Goal: Information Seeking & Learning: Learn about a topic

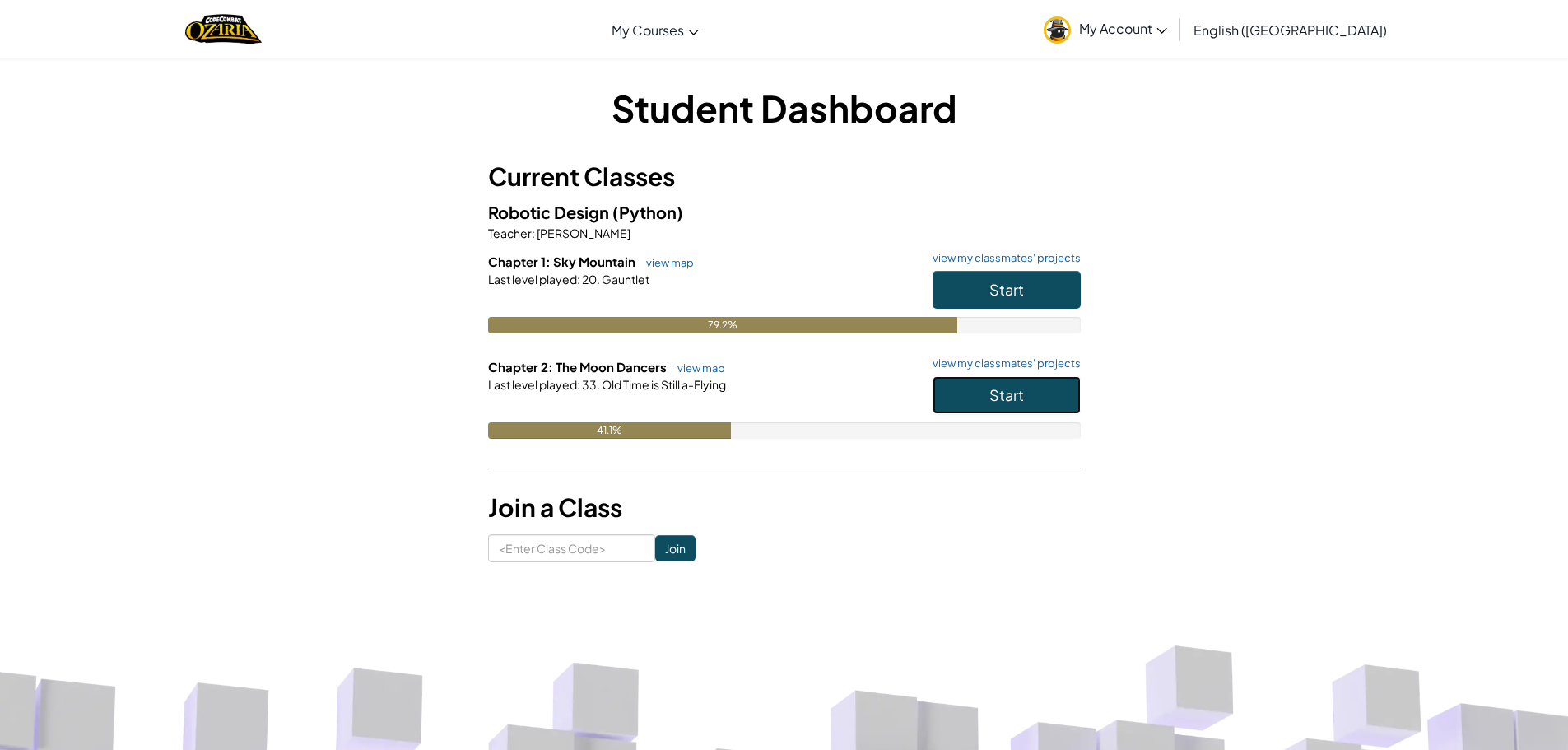
click at [1038, 390] on button "Start" at bounding box center [1007, 395] width 148 height 38
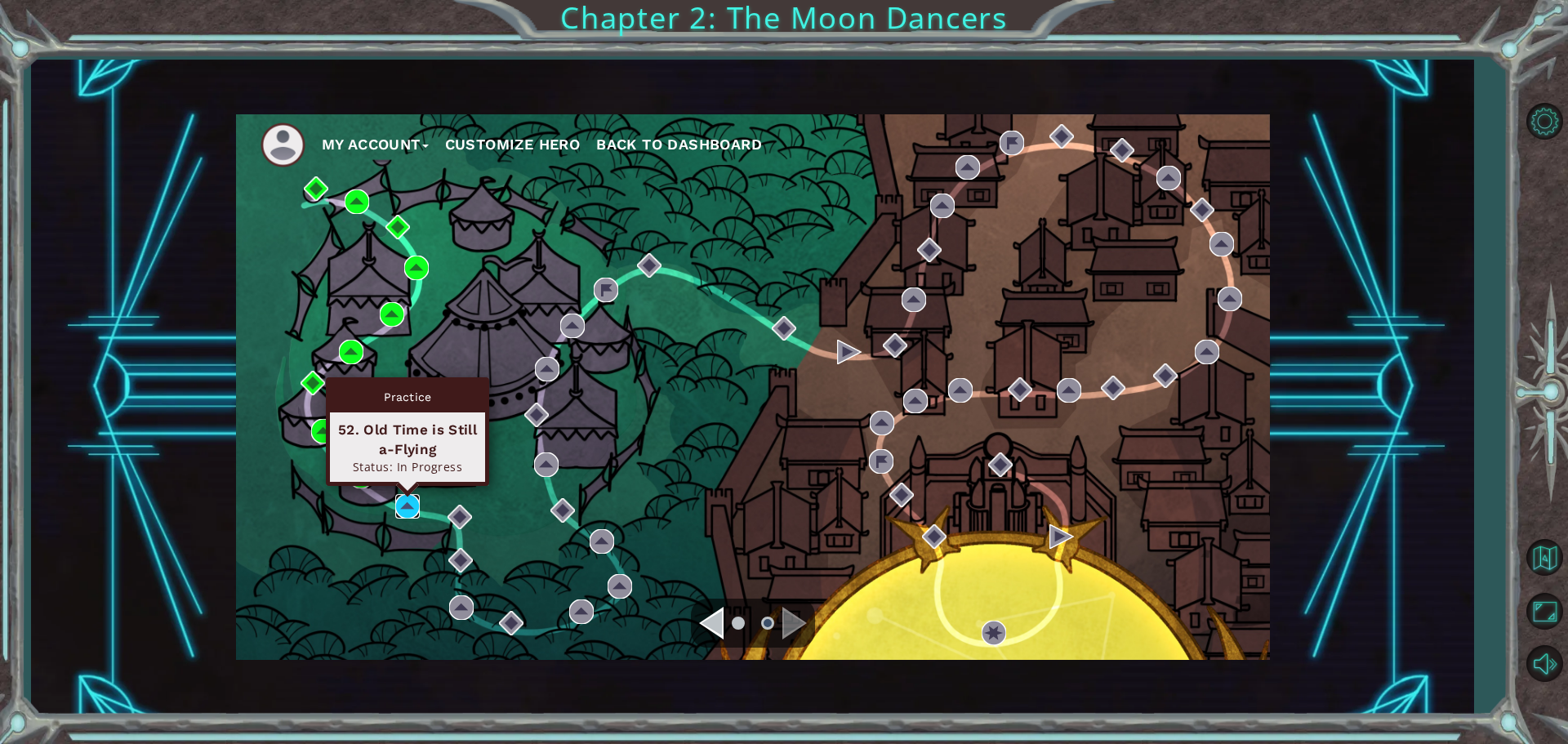
click at [414, 502] on img at bounding box center [407, 505] width 24 height 24
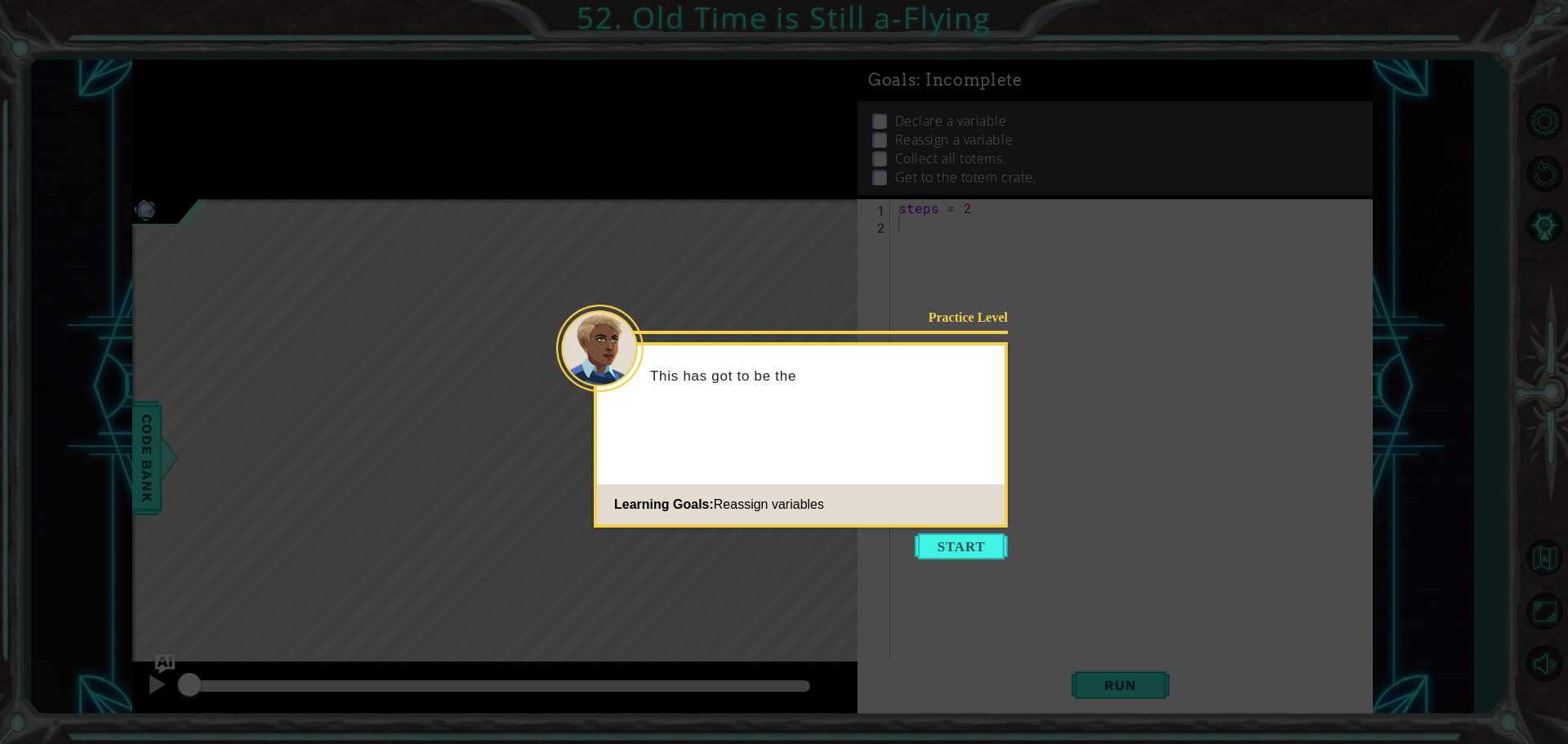
drag, startPoint x: 982, startPoint y: 540, endPoint x: 924, endPoint y: 458, distance: 100.4
click at [982, 537] on button "Start" at bounding box center [961, 546] width 93 height 26
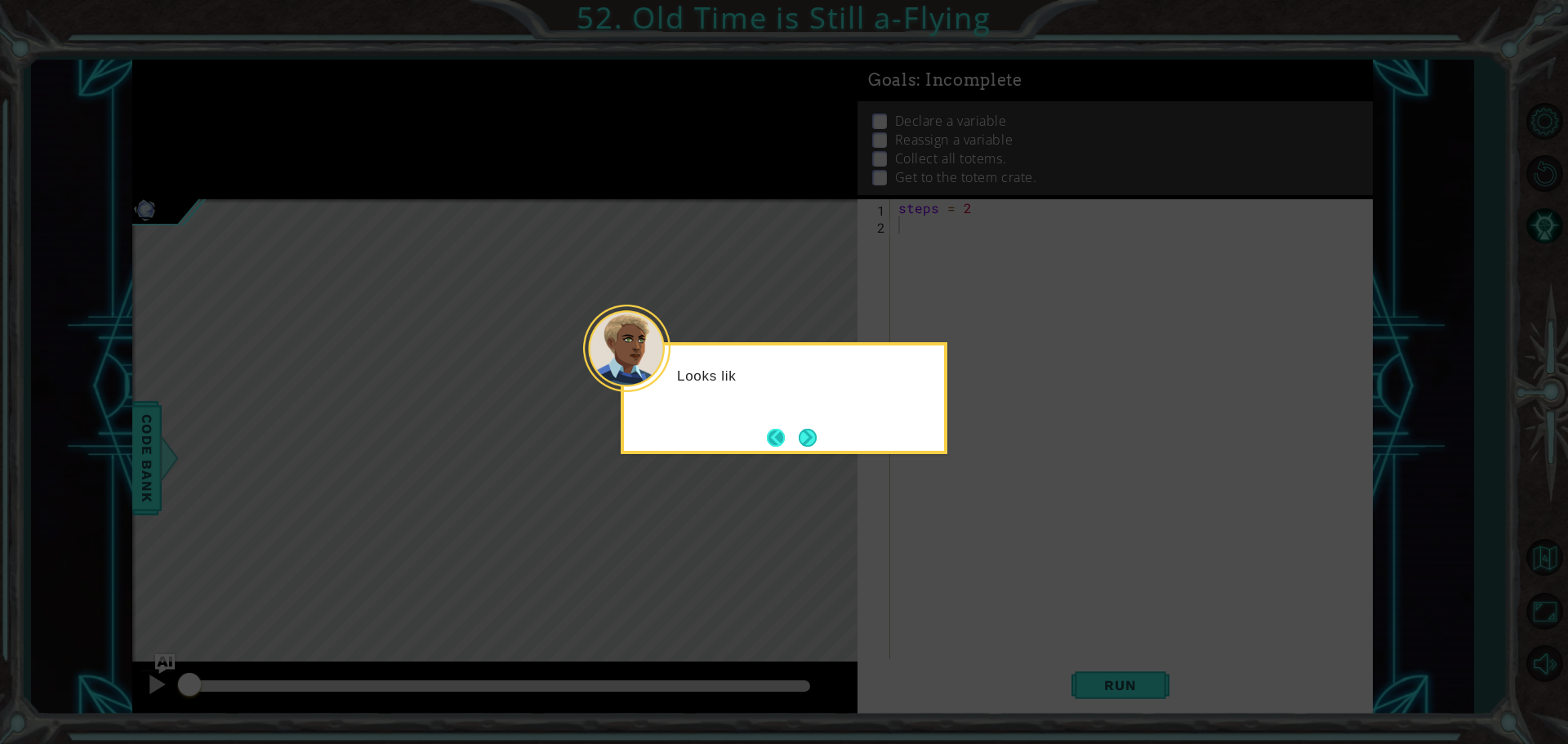
click at [789, 439] on button "Back" at bounding box center [782, 438] width 32 height 18
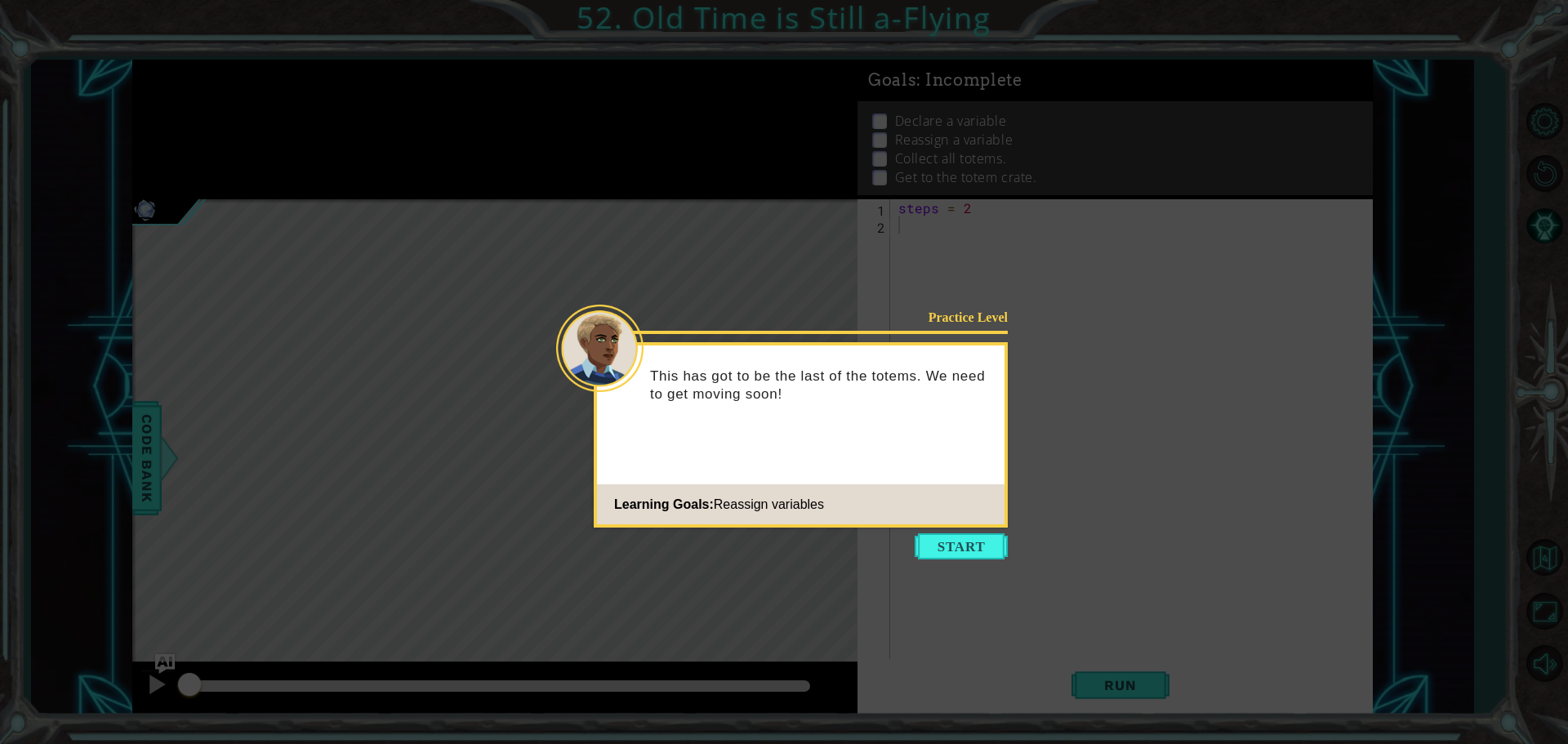
click at [812, 439] on div "Practice Level This has got to be the last of the totems. We need to get moving…" at bounding box center [800, 435] width 414 height 186
click at [959, 538] on button "Start" at bounding box center [961, 546] width 93 height 26
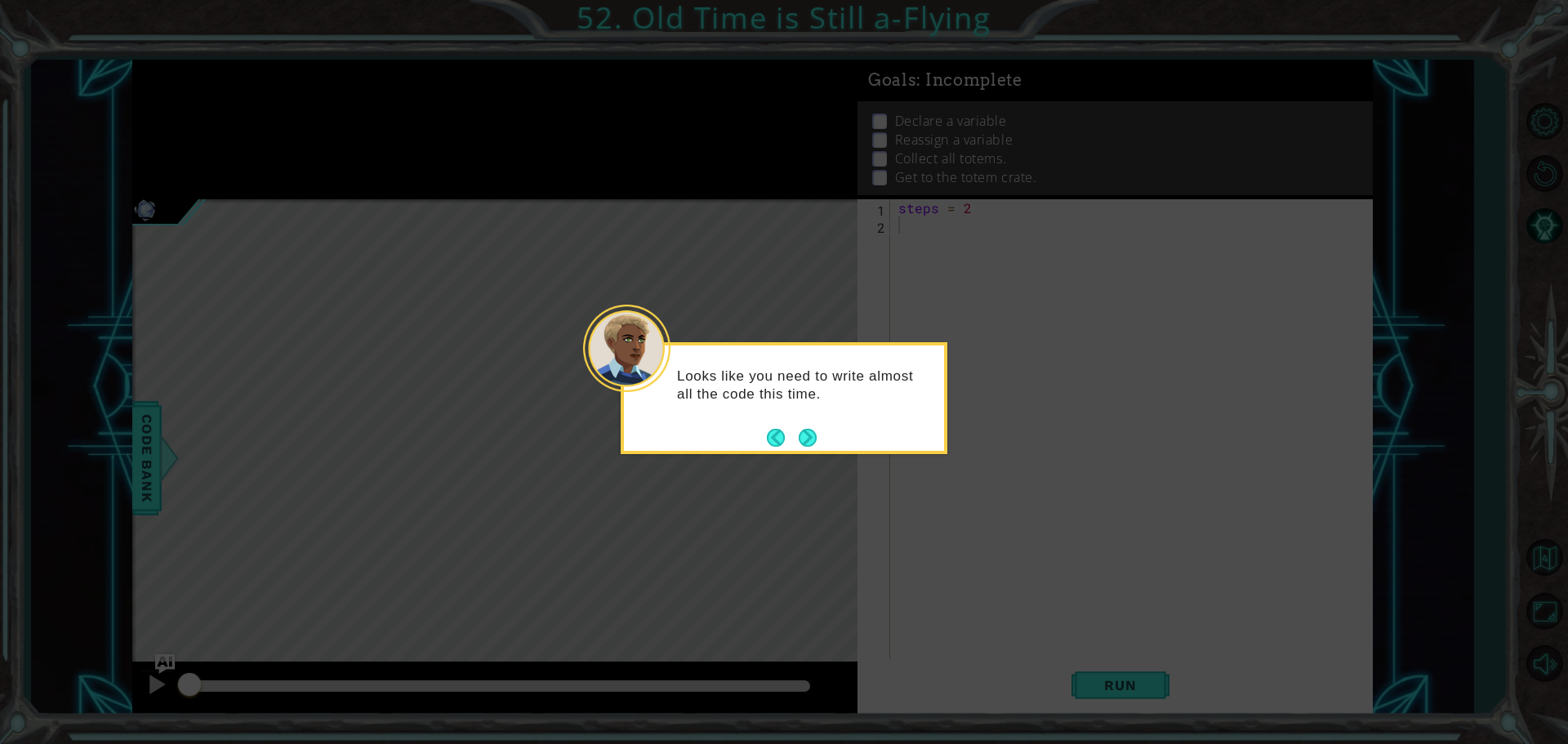
click at [824, 443] on div "Looks like you need to write almost all the code this time." at bounding box center [784, 398] width 327 height 112
click at [819, 441] on button "Next" at bounding box center [807, 437] width 24 height 24
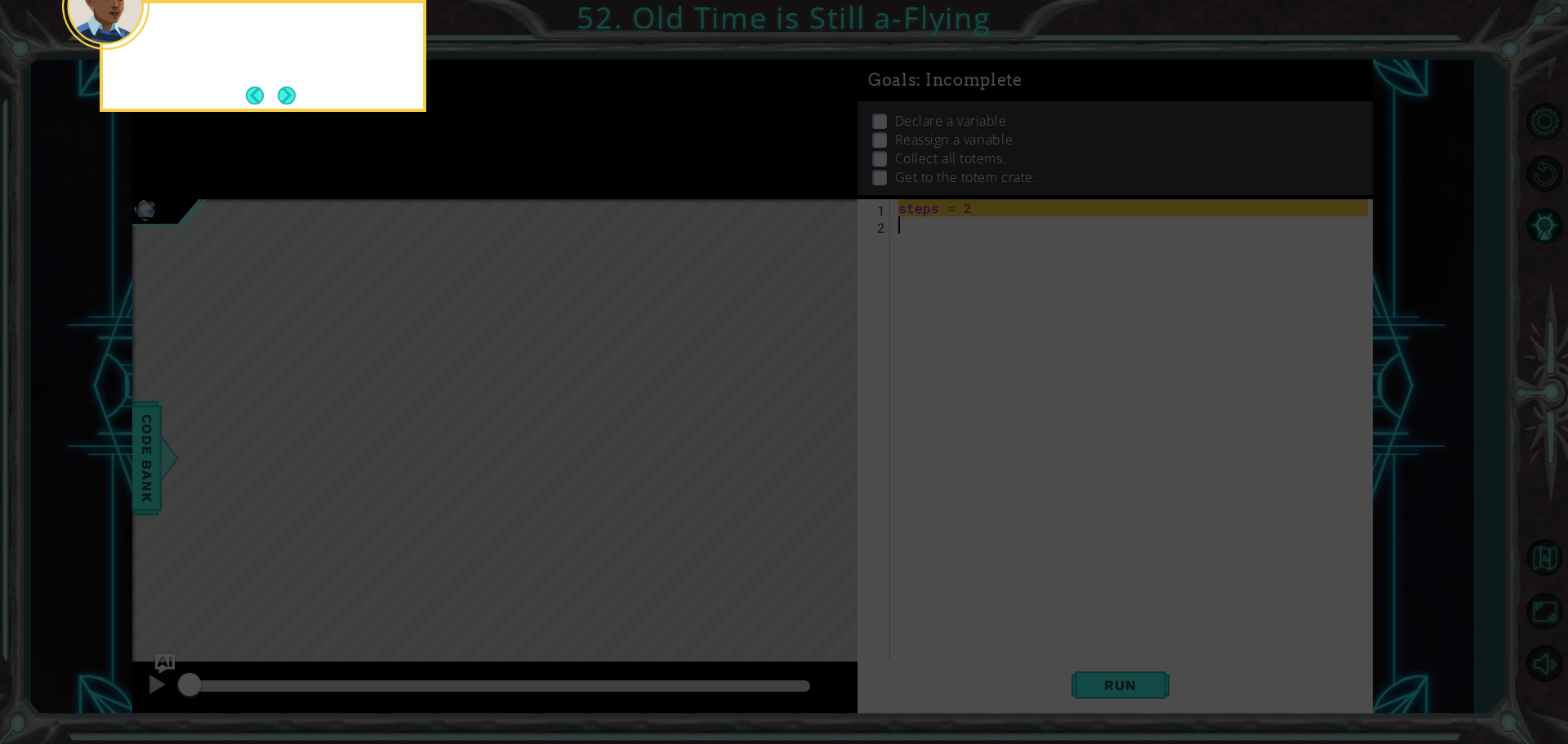
click at [819, 441] on icon at bounding box center [784, 112] width 1568 height 1265
click at [281, 92] on button "Next" at bounding box center [287, 95] width 20 height 20
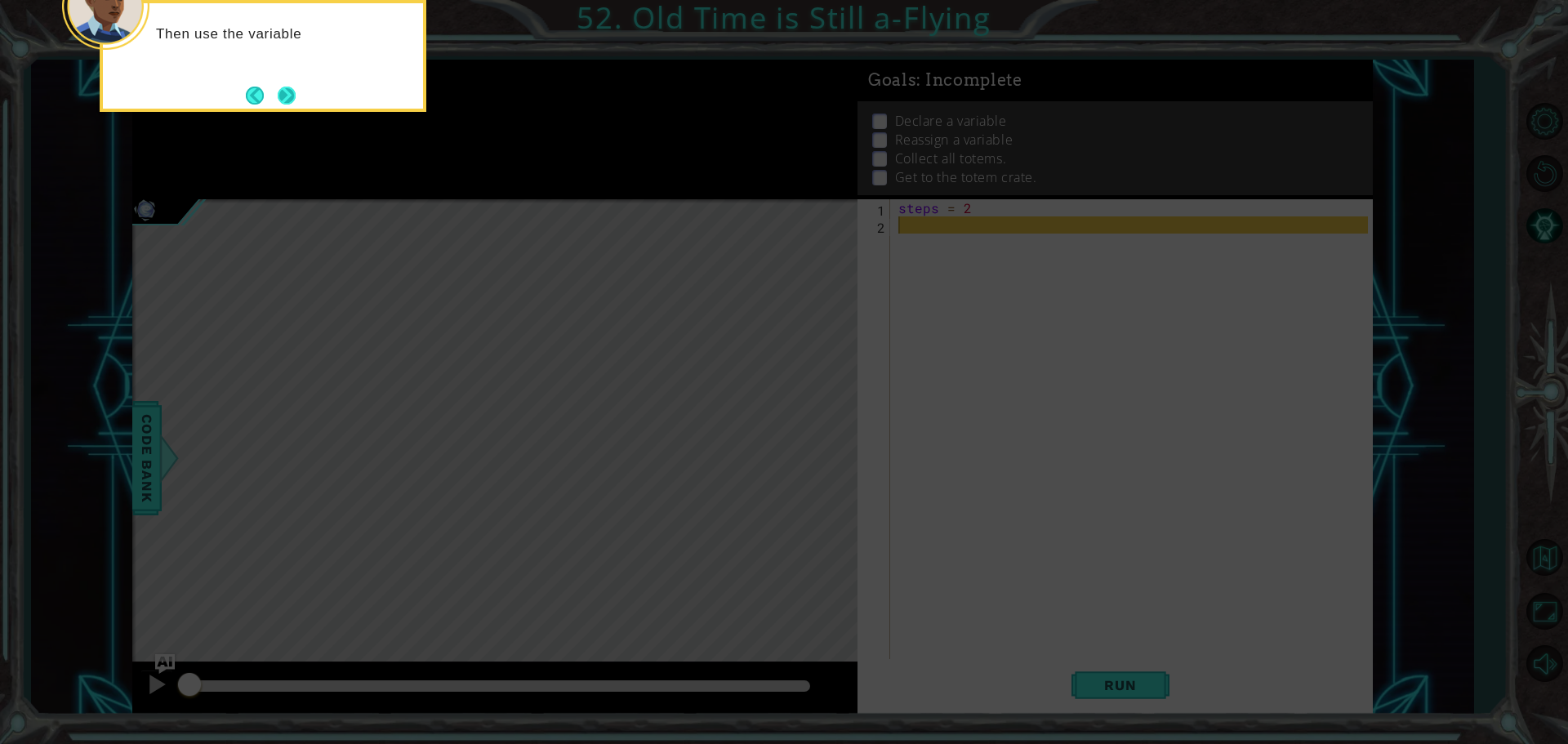
click at [287, 86] on button "Next" at bounding box center [287, 95] width 31 height 31
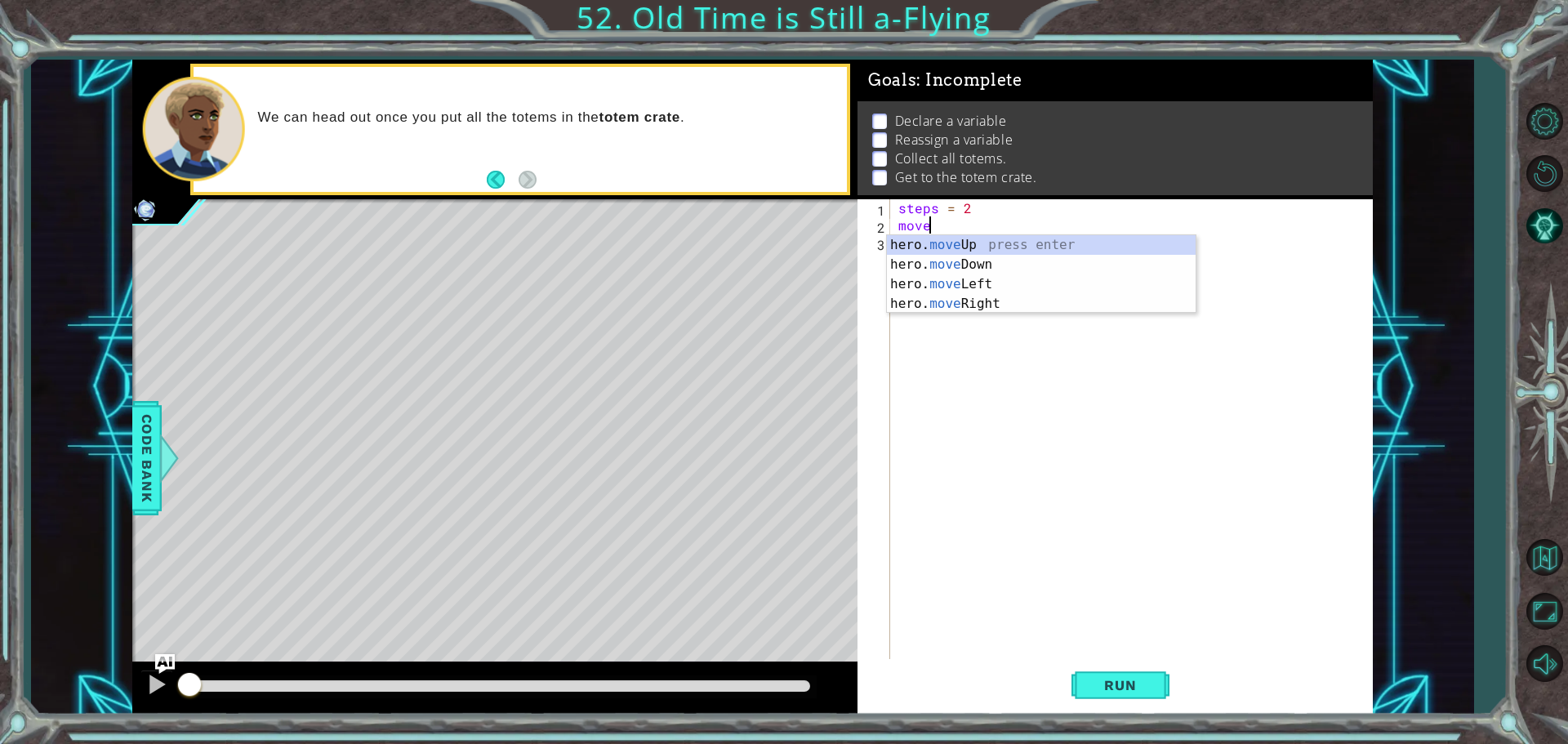
scroll to position [0, 1]
click at [962, 300] on div "hero. move Up press enter hero. move Down press enter hero. move Left press ent…" at bounding box center [1041, 294] width 309 height 118
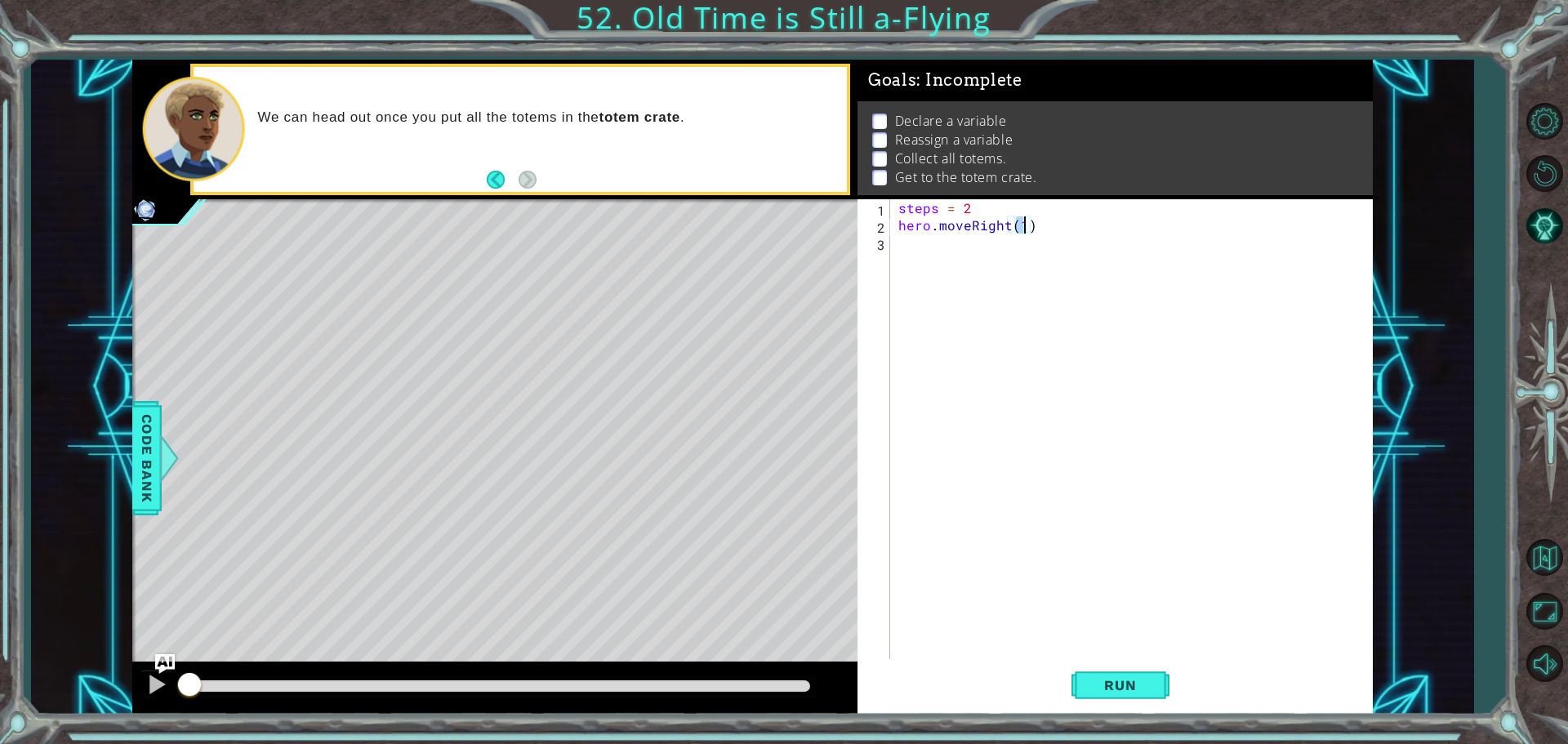
scroll to position [0, 7]
type textarea "hero.moveRight(steps)"
click at [927, 258] on div "steps = 2 hero . moveRight ( steps )" at bounding box center [1135, 448] width 481 height 497
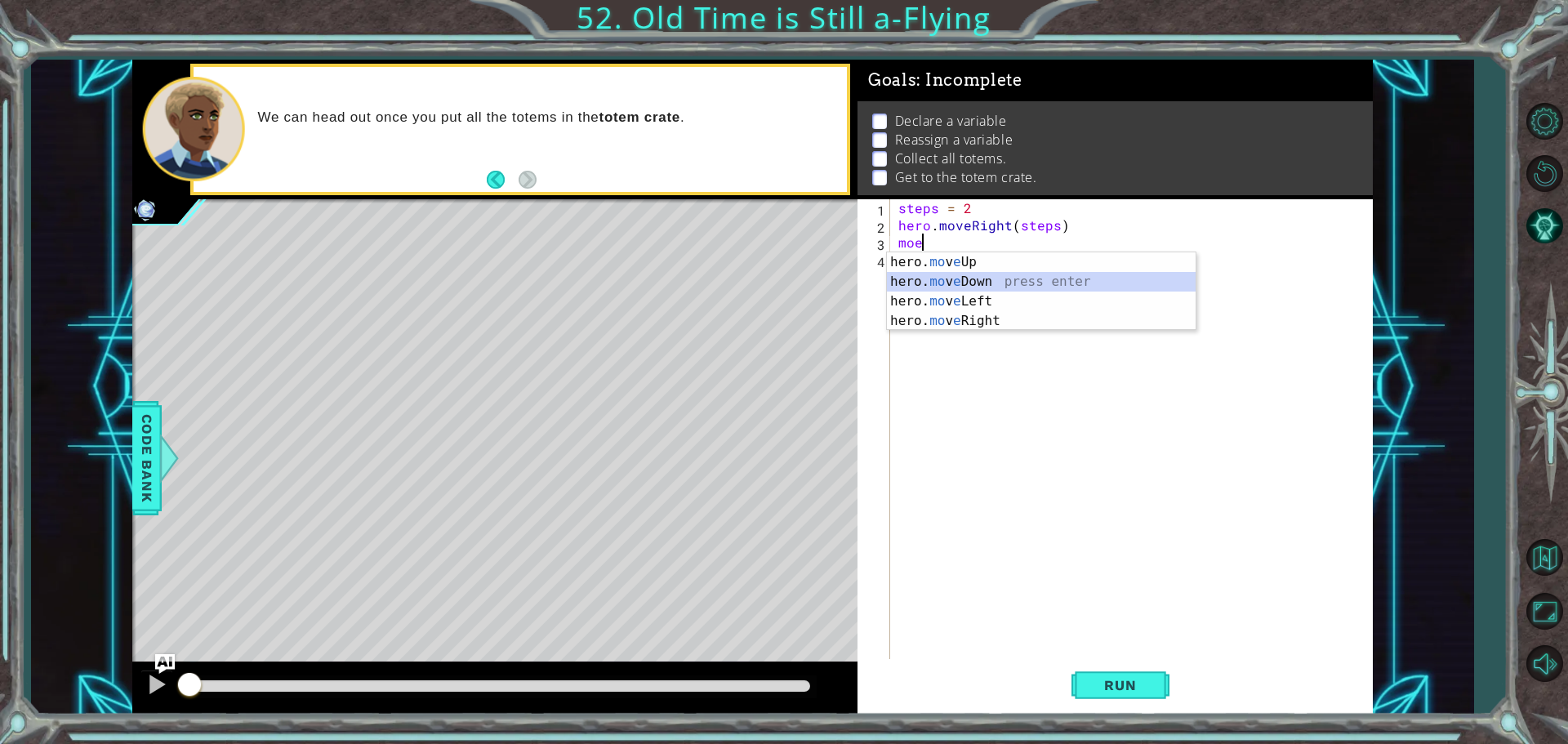
click at [979, 284] on div "hero. mo v e Up press enter hero. mo v e Down press enter hero. mo v e Left pre…" at bounding box center [1041, 311] width 309 height 118
type textarea "hero.moveDown(1)"
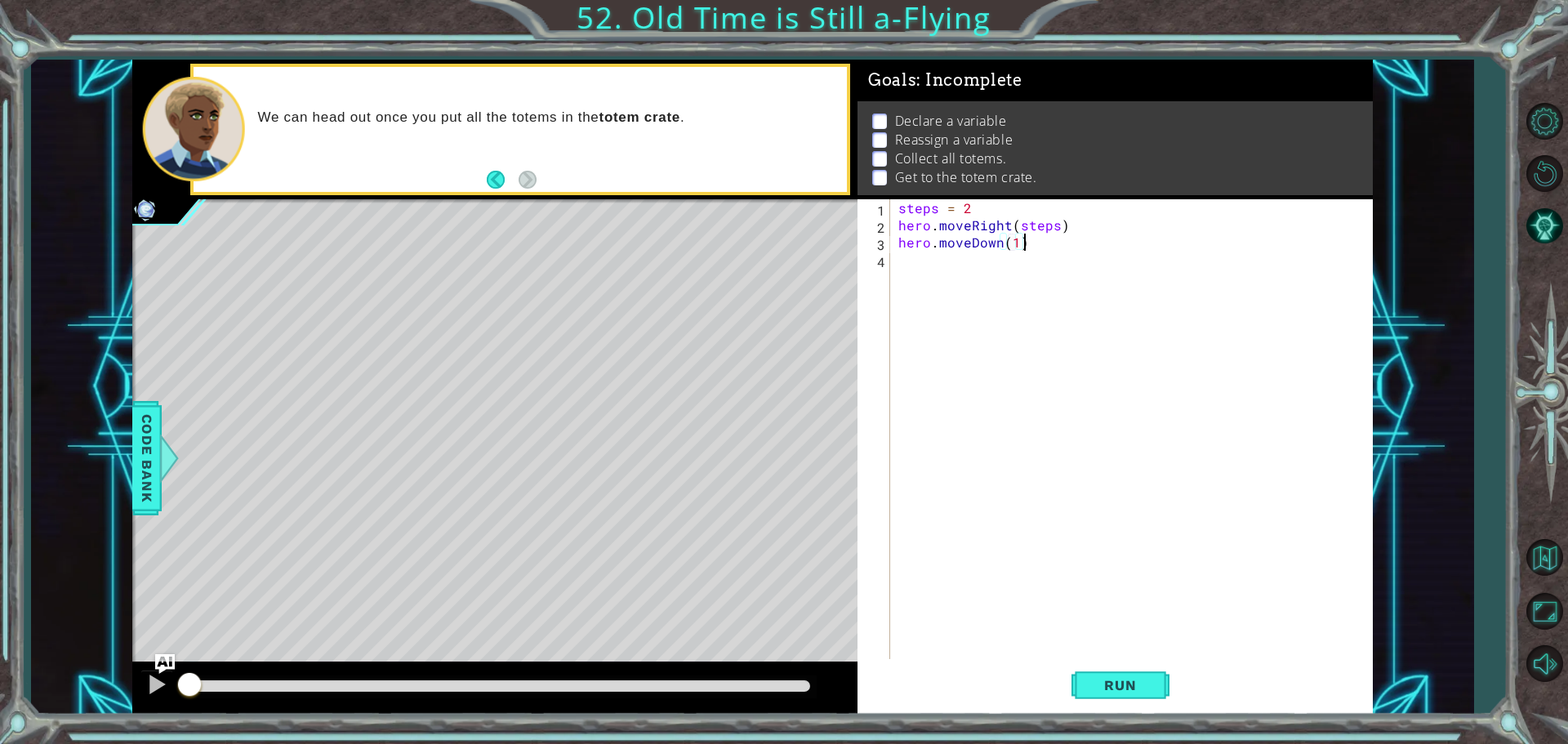
click at [1037, 246] on div "steps = 2 hero . moveRight ( steps ) hero . moveDown ( 1 )" at bounding box center [1135, 448] width 481 height 497
click at [916, 267] on div "steps = 2 hero . moveRight ( steps ) hero . moveDown ( 1 )" at bounding box center [1135, 448] width 481 height 497
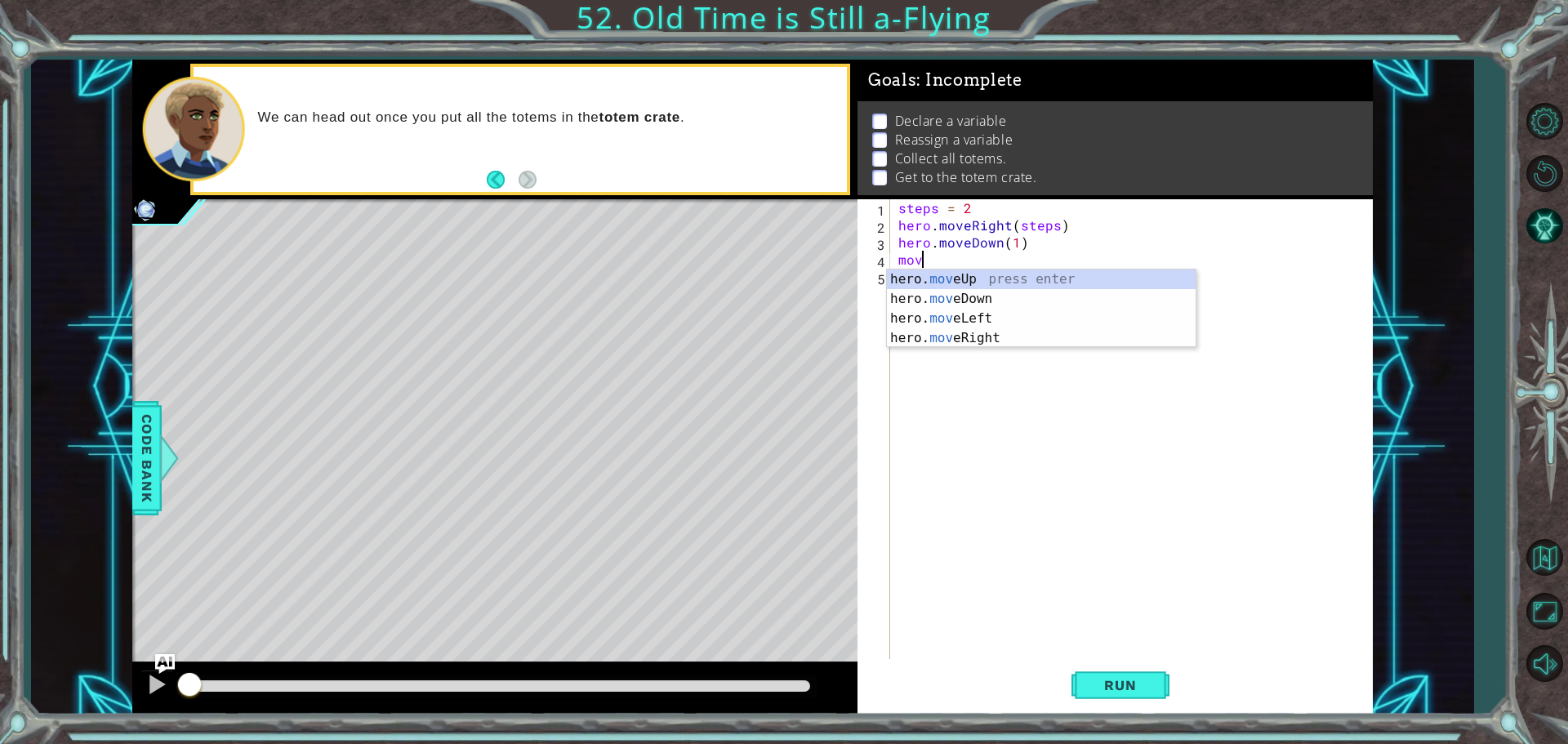
scroll to position [0, 1]
click at [984, 321] on div "hero. move Up press enter hero. move Down press enter hero. move Left press ent…" at bounding box center [1041, 328] width 309 height 118
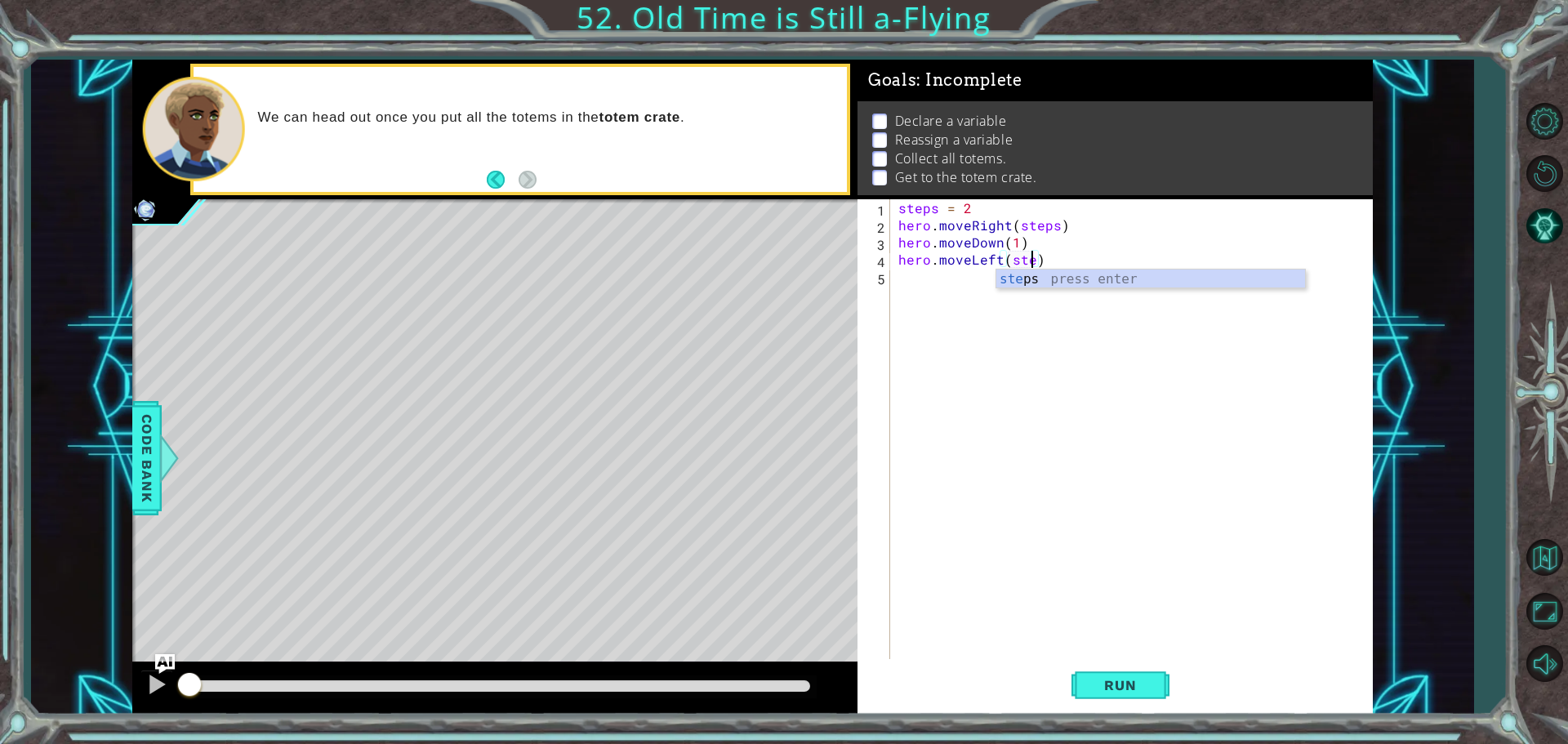
type textarea "hero.moveLeft(steps)"
click at [1033, 280] on div "steps press enter" at bounding box center [1151, 298] width 309 height 59
click at [903, 283] on div "steps = 2 hero . moveRight ( steps ) hero . moveDown ( 1 ) hero . moveLeft ( st…" at bounding box center [1135, 448] width 481 height 497
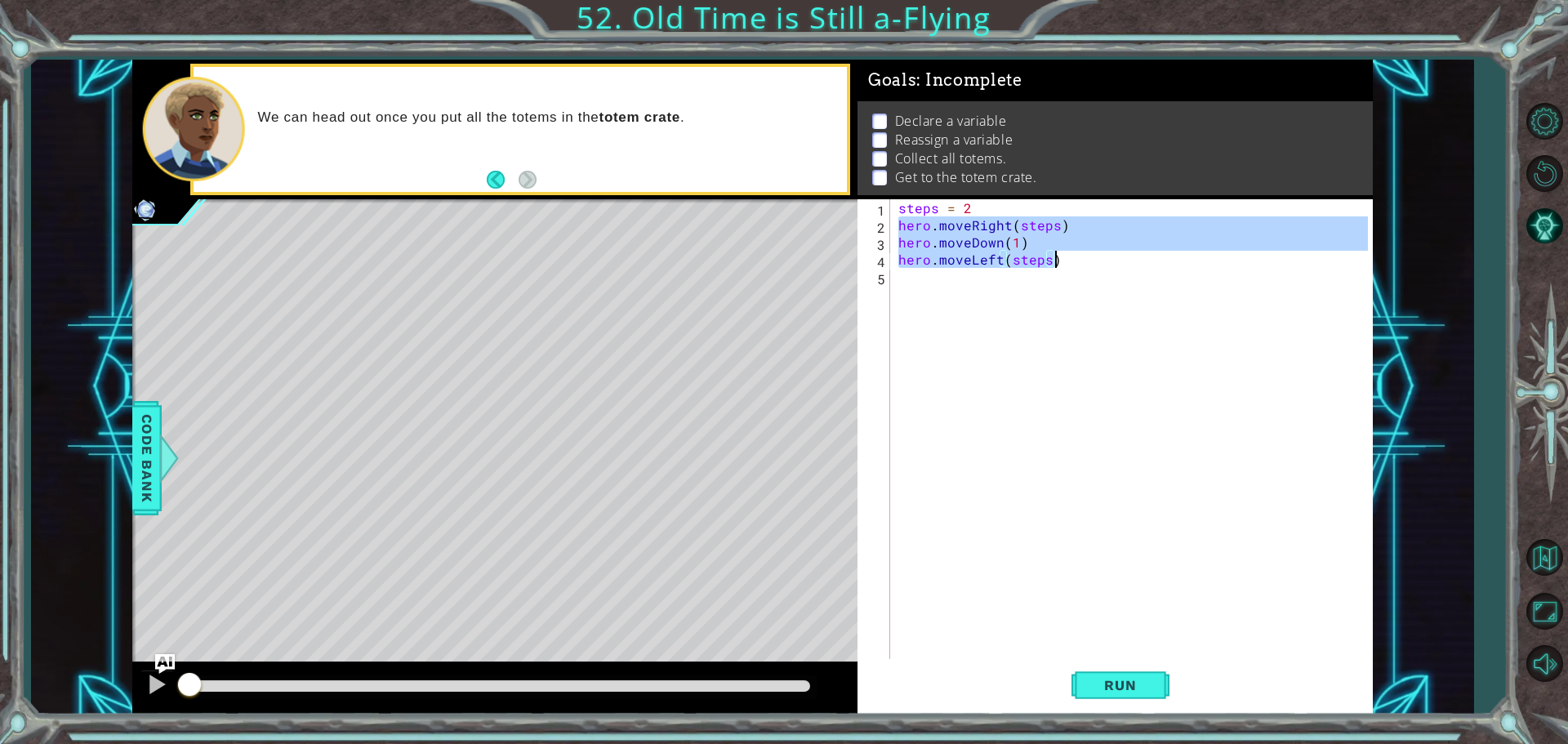
drag, startPoint x: 899, startPoint y: 223, endPoint x: 1053, endPoint y: 262, distance: 158.9
click at [1053, 262] on div "steps = 2 hero . moveRight ( steps ) hero . moveDown ( 1 ) hero . moveLeft ( st…" at bounding box center [1135, 448] width 481 height 497
type textarea "hero.moveDown(1) hero.moveLeft(steps)"
click at [931, 289] on div "steps = 2 hero . moveRight ( steps ) hero . moveDown ( 1 ) hero . moveLeft ( st…" at bounding box center [1135, 448] width 481 height 497
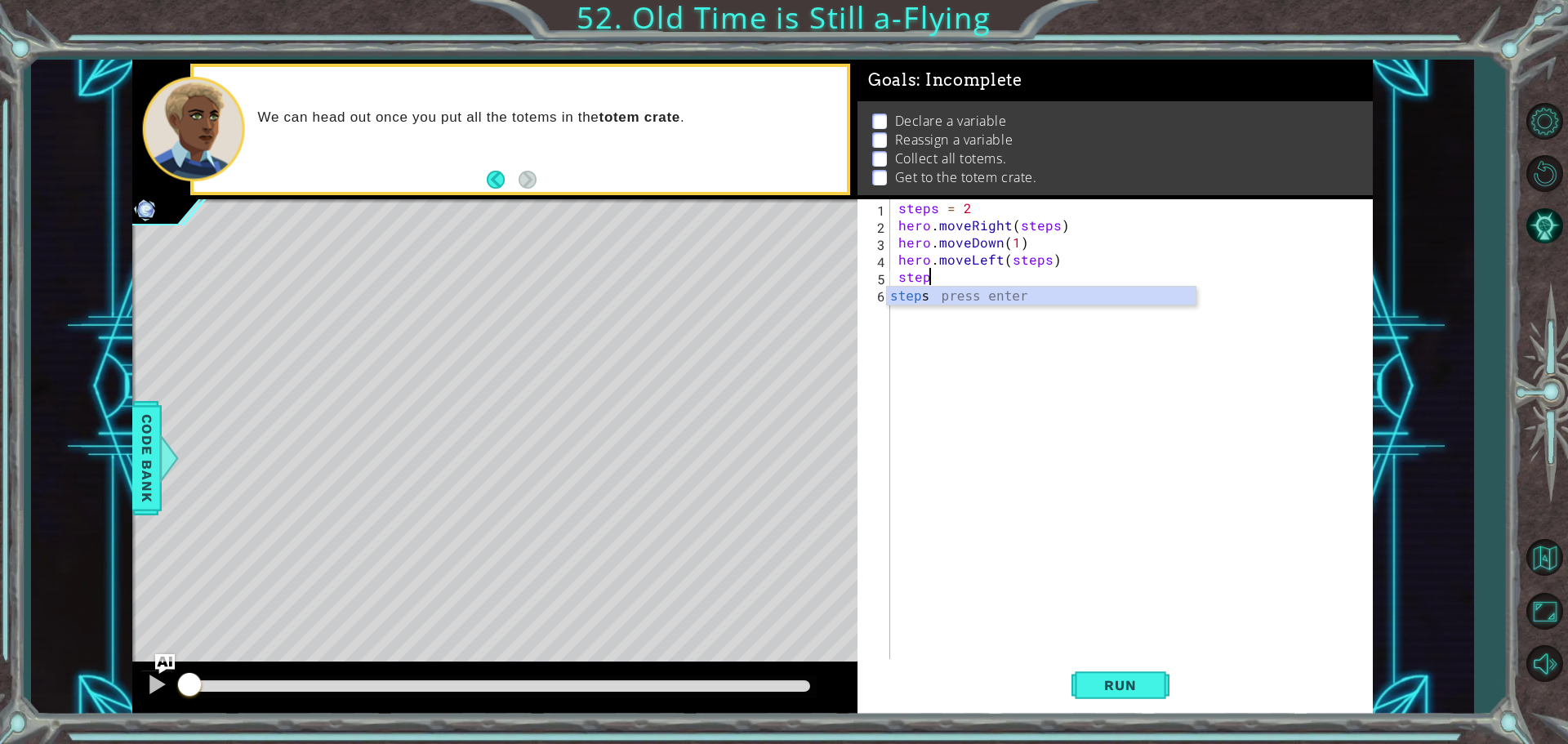
scroll to position [0, 2]
click at [962, 298] on div "steps press enter" at bounding box center [1041, 315] width 309 height 59
type textarea "steps=4"
click at [907, 307] on div "steps = 2 hero . moveRight ( steps ) hero . moveDown ( 1 ) hero . moveLeft ( st…" at bounding box center [1135, 448] width 481 height 497
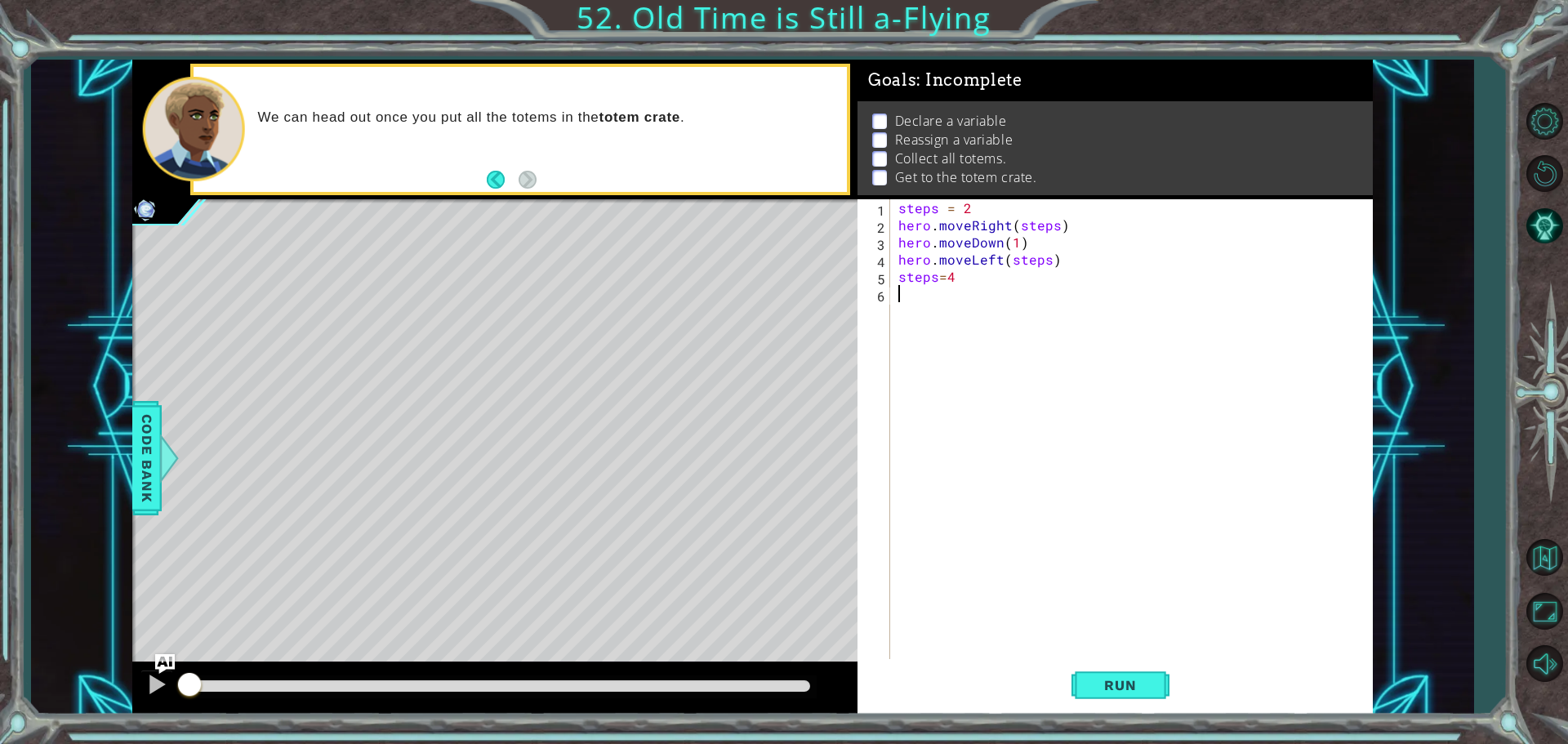
scroll to position [0, 0]
paste textarea "hero.moveLeft(steps)"
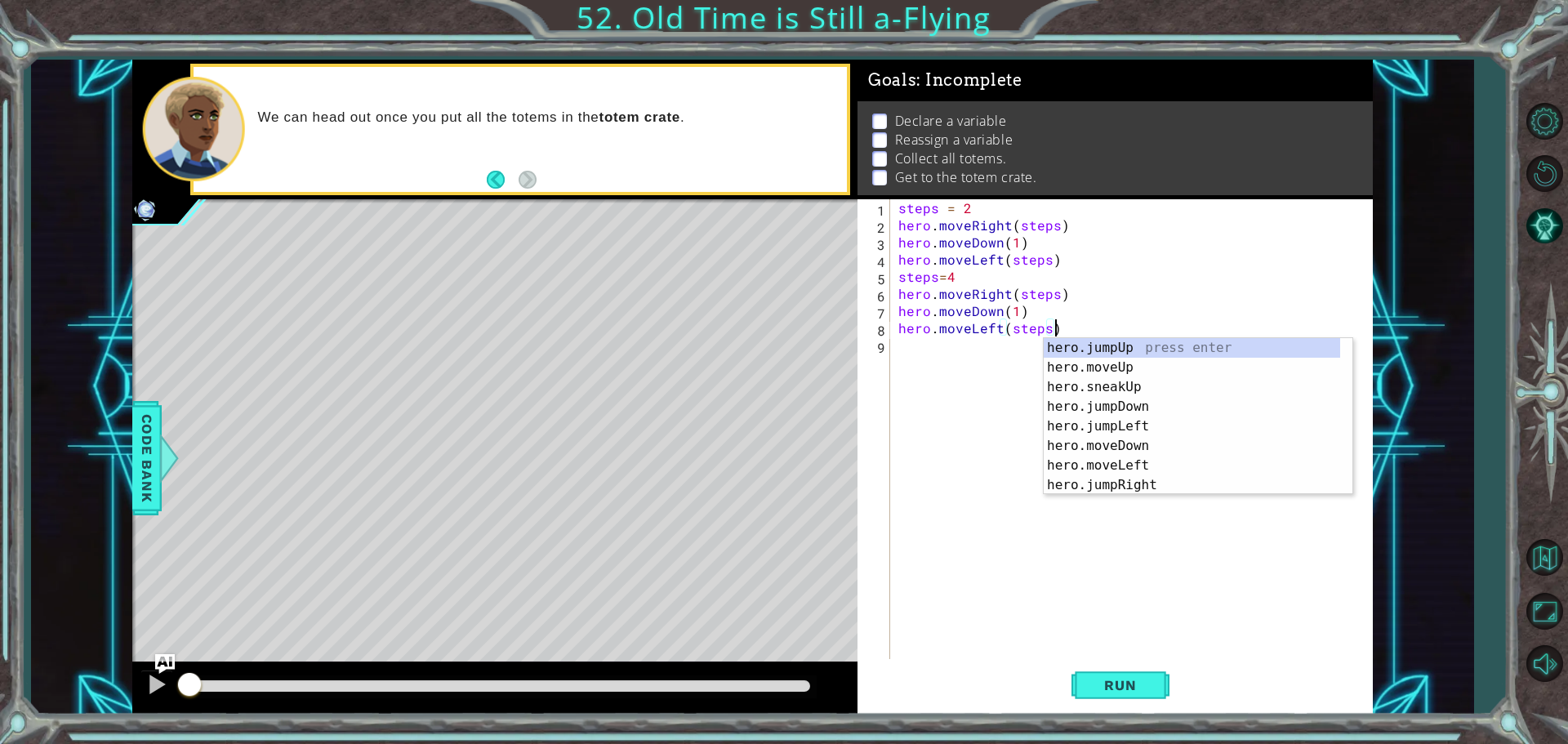
click at [1144, 277] on div "steps = 2 hero . moveRight ( steps ) hero . moveDown ( 1 ) hero . moveLeft ( st…" at bounding box center [1135, 448] width 481 height 497
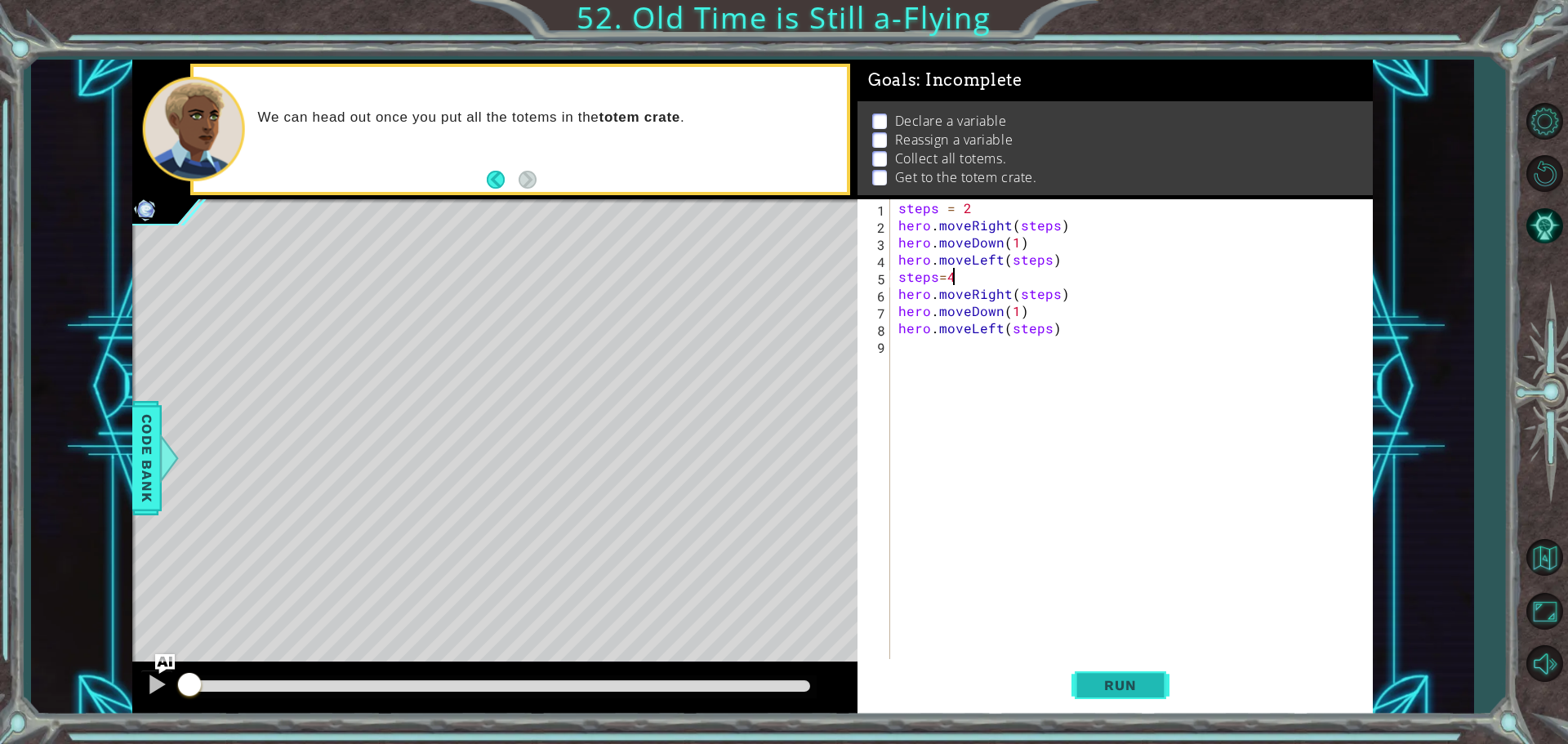
type textarea "steps=4"
click at [1125, 679] on span "Run" at bounding box center [1120, 685] width 65 height 16
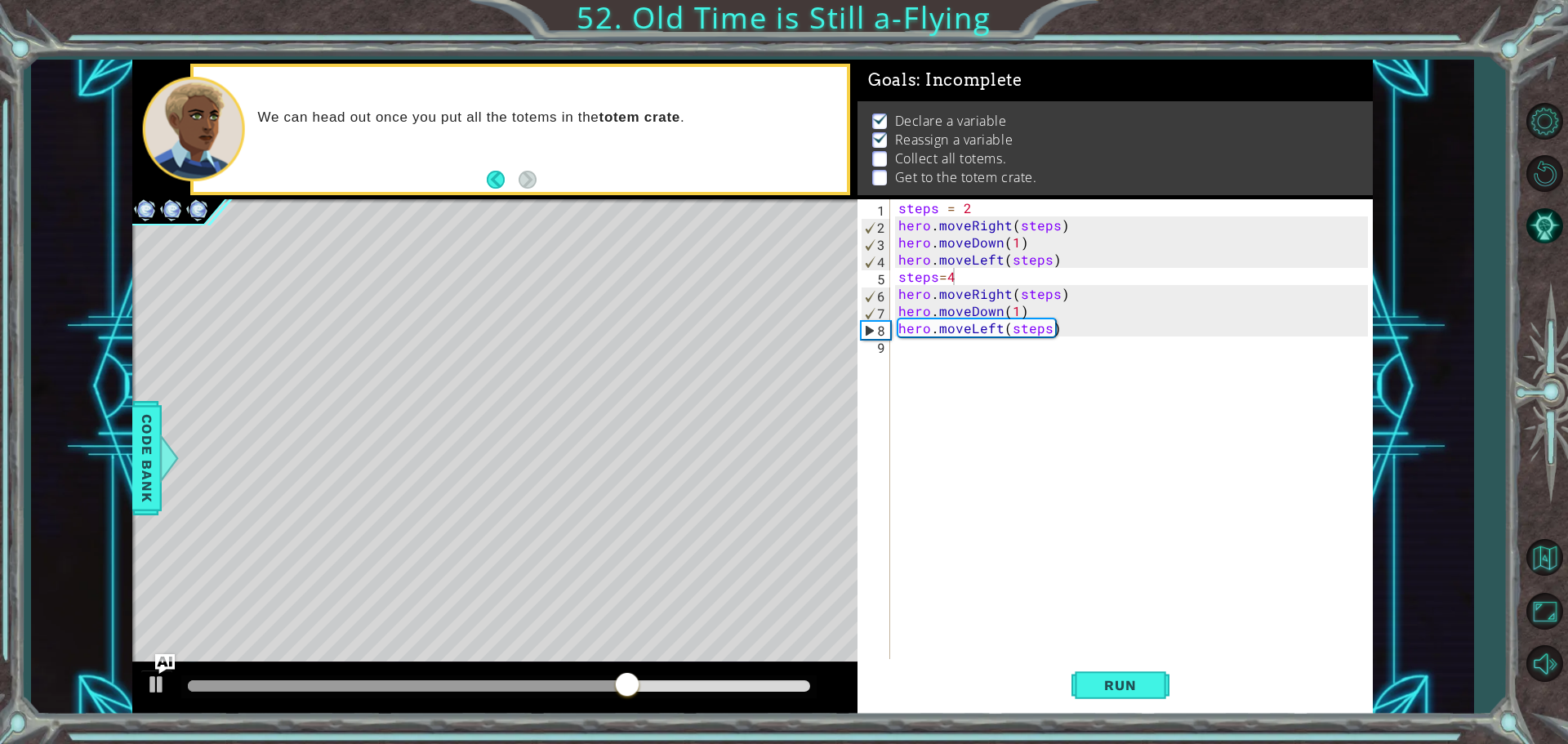
click at [894, 358] on div "steps=4 1 2 3 4 5 6 7 8 9 steps = 2 hero . moveRight ( steps ) hero . moveDown …" at bounding box center [1113, 431] width 510 height 463
click at [919, 352] on div "steps = 2 hero . moveRight ( steps ) hero . moveDown ( 1 ) hero . moveLeft ( st…" at bounding box center [1135, 448] width 481 height 497
type textarea "steps=6"
click at [917, 362] on div "steps = 2 hero . moveRight ( steps ) hero . moveDown ( 1 ) hero . moveLeft ( st…" at bounding box center [1139, 448] width 474 height 497
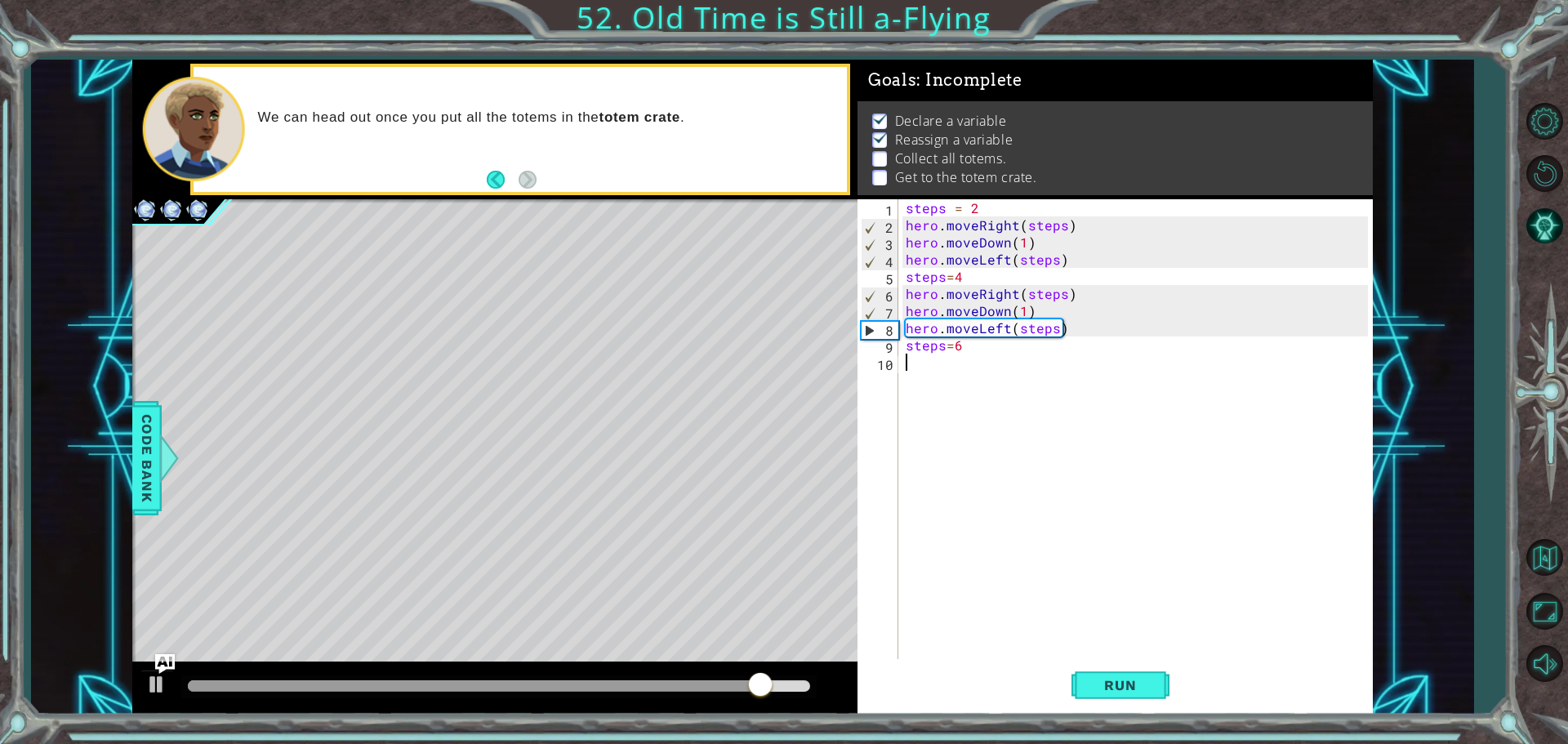
scroll to position [0, 0]
paste textarea "hero.moveLeft(steps)"
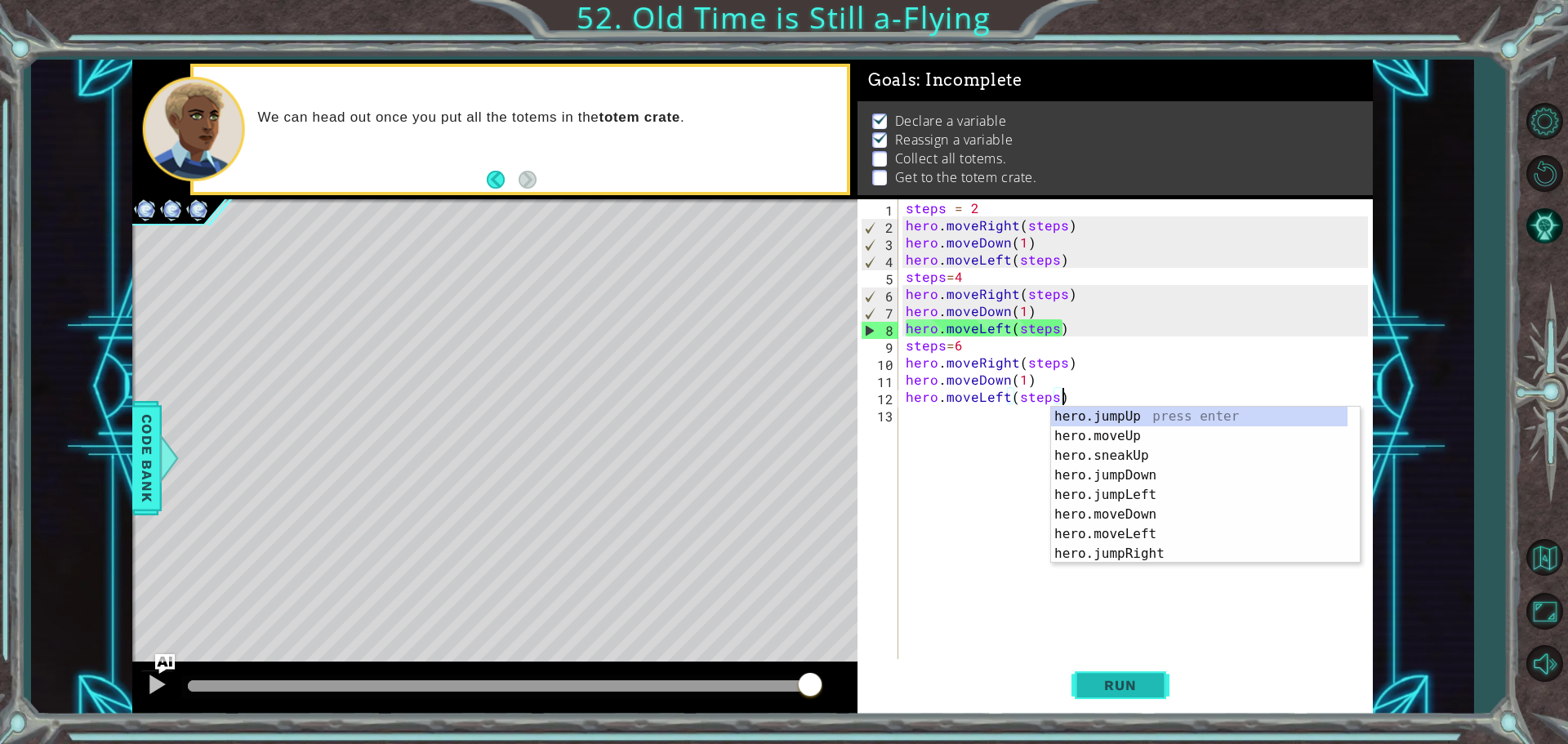
type textarea "hero.moveLeft(steps)"
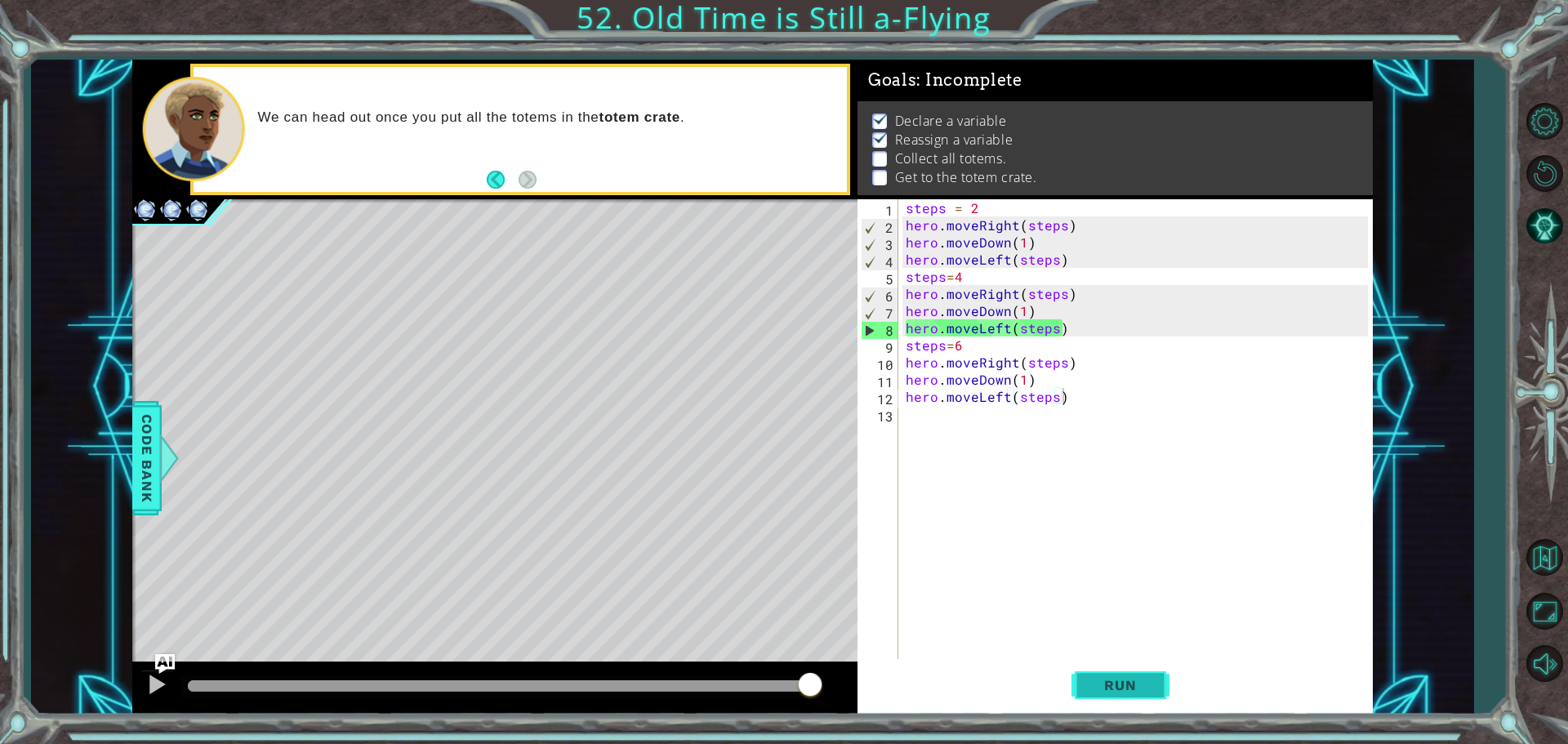
click at [1092, 691] on span "Run" at bounding box center [1120, 685] width 65 height 16
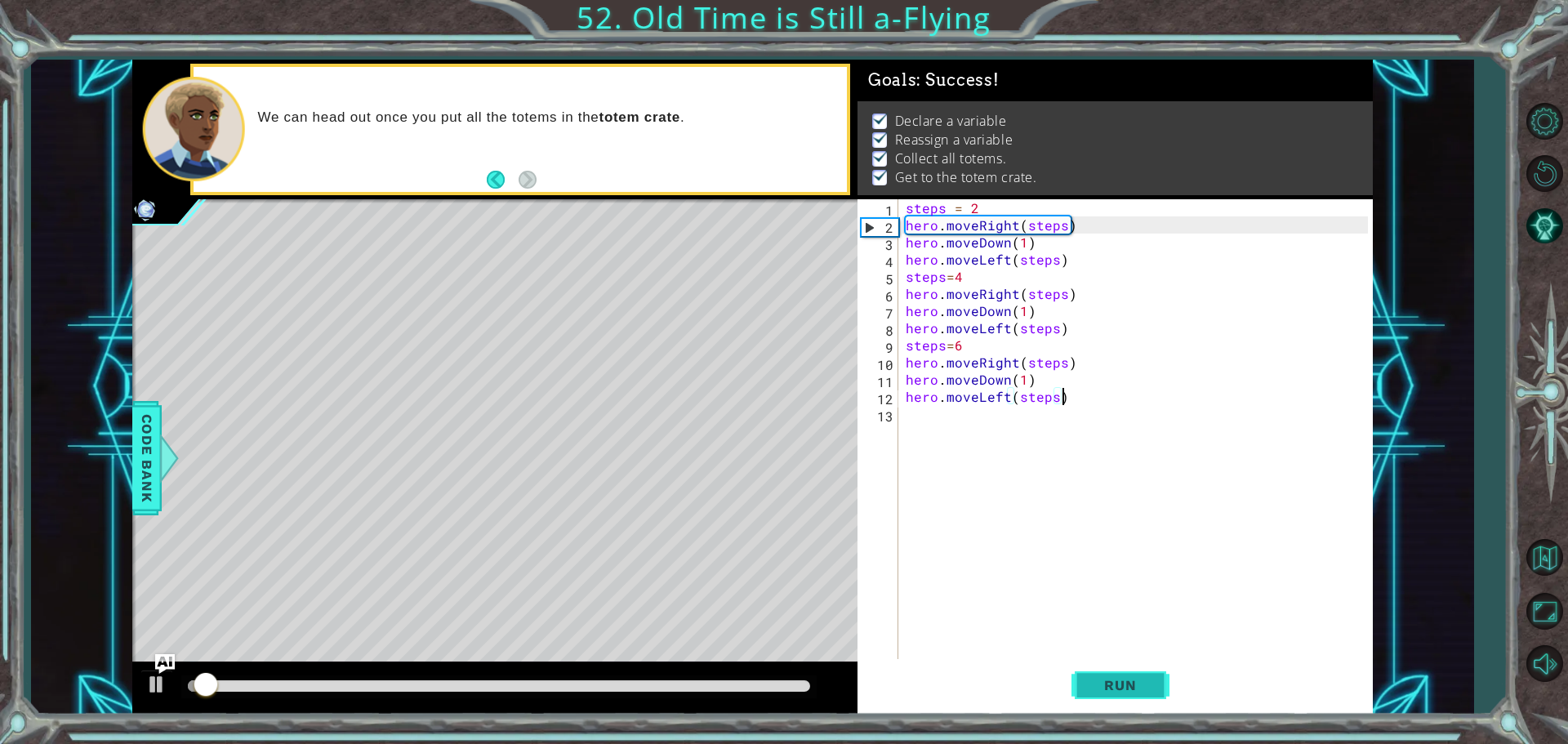
click at [1108, 688] on span "Run" at bounding box center [1120, 685] width 65 height 16
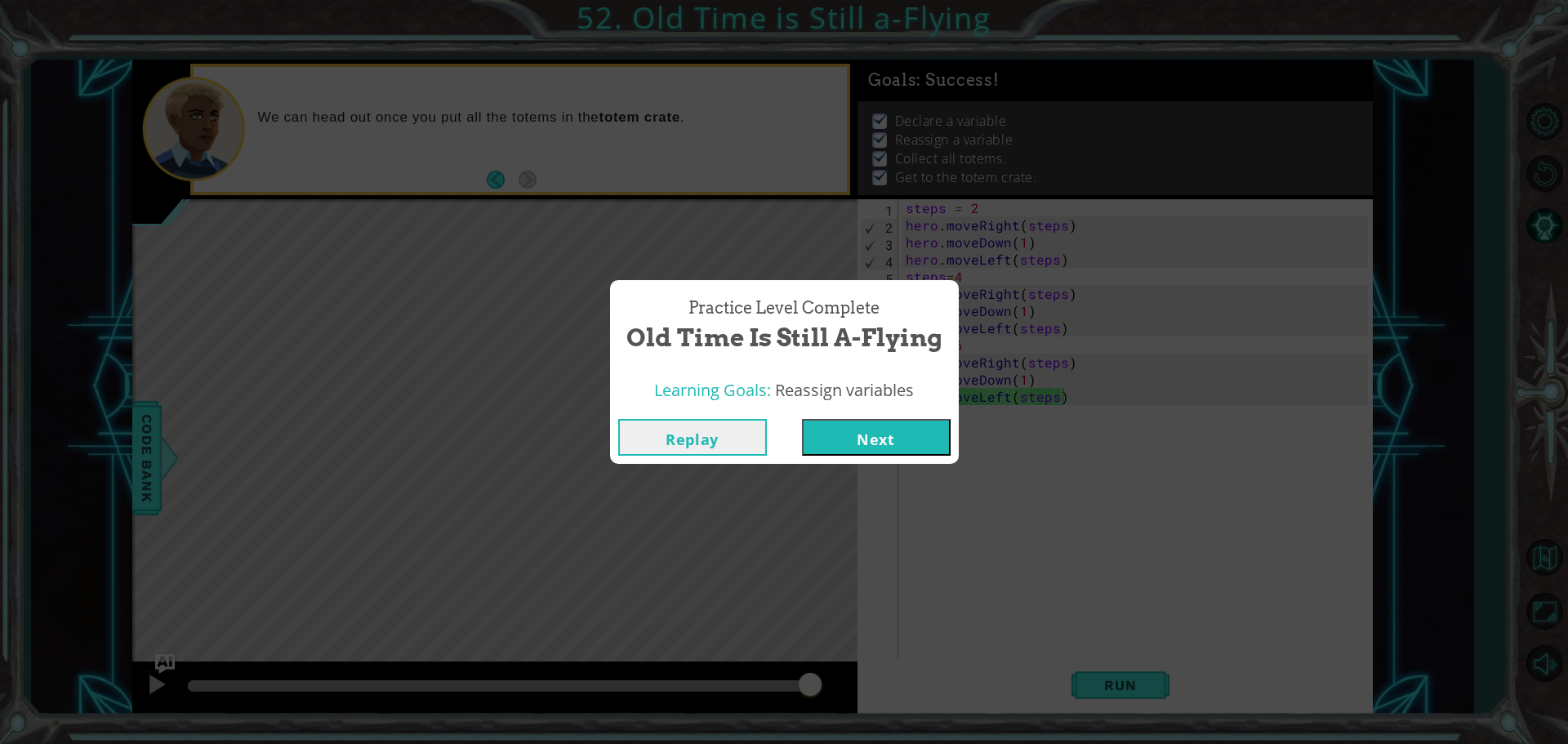
drag, startPoint x: 879, startPoint y: 431, endPoint x: 877, endPoint y: 415, distance: 16.1
click at [880, 430] on button "Next" at bounding box center [876, 437] width 149 height 37
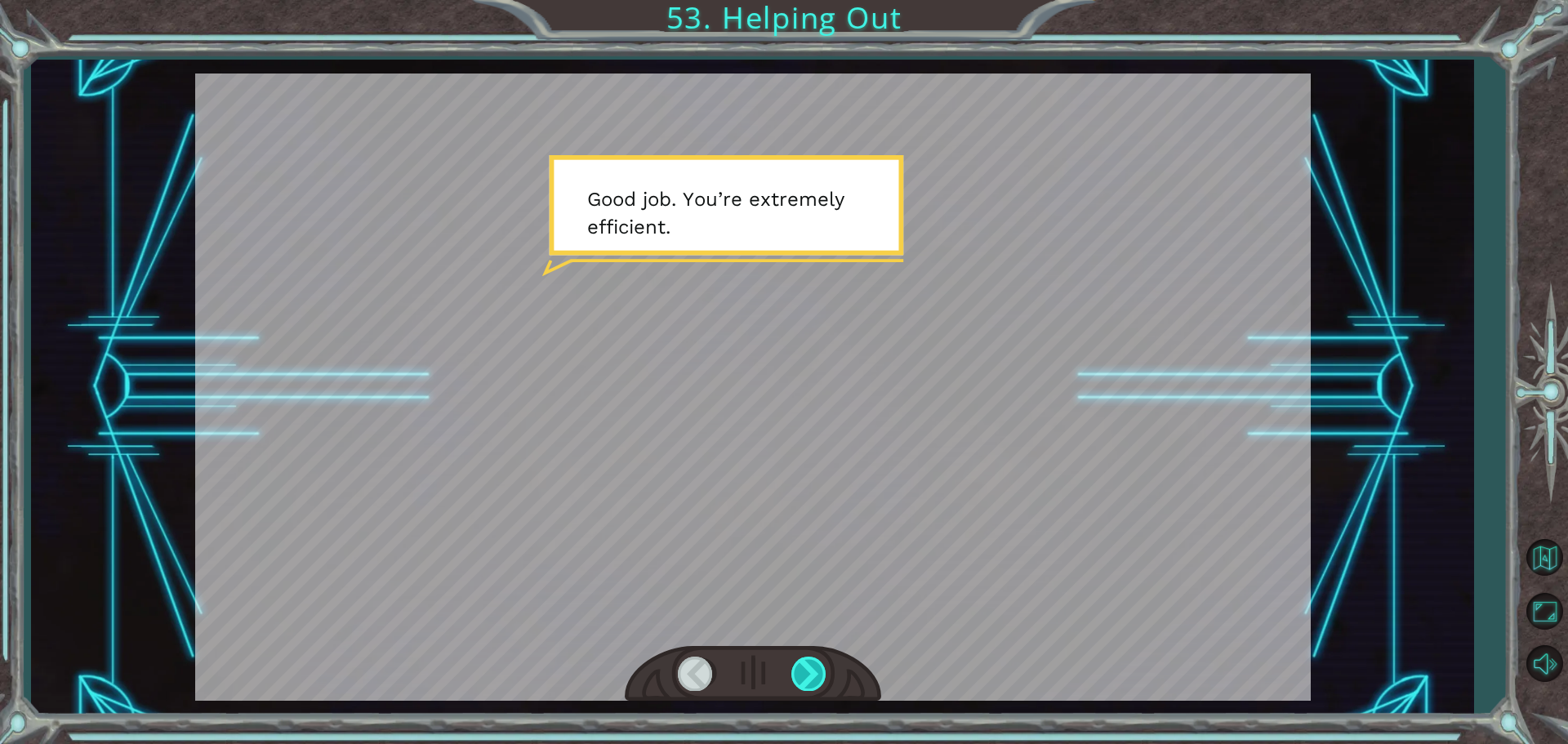
click at [806, 672] on div at bounding box center [809, 673] width 37 height 33
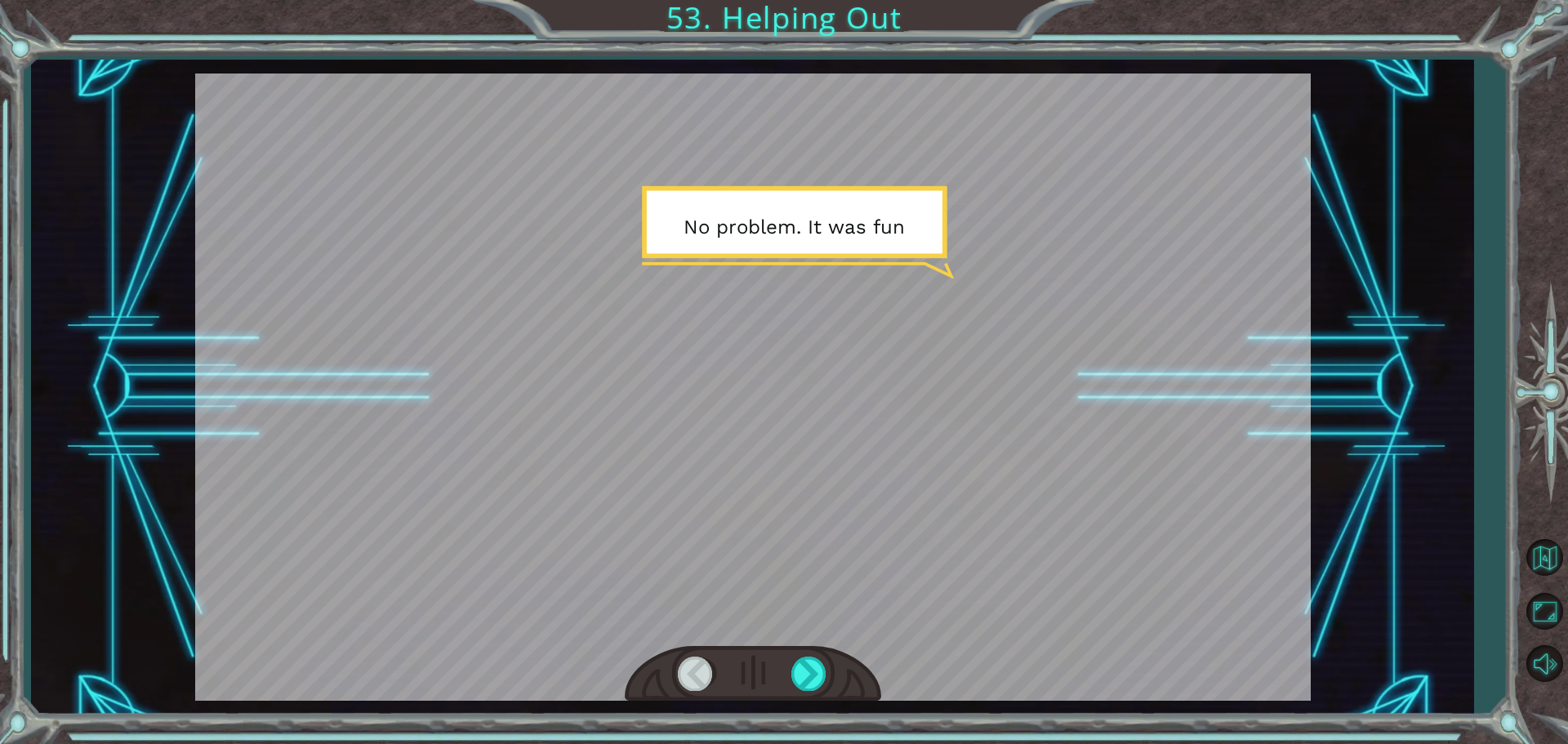
click at [798, 655] on div at bounding box center [752, 674] width 257 height 57
click at [806, 665] on div at bounding box center [809, 673] width 37 height 33
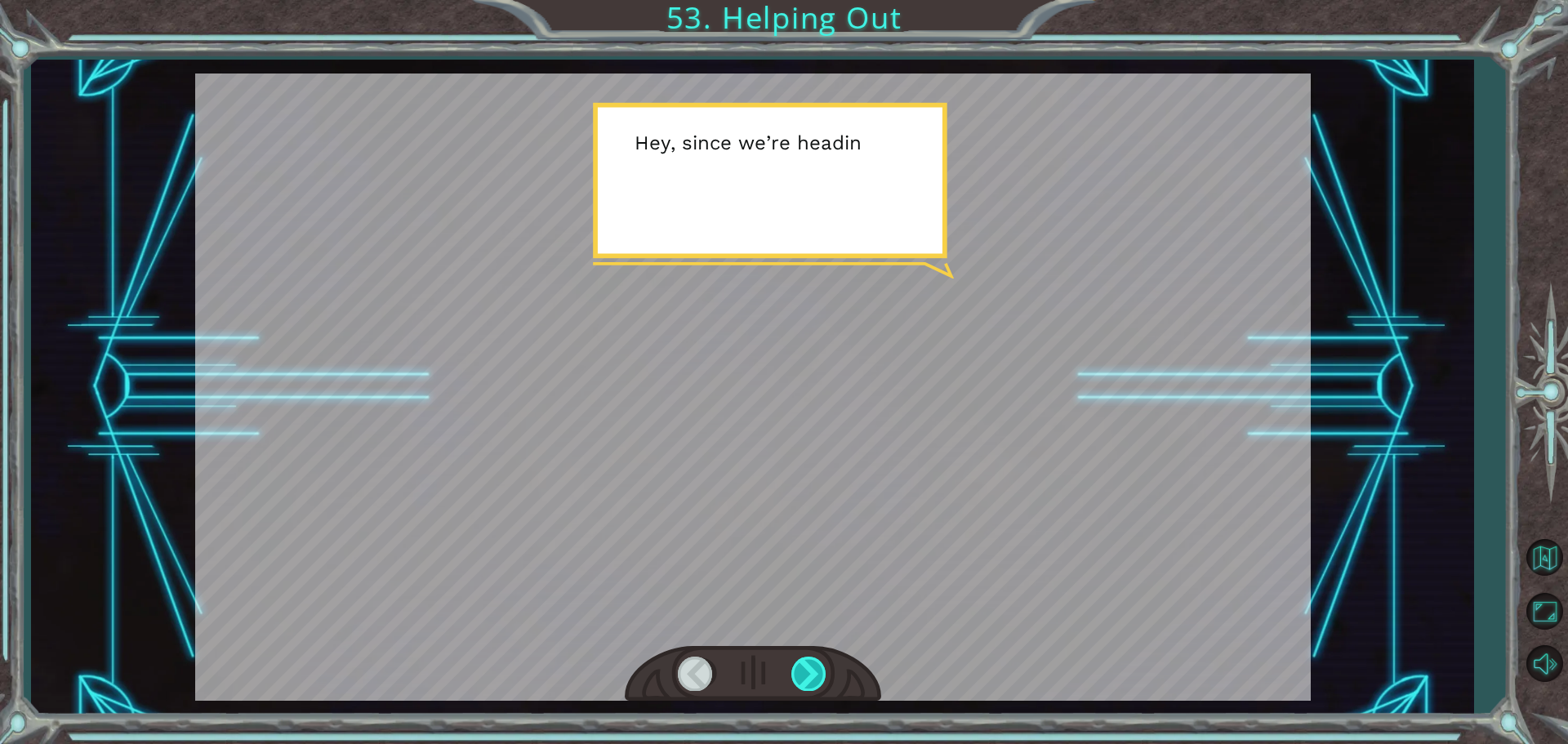
click at [806, 665] on div at bounding box center [809, 673] width 37 height 33
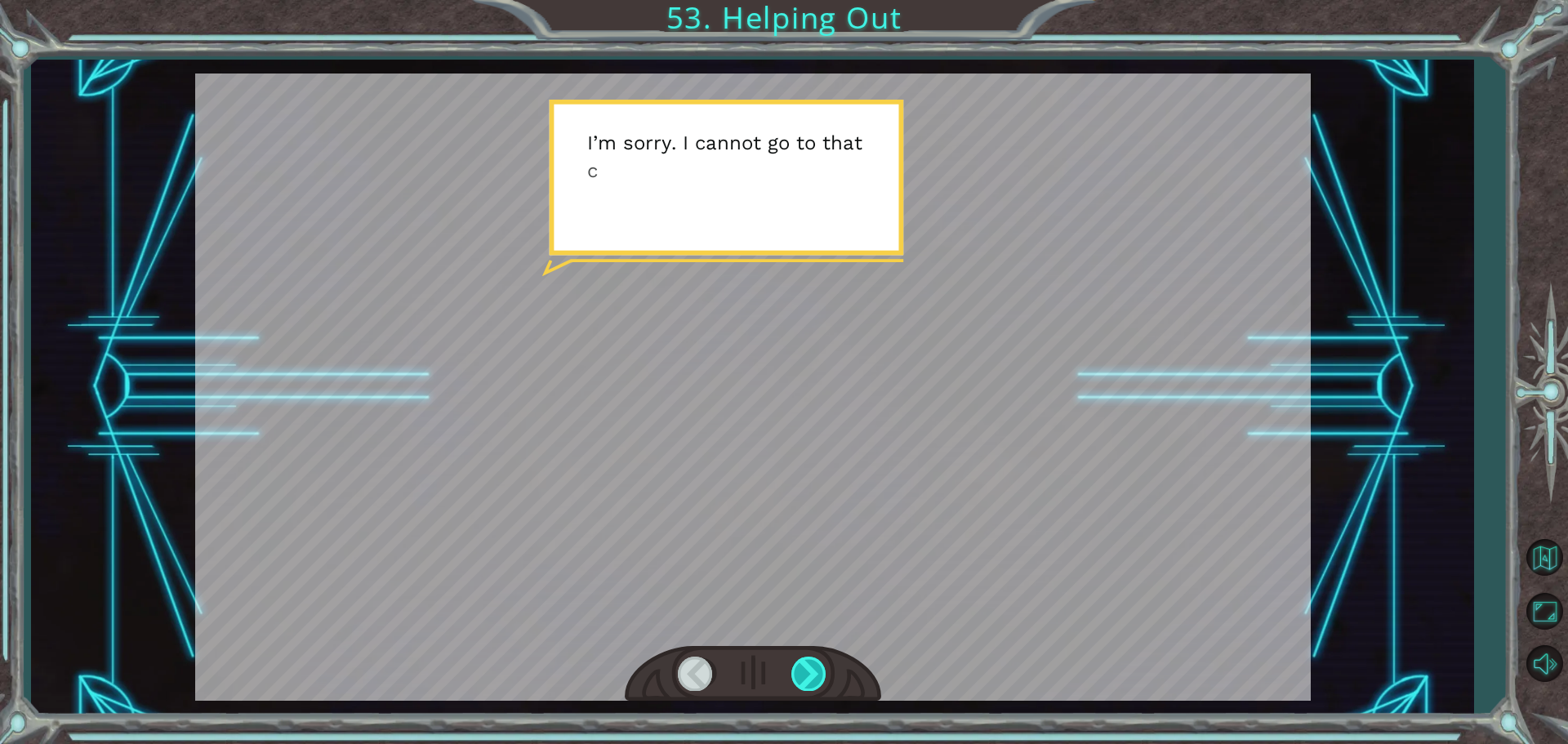
click at [806, 663] on div at bounding box center [809, 673] width 37 height 33
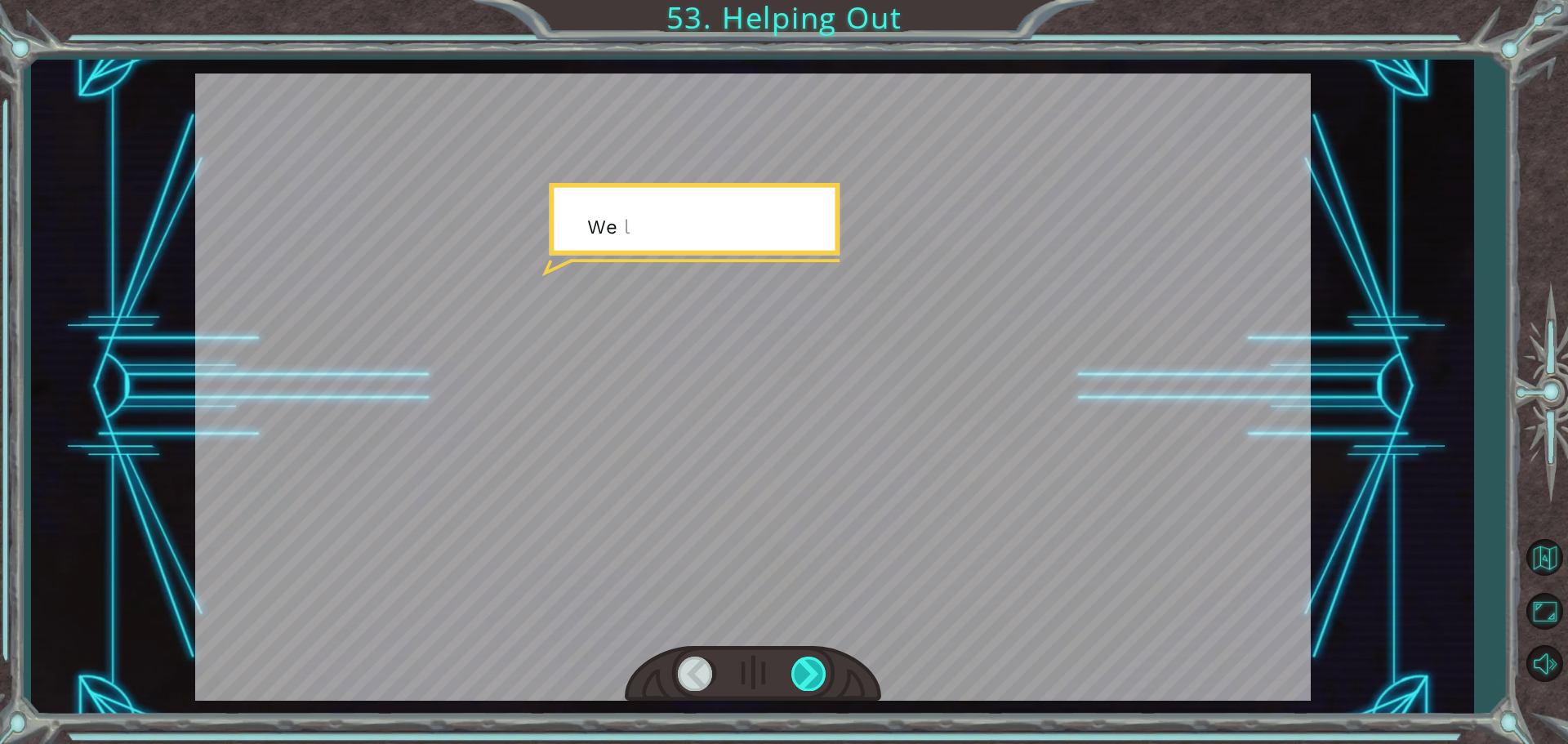
click at [806, 663] on div at bounding box center [809, 673] width 37 height 33
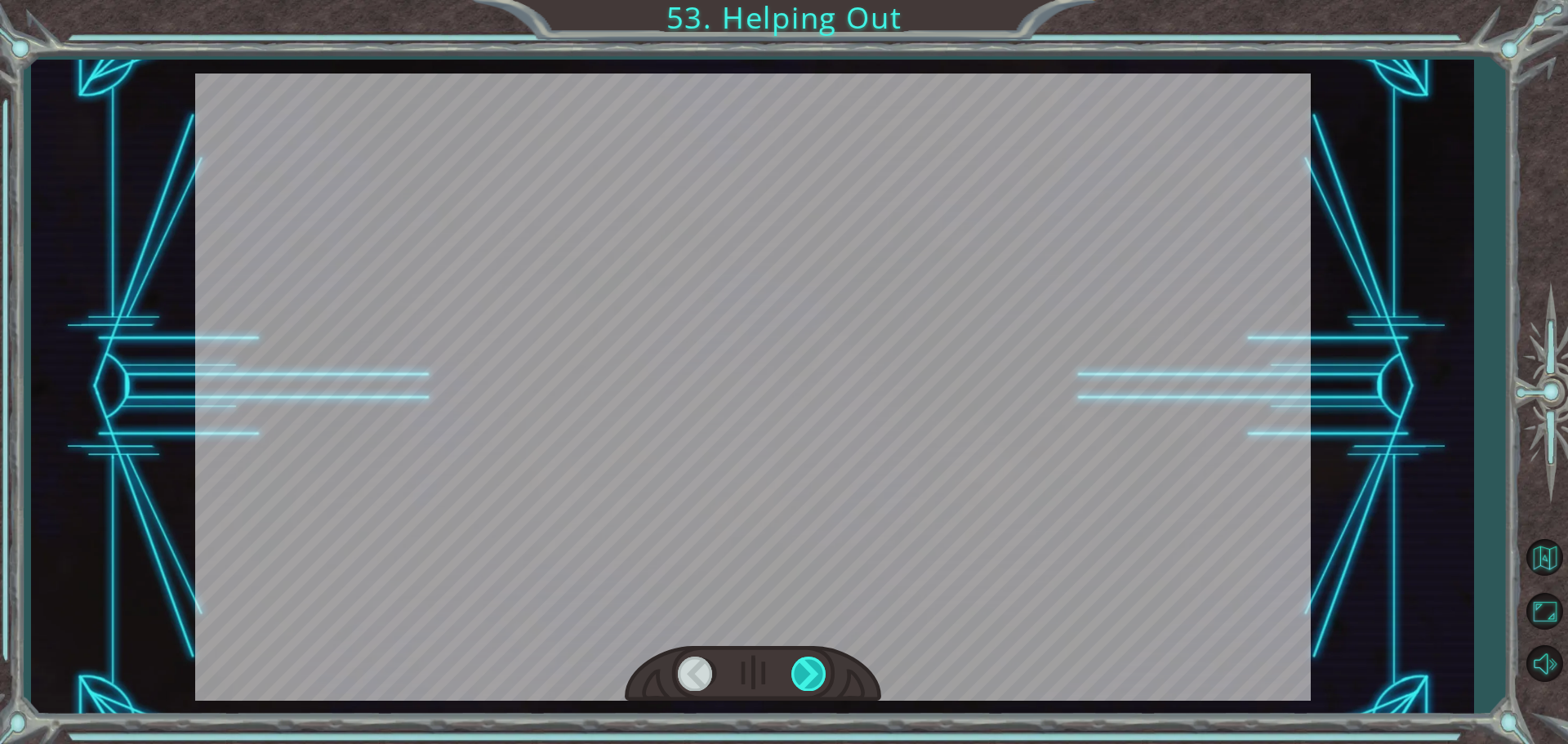
click at [806, 663] on div at bounding box center [809, 673] width 37 height 33
drag, startPoint x: 806, startPoint y: 663, endPoint x: 799, endPoint y: 673, distance: 12.2
click at [799, 673] on div at bounding box center [809, 673] width 37 height 33
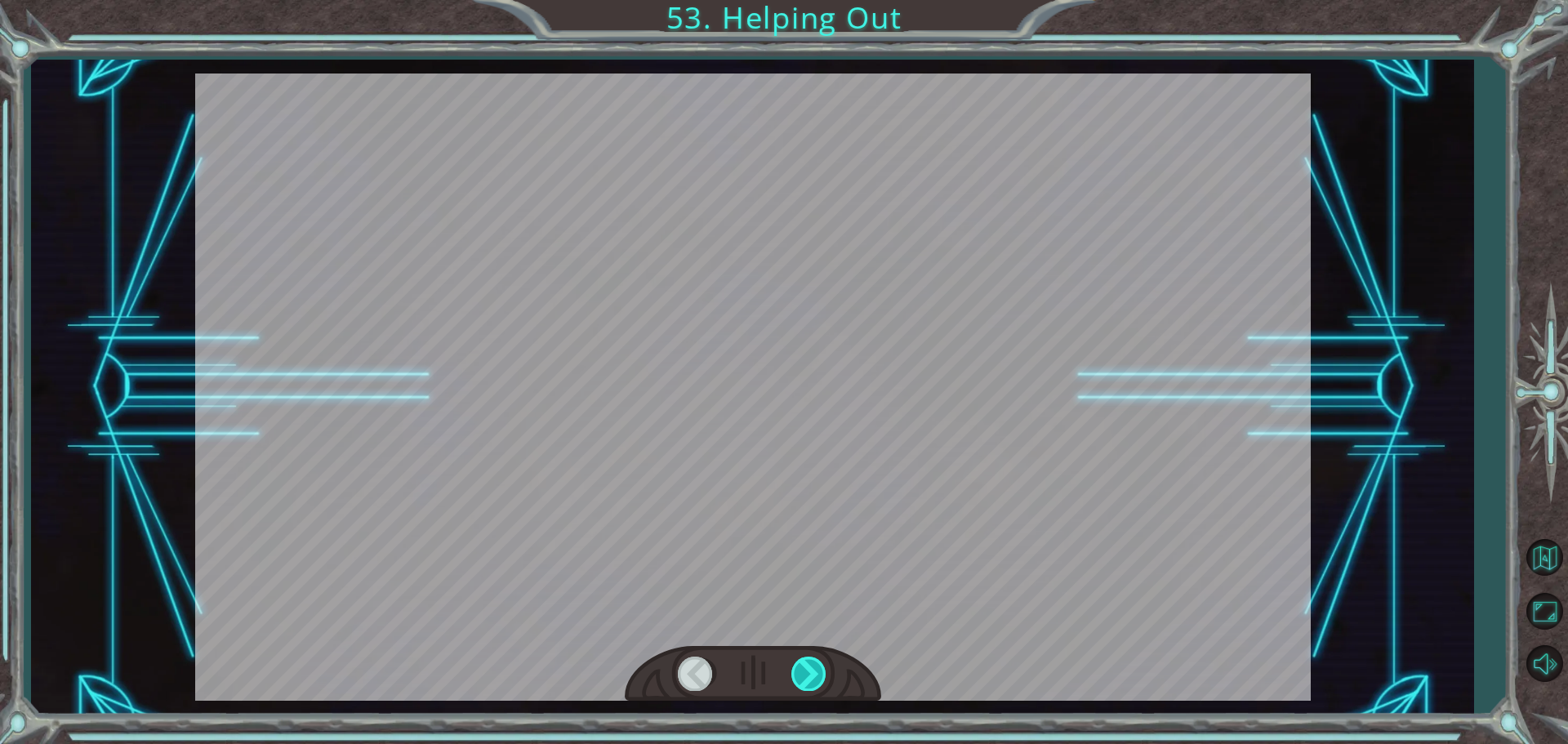
click at [799, 673] on div at bounding box center [809, 673] width 37 height 33
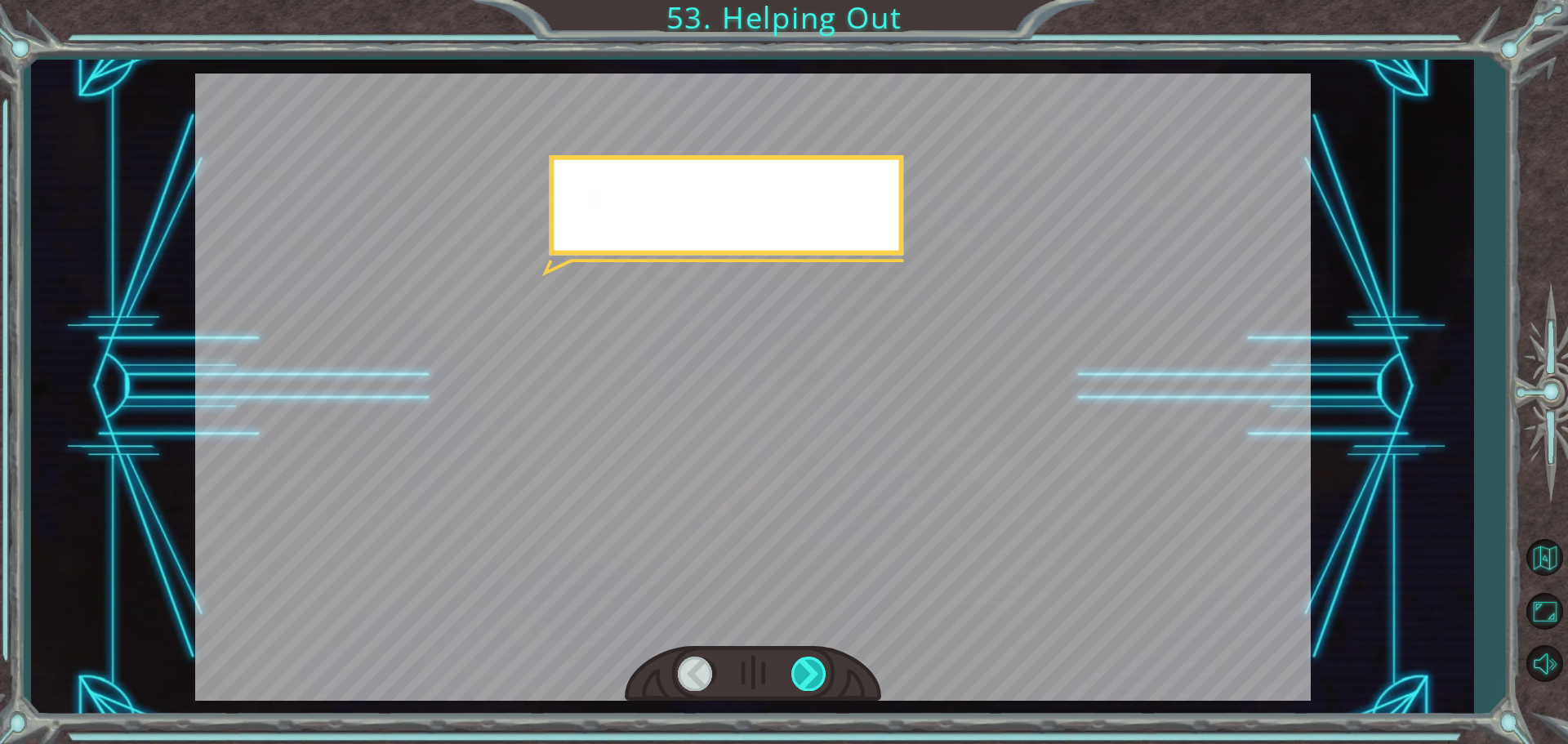
click at [799, 673] on div at bounding box center [809, 673] width 37 height 33
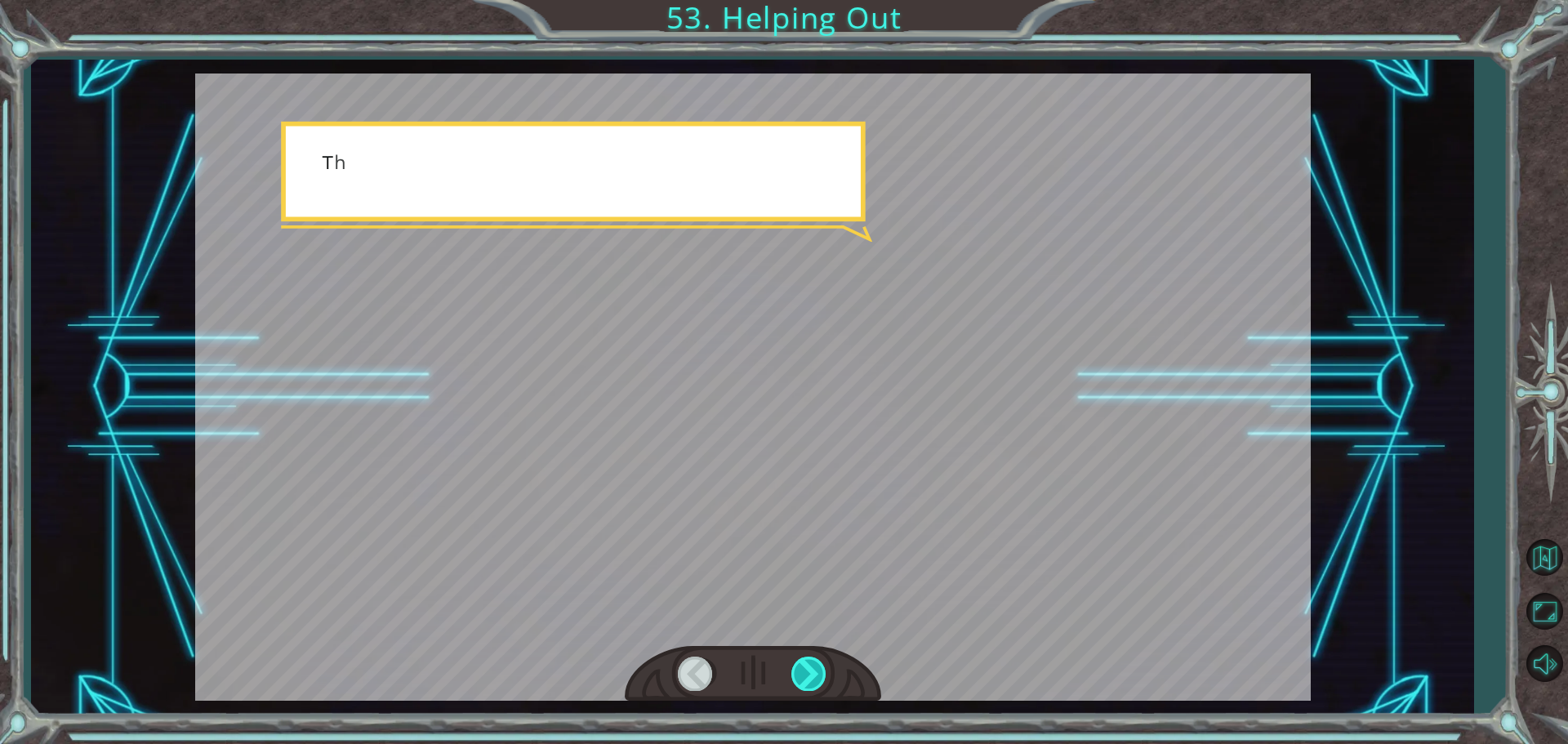
click at [799, 673] on div at bounding box center [809, 673] width 37 height 33
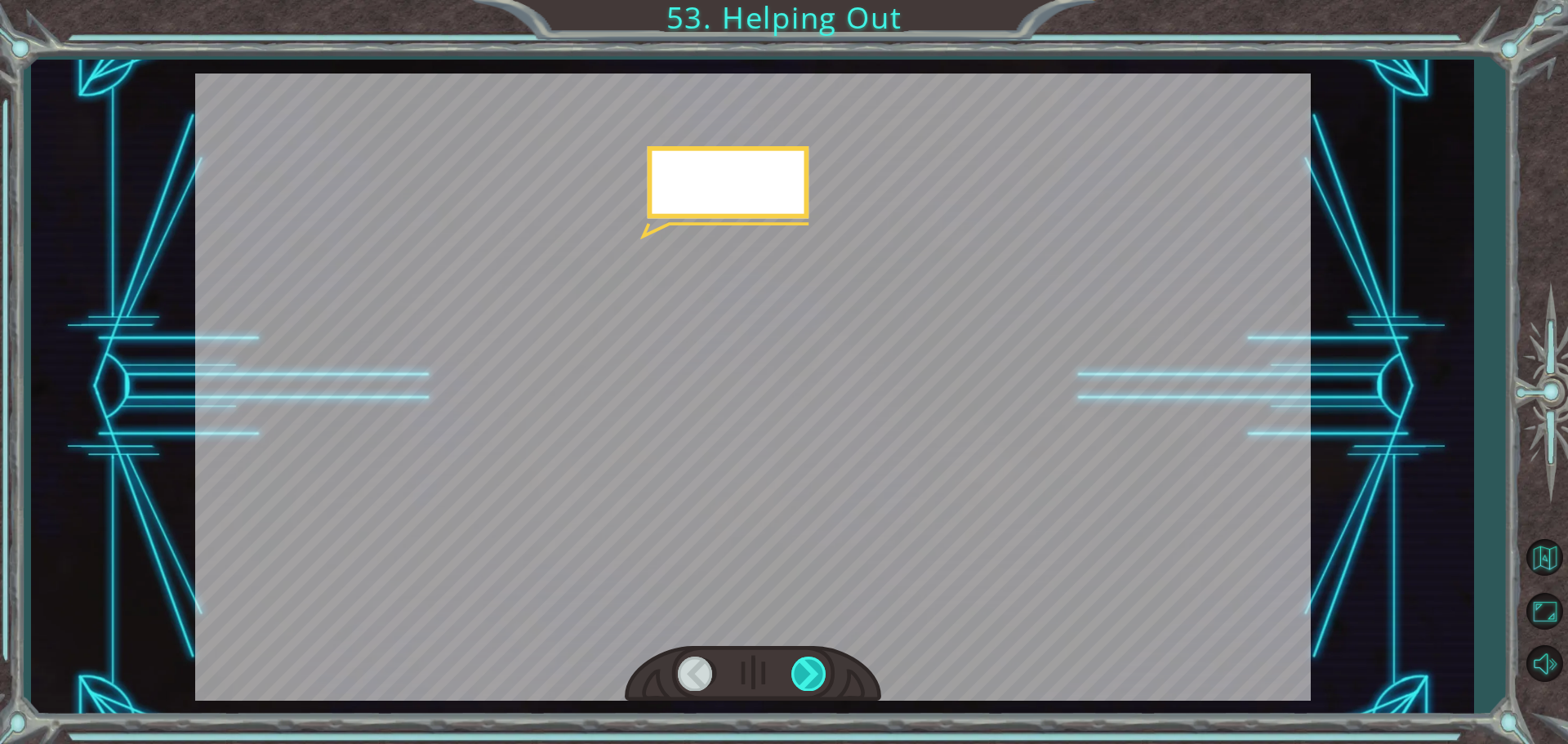
click at [799, 673] on div at bounding box center [809, 673] width 37 height 33
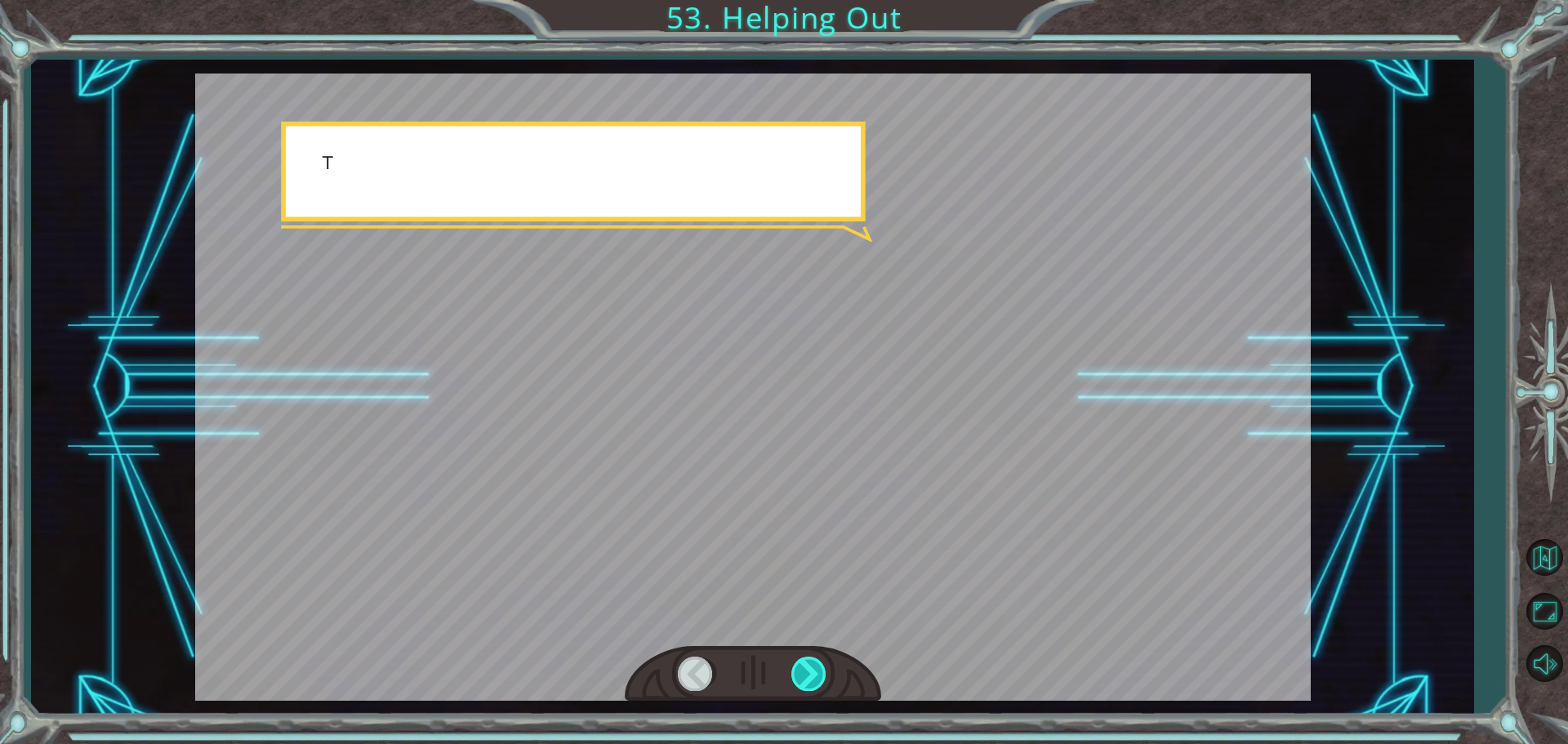
click at [799, 673] on div at bounding box center [809, 673] width 37 height 33
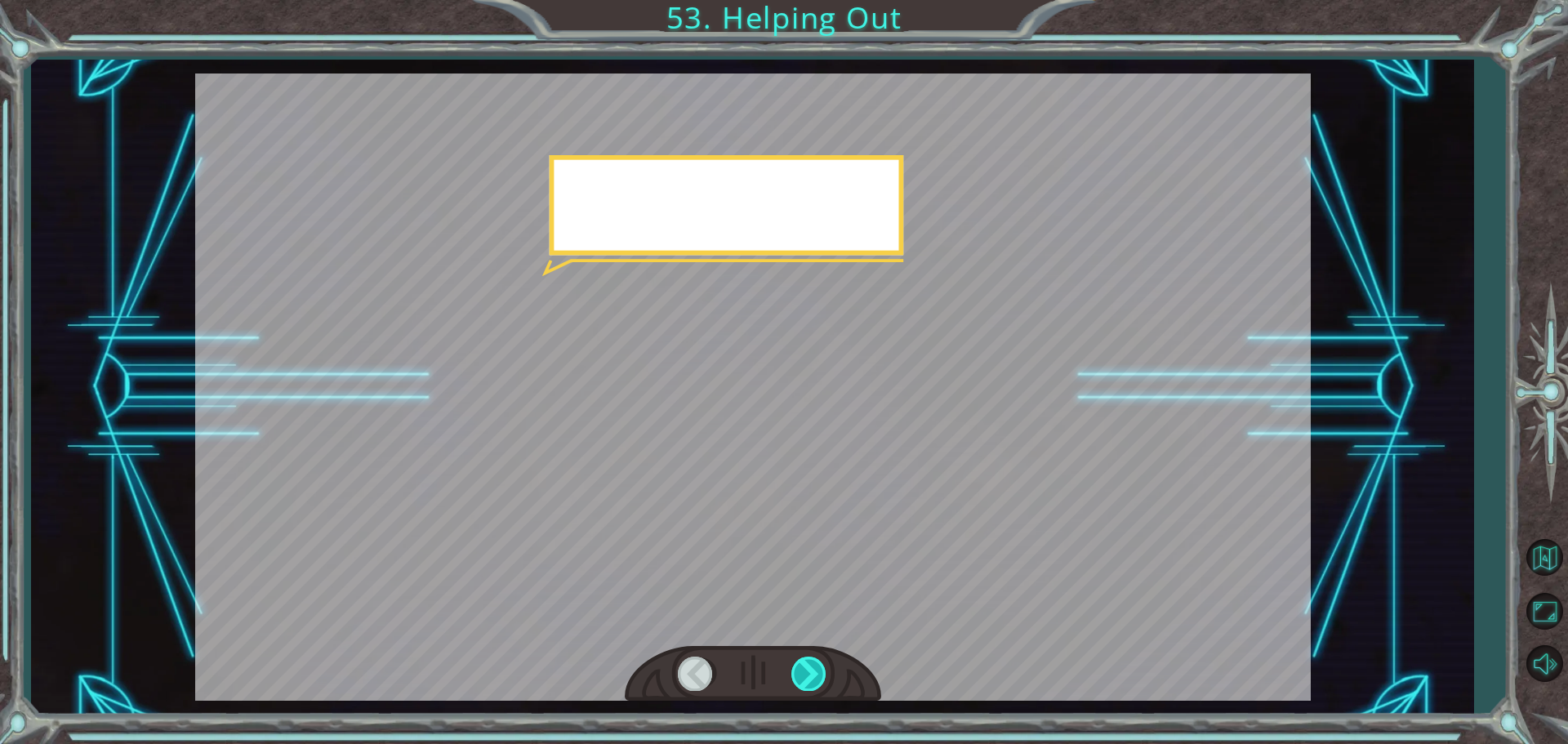
click at [799, 673] on div at bounding box center [809, 673] width 37 height 33
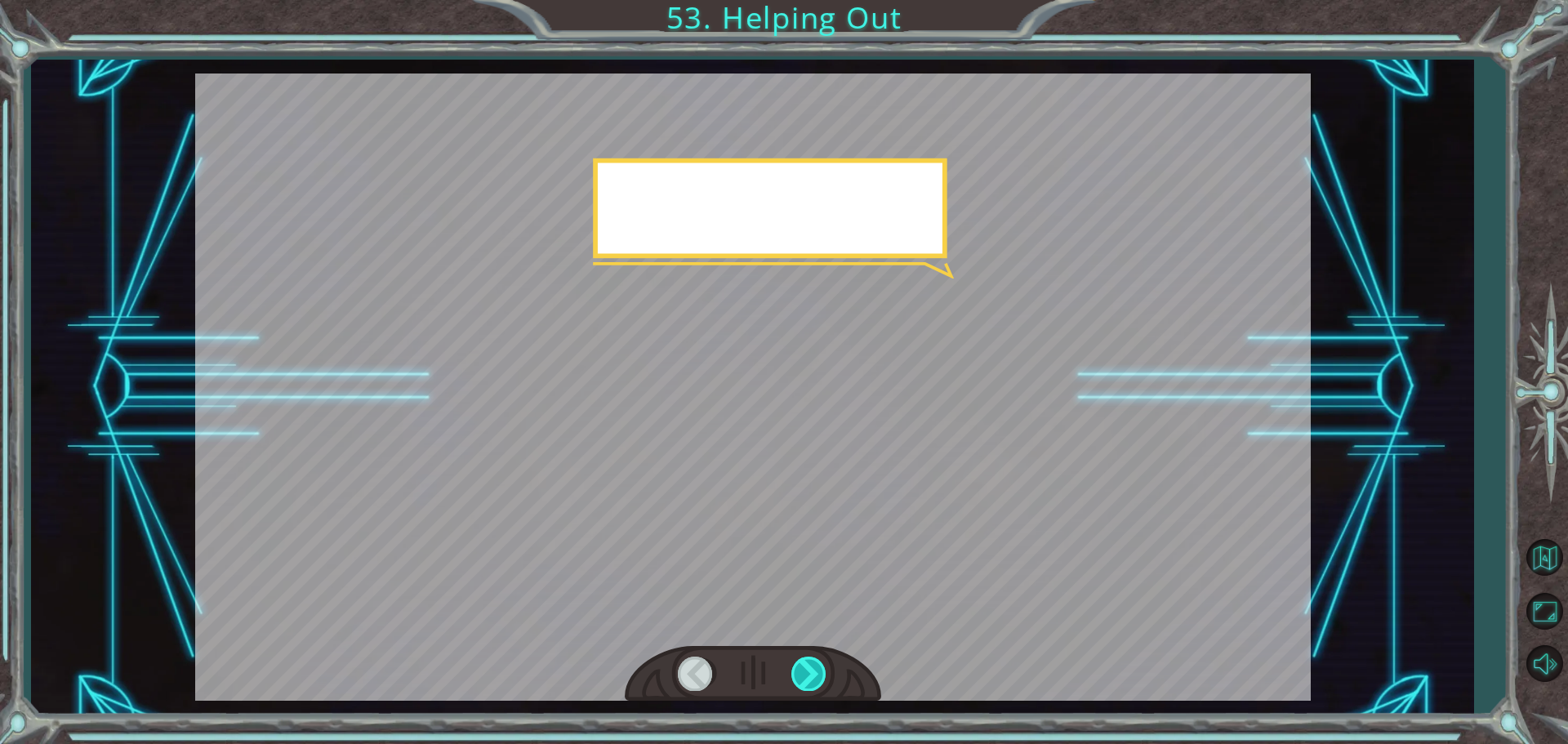
click at [799, 673] on div at bounding box center [809, 673] width 37 height 33
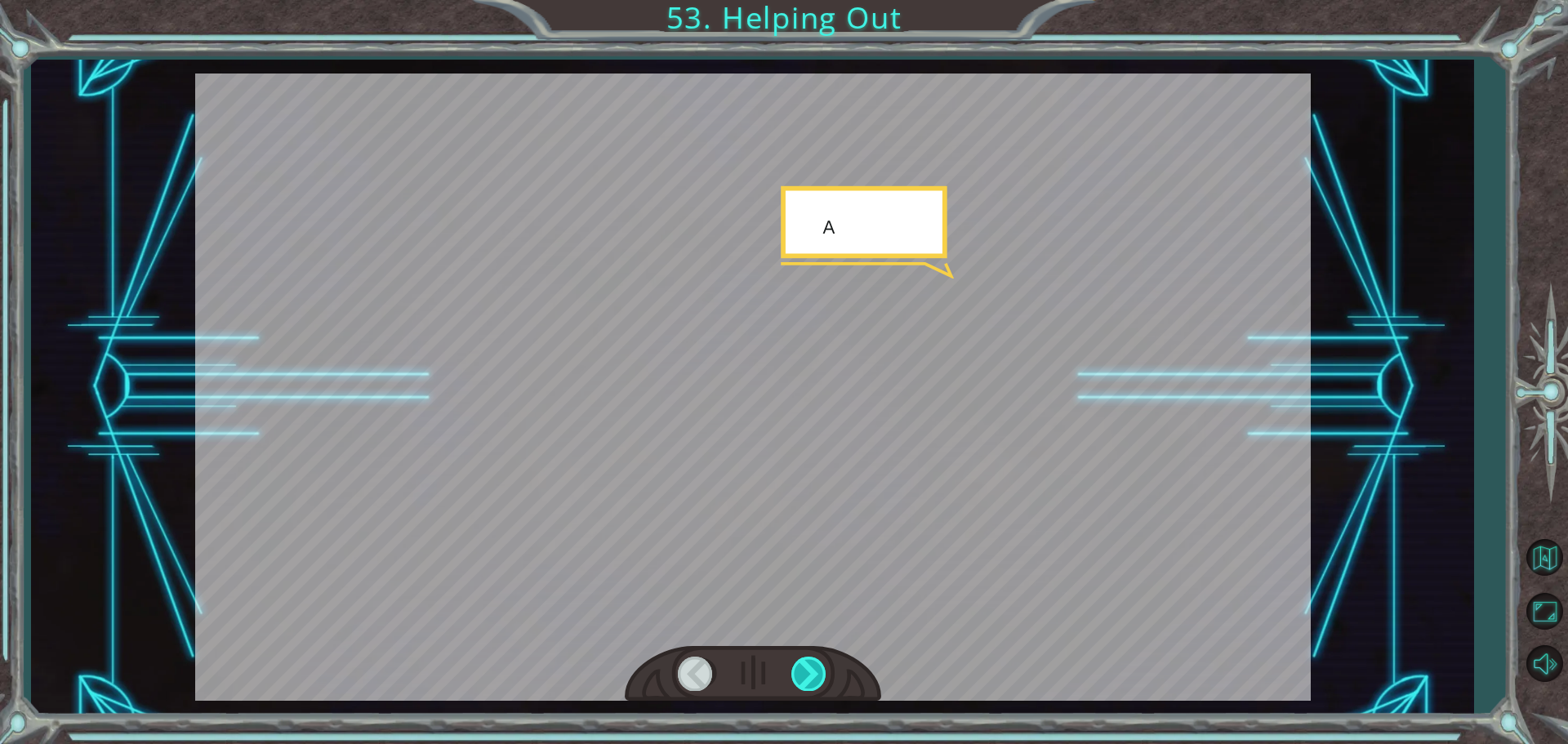
click at [799, 673] on div at bounding box center [809, 673] width 37 height 33
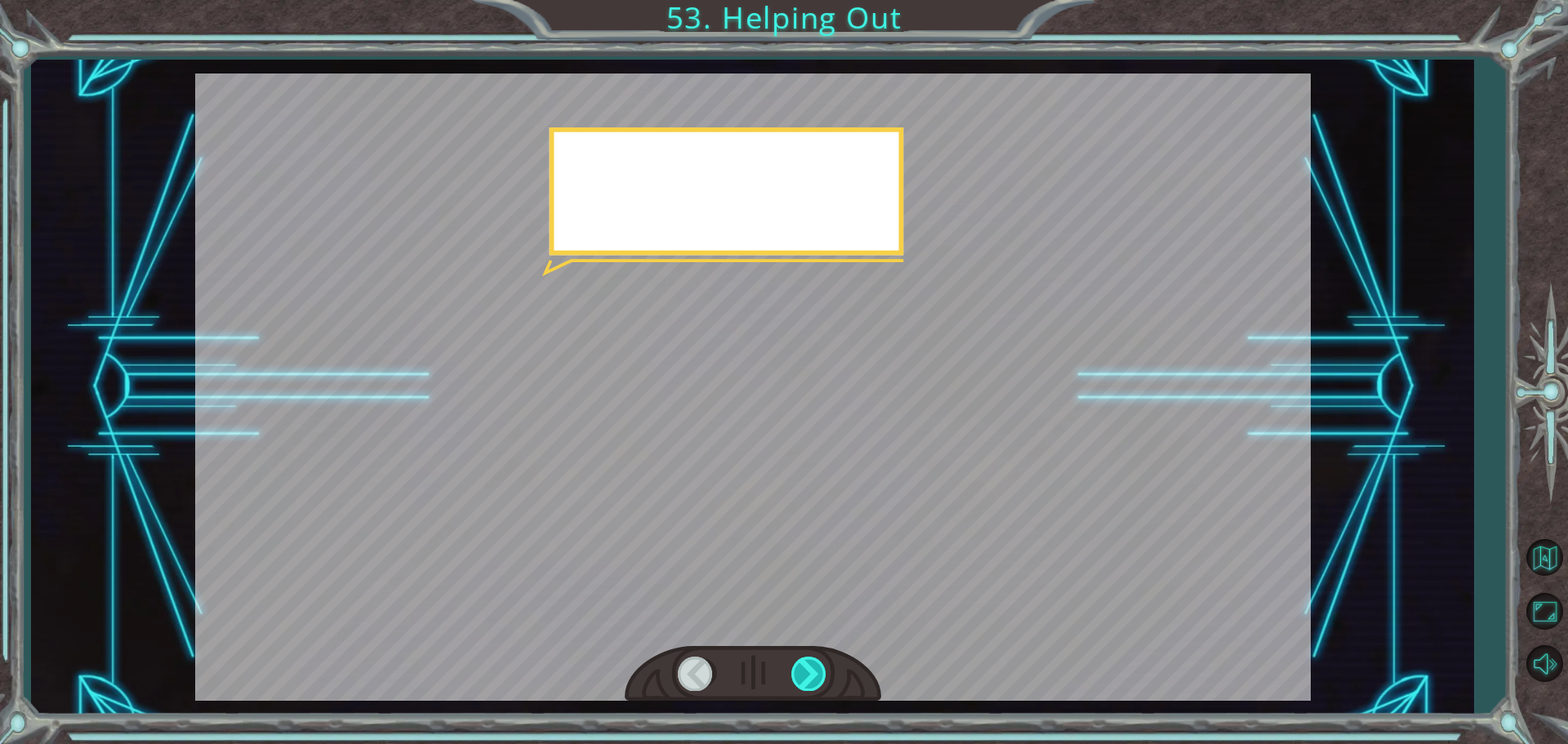
click at [799, 673] on div at bounding box center [809, 673] width 37 height 33
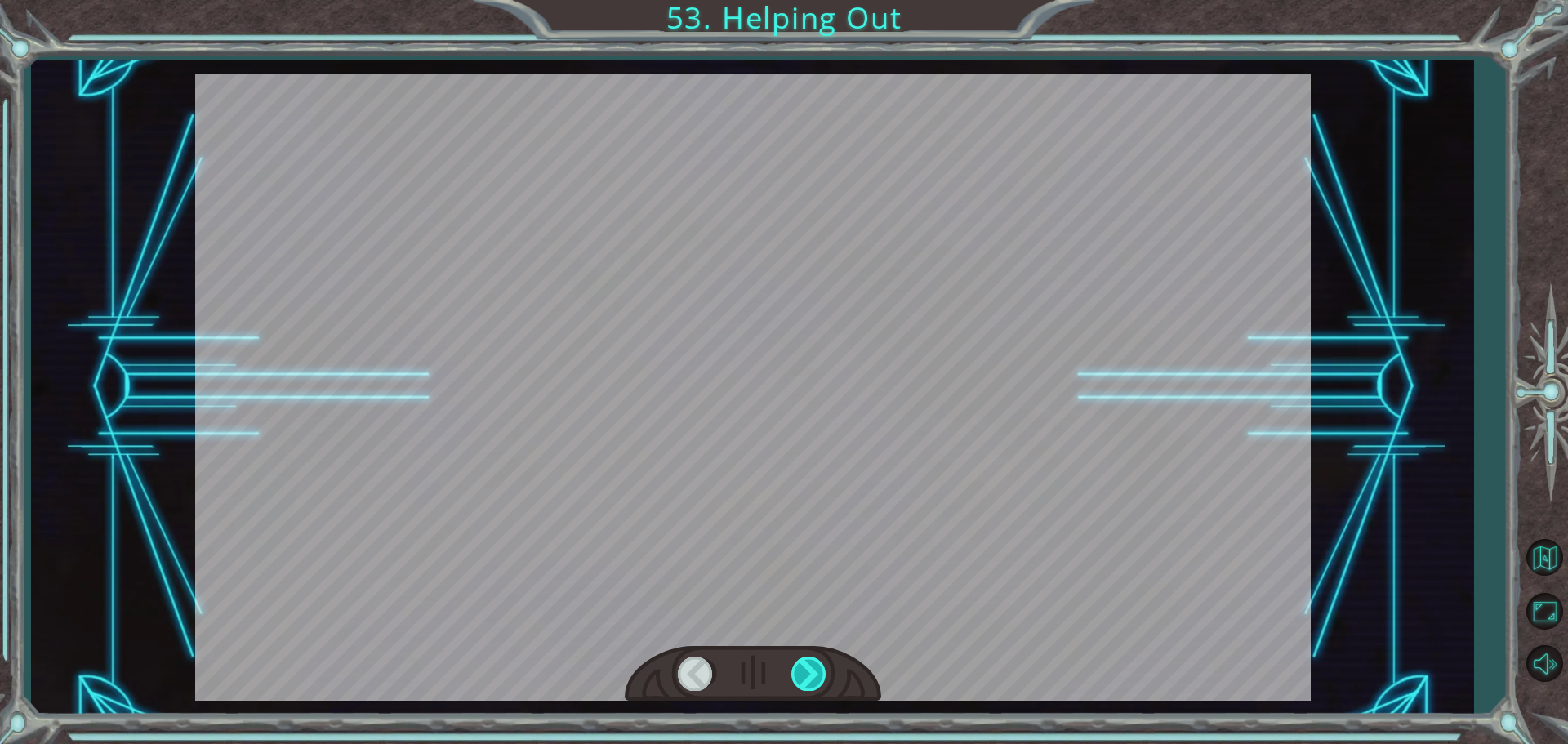
click at [799, 673] on div at bounding box center [809, 673] width 37 height 33
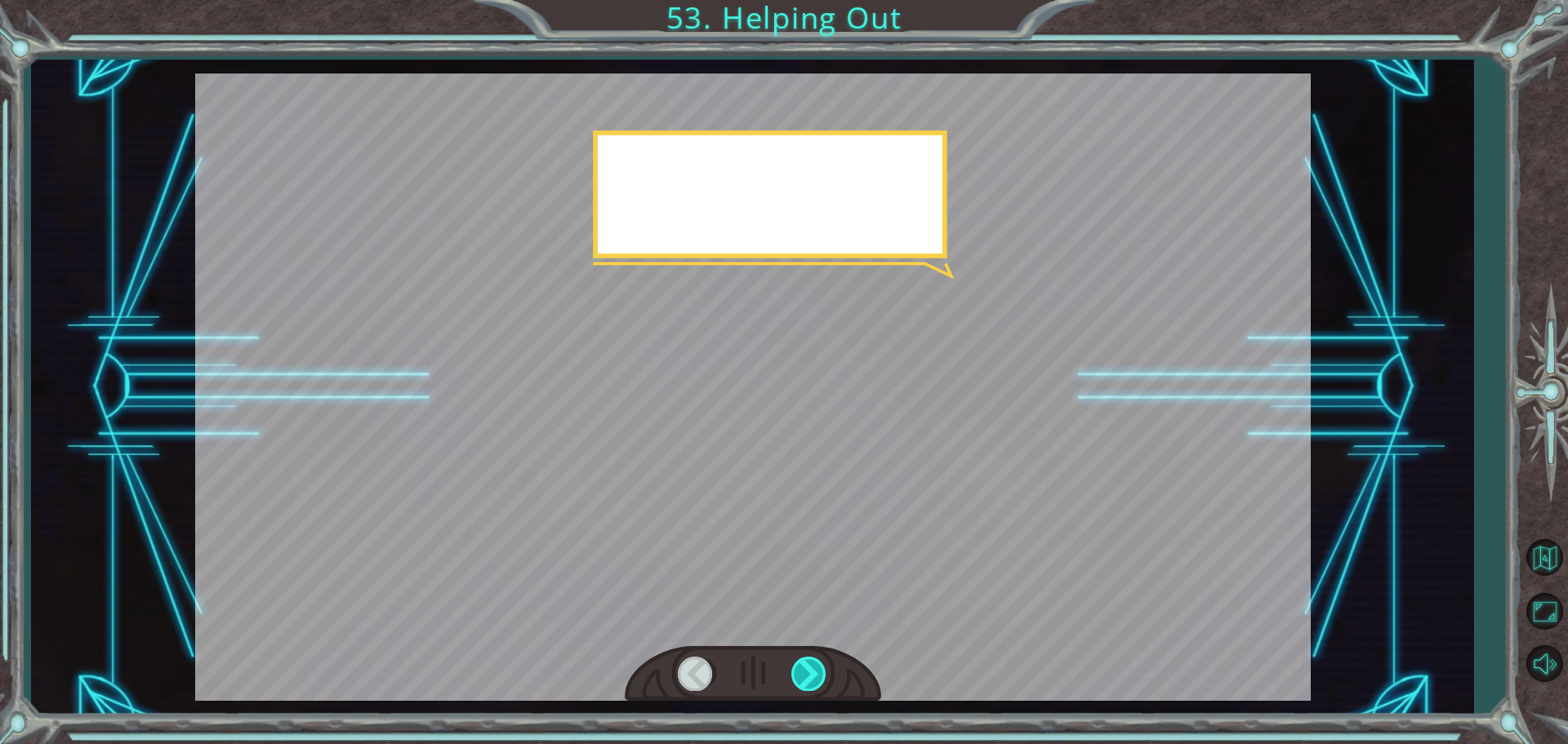
click at [799, 673] on div at bounding box center [809, 673] width 37 height 33
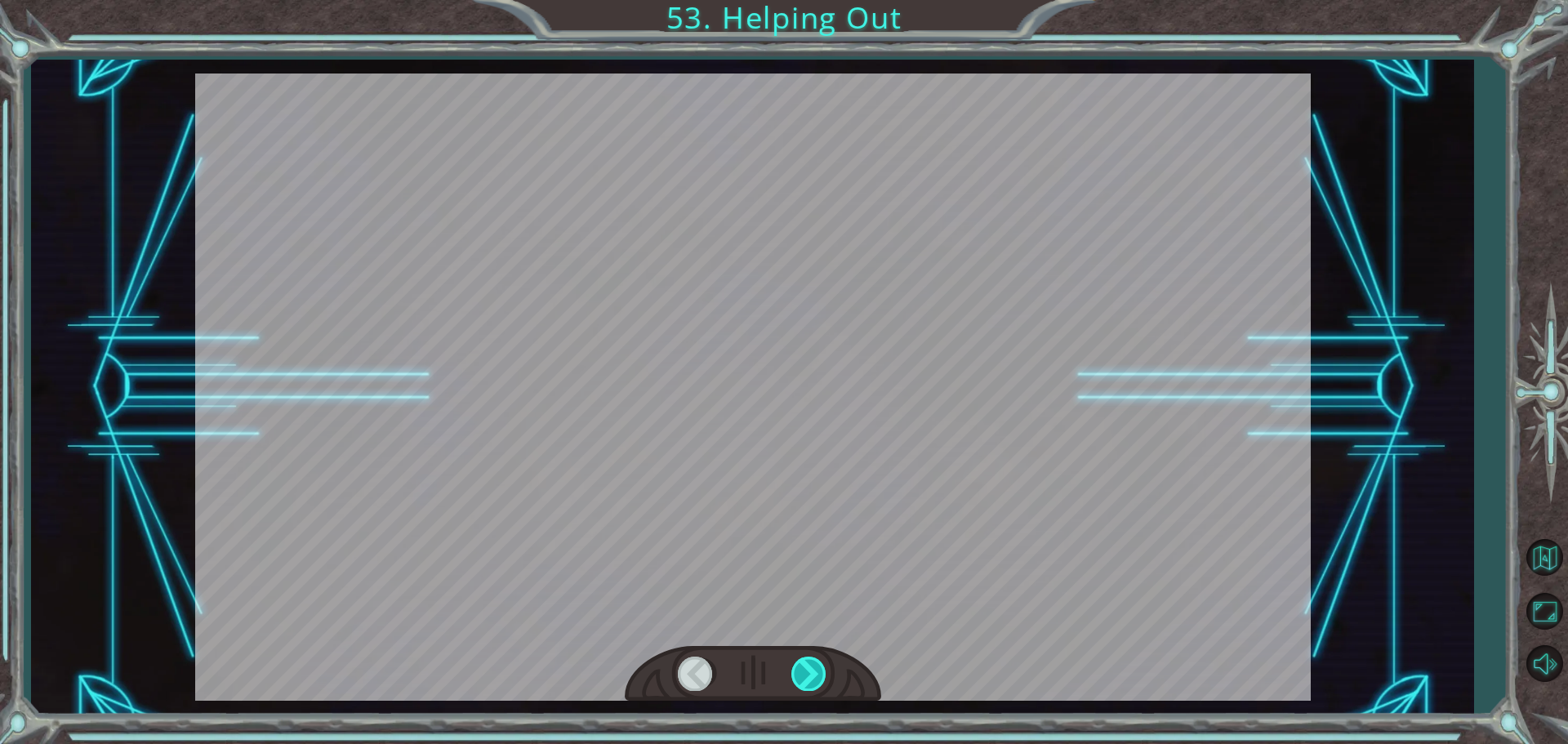
click at [799, 673] on div at bounding box center [809, 673] width 37 height 33
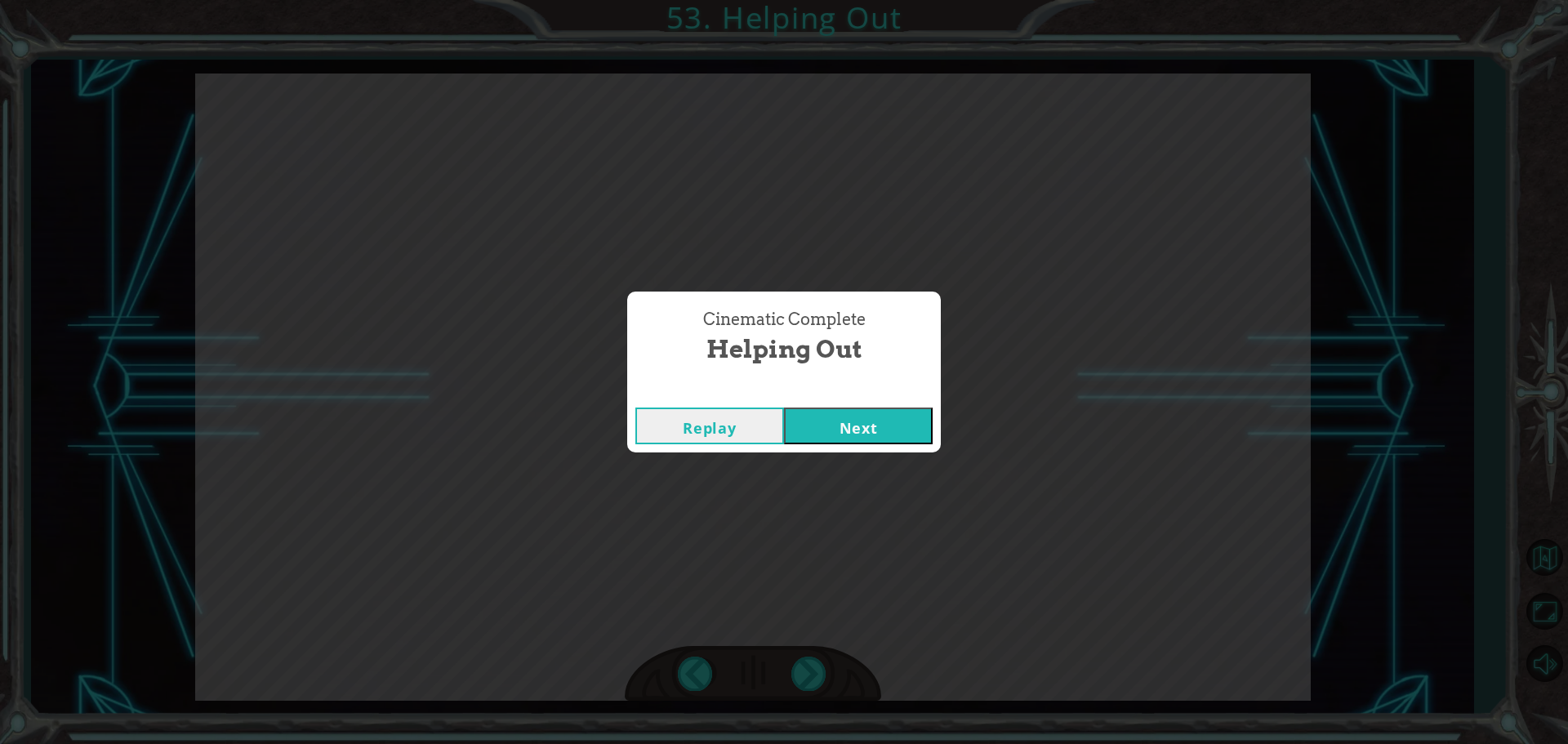
click at [842, 430] on button "Next" at bounding box center [858, 425] width 149 height 37
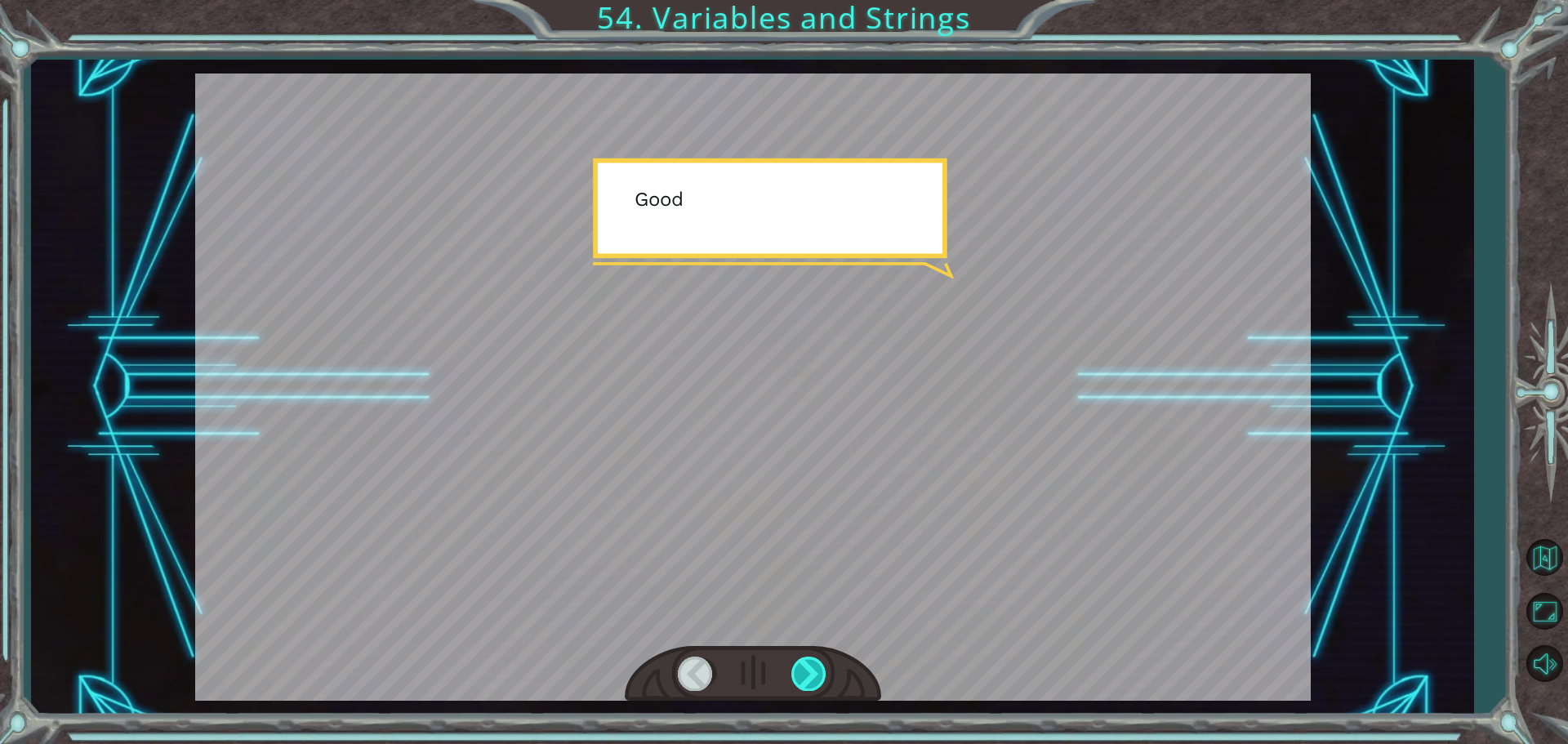
click at [800, 685] on div at bounding box center [809, 673] width 37 height 33
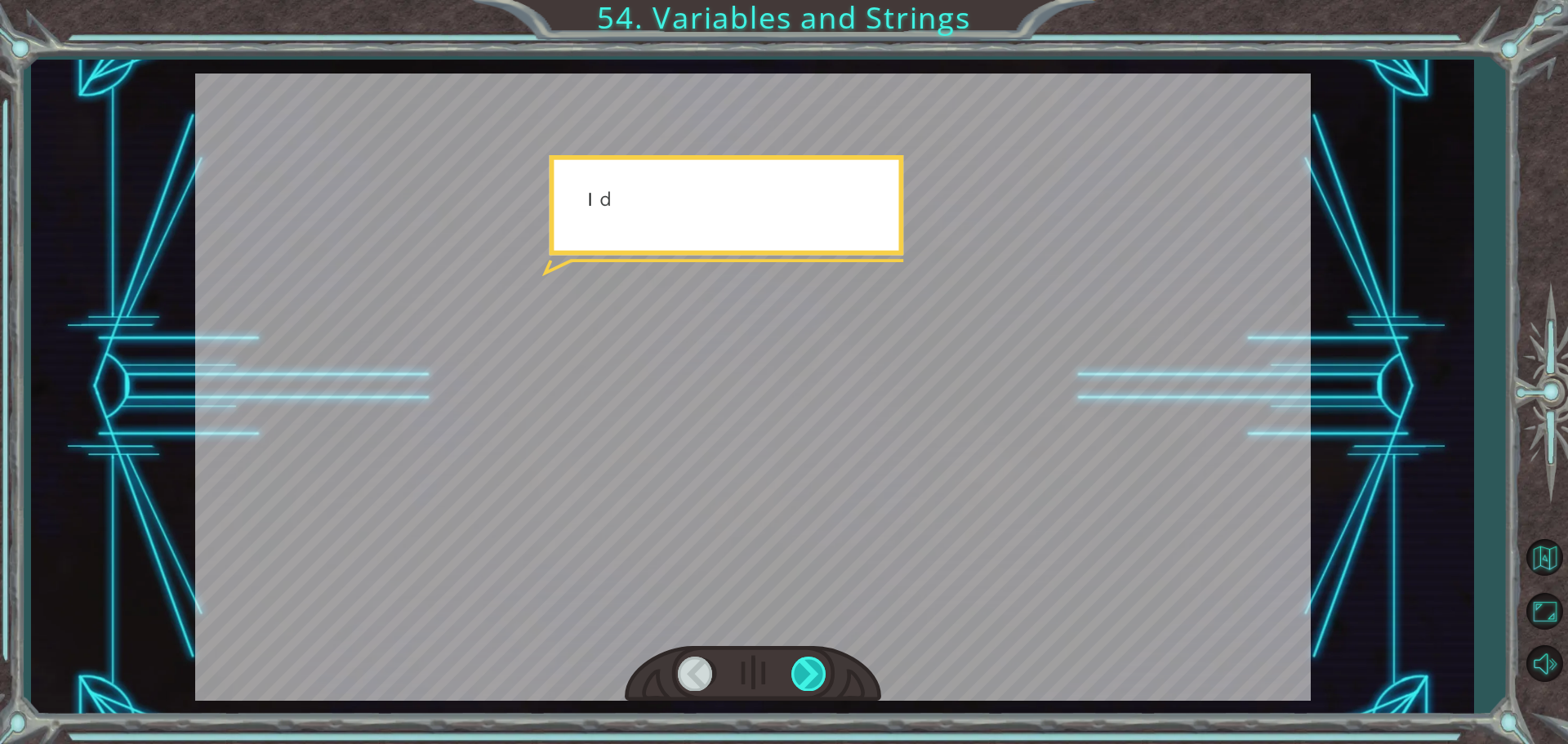
click at [799, 676] on div at bounding box center [809, 673] width 37 height 33
drag, startPoint x: 799, startPoint y: 676, endPoint x: 799, endPoint y: 667, distance: 9.0
click at [799, 667] on div at bounding box center [809, 673] width 37 height 33
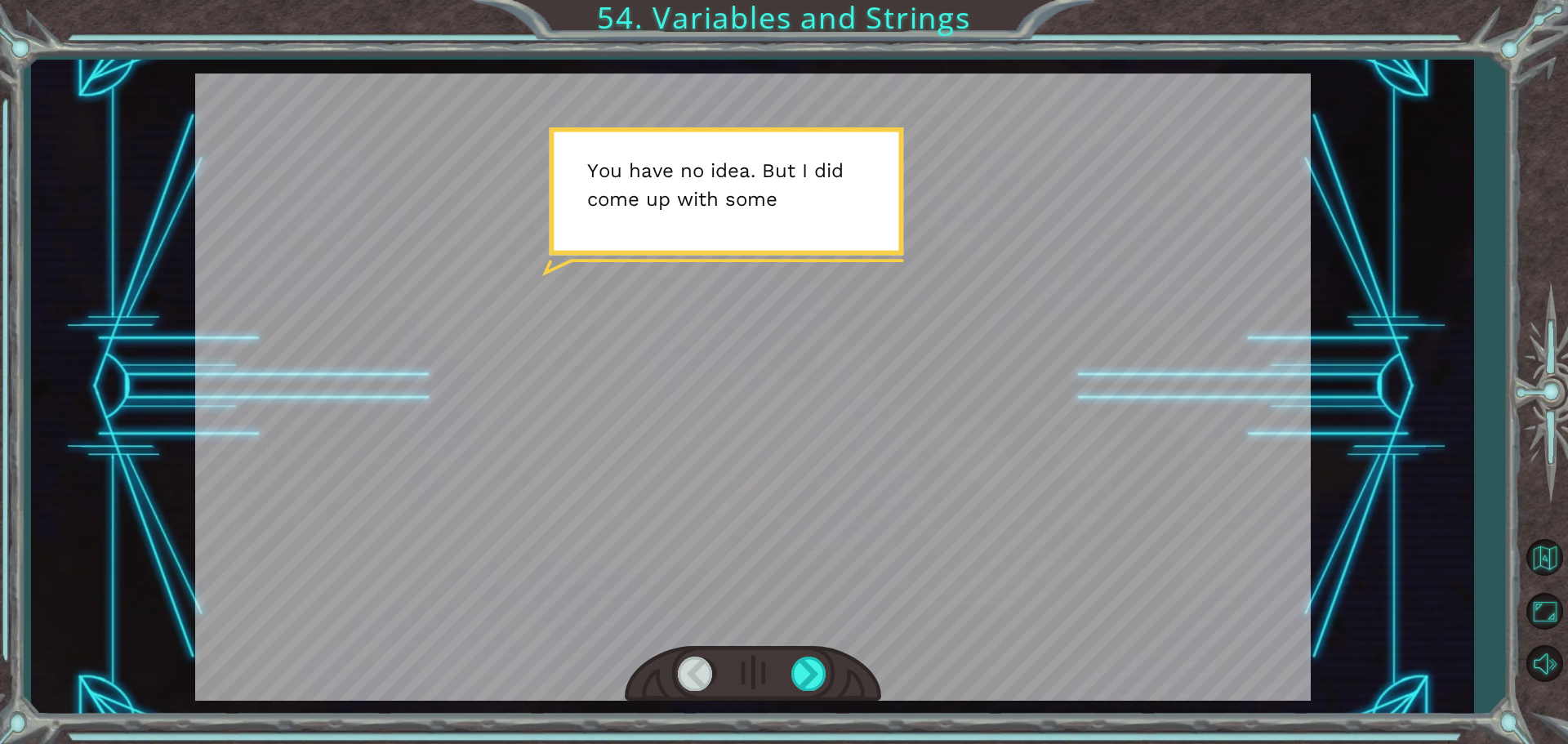
click at [799, 631] on div at bounding box center [753, 387] width 1116 height 627
click at [796, 687] on div at bounding box center [809, 673] width 37 height 33
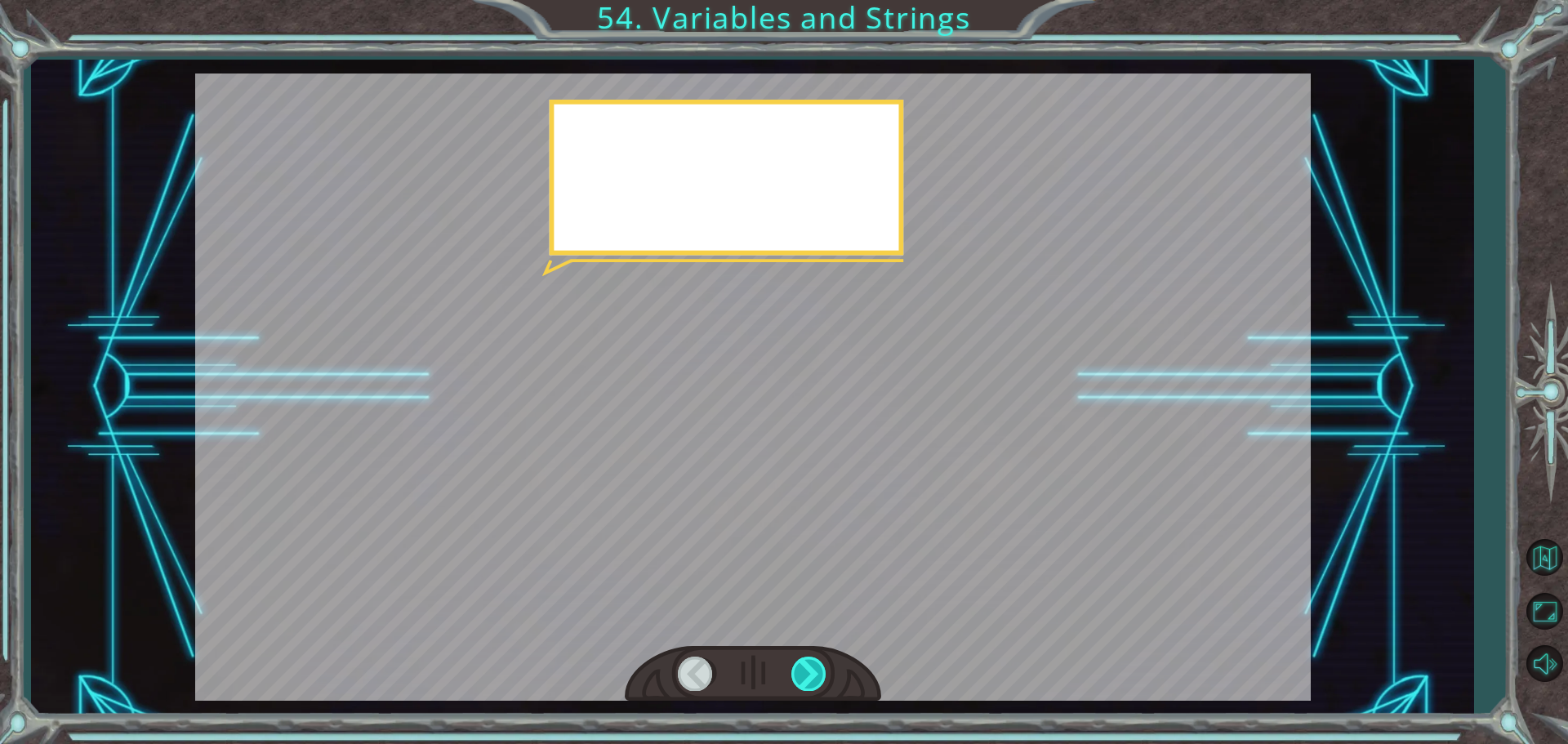
drag, startPoint x: 796, startPoint y: 687, endPoint x: 804, endPoint y: 667, distance: 21.5
click at [800, 676] on div at bounding box center [809, 673] width 37 height 33
click at [804, 667] on div at bounding box center [809, 673] width 37 height 33
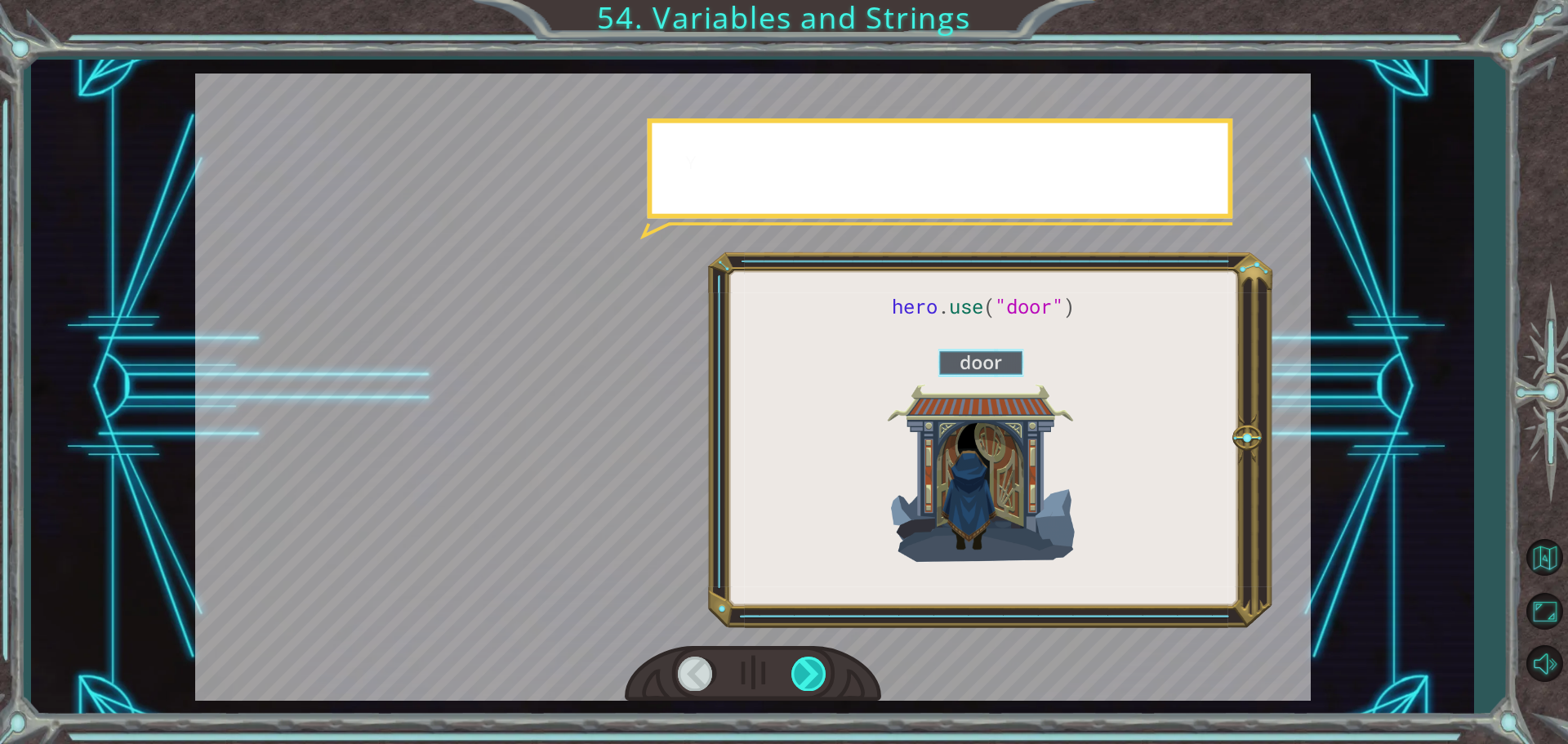
click at [804, 667] on div at bounding box center [809, 673] width 37 height 33
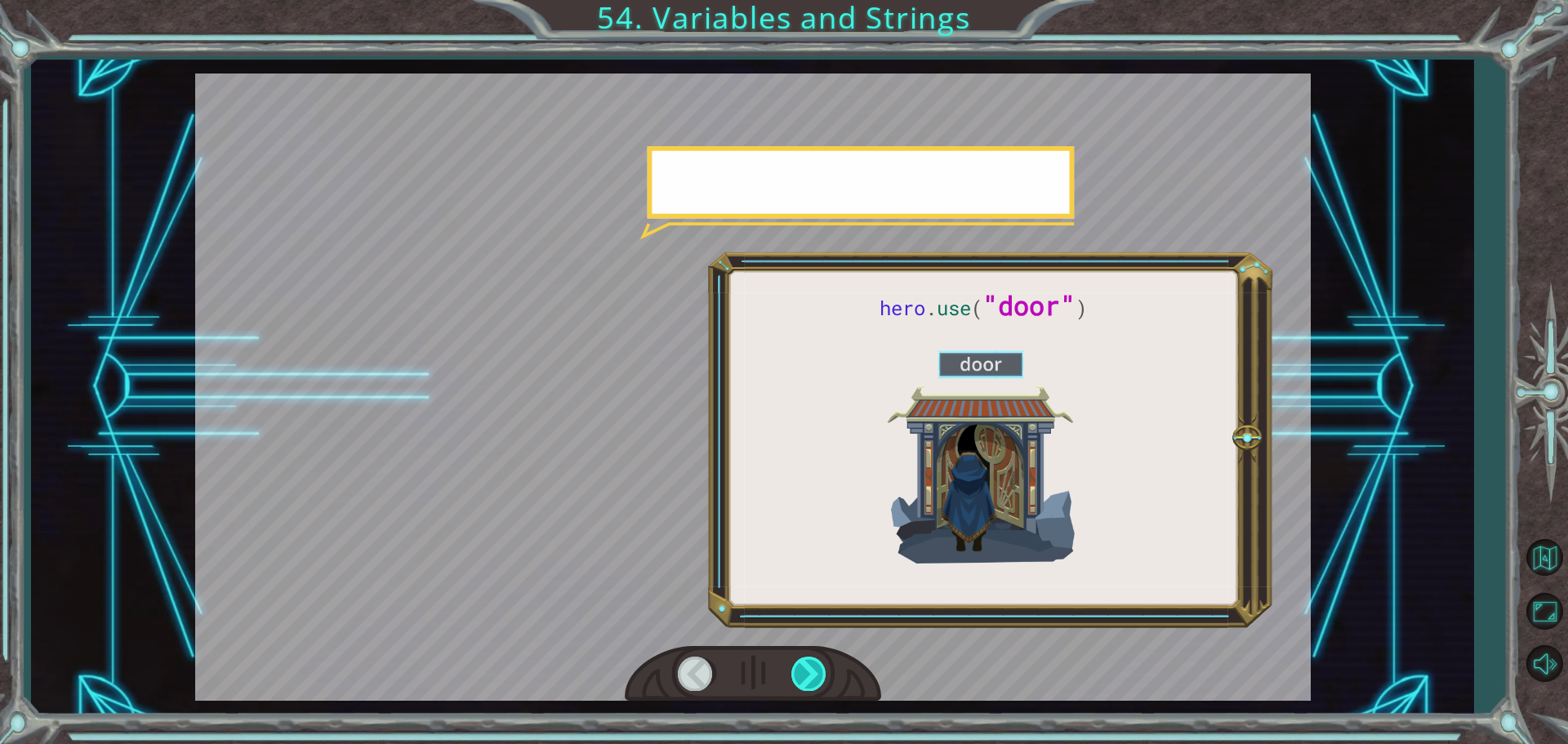
click at [804, 667] on div at bounding box center [809, 673] width 37 height 33
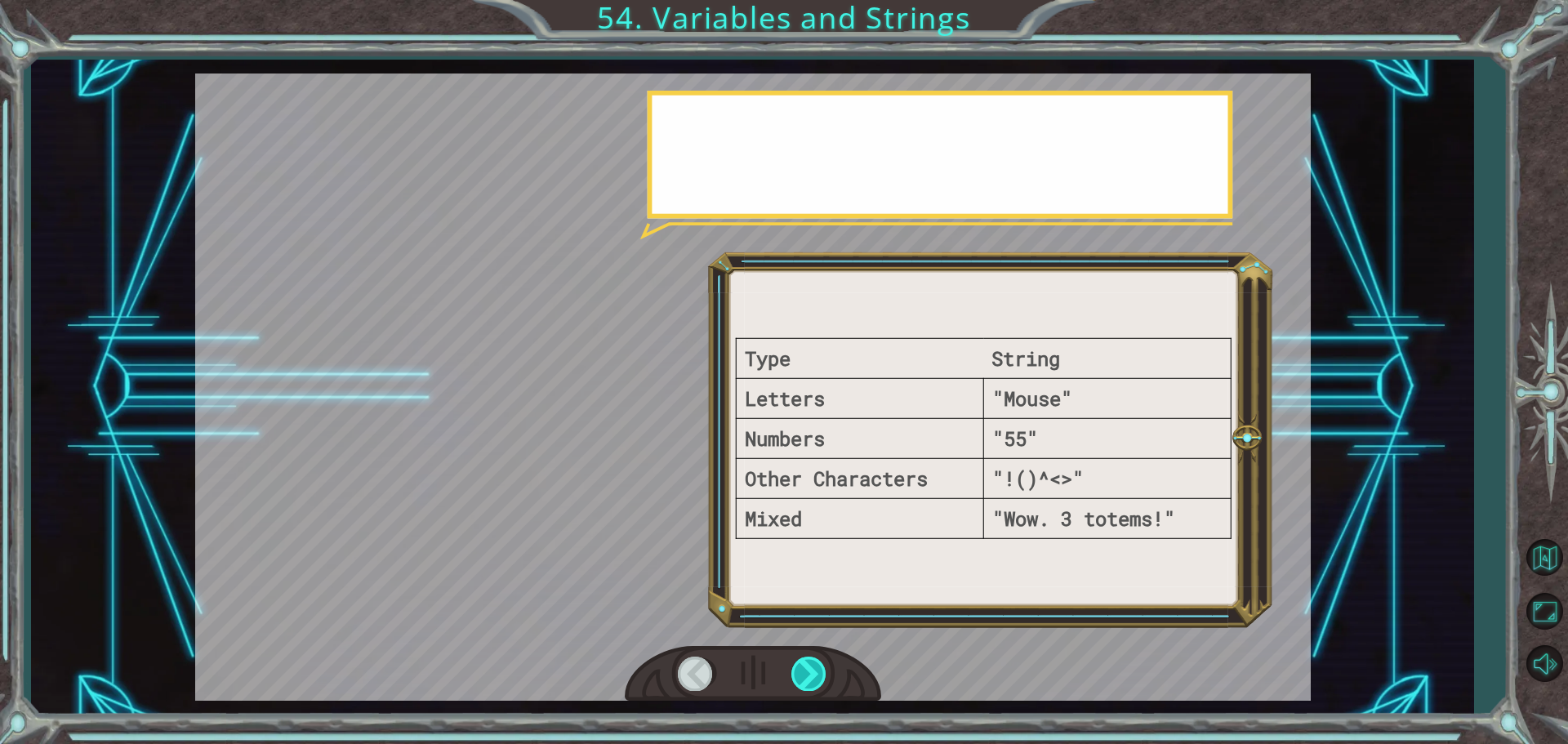
click at [802, 669] on div at bounding box center [809, 673] width 37 height 33
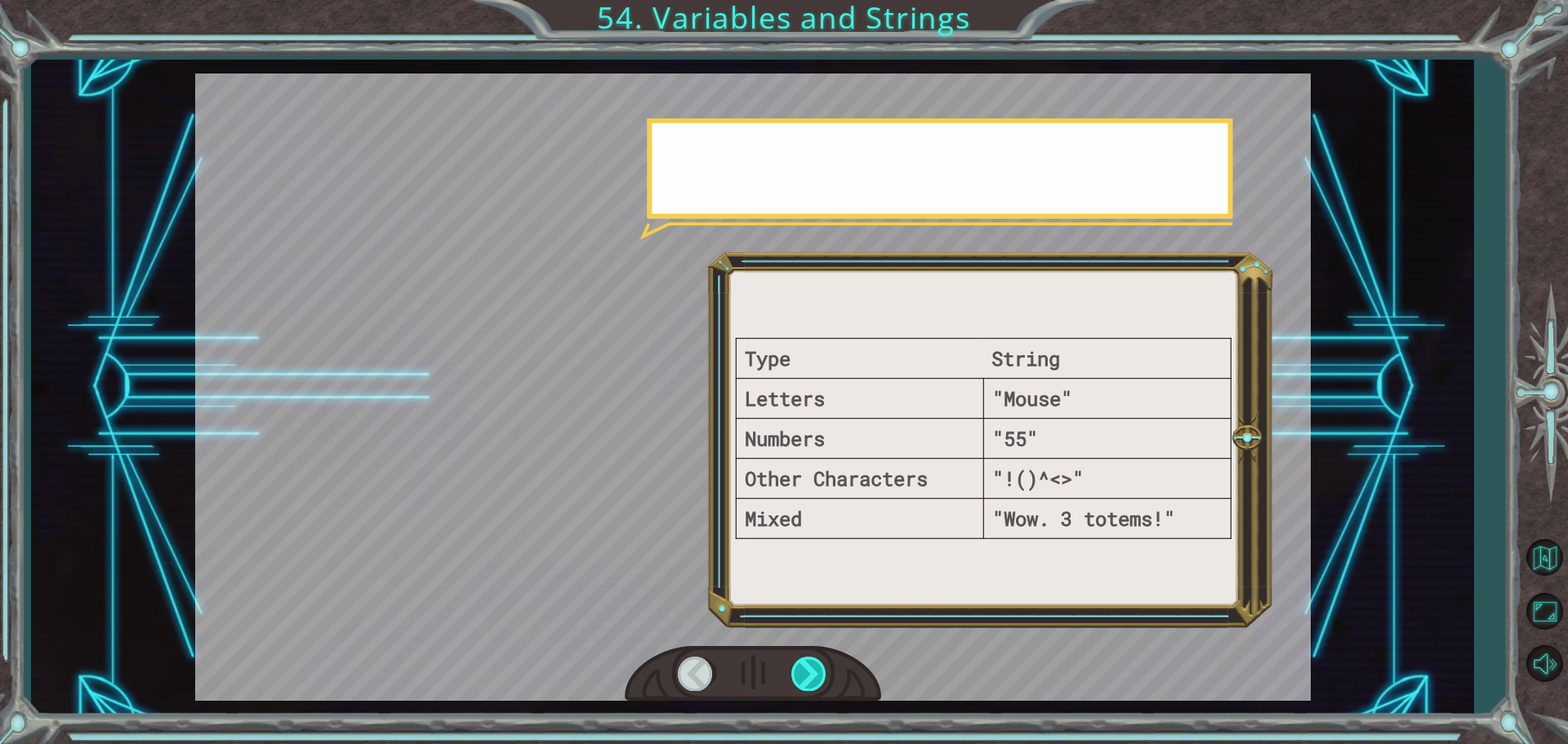
click at [802, 669] on div at bounding box center [809, 673] width 37 height 33
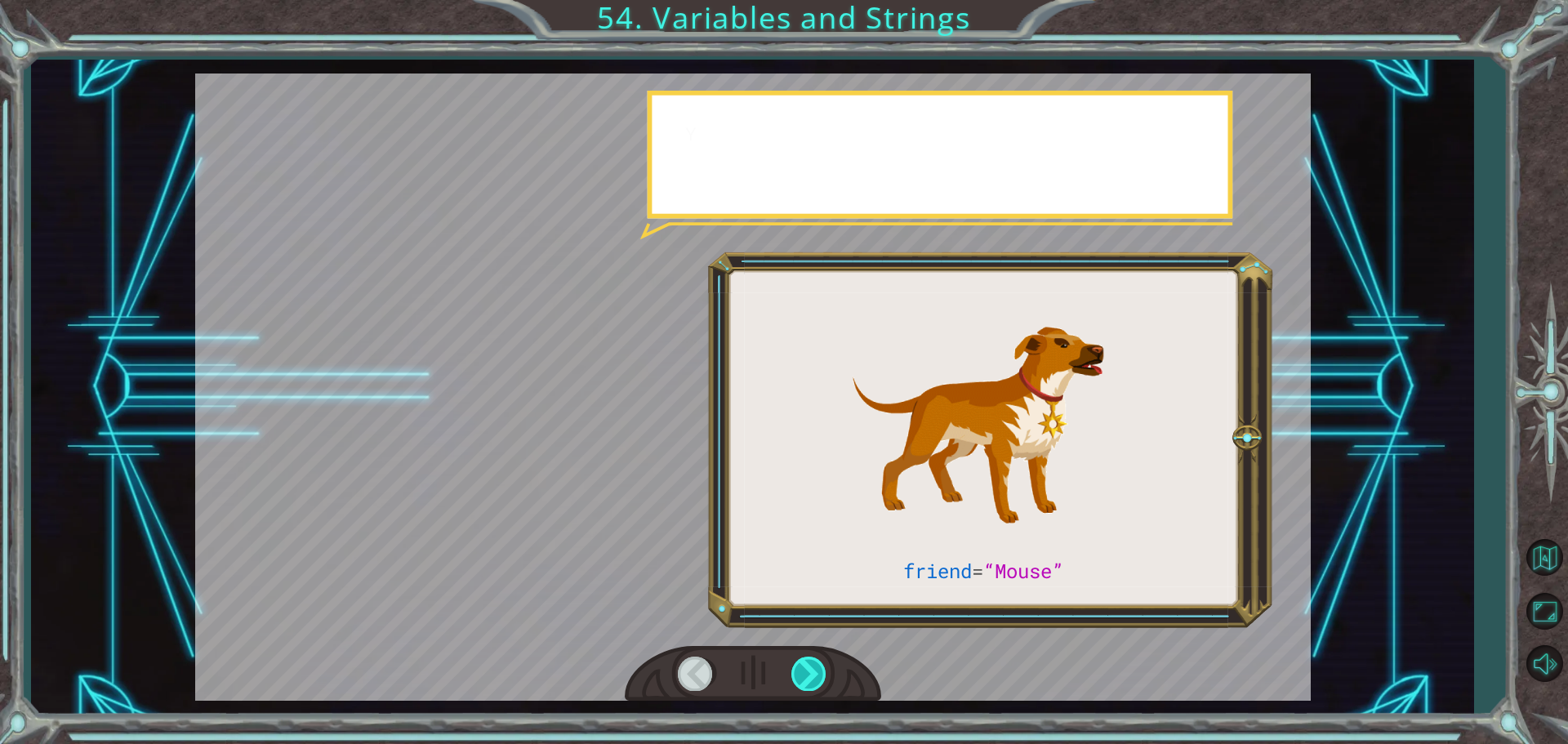
click at [802, 669] on div at bounding box center [809, 673] width 37 height 33
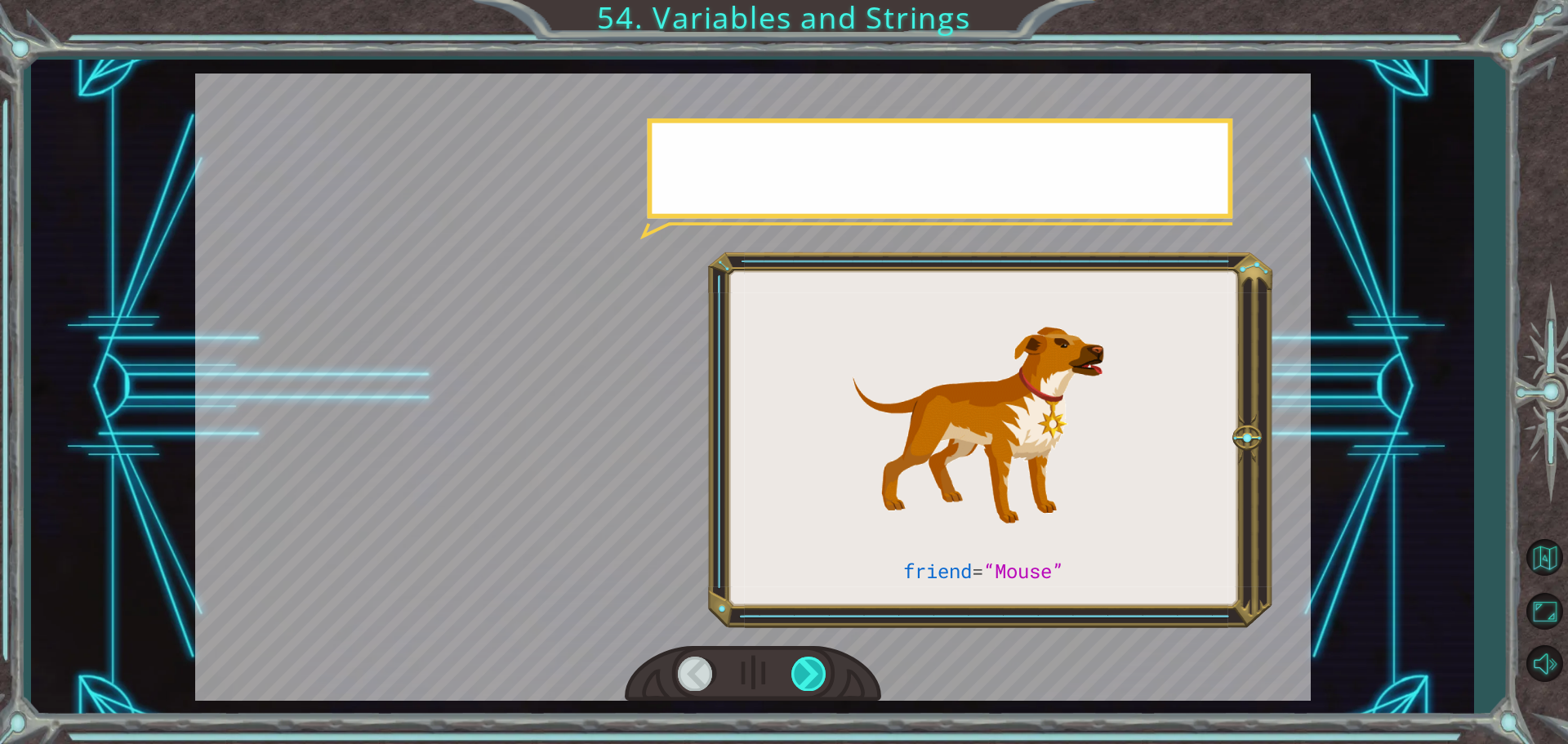
click at [802, 669] on div at bounding box center [809, 673] width 37 height 33
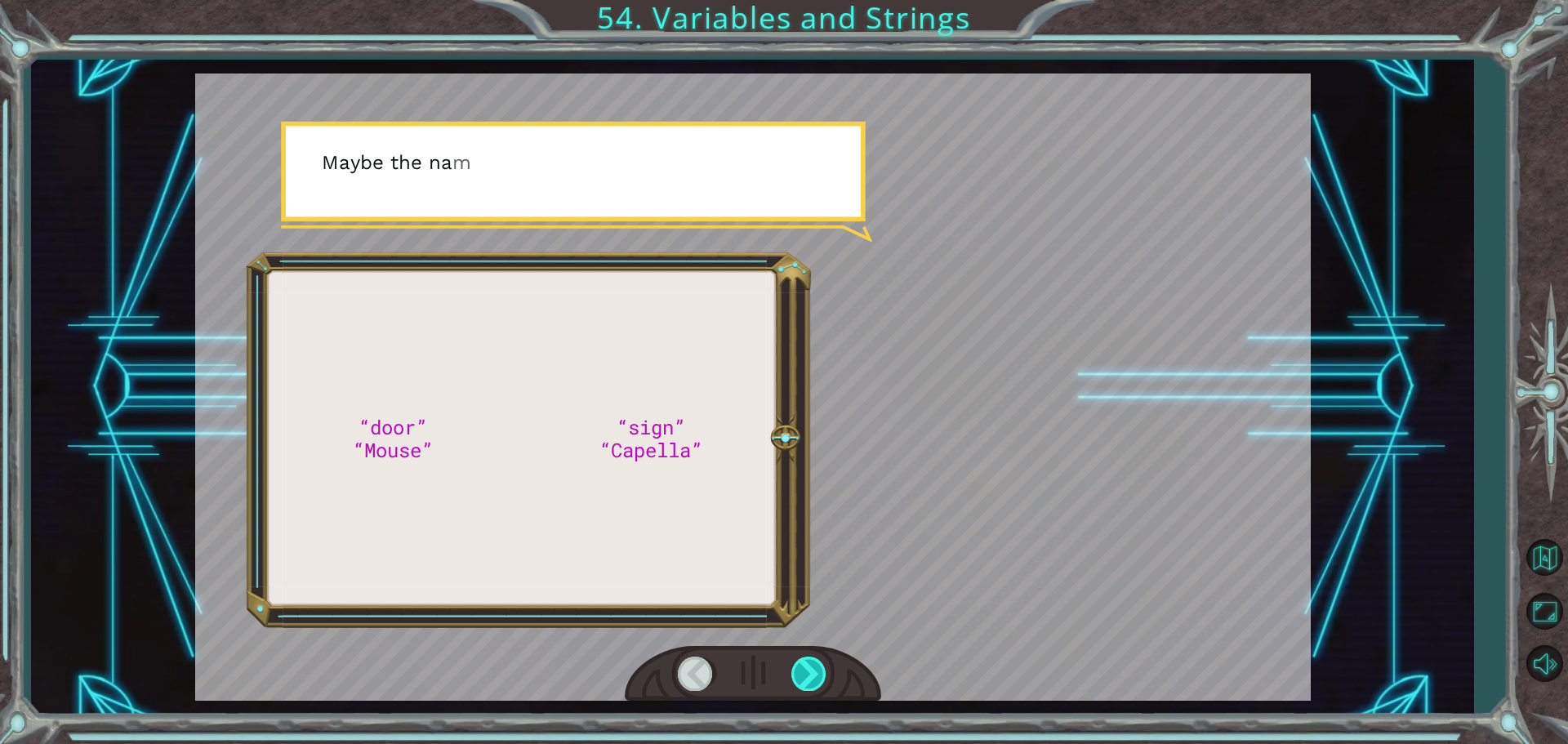
click at [802, 669] on div at bounding box center [809, 673] width 37 height 33
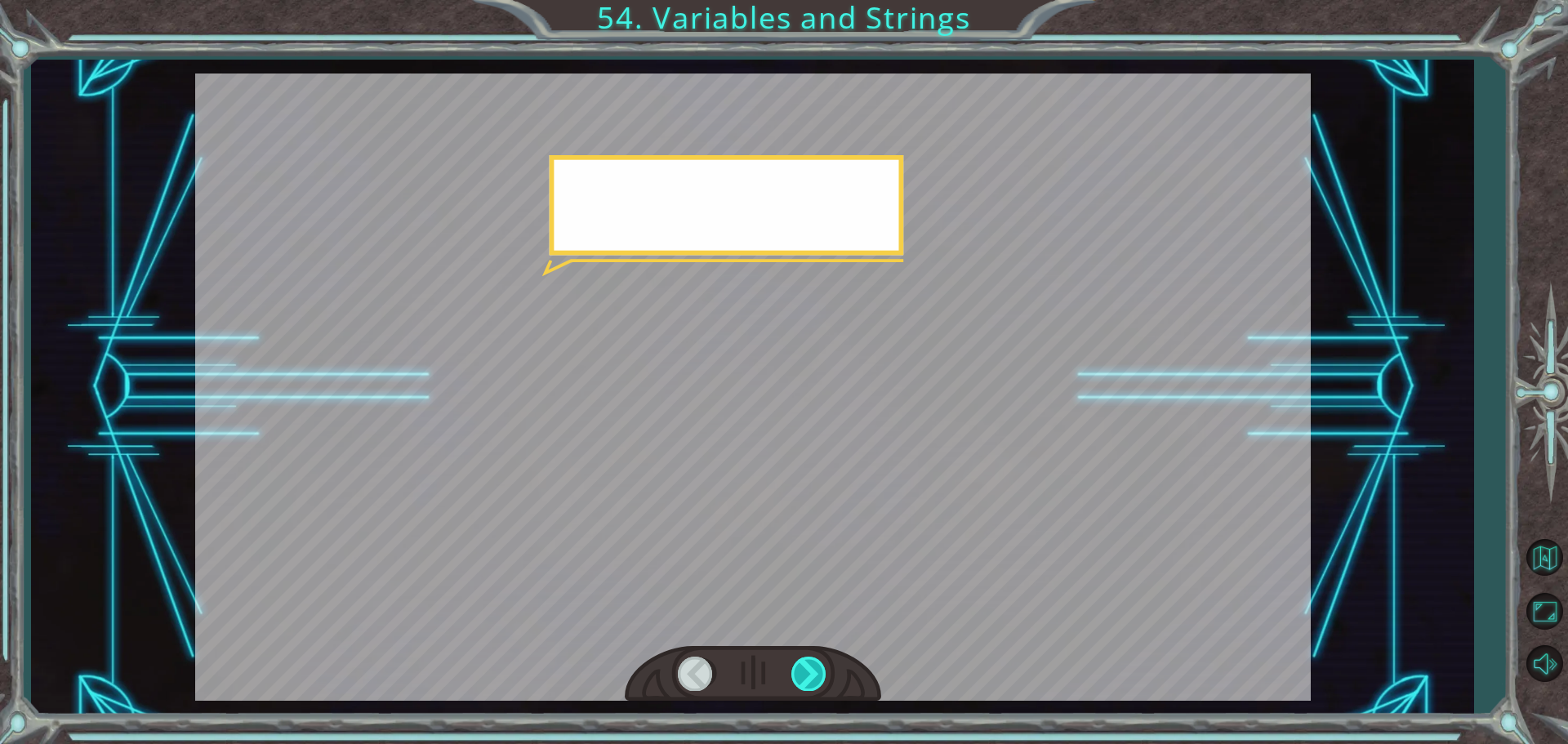
click at [802, 669] on div at bounding box center [809, 673] width 37 height 33
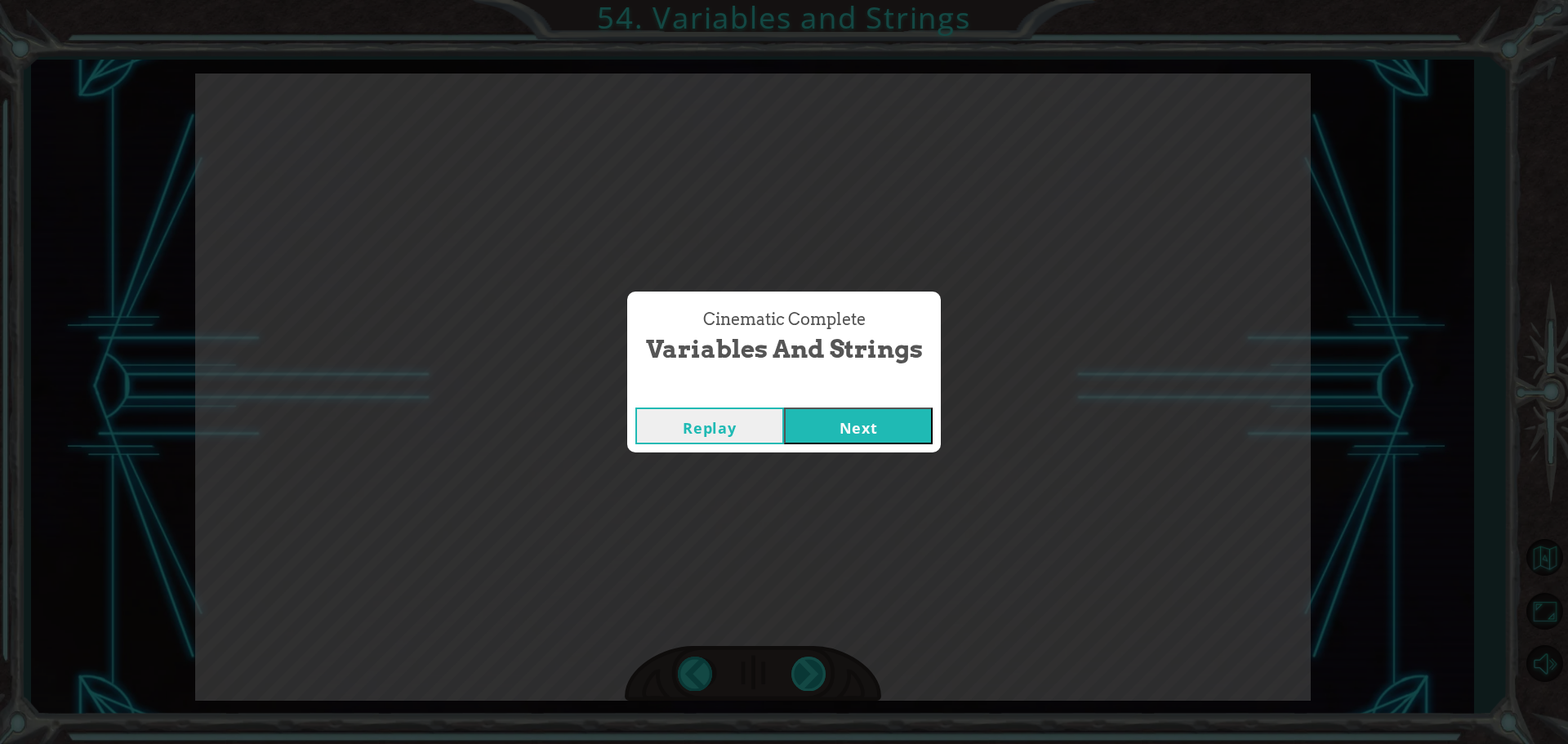
click at [802, 669] on div "Cinematic Complete Variables and Strings Replay Next" at bounding box center [784, 372] width 1568 height 744
click at [843, 416] on button "Next" at bounding box center [858, 425] width 149 height 37
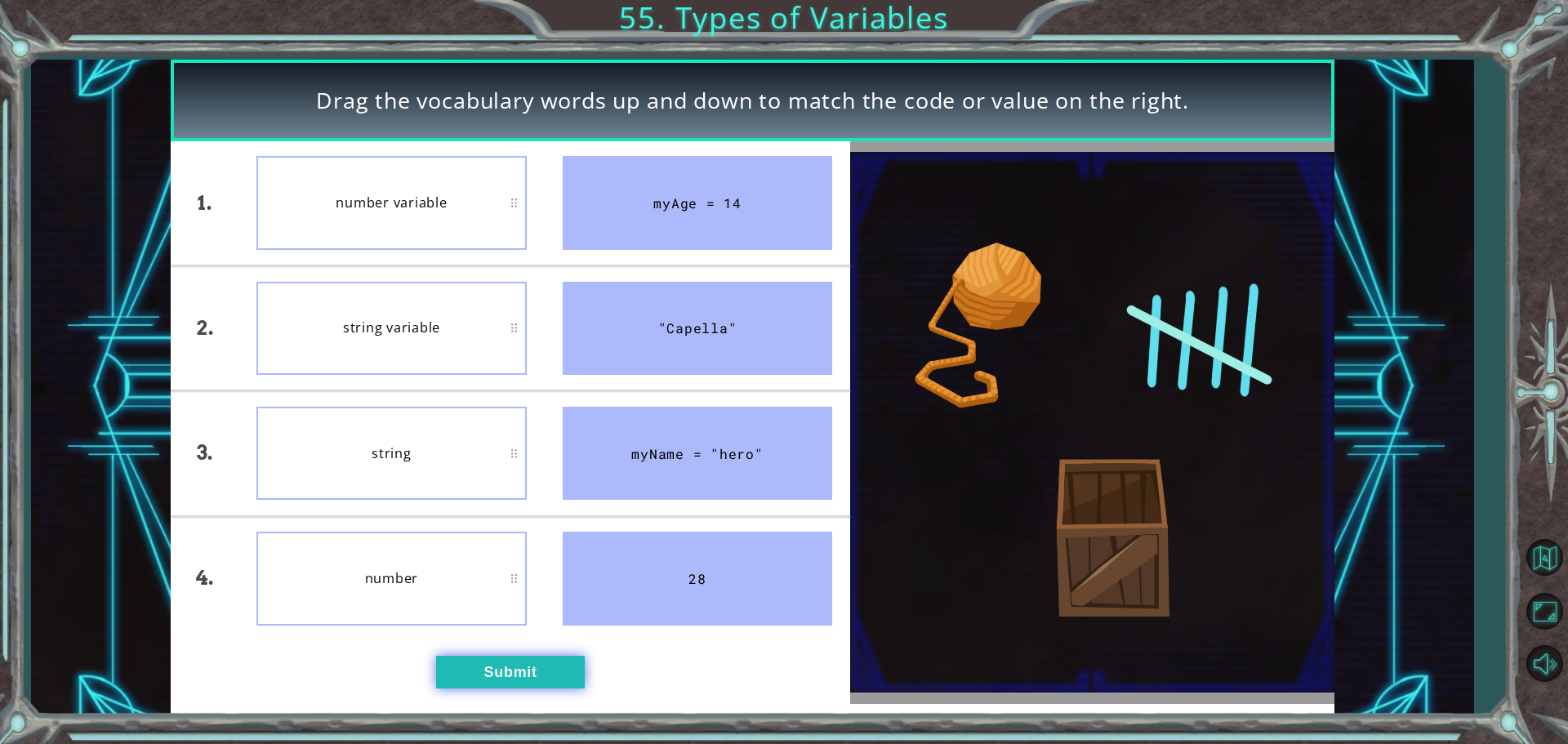
click at [491, 673] on button "Submit" at bounding box center [510, 672] width 149 height 32
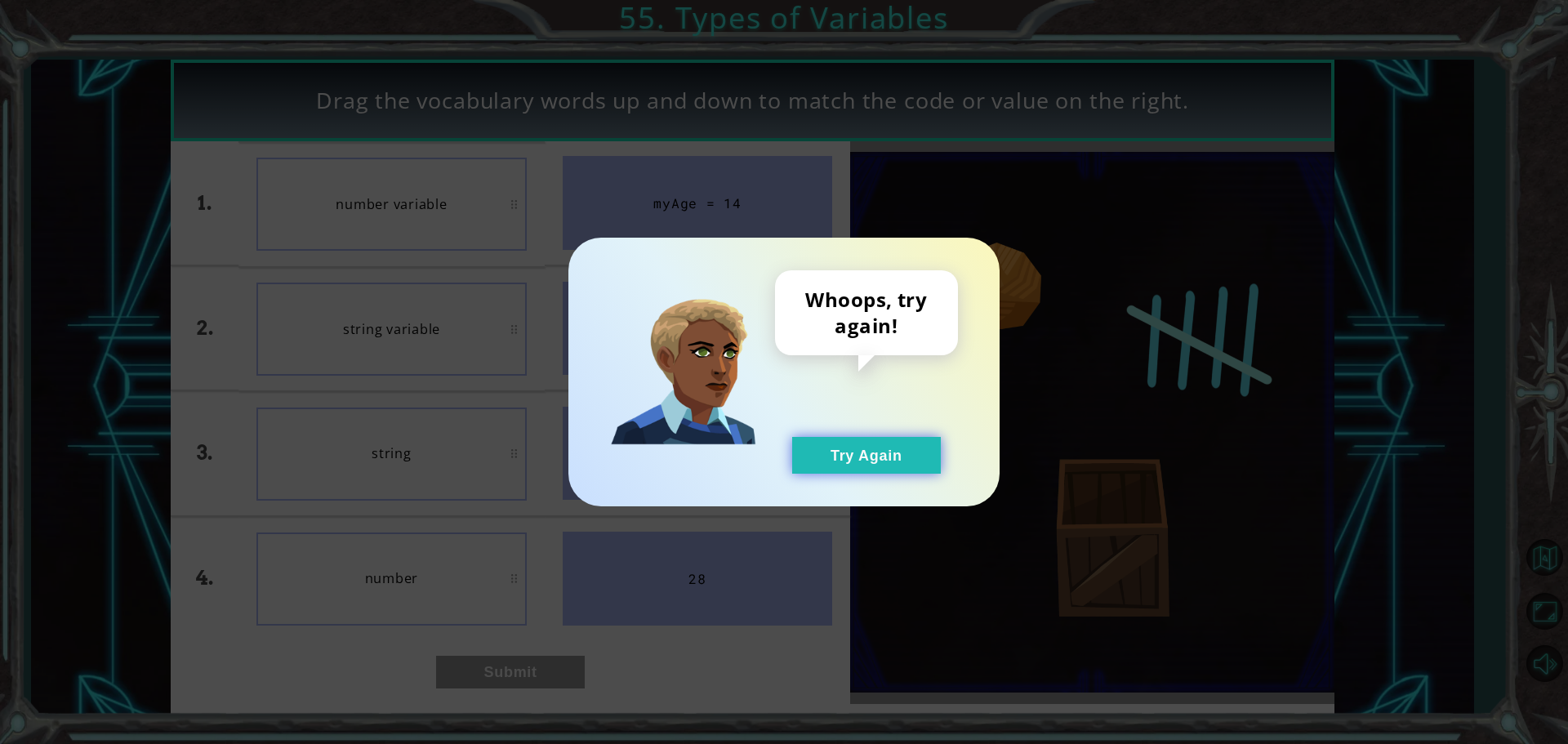
click at [835, 456] on button "Try Again" at bounding box center [866, 455] width 149 height 37
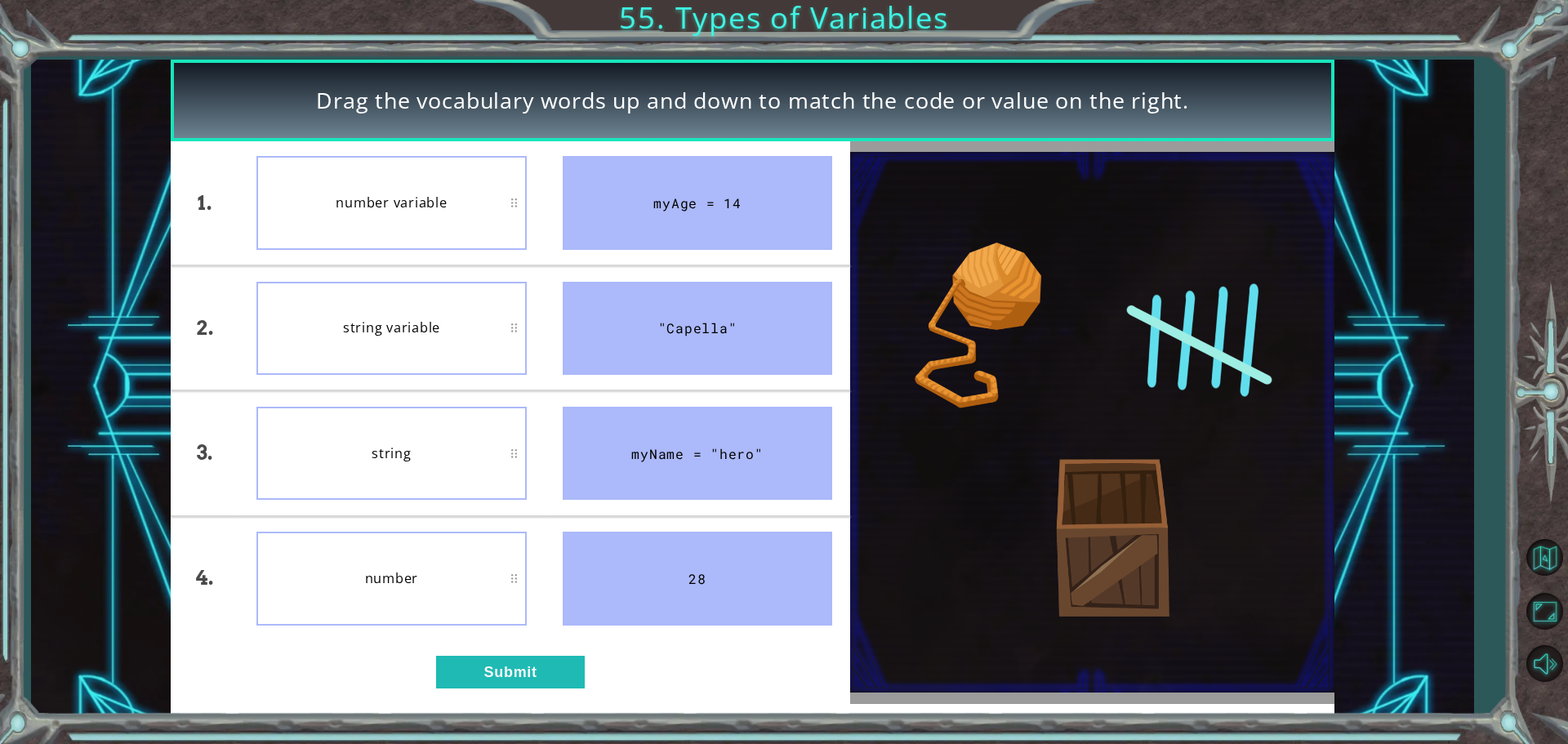
click at [499, 699] on div "1. 2. 3. 4. number variable string variable string number myAge = 14 "Capella" …" at bounding box center [510, 422] width 679 height 562
click at [500, 682] on button "Submit" at bounding box center [510, 672] width 149 height 32
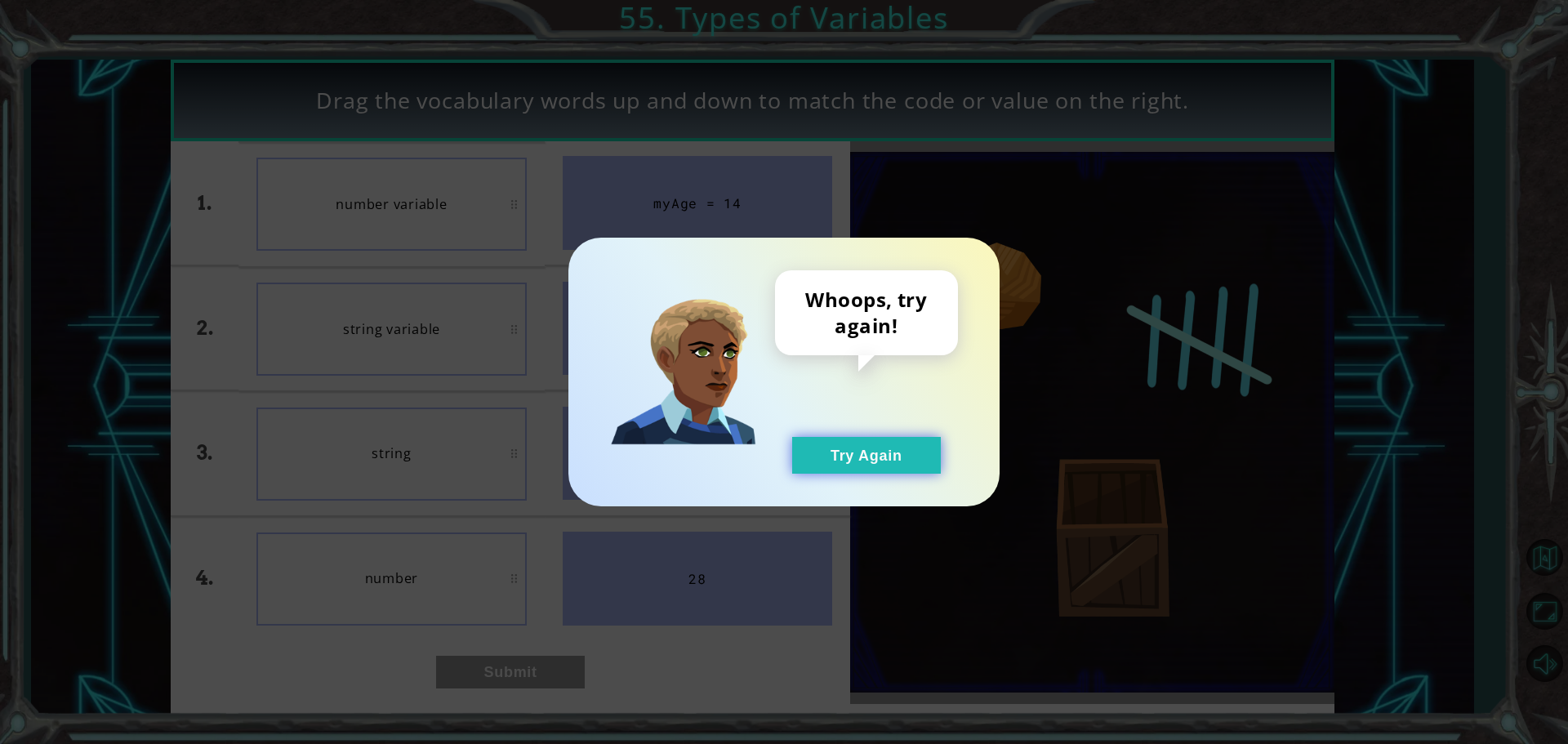
click at [857, 445] on button "Try Again" at bounding box center [866, 455] width 149 height 37
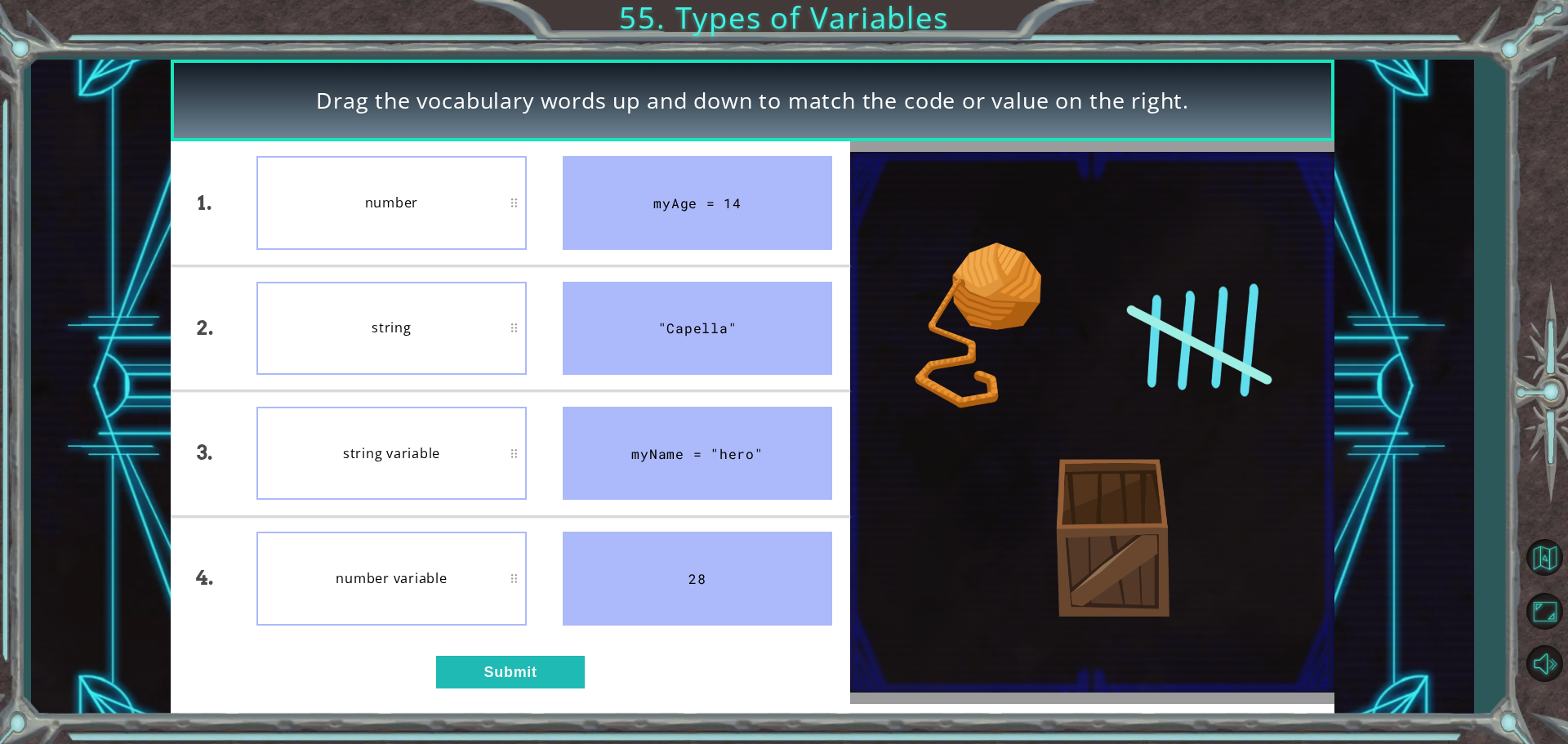
click at [327, 588] on div "number variable" at bounding box center [392, 577] width 270 height 93
click at [475, 672] on button "Submit" at bounding box center [510, 672] width 149 height 32
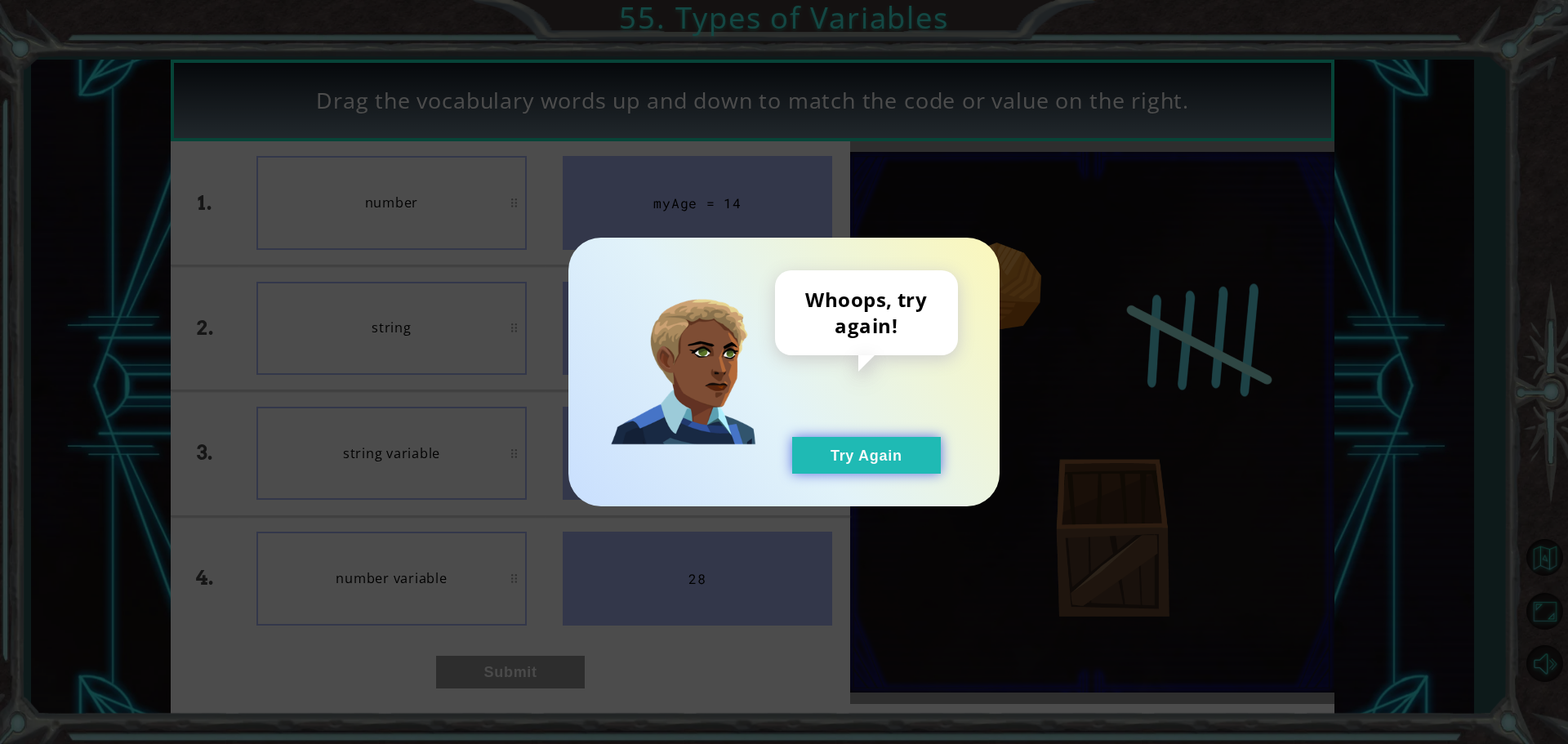
drag, startPoint x: 821, startPoint y: 457, endPoint x: 794, endPoint y: 449, distance: 28.2
click at [815, 456] on button "Try Again" at bounding box center [866, 455] width 149 height 37
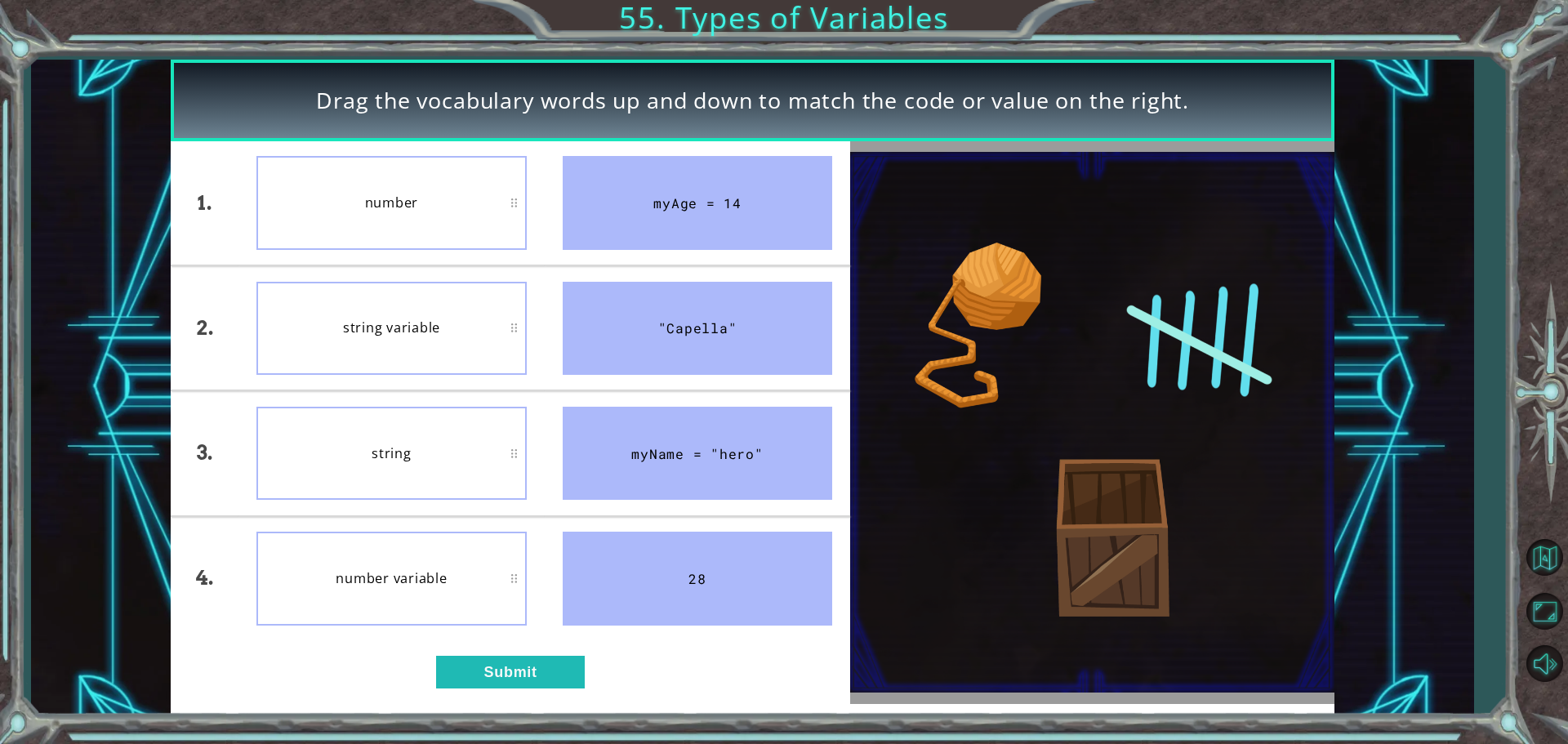
click at [495, 651] on div "1. 2. 3. 4. number string variable string number variable myAge = 14 "Capella" …" at bounding box center [510, 422] width 679 height 562
click at [518, 656] on button "Submit" at bounding box center [510, 672] width 149 height 32
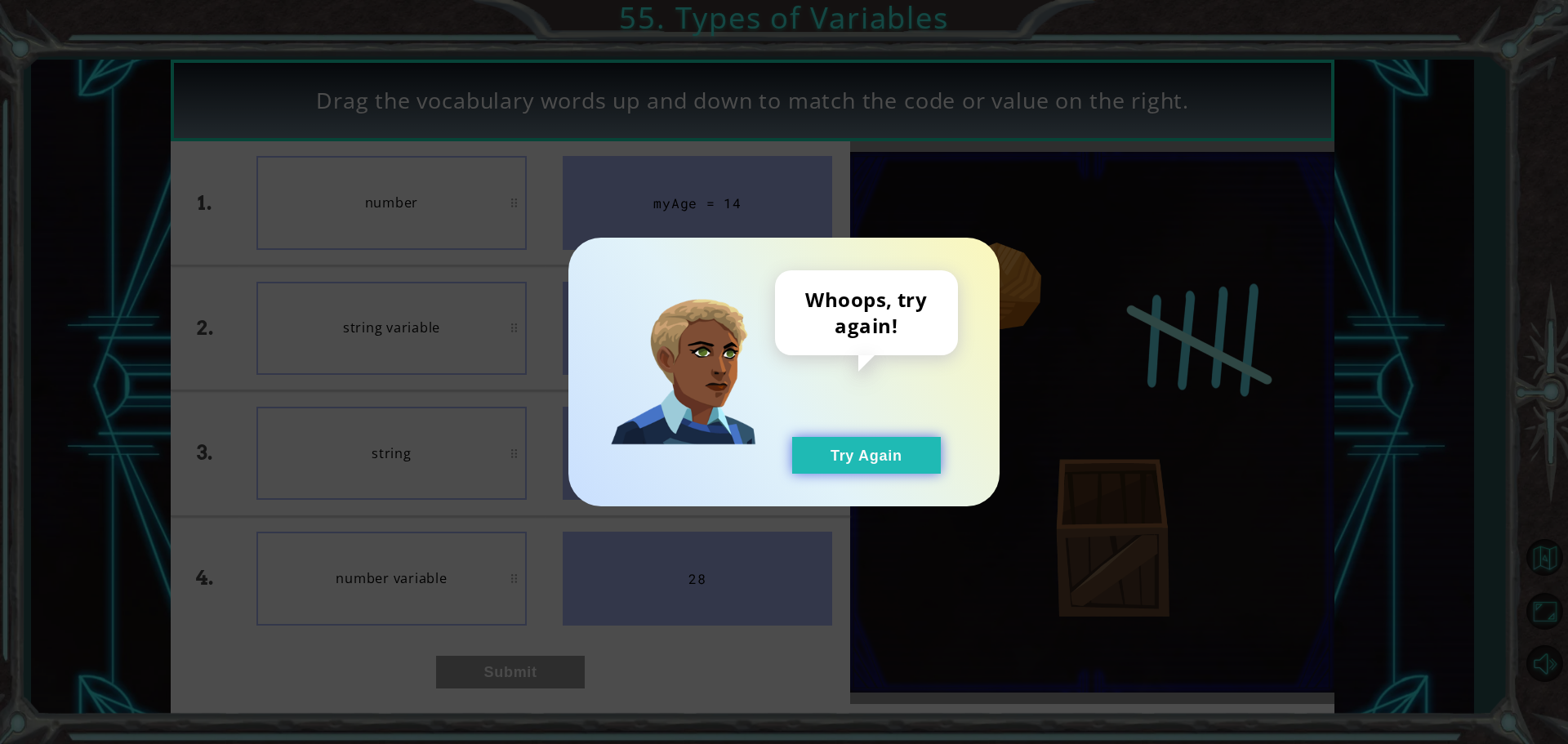
click at [832, 445] on button "Try Again" at bounding box center [866, 455] width 149 height 37
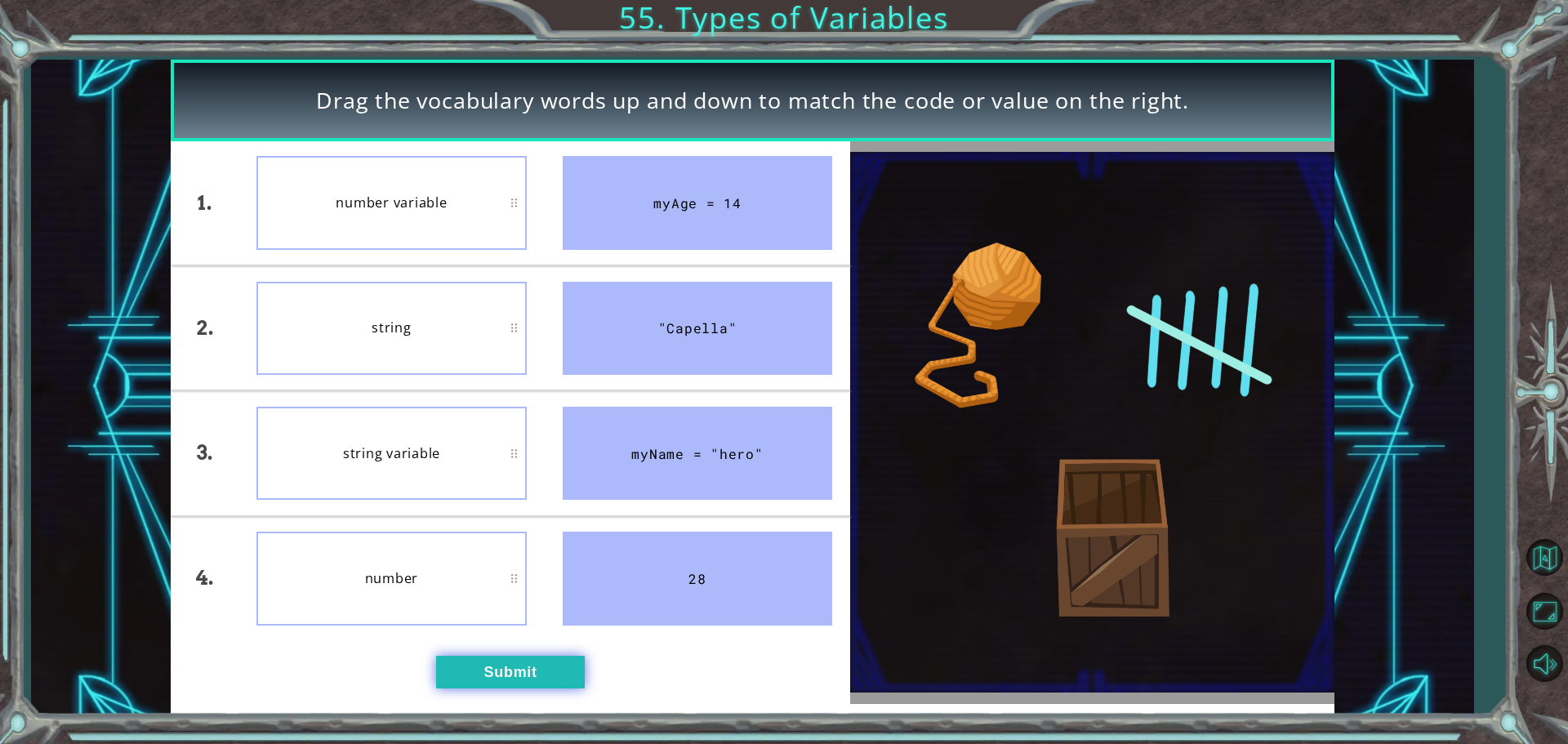
click at [489, 660] on button "Submit" at bounding box center [510, 672] width 149 height 32
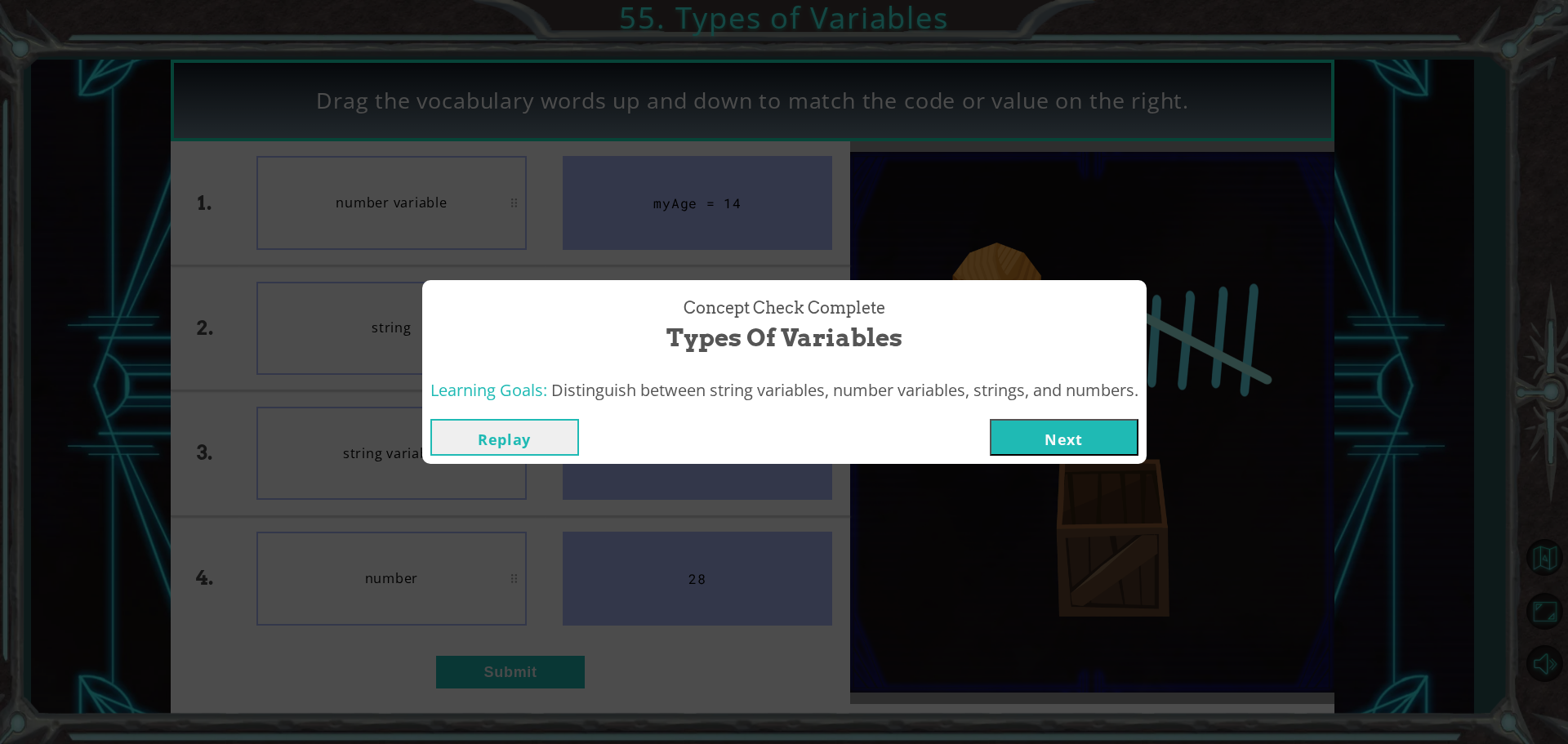
drag, startPoint x: 1089, startPoint y: 448, endPoint x: 1085, endPoint y: 421, distance: 27.3
click at [1087, 435] on button "Next" at bounding box center [1063, 437] width 149 height 37
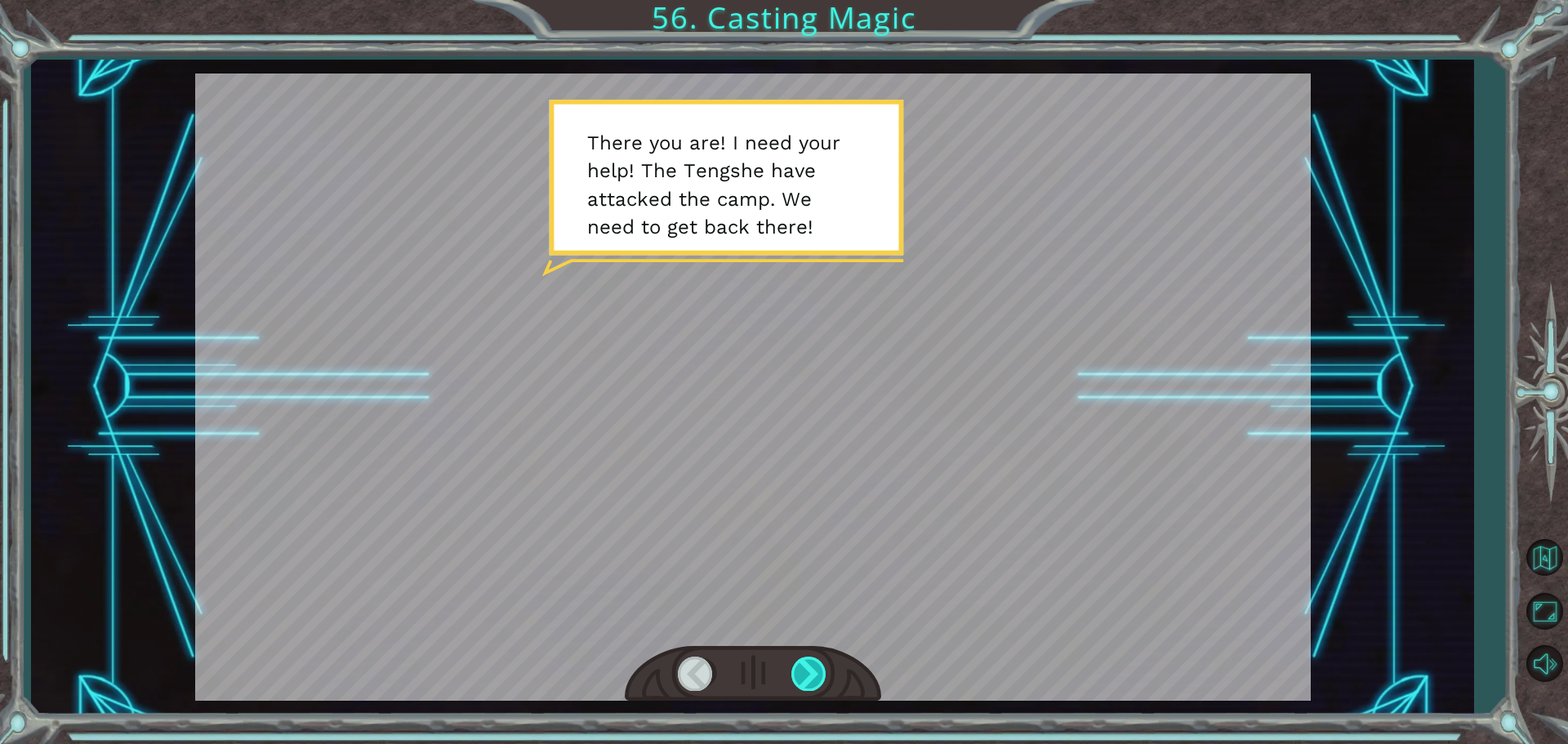
click at [807, 678] on div at bounding box center [809, 673] width 37 height 33
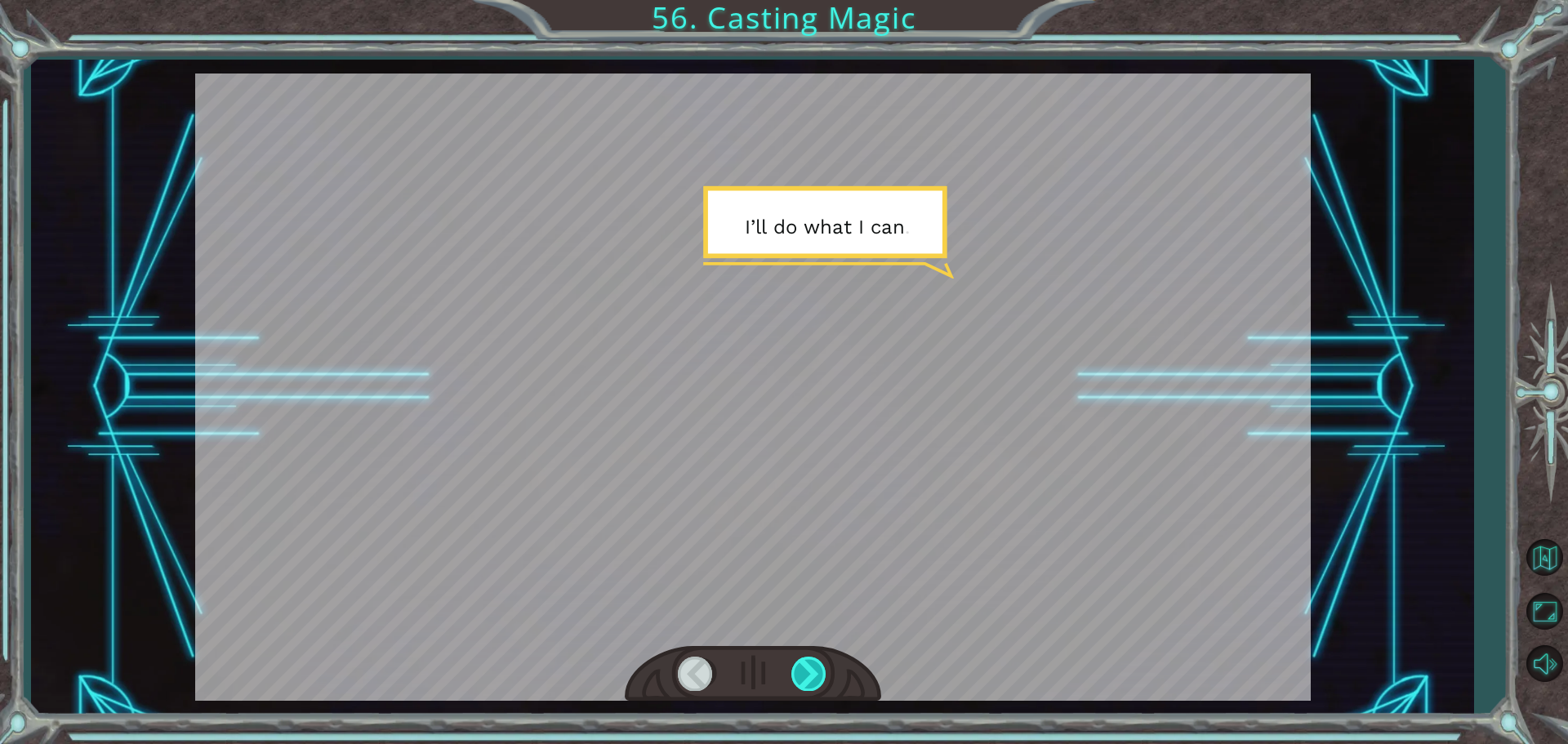
click at [807, 678] on div at bounding box center [809, 673] width 37 height 33
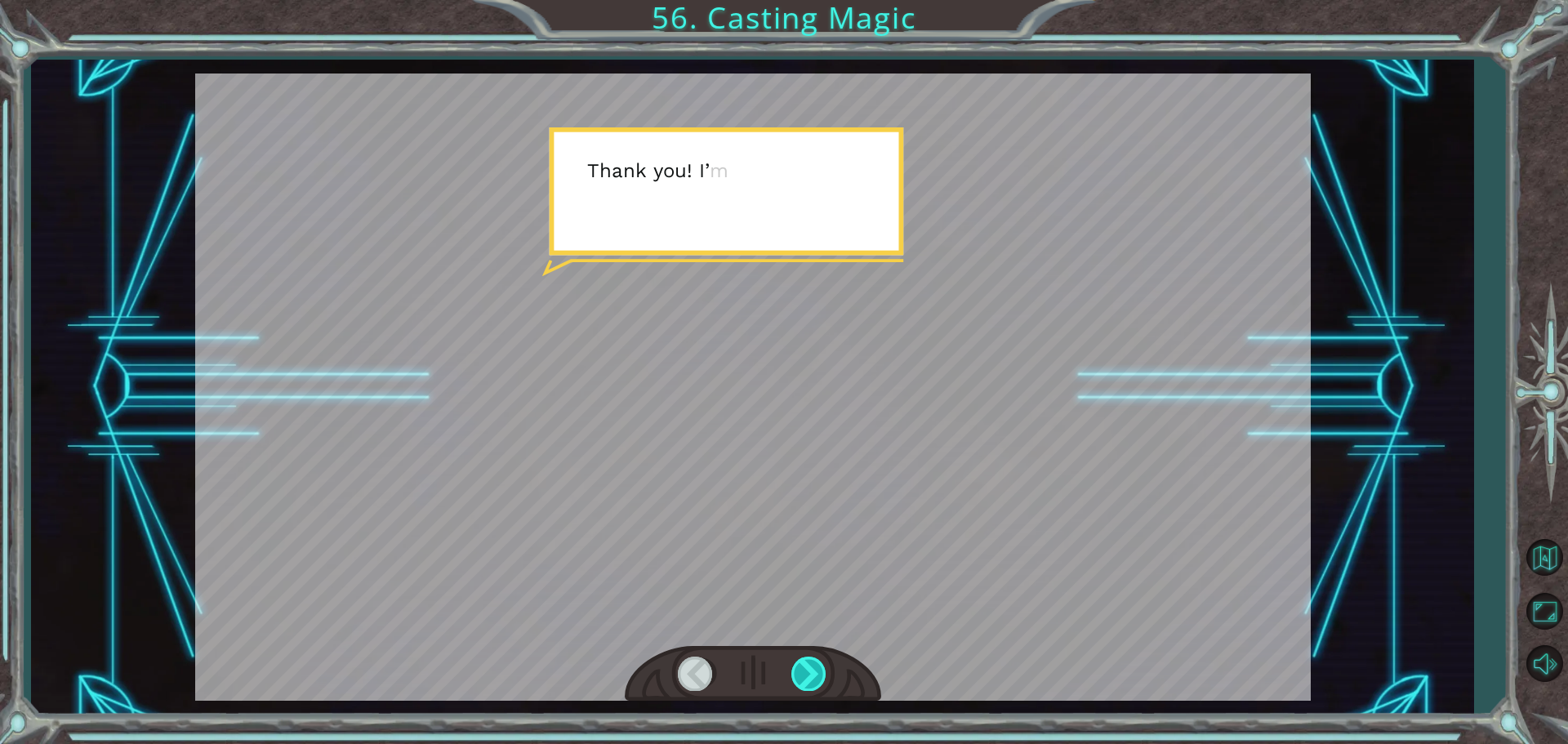
click at [807, 678] on div at bounding box center [809, 673] width 37 height 33
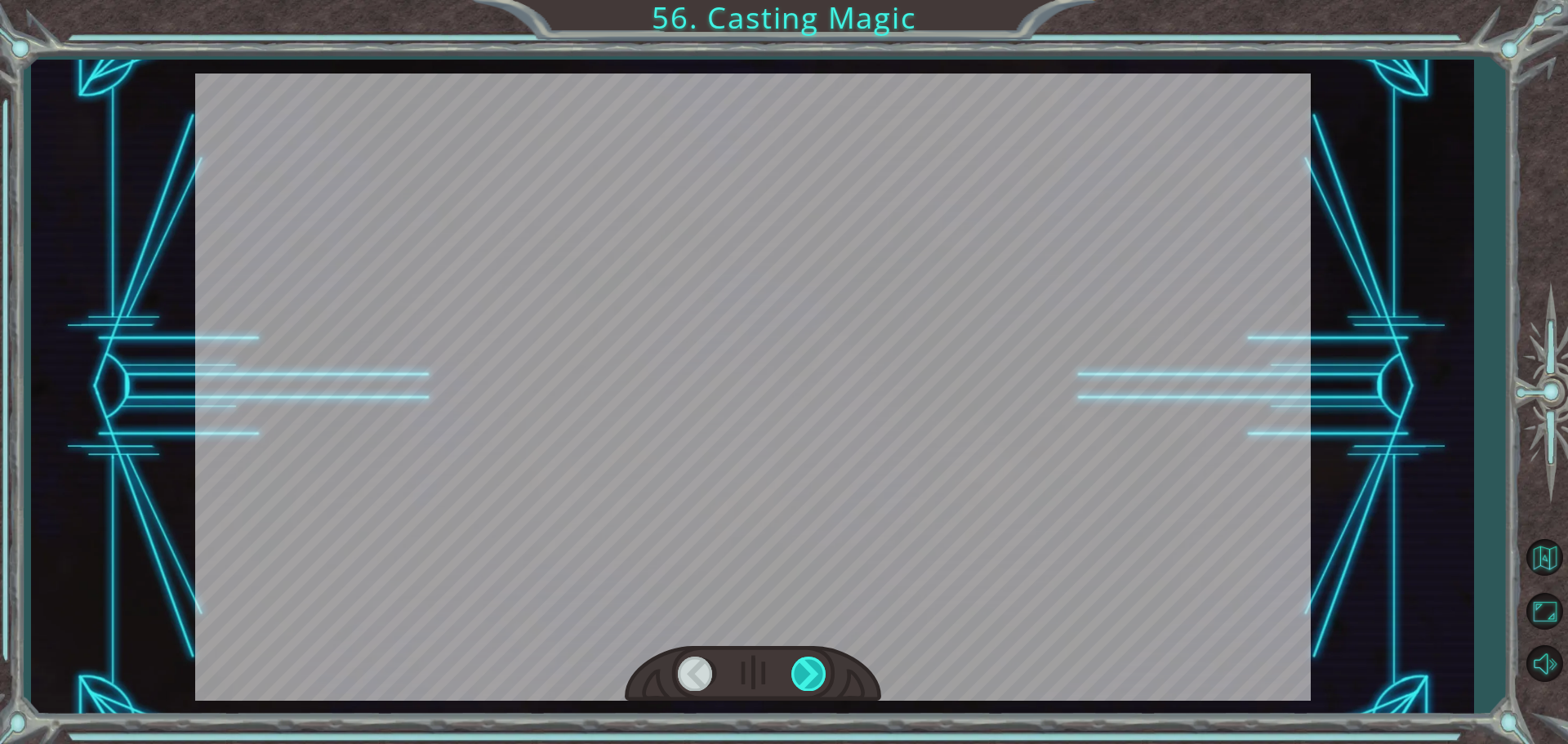
click at [807, 678] on div at bounding box center [809, 673] width 37 height 33
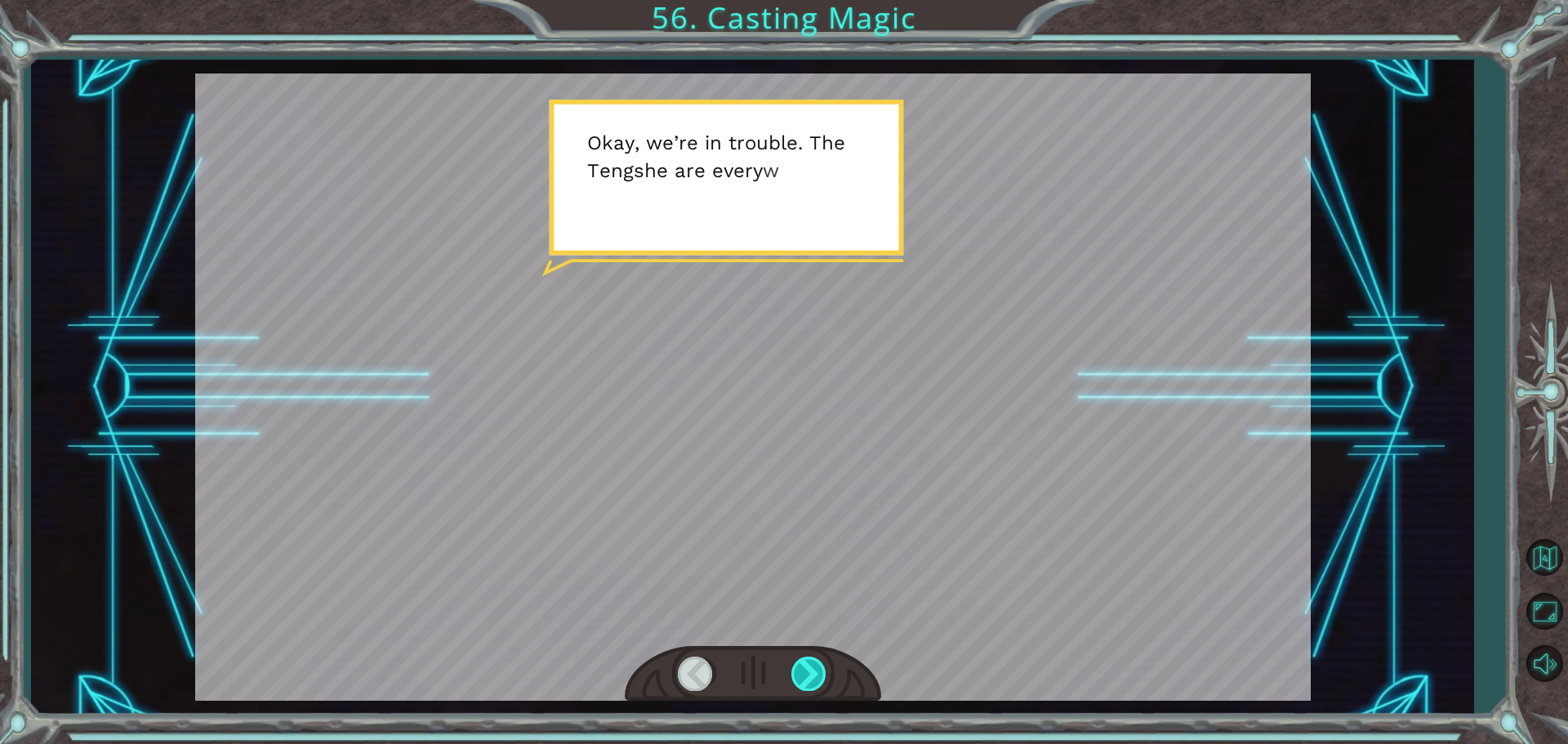
click at [800, 659] on div at bounding box center [809, 673] width 37 height 33
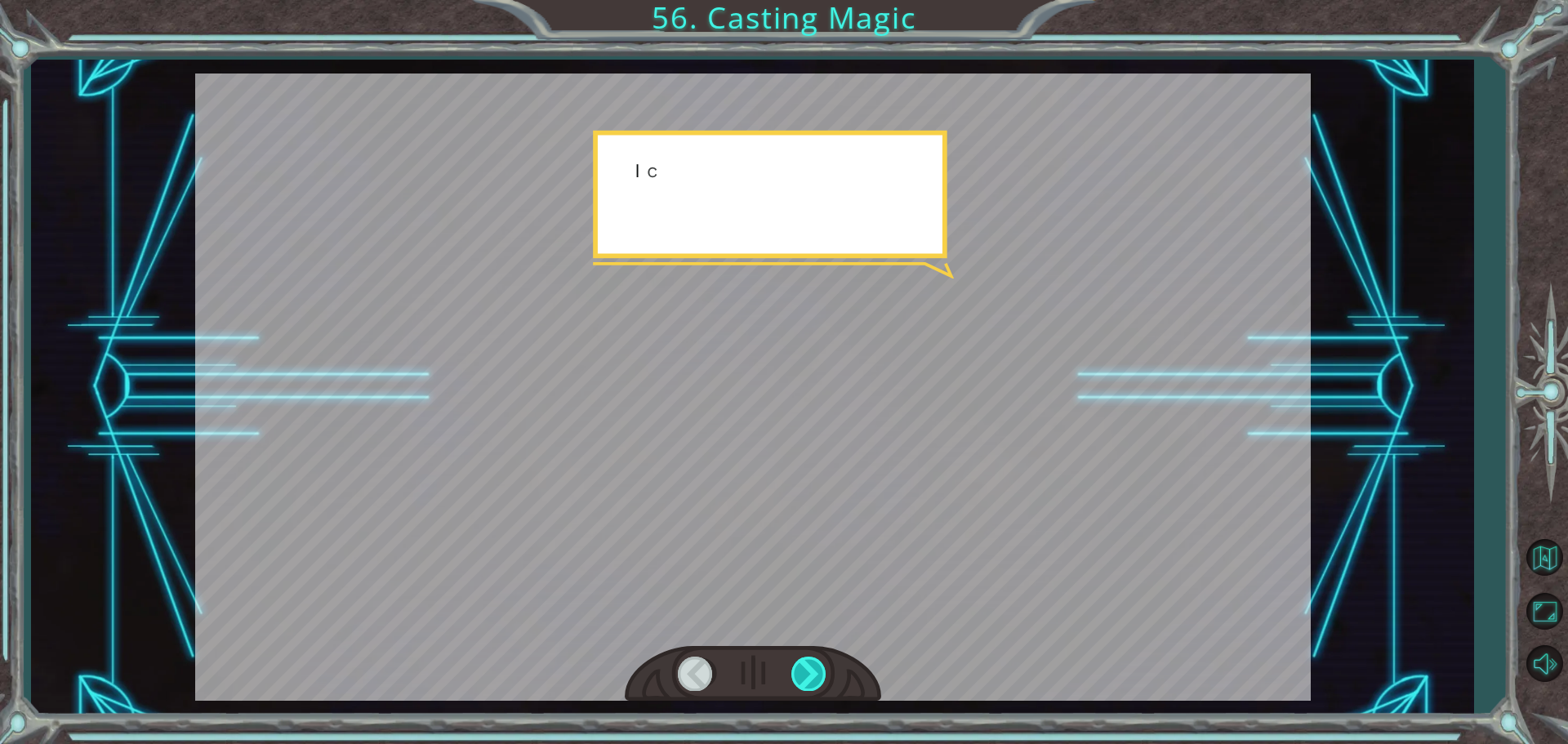
click at [800, 659] on div at bounding box center [809, 673] width 37 height 33
drag, startPoint x: 800, startPoint y: 659, endPoint x: 805, endPoint y: 636, distance: 23.5
click at [805, 636] on div at bounding box center [753, 387] width 1116 height 627
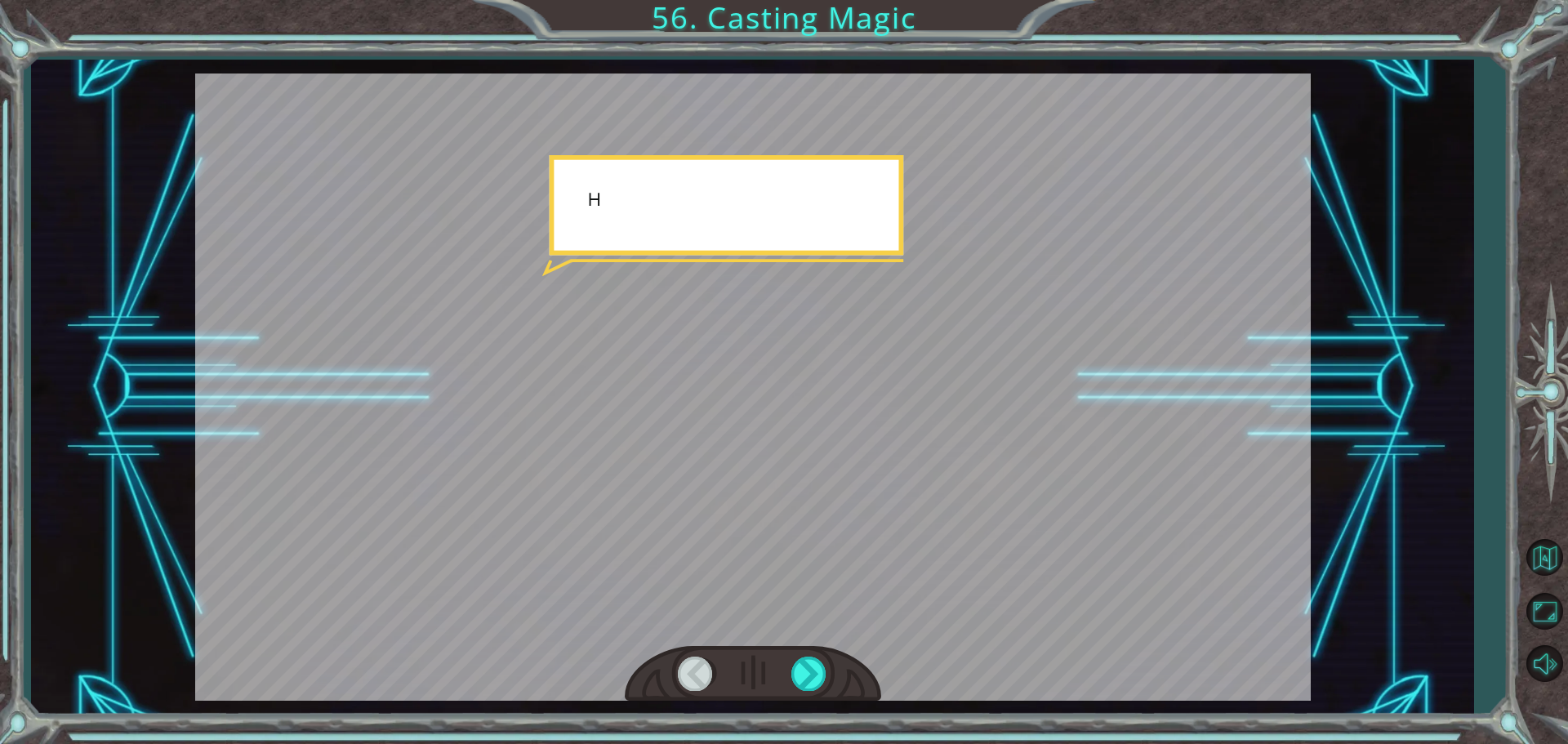
click at [805, 636] on div at bounding box center [753, 387] width 1116 height 627
click at [817, 680] on div at bounding box center [809, 673] width 37 height 33
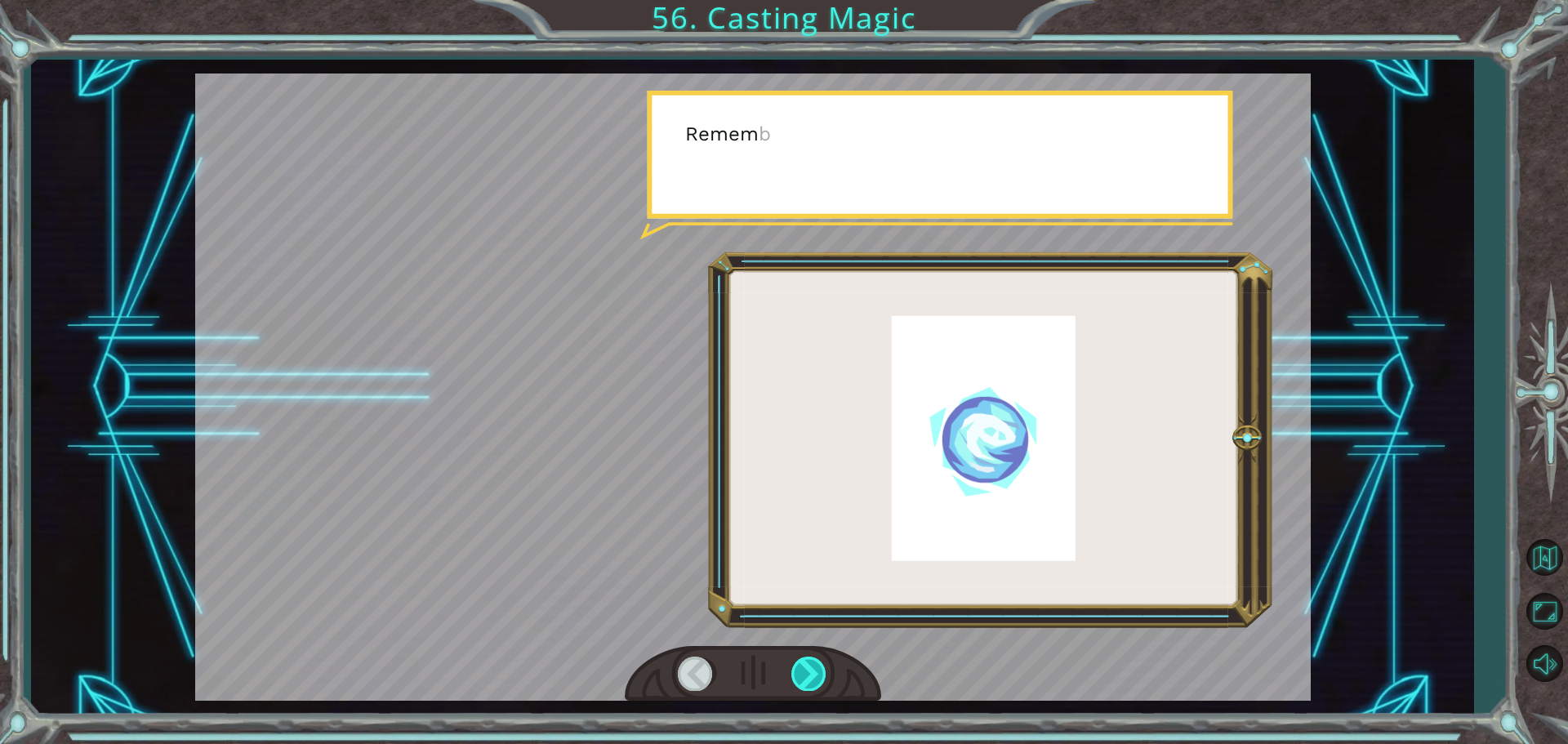
click at [817, 680] on div at bounding box center [809, 673] width 37 height 33
click at [817, 659] on div at bounding box center [809, 673] width 37 height 33
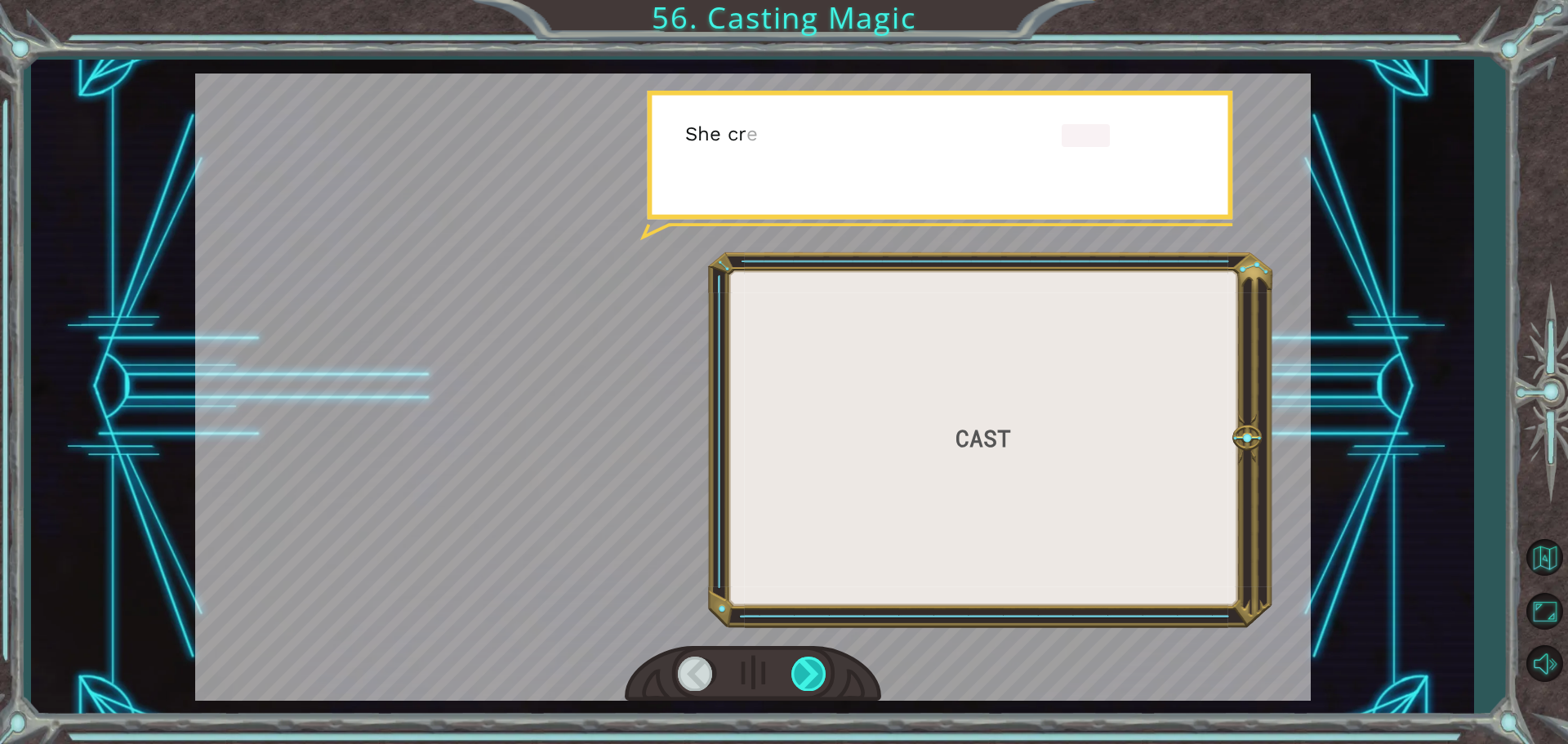
click at [817, 659] on div at bounding box center [809, 673] width 37 height 33
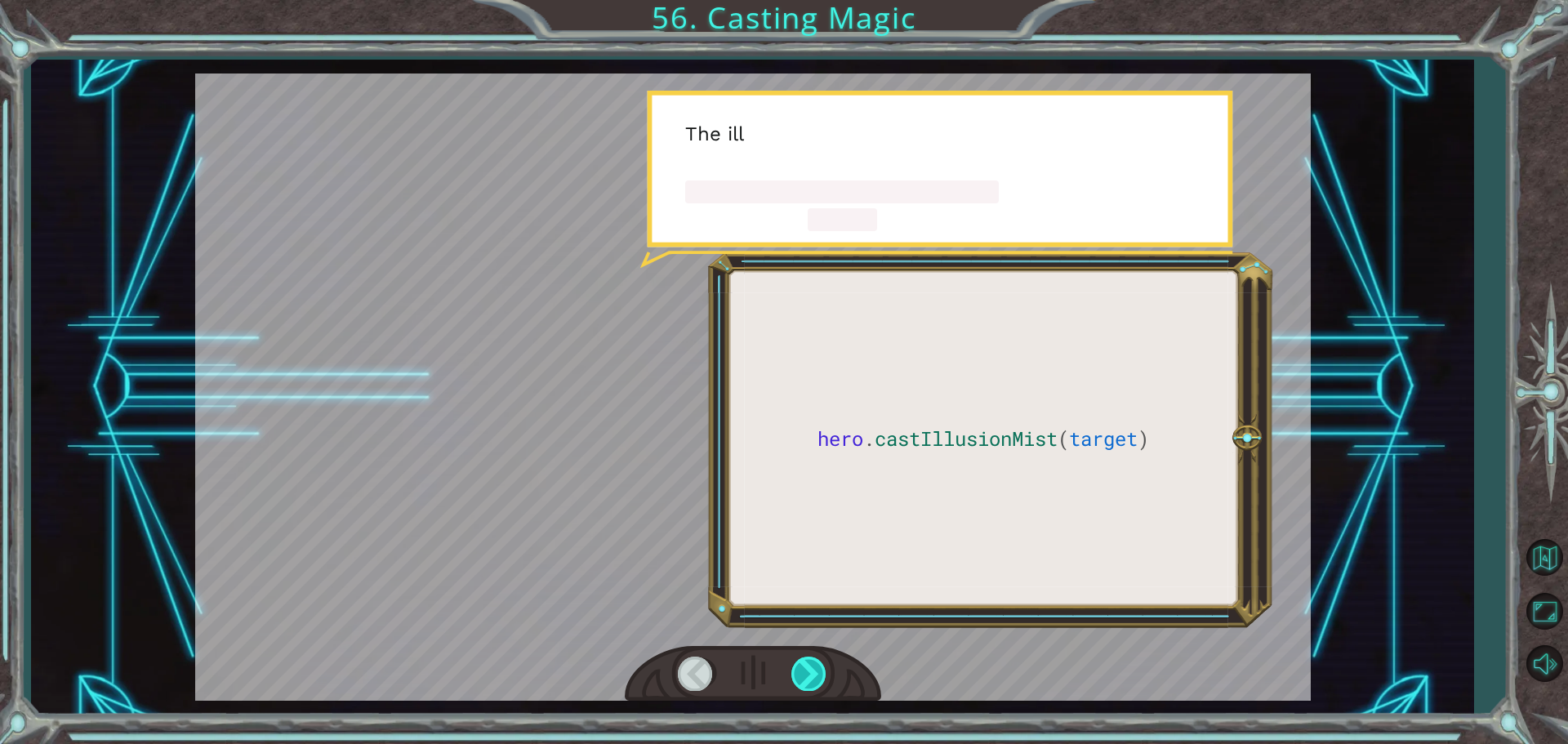
click at [817, 659] on div at bounding box center [809, 673] width 37 height 33
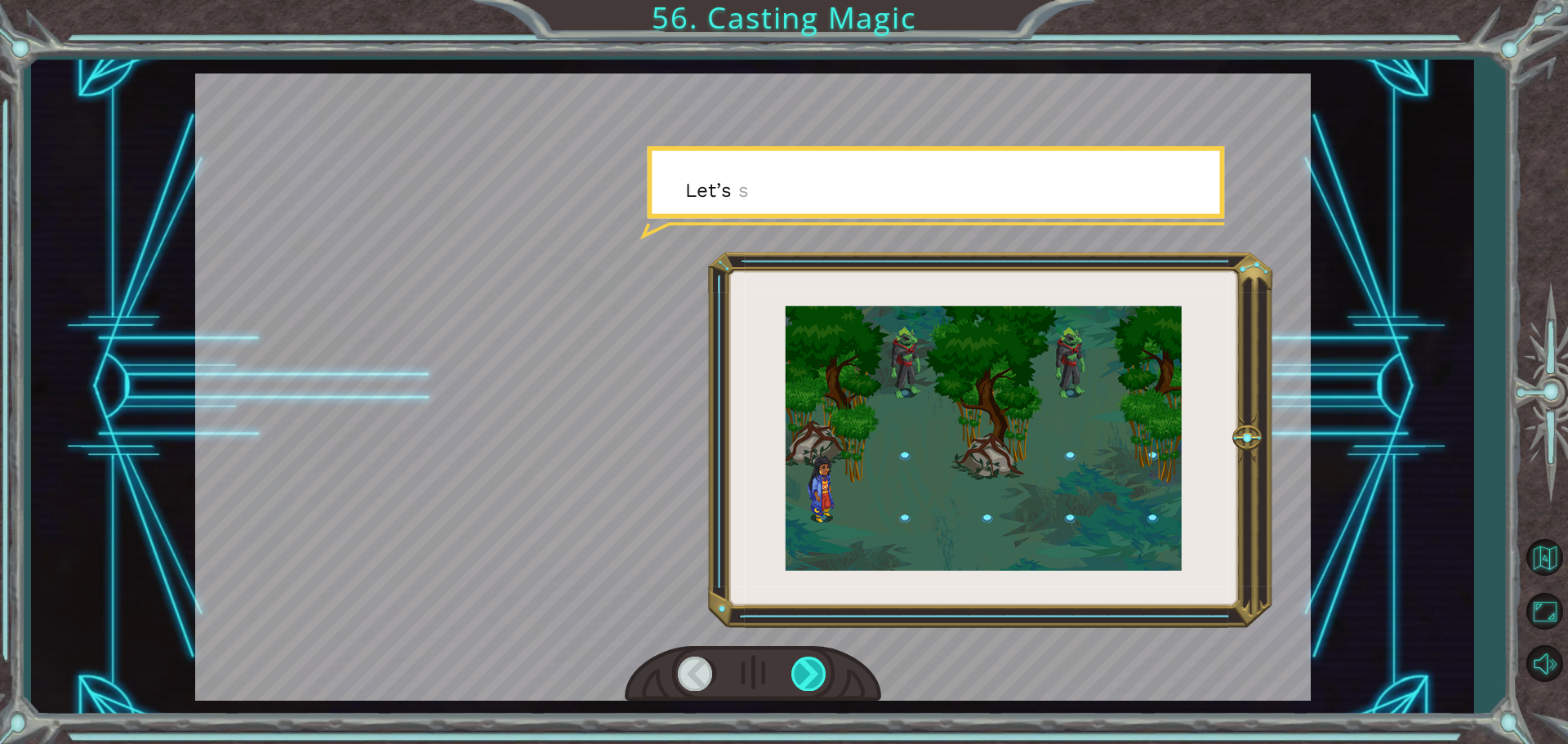
click at [817, 659] on div at bounding box center [809, 673] width 37 height 33
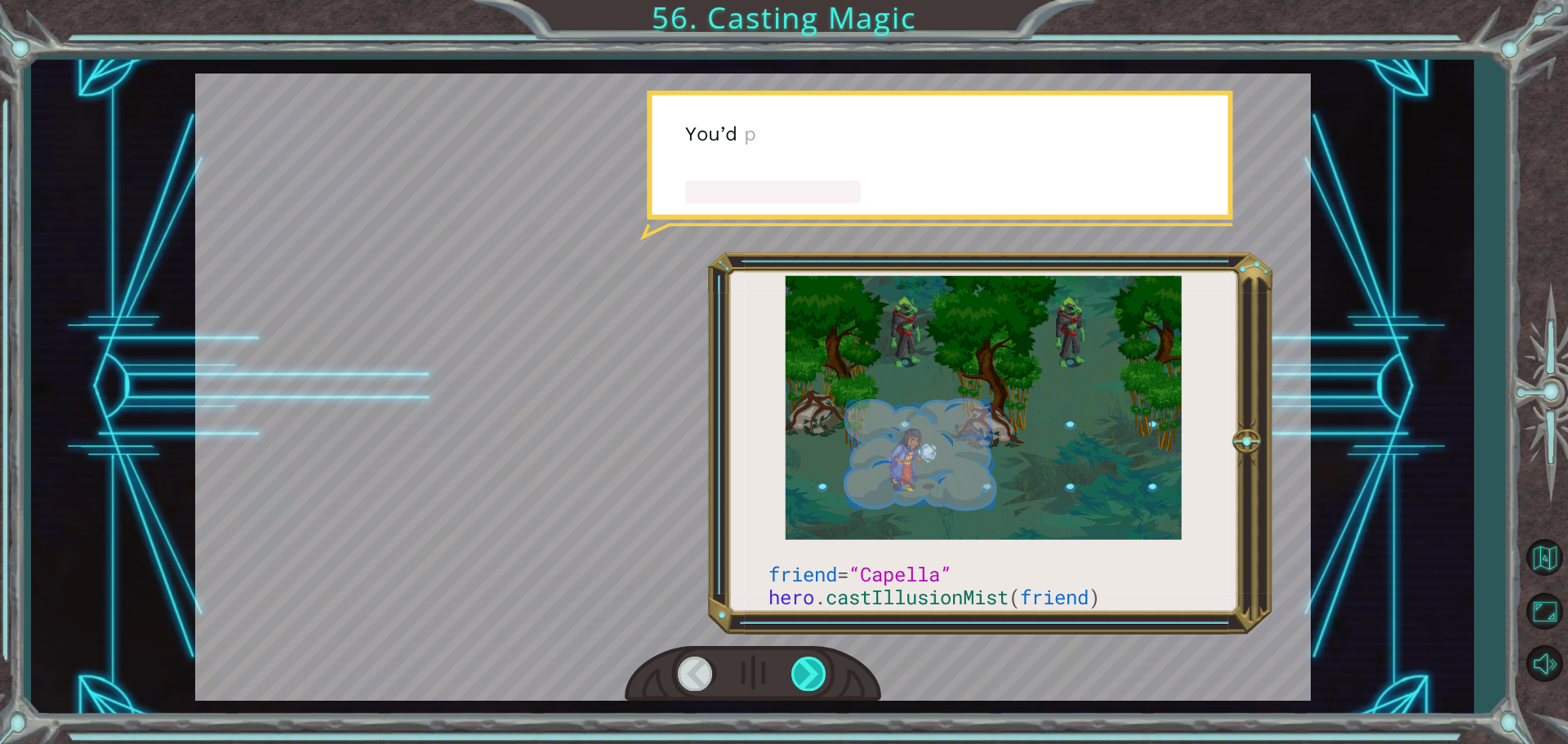
click at [817, 659] on div at bounding box center [809, 673] width 37 height 33
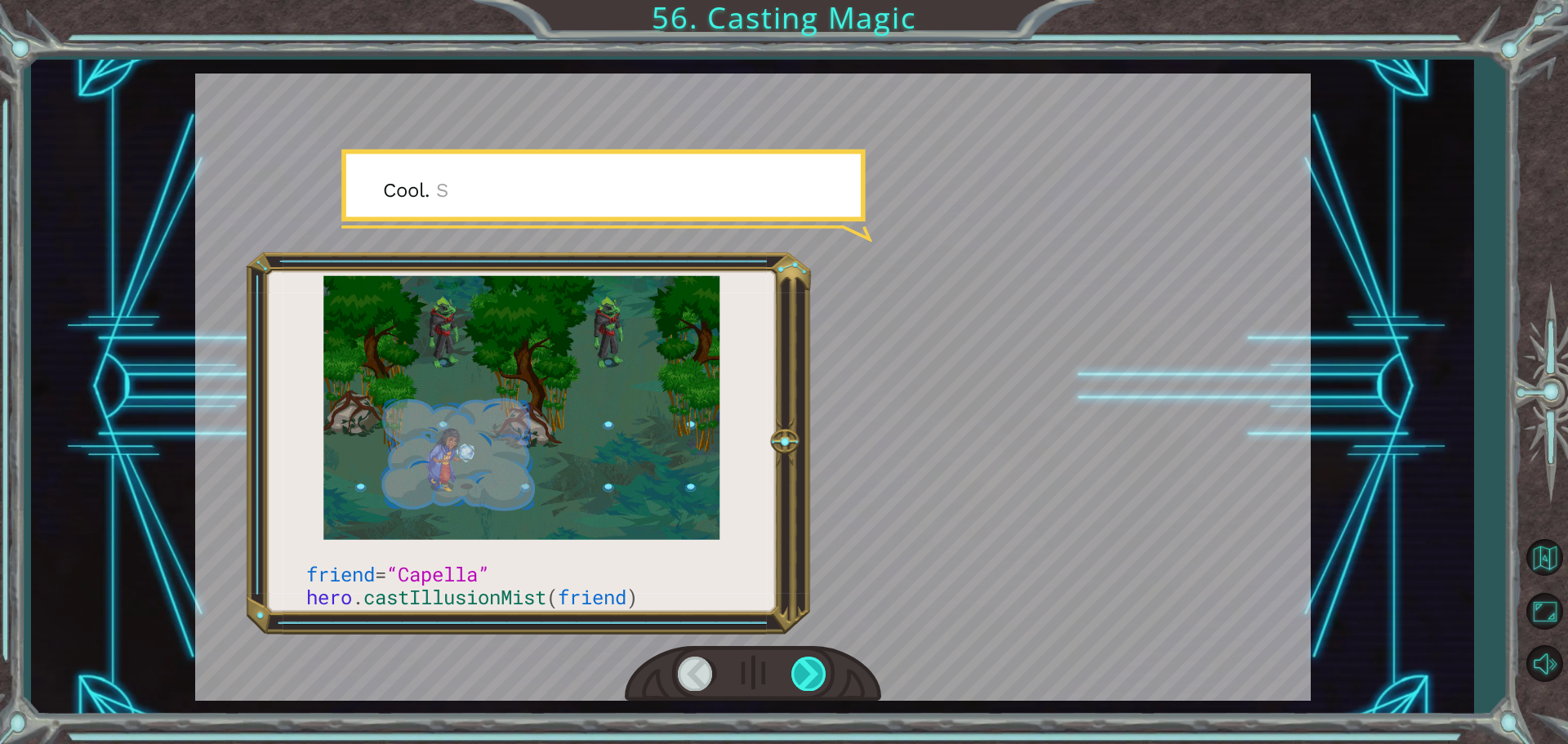
click at [817, 659] on div at bounding box center [809, 673] width 37 height 33
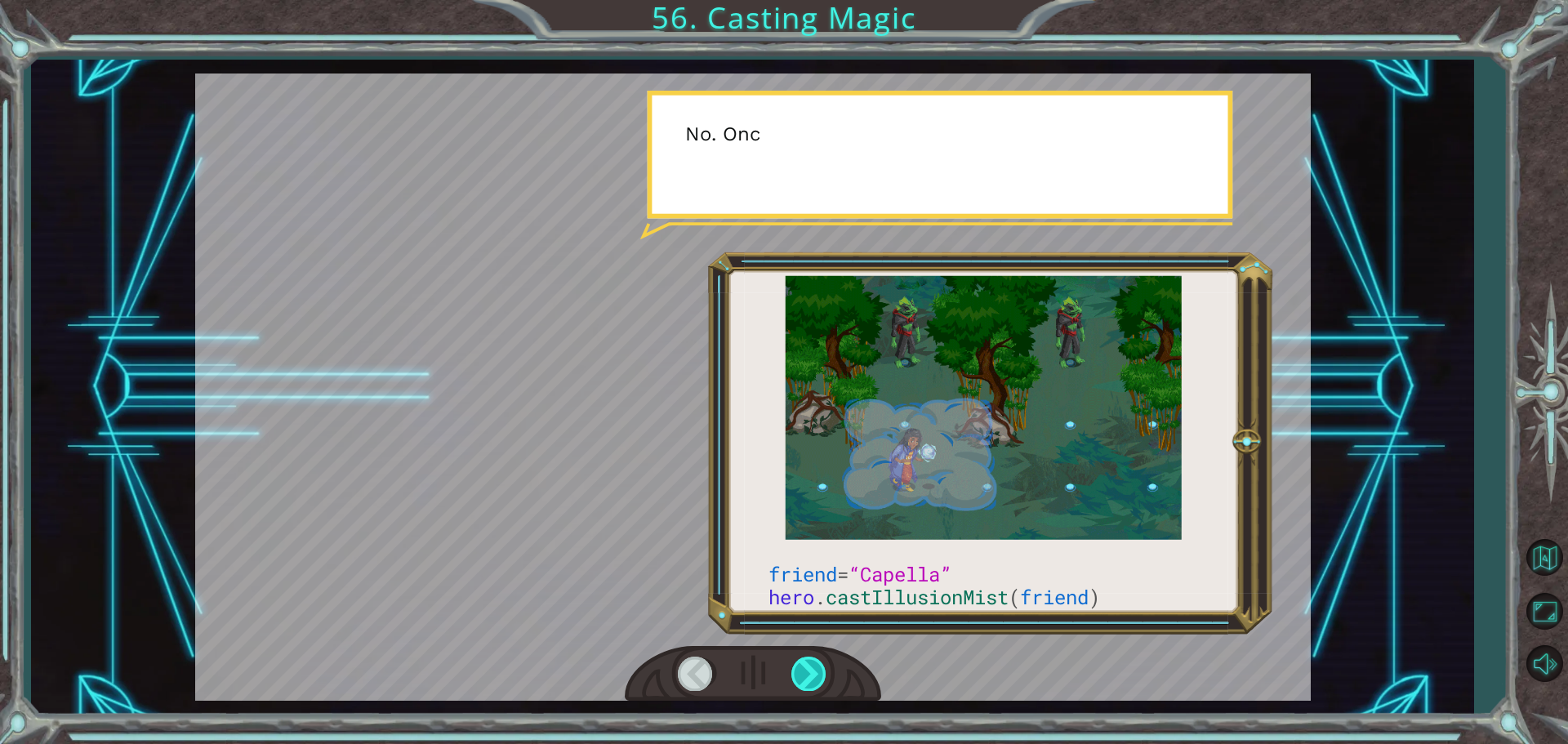
click at [817, 659] on div at bounding box center [809, 673] width 37 height 33
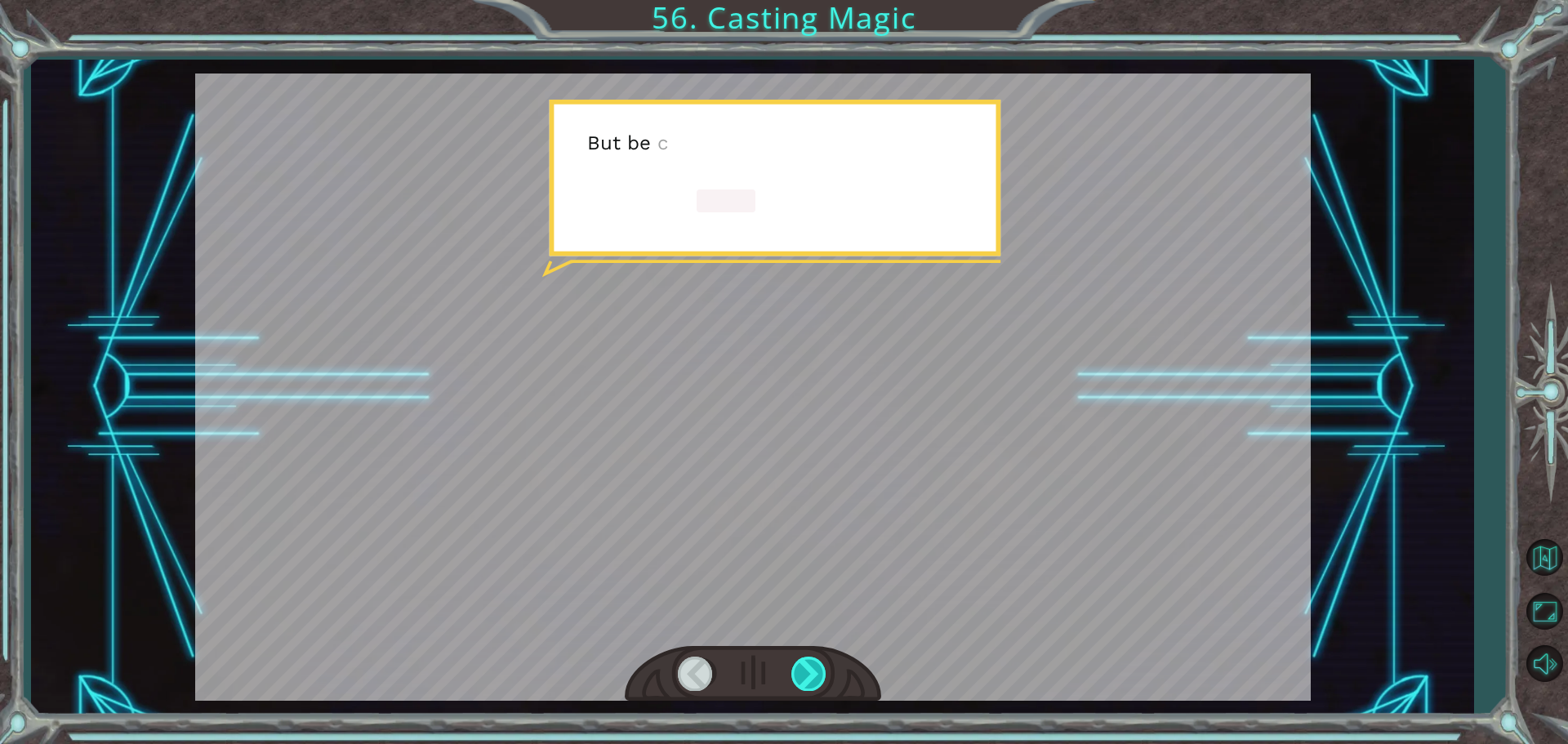
click at [817, 659] on div at bounding box center [809, 673] width 37 height 33
click at [817, 0] on div "friend = “Capella” hero . castIllusionMist ( friend ) T h e r e y o u a r e ! I…" at bounding box center [784, 0] width 1568 height 0
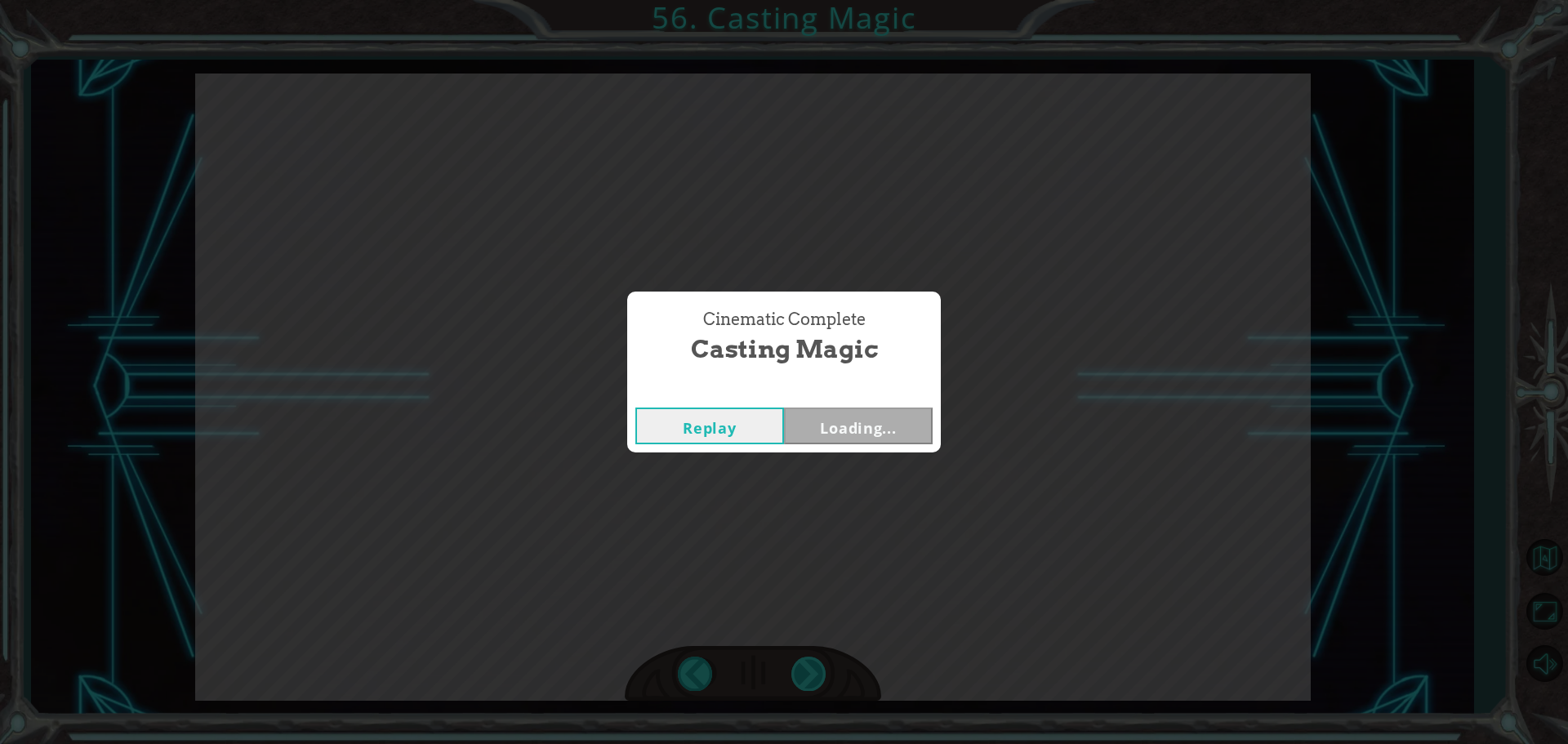
click at [817, 659] on div "Cinematic Complete Casting Magic Replay Loading..." at bounding box center [784, 372] width 1568 height 744
click at [872, 410] on div "Replay Next" at bounding box center [784, 425] width 314 height 53
click at [875, 413] on button "Next" at bounding box center [858, 425] width 149 height 37
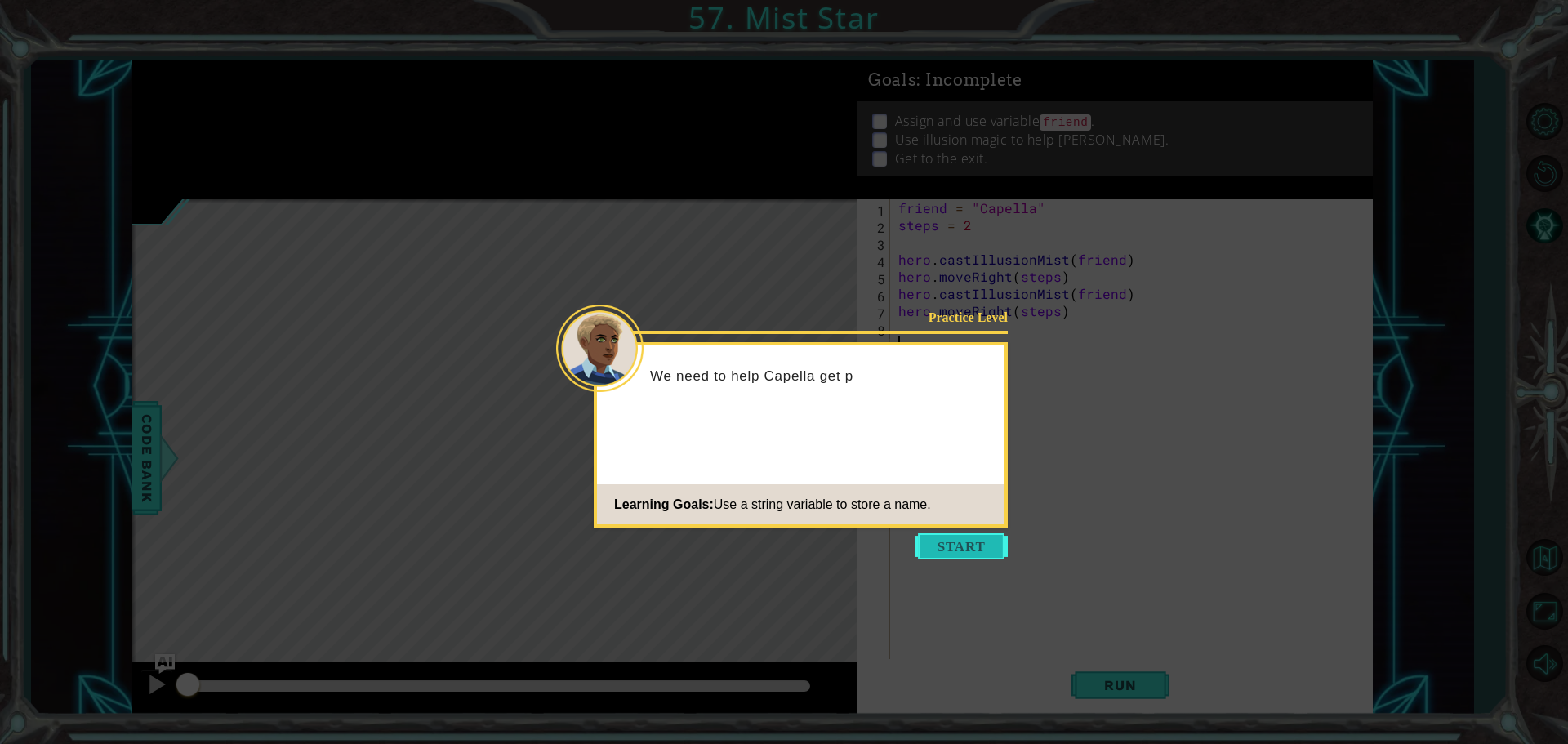
click at [974, 556] on button "Start" at bounding box center [961, 546] width 93 height 26
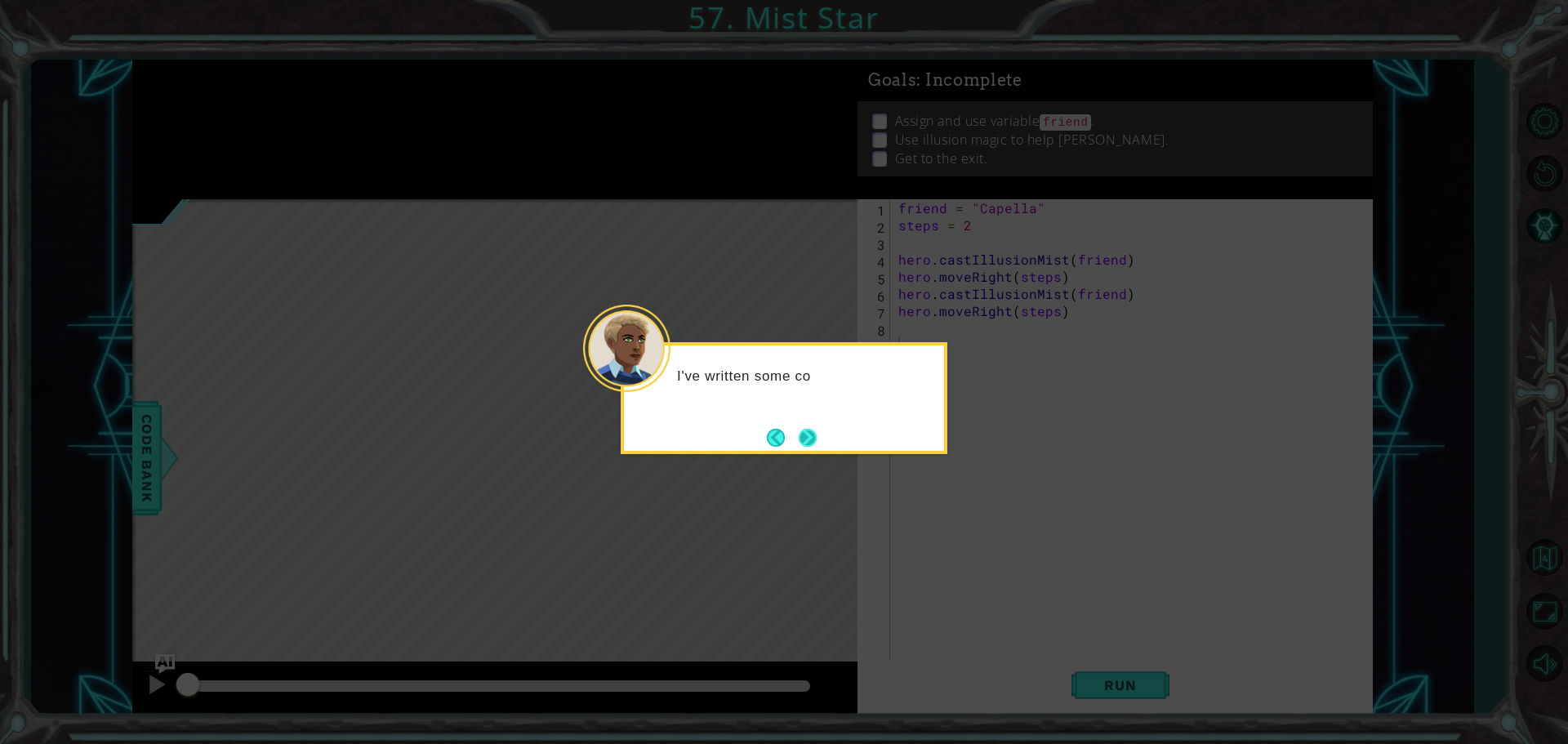
drag, startPoint x: 801, startPoint y: 449, endPoint x: 803, endPoint y: 433, distance: 16.1
click at [801, 447] on button "Next" at bounding box center [807, 437] width 19 height 19
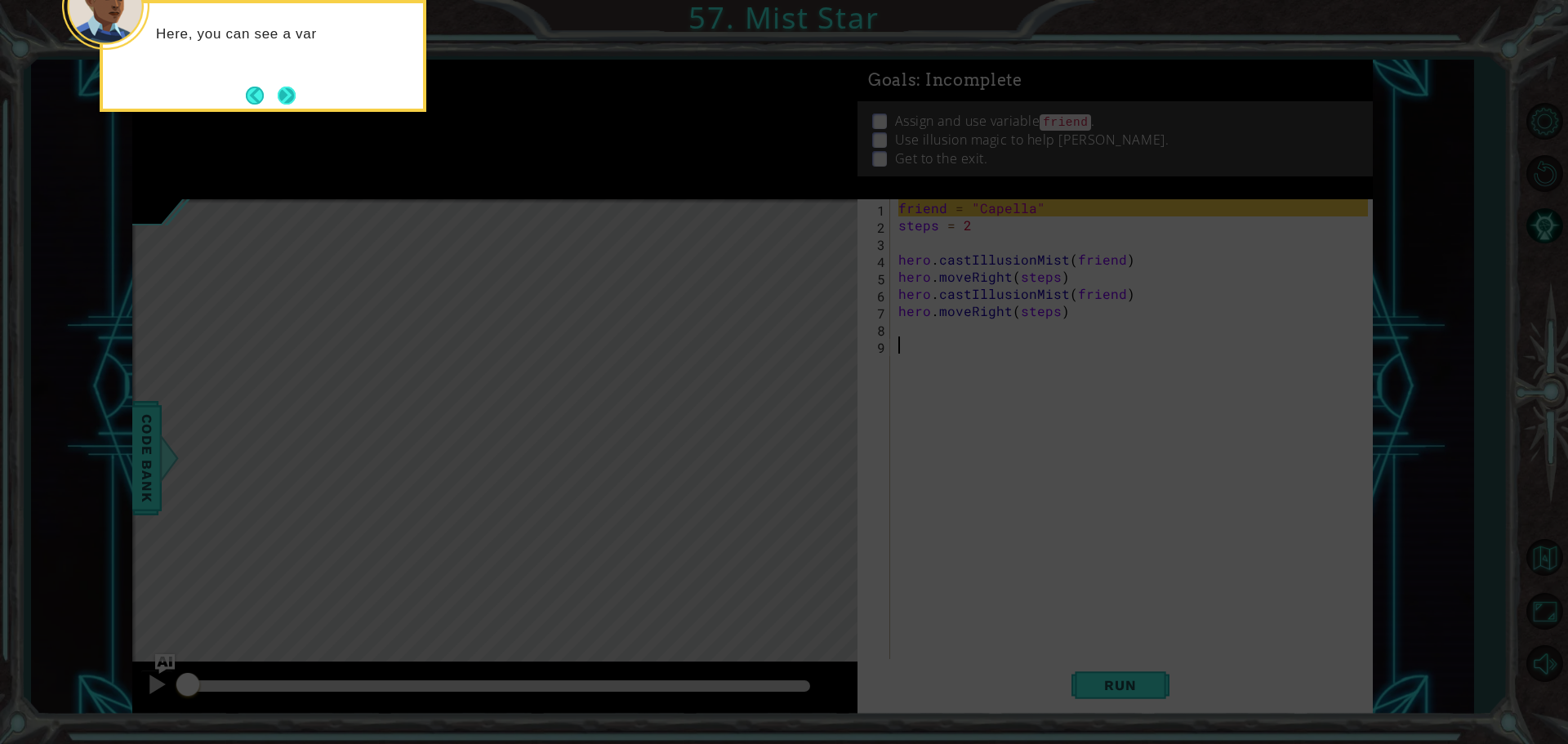
click at [282, 91] on button "Next" at bounding box center [287, 95] width 20 height 20
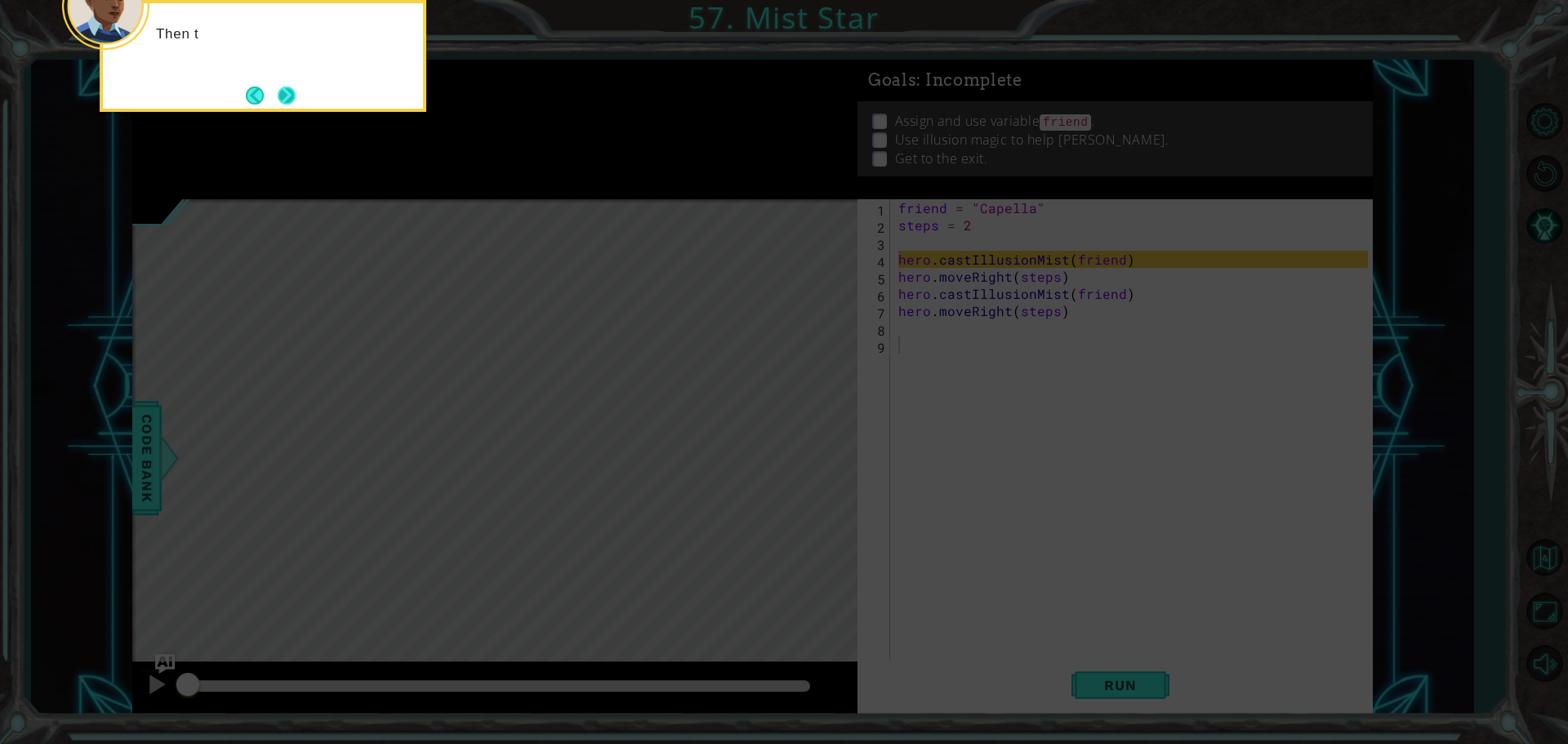
click at [283, 86] on button "Next" at bounding box center [287, 95] width 28 height 28
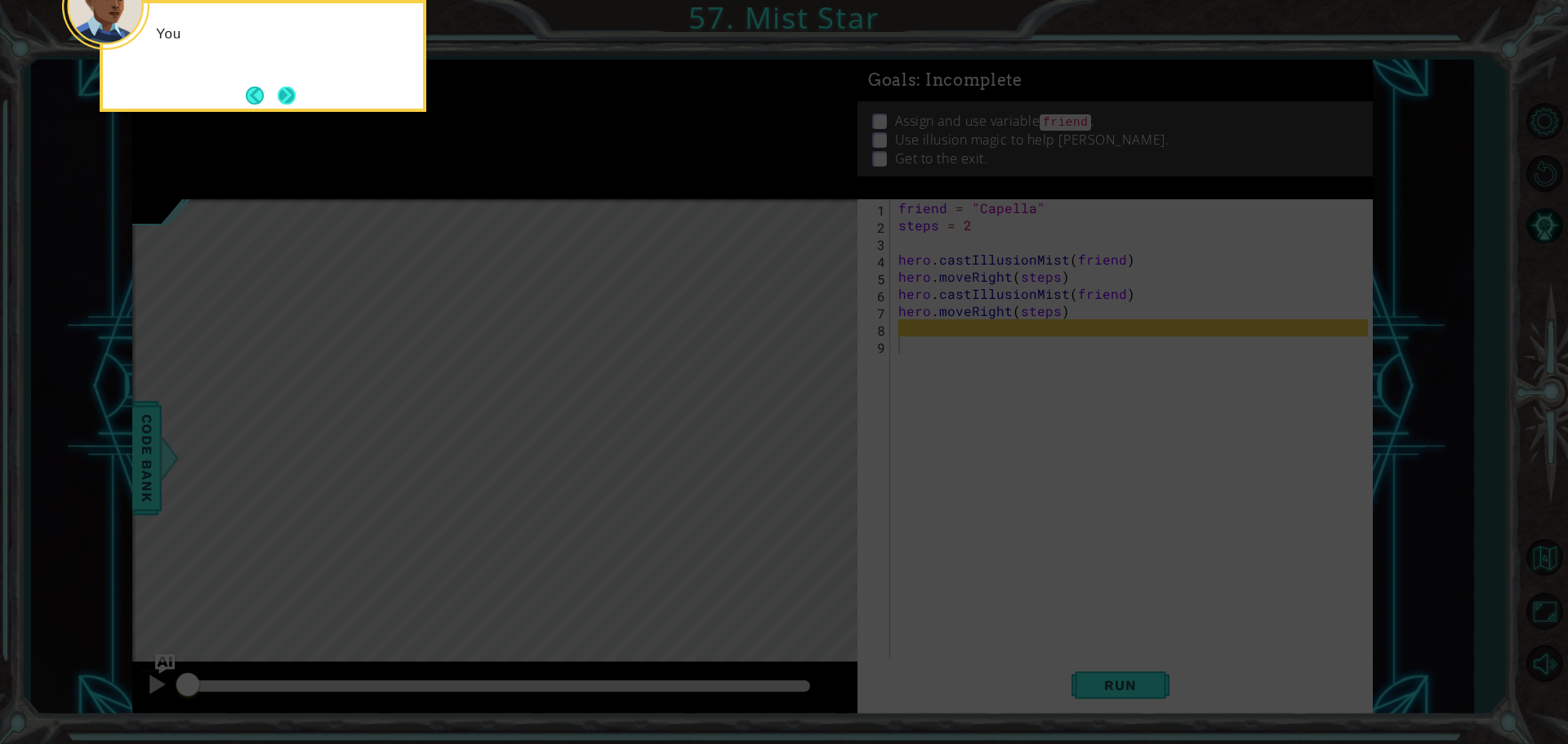
click at [284, 91] on button "Next" at bounding box center [287, 95] width 18 height 18
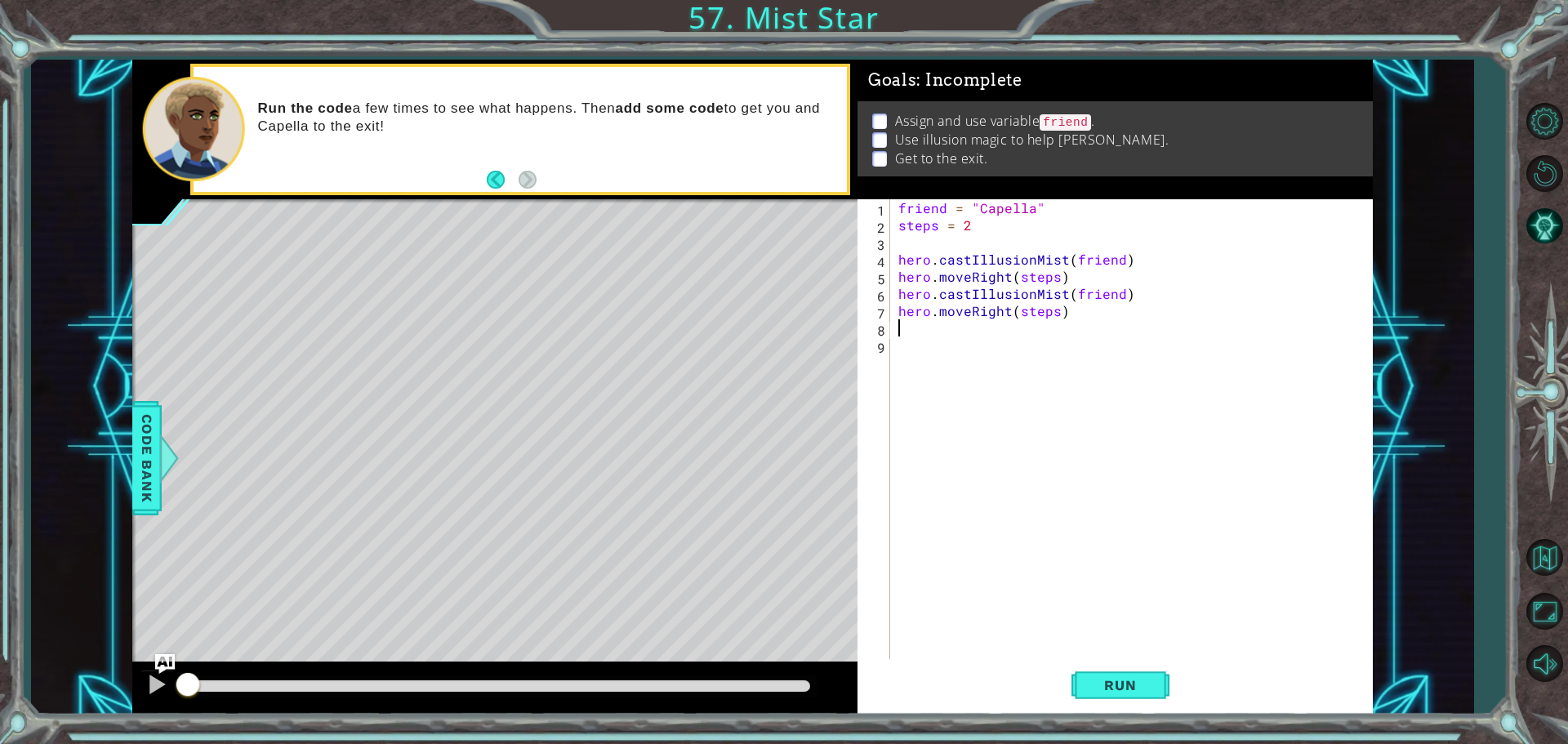
click at [903, 330] on div "friend = "Capella" steps = 2 hero . castIllusionMist ( friend ) hero . moveRigh…" at bounding box center [1135, 448] width 481 height 497
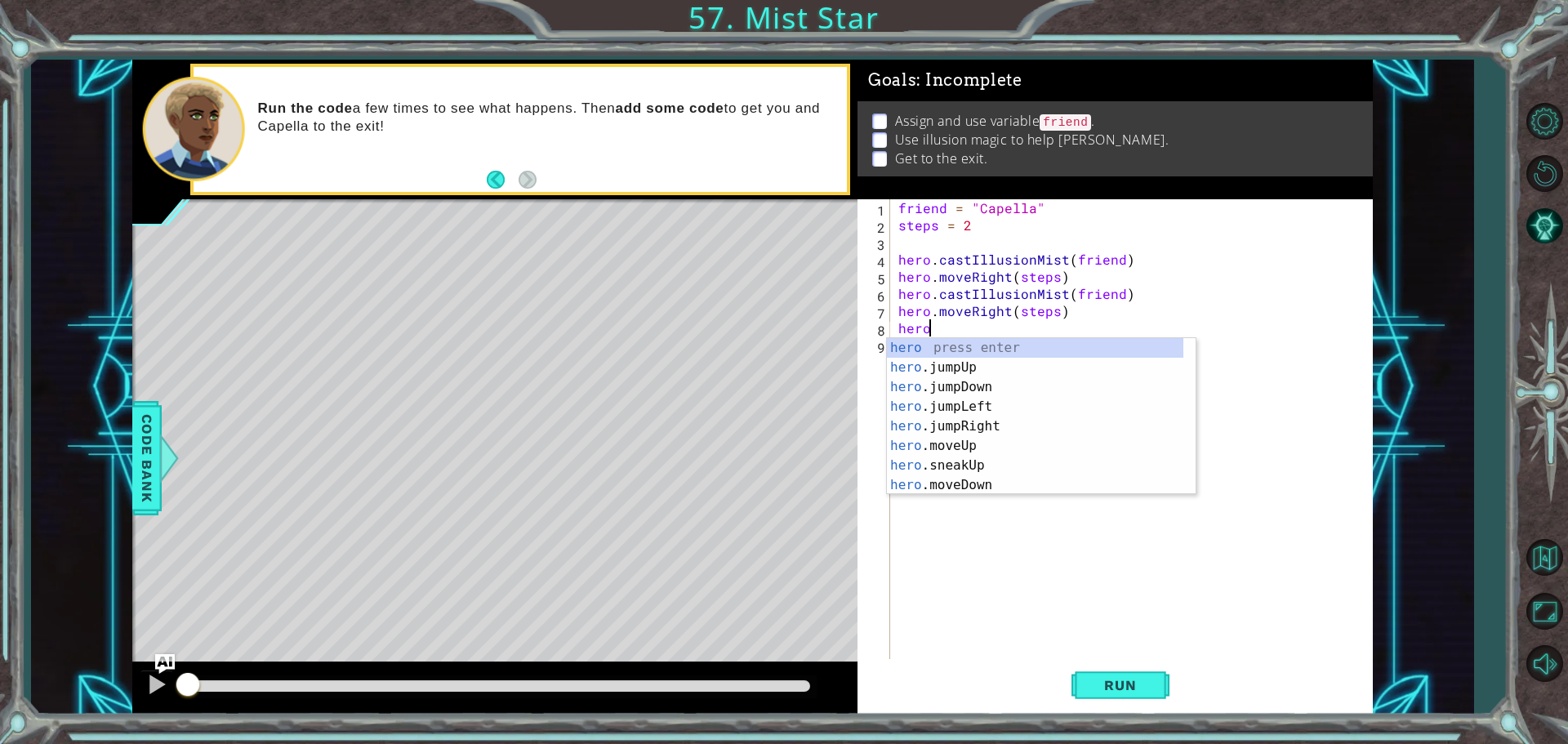
scroll to position [0, 2]
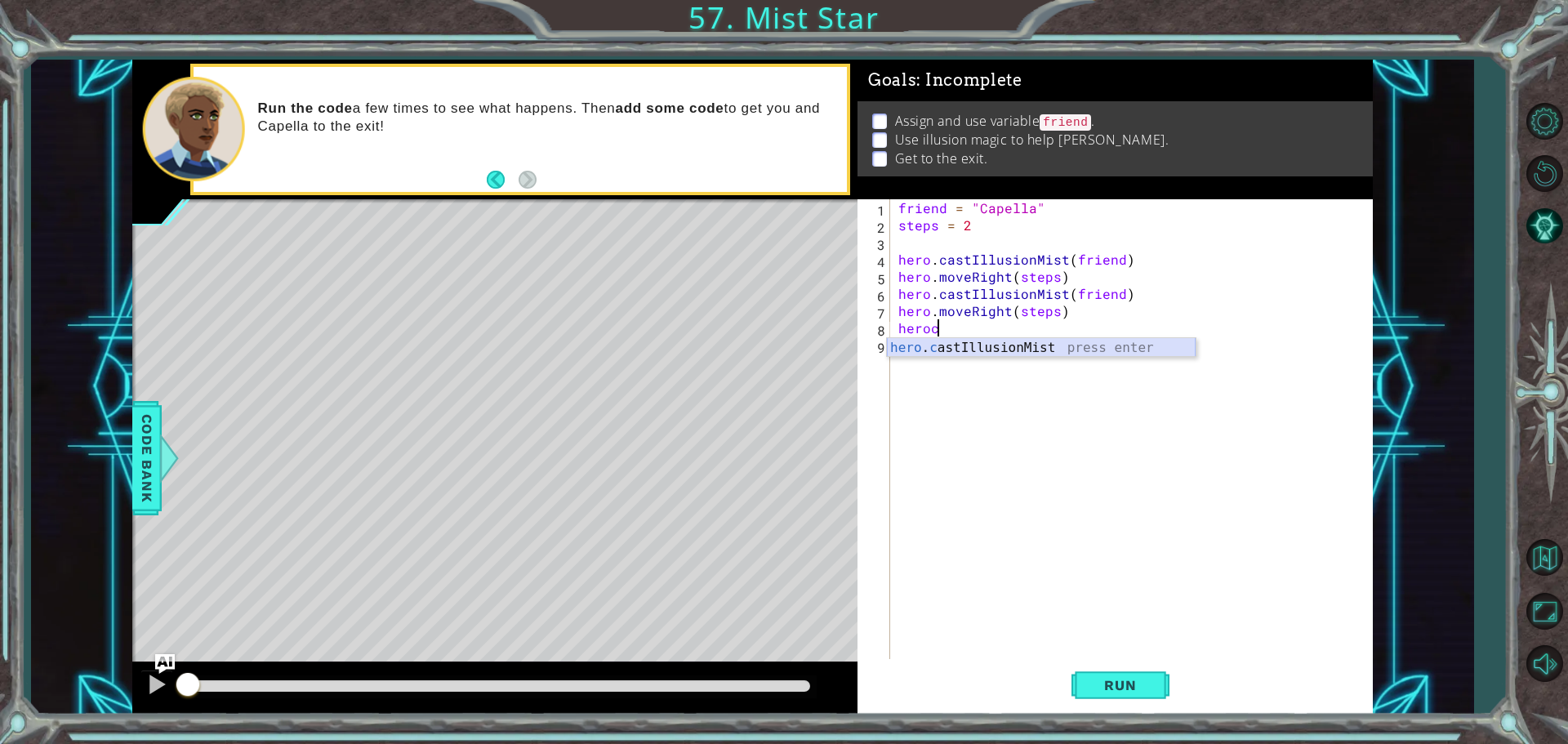
click at [1081, 343] on div "hero . c astIllusionMist press enter" at bounding box center [1041, 367] width 309 height 59
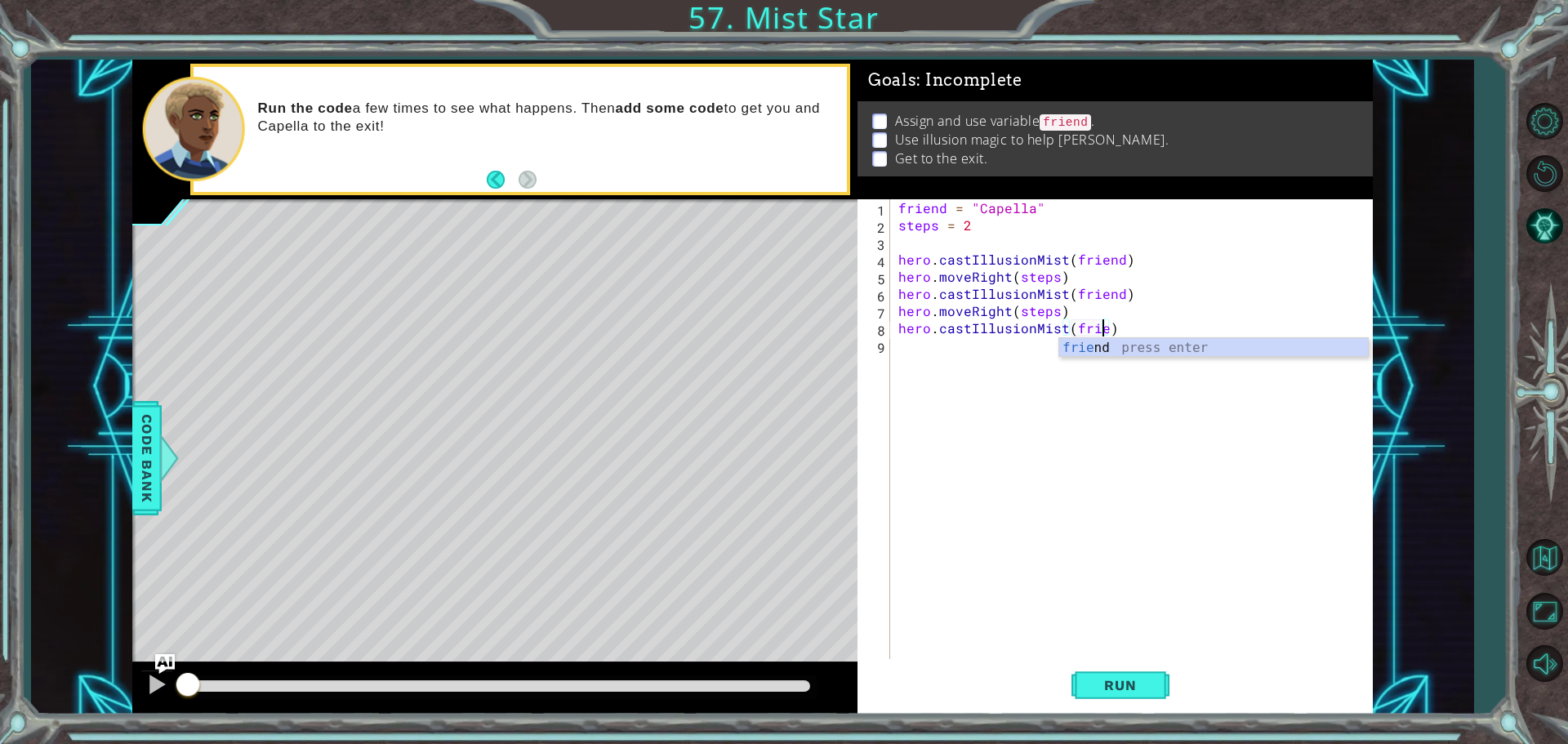
type textarea "hero.castIllusionMist(friend)"
click at [1161, 354] on div "friend press enter" at bounding box center [1213, 367] width 309 height 59
click at [915, 353] on div "friend = "Capella" steps = 2 hero . castIllusionMist ( friend ) hero . moveRigh…" at bounding box center [1135, 448] width 481 height 497
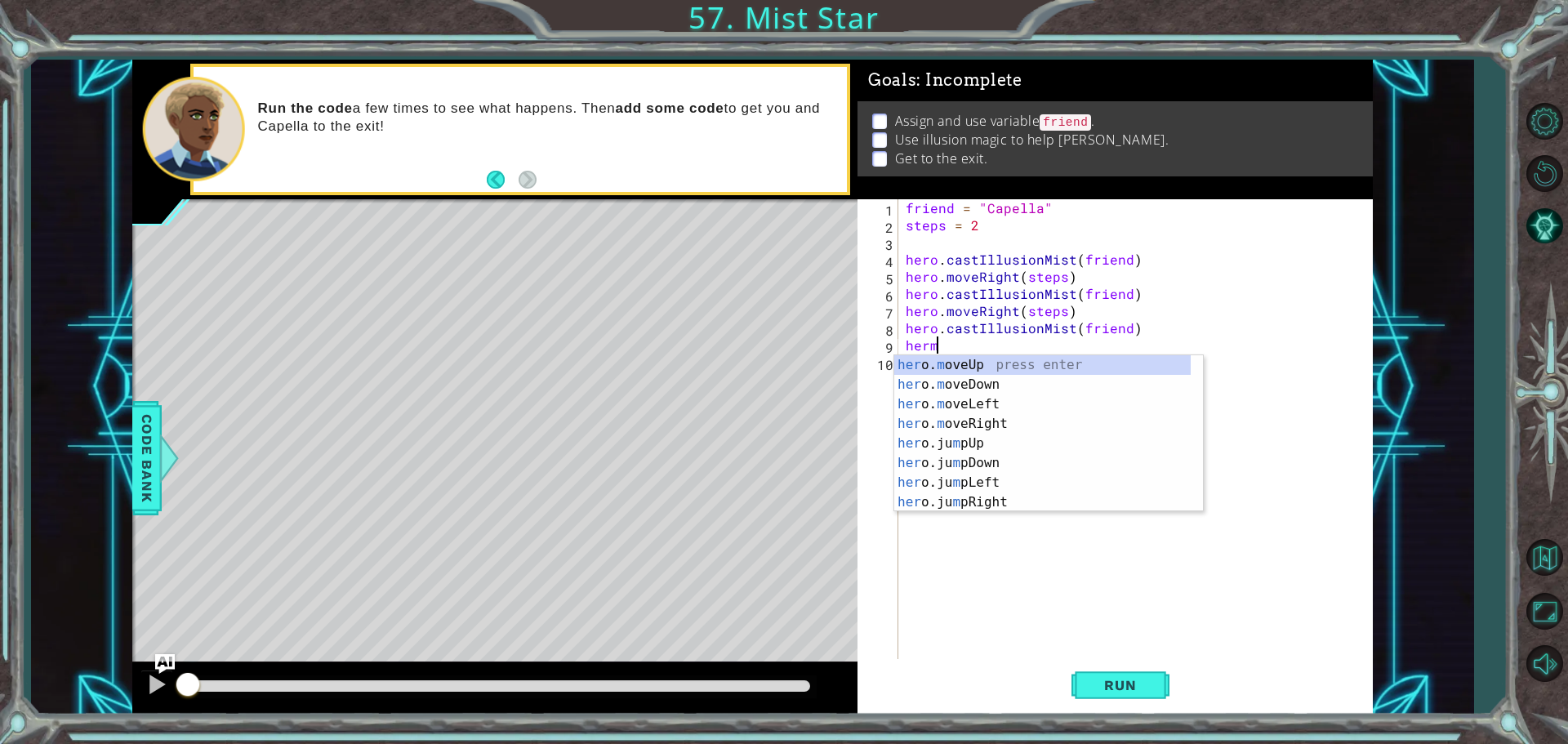
scroll to position [0, 1]
click at [989, 419] on div "her o. m oveUp press enter her o. m oveDown press enter her o. m oveLeft press …" at bounding box center [1042, 453] width 296 height 196
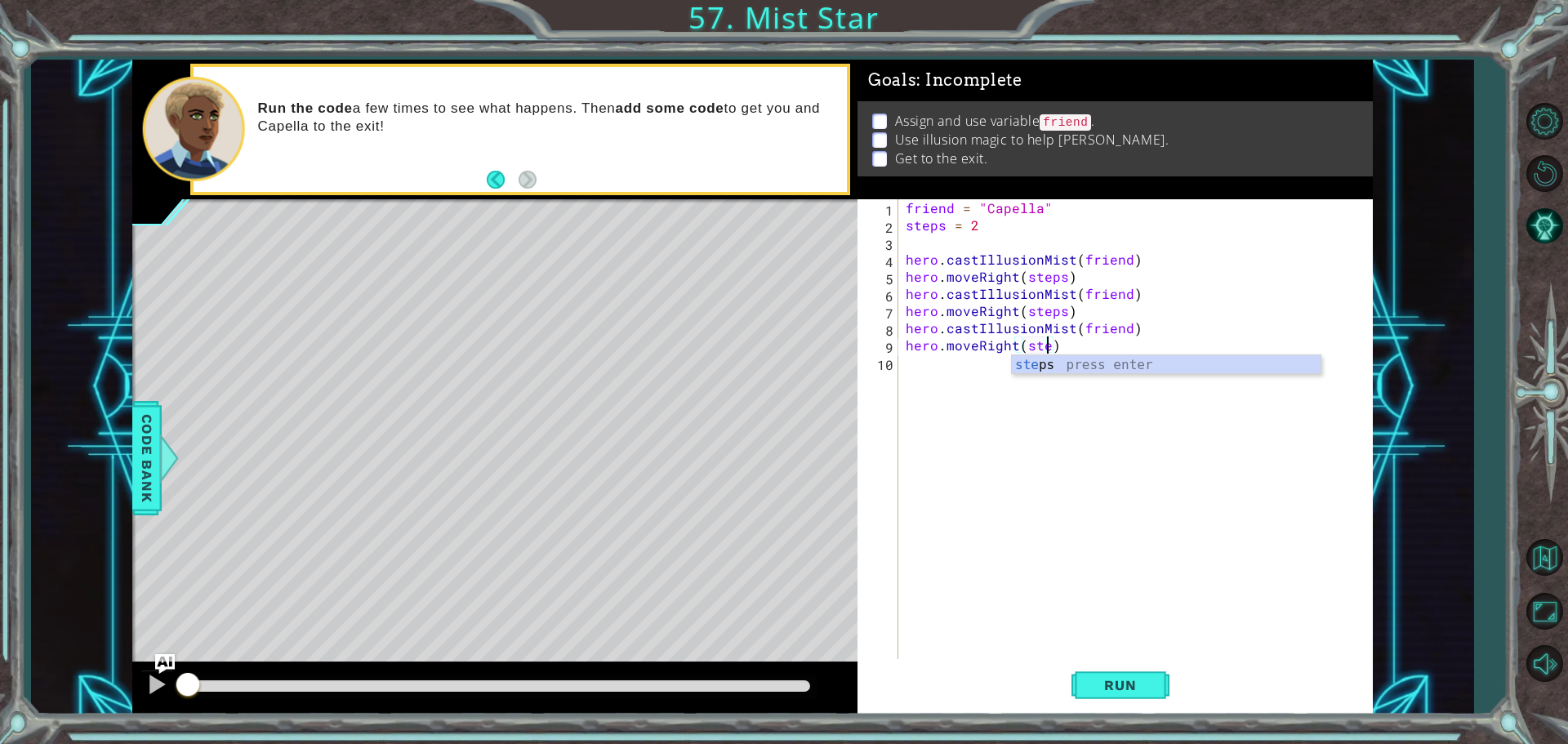
scroll to position [0, 9]
click at [1144, 367] on div "steps press enter" at bounding box center [1166, 384] width 309 height 59
type textarea "hero.moveRight(steps)"
click at [1133, 685] on span "Run" at bounding box center [1120, 685] width 65 height 16
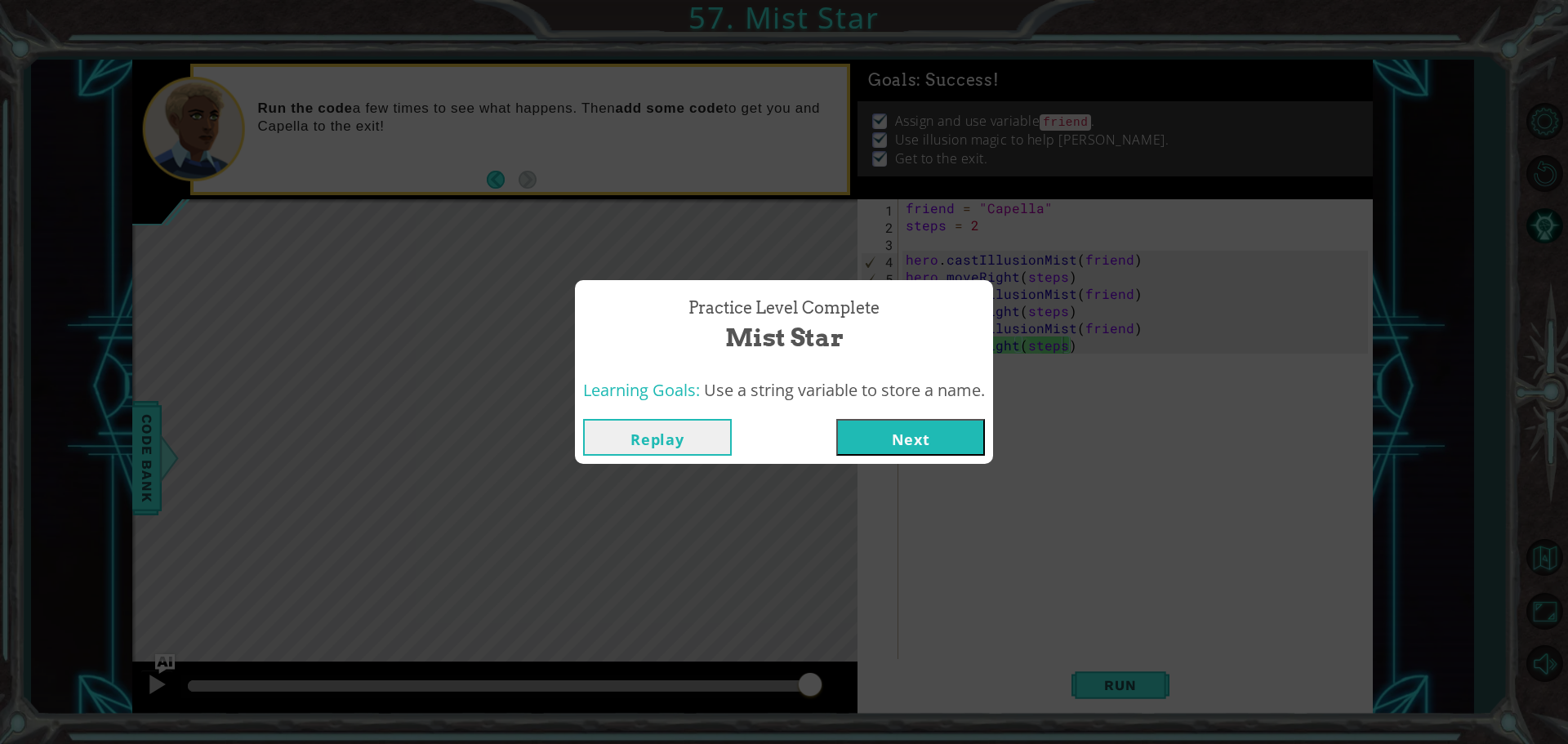
click at [912, 413] on div "Replay Next" at bounding box center [784, 437] width 418 height 53
click at [913, 426] on button "Next" at bounding box center [910, 437] width 149 height 37
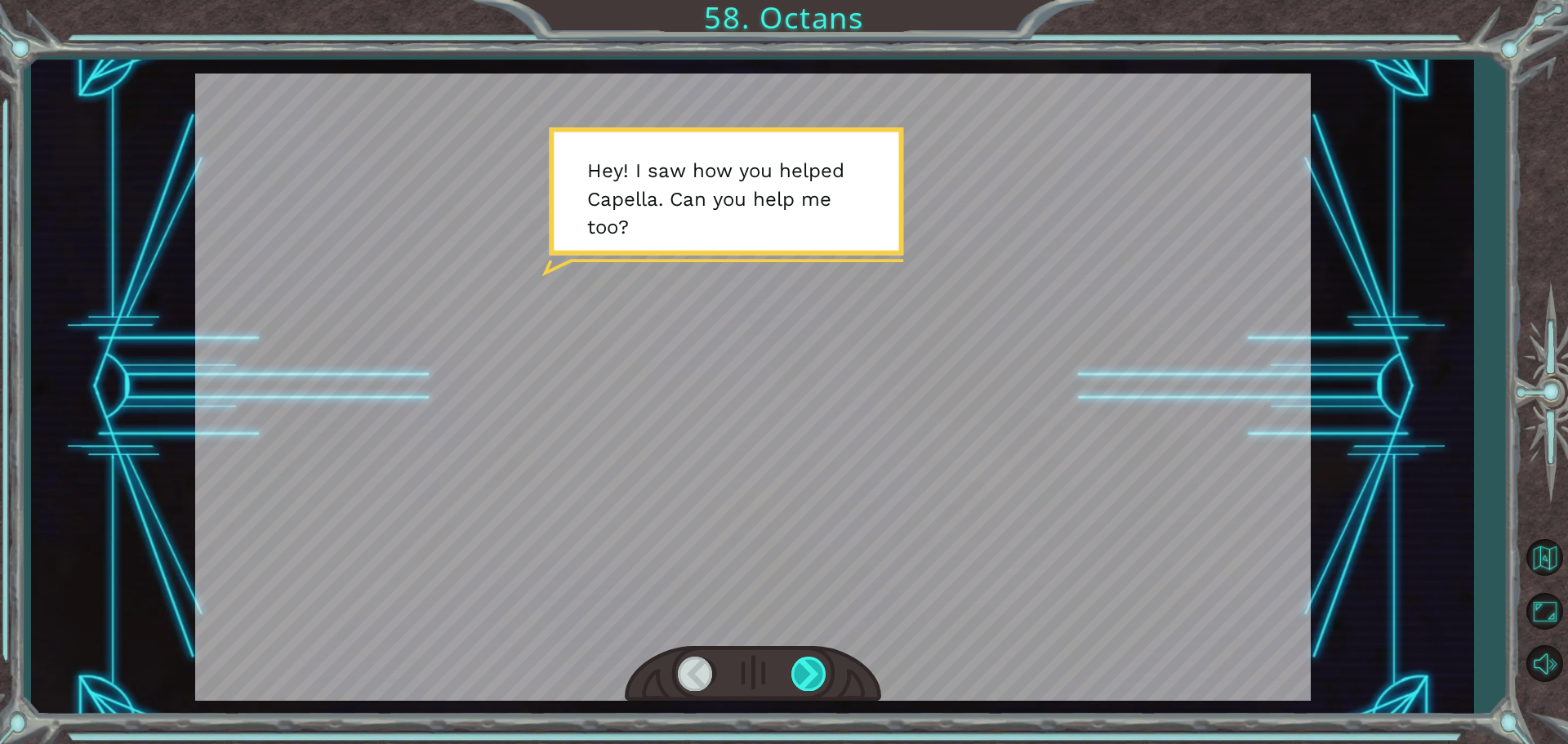
click at [798, 668] on div at bounding box center [809, 673] width 37 height 33
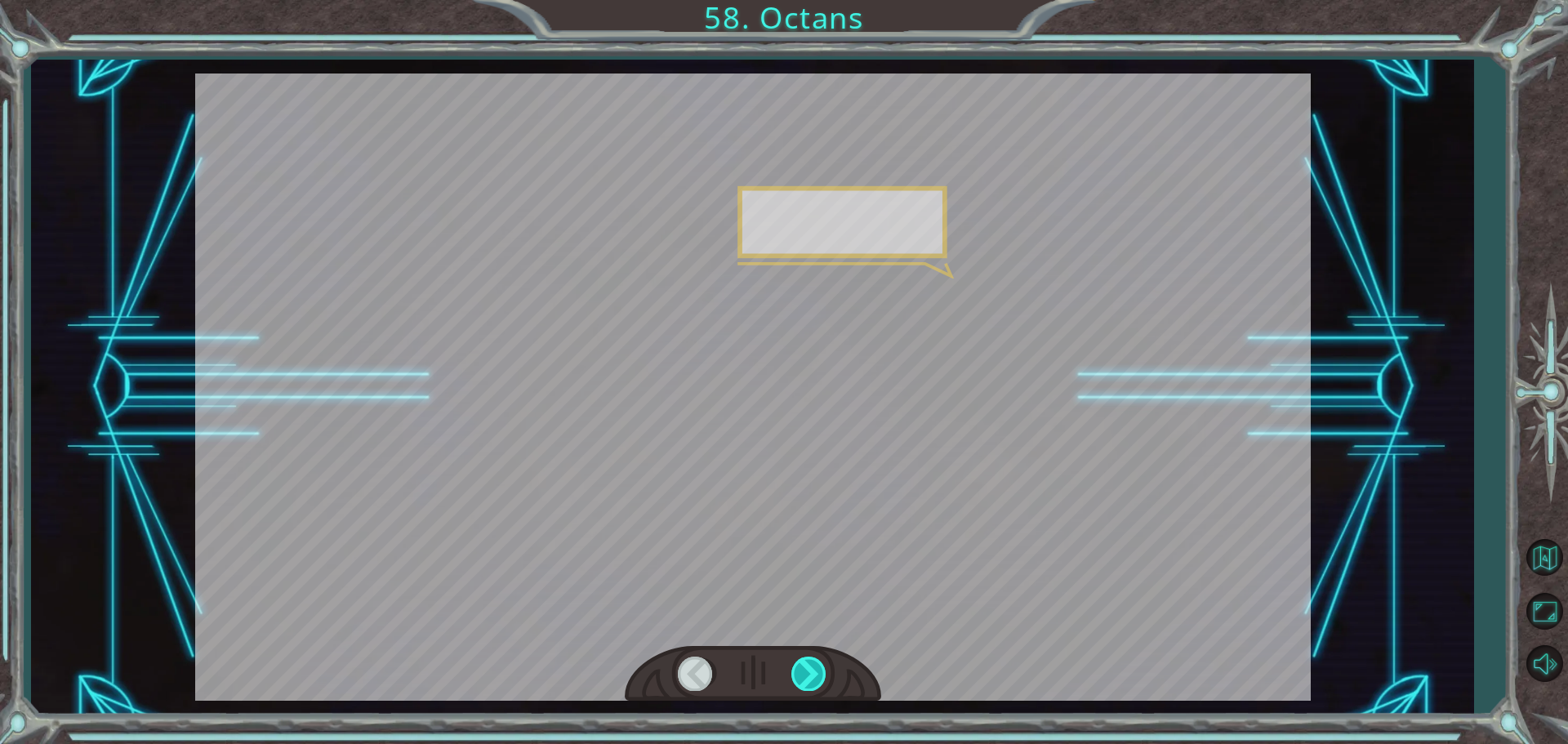
click at [798, 668] on div at bounding box center [809, 673] width 37 height 33
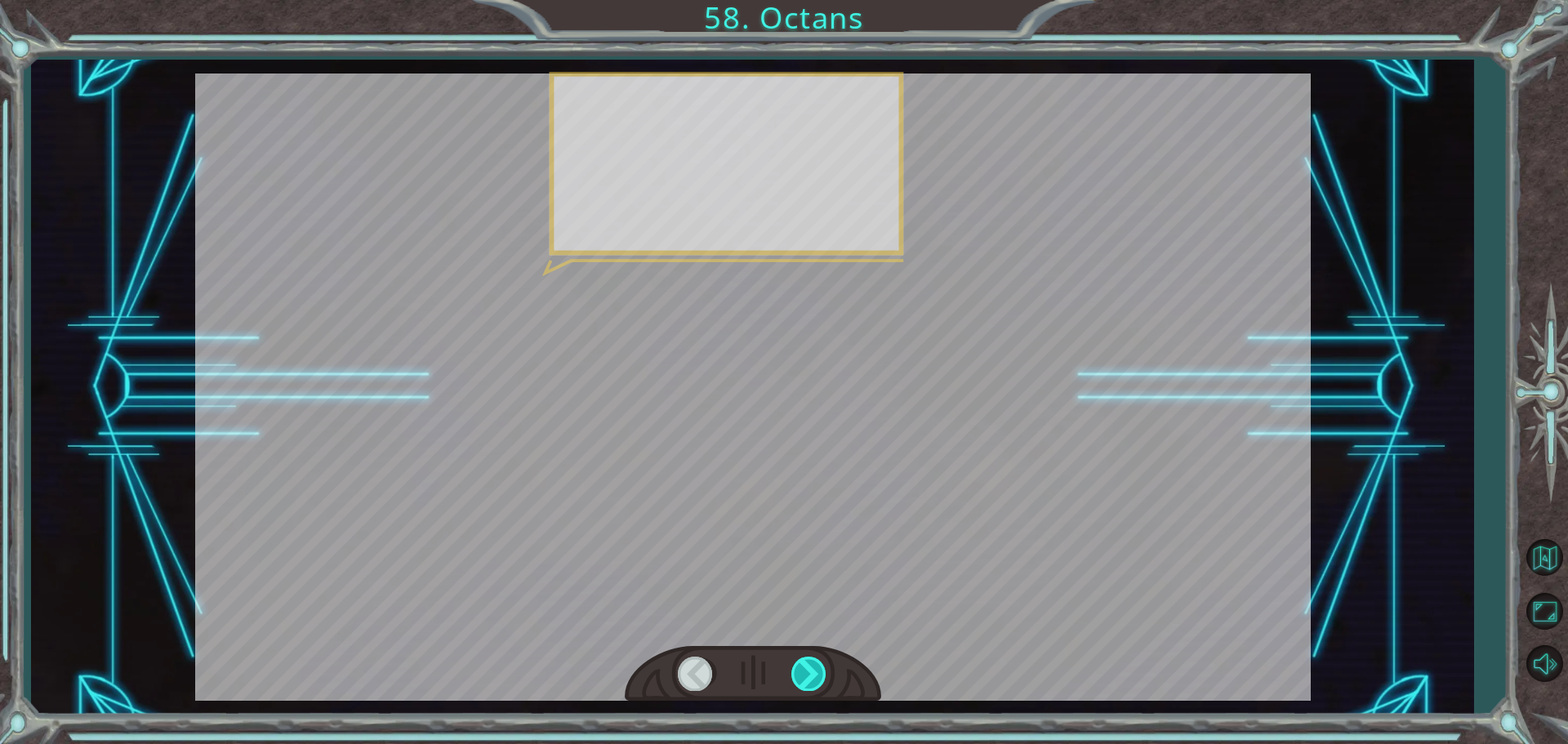
click at [798, 668] on div at bounding box center [809, 673] width 37 height 33
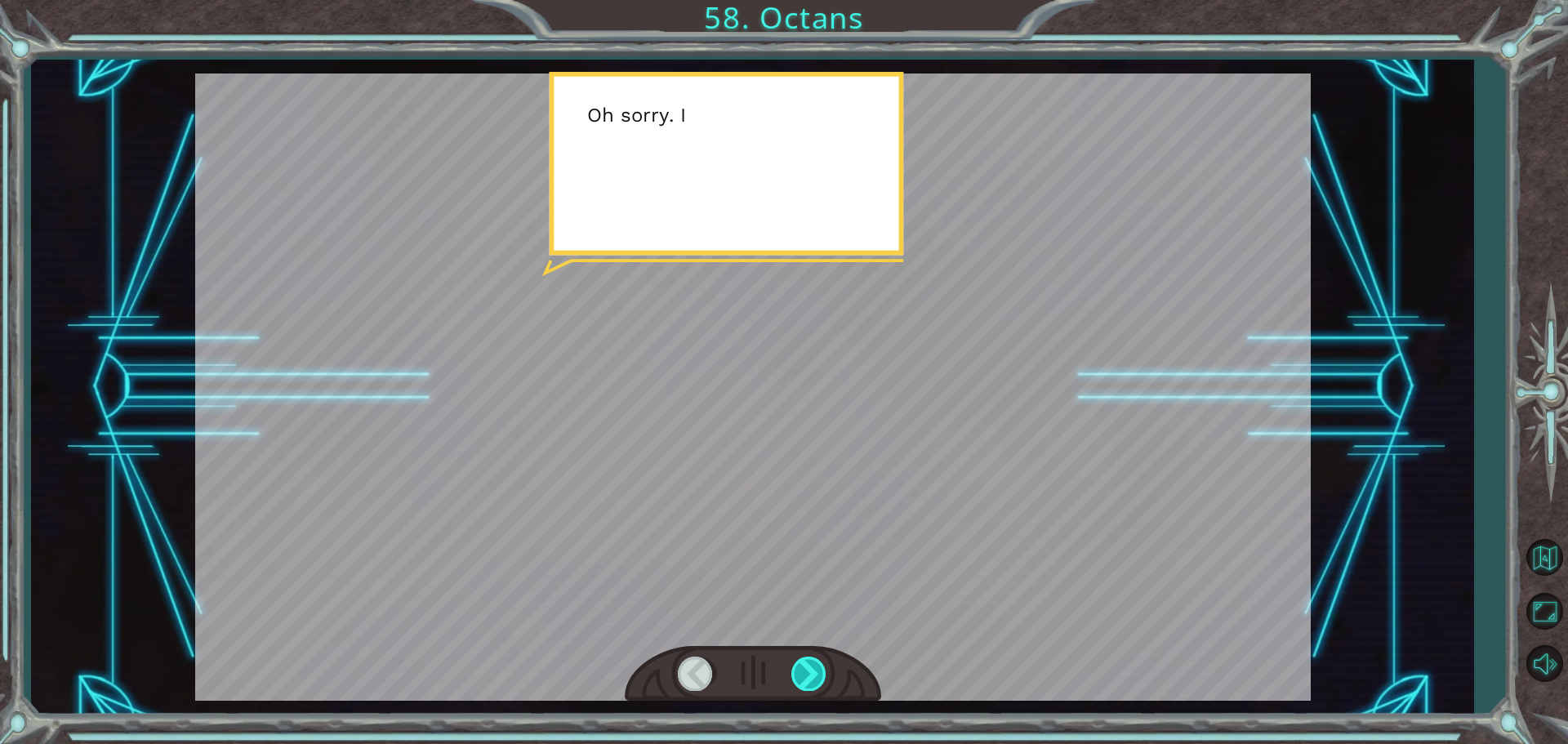
click at [798, 668] on div at bounding box center [809, 673] width 37 height 33
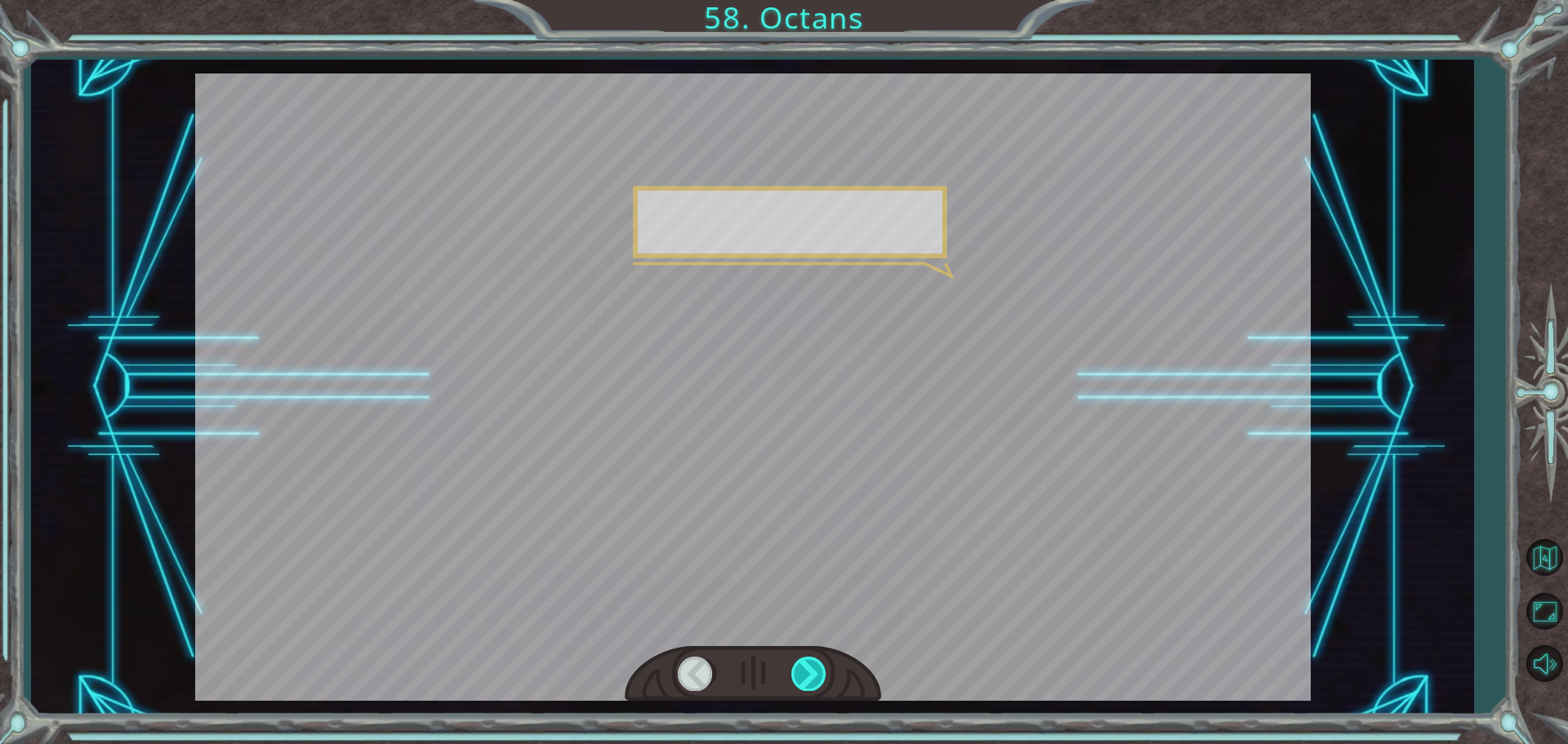
click at [798, 668] on div at bounding box center [809, 673] width 37 height 33
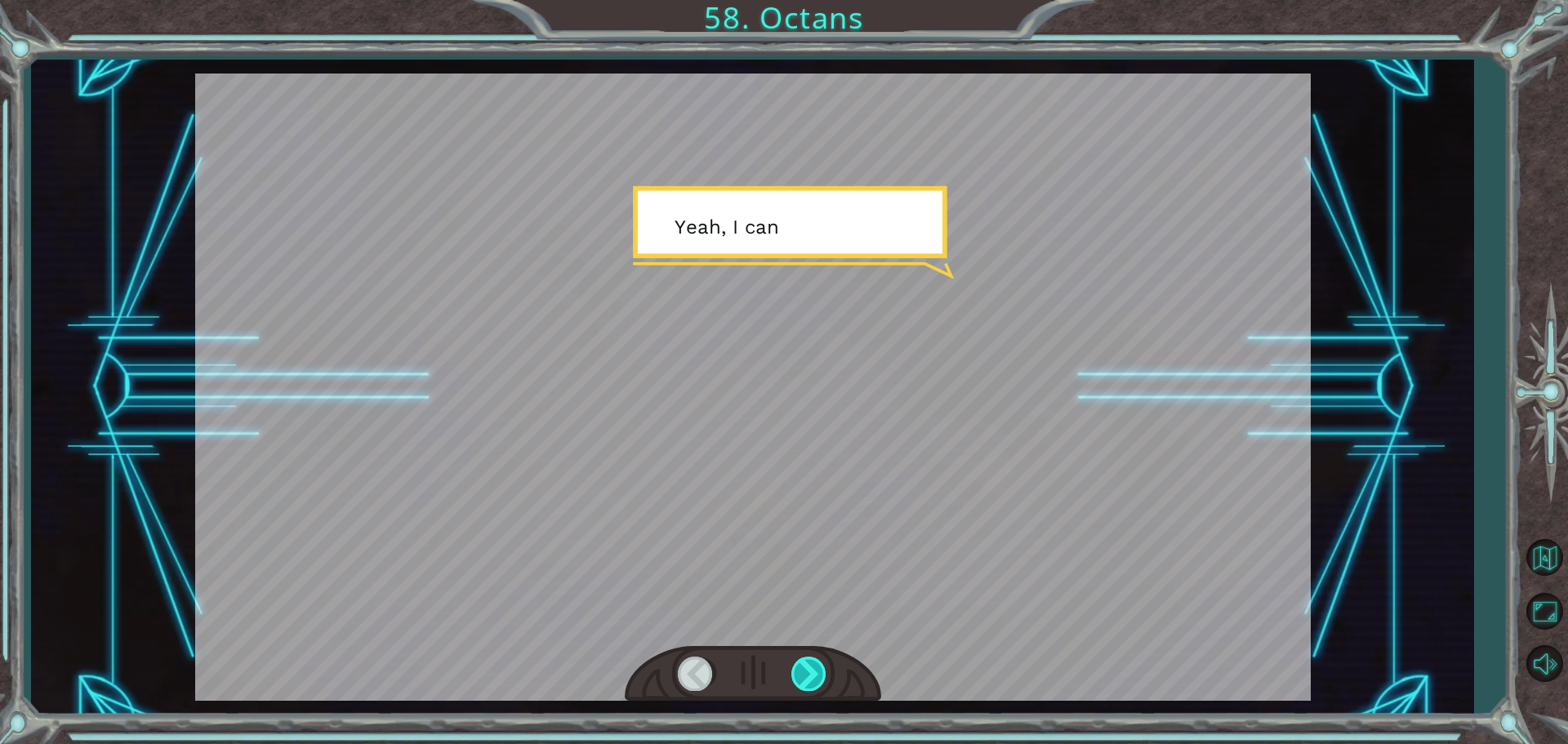
click at [798, 668] on div at bounding box center [809, 673] width 37 height 33
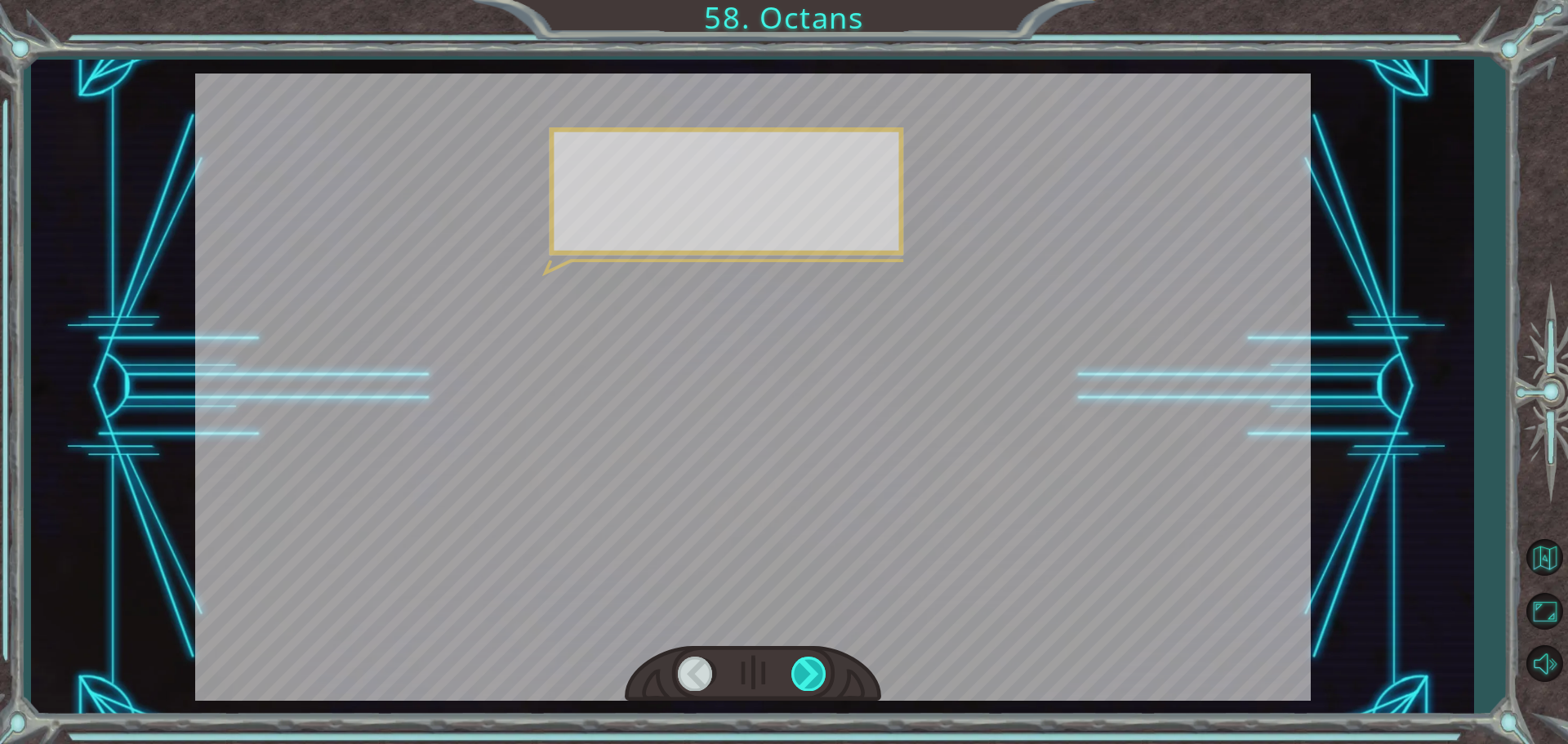
click at [798, 668] on div at bounding box center [809, 673] width 37 height 33
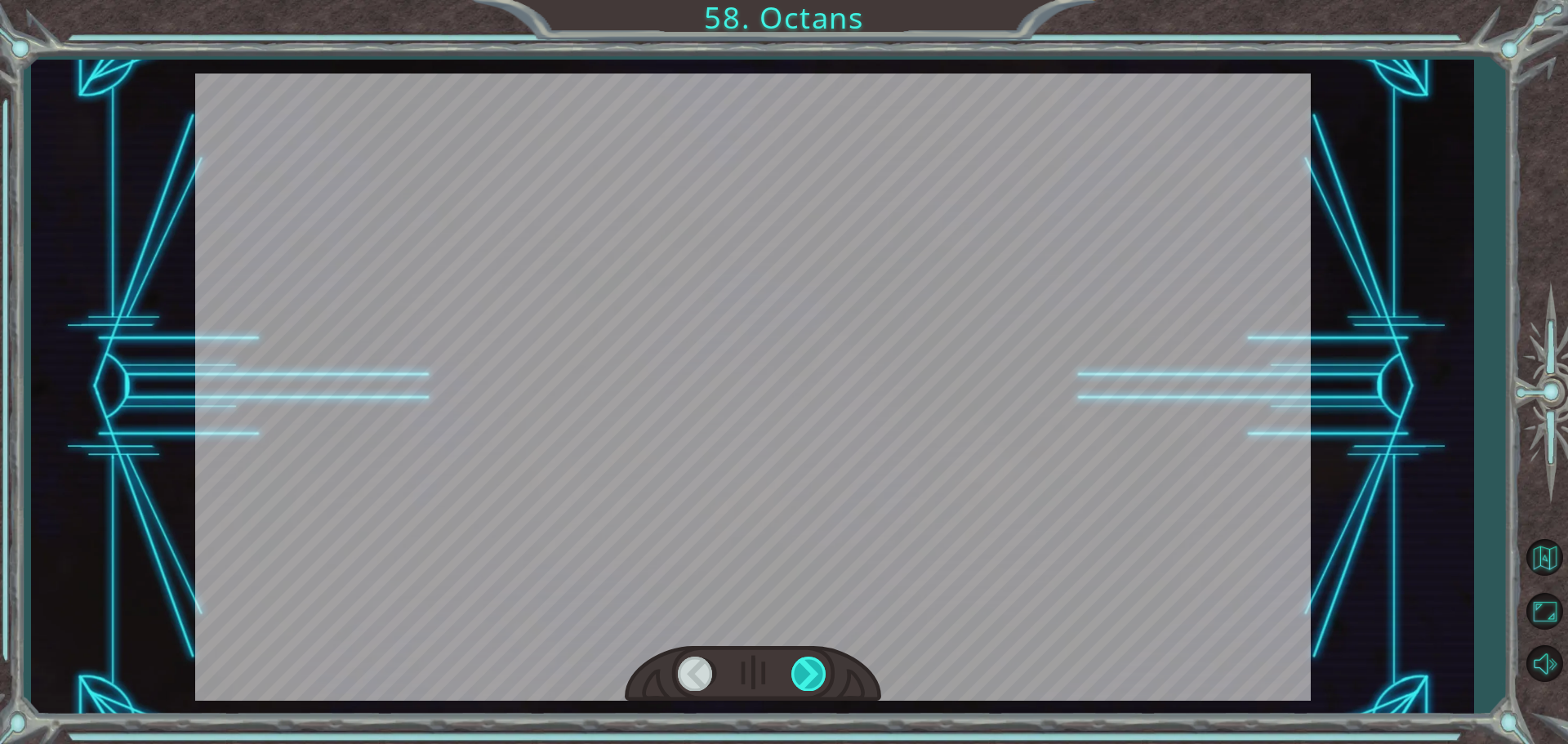
click at [798, 668] on div at bounding box center [809, 673] width 37 height 33
drag, startPoint x: 798, startPoint y: 668, endPoint x: 800, endPoint y: 656, distance: 12.2
click at [800, 658] on div at bounding box center [809, 673] width 37 height 33
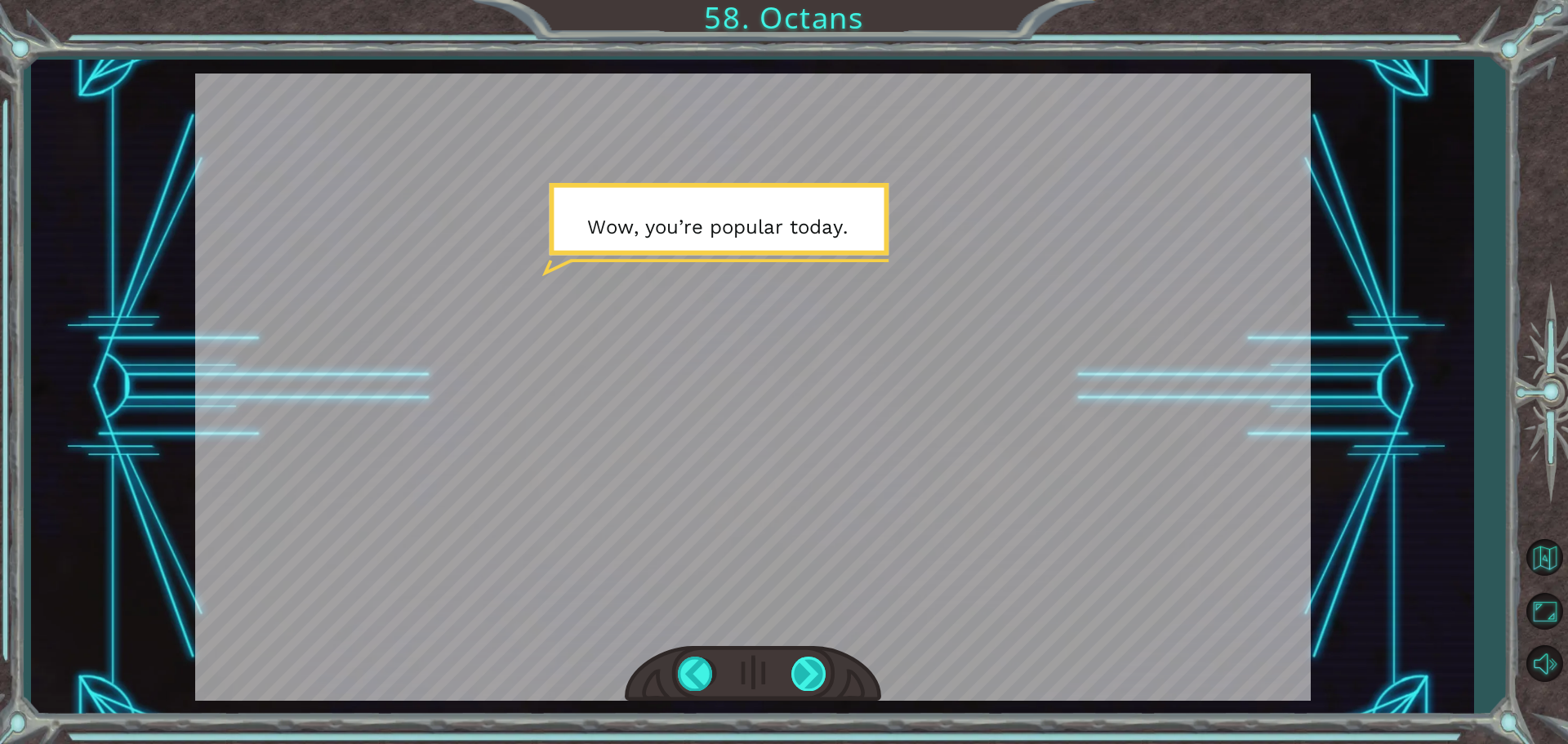
click at [806, 658] on div at bounding box center [809, 673] width 37 height 33
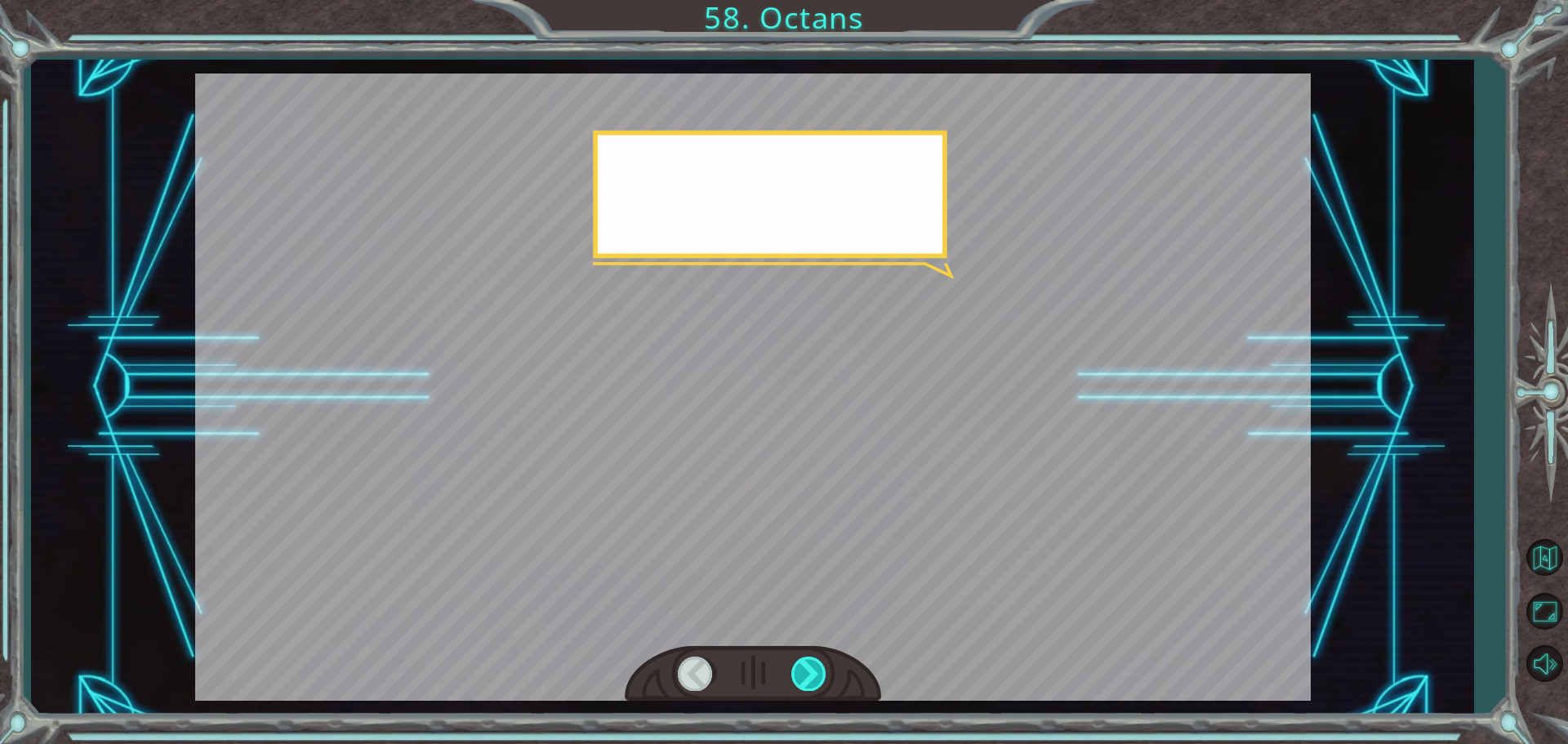
click at [806, 658] on div at bounding box center [809, 673] width 37 height 33
click at [807, 658] on div at bounding box center [809, 673] width 37 height 33
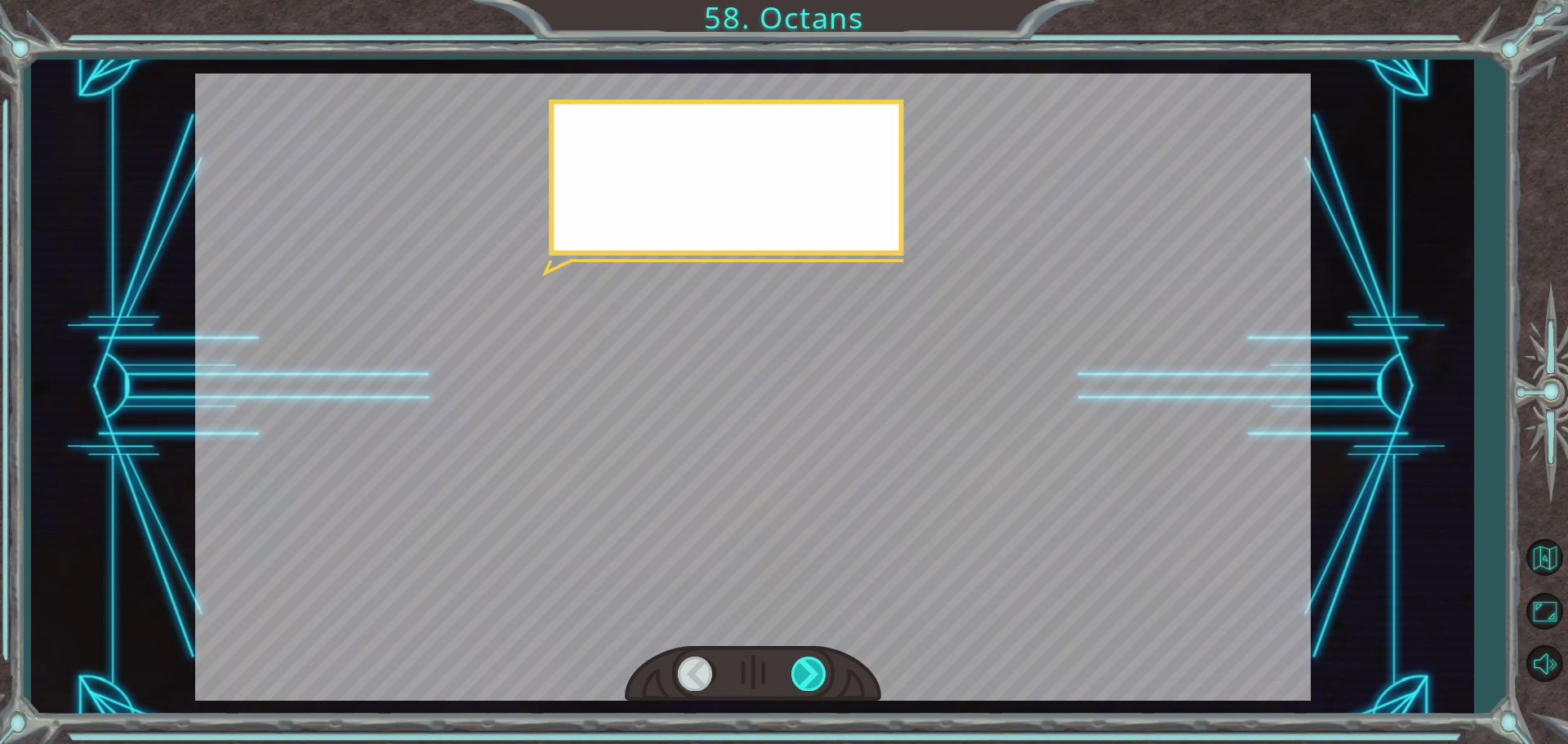
click at [807, 658] on div at bounding box center [809, 673] width 37 height 33
click at [808, 656] on div at bounding box center [752, 674] width 257 height 57
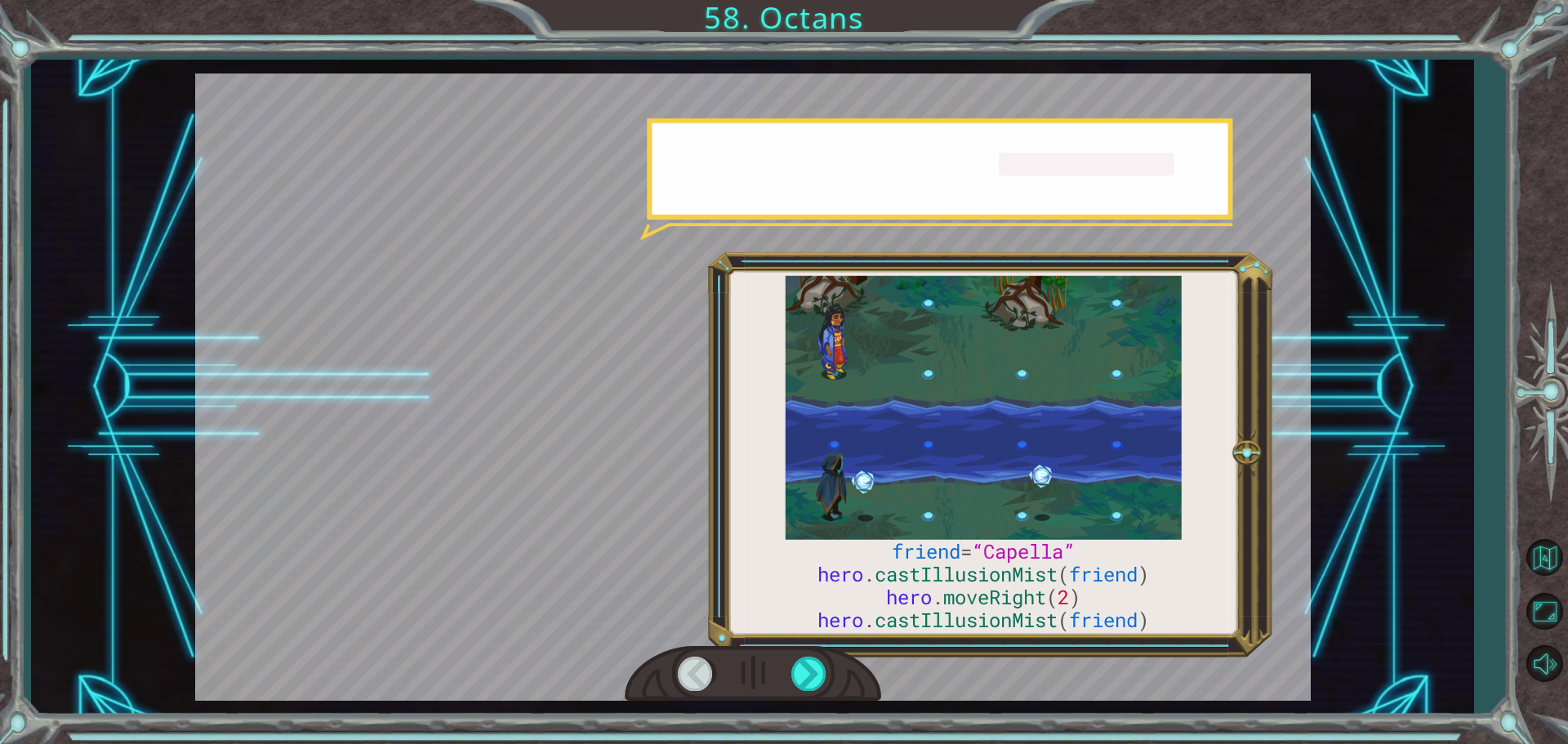
click at [808, 656] on div at bounding box center [752, 674] width 257 height 57
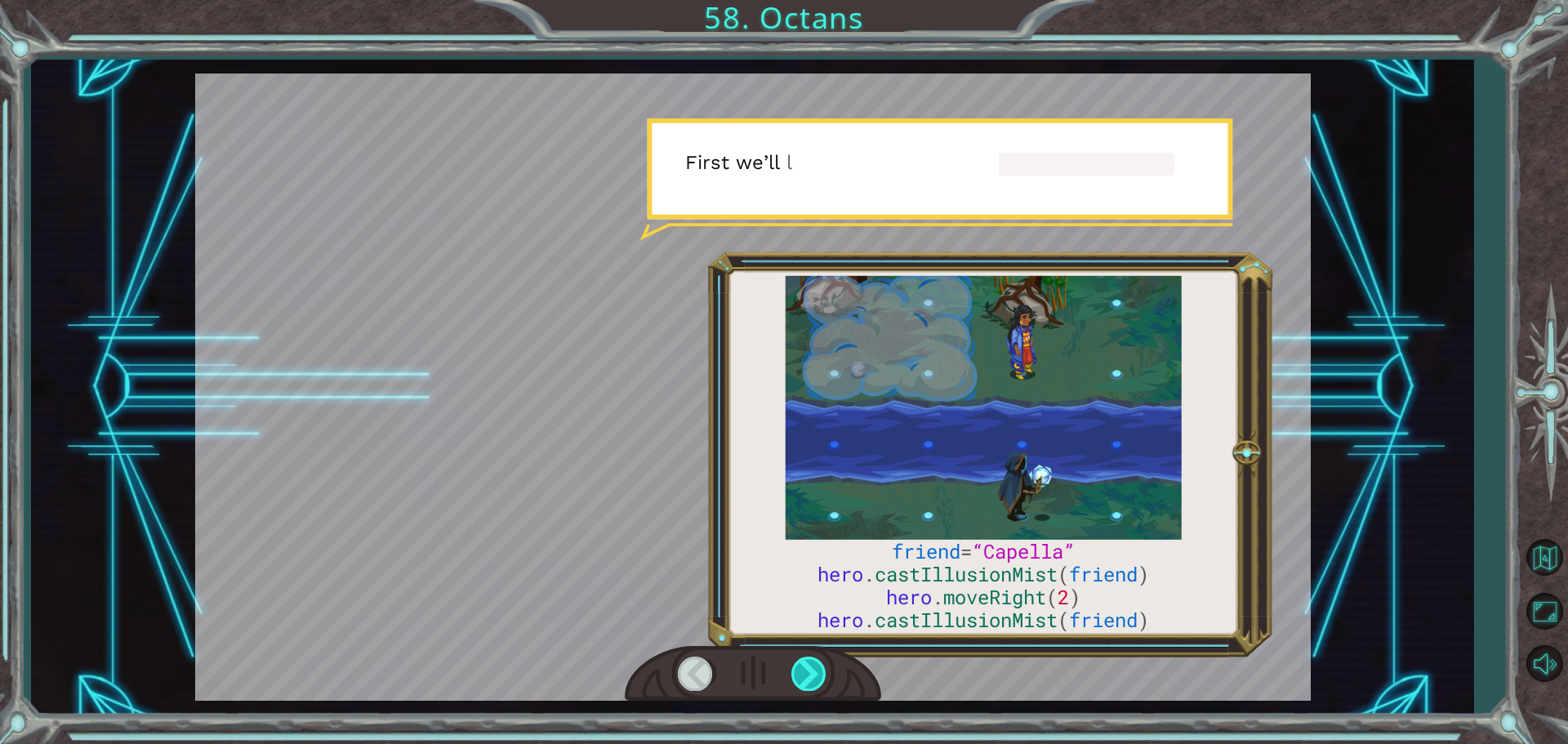
click at [808, 666] on div at bounding box center [809, 673] width 37 height 33
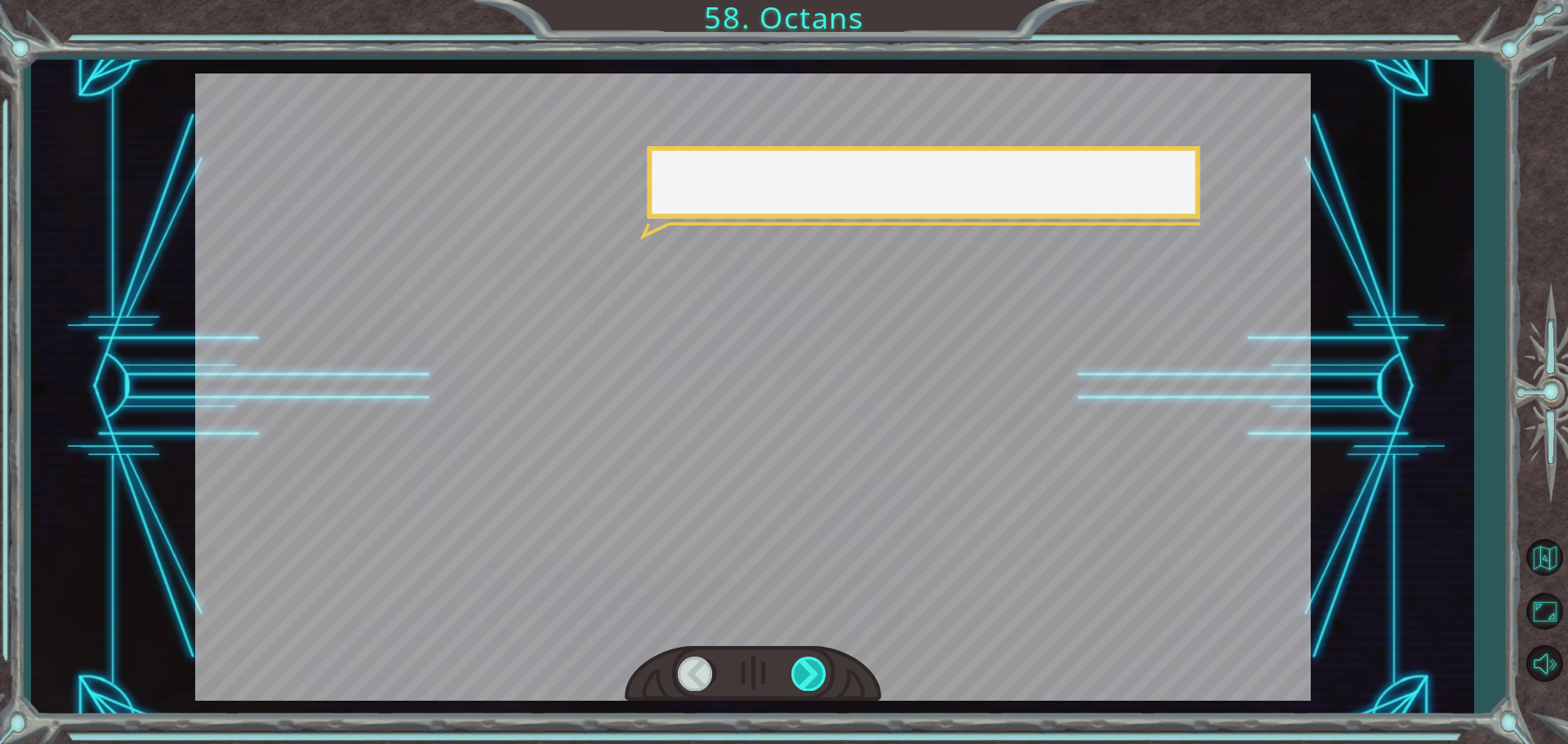
click at [808, 666] on div at bounding box center [809, 673] width 37 height 33
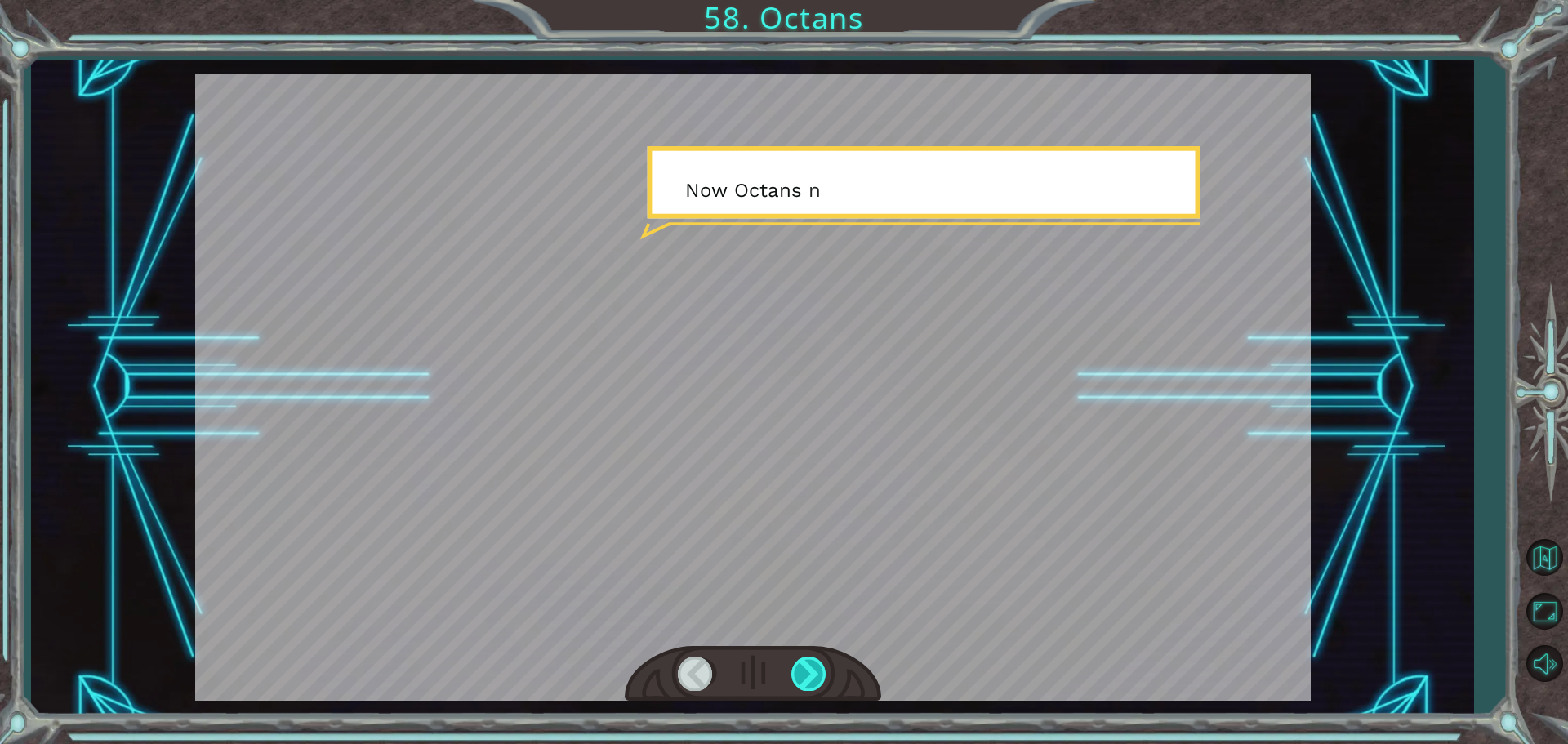
click at [808, 666] on div at bounding box center [809, 673] width 37 height 33
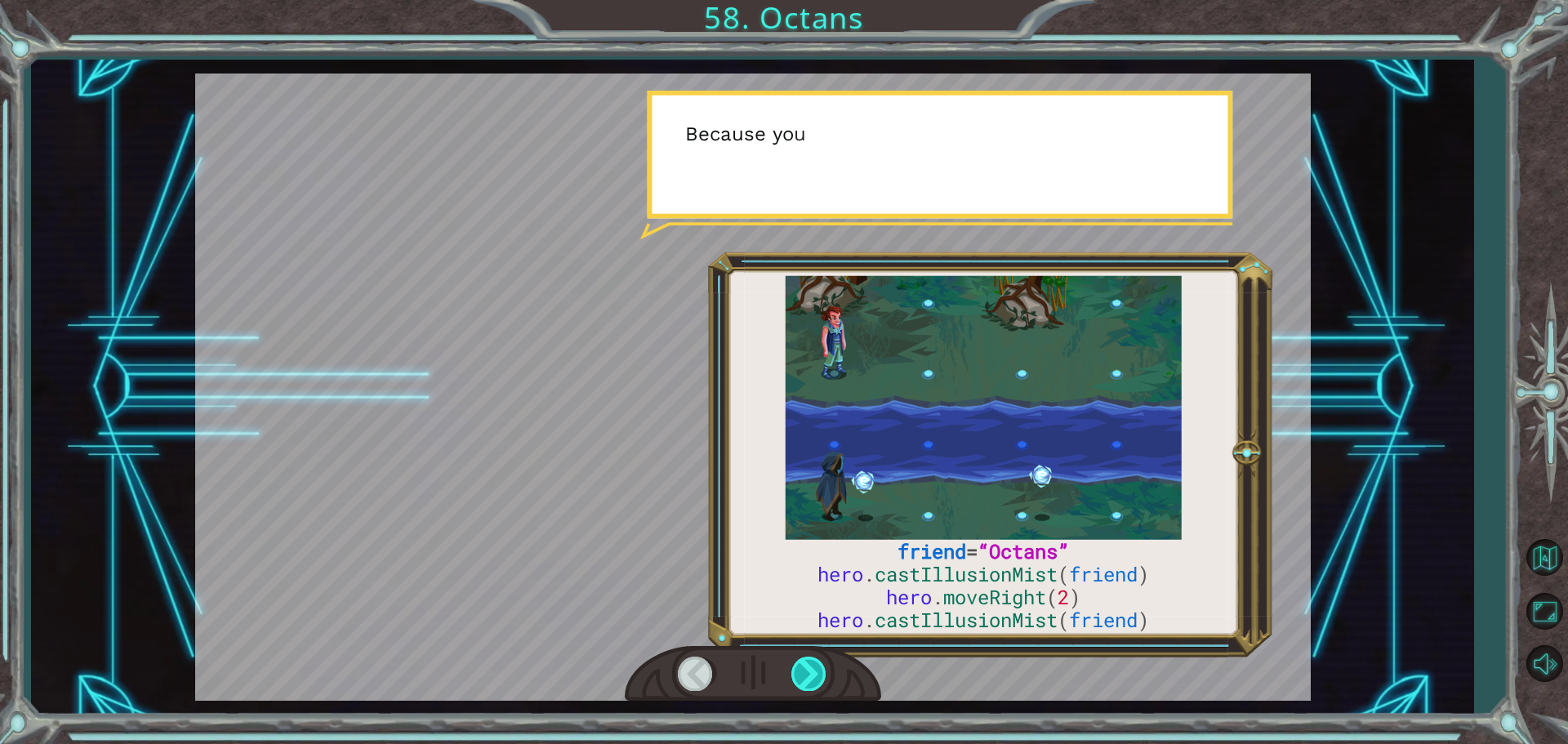
click at [808, 666] on div at bounding box center [809, 673] width 37 height 33
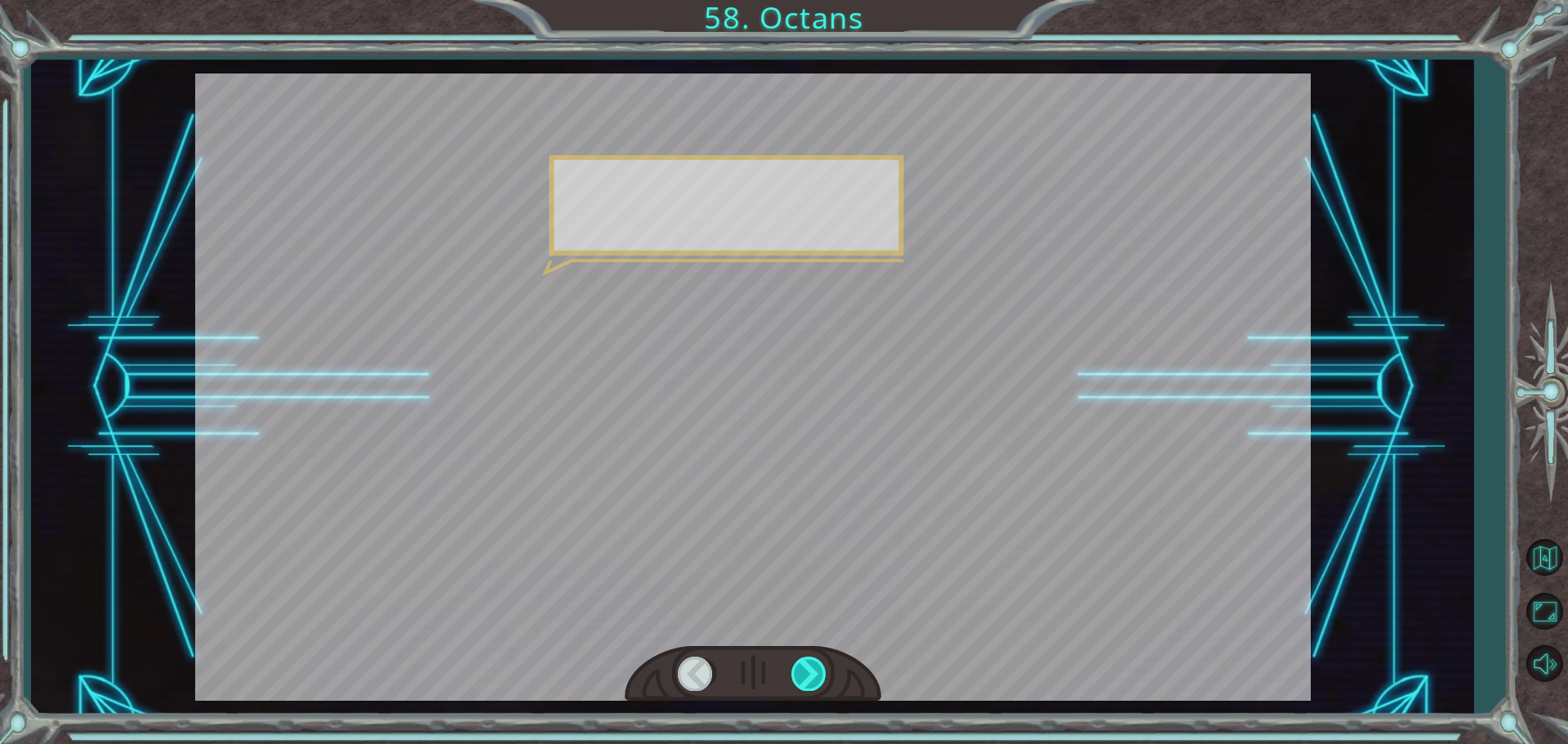
click at [808, 666] on div at bounding box center [809, 673] width 37 height 33
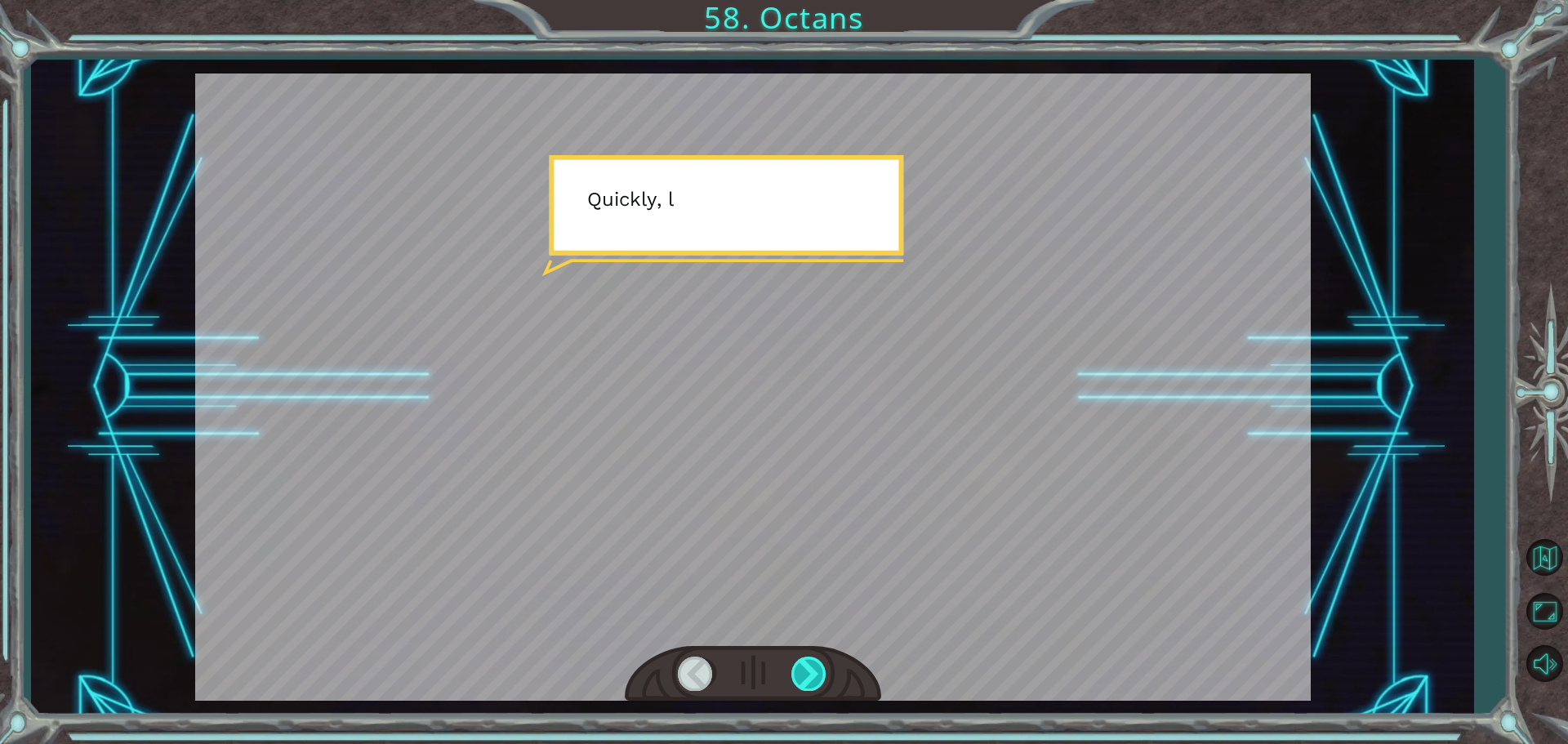
click at [808, 666] on div at bounding box center [809, 673] width 37 height 33
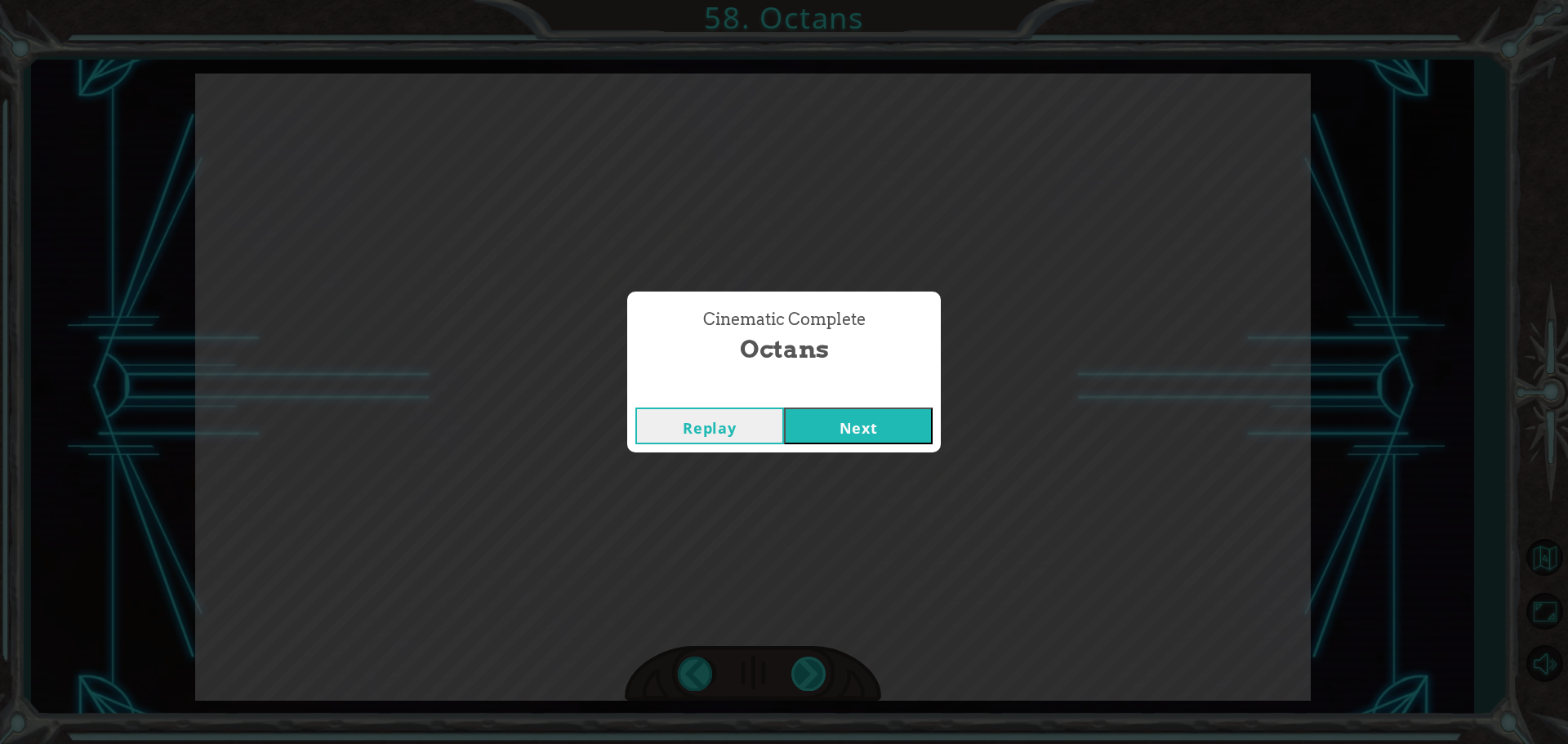
click at [808, 666] on div "Cinematic Complete Octans Replay Next" at bounding box center [784, 372] width 1568 height 744
click at [761, 413] on button "Replay" at bounding box center [709, 425] width 149 height 37
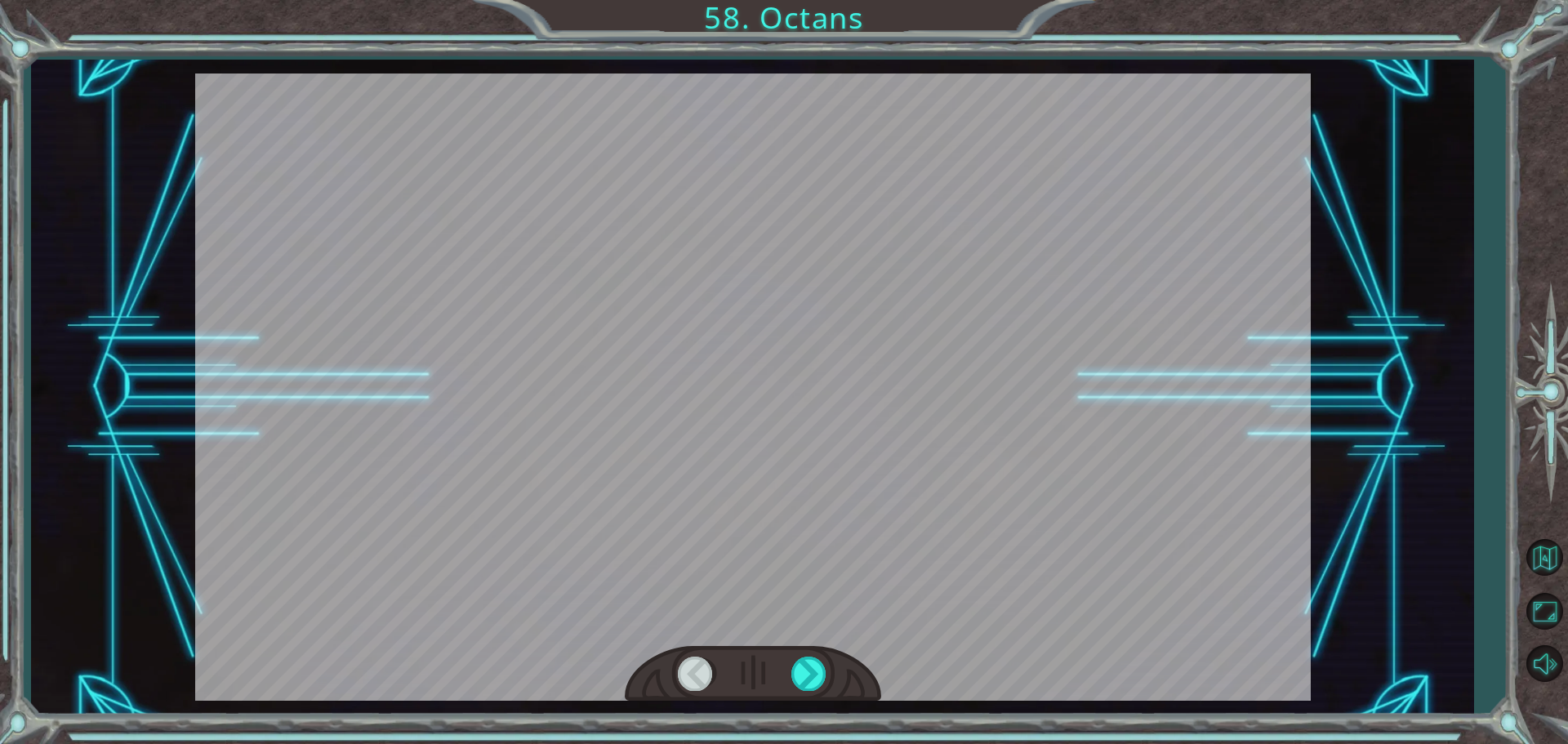
click at [816, 693] on div at bounding box center [752, 674] width 257 height 57
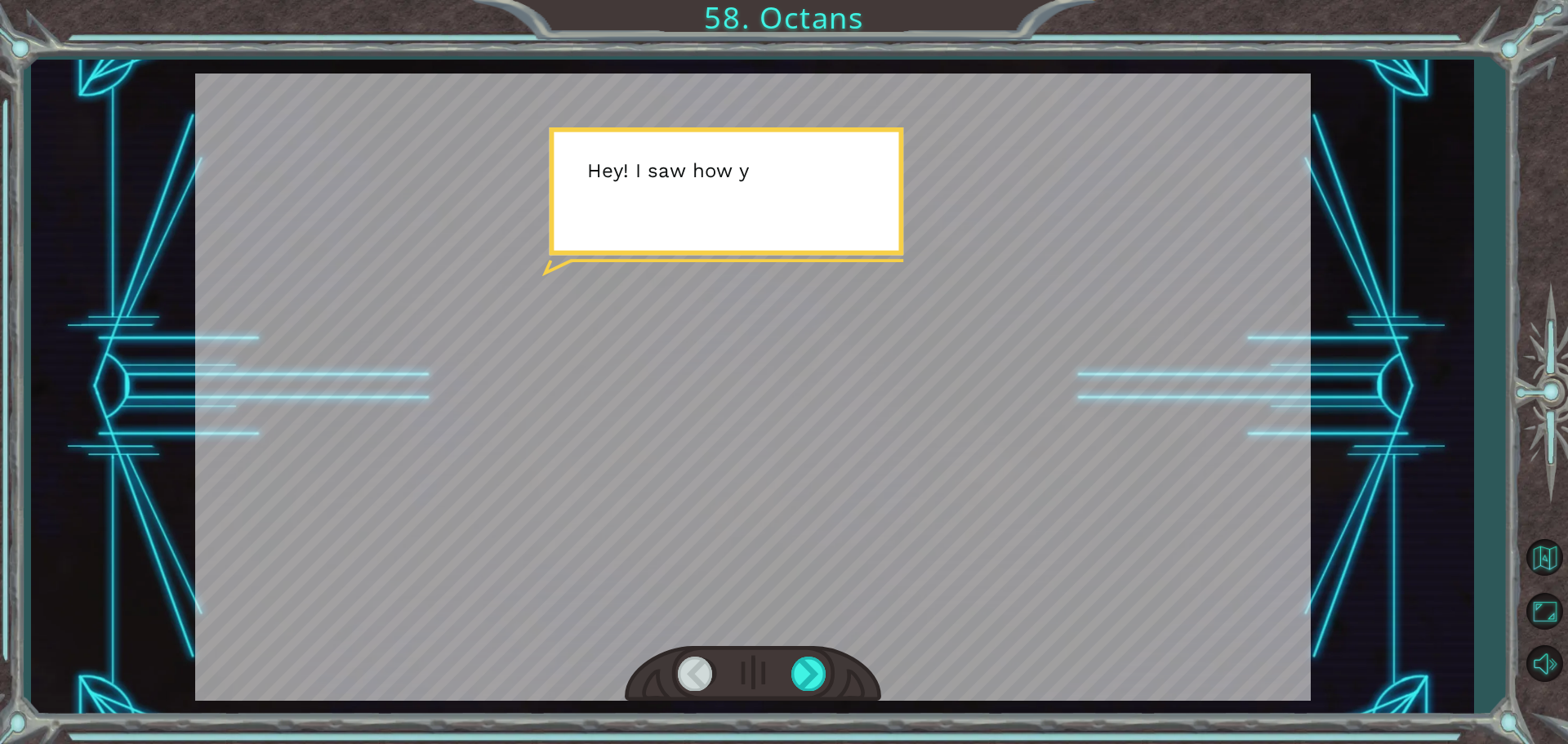
click at [815, 692] on div at bounding box center [752, 674] width 257 height 57
click at [815, 691] on div at bounding box center [752, 674] width 257 height 57
drag, startPoint x: 815, startPoint y: 691, endPoint x: 821, endPoint y: 681, distance: 11.7
click at [815, 690] on div at bounding box center [752, 674] width 257 height 57
click at [824, 677] on div at bounding box center [809, 673] width 37 height 33
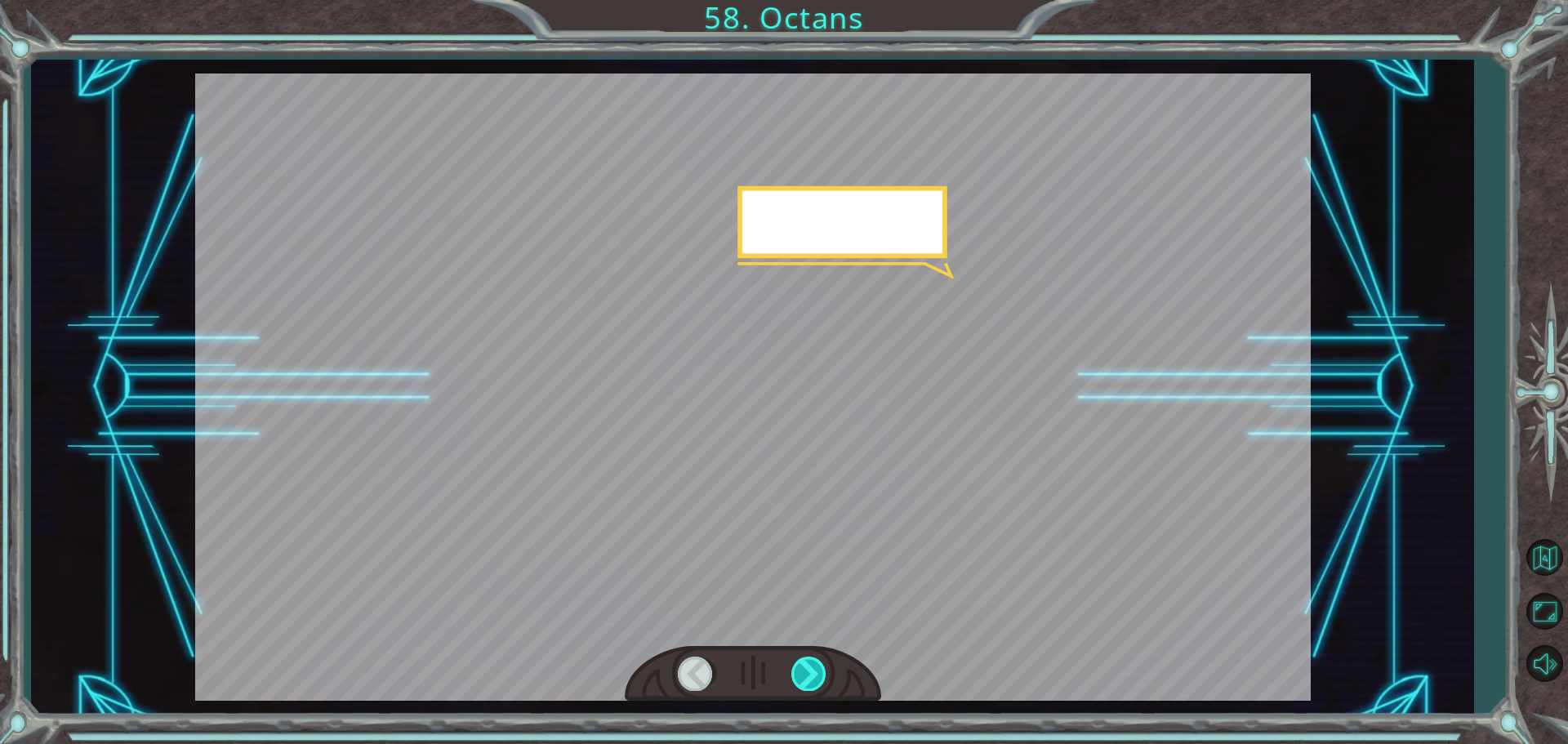
click at [824, 675] on div at bounding box center [809, 673] width 37 height 33
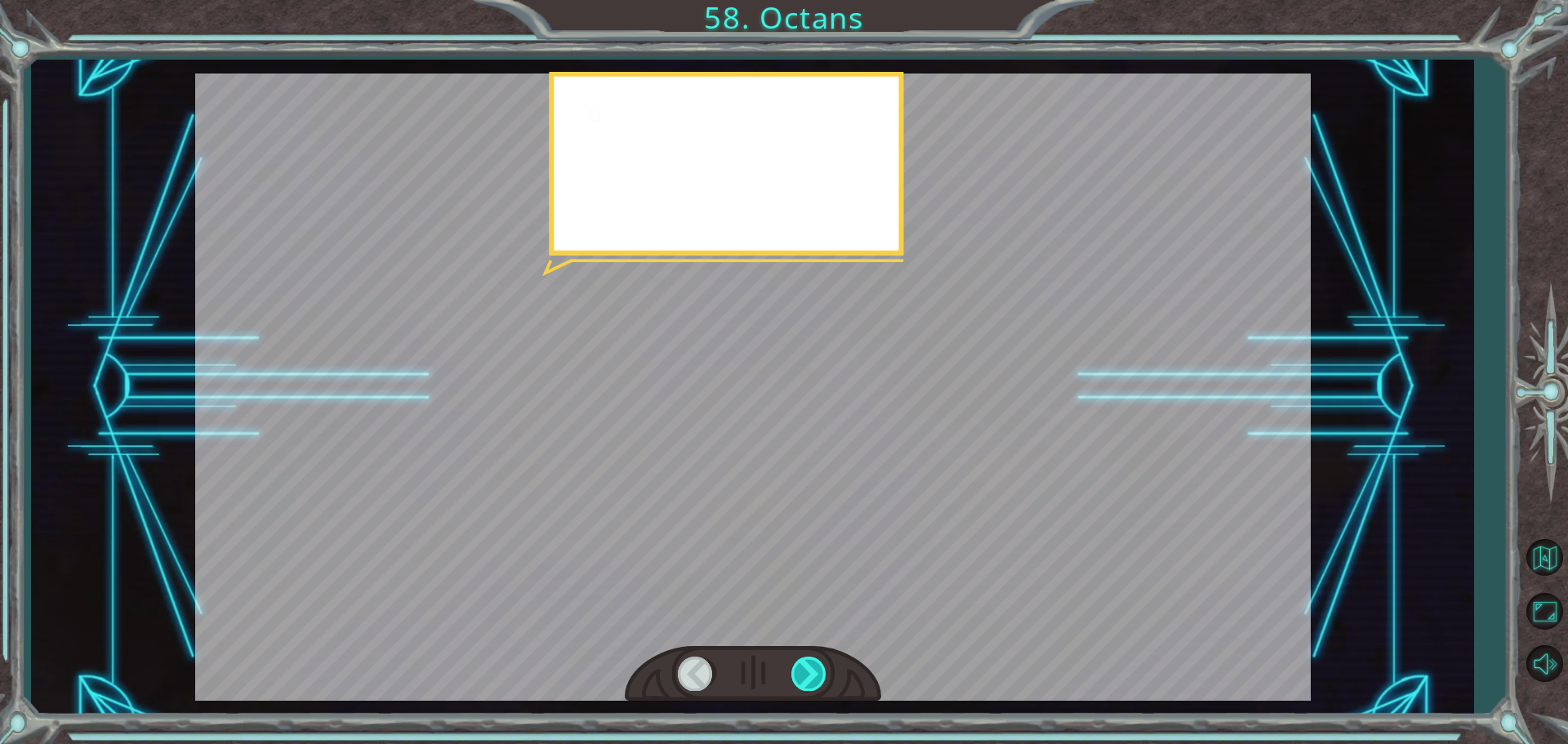
click at [824, 675] on div at bounding box center [809, 673] width 37 height 33
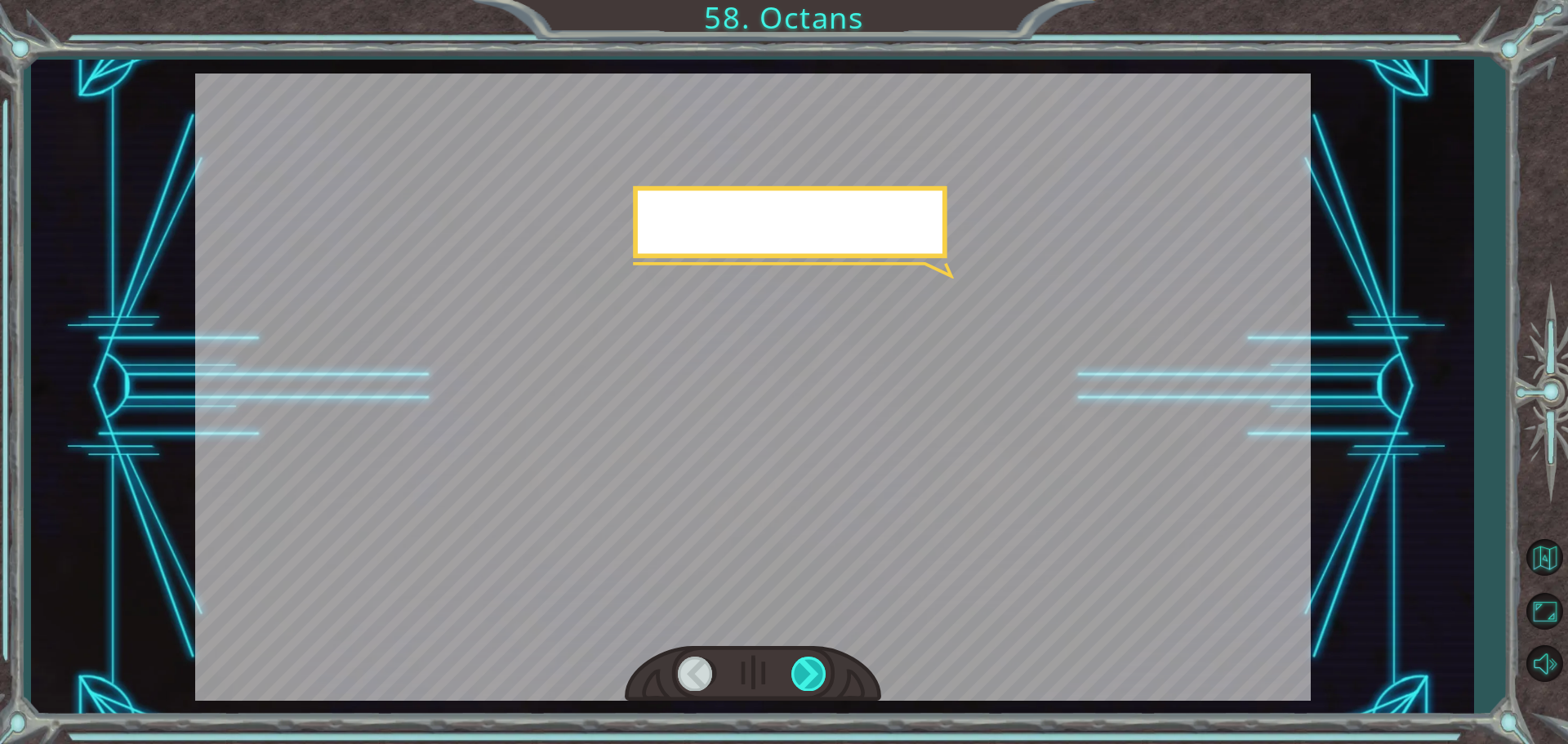
click at [824, 675] on div at bounding box center [809, 673] width 37 height 33
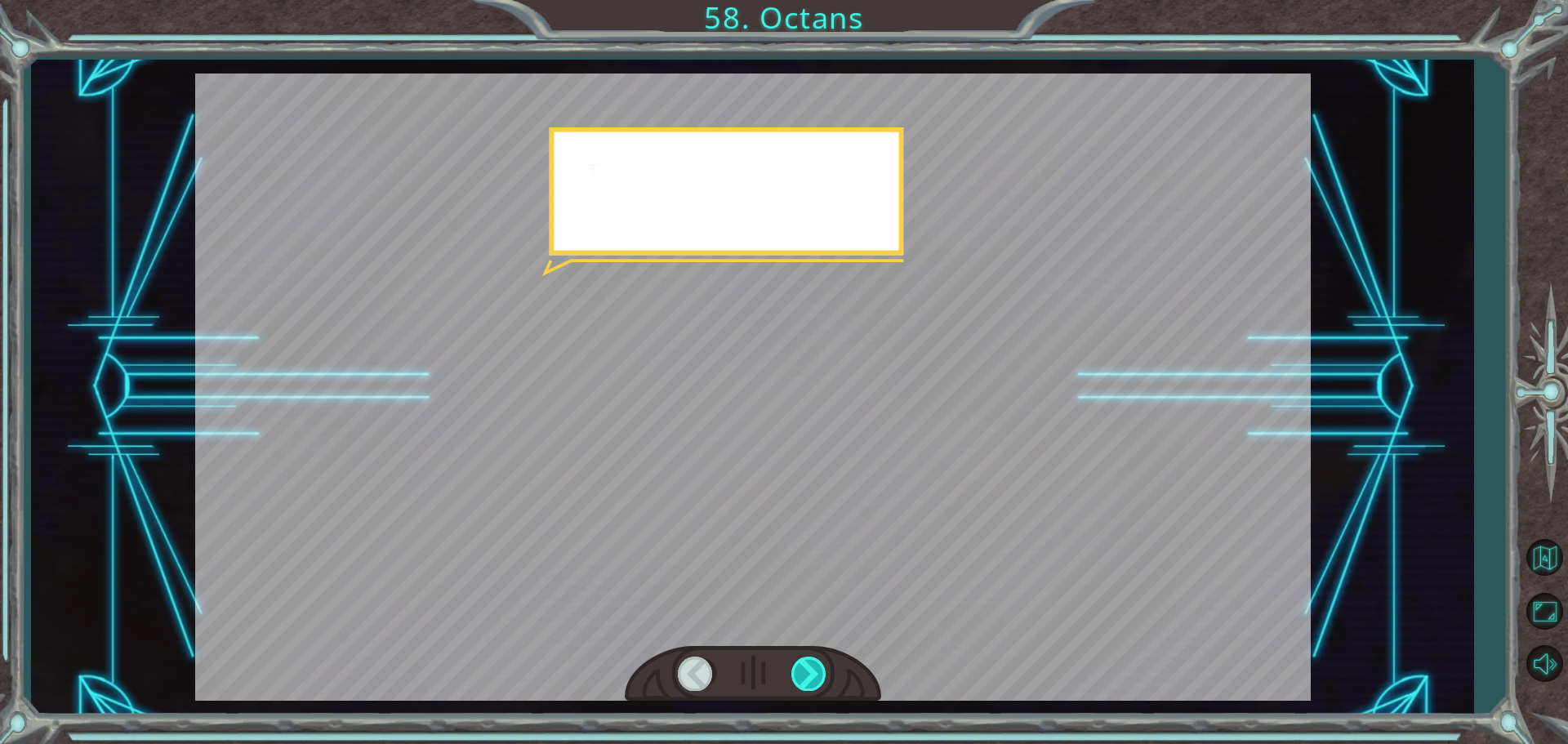
click at [824, 675] on div at bounding box center [809, 673] width 37 height 33
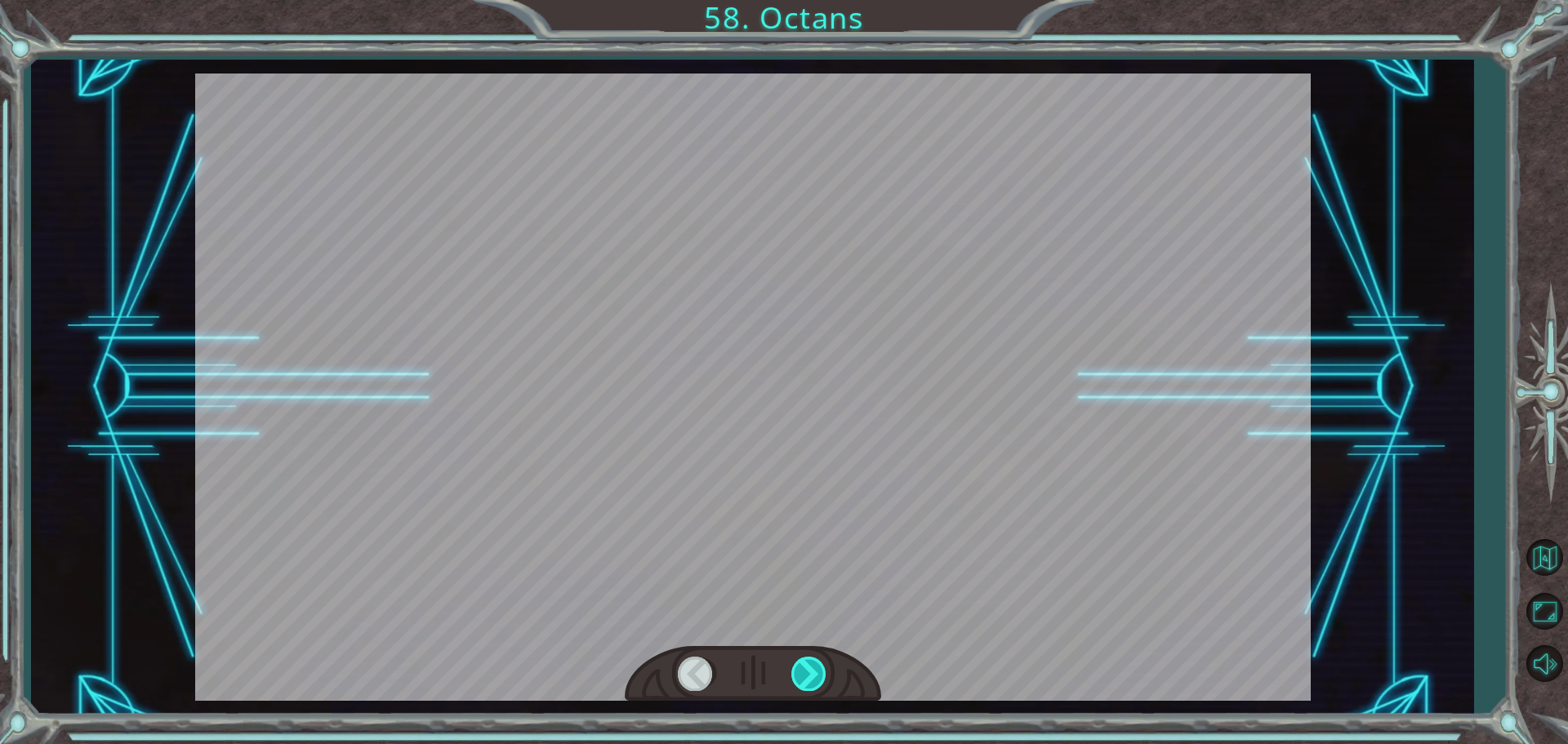
click at [824, 675] on div at bounding box center [809, 673] width 37 height 33
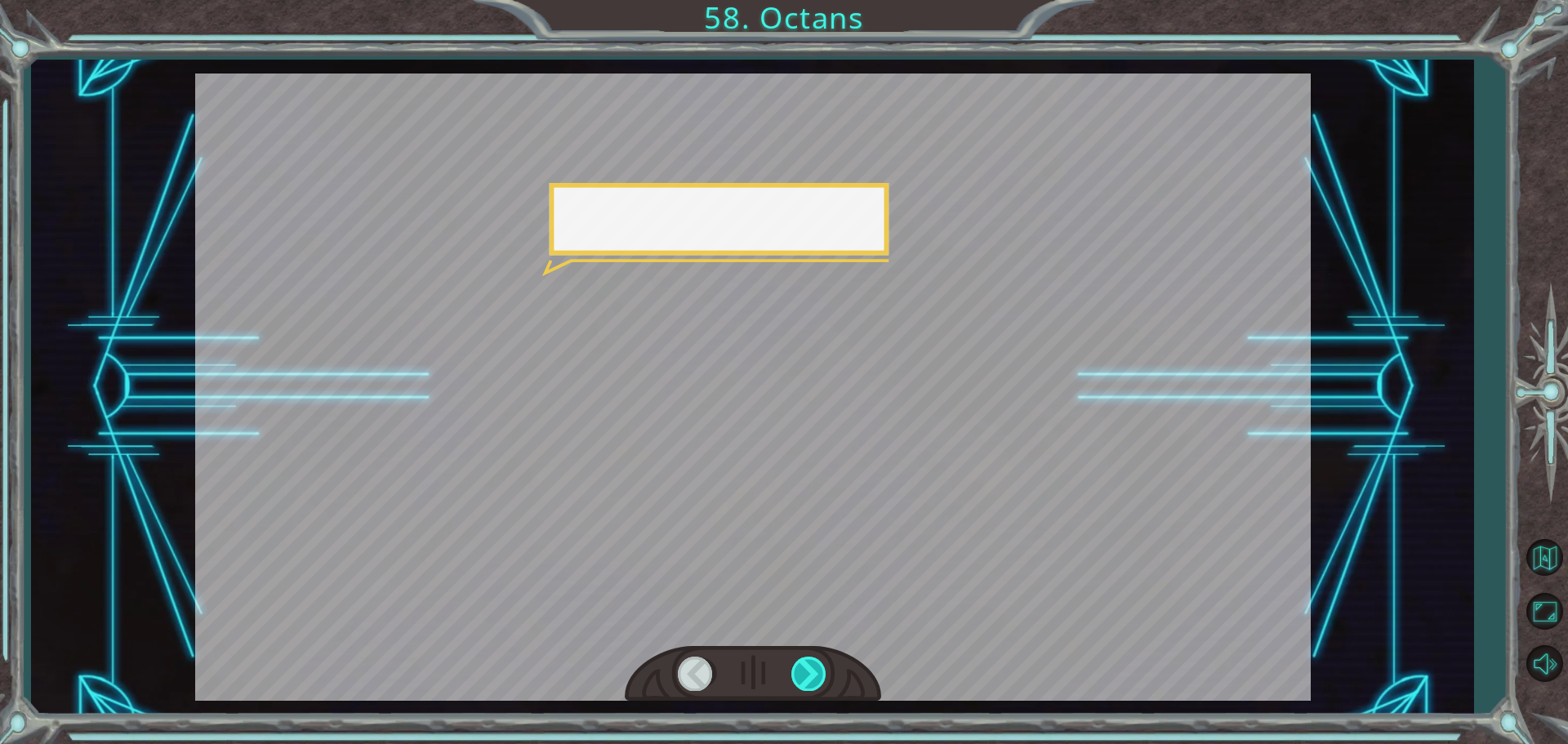
click at [824, 675] on div at bounding box center [809, 673] width 37 height 33
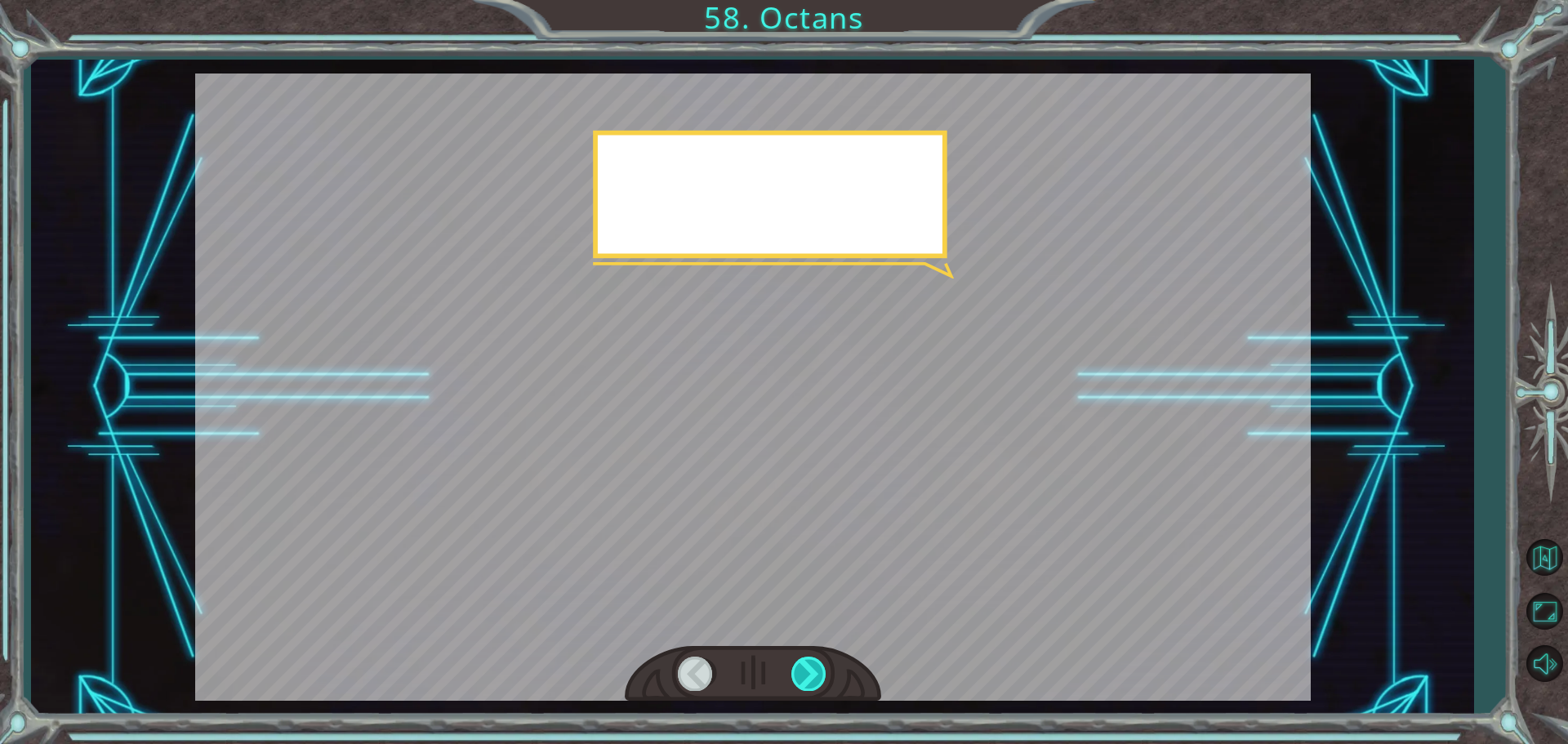
click at [824, 675] on div at bounding box center [809, 673] width 37 height 33
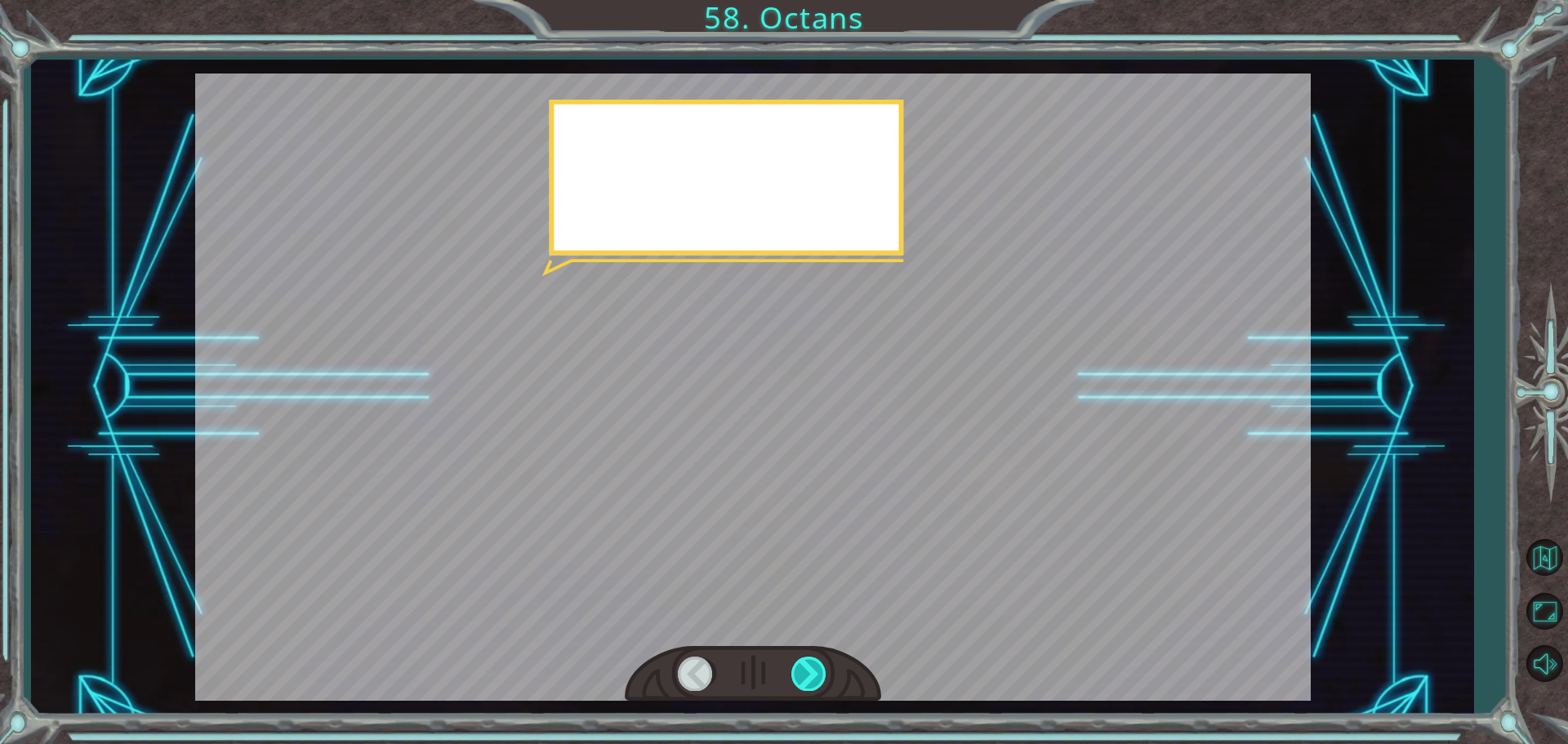
click at [824, 675] on div at bounding box center [809, 673] width 37 height 33
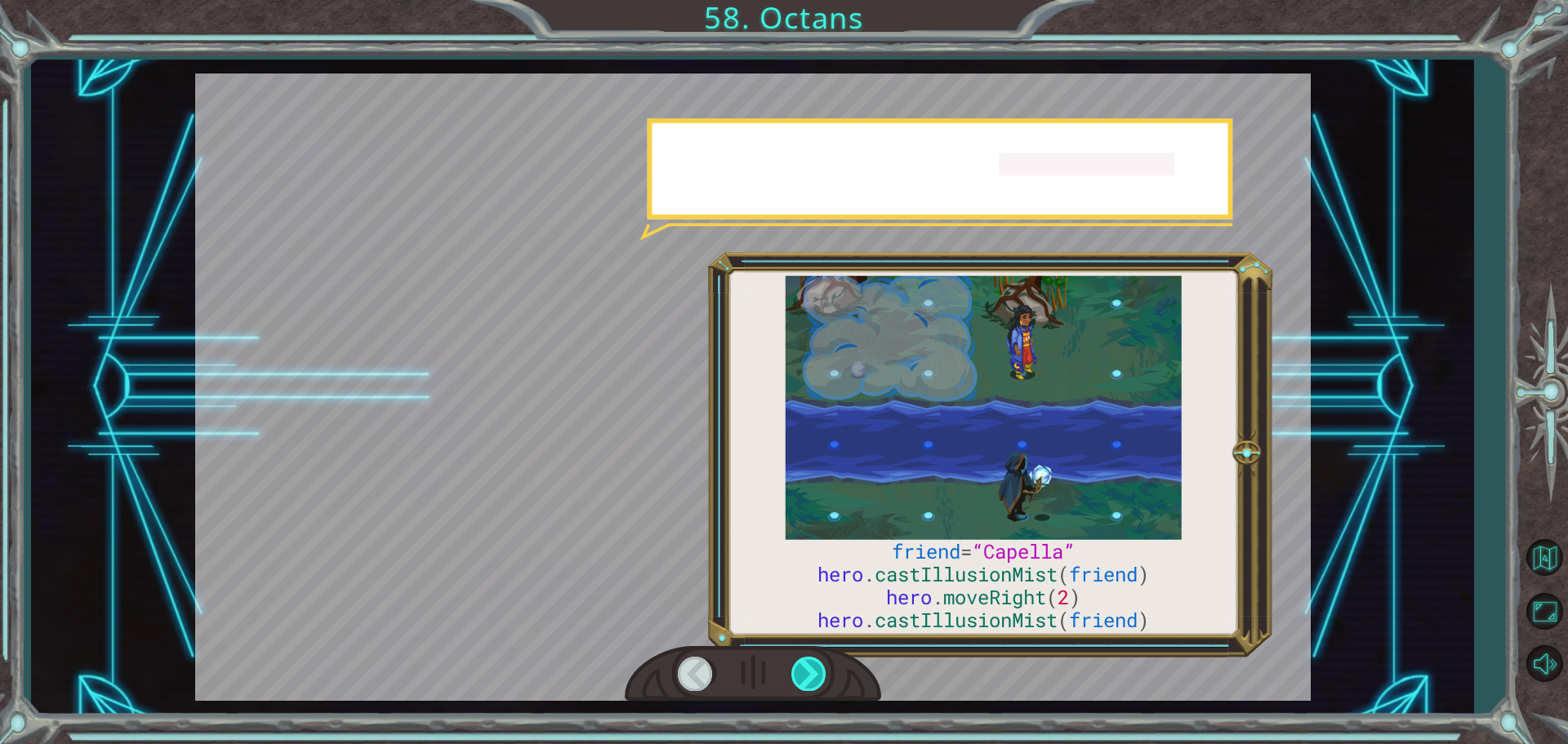
click at [824, 675] on div at bounding box center [809, 673] width 37 height 33
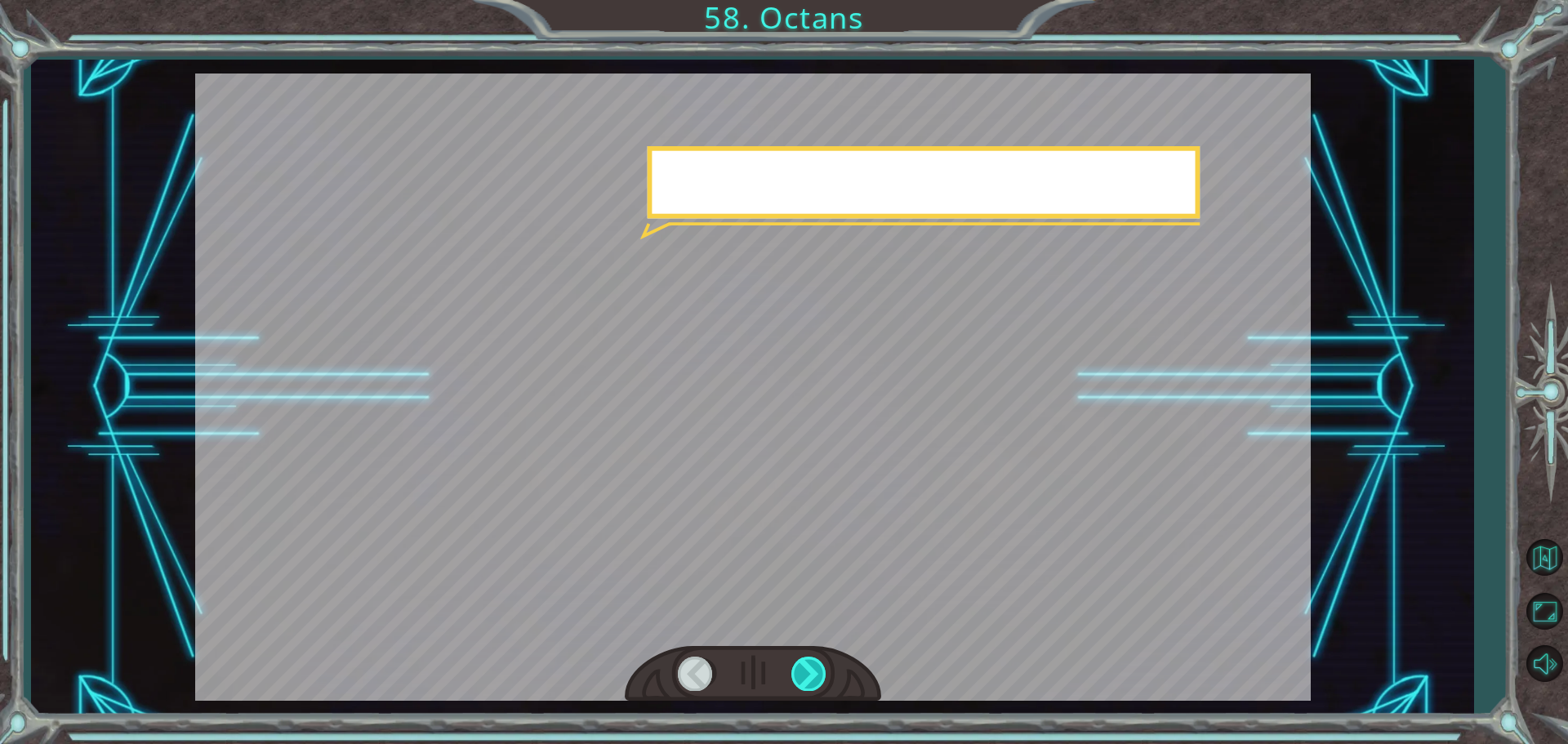
click at [827, 661] on div at bounding box center [809, 673] width 37 height 33
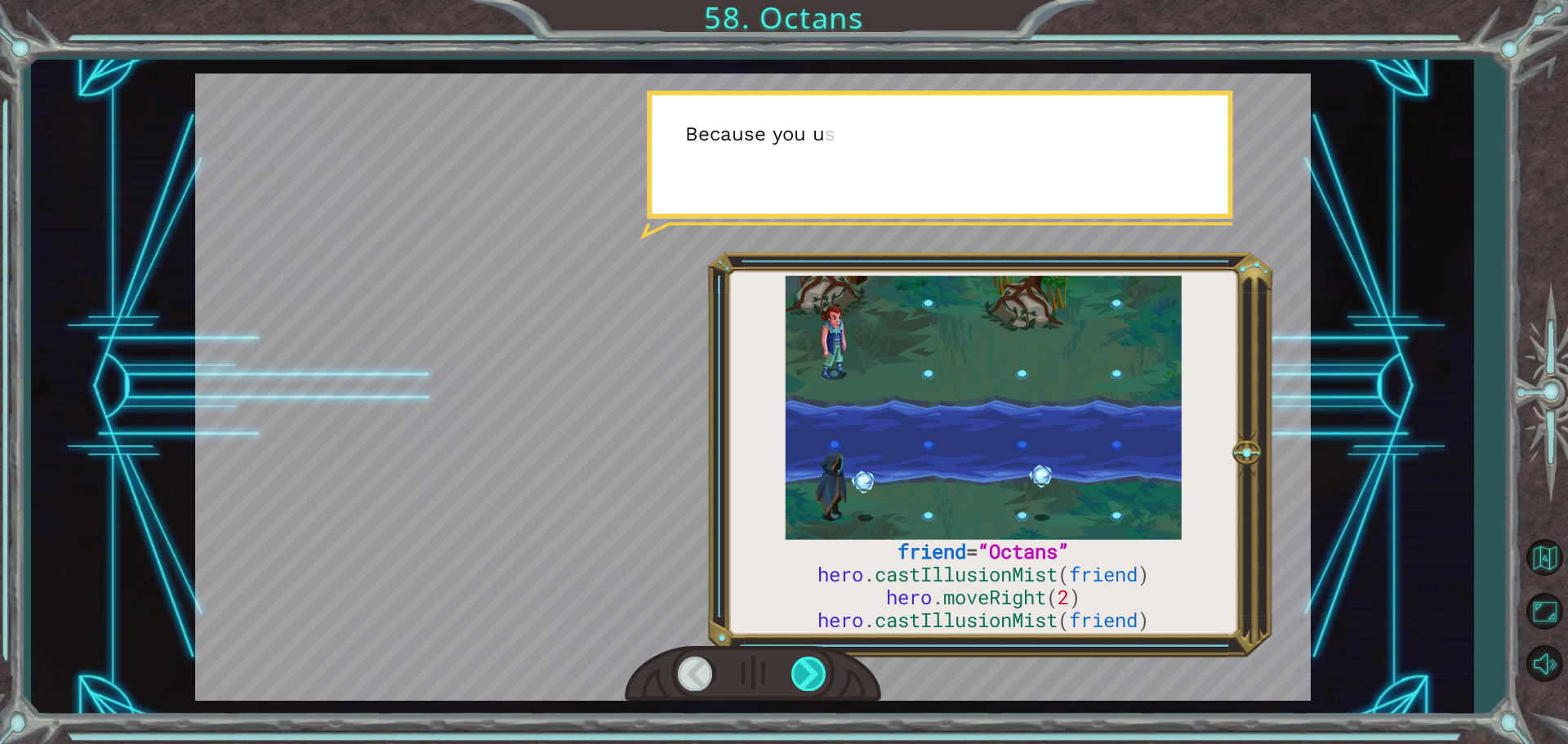
click at [821, 664] on div at bounding box center [809, 673] width 37 height 33
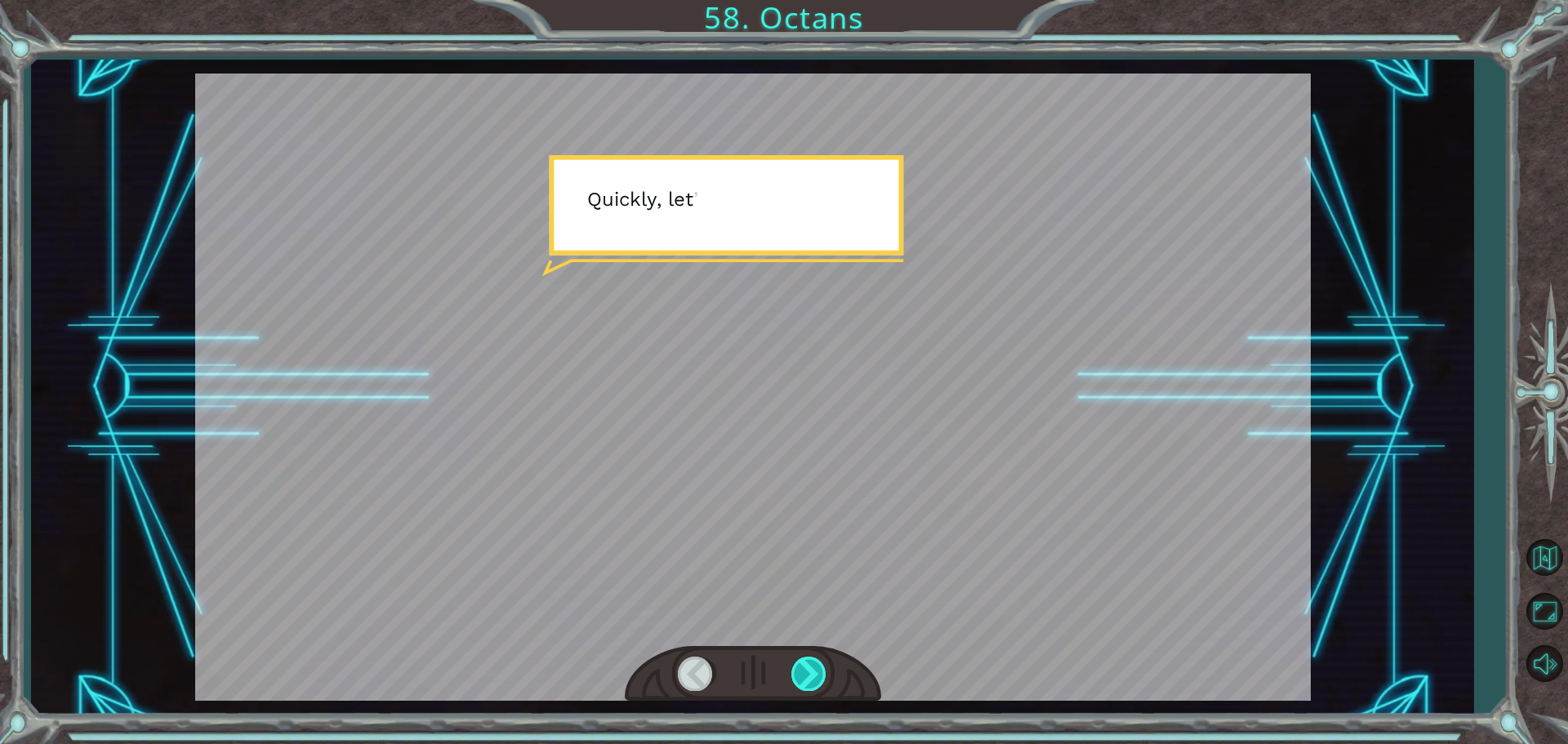
click at [816, 667] on div at bounding box center [809, 673] width 37 height 33
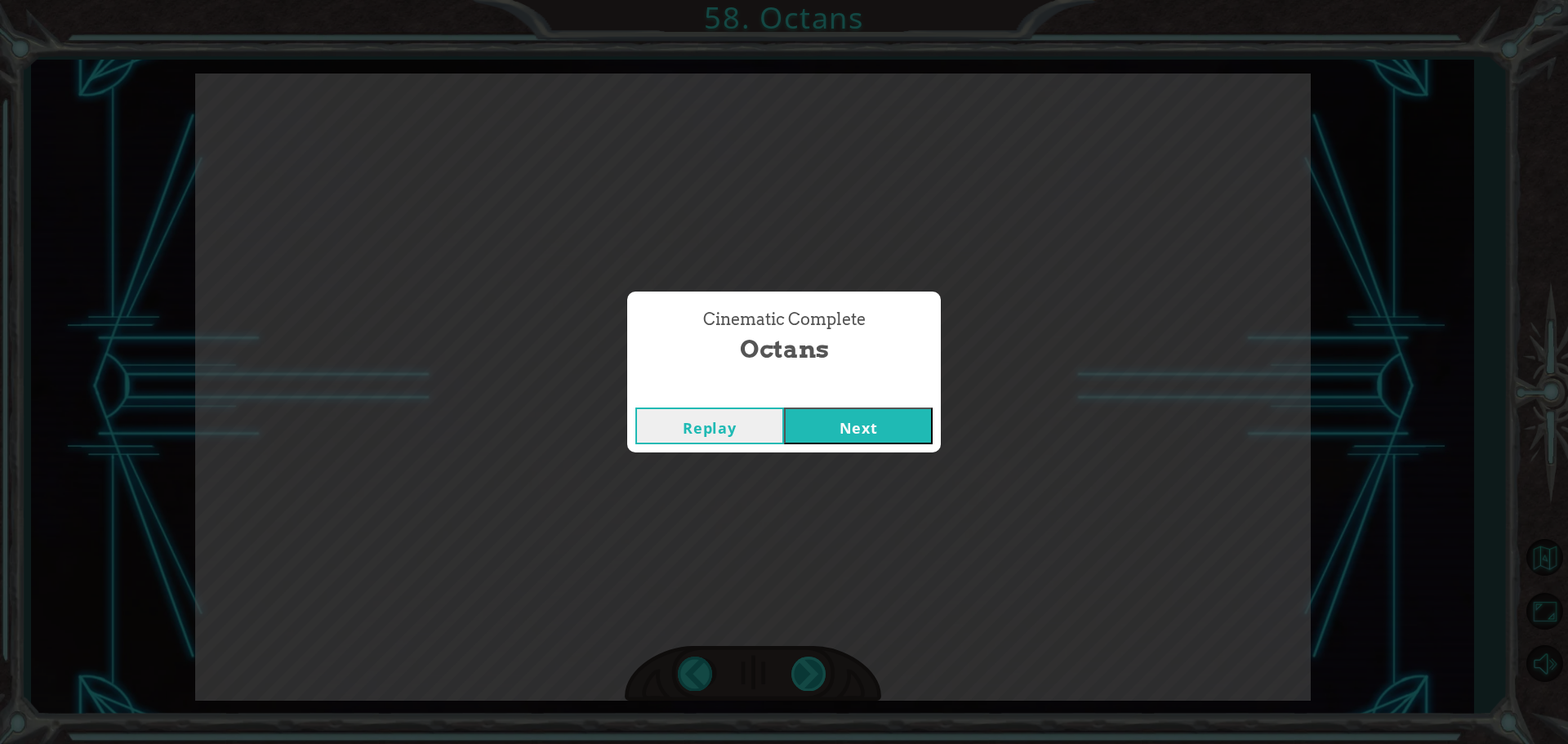
click at [816, 667] on div "Cinematic Complete Octans Replay Next" at bounding box center [784, 372] width 1568 height 744
click at [825, 431] on button "Next" at bounding box center [858, 425] width 149 height 37
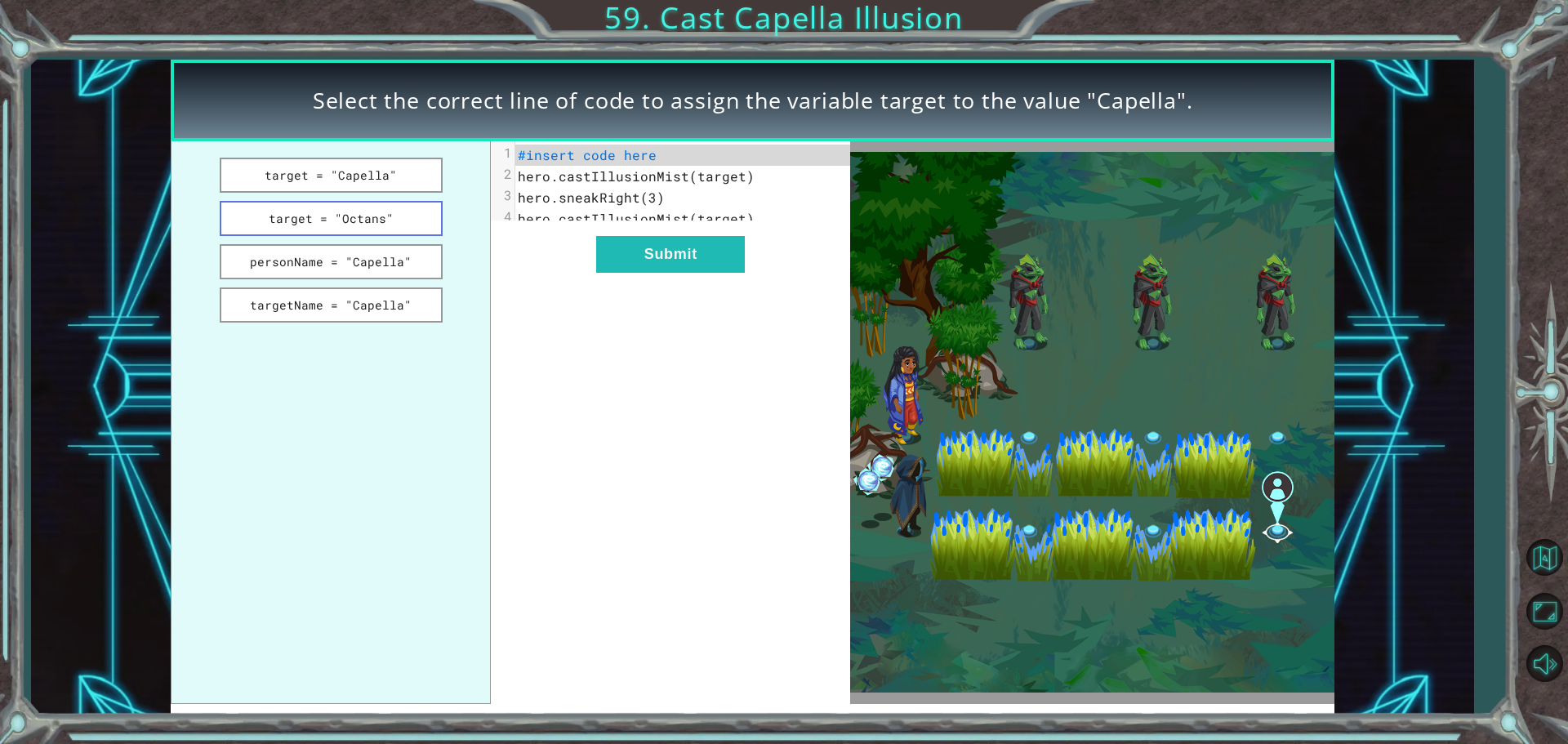
click at [388, 222] on button "target = "Octans"" at bounding box center [331, 218] width 223 height 35
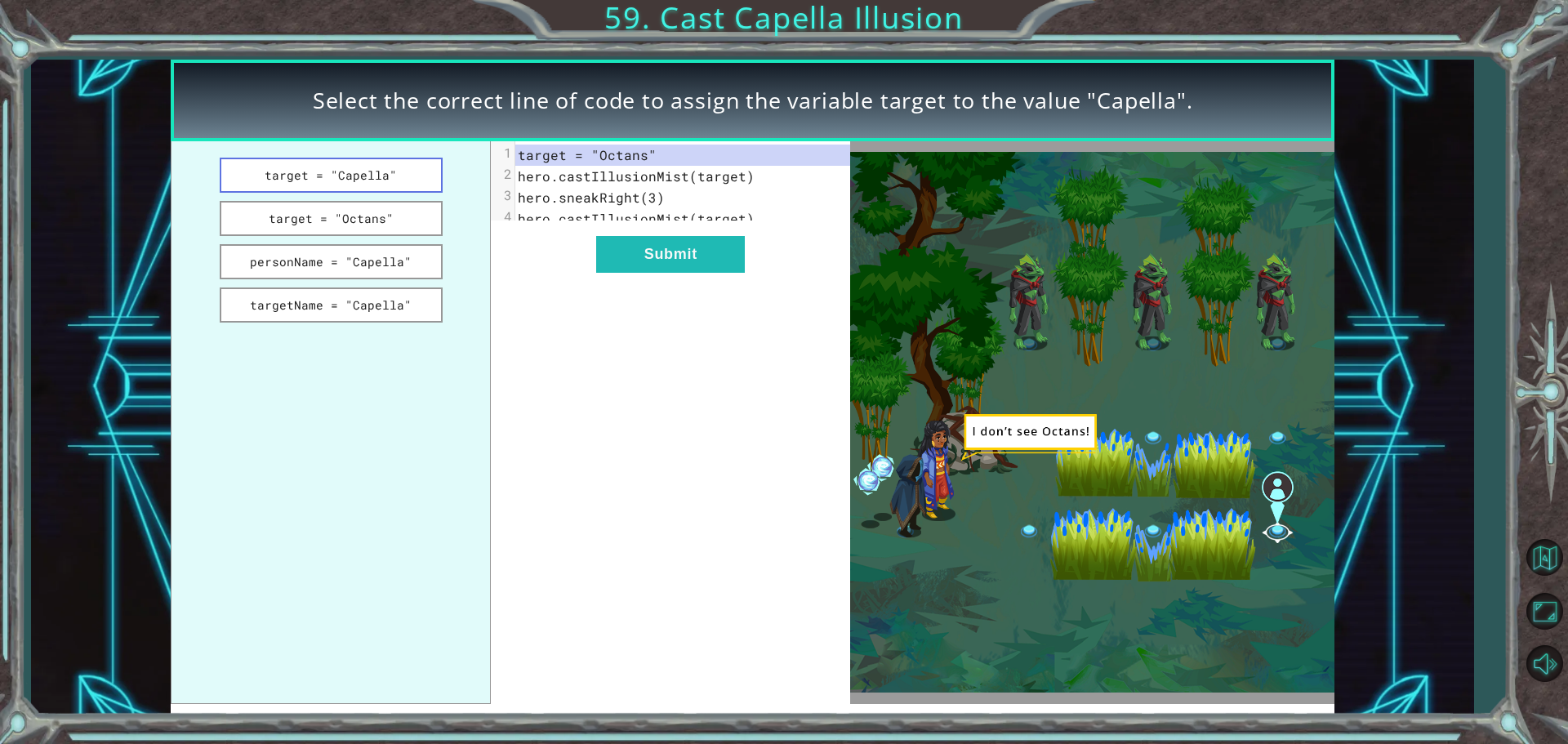
click at [368, 181] on button "target = "Capella"" at bounding box center [331, 175] width 223 height 35
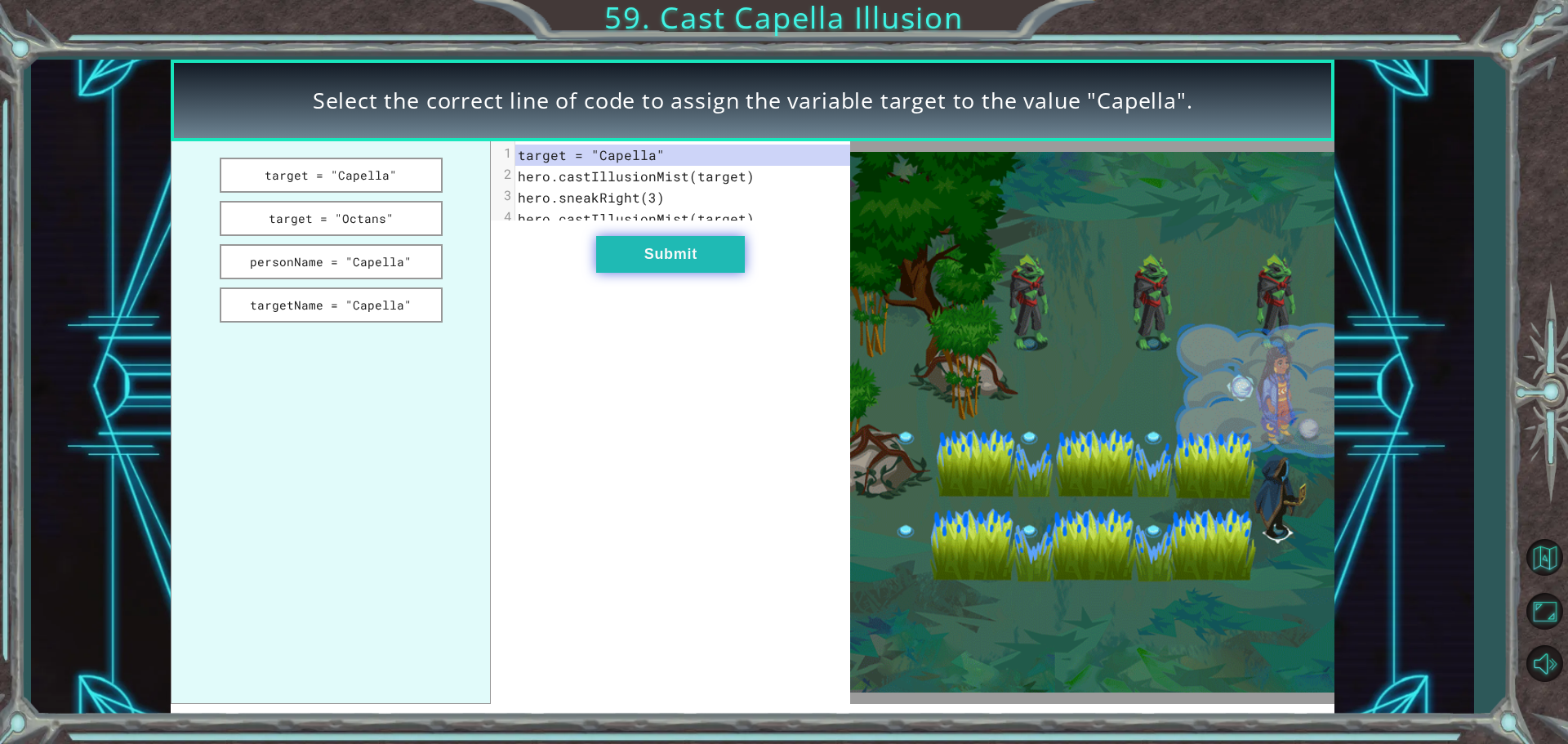
click at [624, 257] on button "Submit" at bounding box center [670, 254] width 149 height 37
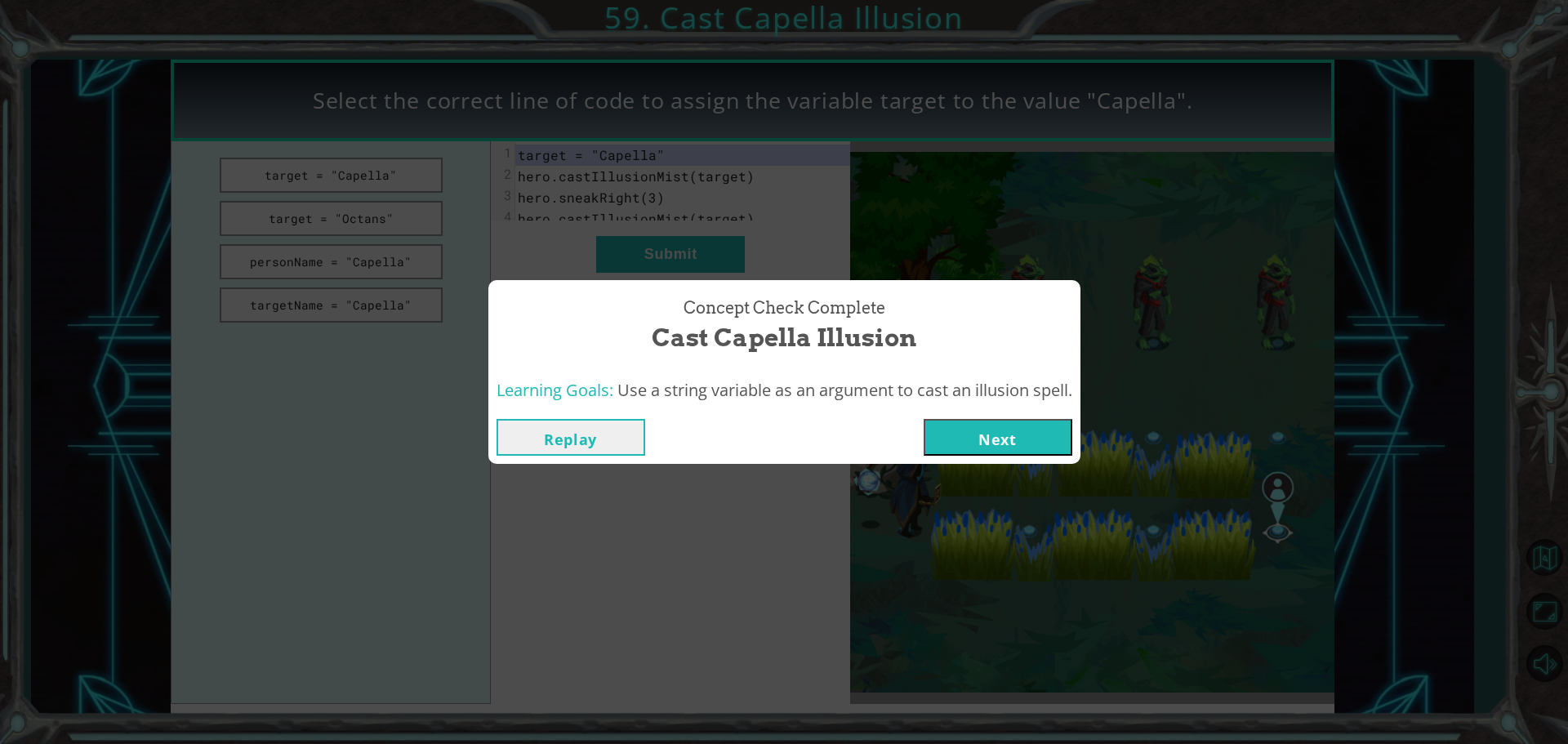
click at [980, 424] on button "Next" at bounding box center [998, 437] width 149 height 37
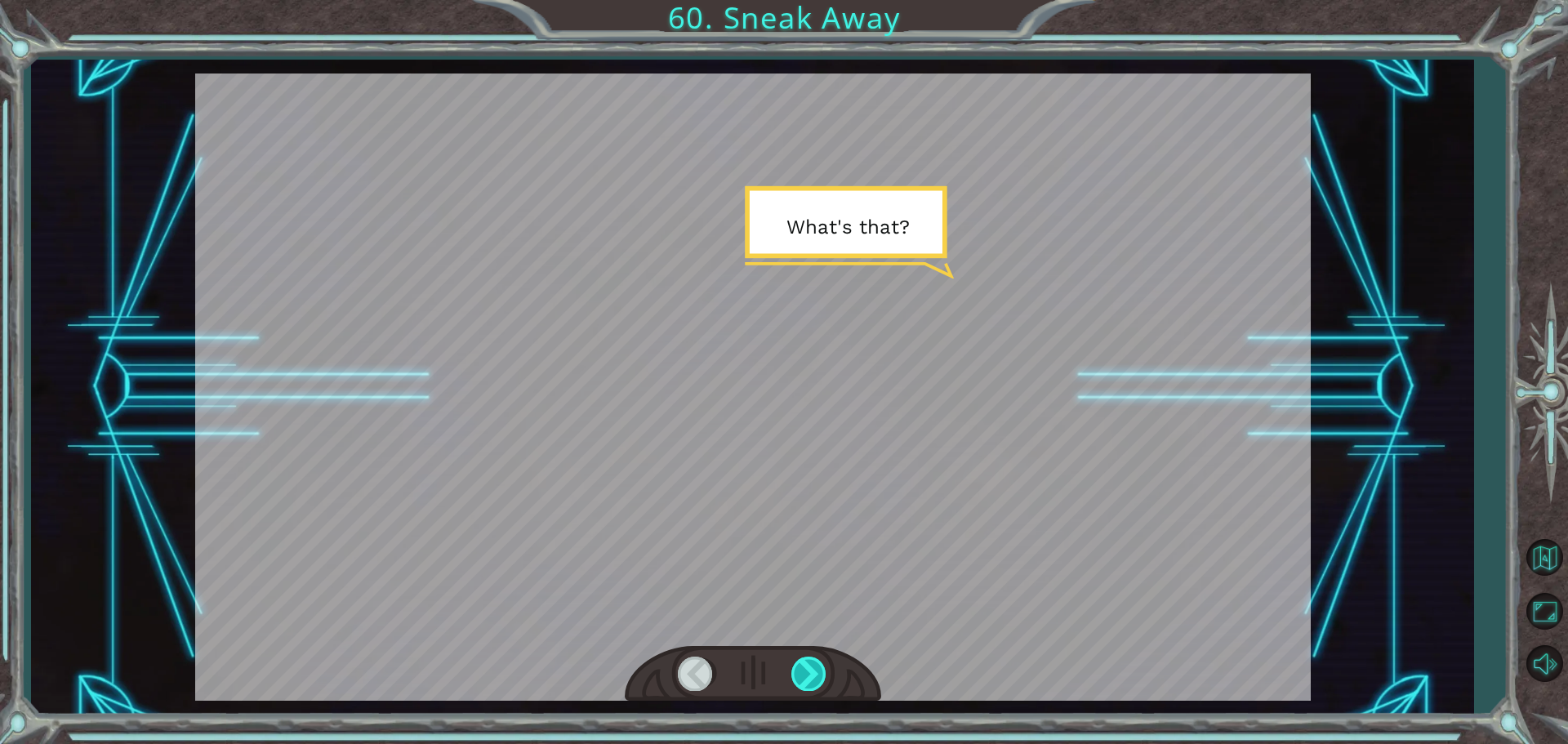
drag, startPoint x: 1083, startPoint y: 492, endPoint x: 805, endPoint y: 672, distance: 331.2
click at [833, 669] on div at bounding box center [752, 674] width 257 height 57
click at [798, 676] on div at bounding box center [809, 673] width 37 height 33
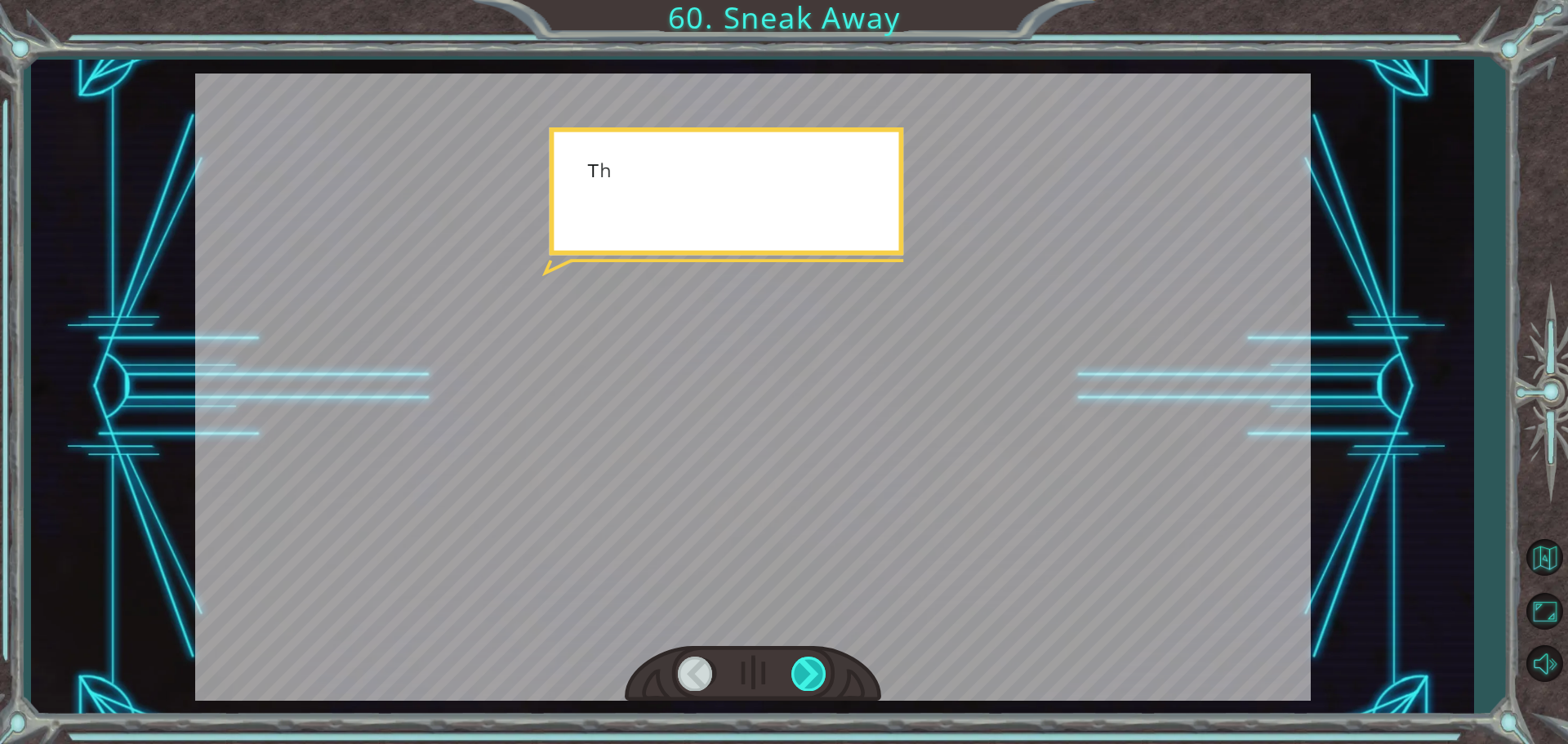
click at [800, 679] on div at bounding box center [809, 673] width 37 height 33
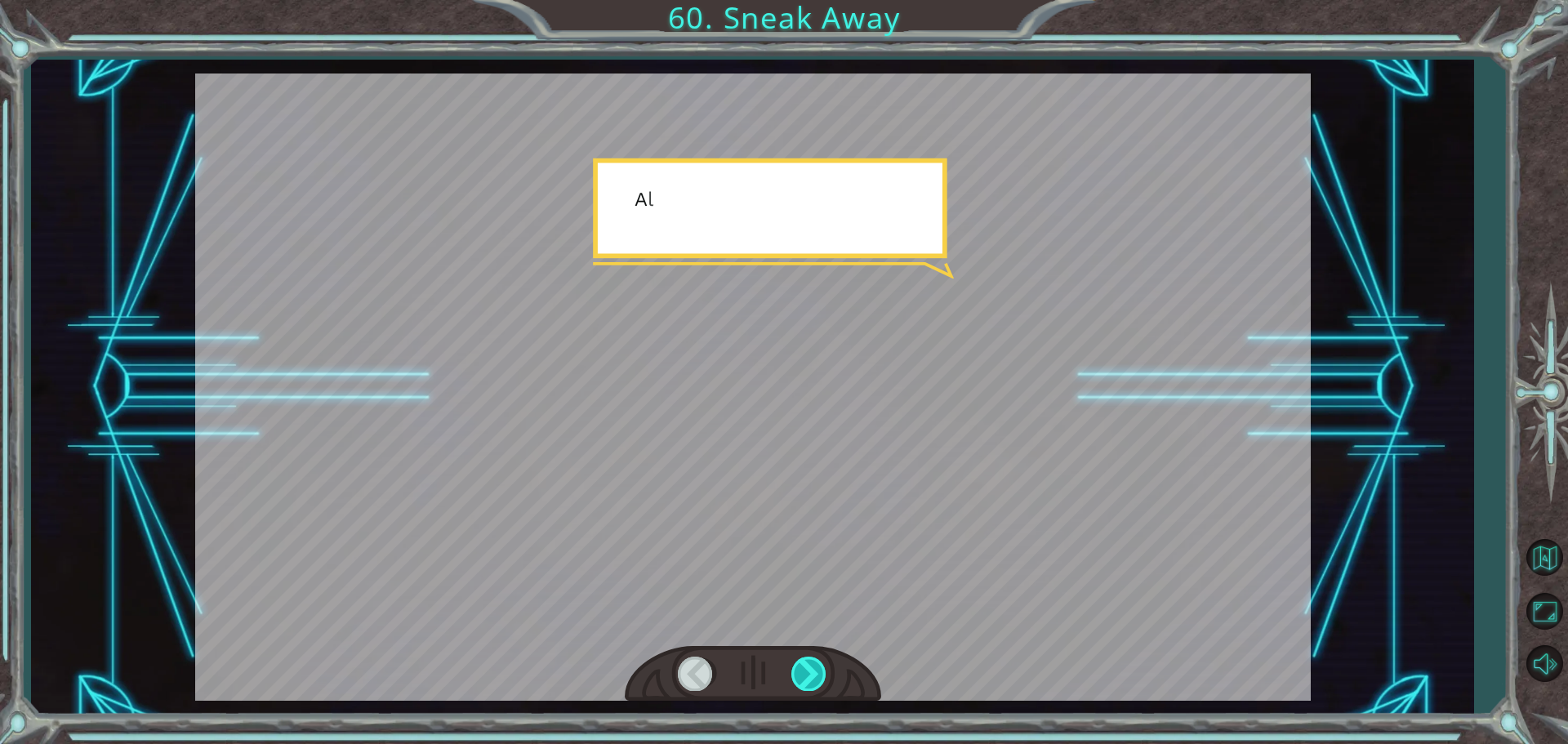
click at [800, 679] on div at bounding box center [809, 673] width 37 height 33
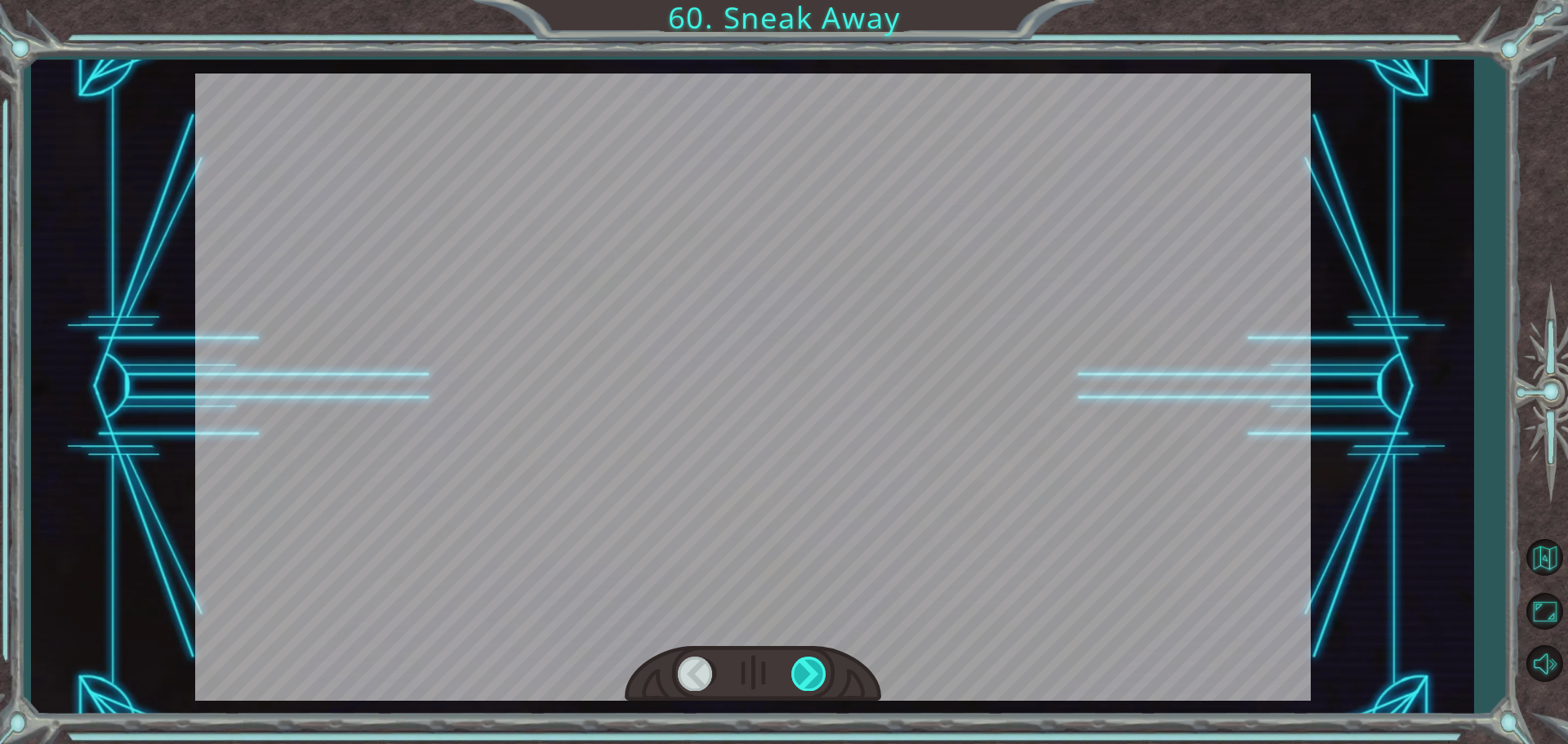
click at [800, 679] on div at bounding box center [809, 673] width 37 height 33
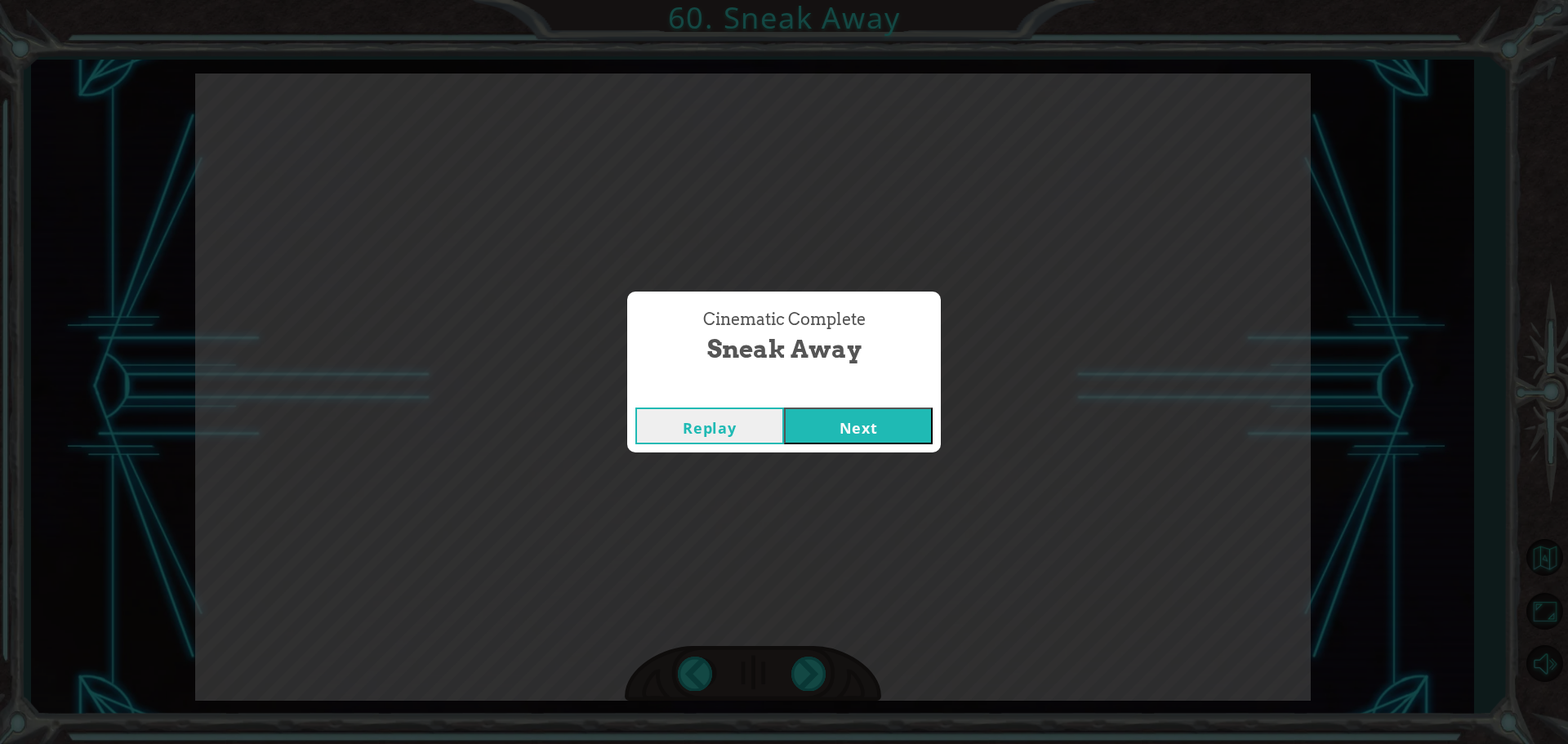
click at [844, 421] on button "Next" at bounding box center [858, 425] width 149 height 37
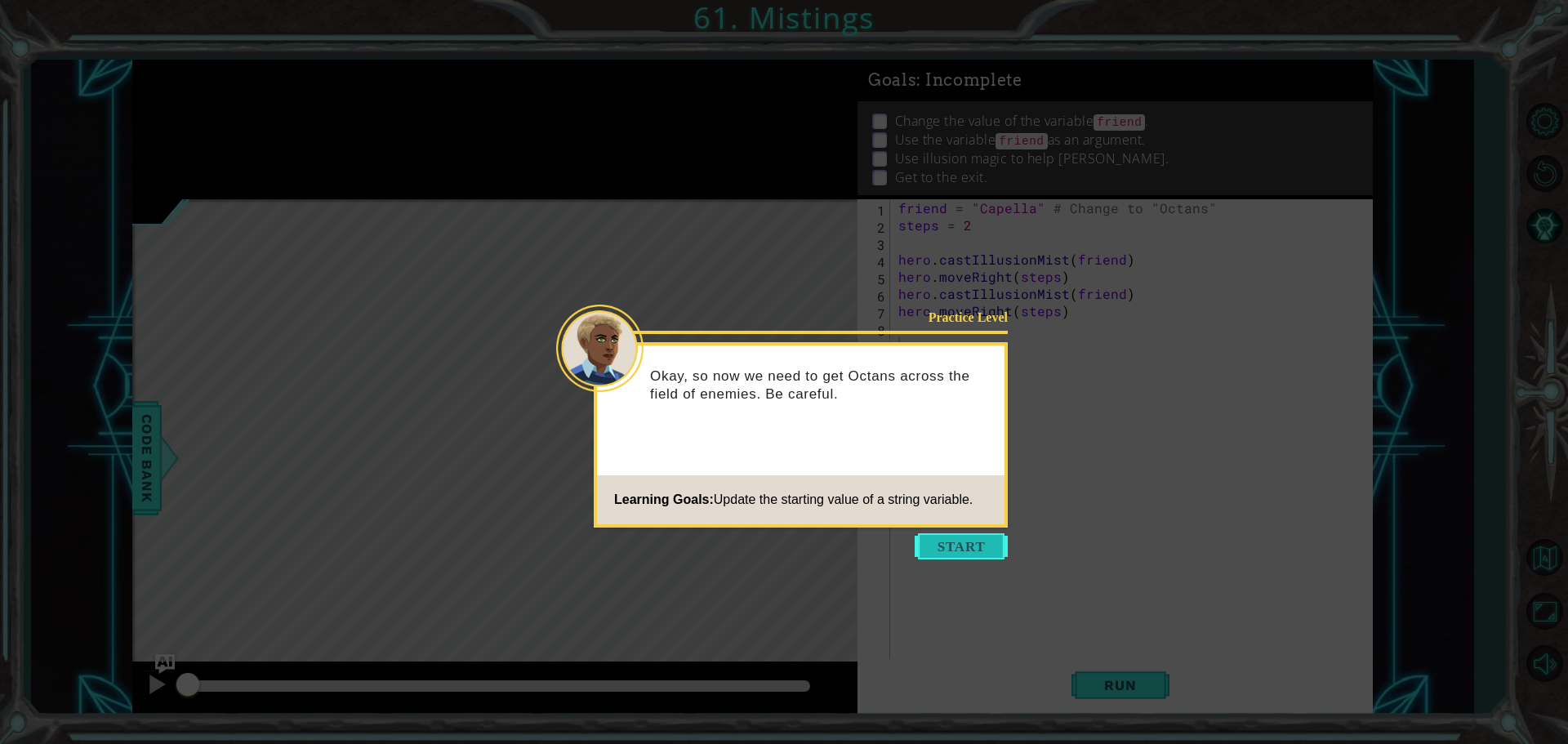
click at [971, 544] on button "Start" at bounding box center [961, 546] width 93 height 26
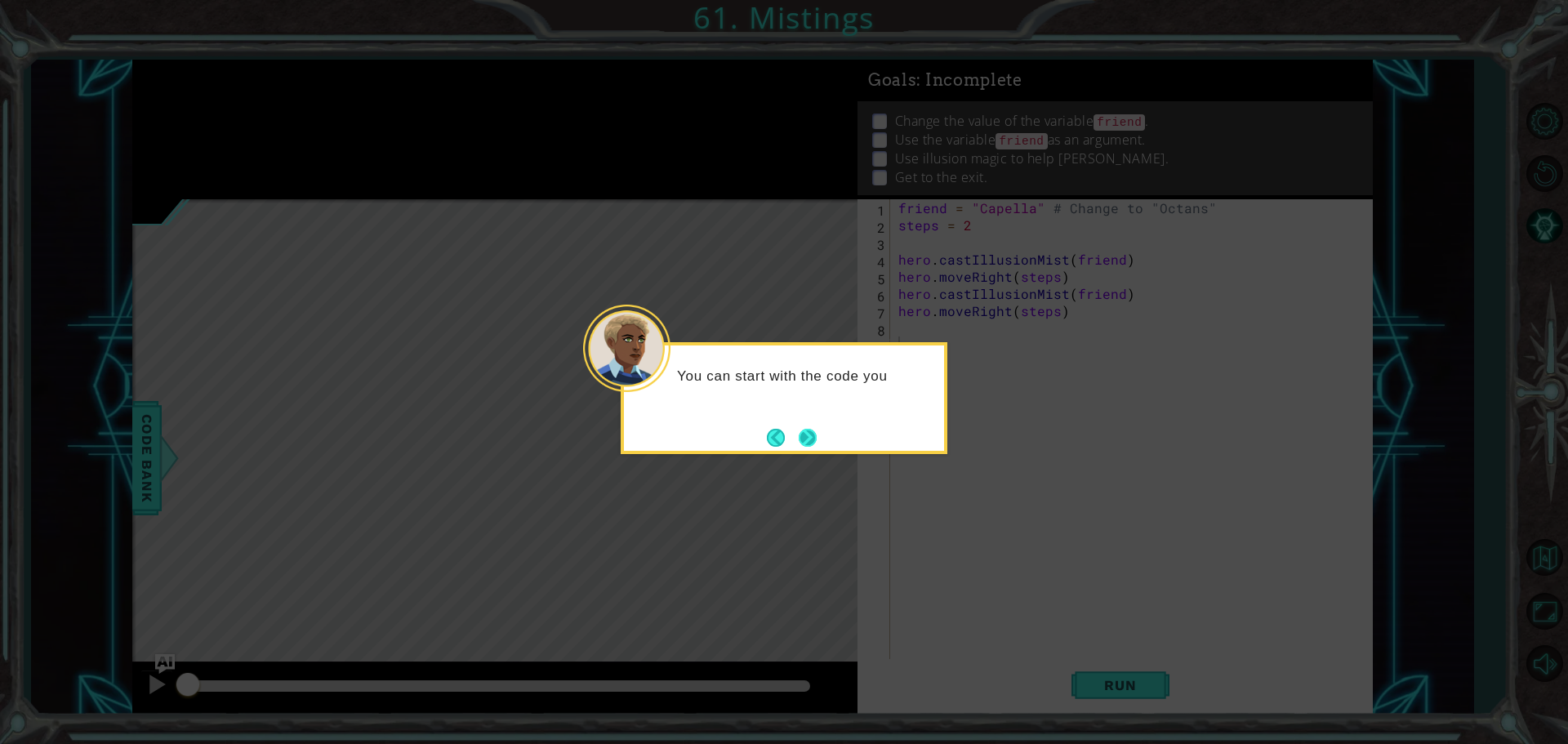
click at [806, 431] on button "Next" at bounding box center [807, 437] width 19 height 19
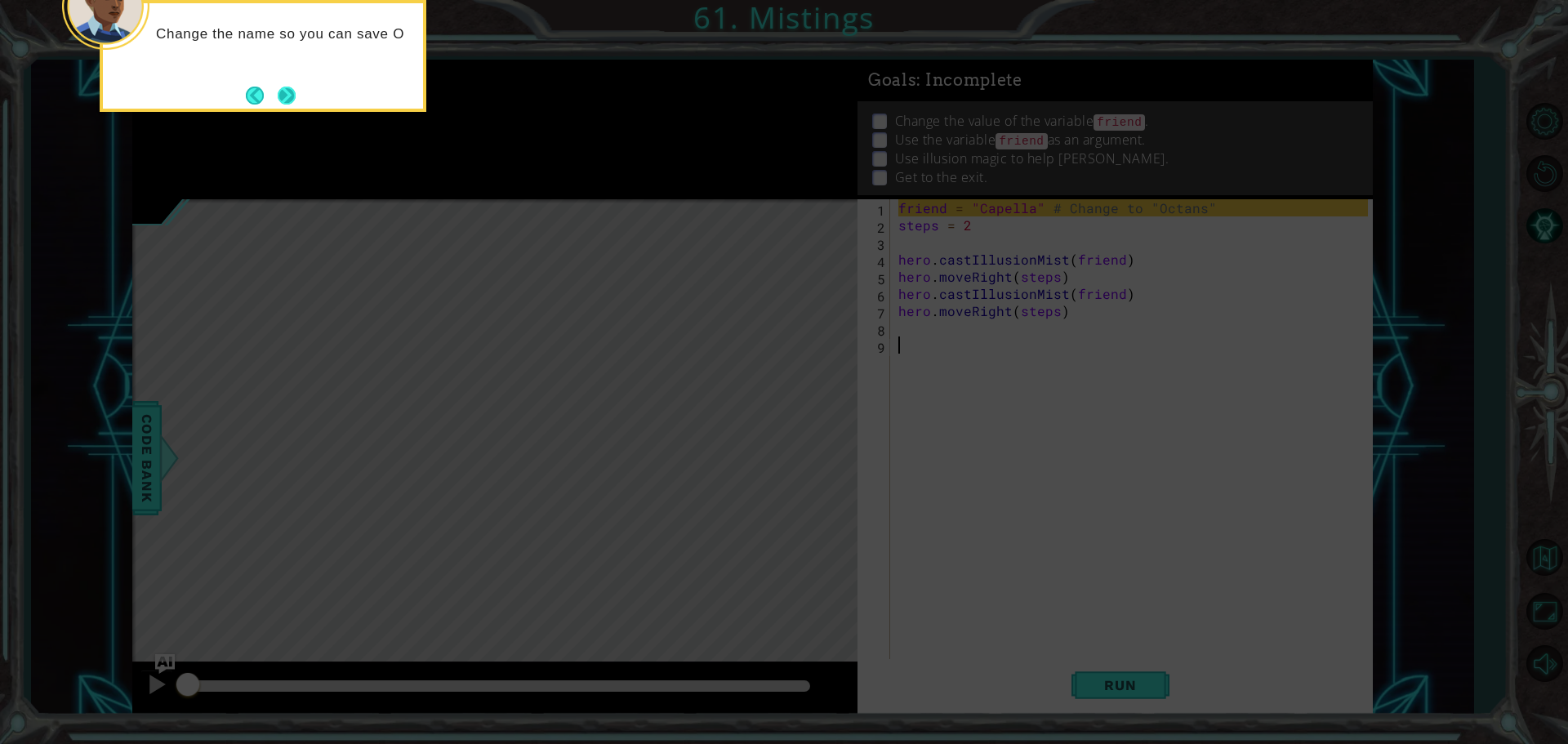
click at [292, 87] on button "Next" at bounding box center [287, 95] width 20 height 20
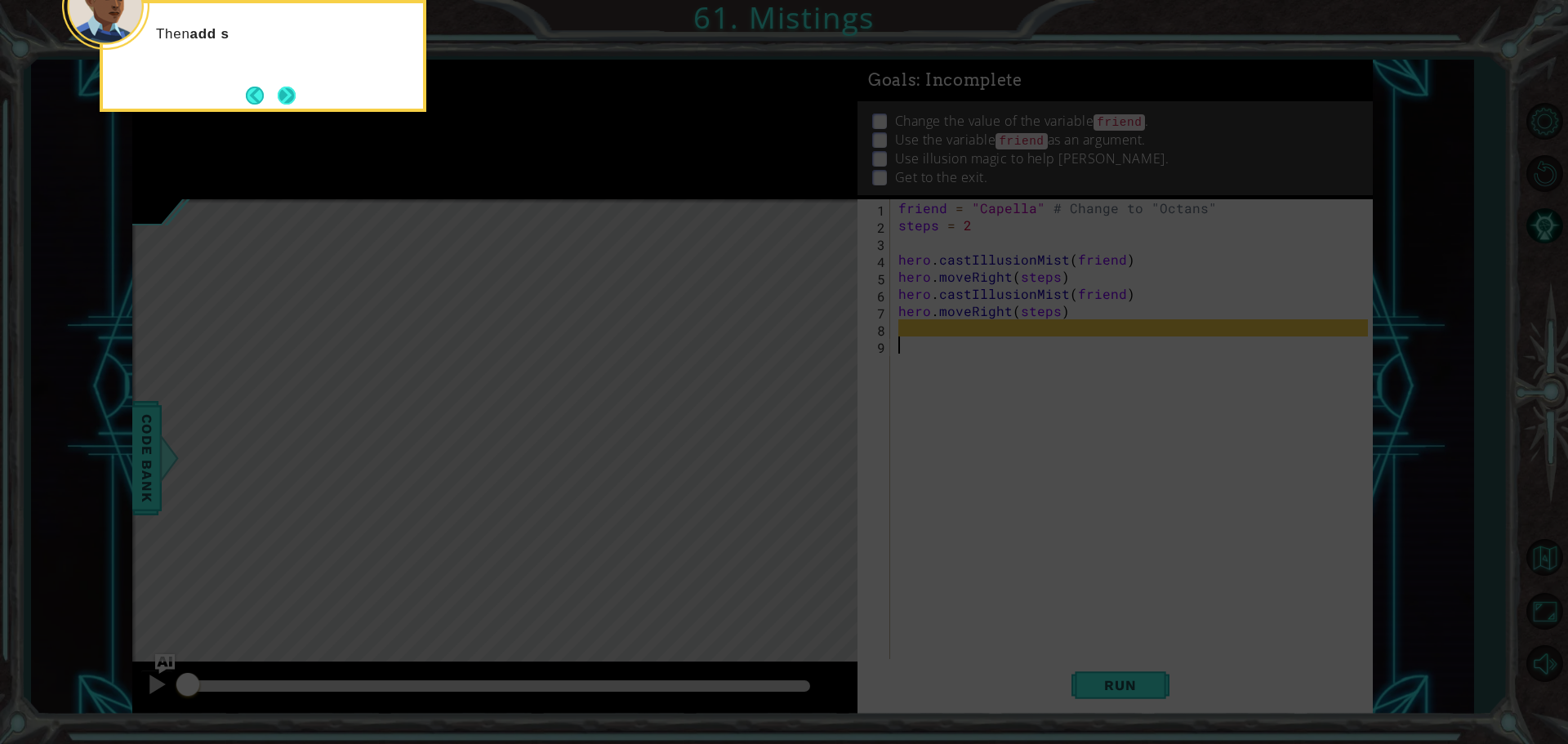
click at [297, 96] on button "Next" at bounding box center [286, 95] width 23 height 23
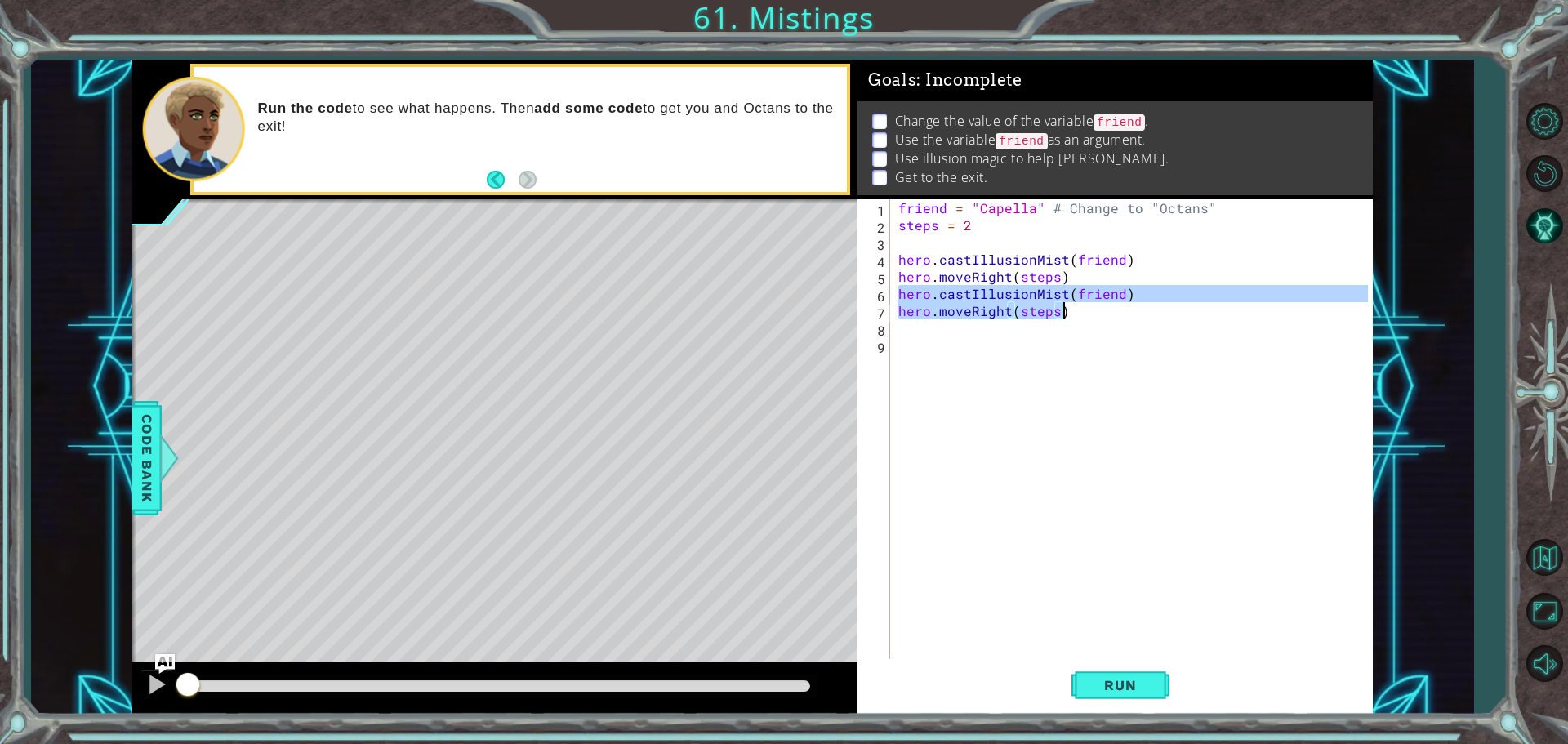
drag, startPoint x: 898, startPoint y: 291, endPoint x: 1066, endPoint y: 312, distance: 169.3
click at [1066, 312] on div "friend = "Capella" # Change to "Octans" steps = 2 hero . castIllusionMist ( fri…" at bounding box center [1135, 448] width 481 height 497
type textarea "hero.castIllusionMist(friend) hero.moveRight(steps)"
click at [902, 336] on div "friend = "Capella" # Change to "Octans" steps = 2 hero . castIllusionMist ( fri…" at bounding box center [1135, 448] width 481 height 497
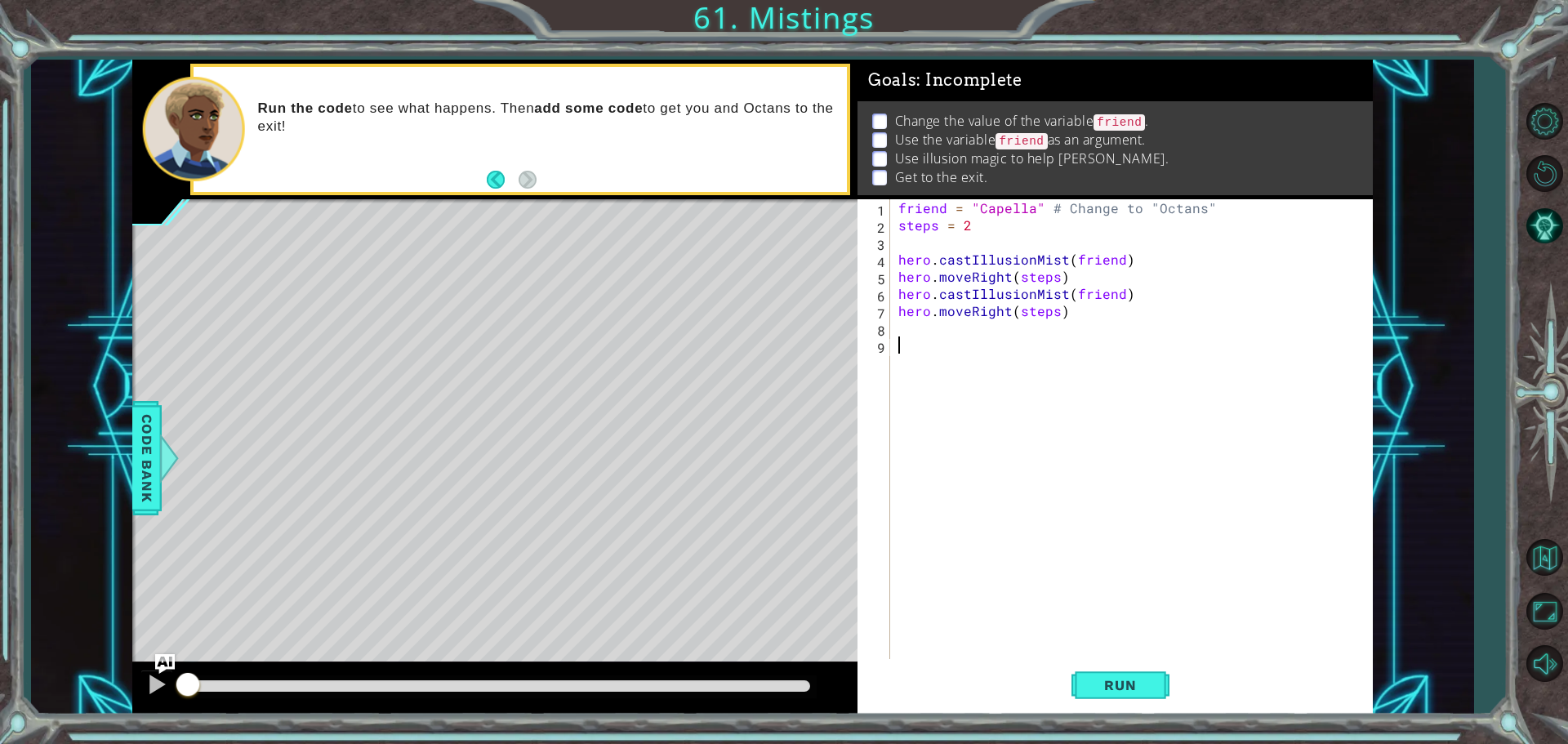
click at [900, 329] on div "friend = "Capella" # Change to "Octans" steps = 2 hero . castIllusionMist ( fri…" at bounding box center [1135, 448] width 481 height 497
paste textarea "hero.moveRight(steps)"
click at [1147, 675] on button "Run" at bounding box center [1120, 684] width 98 height 51
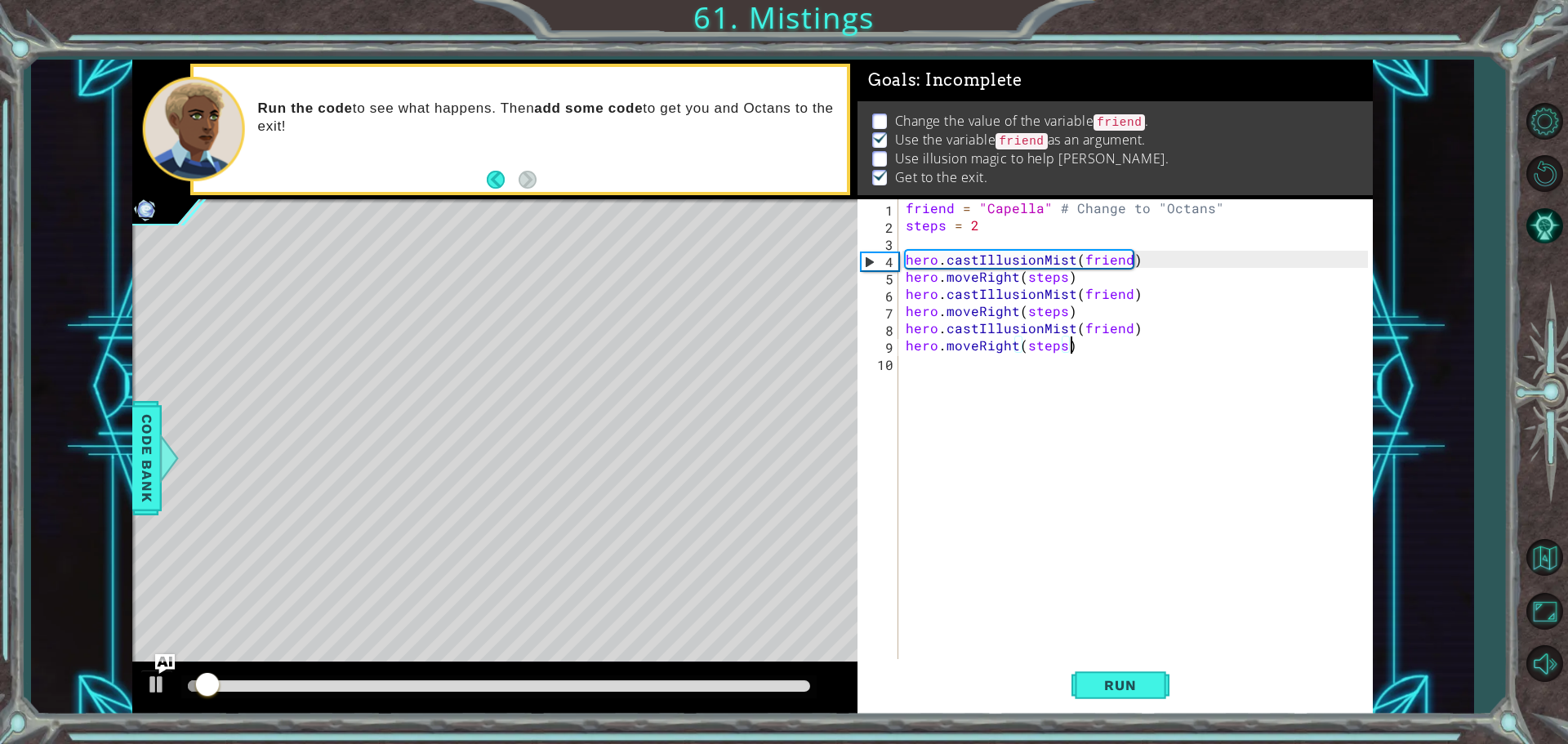
scroll to position [8, 0]
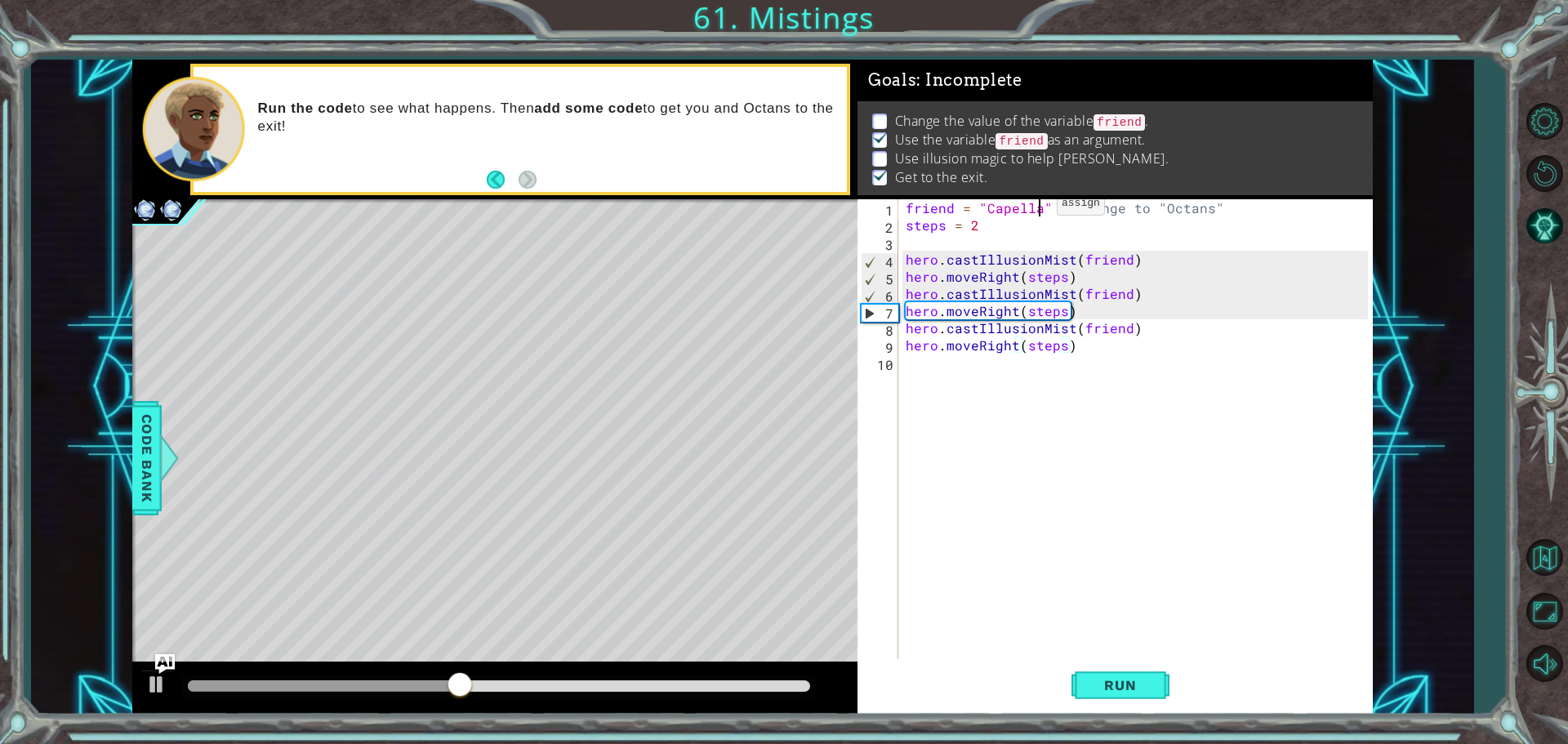
click at [1036, 207] on div "friend = "Capella" # Change to "Octans" steps = 2 hero . castIllusionMist ( fri…" at bounding box center [1139, 448] width 474 height 497
click at [1046, 206] on div "friend = "Capella" # Change to "Octans" steps = 2 hero . castIllusionMist ( fri…" at bounding box center [1139, 448] width 474 height 497
click at [1035, 209] on div "friend = "Capella" # Change to "Octans" steps = 2 hero . castIllusionMist ( fri…" at bounding box center [1139, 448] width 474 height 497
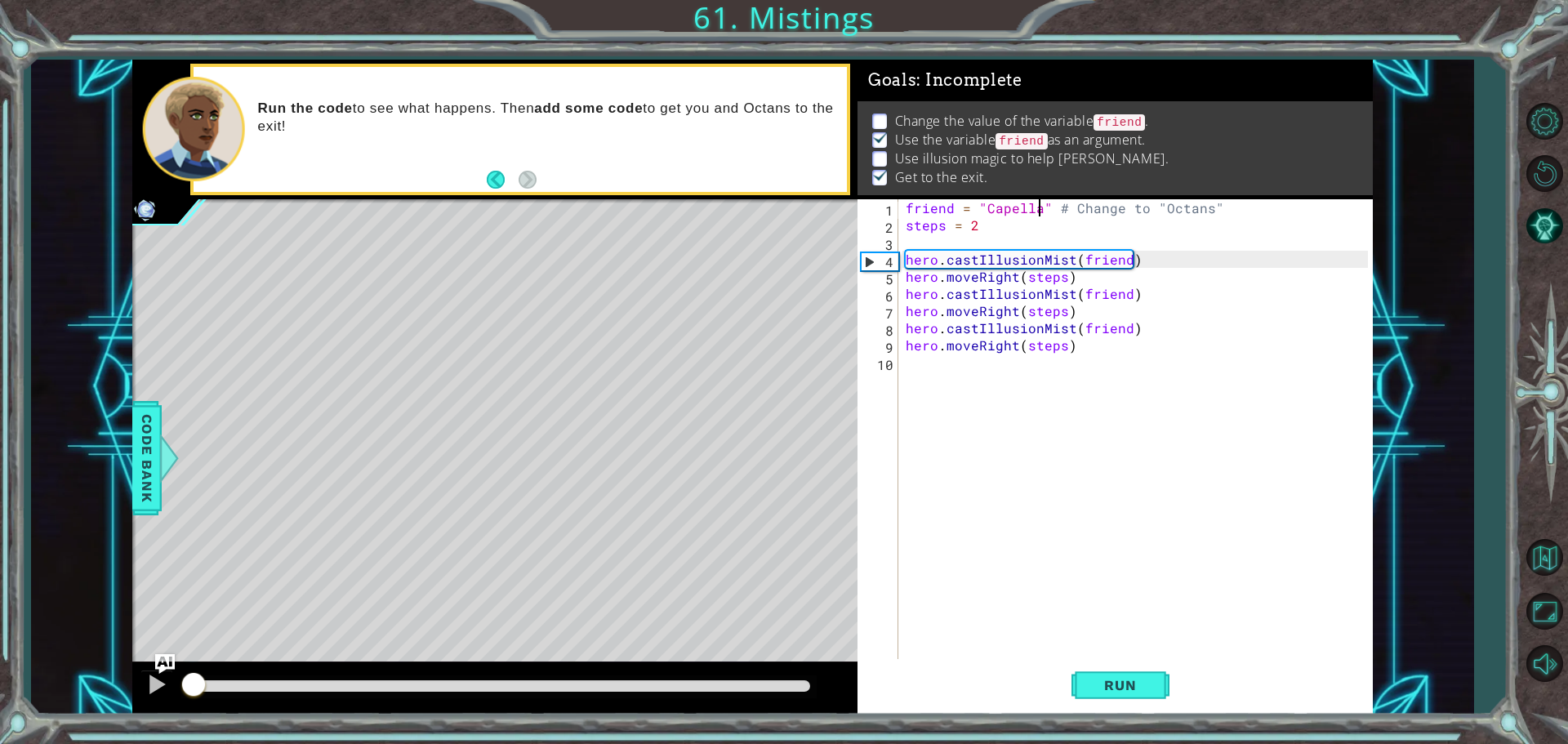
drag, startPoint x: 688, startPoint y: 685, endPoint x: 139, endPoint y: 680, distance: 549.0
click at [141, 707] on div at bounding box center [495, 688] width 725 height 52
click at [163, 684] on div at bounding box center [157, 685] width 22 height 22
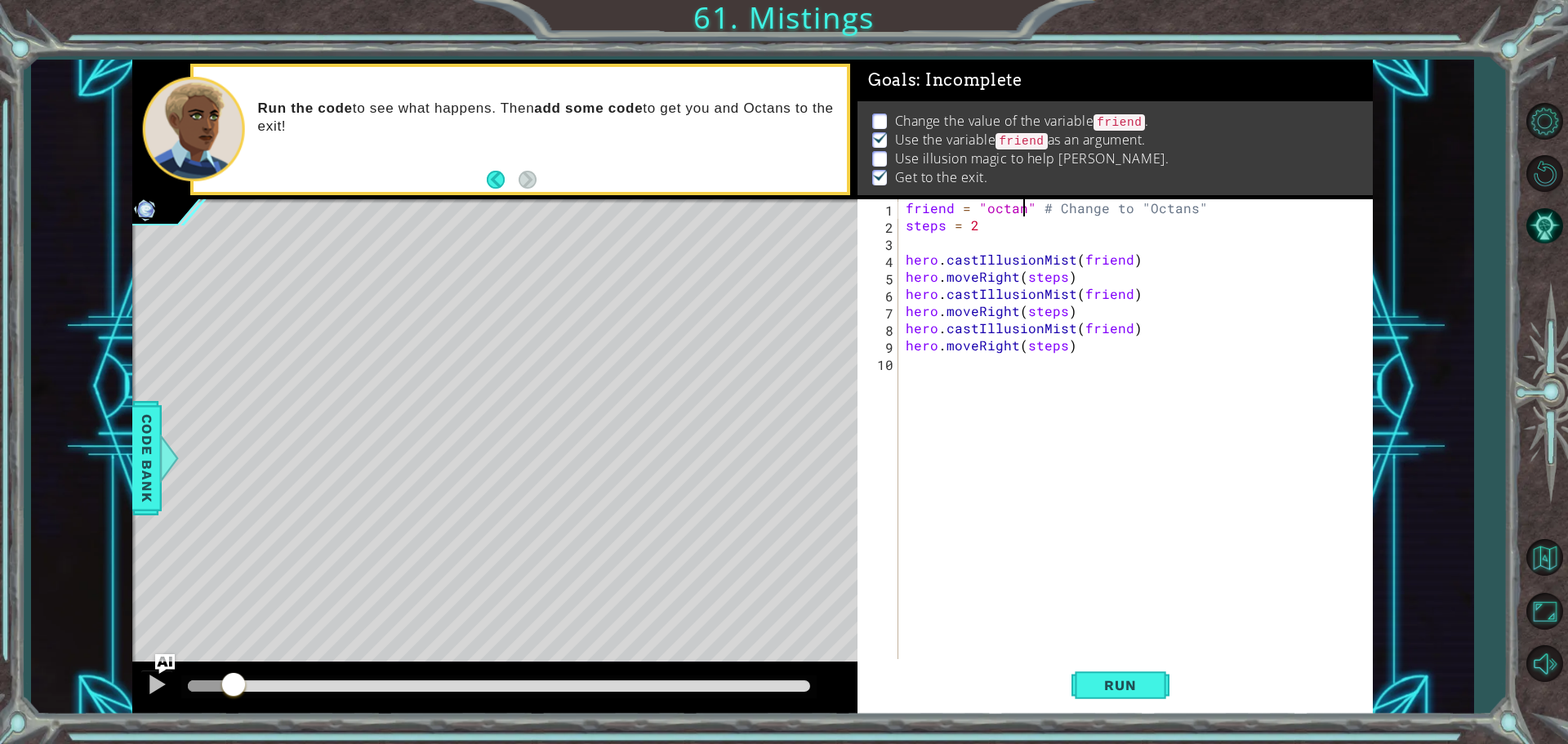
scroll to position [0, 7]
click at [1136, 675] on button "Run" at bounding box center [1120, 684] width 98 height 51
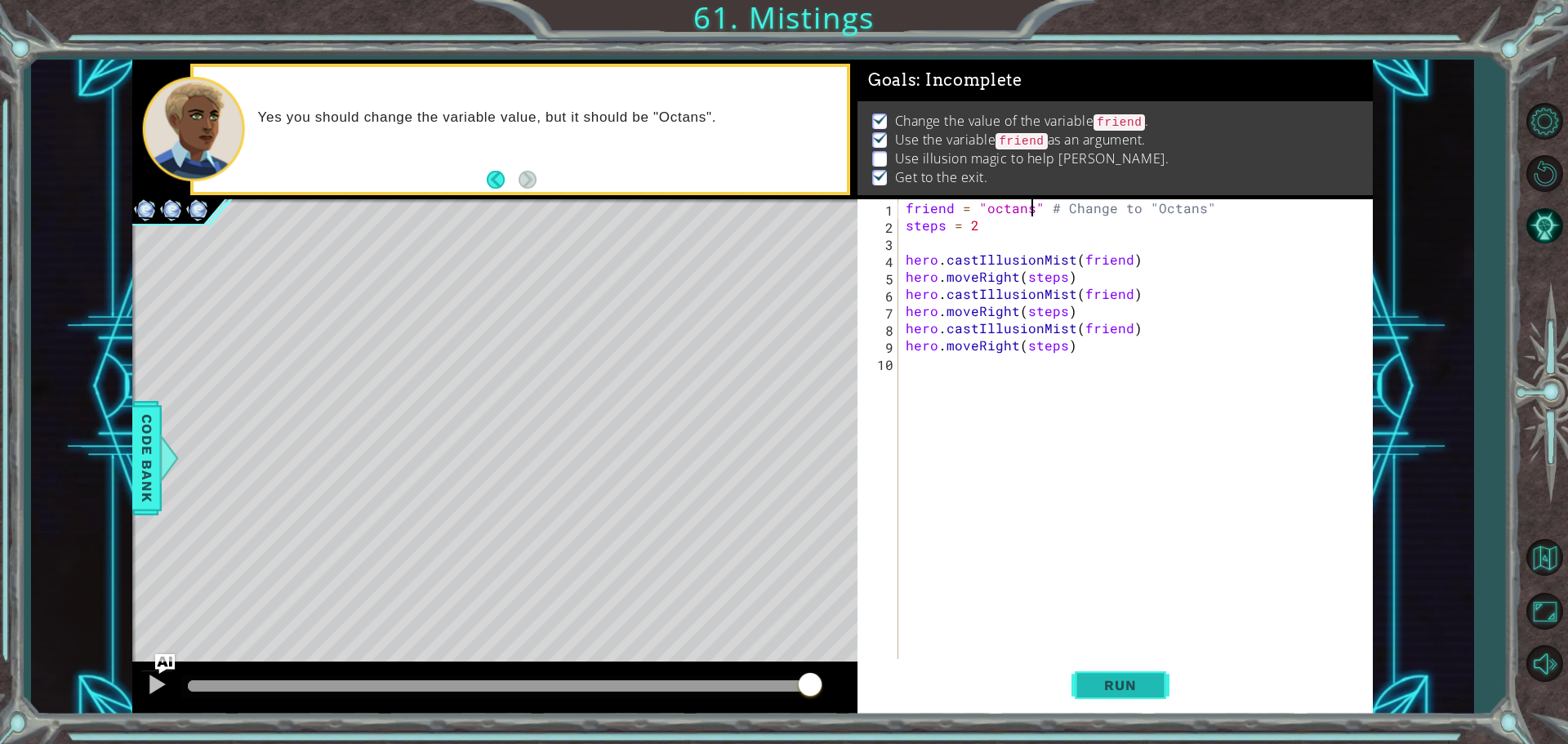
click at [1099, 692] on span "Run" at bounding box center [1120, 685] width 65 height 16
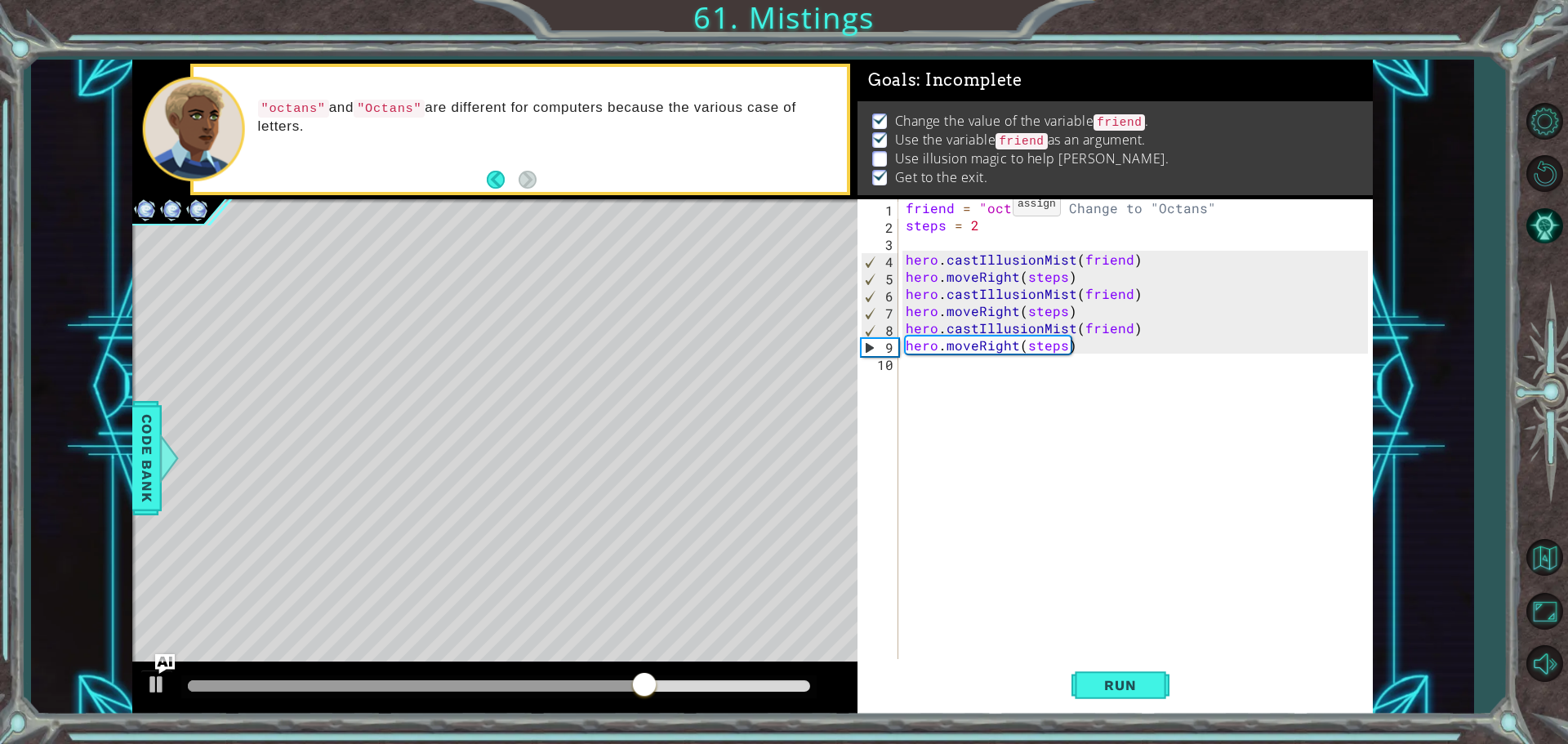
click at [992, 208] on div "friend = "octans" # Change to "Octans" steps = 2 hero . castIllusionMist ( frie…" at bounding box center [1139, 448] width 474 height 497
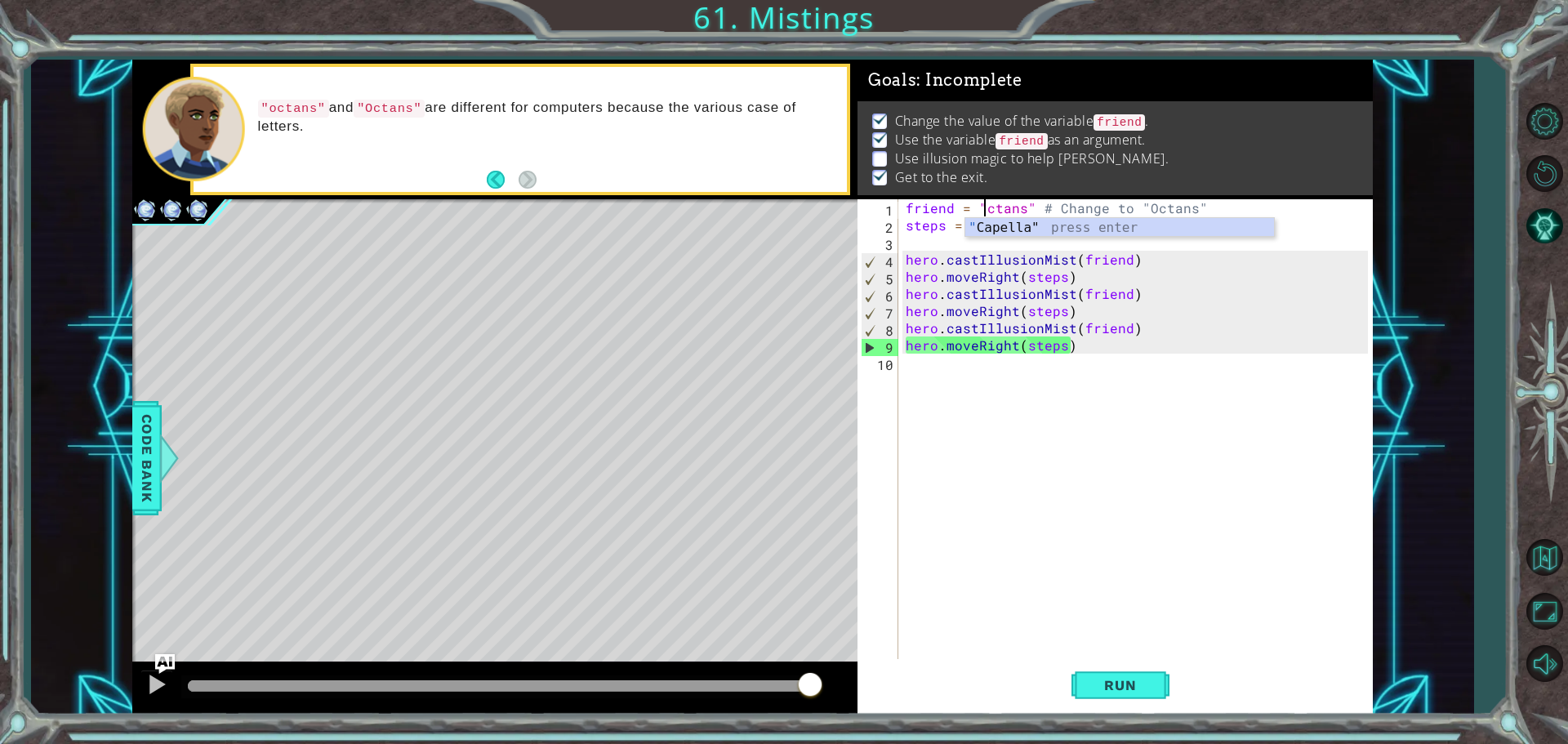
scroll to position [0, 5]
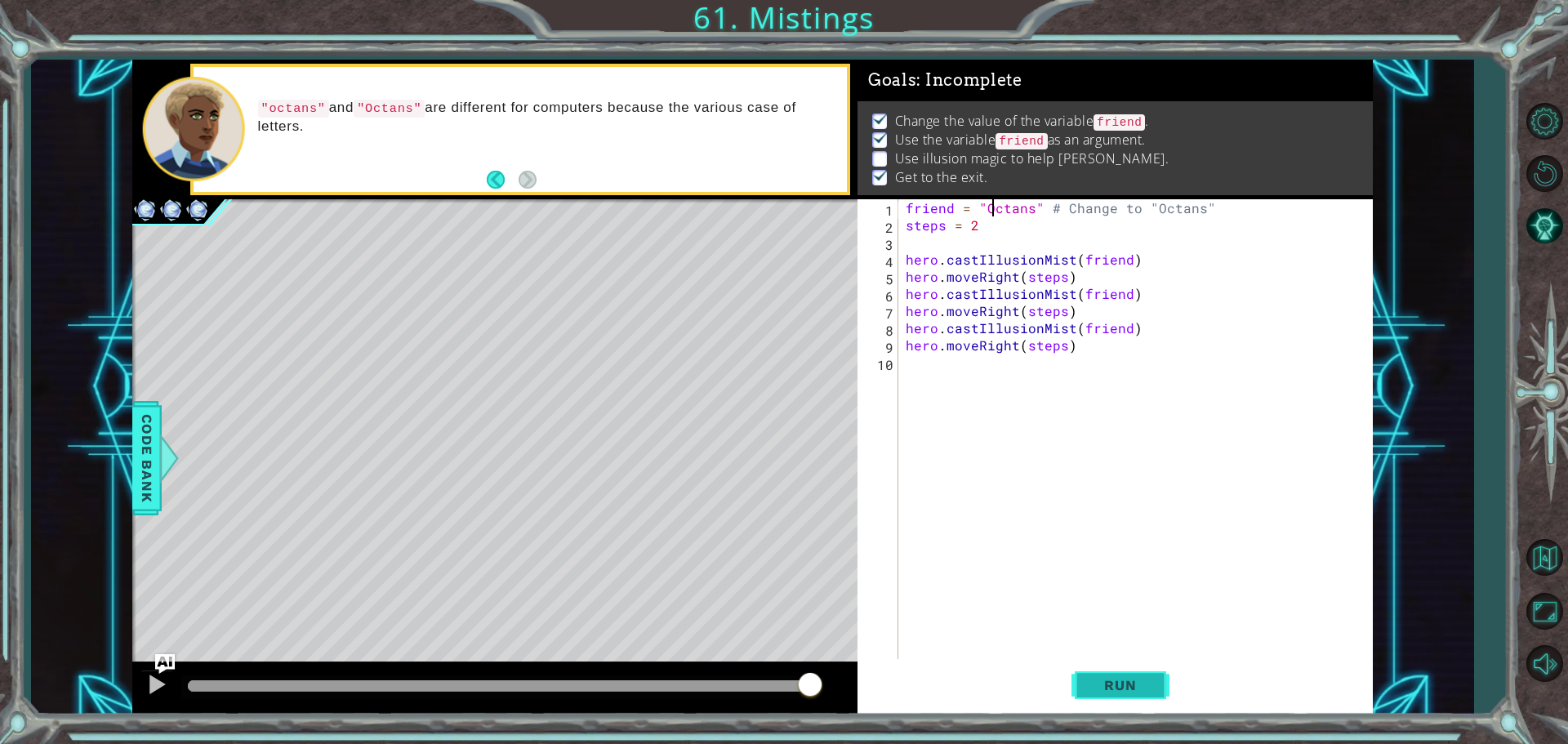
type textarea "friend = "Octans" # Change to "Octans""
click at [1081, 686] on button "Run" at bounding box center [1120, 684] width 98 height 51
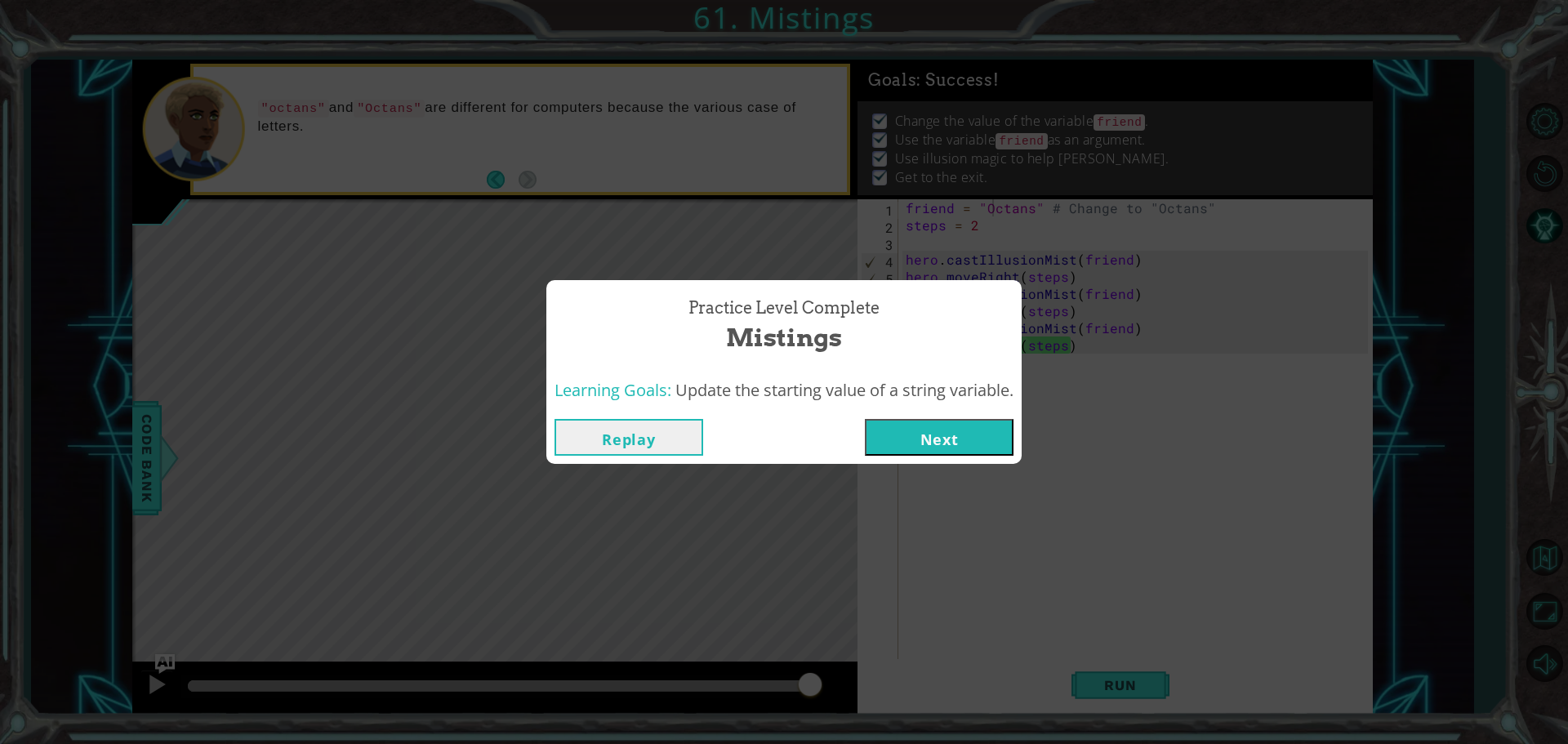
click at [941, 440] on button "Next" at bounding box center [939, 437] width 149 height 37
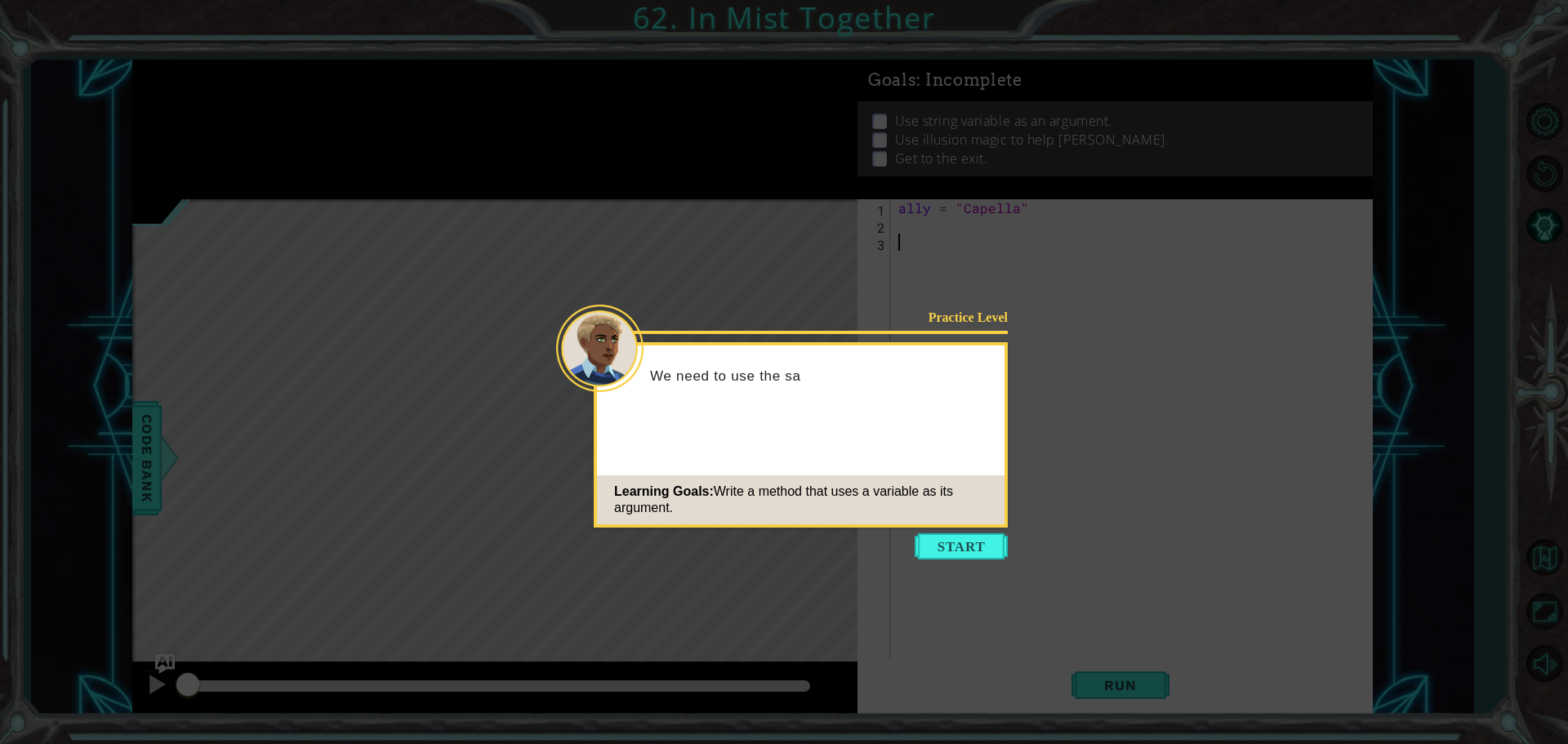
click at [980, 539] on button "Start" at bounding box center [961, 546] width 93 height 26
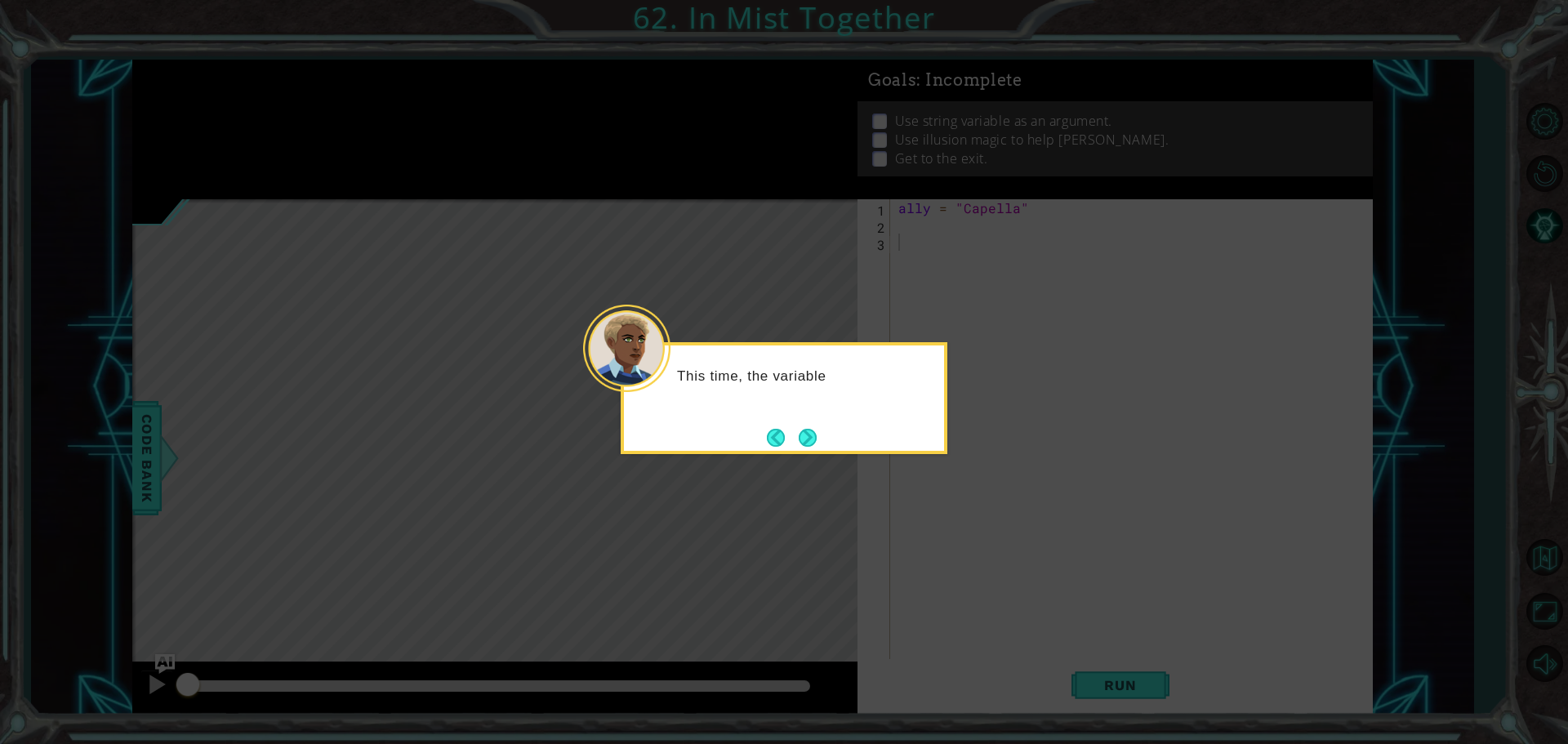
click at [827, 431] on div "This time, the variable" at bounding box center [784, 398] width 327 height 112
click at [817, 435] on button "Next" at bounding box center [807, 437] width 19 height 19
click at [803, 433] on button "Next" at bounding box center [807, 438] width 20 height 20
click at [819, 439] on button "Next" at bounding box center [807, 437] width 30 height 30
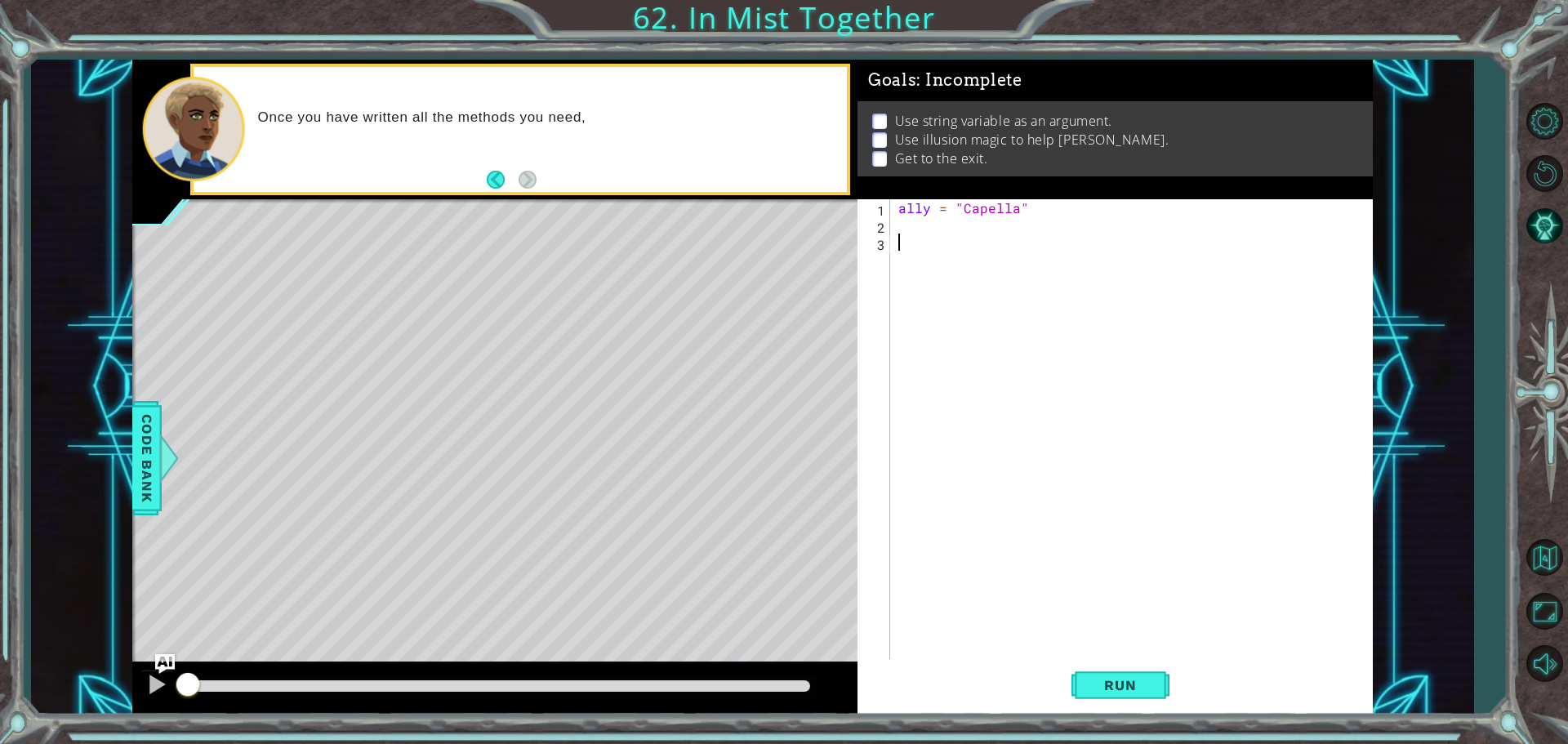
click at [913, 227] on div "ally = "Capella"" at bounding box center [1135, 448] width 481 height 497
click at [1017, 242] on div "hero. cast IllusionMist press enter" at bounding box center [1041, 264] width 309 height 59
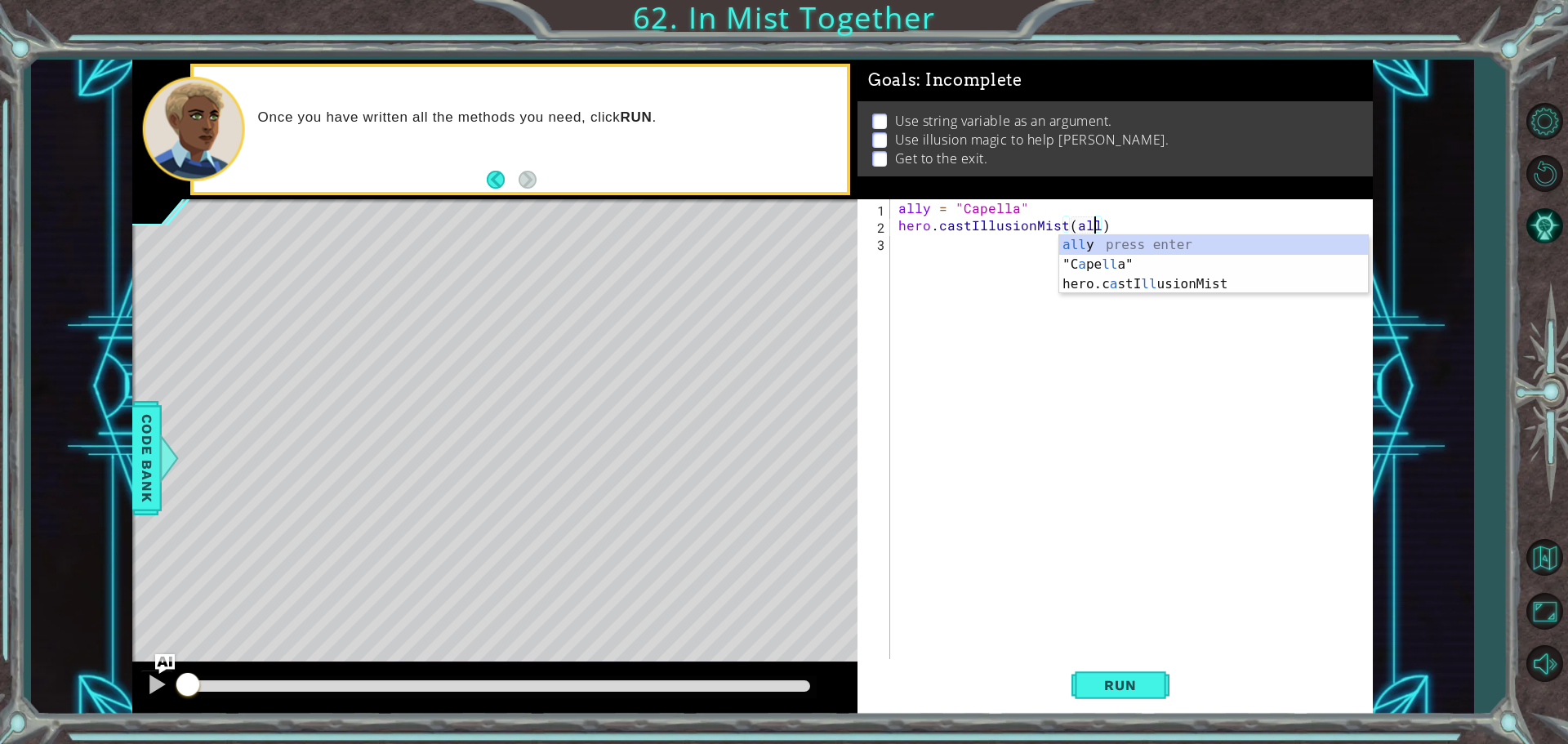
type textarea "hero.castIllusionMist(ally)"
click at [1088, 236] on div "ally press enter" at bounding box center [1213, 264] width 309 height 59
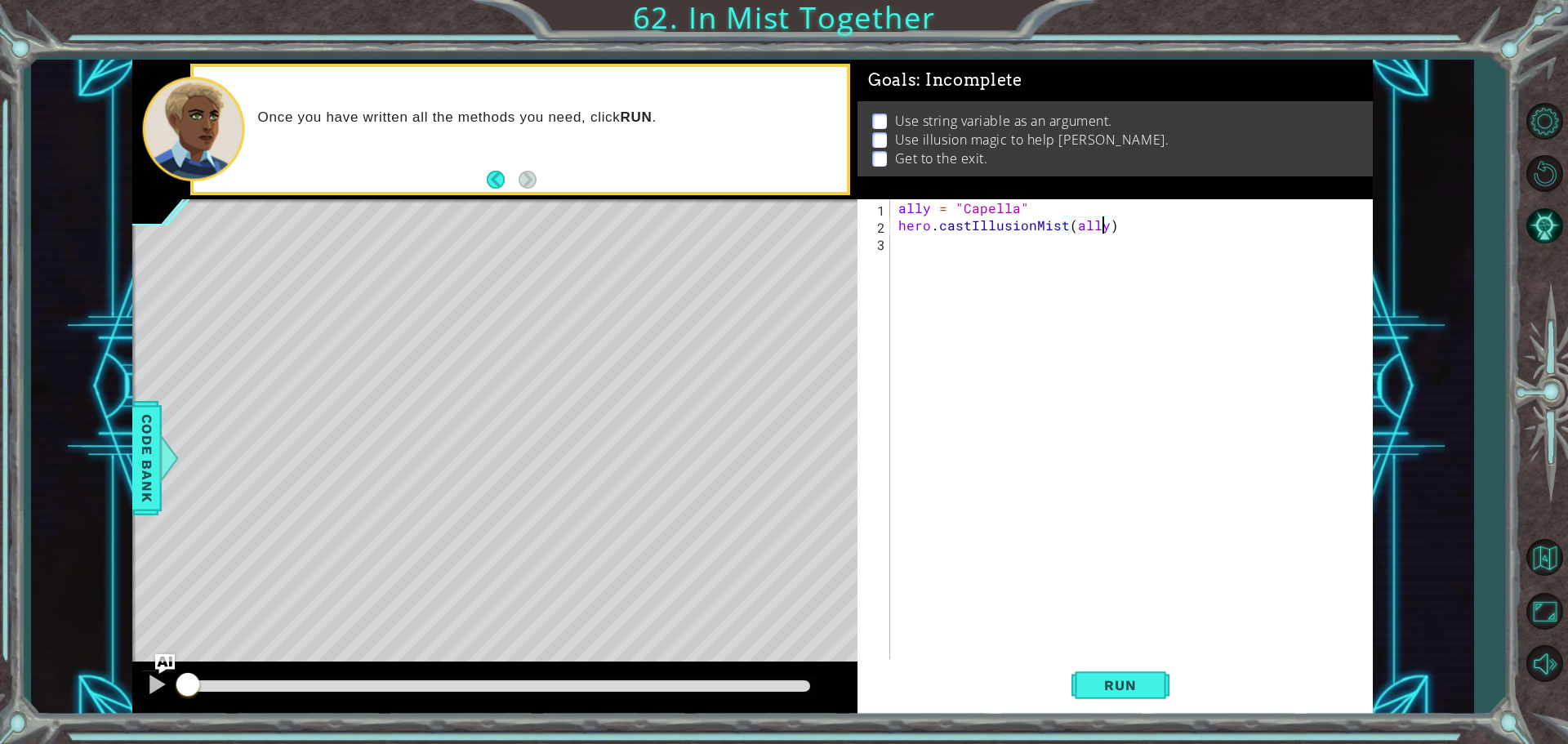
drag, startPoint x: 911, startPoint y: 249, endPoint x: 919, endPoint y: 252, distance: 8.5
click at [916, 250] on div "ally = "Capella" hero . castIllusionMist ( ally )" at bounding box center [1135, 448] width 481 height 497
click at [1019, 205] on div "ally = "Capella" hero . castIllusionMist ( ally )" at bounding box center [1135, 448] width 481 height 497
click at [1024, 210] on div "ally = "Capella" hero . castIllusionMist ( ally )" at bounding box center [1131, 431] width 473 height 463
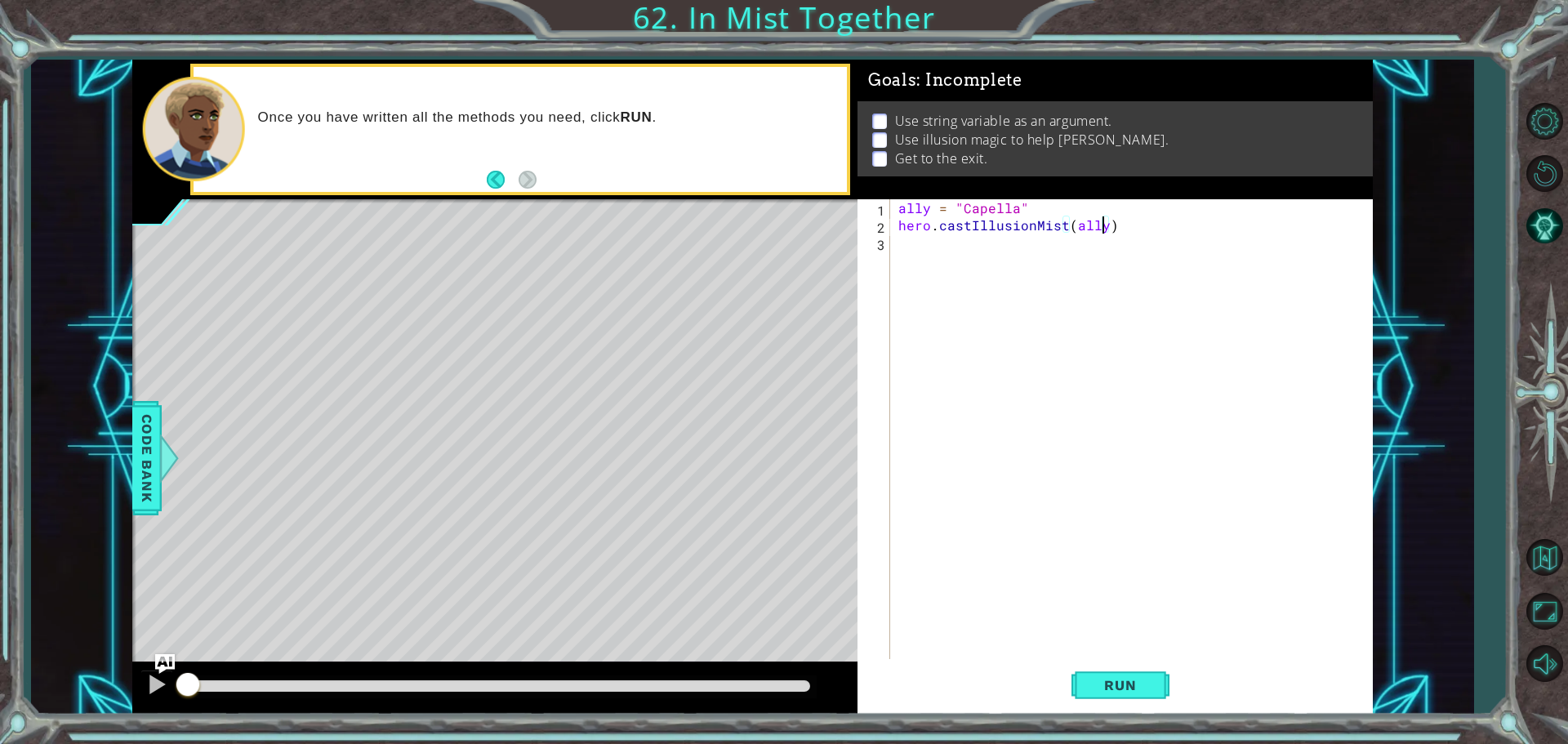
click at [1106, 223] on div "ally = "Capella" hero . castIllusionMist ( ally )" at bounding box center [1135, 448] width 481 height 497
click at [1109, 228] on div "ally = "Capella" hero . castIllusionMist ( ally )" at bounding box center [1135, 448] width 481 height 497
click at [1030, 202] on div "ally = "Capella" hero . castIllusionMist ( ally )" at bounding box center [1135, 448] width 481 height 497
type textarea "ally = "Capella""
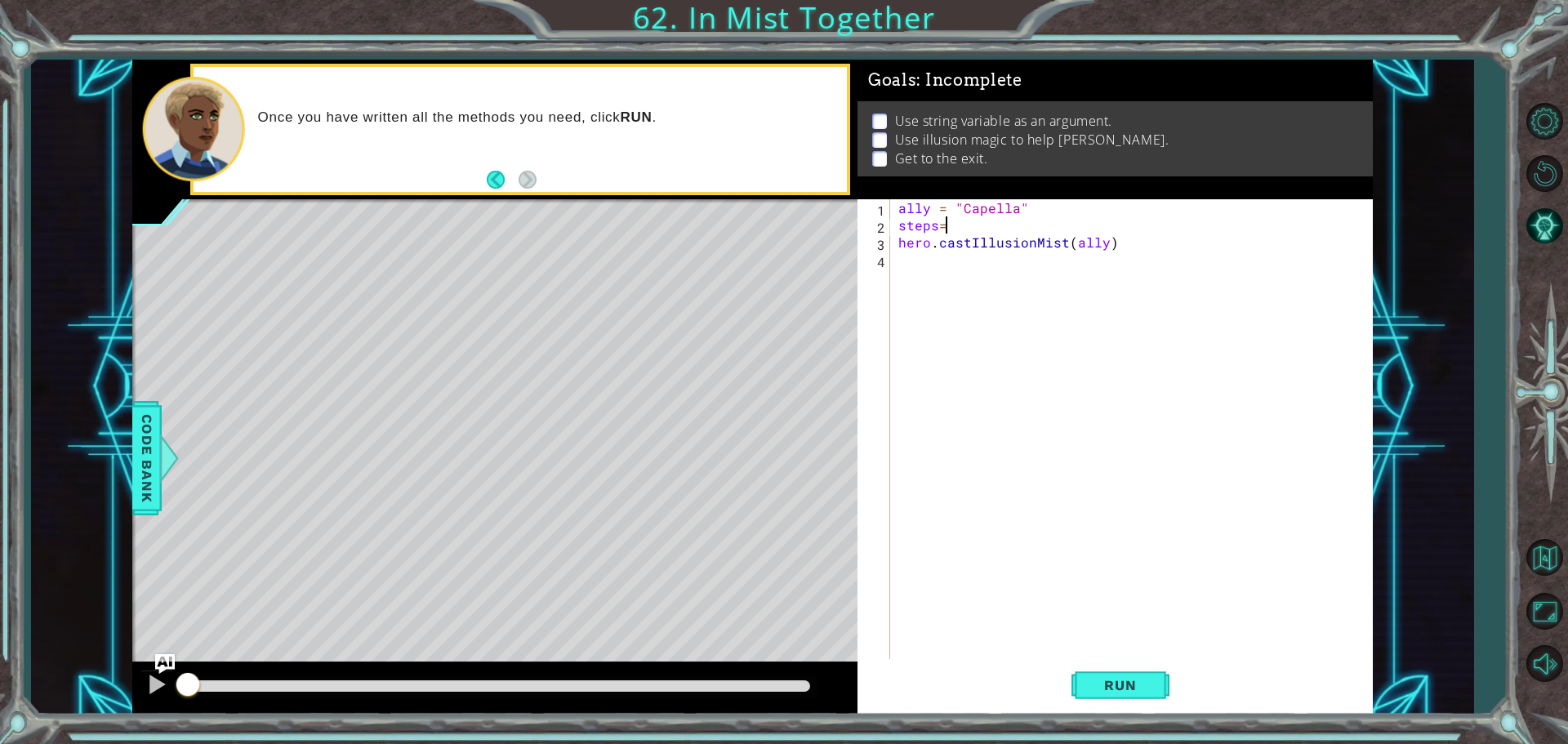
type textarea "steps=2"
click at [915, 262] on div "ally = "Capella" steps = 2 hero . castIllusionMist ( ally )" at bounding box center [1135, 448] width 481 height 497
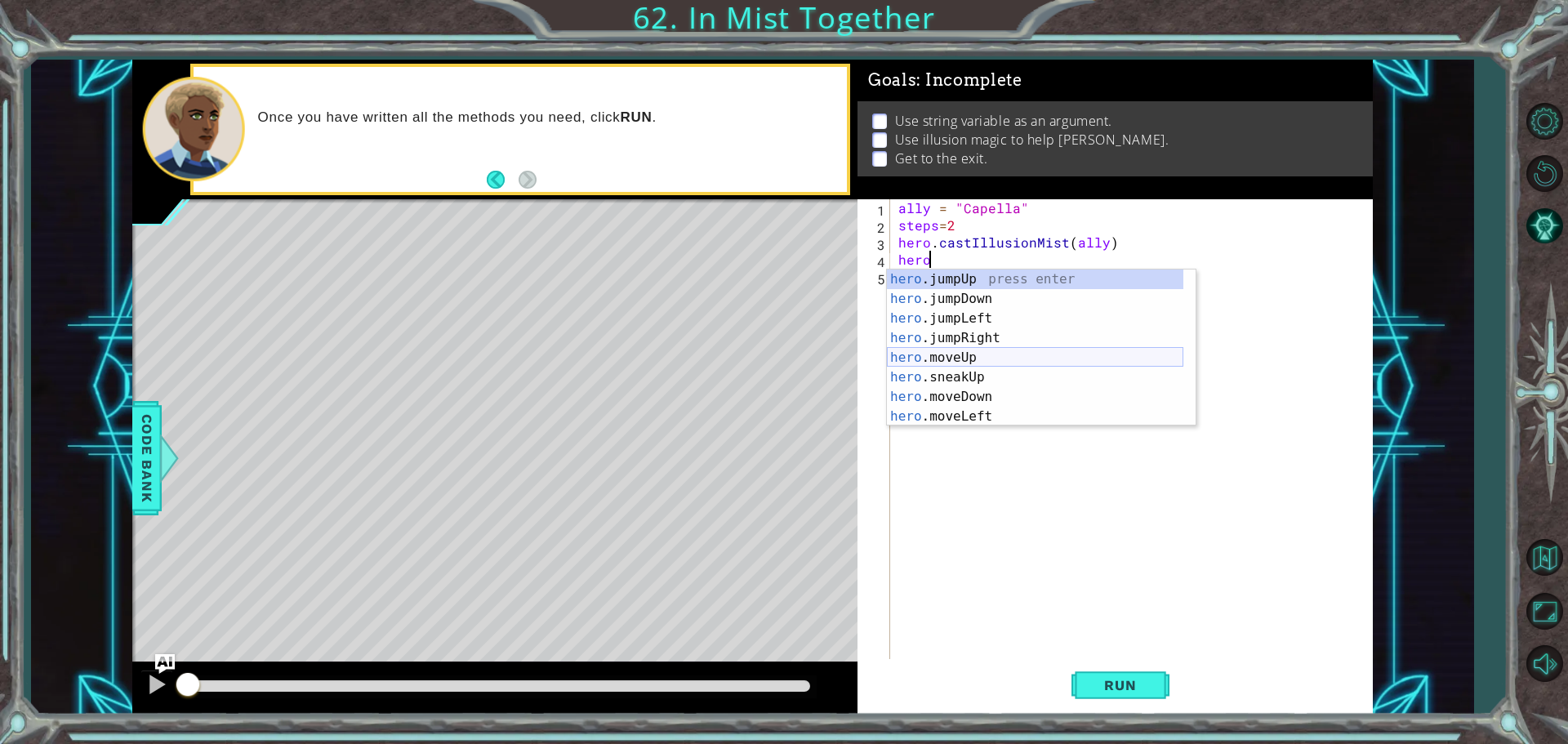
scroll to position [0, 2]
click at [980, 329] on div "hero . m oveUp press enter hero . m oveDown press enter hero . m oveLeft press …" at bounding box center [1035, 367] width 296 height 196
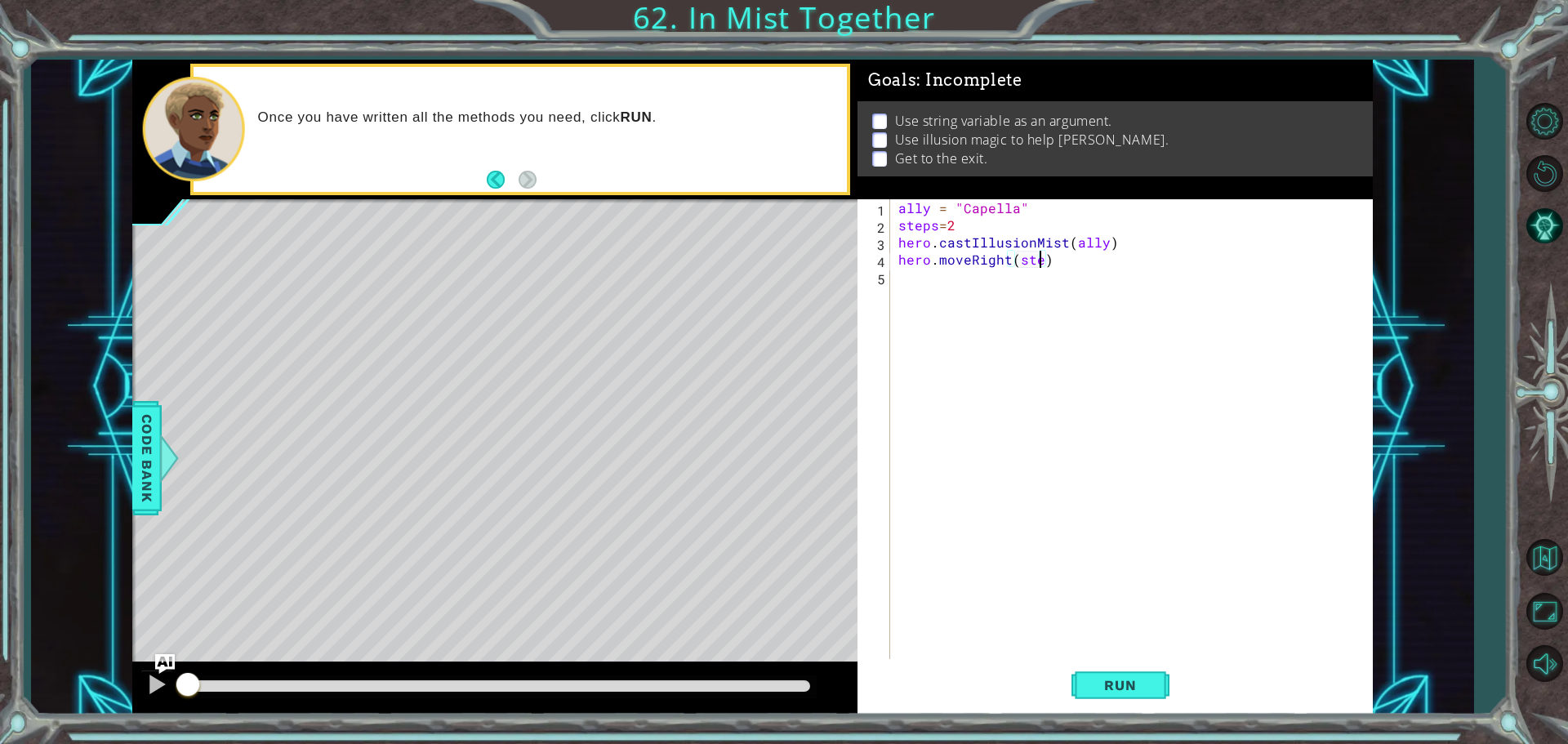
type textarea "hero.moveRight(steps)"
click at [908, 278] on div "ally = "Capella" steps = 2 hero . castIllusionMist ( ally ) hero . moveRight ( …" at bounding box center [1135, 448] width 481 height 497
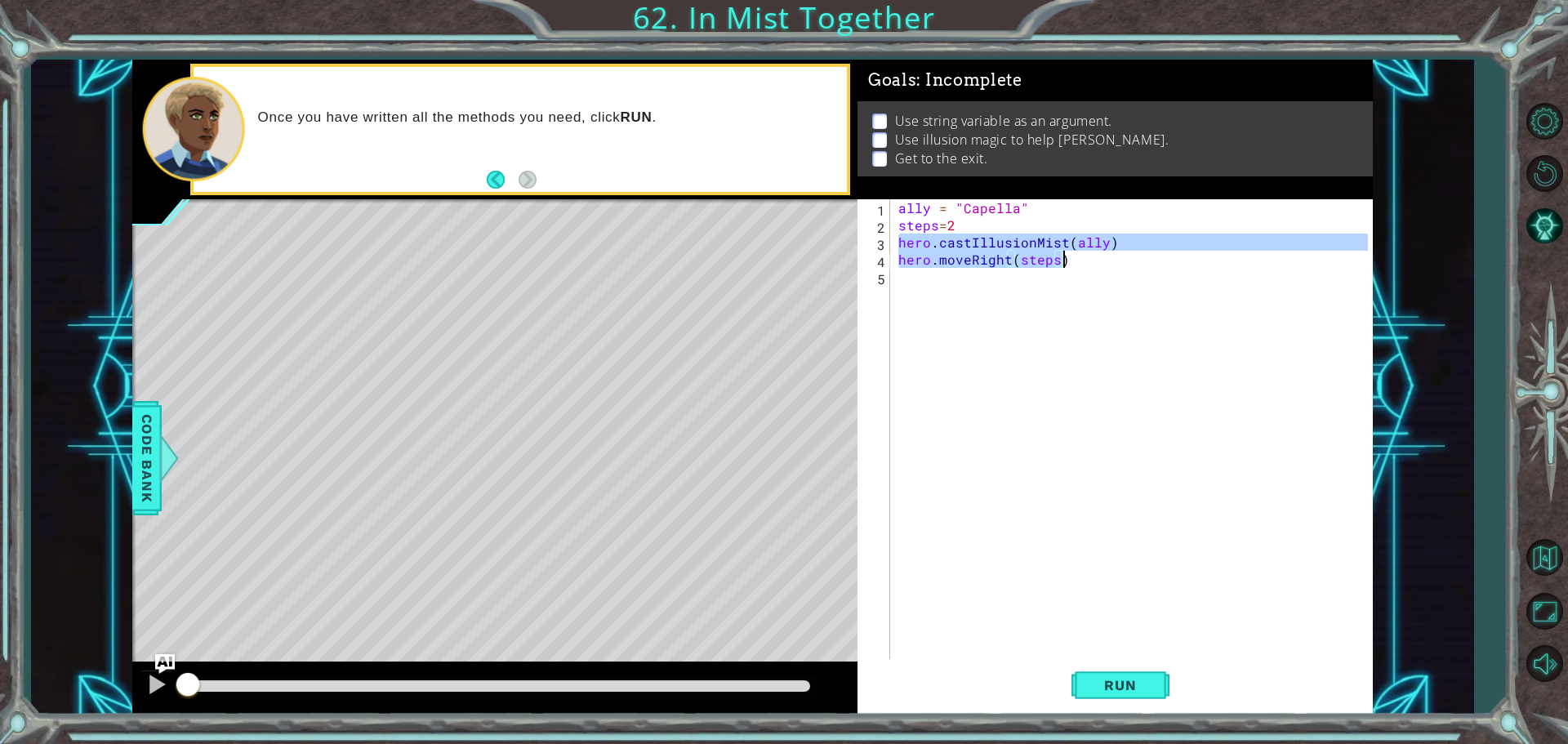
drag, startPoint x: 897, startPoint y: 240, endPoint x: 1063, endPoint y: 257, distance: 166.9
click at [1063, 257] on div "ally = "Capella" steps = 2 hero . castIllusionMist ( ally ) hero . moveRight ( …" at bounding box center [1135, 448] width 481 height 497
type textarea "hero.castIllusionMist(ally) hero.moveRight(steps)"
click at [900, 277] on div "ally = "Capella" steps = 2 hero . castIllusionMist ( ally ) hero . moveRight ( …" at bounding box center [1135, 448] width 481 height 497
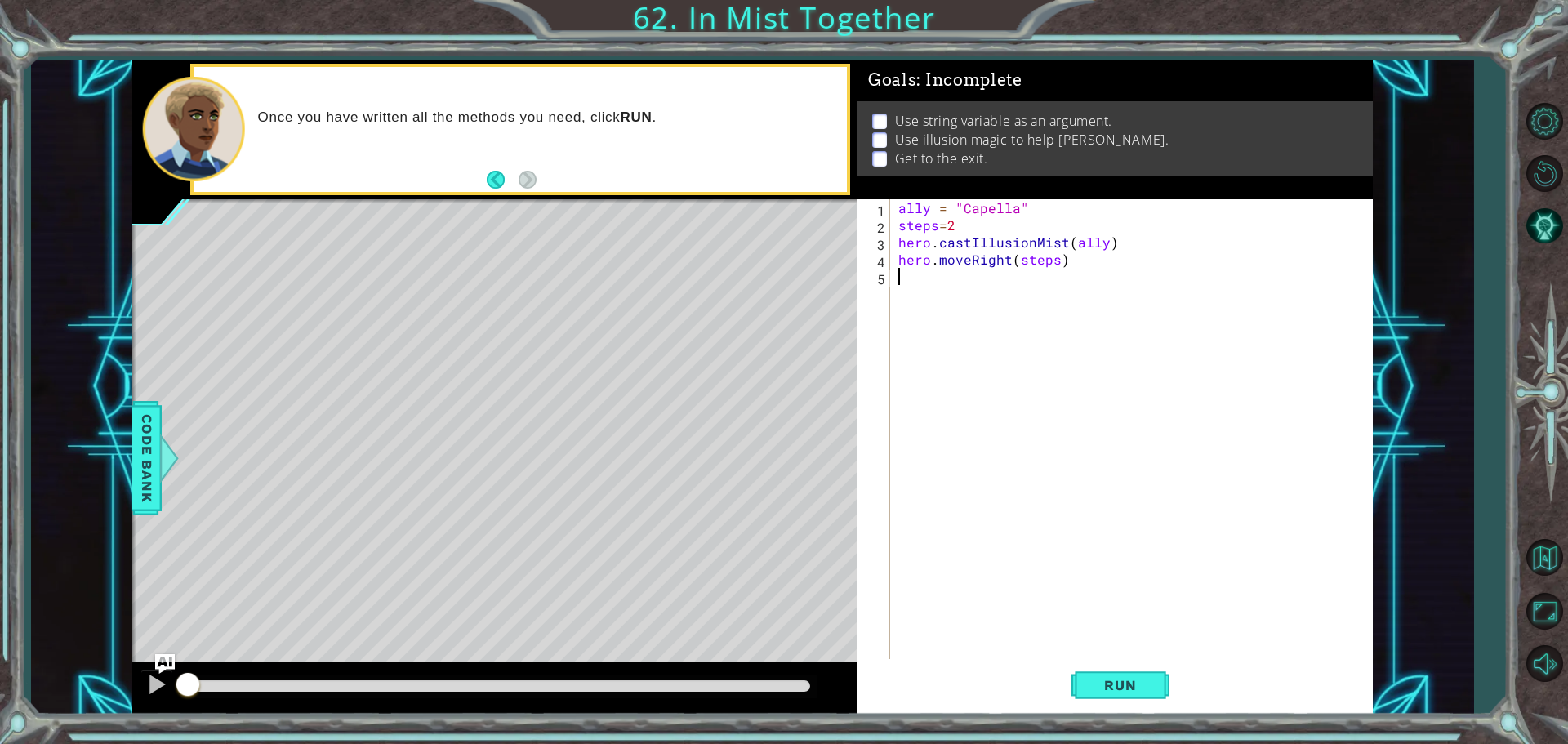
paste textarea "hero.moveRight(steps)"
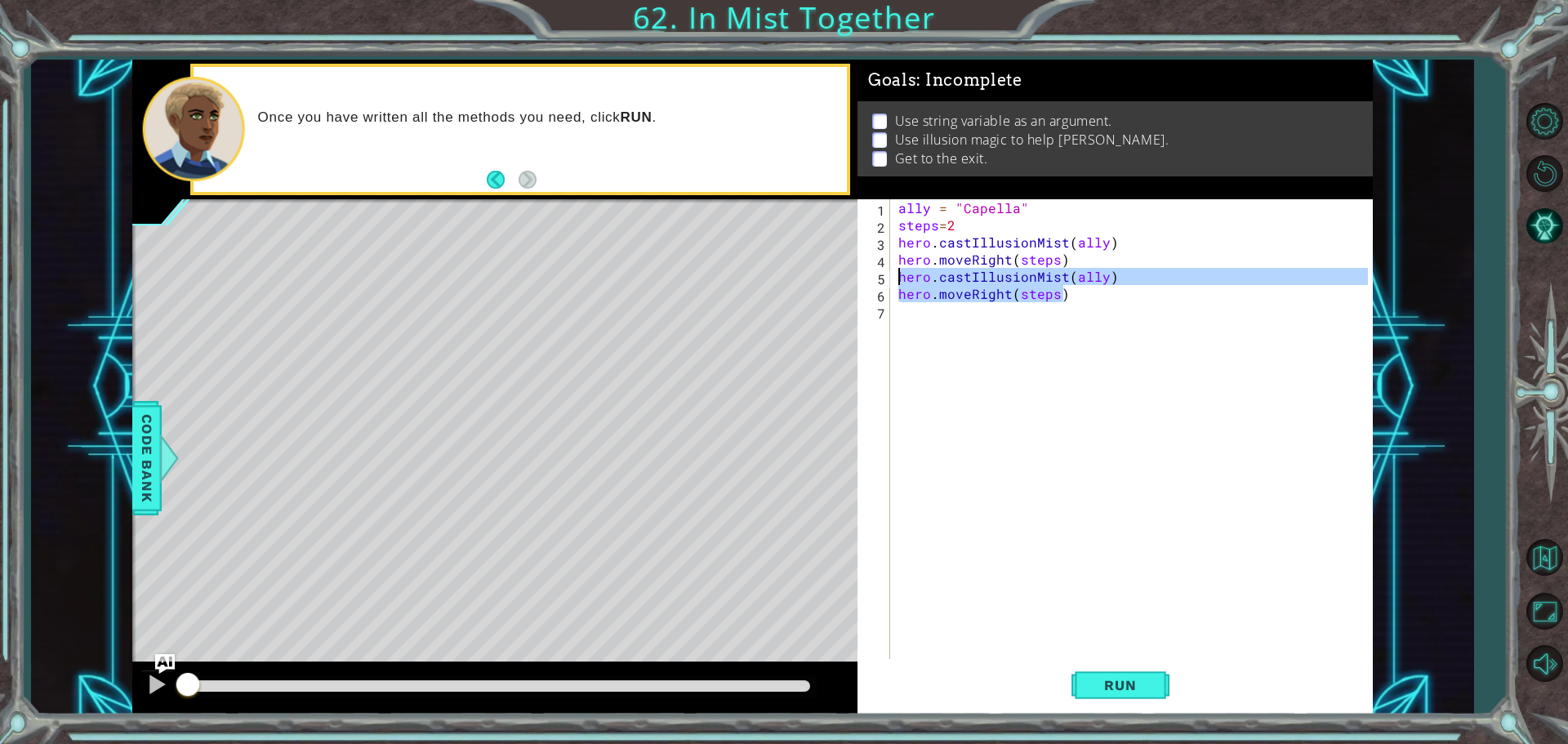
drag, startPoint x: 1069, startPoint y: 295, endPoint x: 896, endPoint y: 278, distance: 173.8
click at [896, 278] on div "ally = "Capella" steps = 2 hero . castIllusionMist ( ally ) hero . moveRight ( …" at bounding box center [1135, 448] width 481 height 497
type textarea "hero.castIllusionMist(ally) hero.moveRight(steps)"
click at [910, 316] on div "ally = "Capella" steps = 2 hero . castIllusionMist ( ally ) hero . moveRight ( …" at bounding box center [1135, 448] width 481 height 497
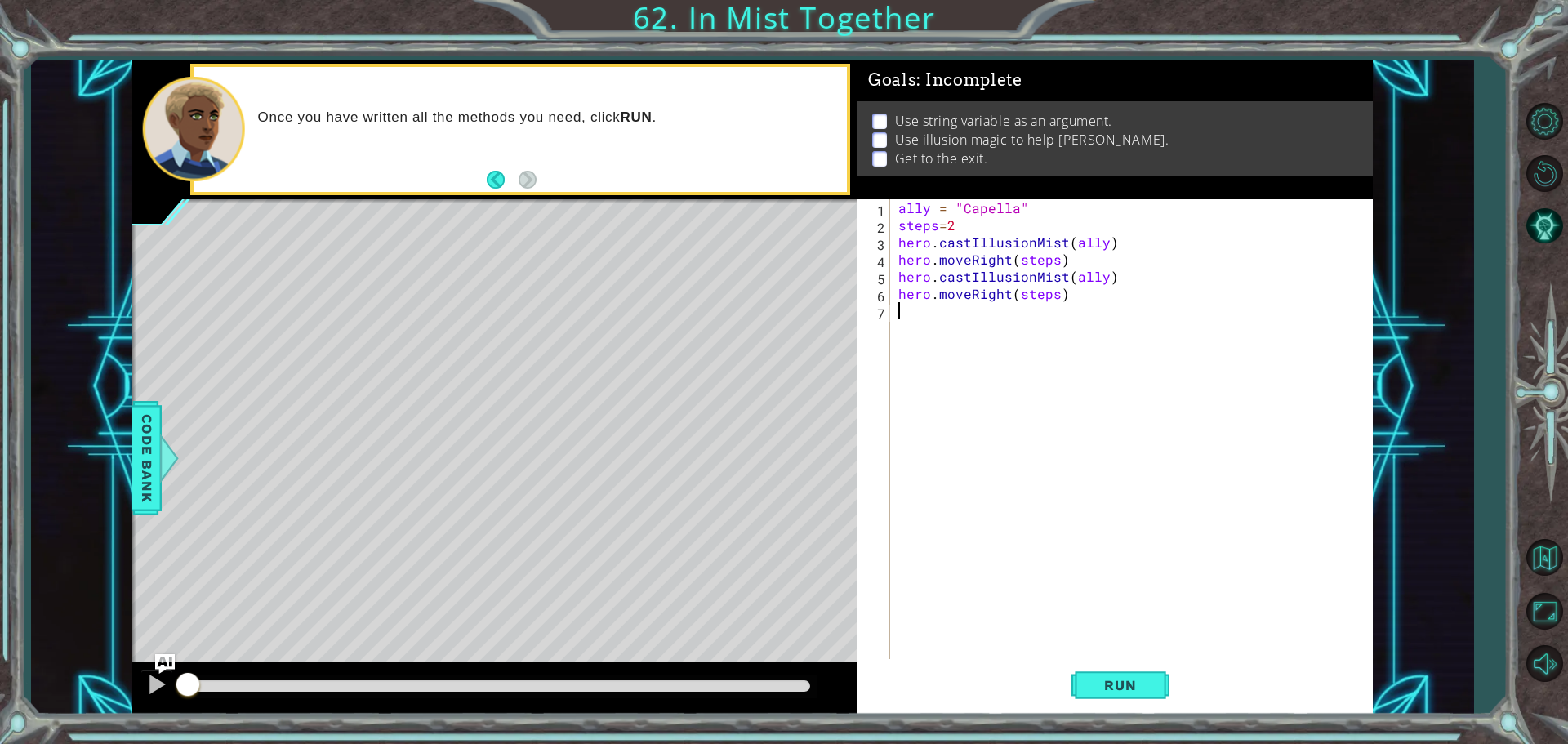
paste textarea "hero.moveRight(steps)"
type textarea "hero.moveRight(steps)"
click at [935, 359] on div "ally = "Capella" steps = 2 hero . castIllusionMist ( ally ) hero . moveRight ( …" at bounding box center [1135, 448] width 481 height 497
click at [1155, 685] on button "Run" at bounding box center [1120, 684] width 98 height 51
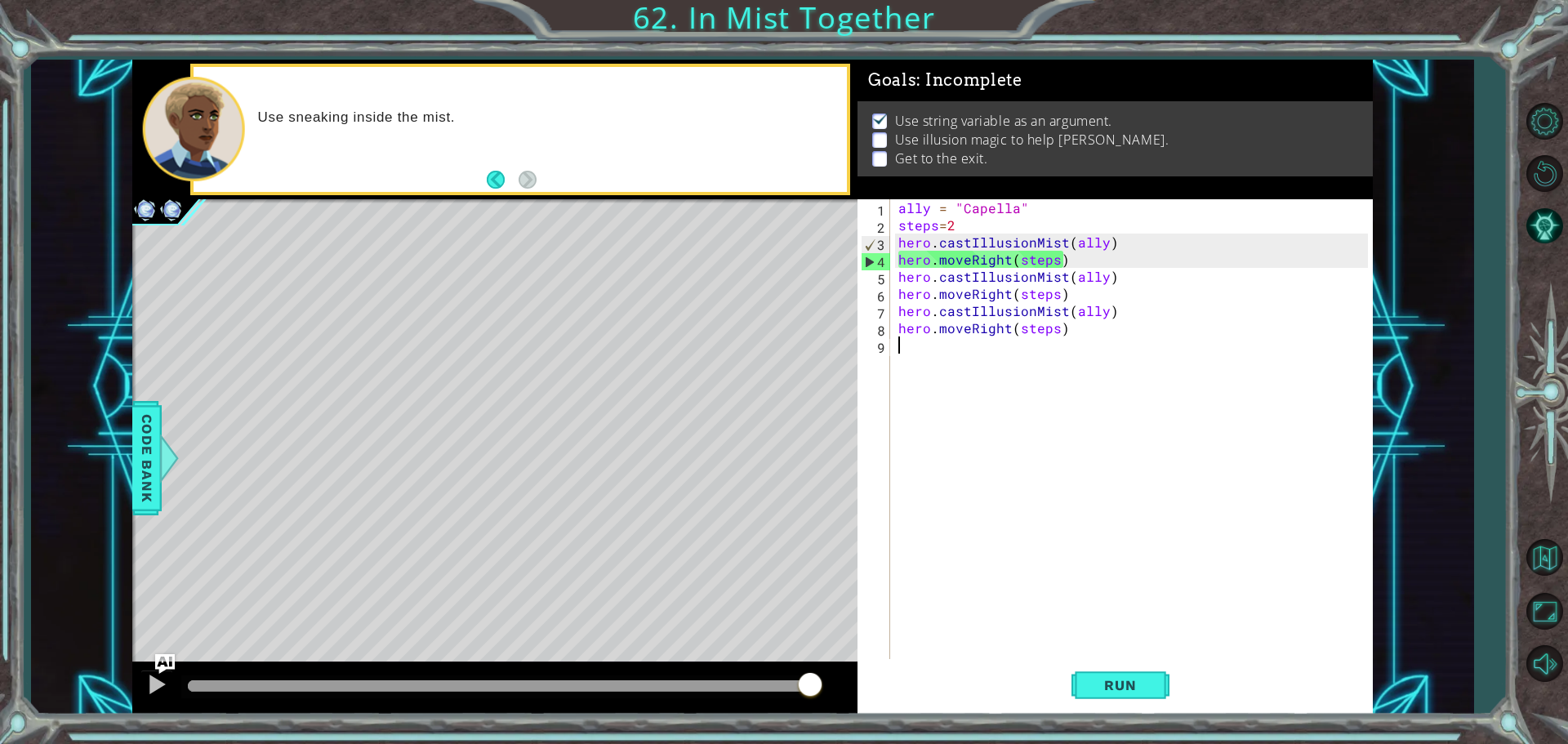
click at [954, 226] on div "ally = "Capella" steps = 2 hero . castIllusionMist ( ally ) hero . moveRight ( …" at bounding box center [1135, 448] width 481 height 497
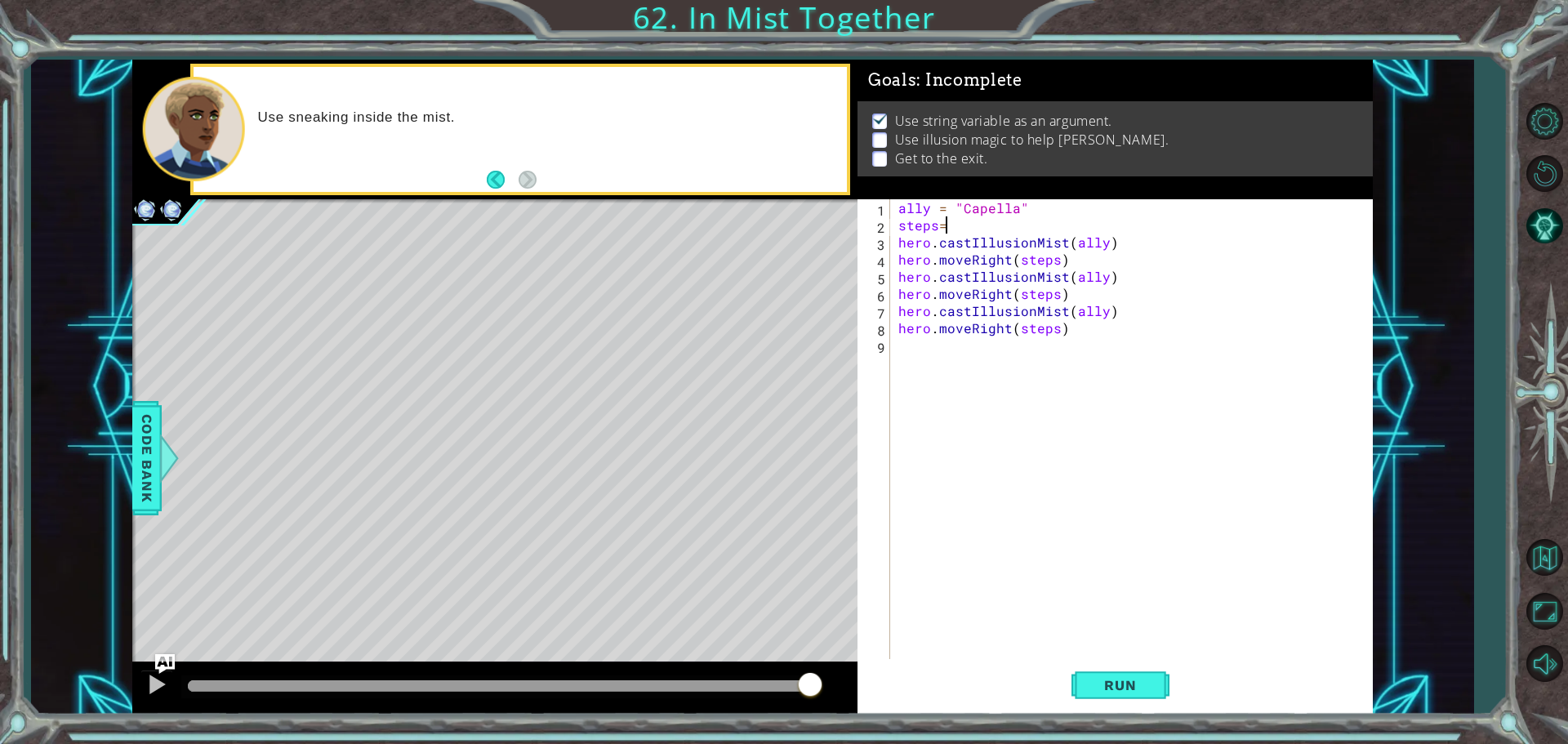
scroll to position [0, 3]
drag, startPoint x: 1092, startPoint y: 678, endPoint x: 1088, endPoint y: 667, distance: 11.7
click at [1091, 678] on span "Run" at bounding box center [1120, 685] width 65 height 16
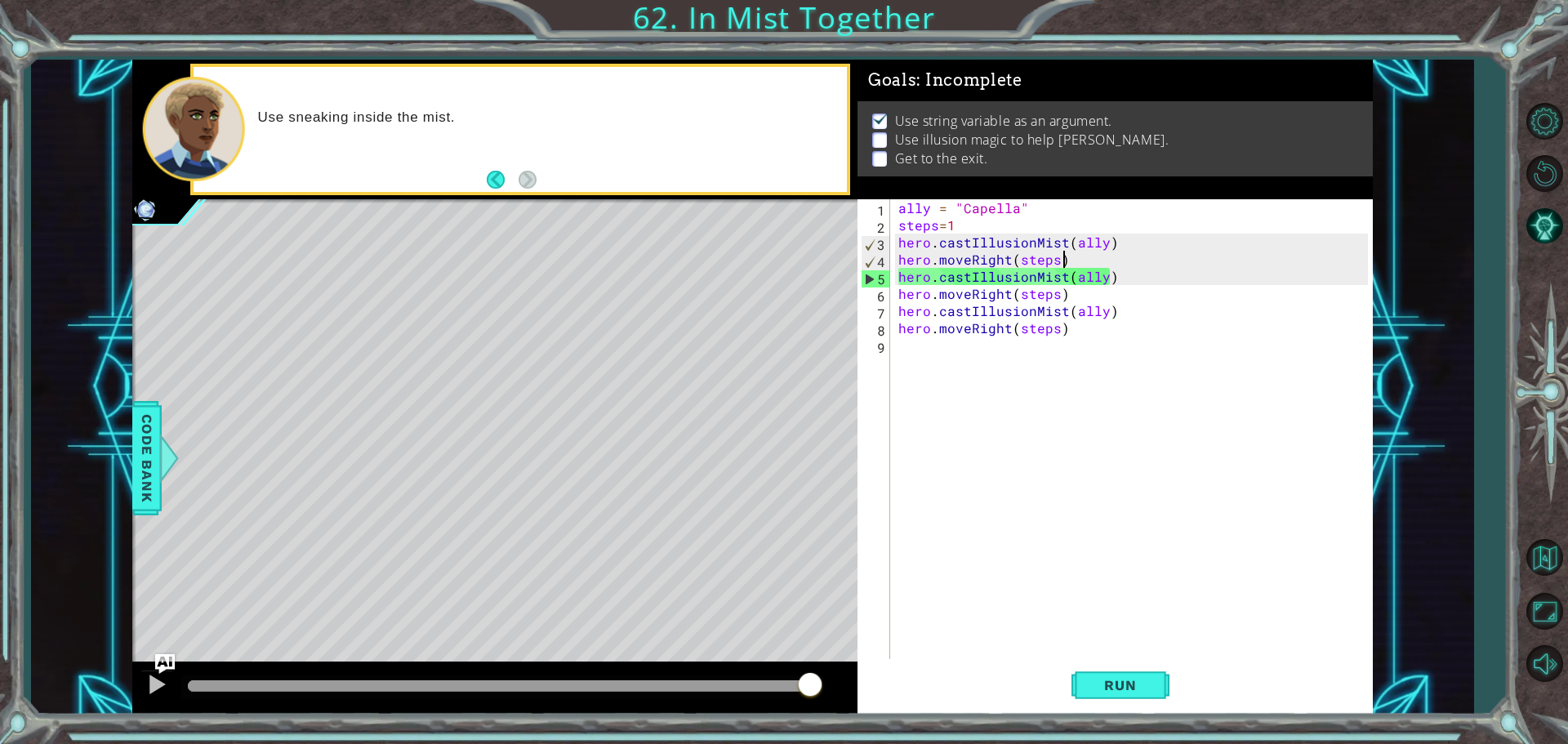
click at [1064, 257] on div "ally = "Capella" steps = 1 hero . castIllusionMist ( ally ) hero . moveRight ( …" at bounding box center [1135, 448] width 481 height 497
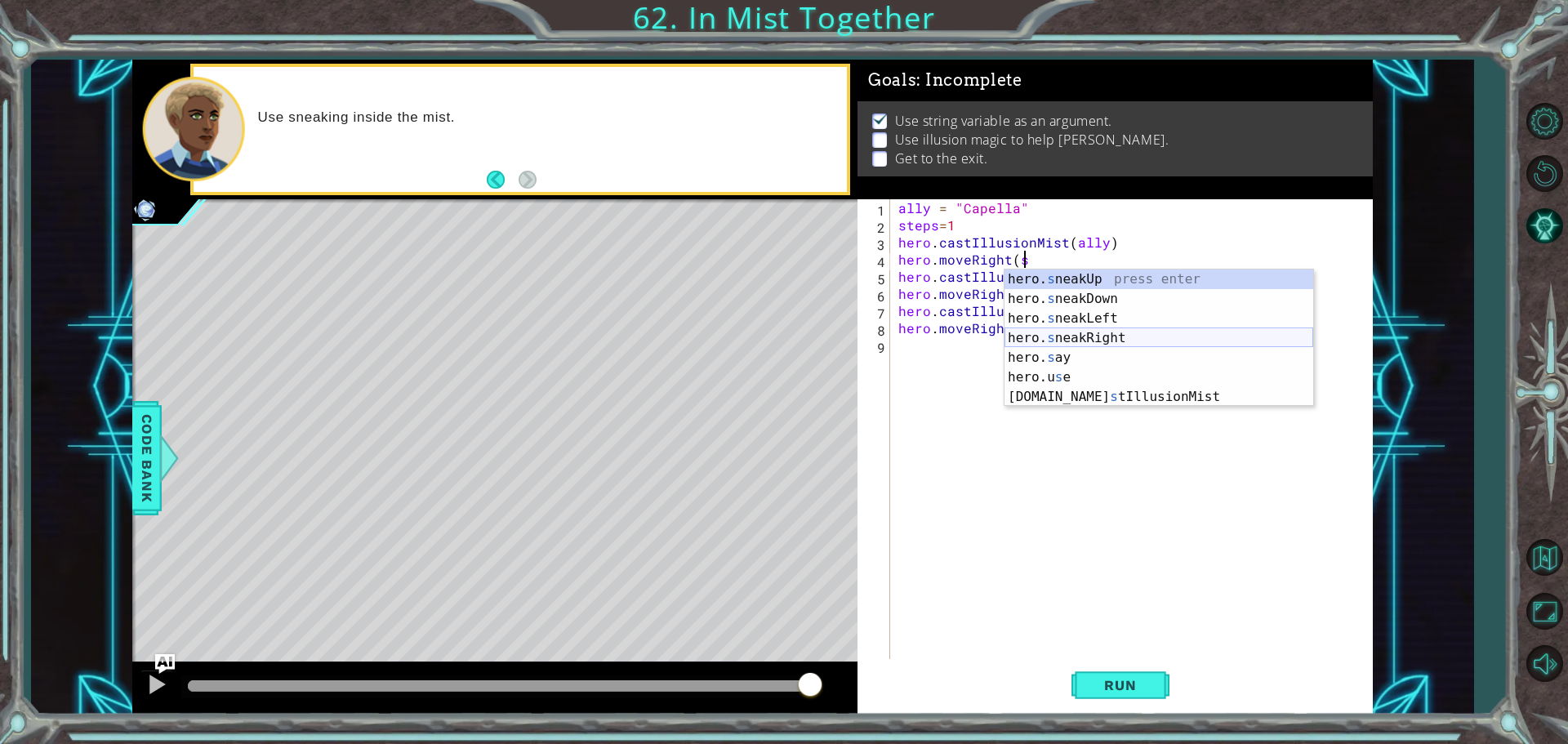
click at [1096, 331] on div "hero. s neakUp press enter hero. s neakDown press enter hero. s neakLeft press …" at bounding box center [1159, 358] width 309 height 177
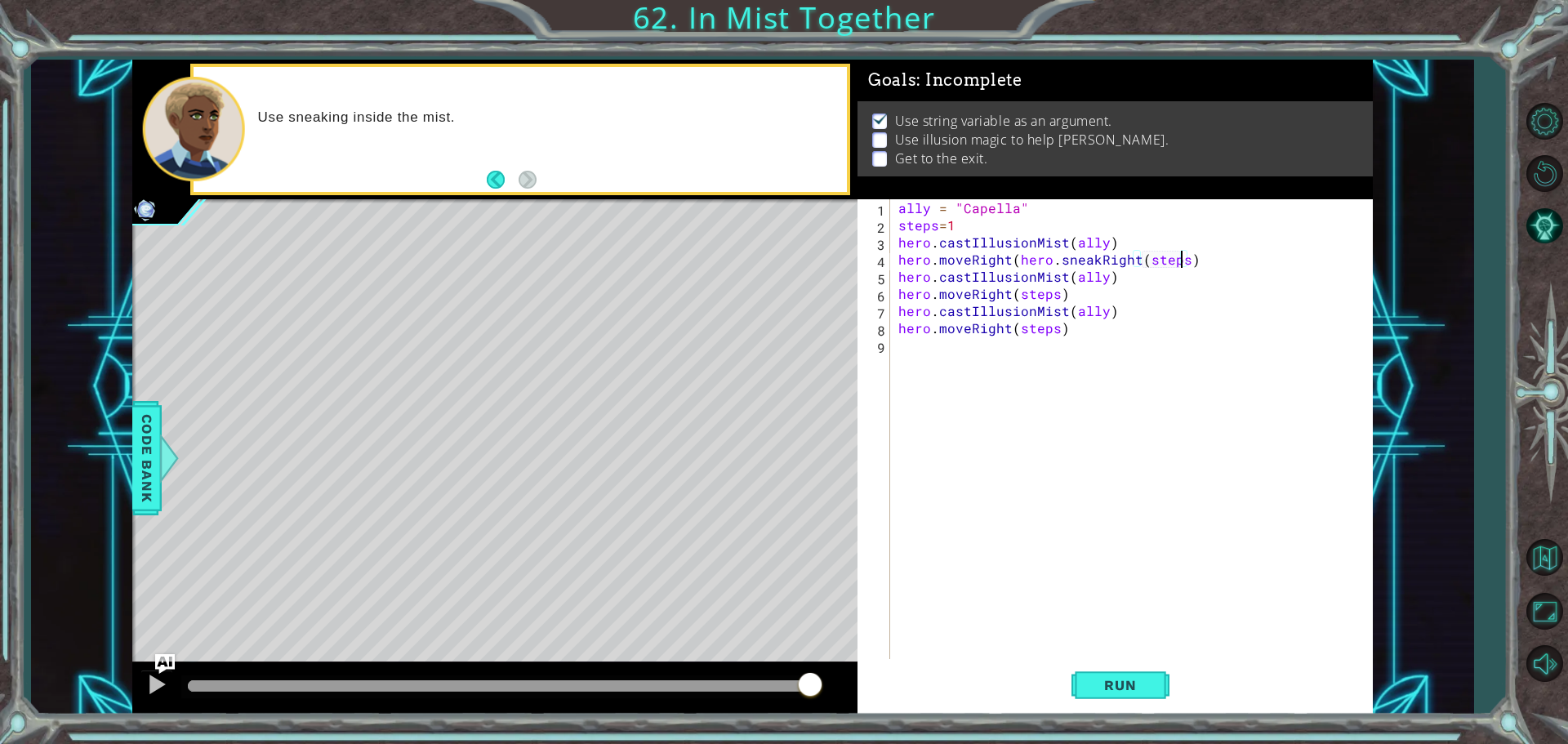
scroll to position [0, 17]
click at [1003, 292] on div "ally = "Capella" steps = 1 hero . castIllusionMist ( ally ) hero . moveRight ( …" at bounding box center [1135, 448] width 481 height 497
click at [1005, 292] on div "ally = "Capella" steps = 1 hero . castIllusionMist ( ally ) hero . moveRight ( …" at bounding box center [1135, 448] width 481 height 497
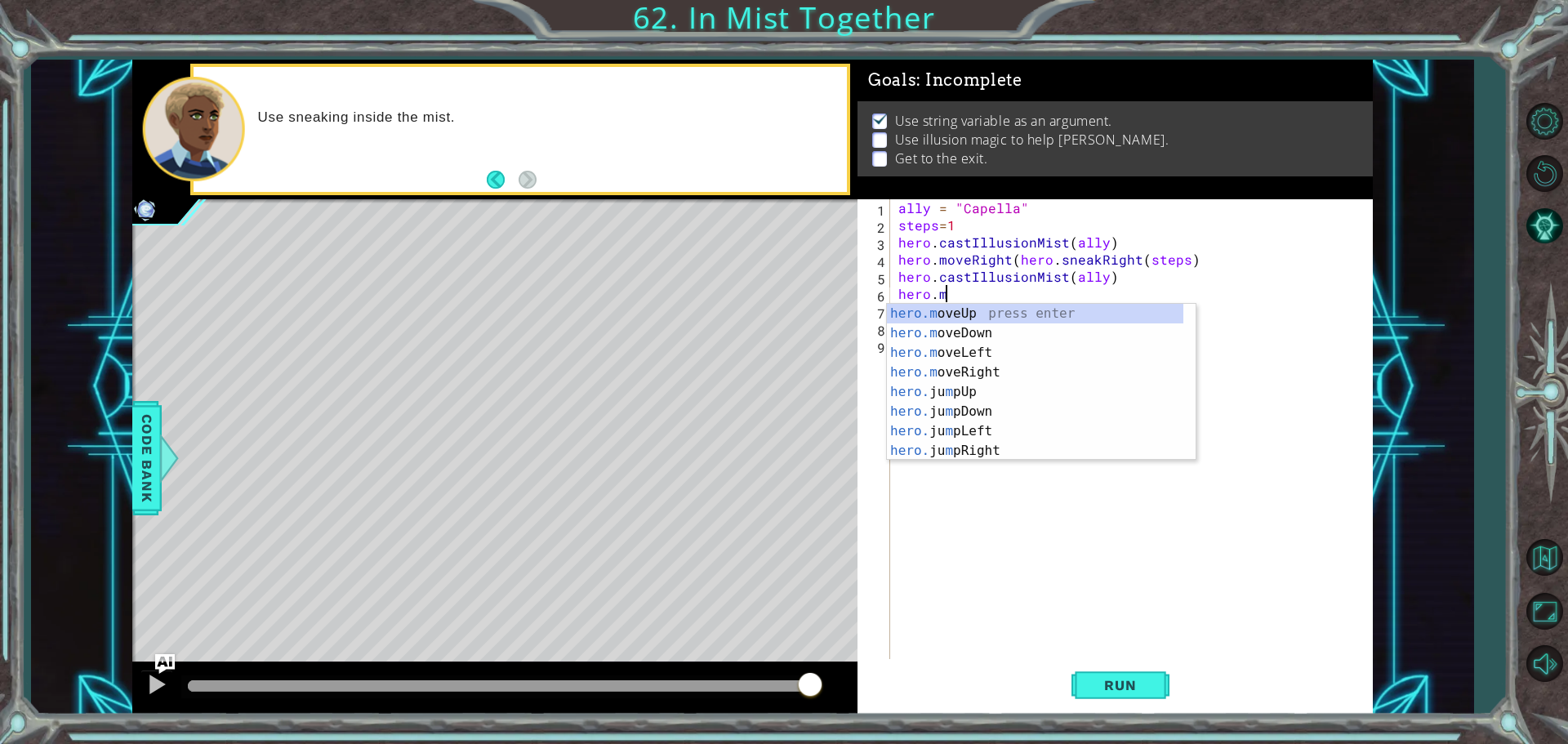
scroll to position [0, 2]
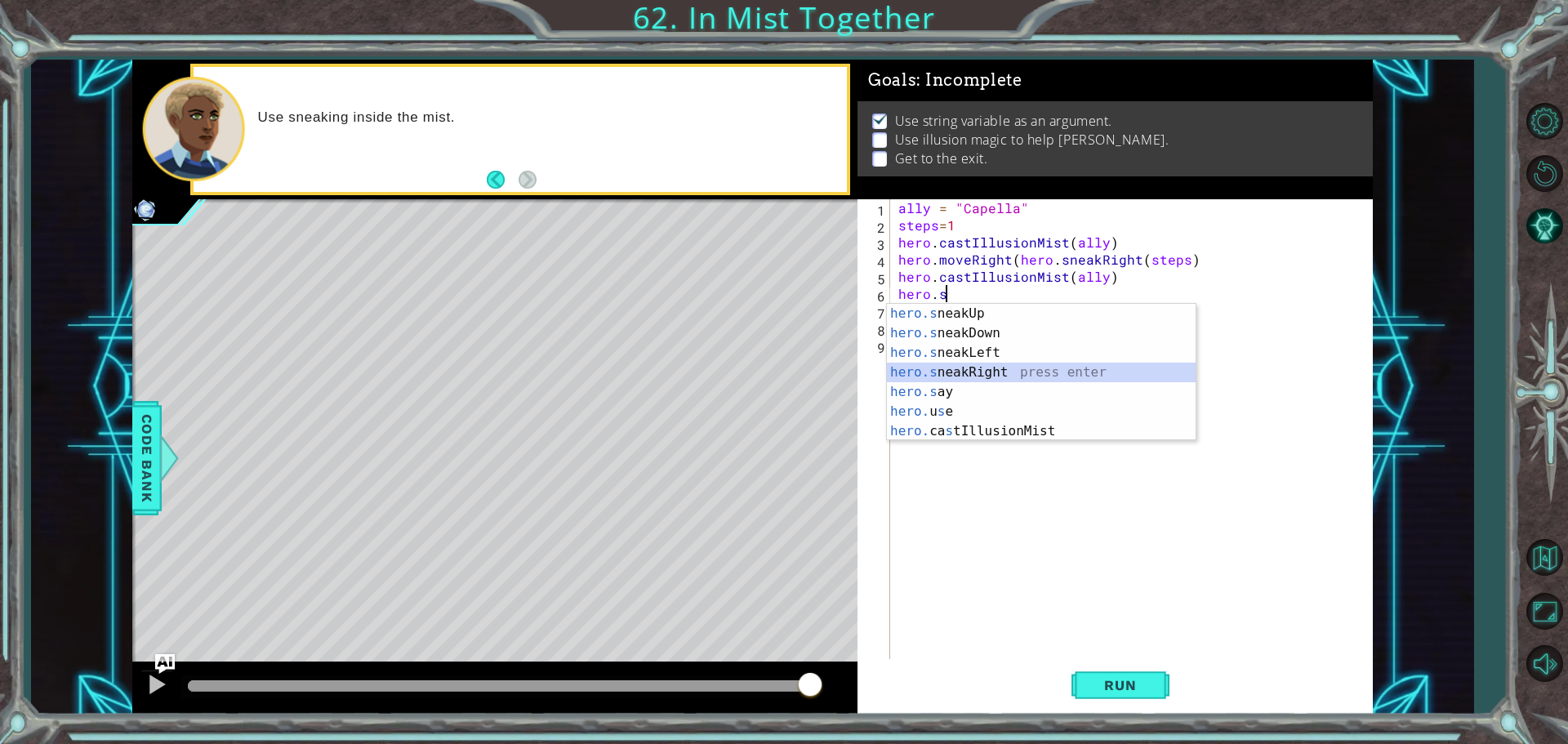
click at [982, 363] on div "hero.s neakUp press enter hero.s neakDown press enter hero.s neakLeft press ent…" at bounding box center [1041, 392] width 309 height 177
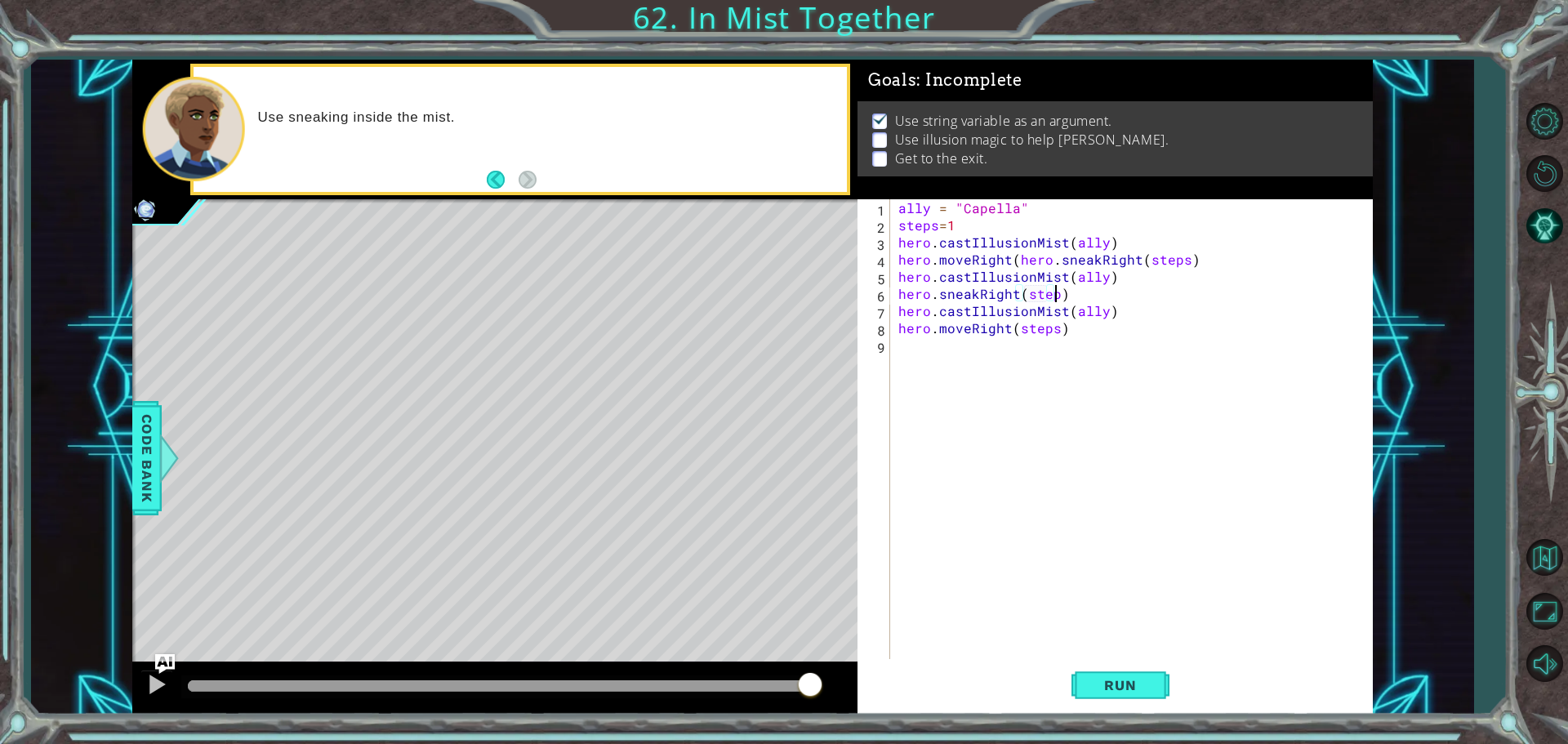
scroll to position [0, 10]
click at [1007, 327] on div "ally = "Capella" steps = 1 hero . castIllusionMist ( ally ) hero . moveRight ( …" at bounding box center [1135, 448] width 481 height 497
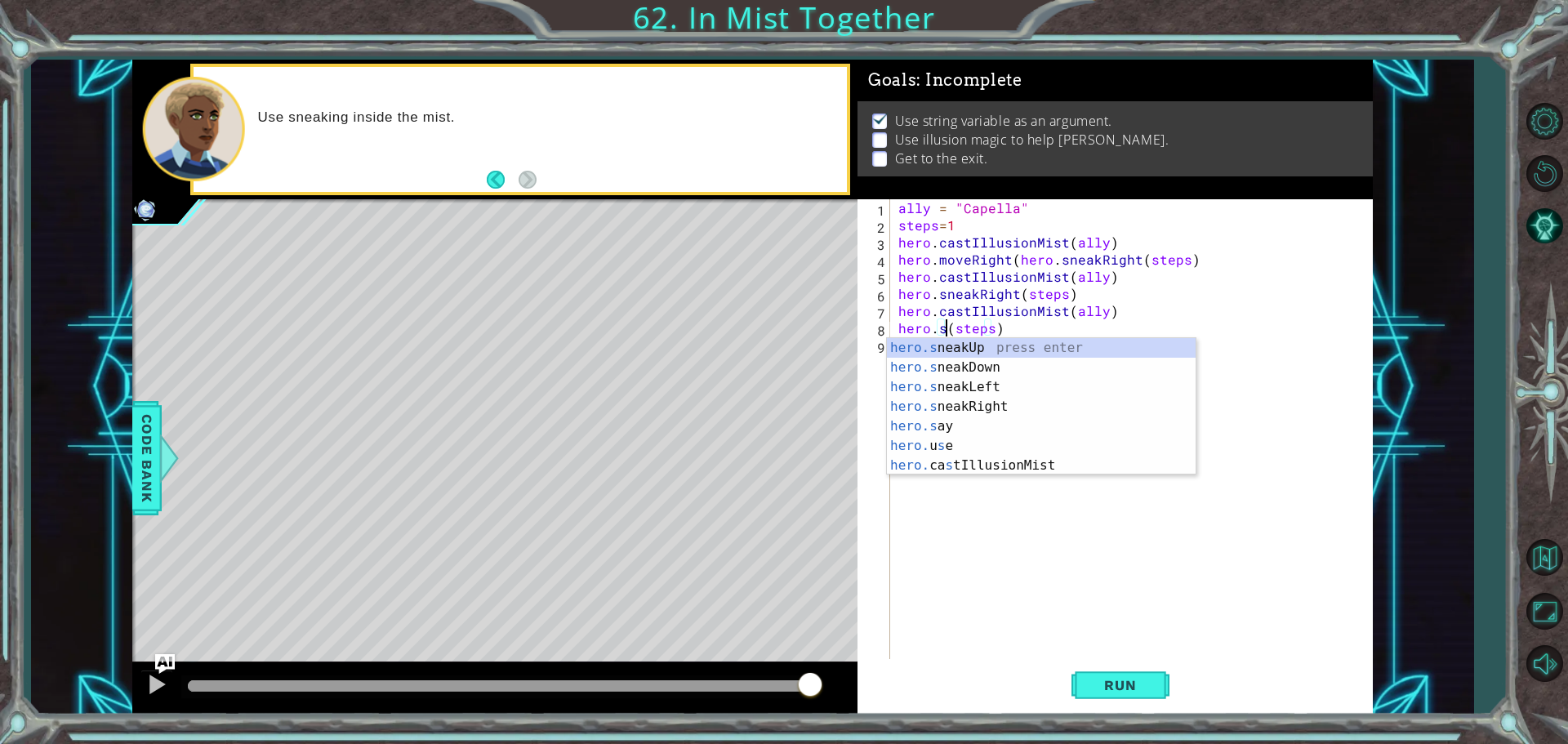
scroll to position [0, 4]
click at [971, 404] on div "hero.s neakUp press enter hero.s neakDown press enter hero.s neakLeft press ent…" at bounding box center [1041, 426] width 309 height 177
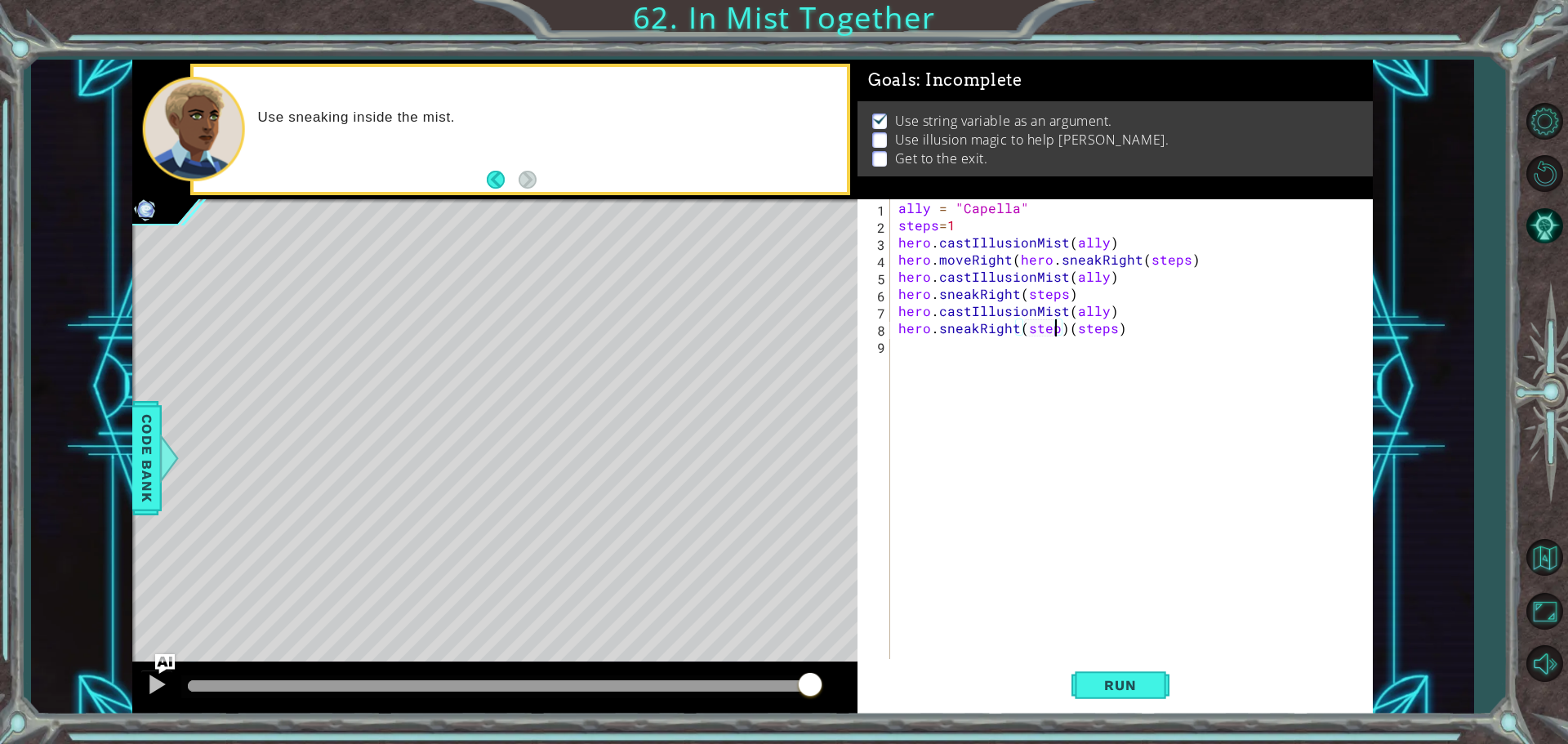
scroll to position [0, 10]
click at [1126, 330] on div "ally = "Capella" steps = 1 hero . castIllusionMist ( ally ) hero . moveRight ( …" at bounding box center [1135, 448] width 481 height 497
click at [959, 224] on div "ally = "Capella" steps = 1 hero . castIllusionMist ( ally ) hero . moveRight ( …" at bounding box center [1135, 448] width 481 height 497
type textarea "steps=2"
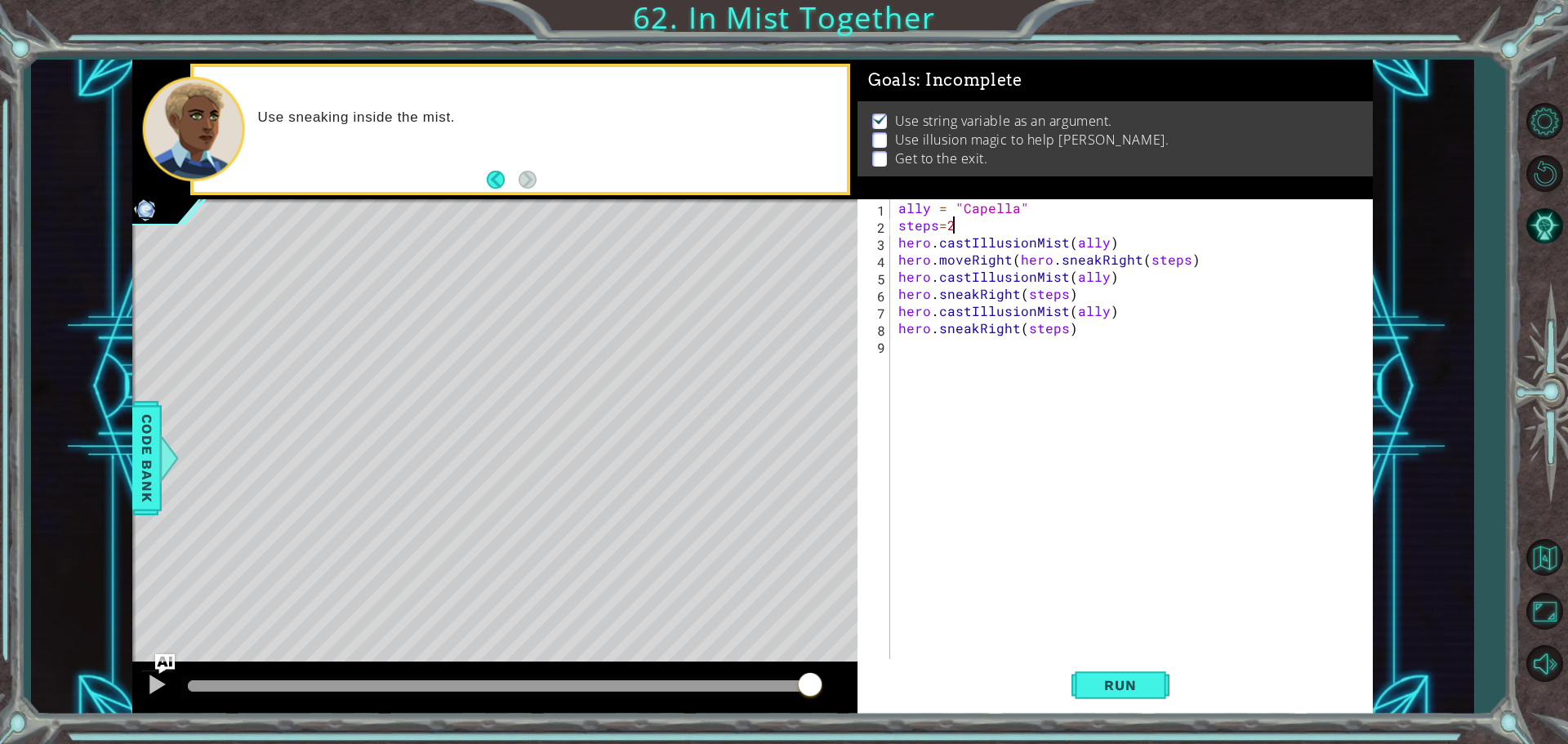
click at [1102, 340] on div "ally = "Capella" steps = 2 hero . castIllusionMist ( ally ) hero . moveRight ( …" at bounding box center [1135, 448] width 481 height 497
click at [1087, 335] on div "ally = "Capella" steps = 2 hero . castIllusionMist ( ally ) hero . moveRight ( …" at bounding box center [1135, 448] width 481 height 497
click at [1142, 693] on span "Run" at bounding box center [1120, 685] width 65 height 16
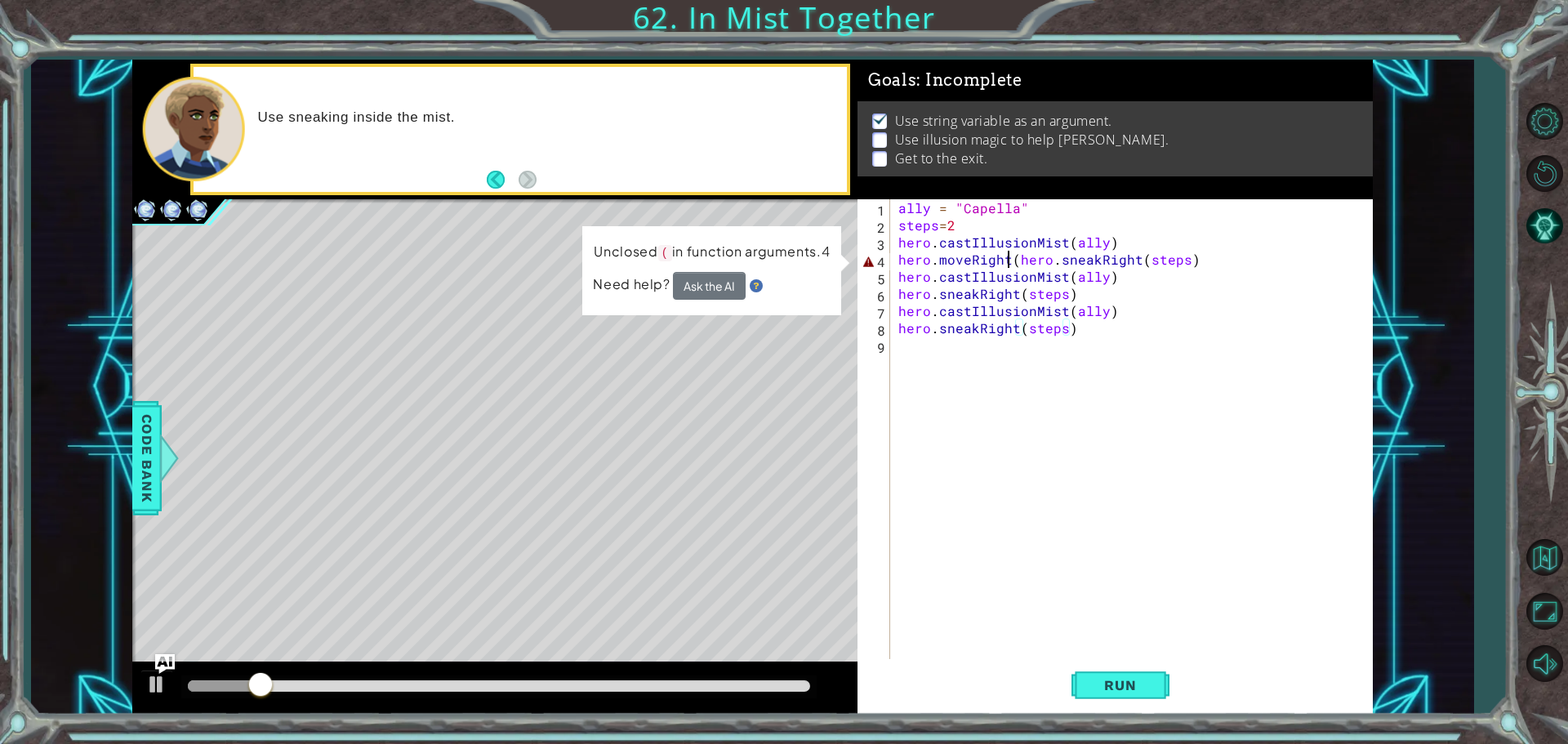
click at [1005, 259] on div "ally = "Capella" steps = 2 hero . castIllusionMist ( ally ) hero . moveRight ( …" at bounding box center [1135, 448] width 481 height 497
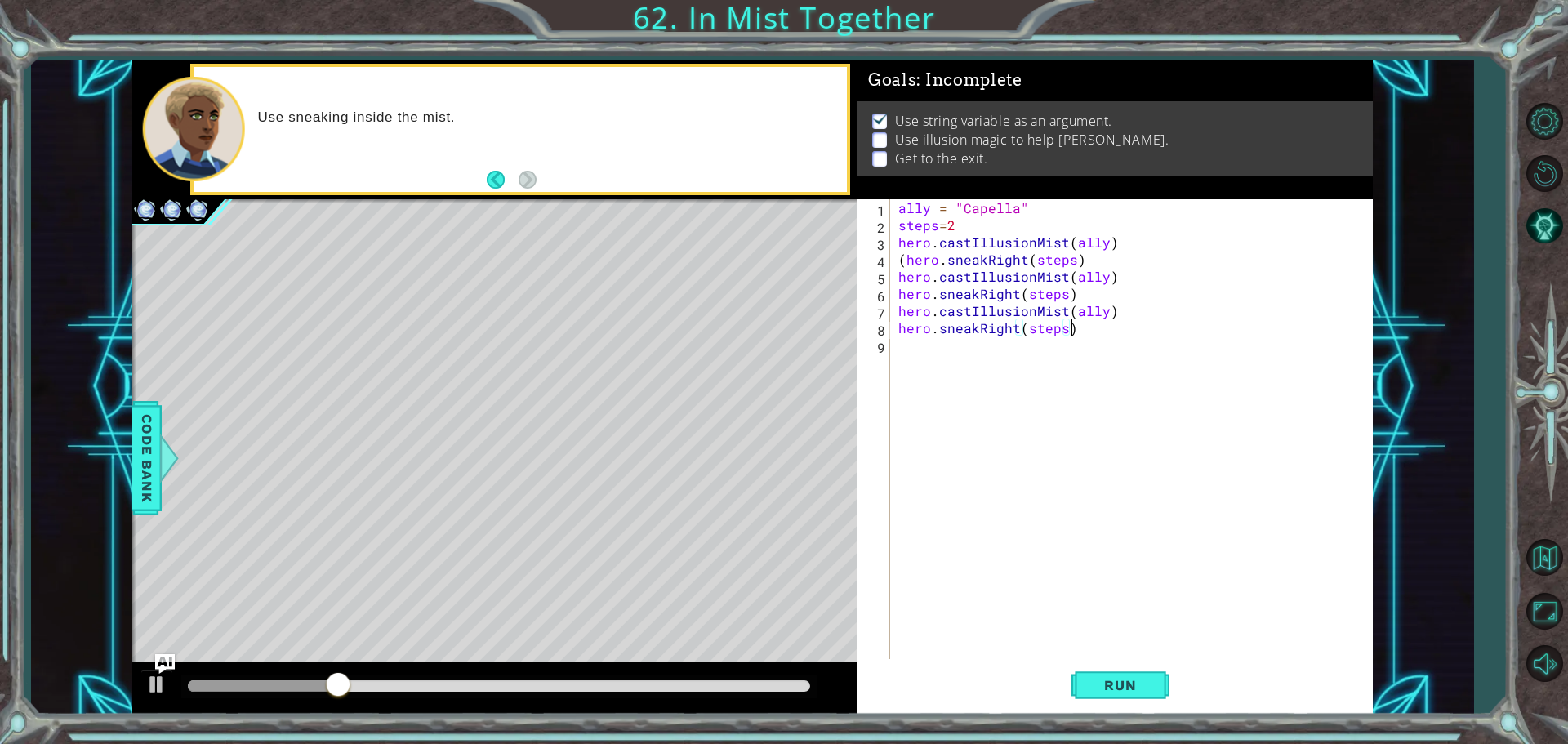
click at [1182, 324] on div "ally = "Capella" steps = 2 hero . castIllusionMist ( ally ) ( hero . sneakRight…" at bounding box center [1135, 448] width 481 height 497
click at [1153, 684] on button "Run" at bounding box center [1120, 684] width 98 height 51
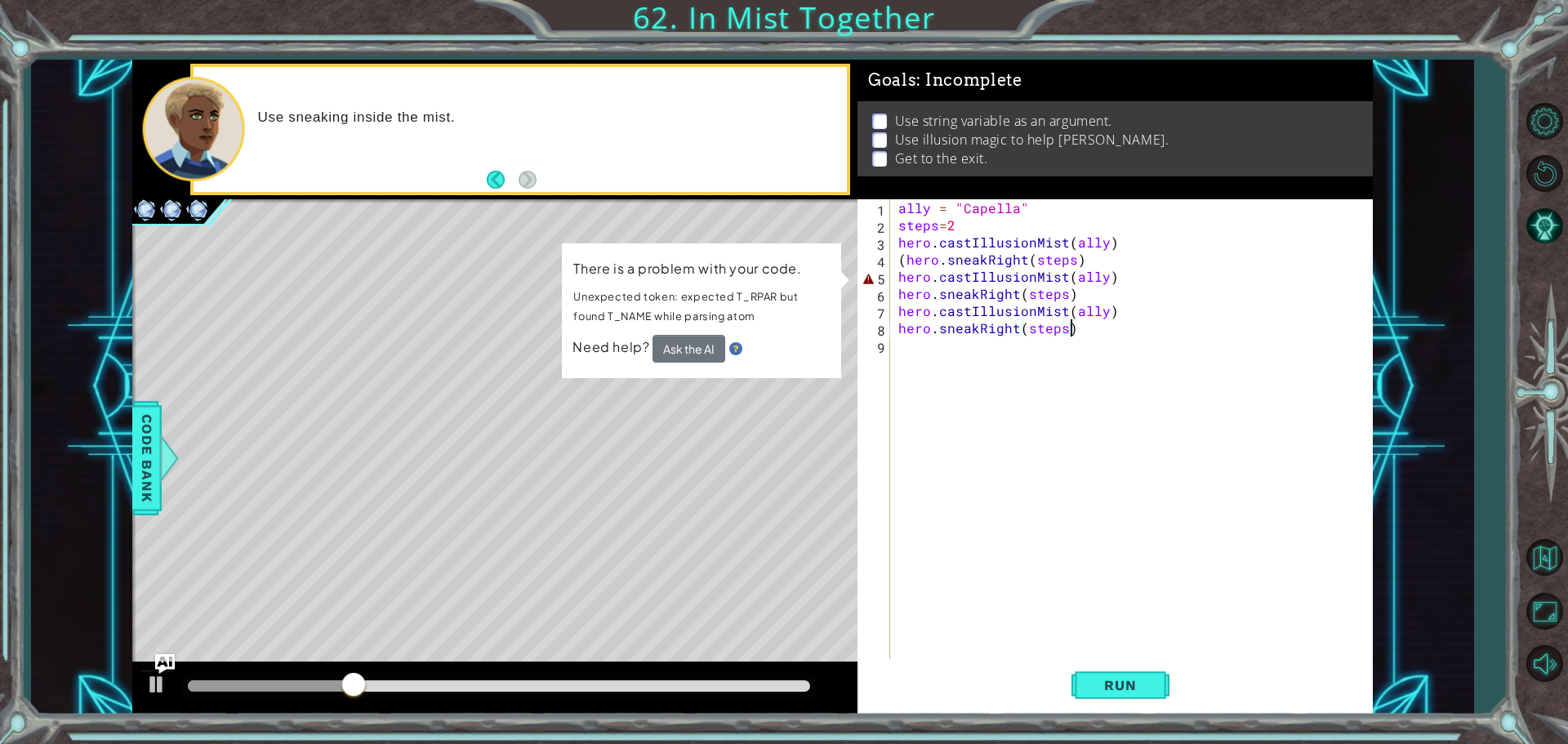
click at [906, 261] on div "ally = "Capella" steps = 2 hero . castIllusionMist ( ally ) ( hero . sneakRight…" at bounding box center [1135, 448] width 481 height 497
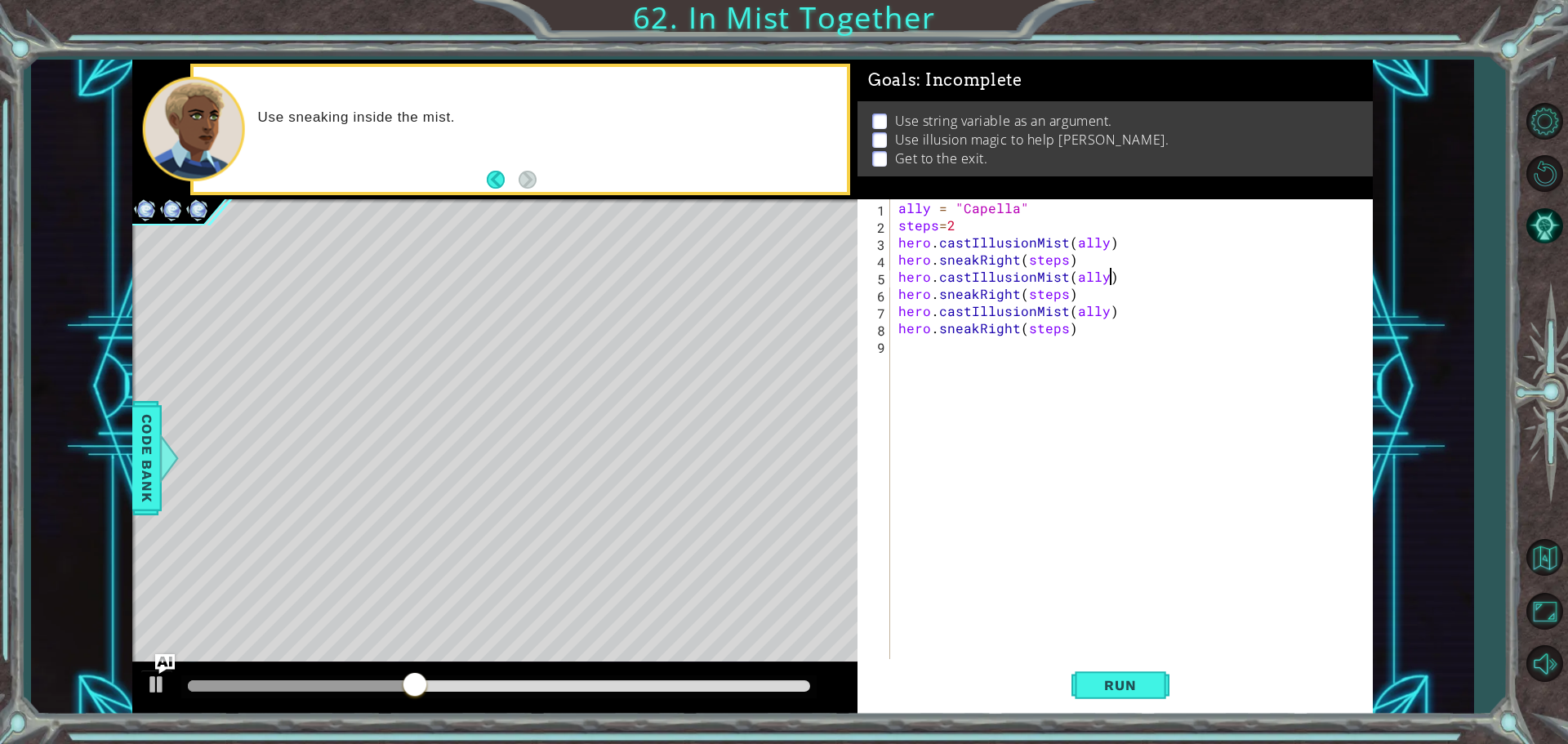
click at [1121, 280] on div "ally = "Capella" steps = 2 hero . castIllusionMist ( ally ) hero . sneakRight (…" at bounding box center [1135, 448] width 481 height 497
type textarea "hero.castIllusionMist(ally)"
click at [1101, 675] on button "Run" at bounding box center [1120, 684] width 98 height 51
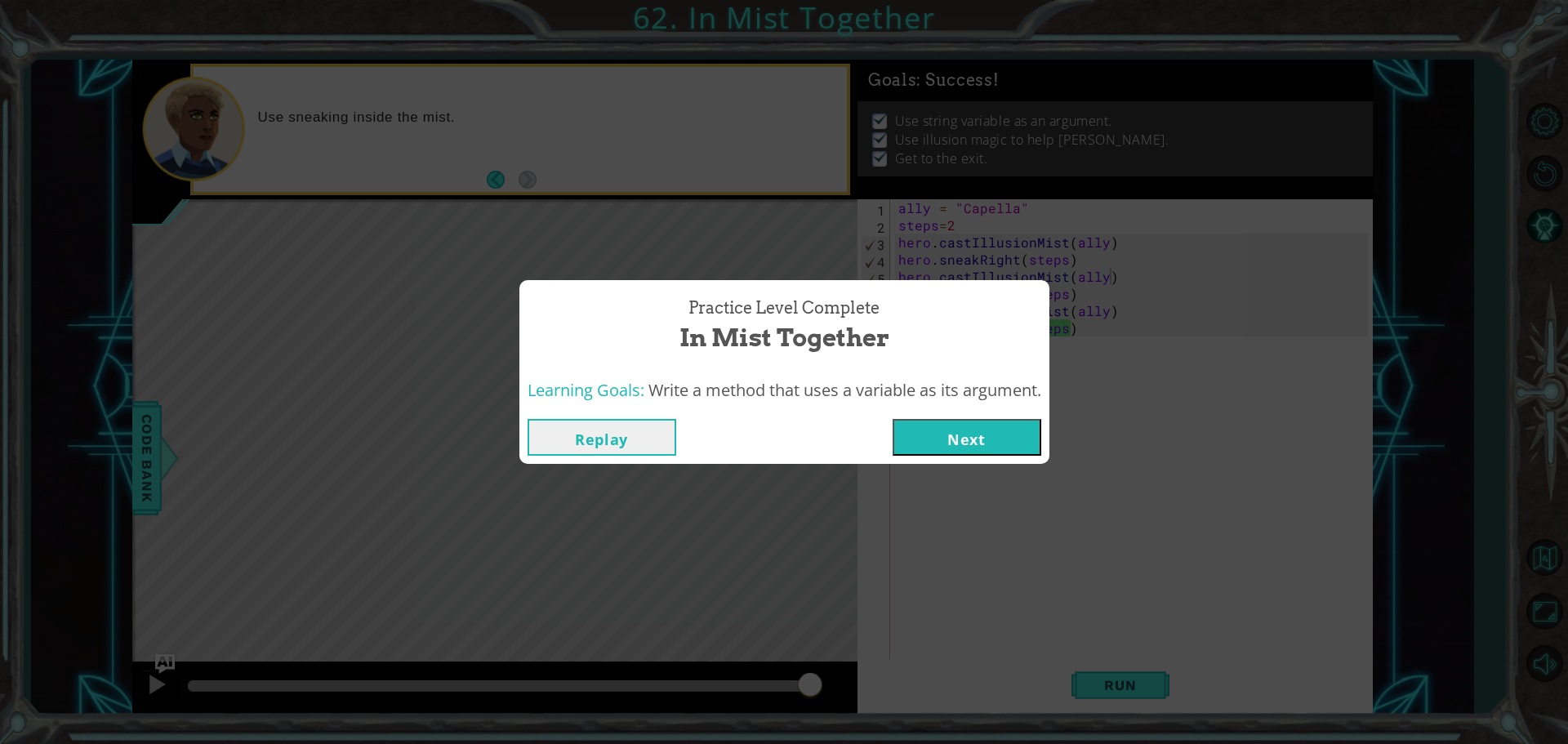
click at [989, 431] on button "Next" at bounding box center [967, 437] width 149 height 37
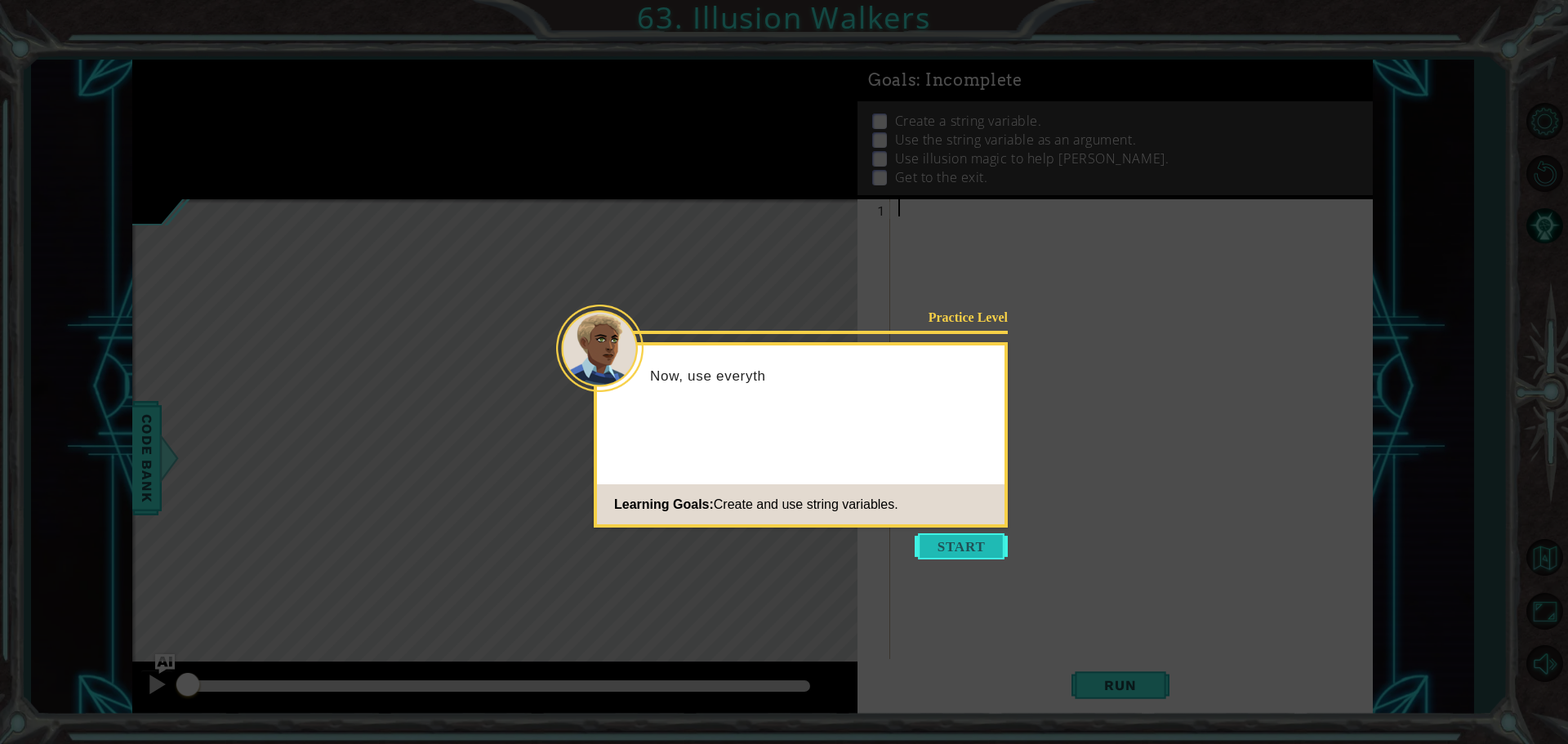
click at [955, 534] on button "Start" at bounding box center [961, 546] width 93 height 26
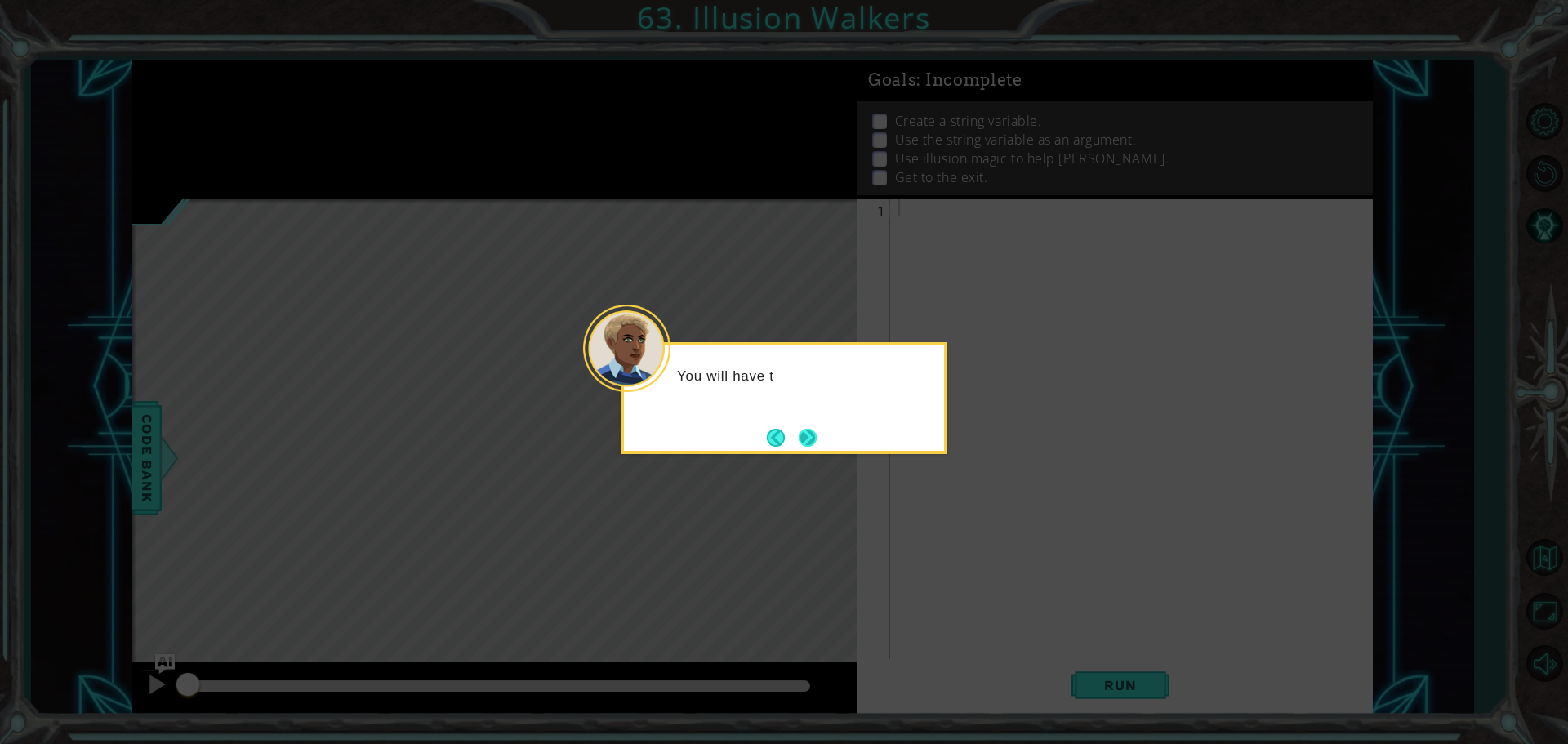
click at [810, 439] on button "Next" at bounding box center [807, 437] width 19 height 19
click at [808, 440] on button "Next" at bounding box center [807, 437] width 30 height 30
click at [804, 436] on button "Next" at bounding box center [807, 437] width 19 height 19
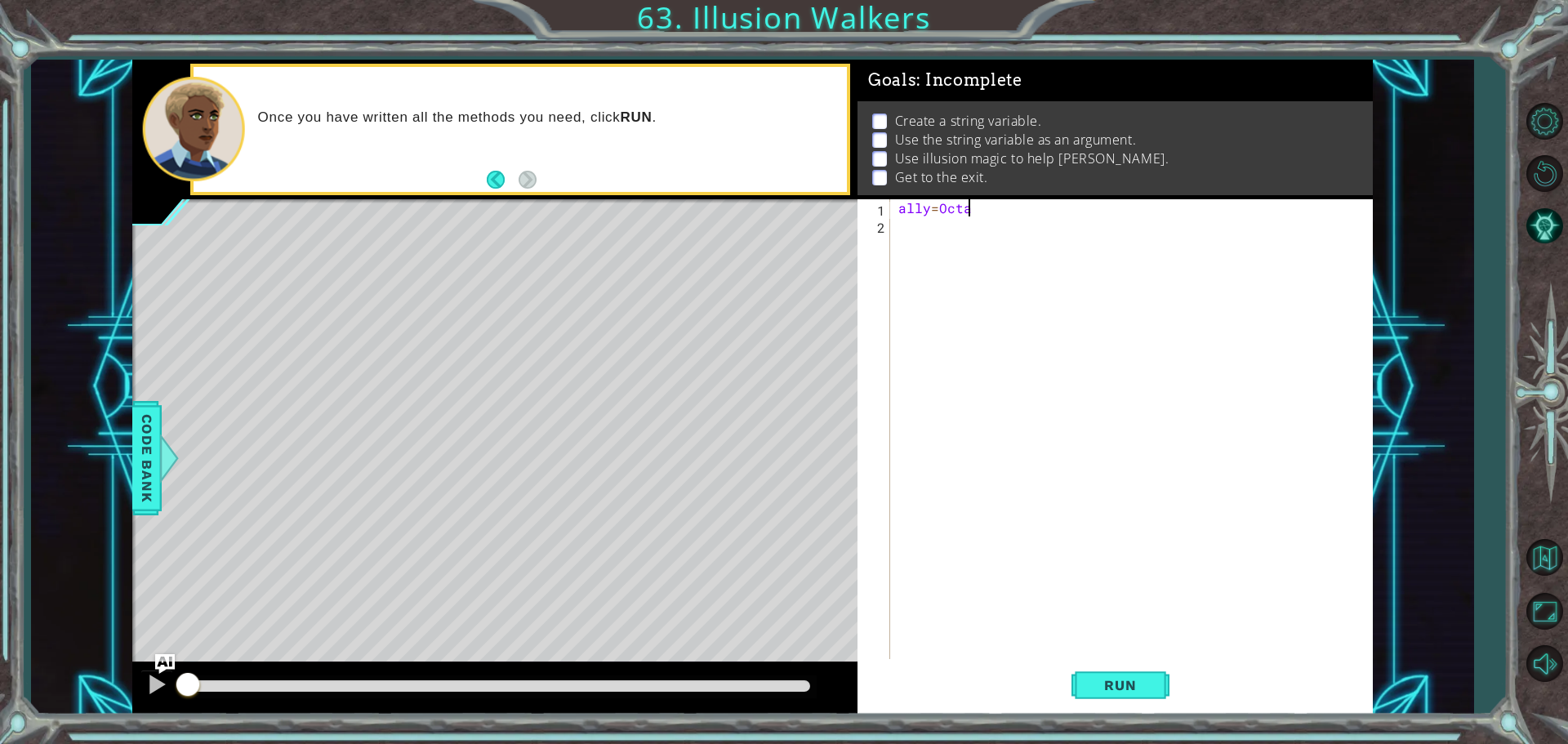
scroll to position [0, 5]
click at [938, 207] on div "ally = [PERSON_NAME]" at bounding box center [1135, 448] width 481 height 497
click at [985, 208] on div "ally = "Octan" at bounding box center [1135, 448] width 481 height 497
type textarea "ally="Octan""
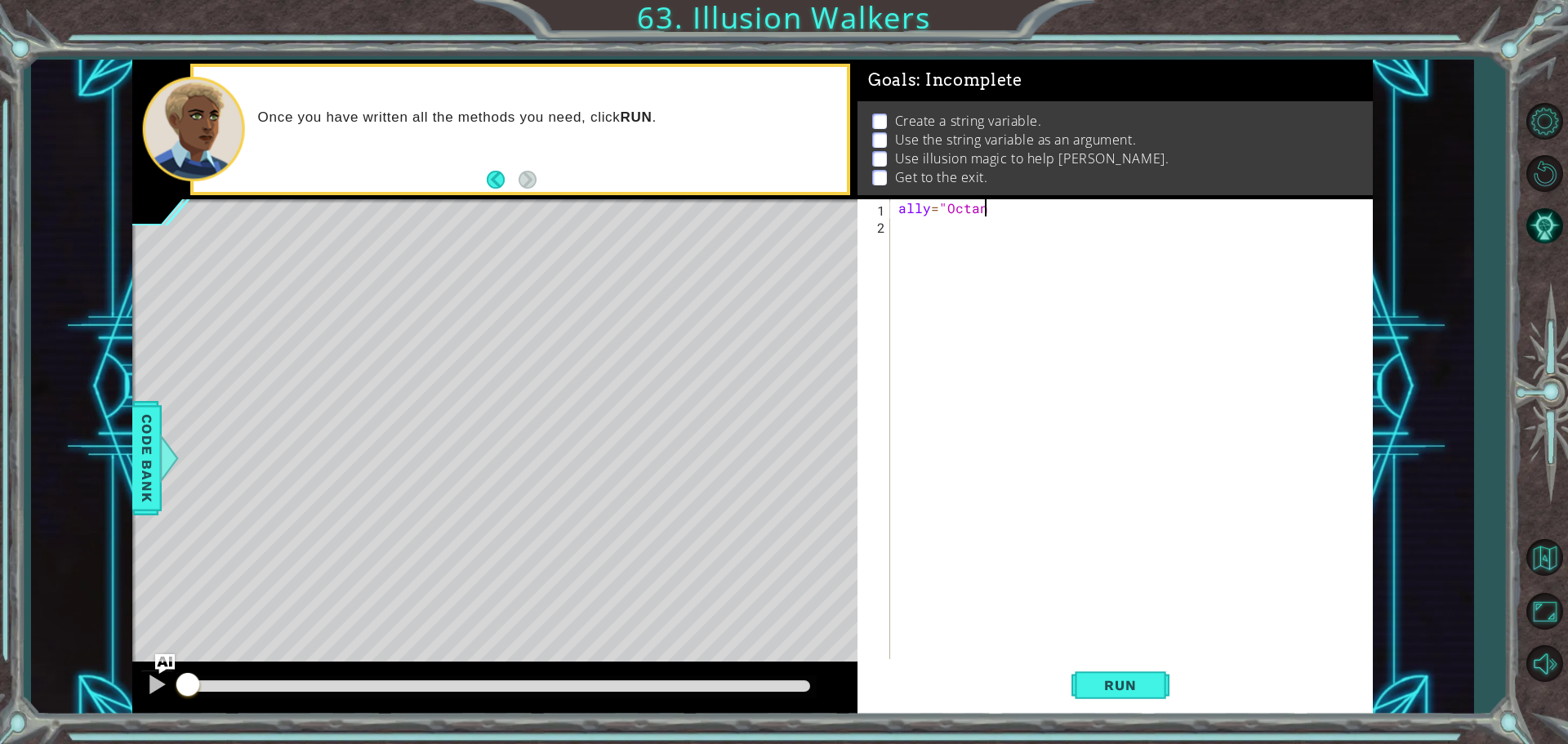
scroll to position [0, 5]
click at [912, 229] on div "ally = "Octan"" at bounding box center [1135, 448] width 481 height 497
type textarea "steps=2"
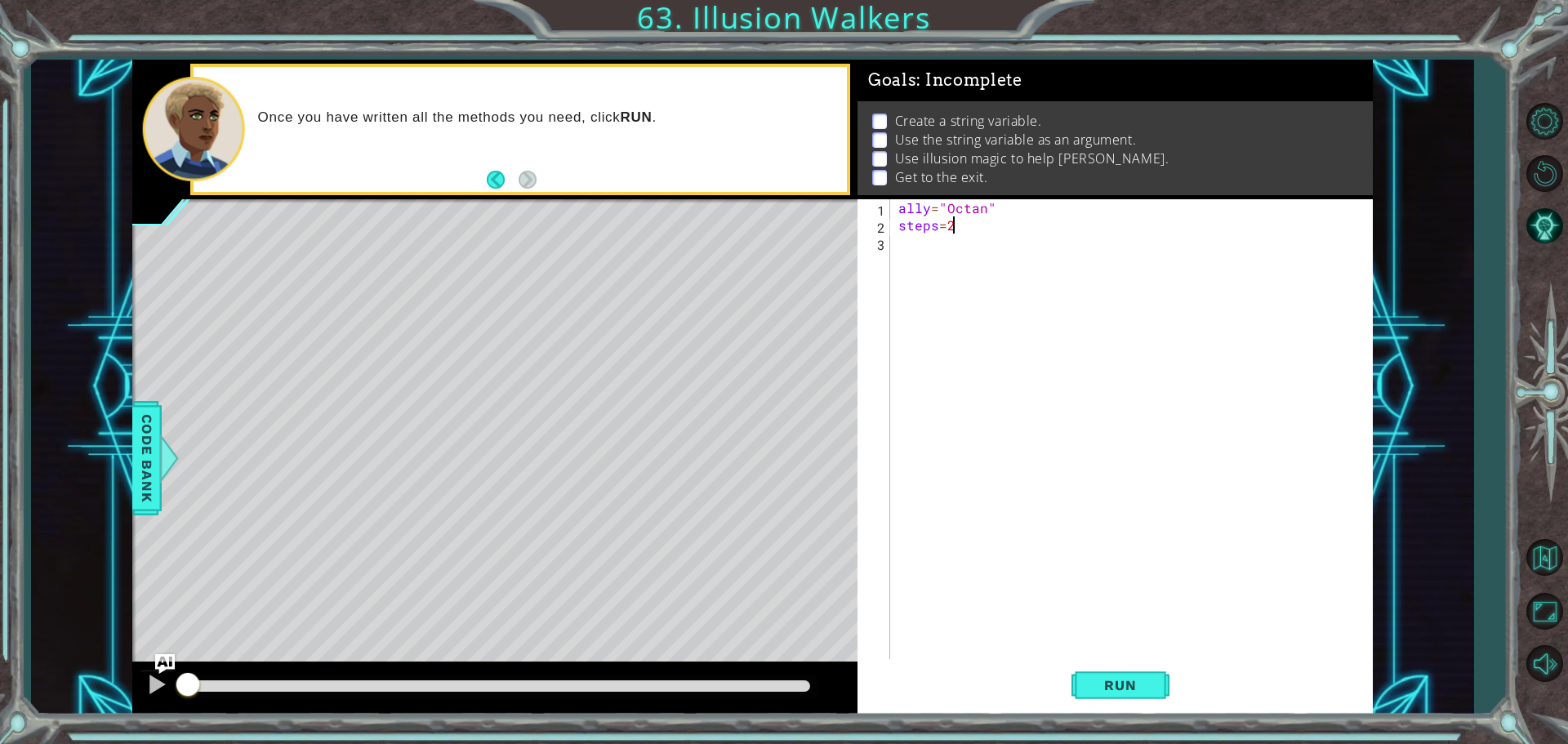
click at [899, 254] on div "ally = "Octan" steps = 2" at bounding box center [1135, 448] width 481 height 497
click at [1084, 255] on div "hero. cas tIllusionMist press enter" at bounding box center [1041, 281] width 309 height 59
type textarea "hero.castIllusionMist(ally)"
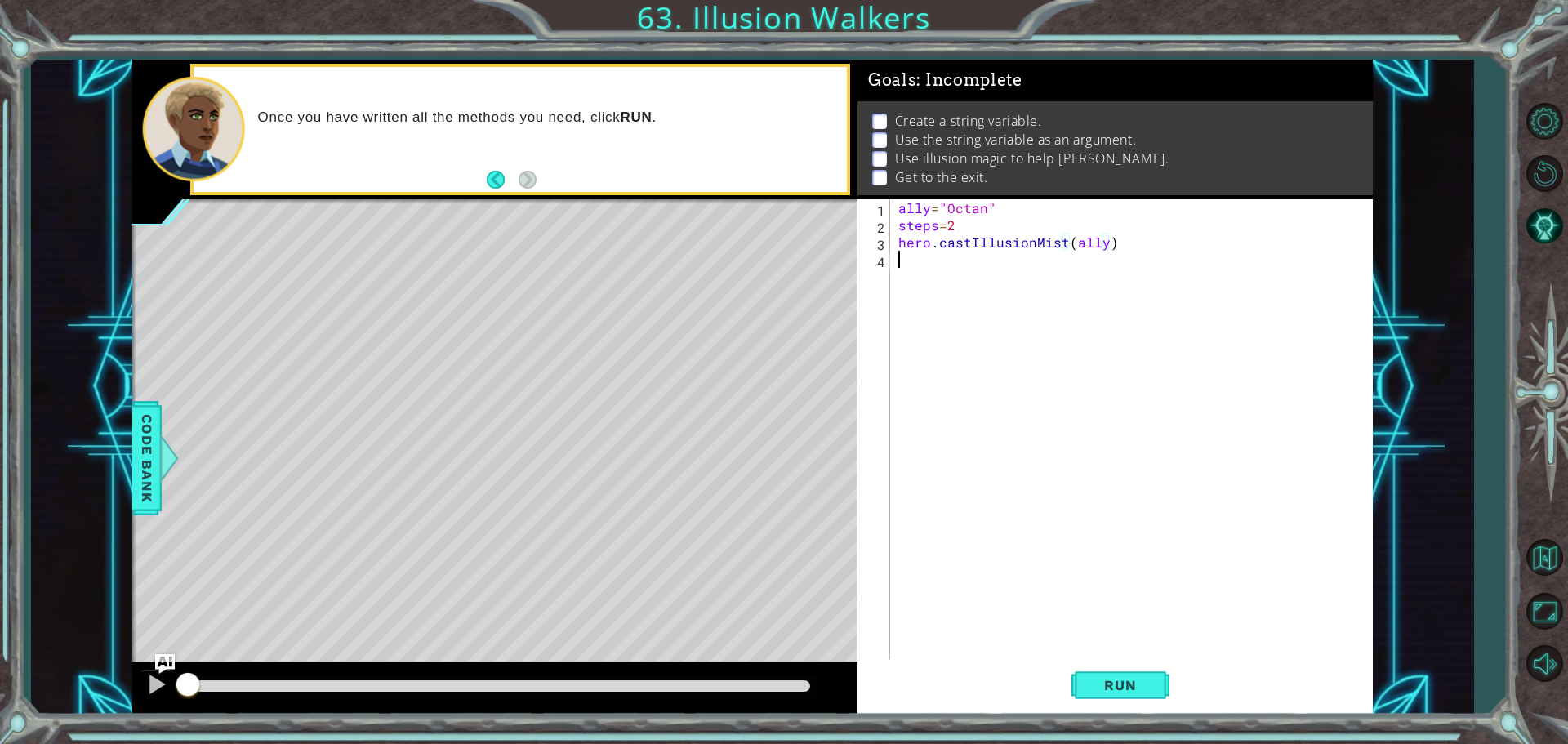
click at [927, 263] on div "ally = "Octan" steps = 2 hero . castIllusionMist ( ally )" at bounding box center [1135, 448] width 481 height 497
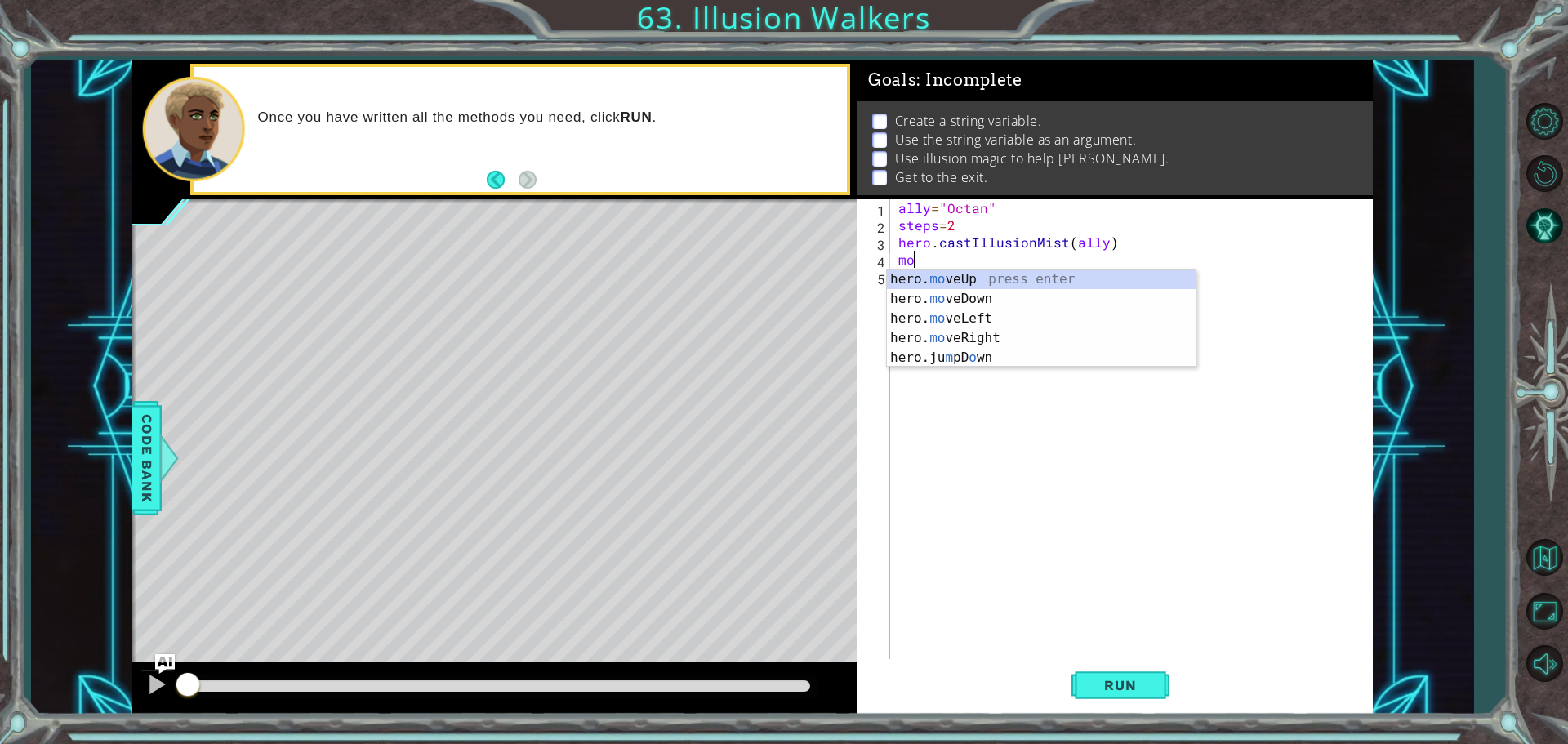
type textarea "m"
click at [990, 277] on div "hero. sne akUp press enter hero. sne akDown press enter hero. sne akLeft press …" at bounding box center [1041, 328] width 309 height 118
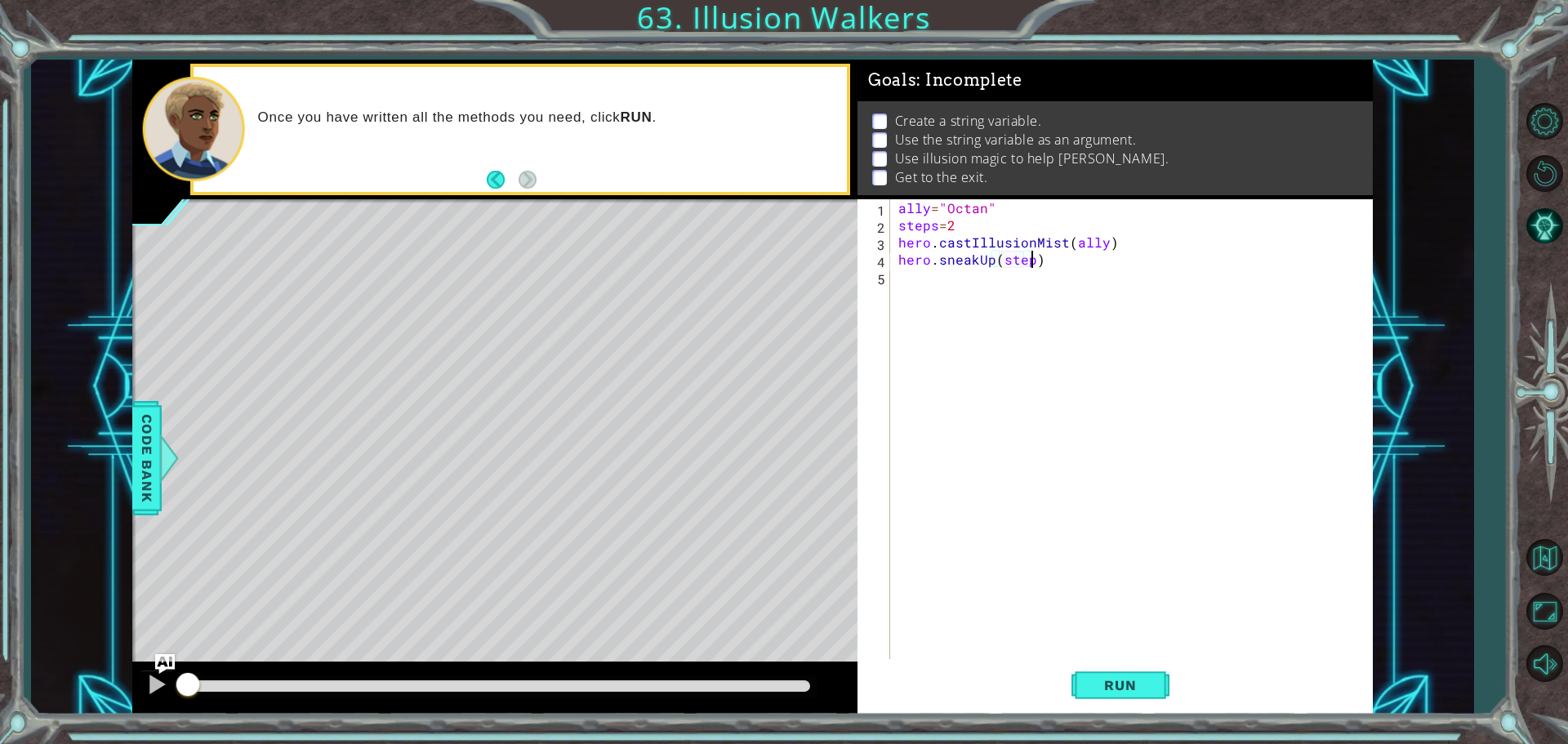
scroll to position [0, 8]
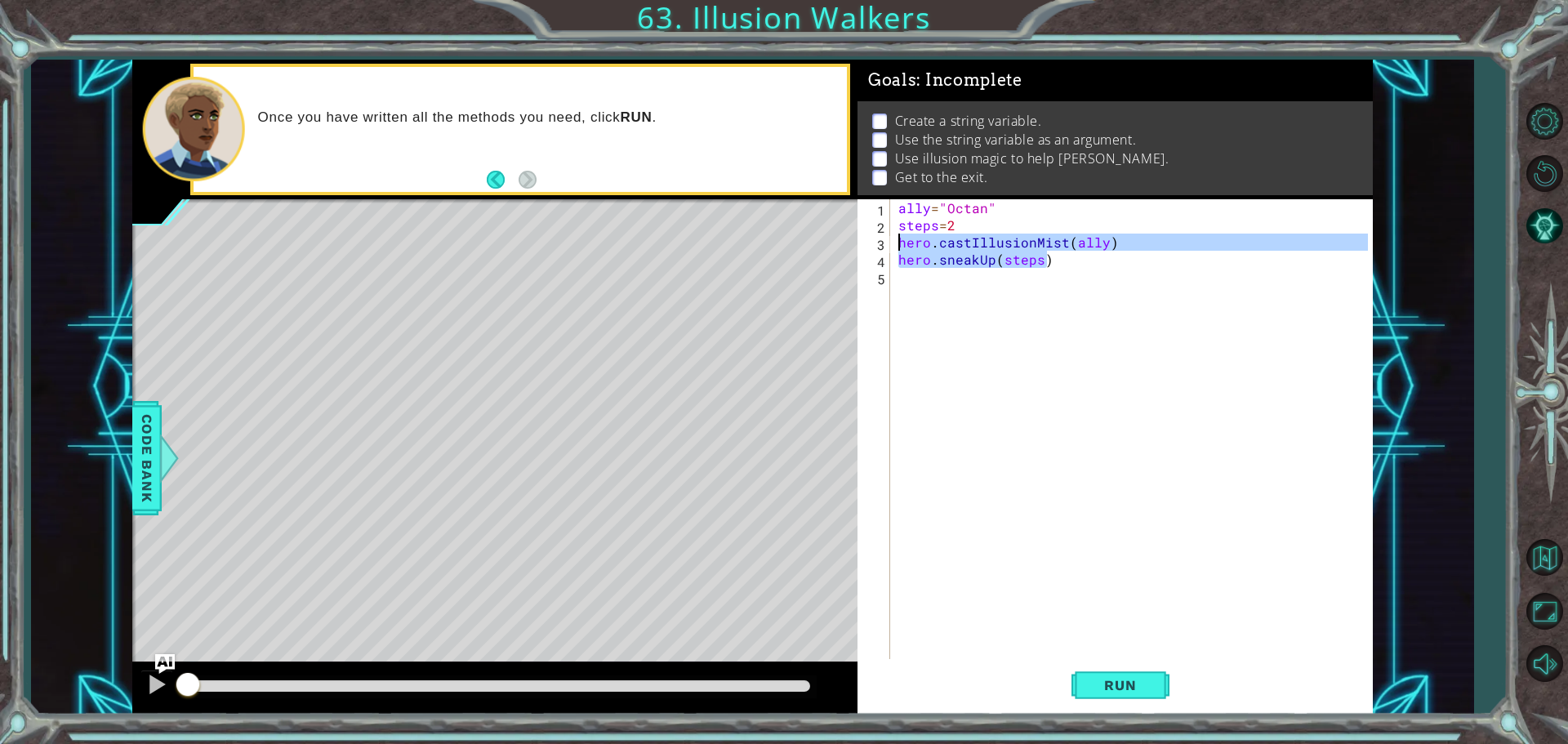
drag, startPoint x: 1046, startPoint y: 256, endPoint x: 881, endPoint y: 240, distance: 165.8
click at [881, 240] on div "hero.sneakUp(steps) 1 2 3 4 5 ally = "Octan" steps = 2 hero . castIllusionMist …" at bounding box center [1113, 431] width 510 height 463
type textarea "hero.castIllusionMist(ally) hero.sneakUp(steps)"
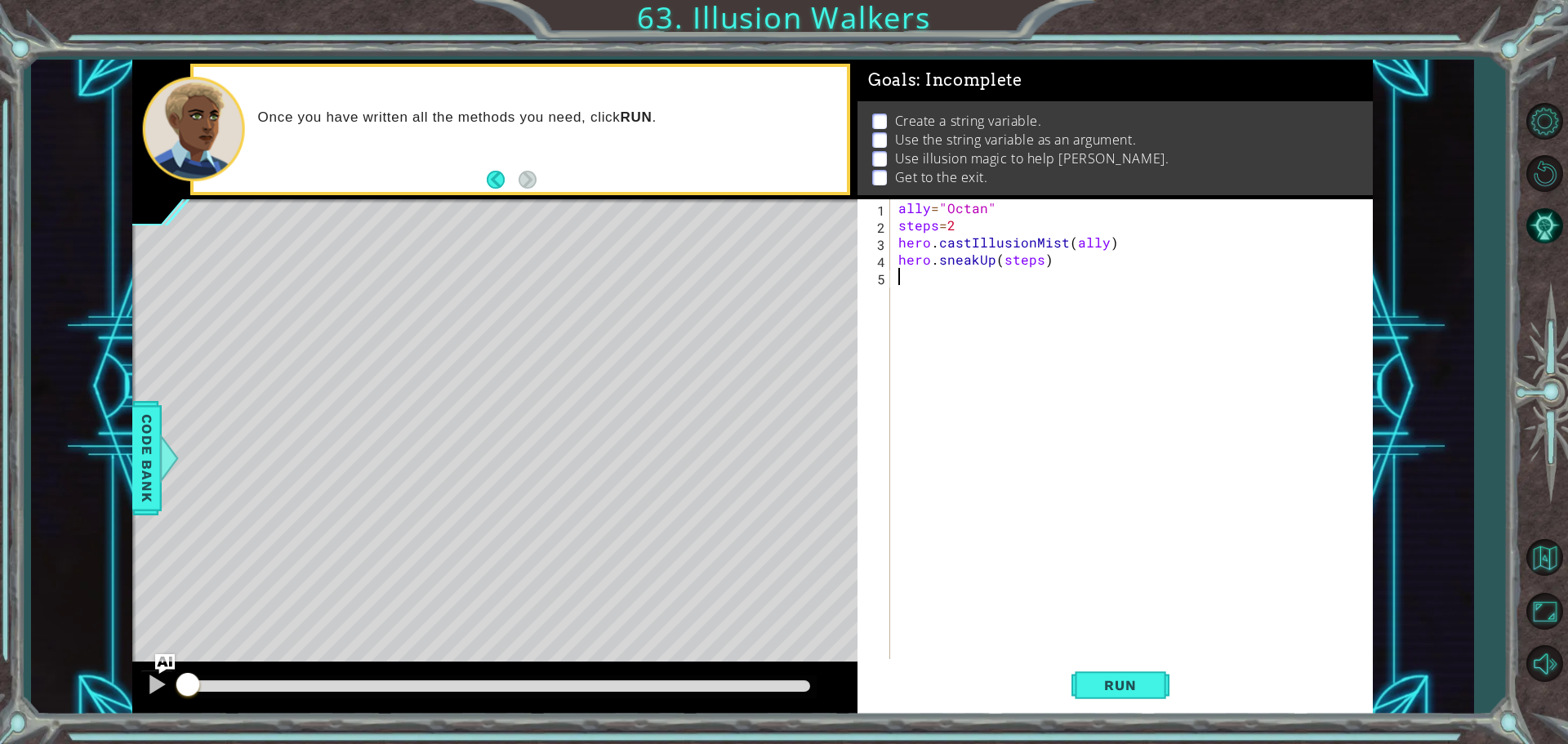
click at [923, 285] on div "ally = "Octan" steps = 2 hero . castIllusionMist ( ally ) hero . sneakUp ( step…" at bounding box center [1135, 448] width 481 height 497
paste textarea "hero.sneakUp(steps)"
type textarea "hero.sneakUp(steps)"
click at [898, 311] on div "ally = "Octan" steps = 2 hero . castIllusionMist ( ally ) hero . sneakUp ( step…" at bounding box center [1135, 448] width 481 height 497
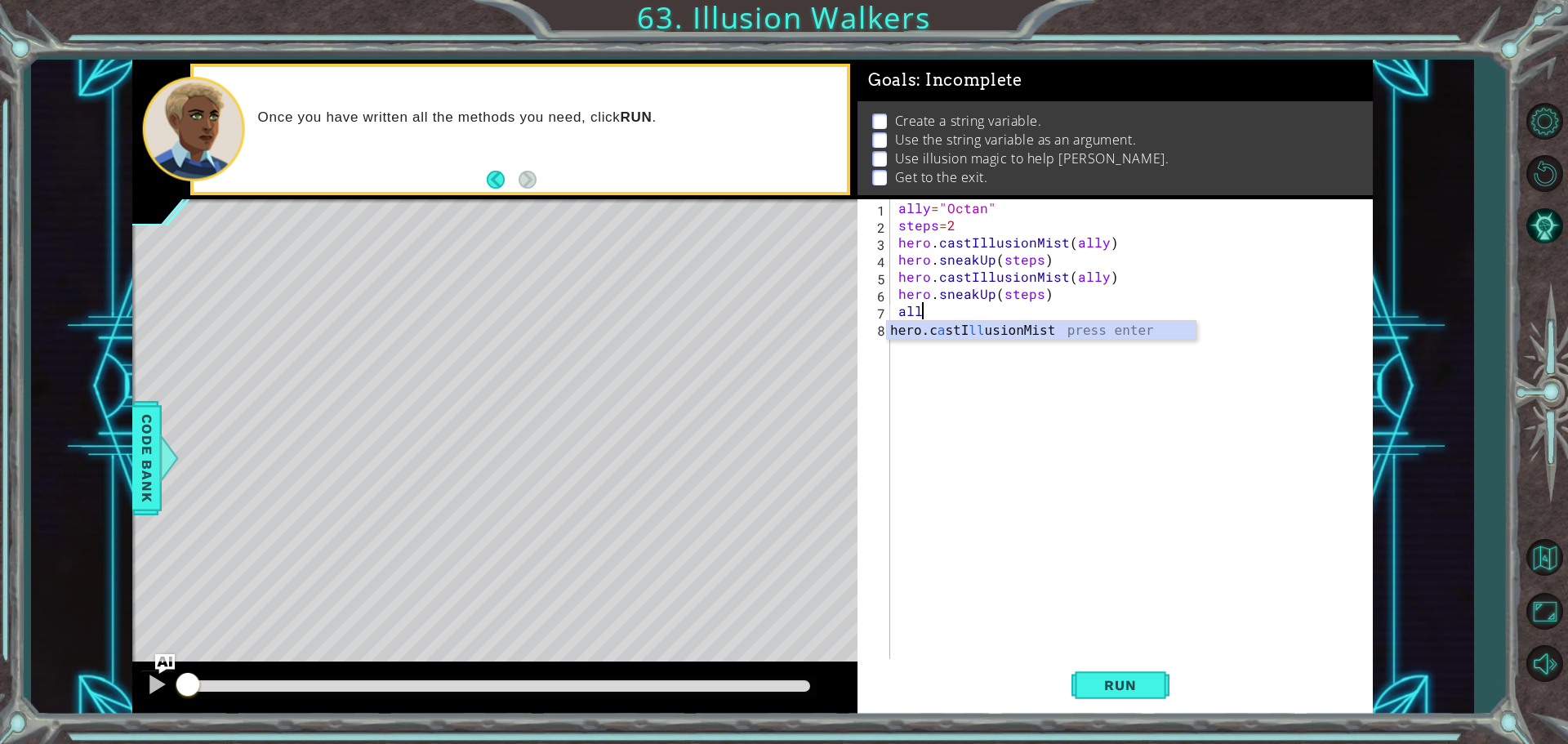
type textarea "a"
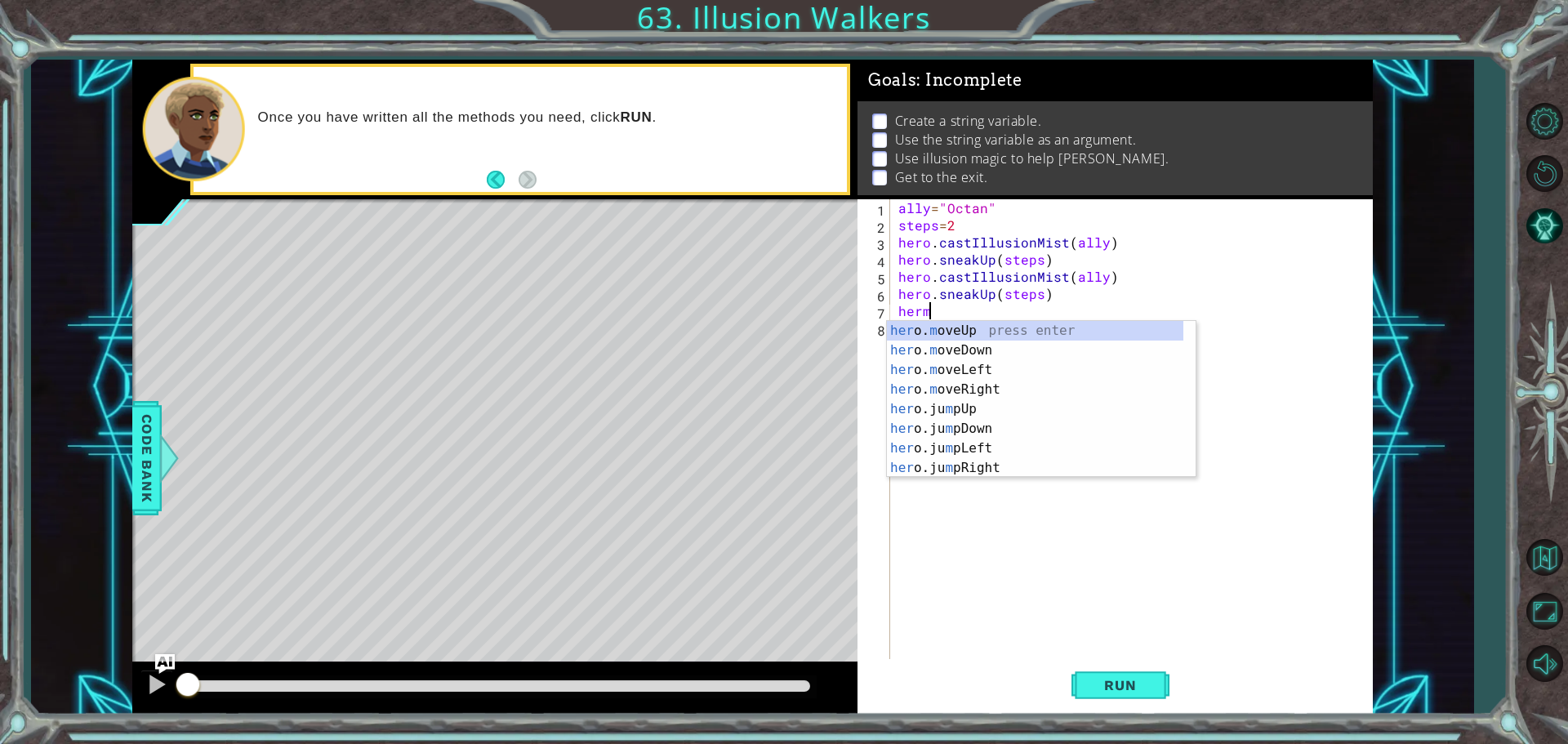
scroll to position [0, 1]
click at [986, 388] on div "her o. m oveUp press enter her o. m oveDown press enter her o. m oveLeft press …" at bounding box center [1035, 419] width 296 height 196
click at [997, 325] on div "hero.move Up press enter hero.move Down press enter hero.move Left press enter …" at bounding box center [1041, 379] width 309 height 118
type textarea "hero.moveUp(1)"
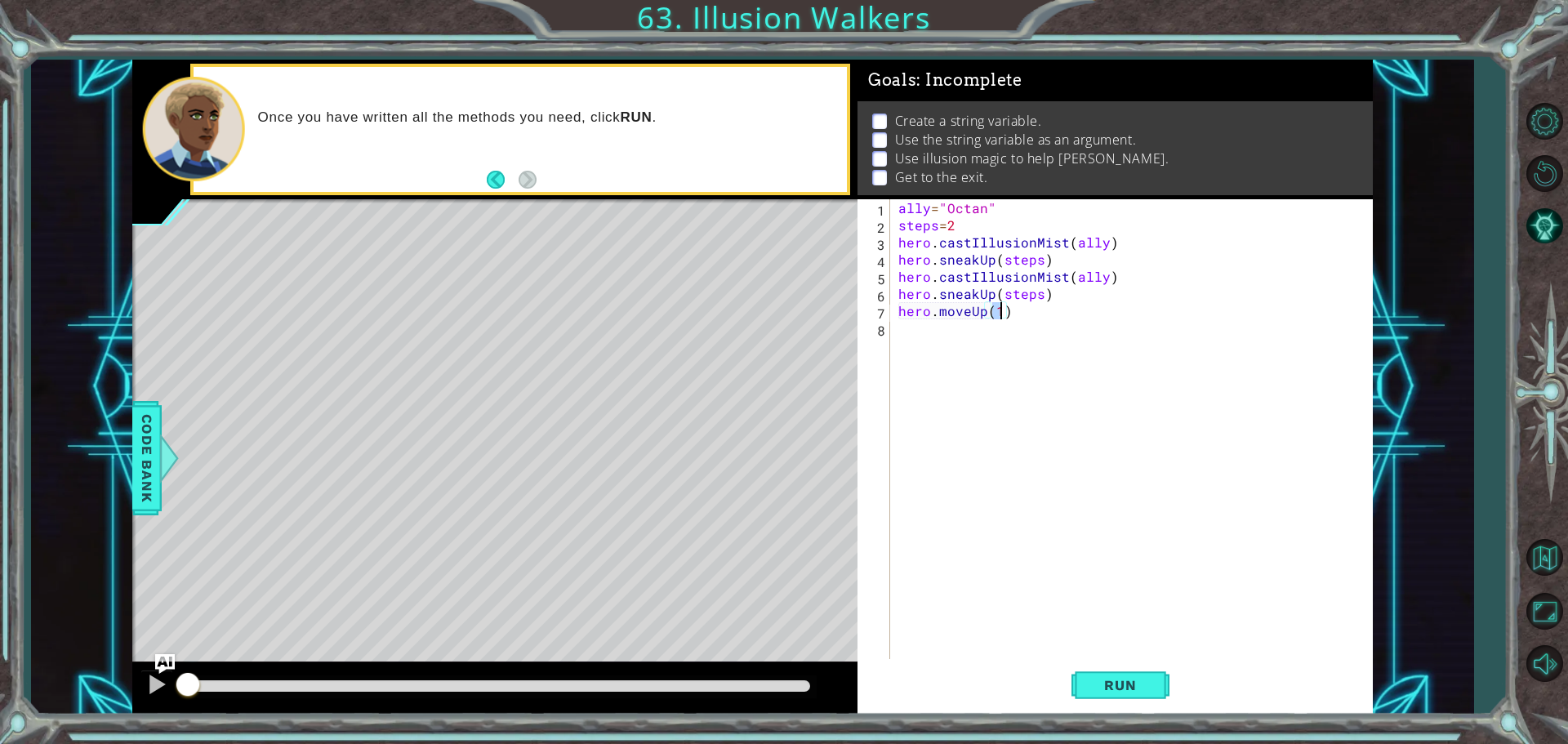
click at [1024, 311] on div "ally = "Octan" steps = 2 hero . castIllusionMist ( ally ) hero . sneakUp ( step…" at bounding box center [1135, 448] width 481 height 497
click at [899, 333] on div "ally = "Octan" steps = 2 hero . castIllusionMist ( ally ) hero . sneakUp ( step…" at bounding box center [1135, 448] width 481 height 497
type textarea "steps=3"
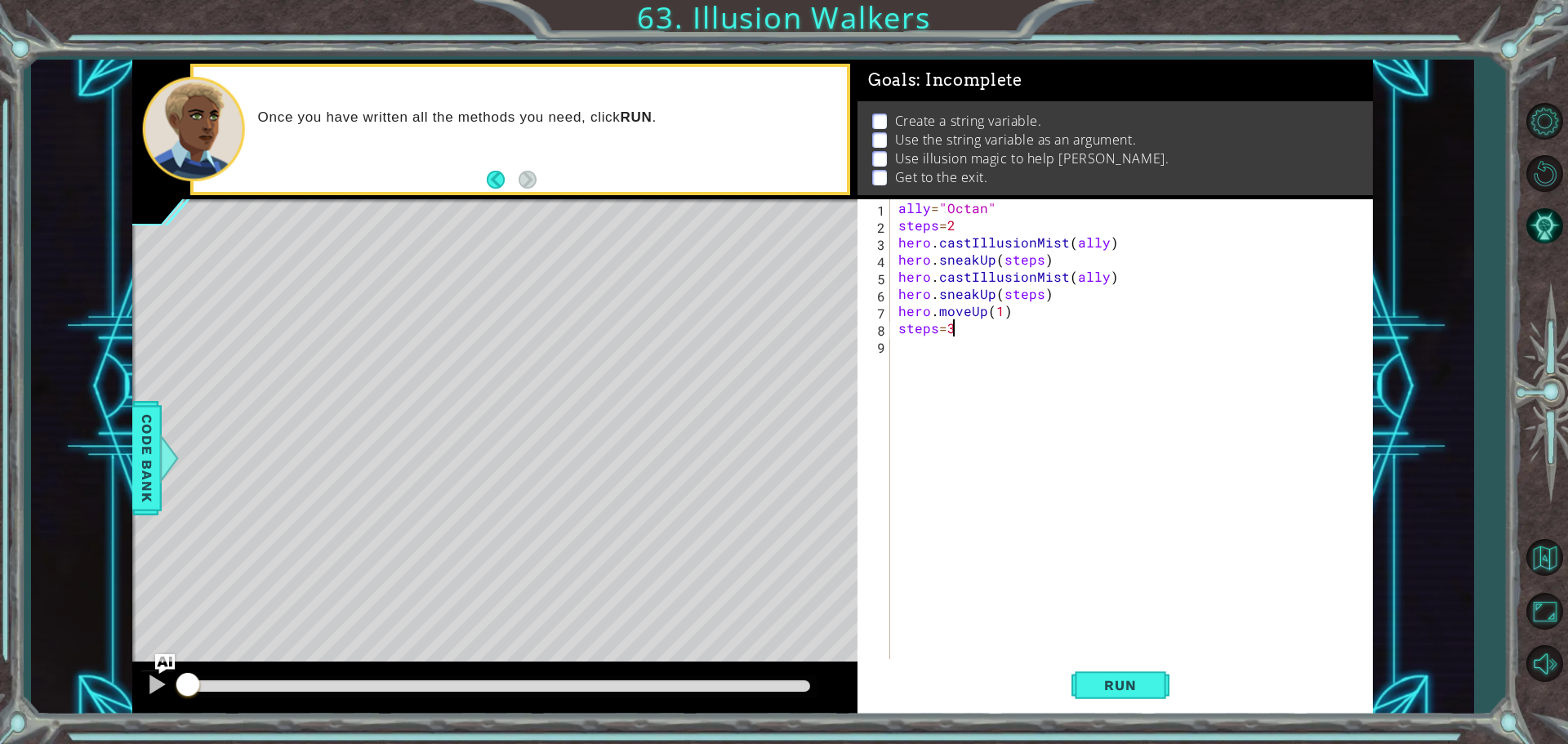
click at [900, 357] on div "ally = "Octan" steps = 2 hero . castIllusionMist ( ally ) hero . sneakUp ( step…" at bounding box center [1135, 448] width 481 height 497
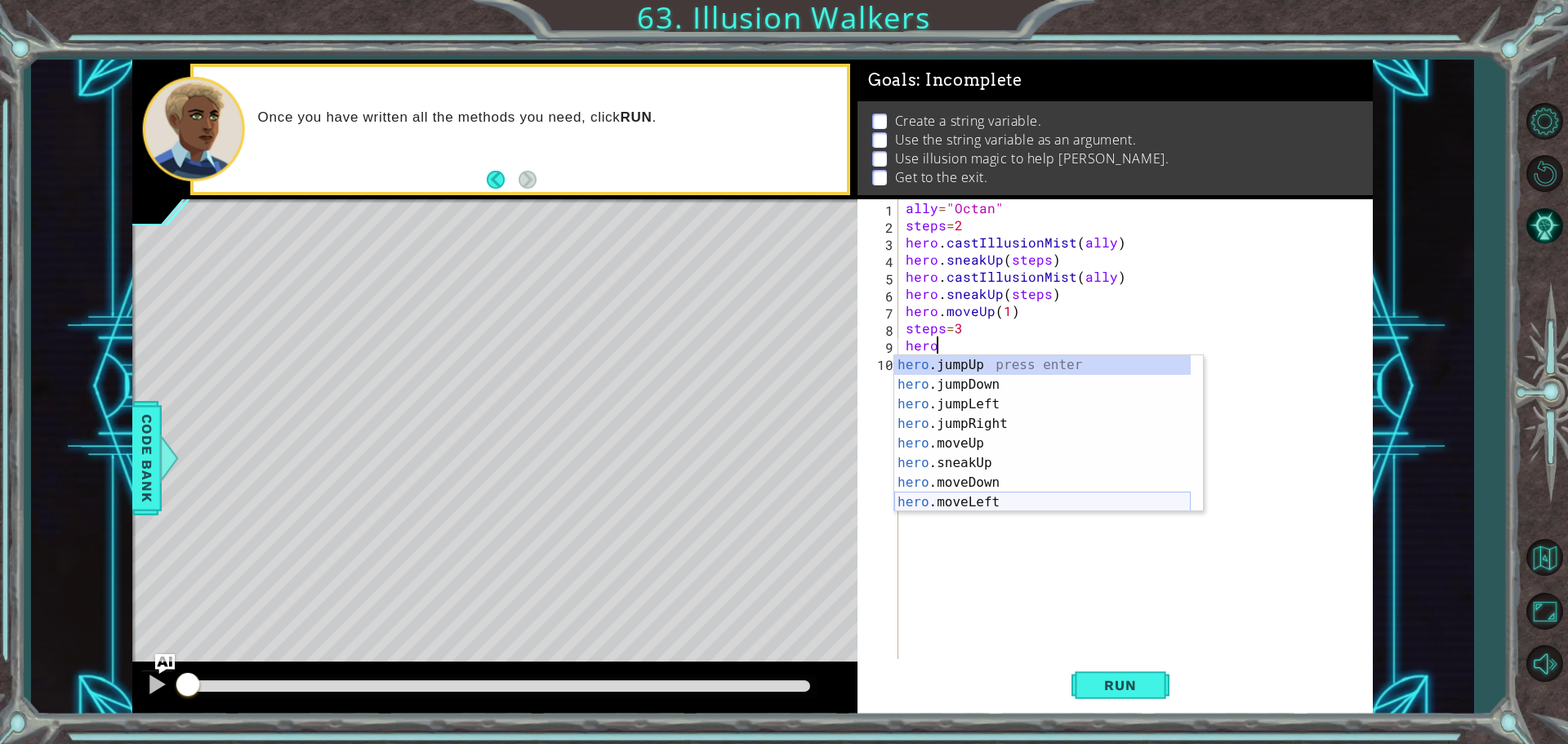
scroll to position [0, 2]
click at [988, 424] on div "hero . m oveUp press enter hero . m oveDown press enter hero . m oveLeft press …" at bounding box center [1042, 453] width 296 height 196
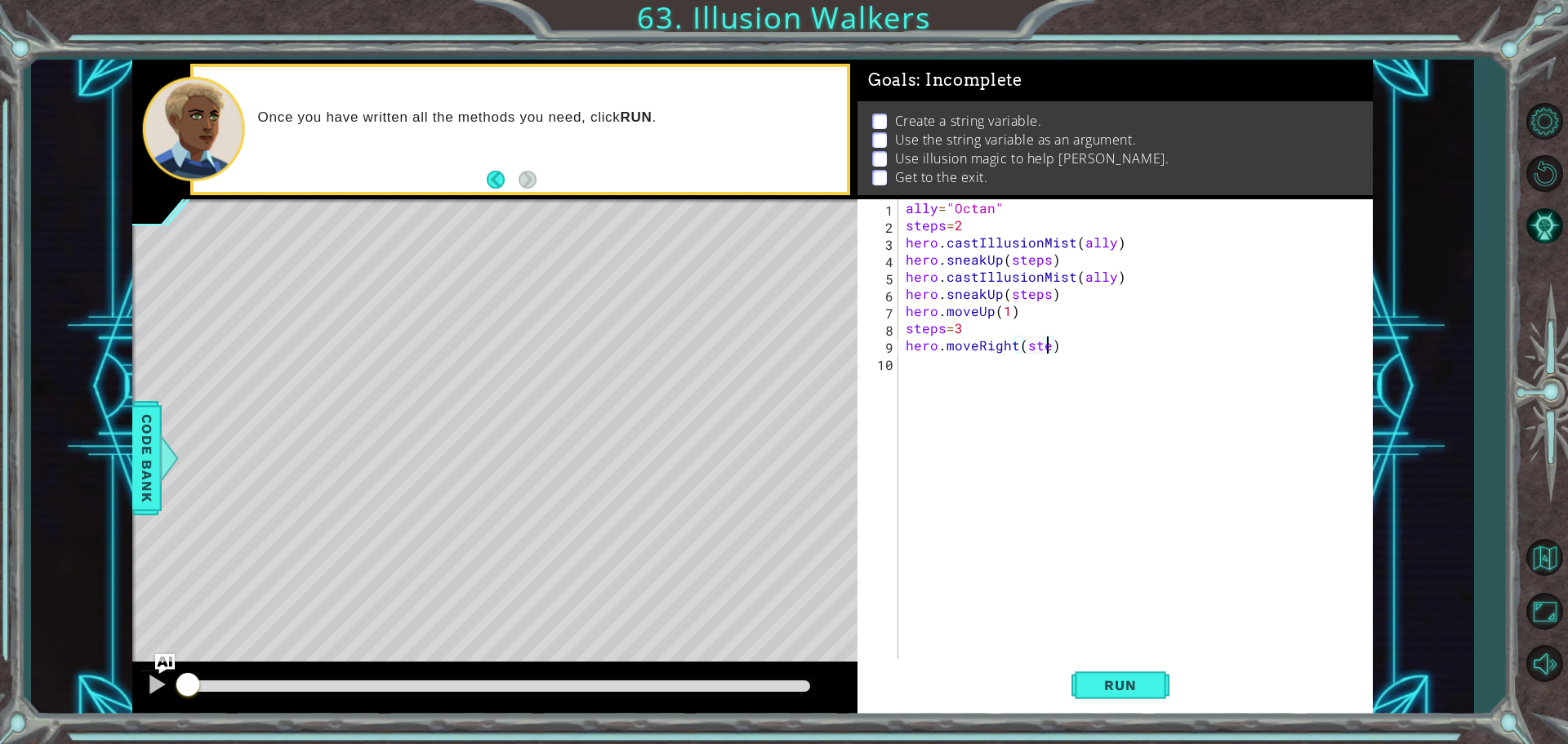
type textarea "hero.moveRight(steps)"
click at [976, 377] on div "ally = "Octan" steps = 2 hero . castIllusionMist ( ally ) hero . sneakUp ( step…" at bounding box center [1139, 448] width 474 height 497
click at [1126, 694] on button "Run" at bounding box center [1120, 684] width 98 height 51
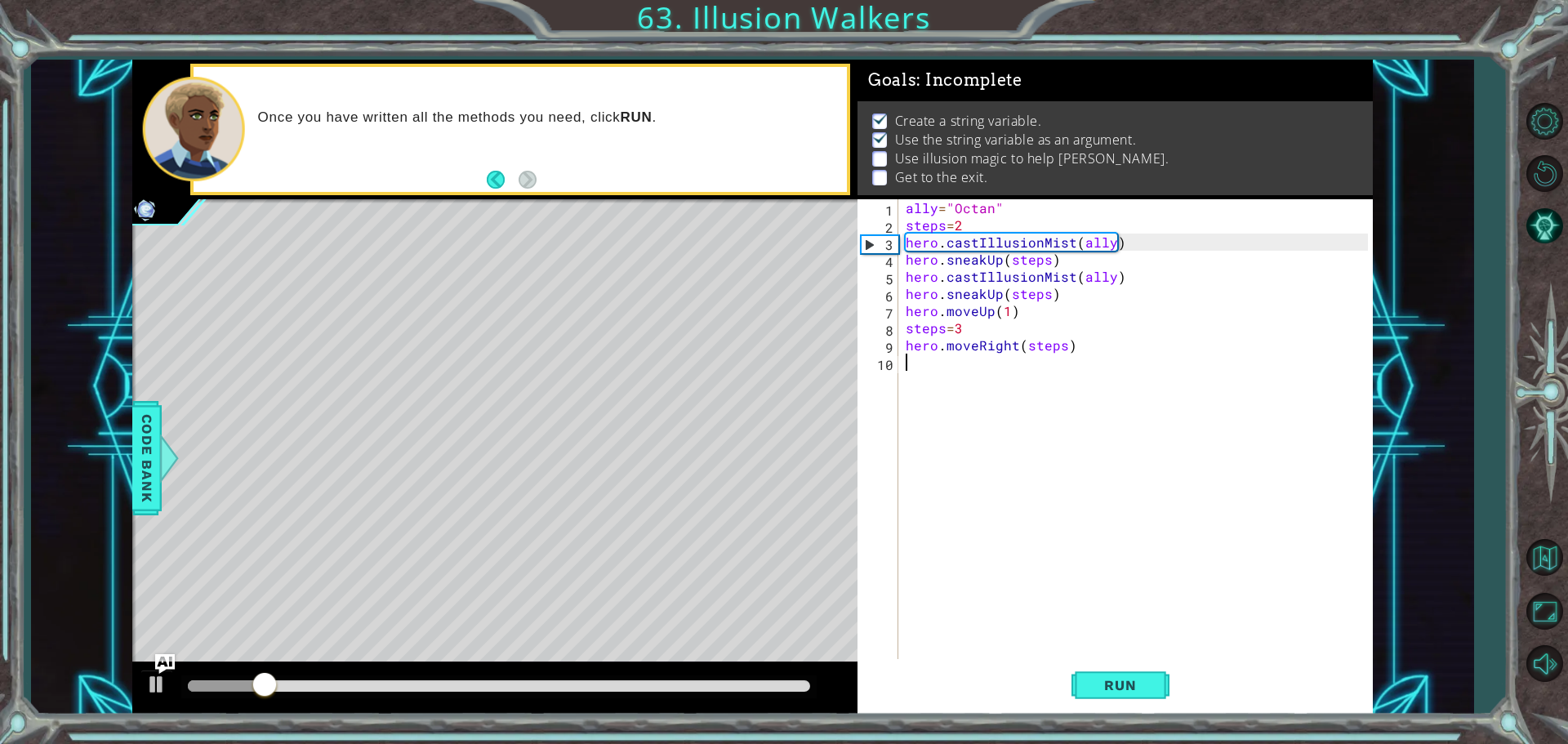
scroll to position [8, 0]
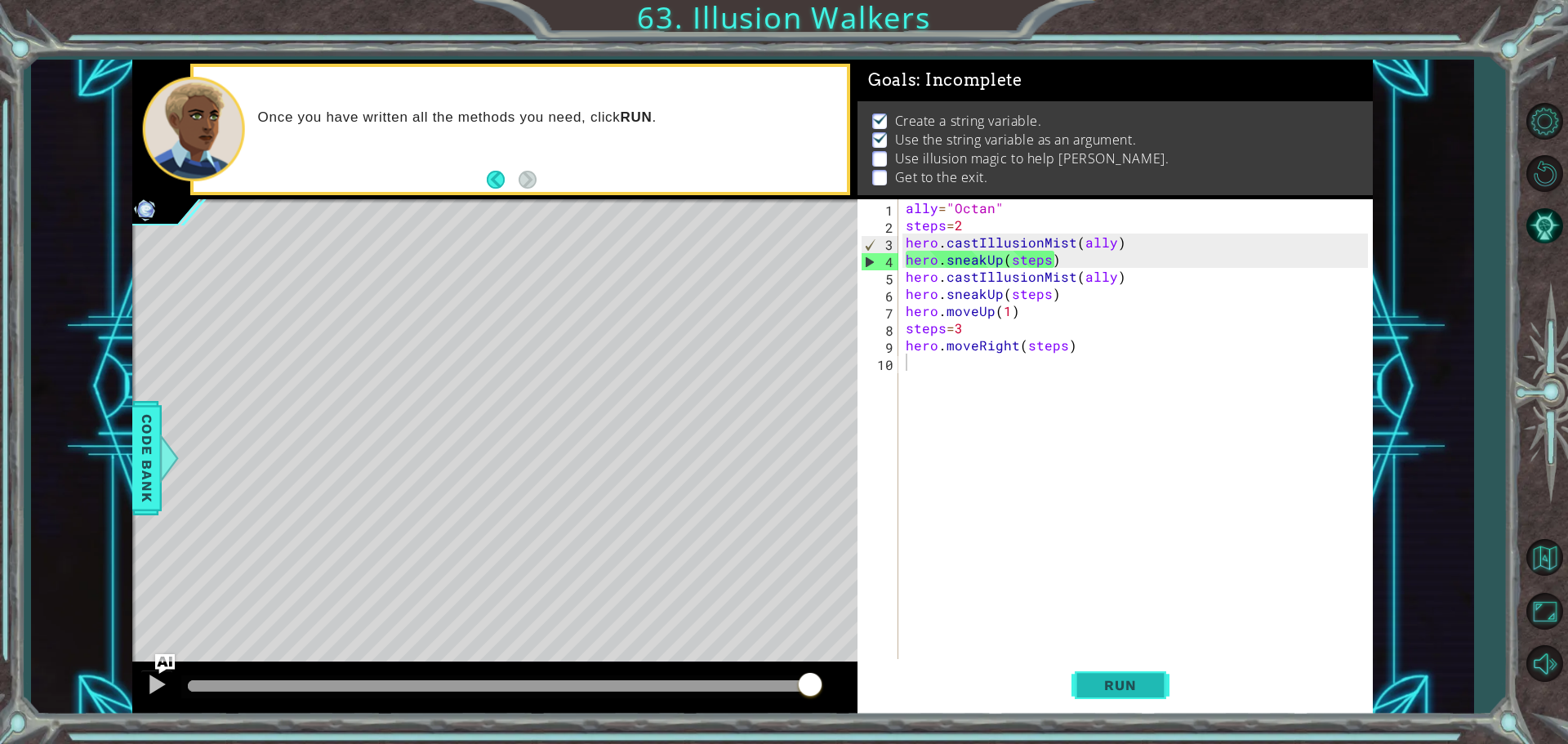
click at [1115, 690] on span "Run" at bounding box center [1120, 685] width 65 height 16
click at [989, 209] on div "ally = "Octan" steps = 2 hero . castIllusionMist ( ally ) hero . sneakUp ( step…" at bounding box center [1139, 448] width 474 height 497
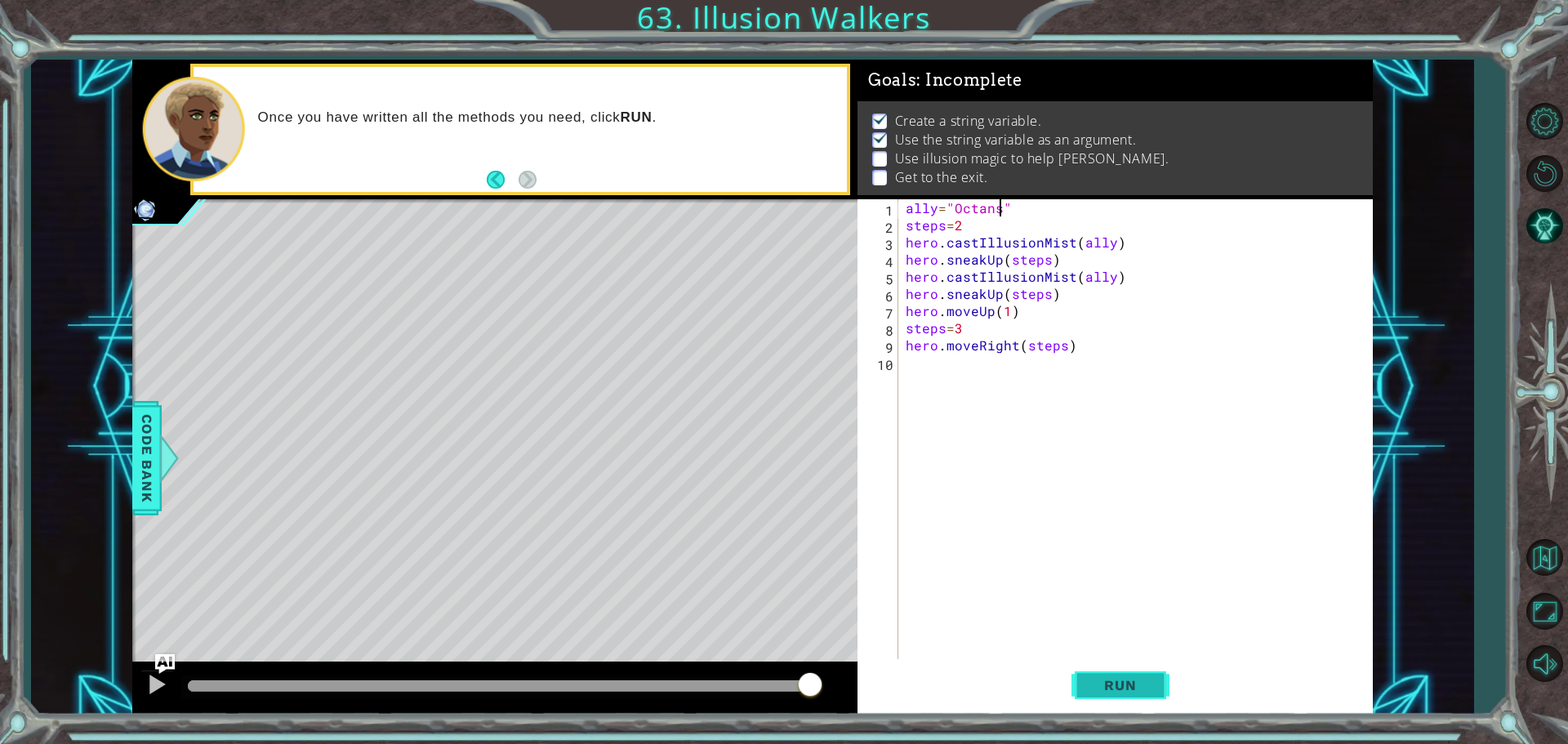
type textarea "ally="Octans""
click at [1144, 694] on button "Run" at bounding box center [1120, 684] width 98 height 51
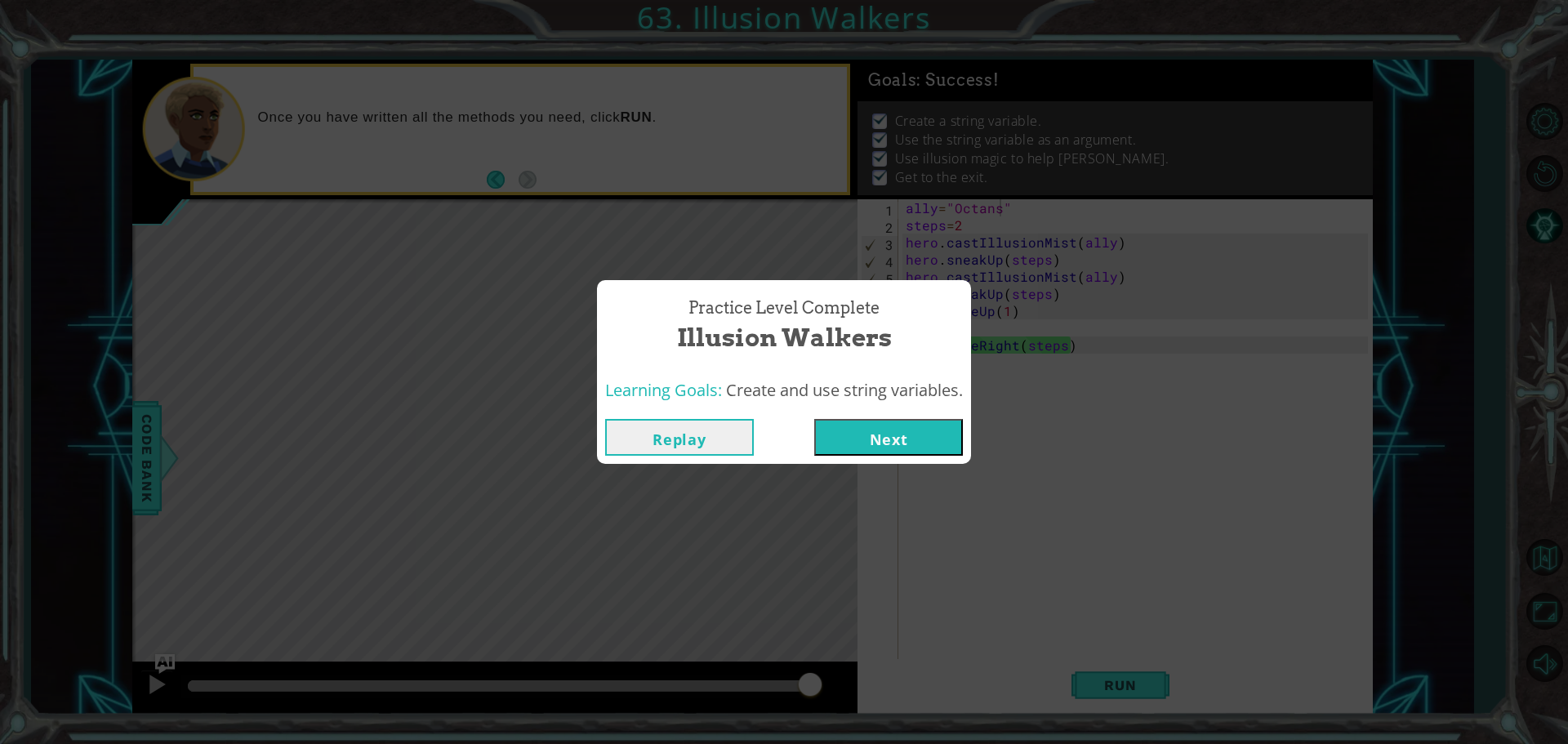
click at [930, 432] on button "Next" at bounding box center [889, 437] width 149 height 37
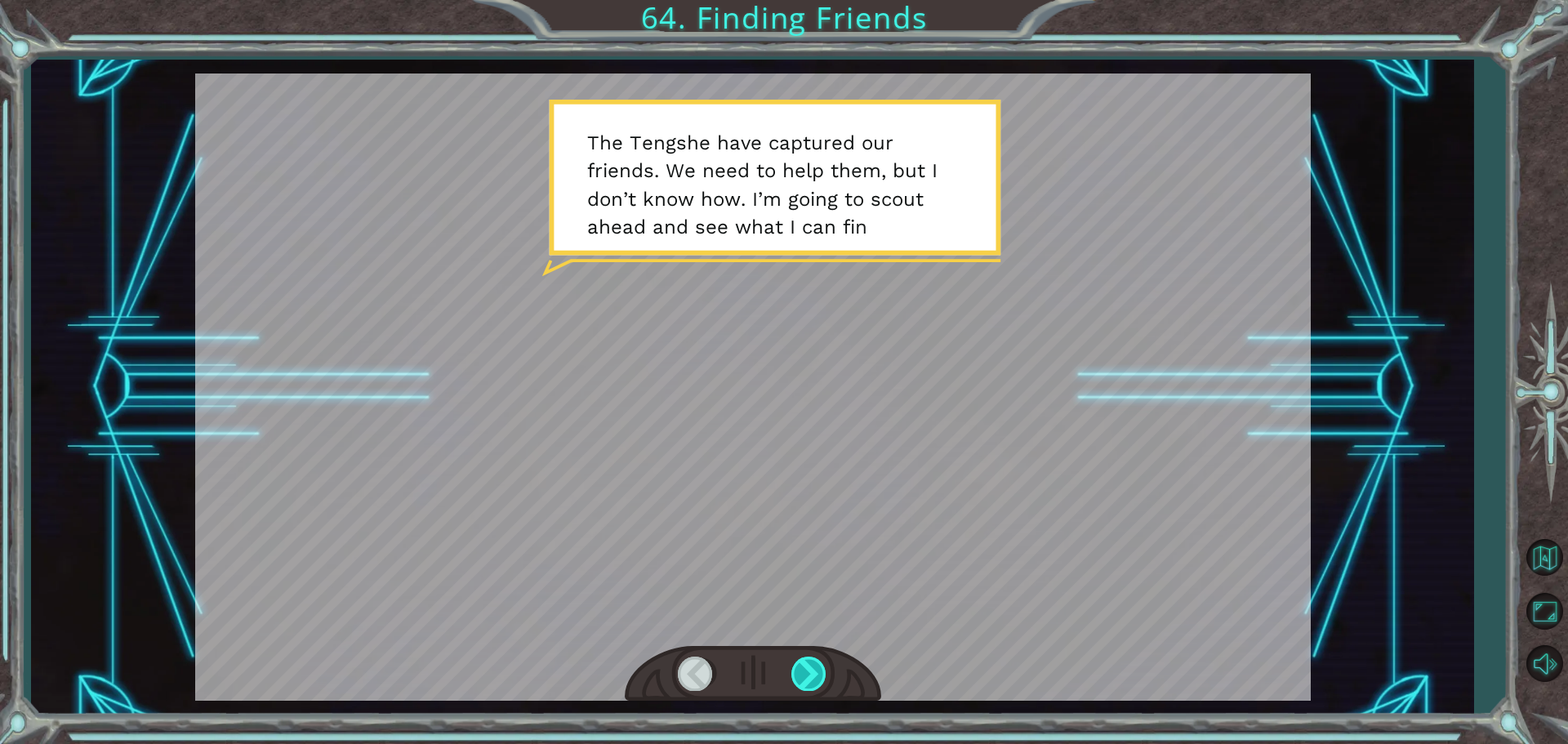
click at [815, 666] on div at bounding box center [809, 673] width 37 height 33
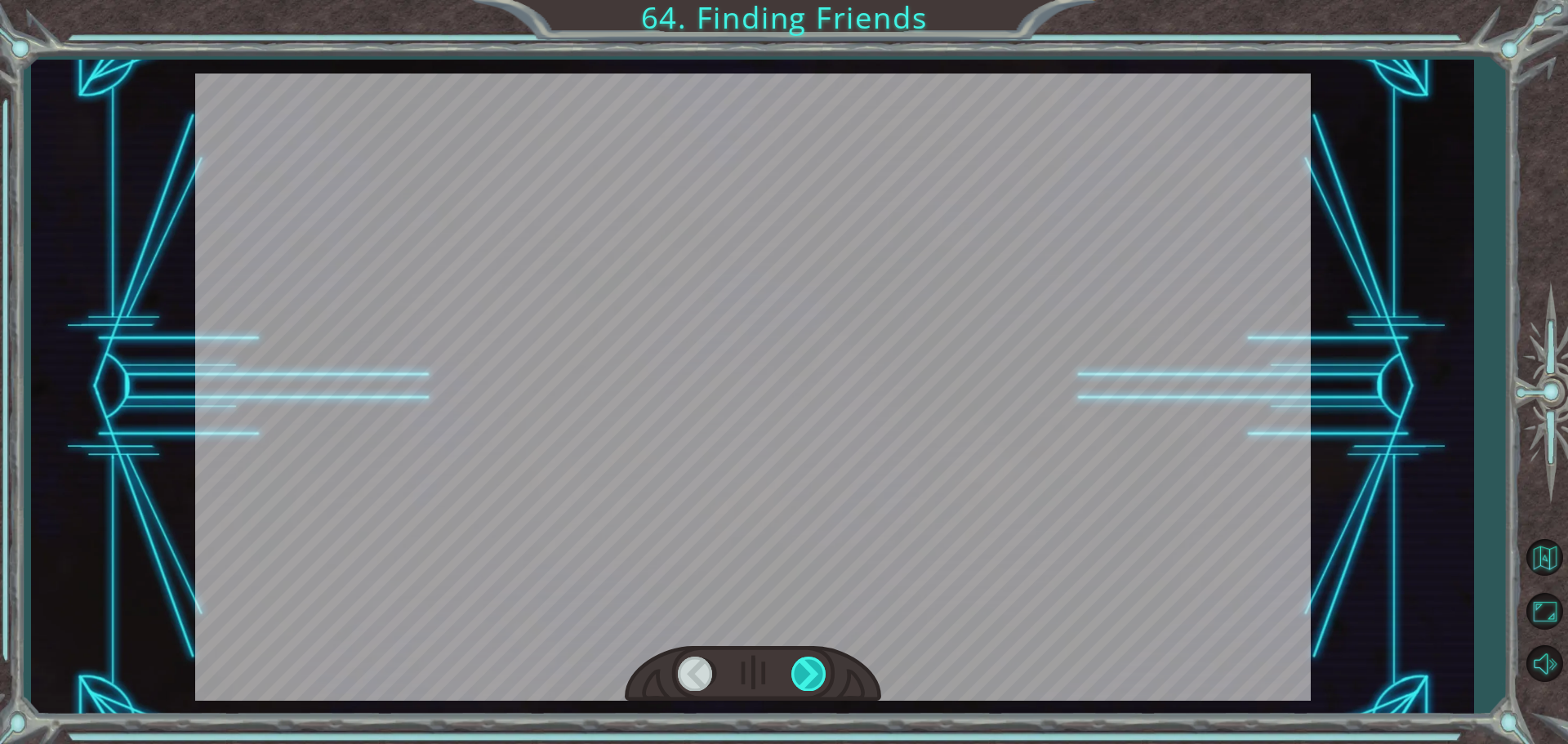
click at [815, 666] on div at bounding box center [809, 673] width 37 height 33
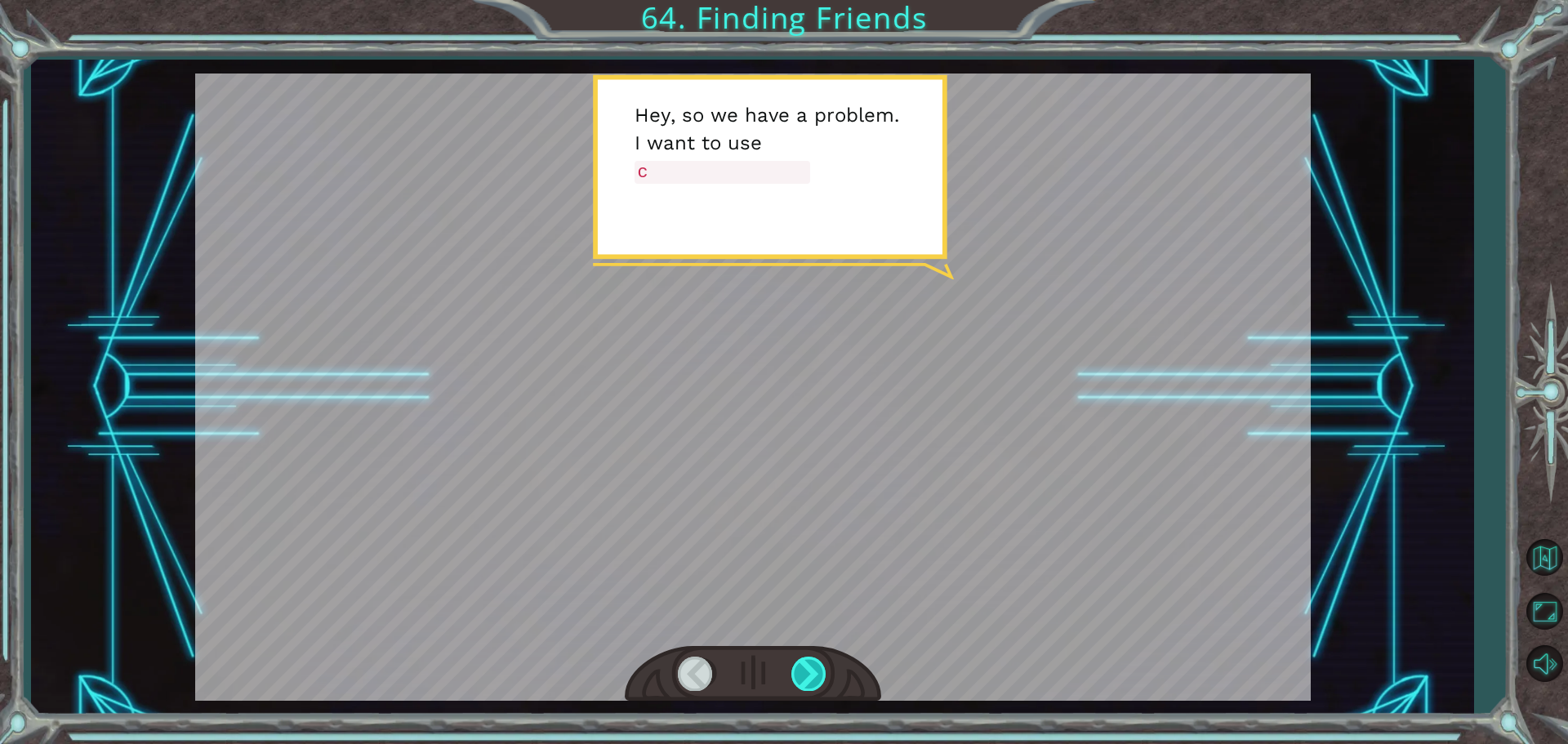
click at [815, 666] on div at bounding box center [809, 673] width 37 height 33
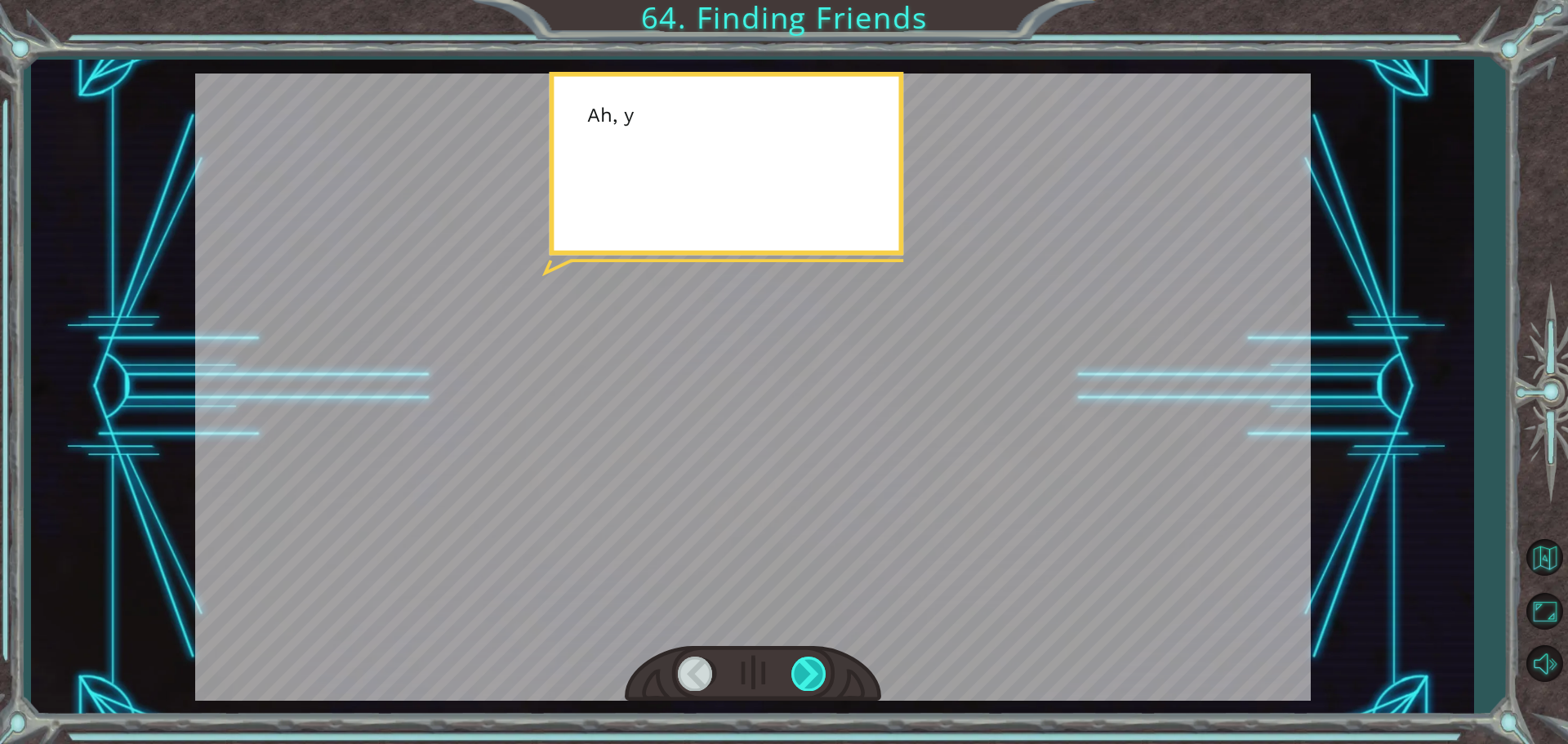
click at [815, 666] on div at bounding box center [809, 673] width 37 height 33
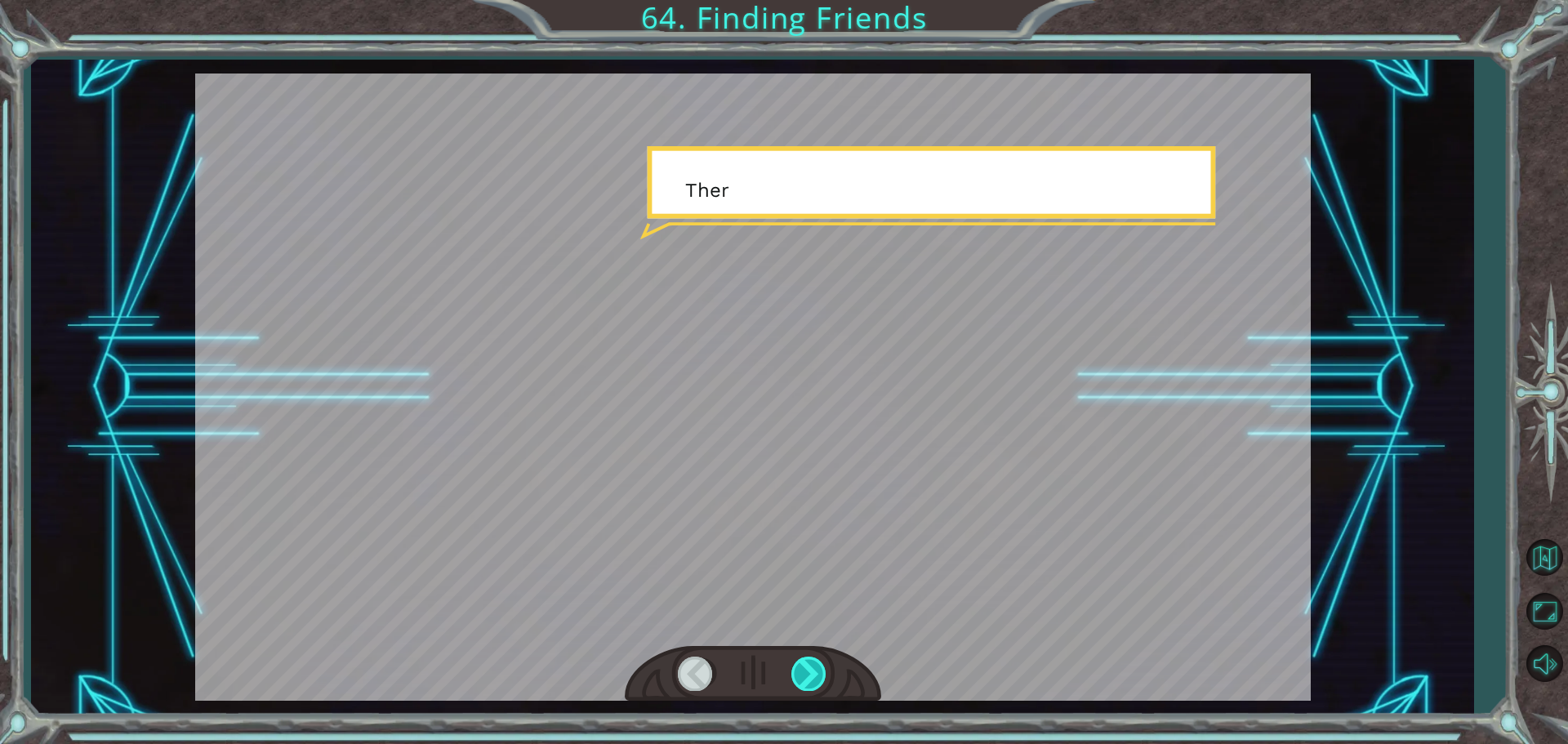
click at [815, 666] on div at bounding box center [809, 673] width 37 height 33
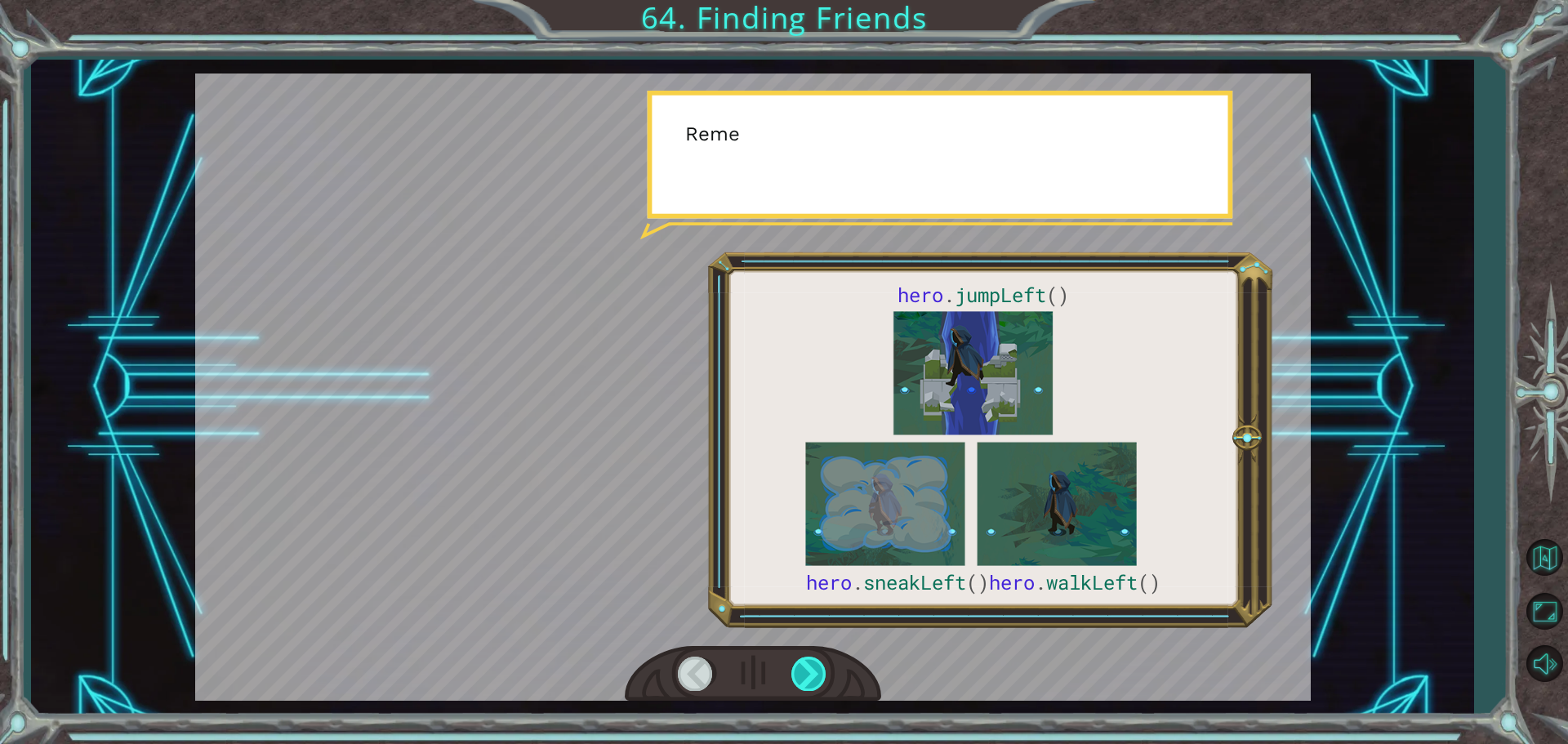
click at [815, 666] on div at bounding box center [809, 673] width 37 height 33
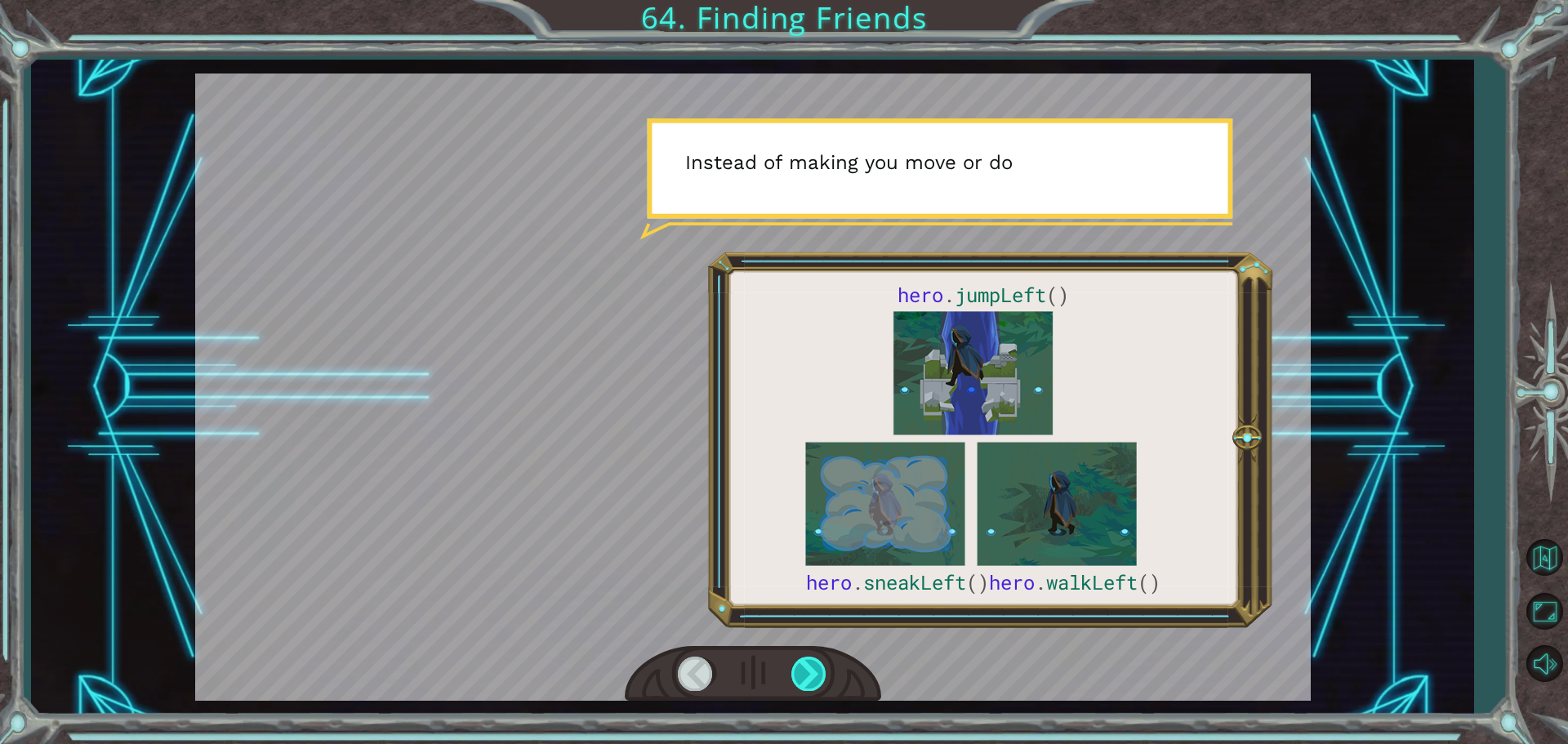
click at [815, 666] on div at bounding box center [809, 673] width 37 height 33
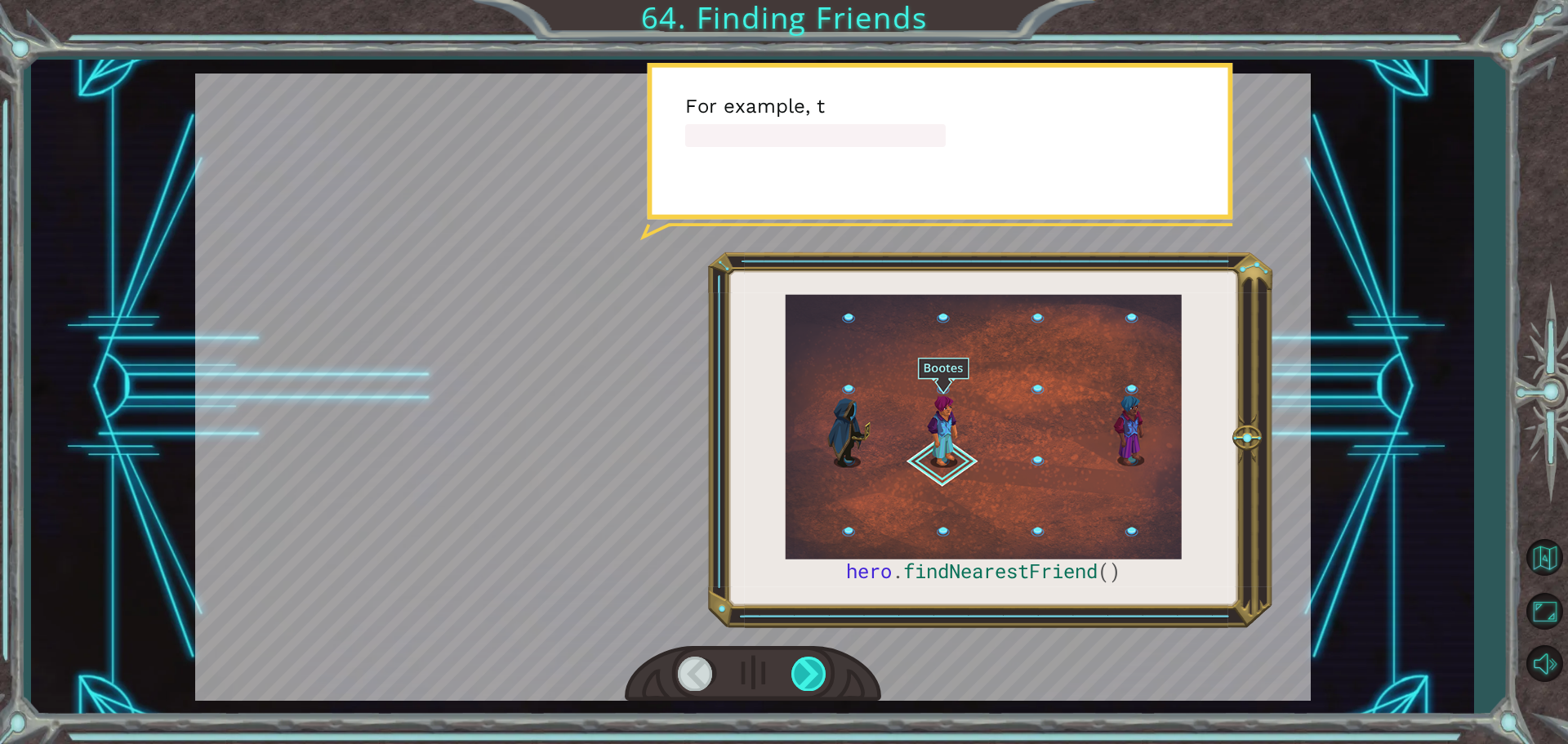
click at [815, 666] on div at bounding box center [809, 673] width 37 height 33
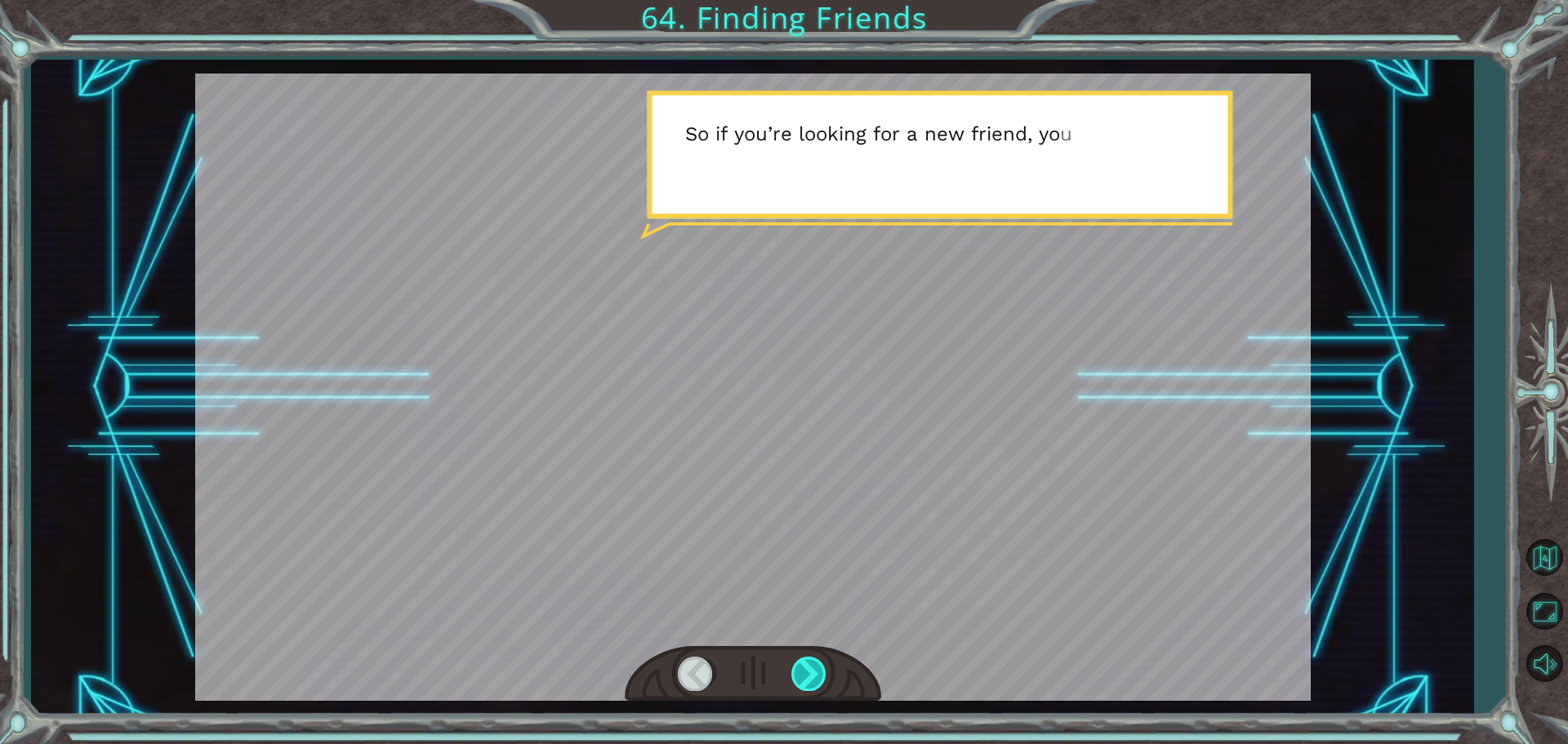
click at [815, 666] on div at bounding box center [809, 673] width 37 height 33
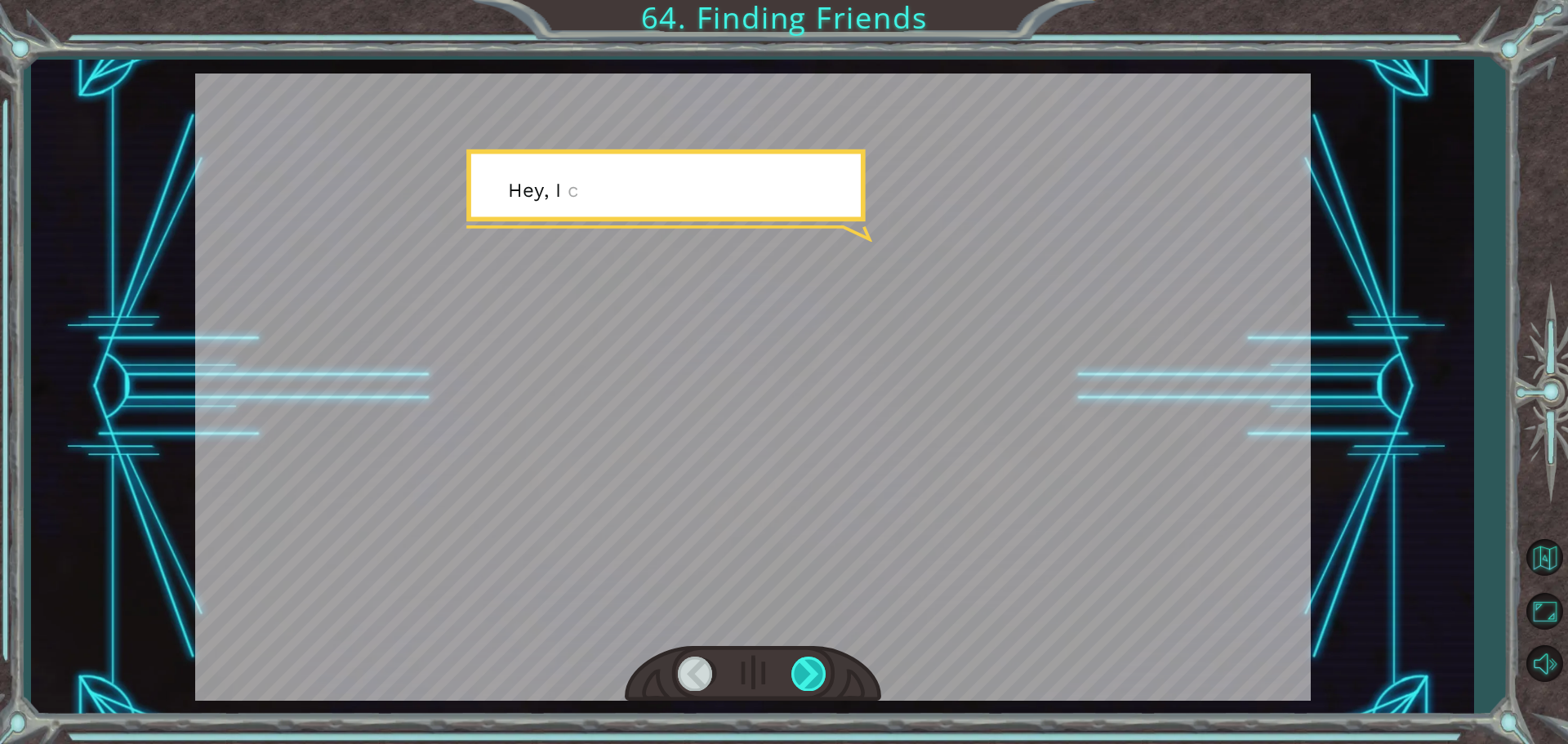
click at [817, 667] on div at bounding box center [809, 673] width 37 height 33
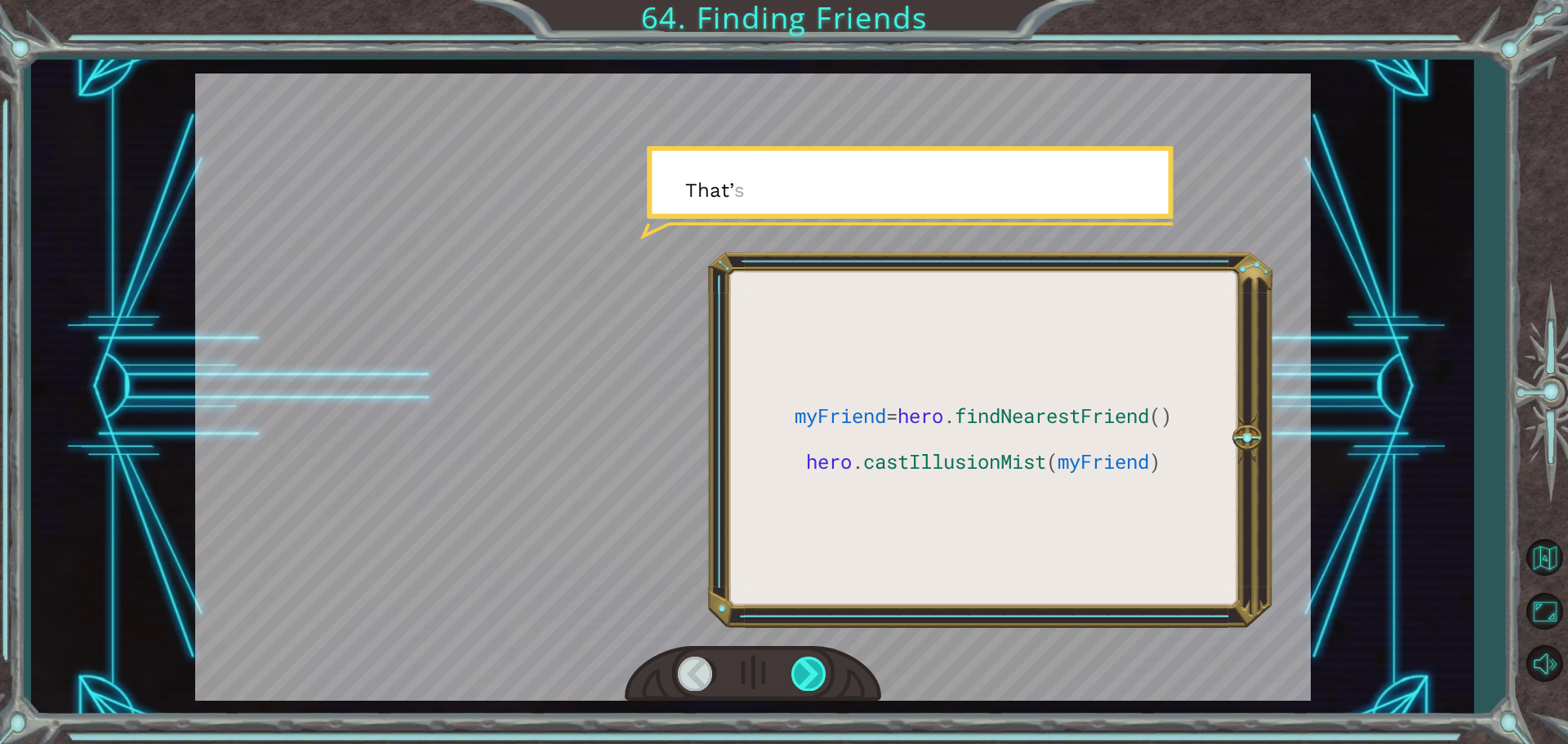
click at [817, 667] on div at bounding box center [809, 673] width 37 height 33
click at [819, 659] on div at bounding box center [809, 673] width 37 height 33
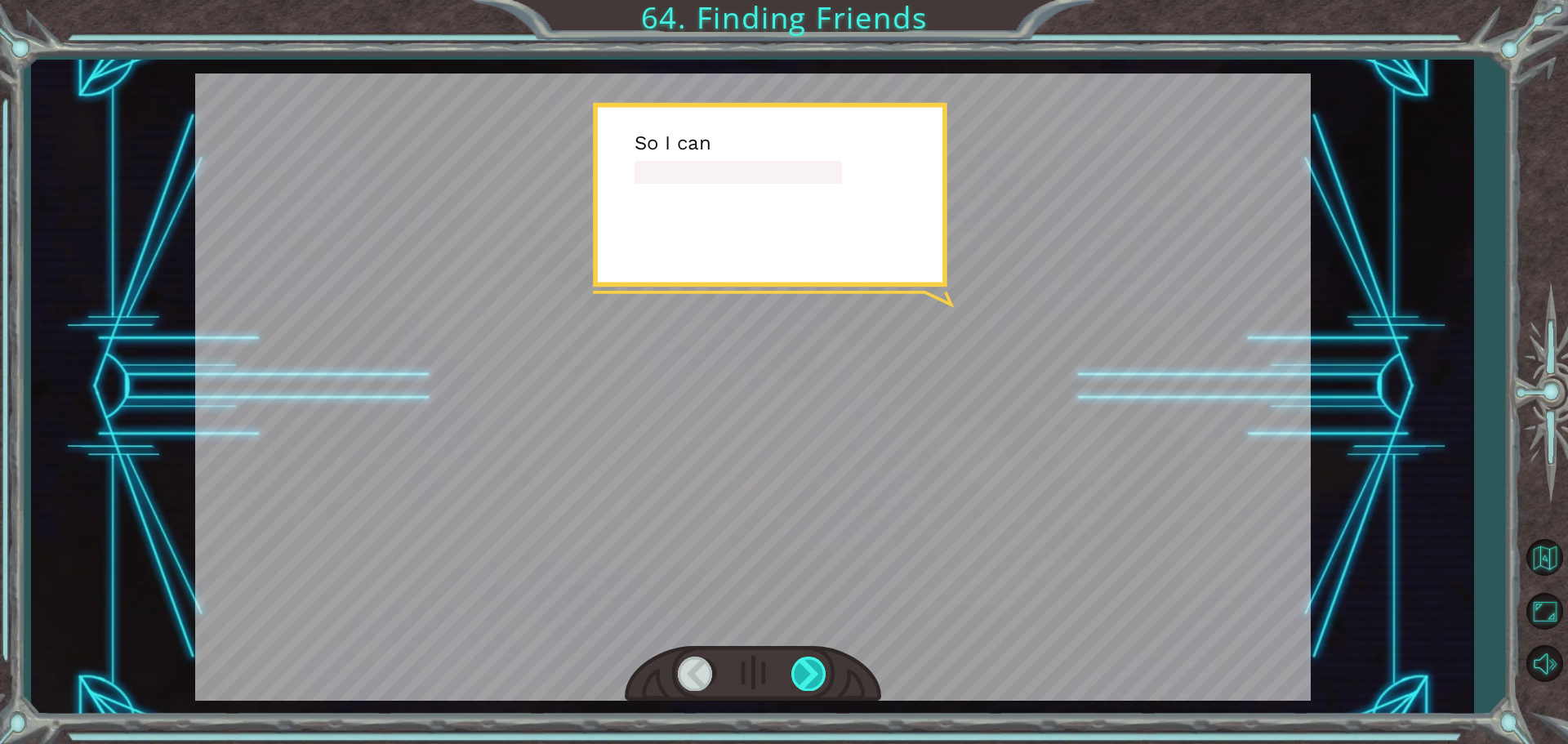
click at [819, 659] on div at bounding box center [809, 673] width 37 height 33
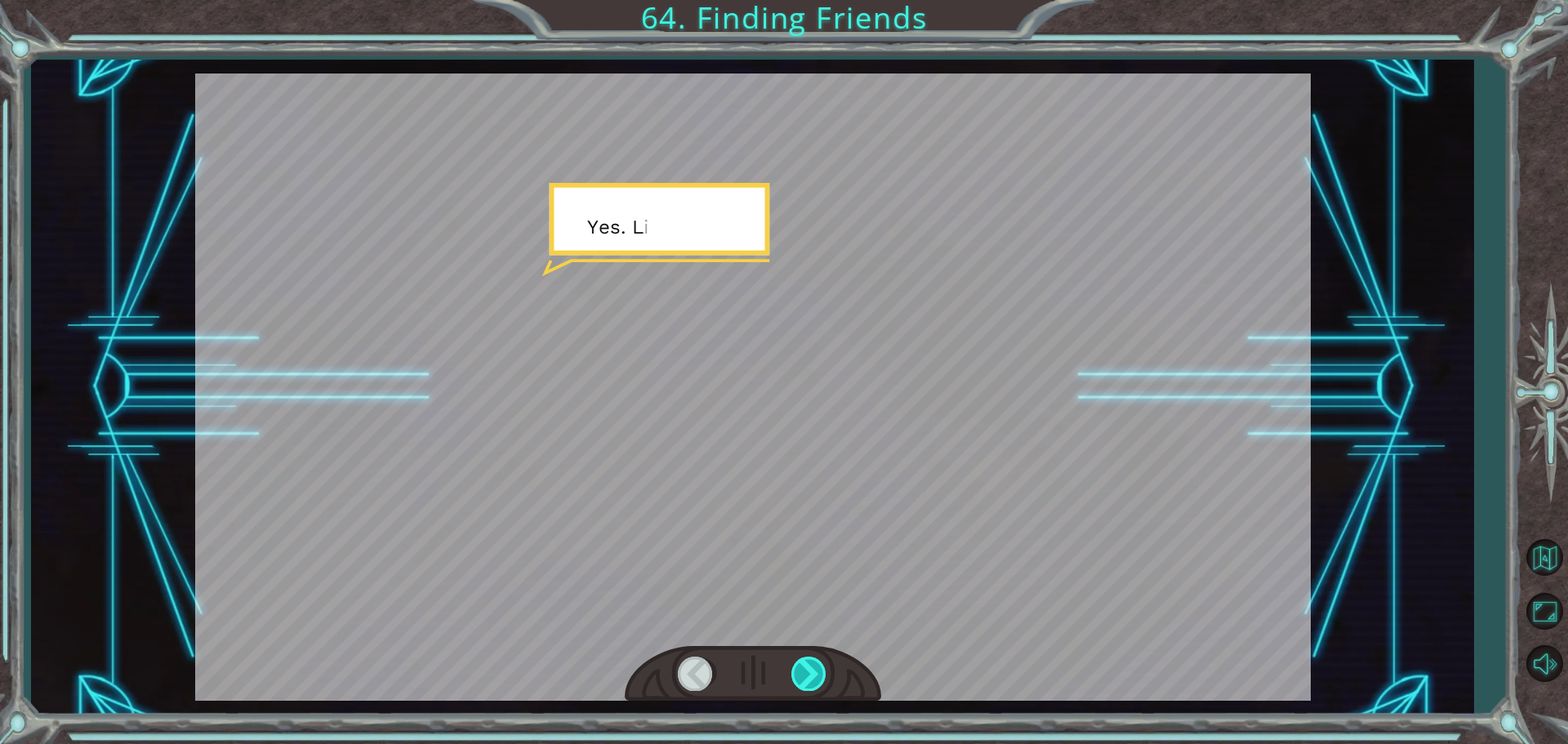
click at [819, 659] on div at bounding box center [809, 673] width 37 height 33
click at [819, 0] on div "myFriend = hero . findNearestFriend () hero . castIllusionMist ( myFriend ) T h…" at bounding box center [784, 0] width 1568 height 0
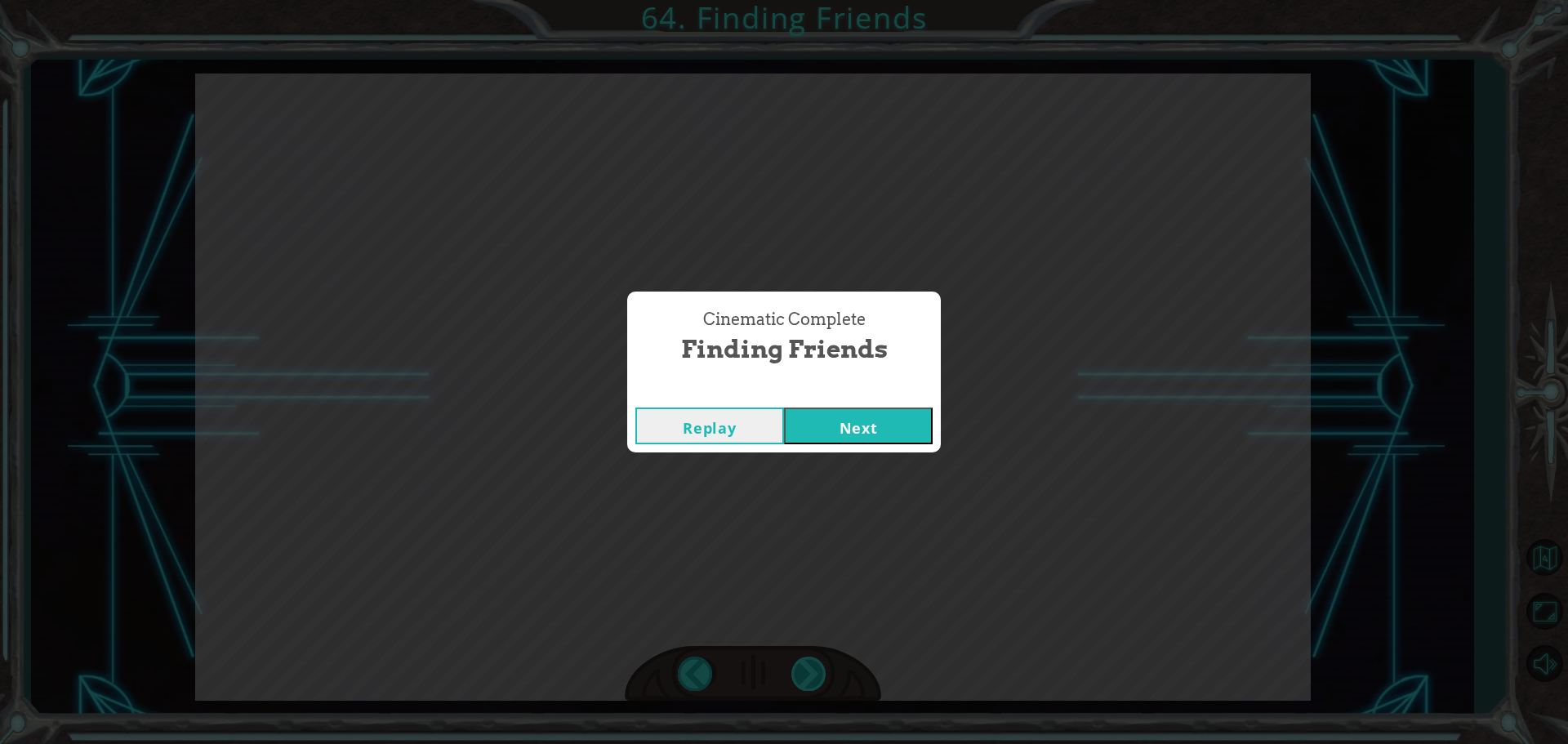
click at [819, 659] on div "Cinematic Complete Finding Friends Replay Next" at bounding box center [784, 372] width 1568 height 744
click at [905, 416] on button "Next" at bounding box center [858, 425] width 149 height 37
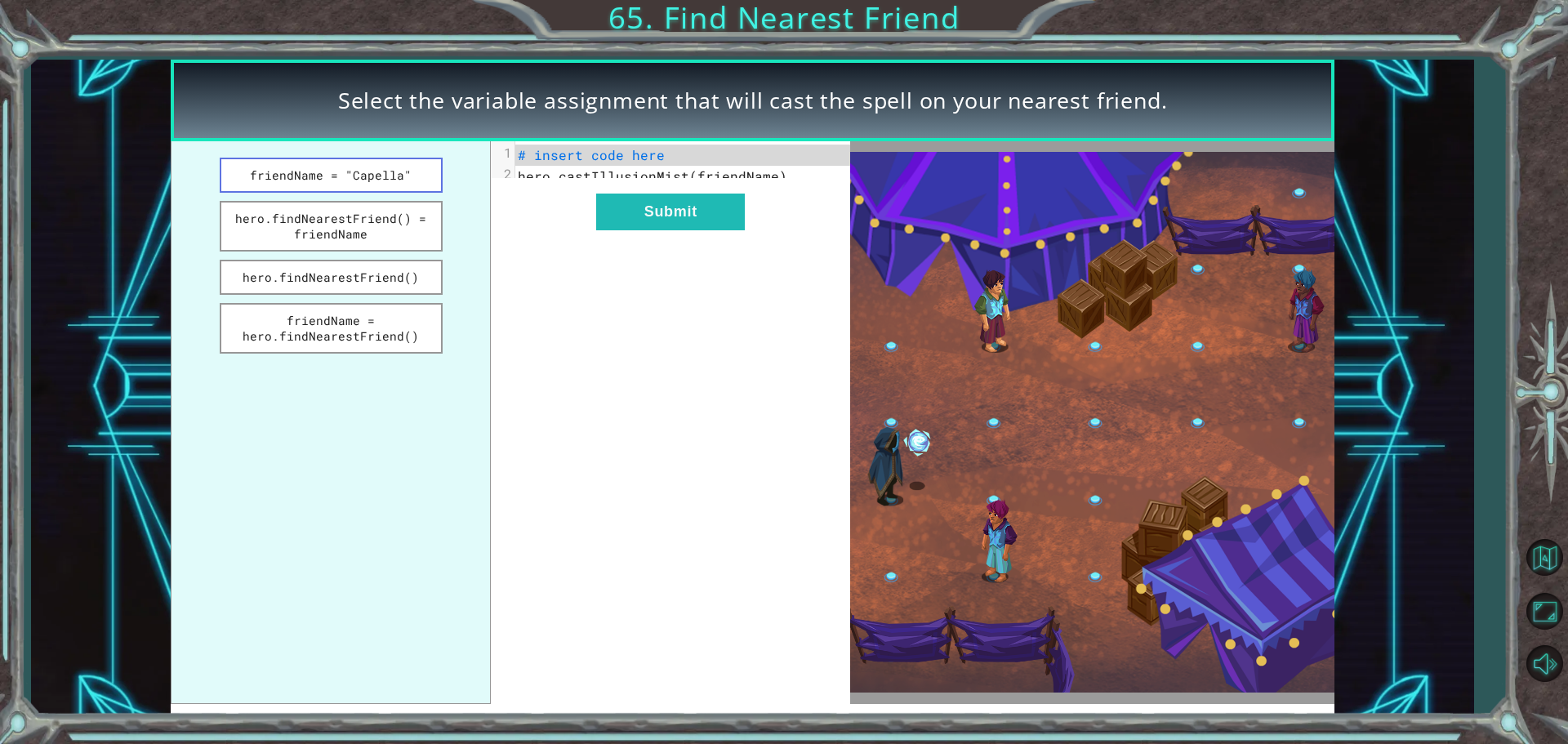
click at [383, 178] on button "friendName = "Capella"" at bounding box center [331, 175] width 223 height 35
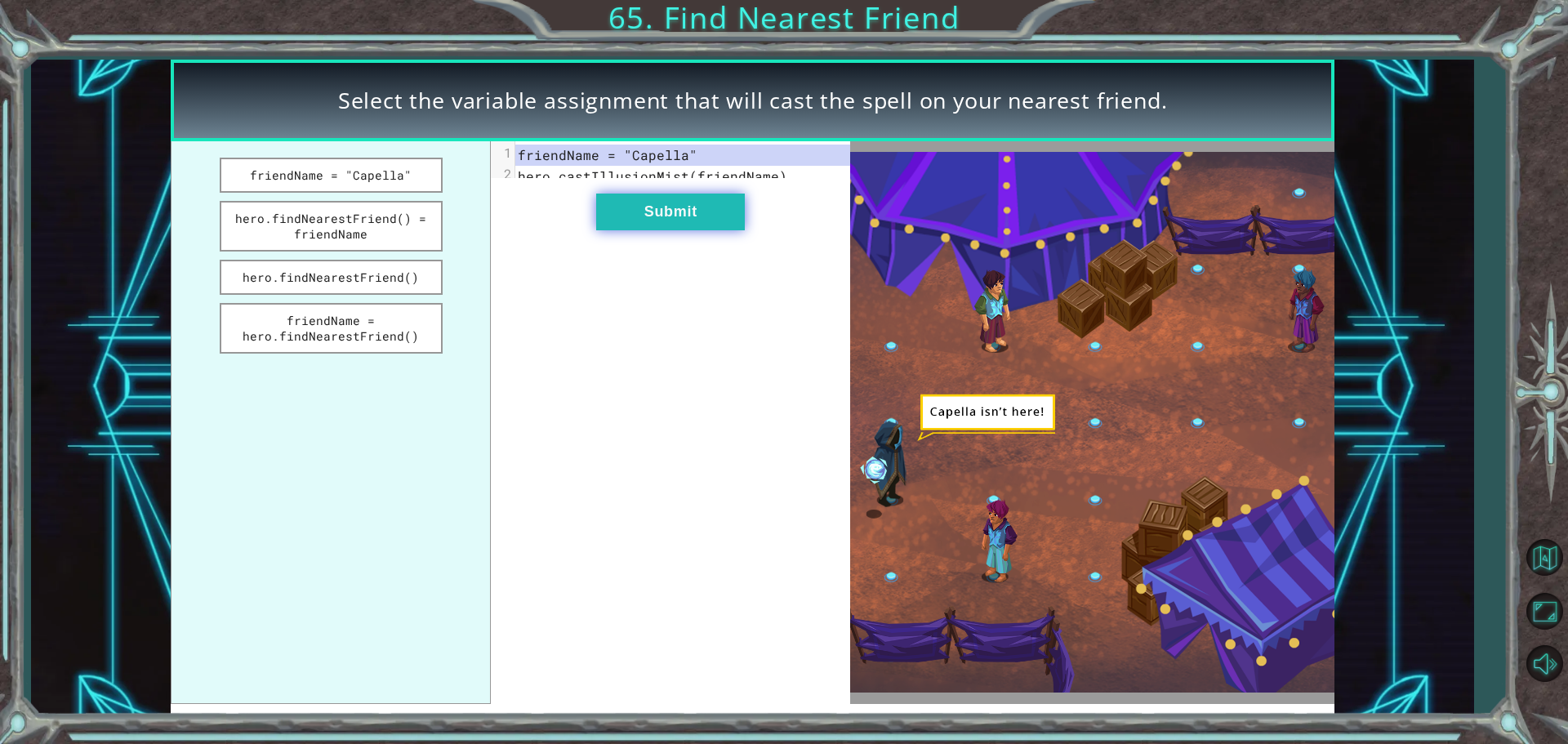
click at [658, 213] on button "Submit" at bounding box center [670, 212] width 149 height 37
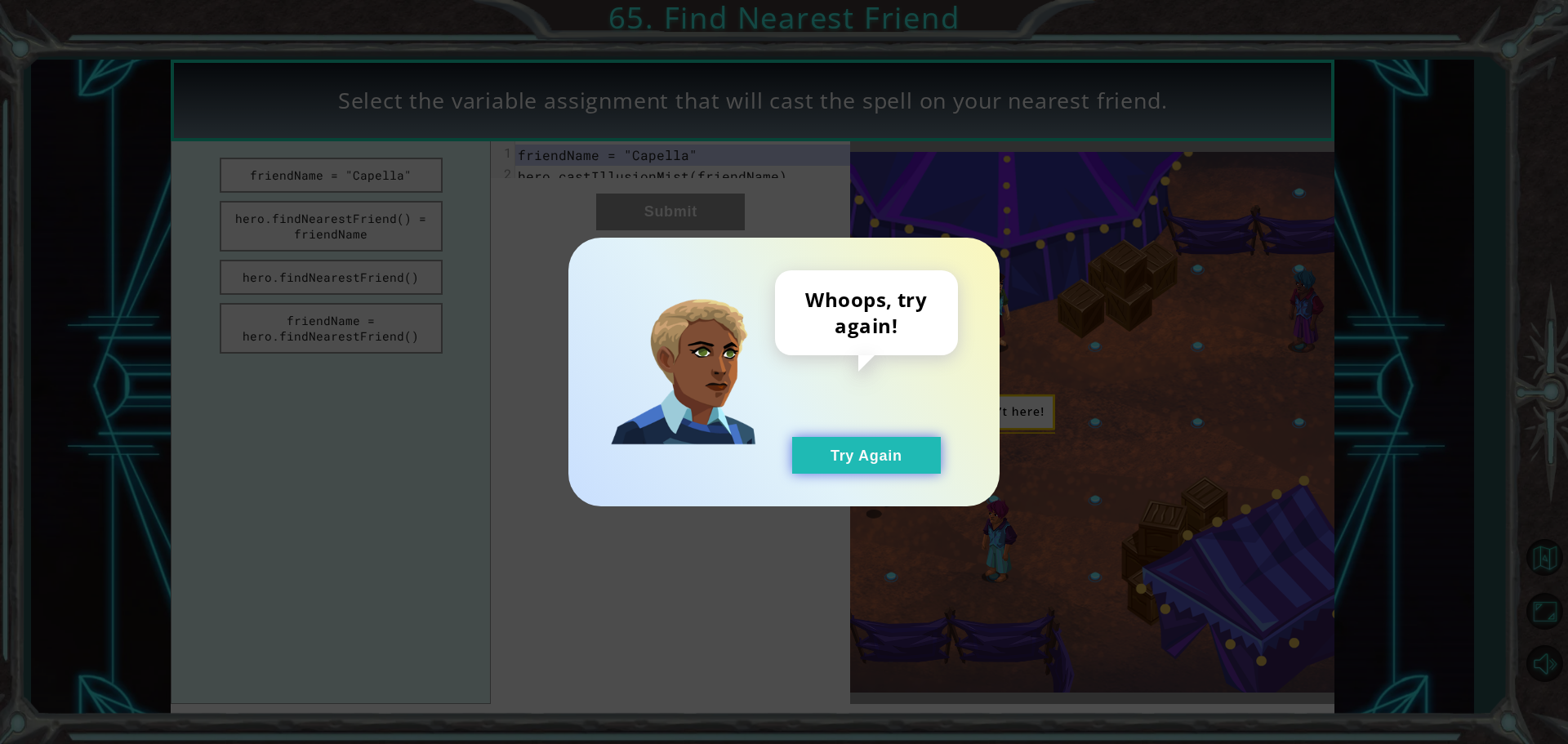
drag, startPoint x: 850, startPoint y: 458, endPoint x: 778, endPoint y: 417, distance: 82.9
click at [850, 458] on button "Try Again" at bounding box center [866, 455] width 149 height 37
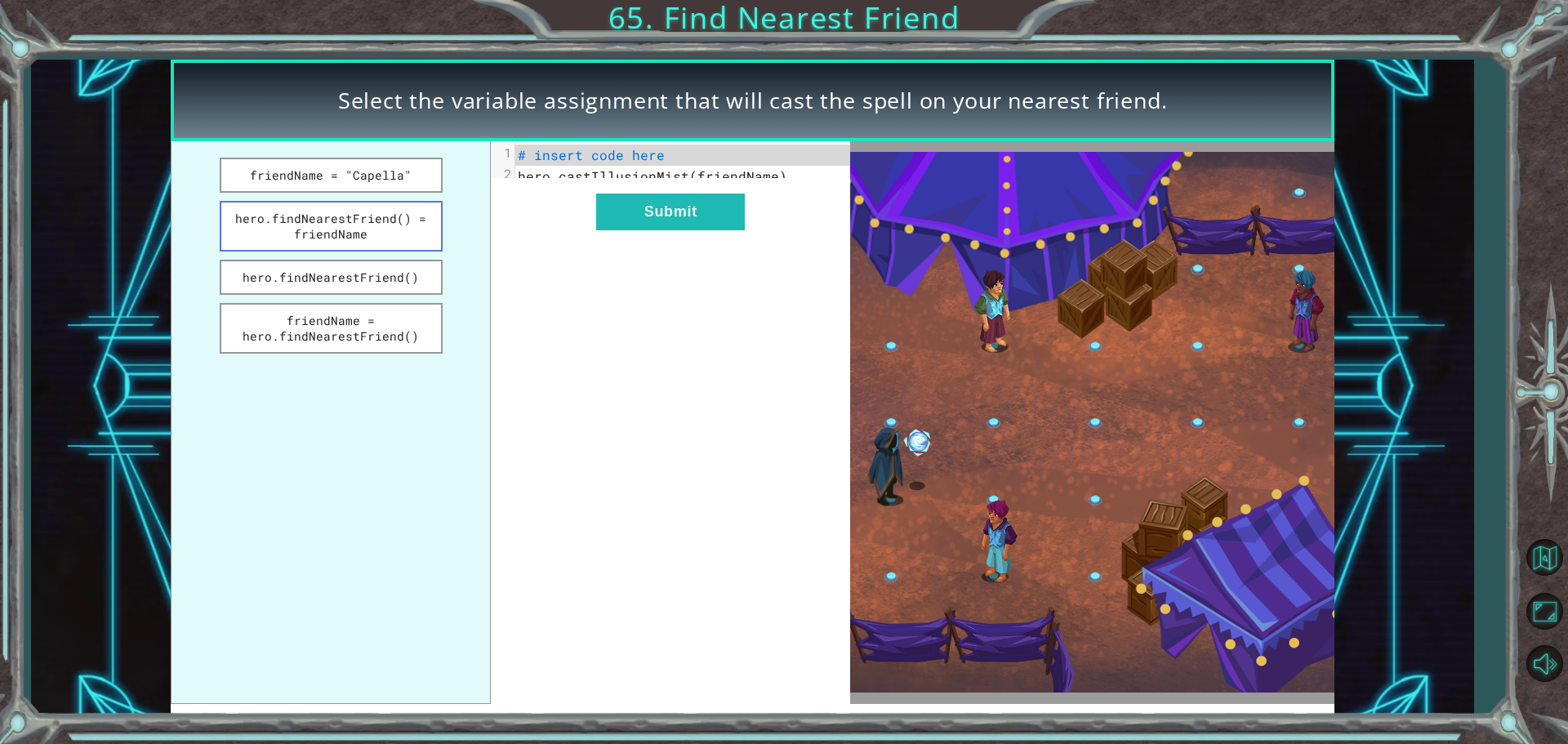
click at [337, 231] on button "hero.findNearestFriend() = friendName" at bounding box center [331, 226] width 223 height 50
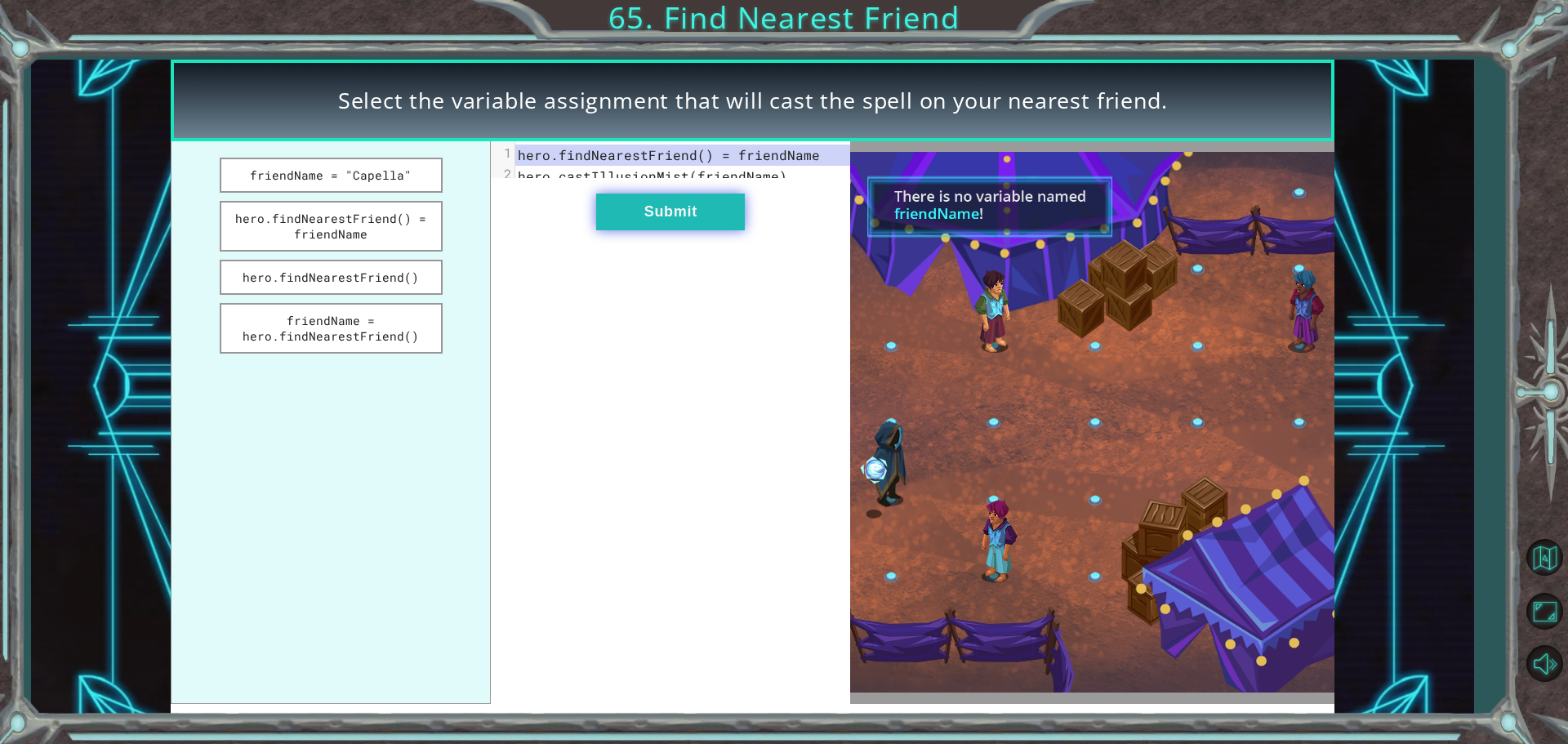
click at [628, 213] on button "Submit" at bounding box center [670, 212] width 149 height 37
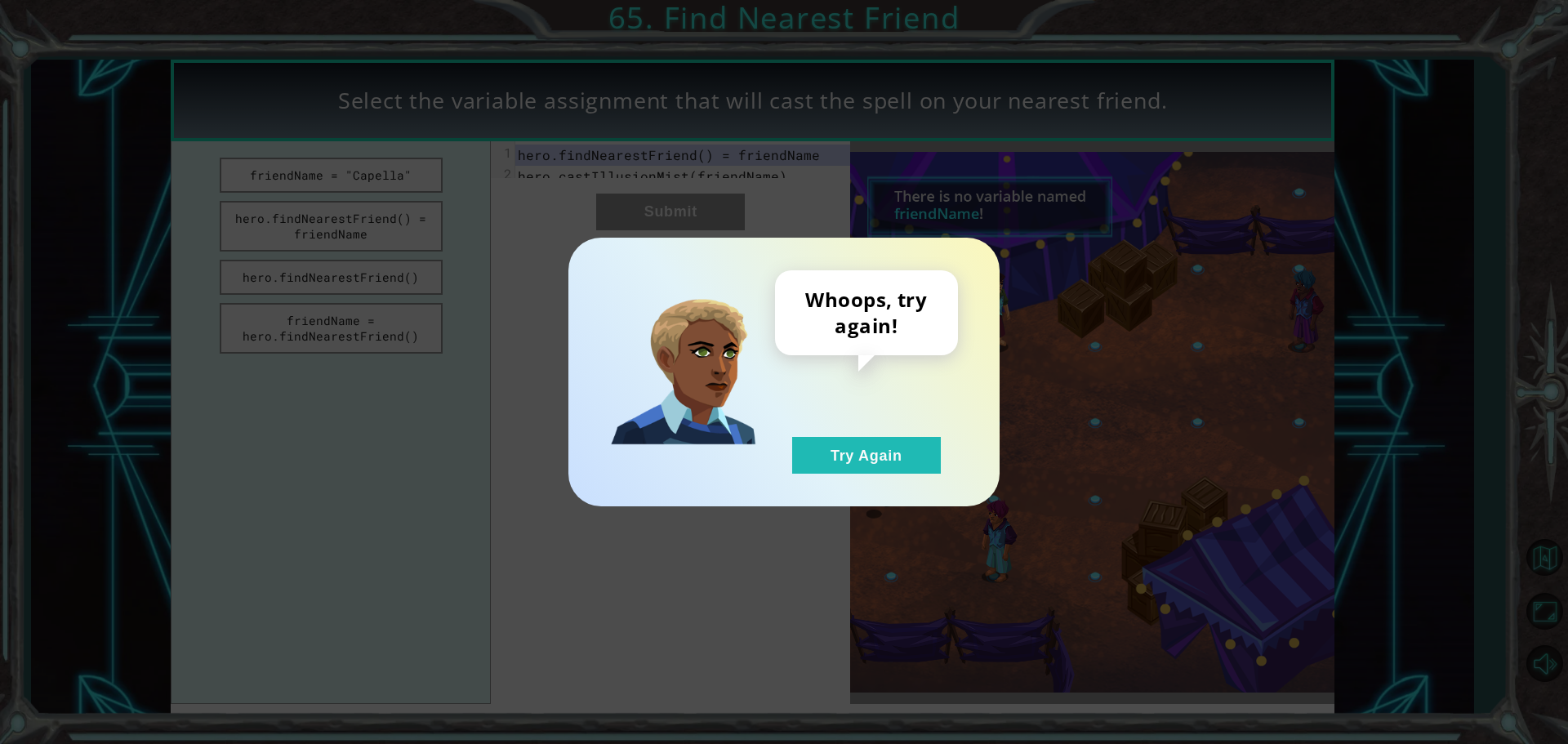
drag, startPoint x: 867, startPoint y: 448, endPoint x: 649, endPoint y: 371, distance: 231.2
click at [843, 429] on div "Whoops, try again! Try Again" at bounding box center [866, 372] width 183 height 204
drag, startPoint x: 876, startPoint y: 441, endPoint x: 547, endPoint y: 422, distance: 329.5
click at [875, 441] on button "Try Again" at bounding box center [866, 455] width 149 height 37
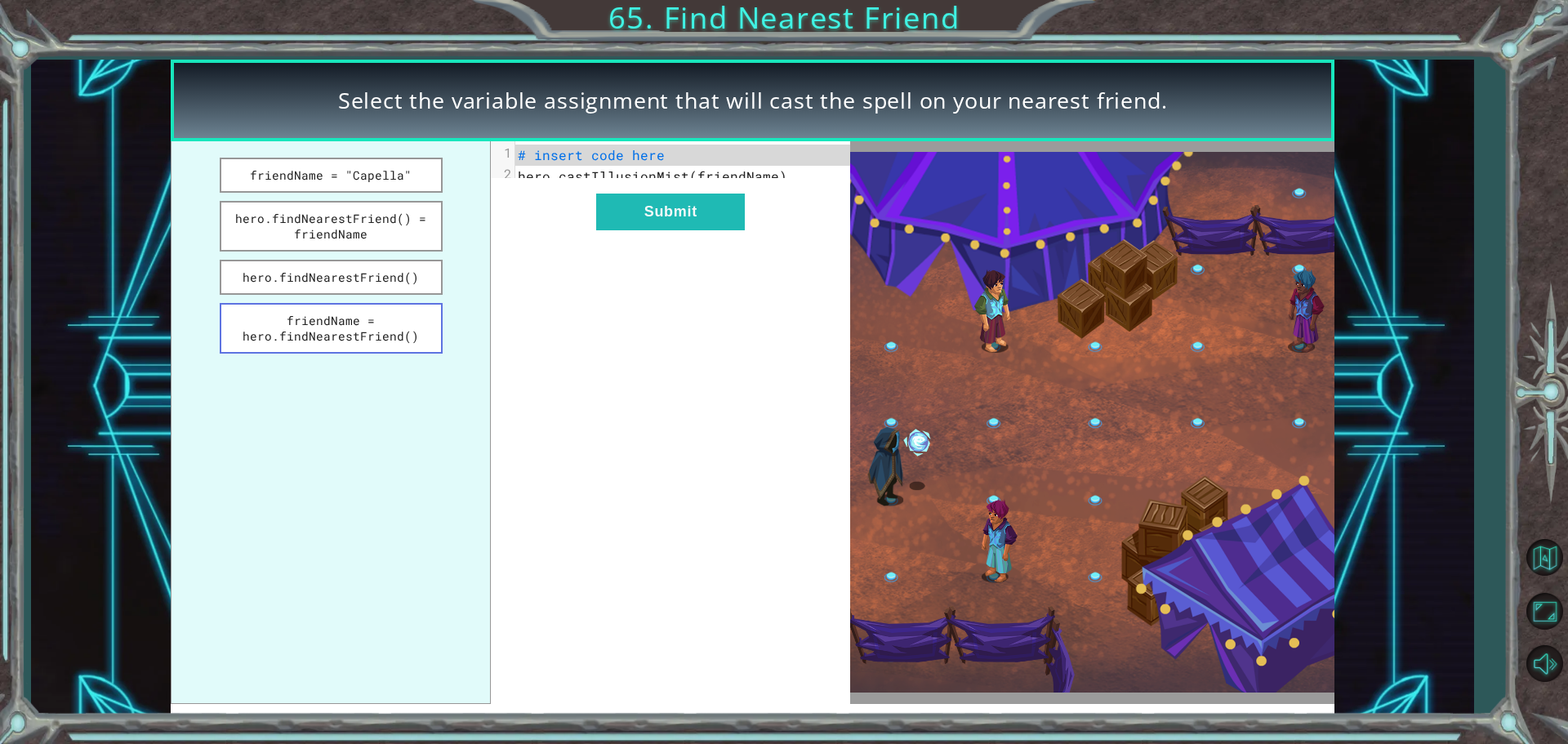
click at [408, 351] on ul "friendName = "Capella" hero.findNearestFriend() = friendName hero.findNearestFr…" at bounding box center [330, 422] width 320 height 562
click at [400, 339] on button "friendName = hero.findNearestFriend()" at bounding box center [331, 328] width 223 height 50
click at [658, 195] on div "xxxxxxxxxx 2 1 friendName = hero.findNearestFriend() 2 hero.castIllusionMist(fr…" at bounding box center [670, 422] width 360 height 562
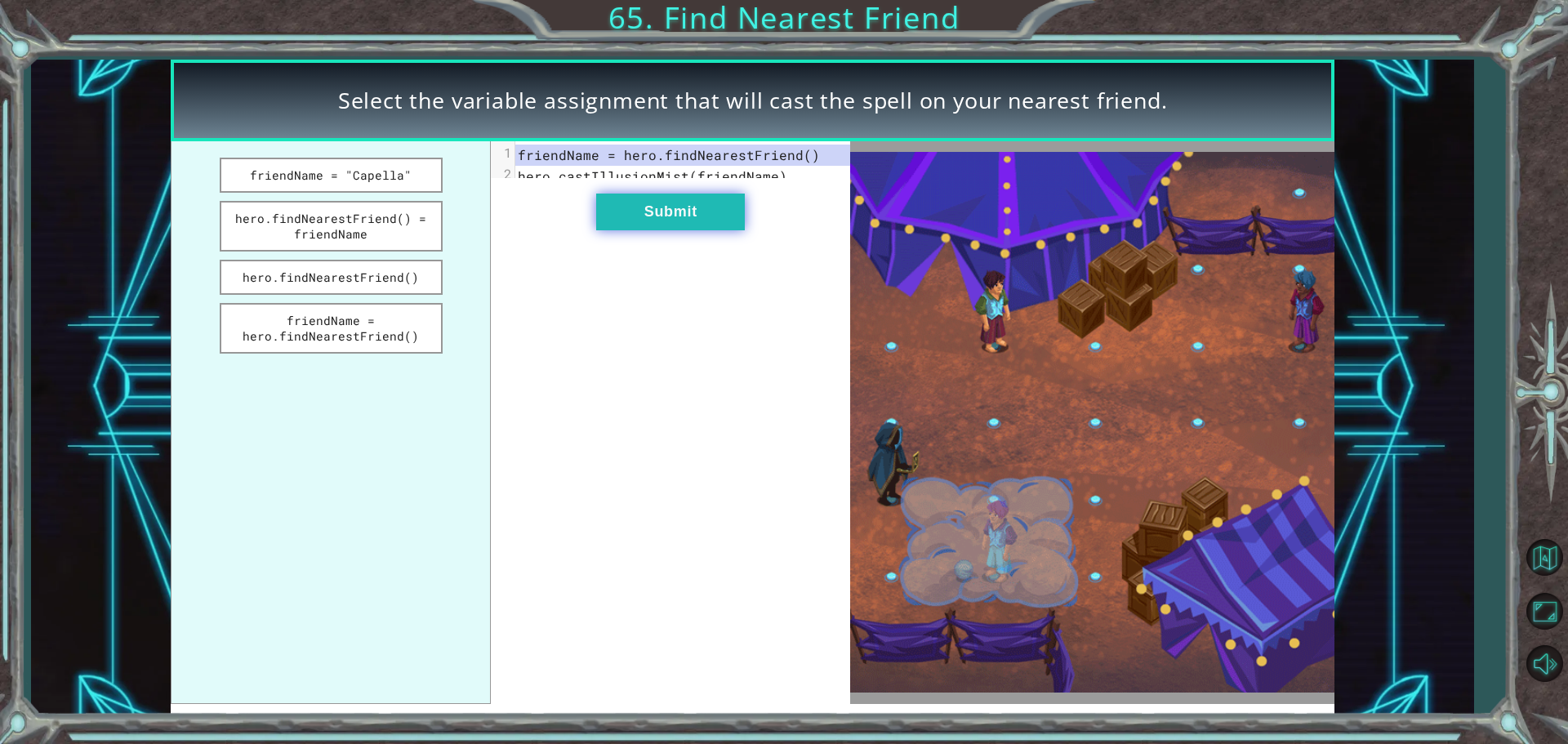
click at [652, 226] on button "Submit" at bounding box center [670, 212] width 149 height 37
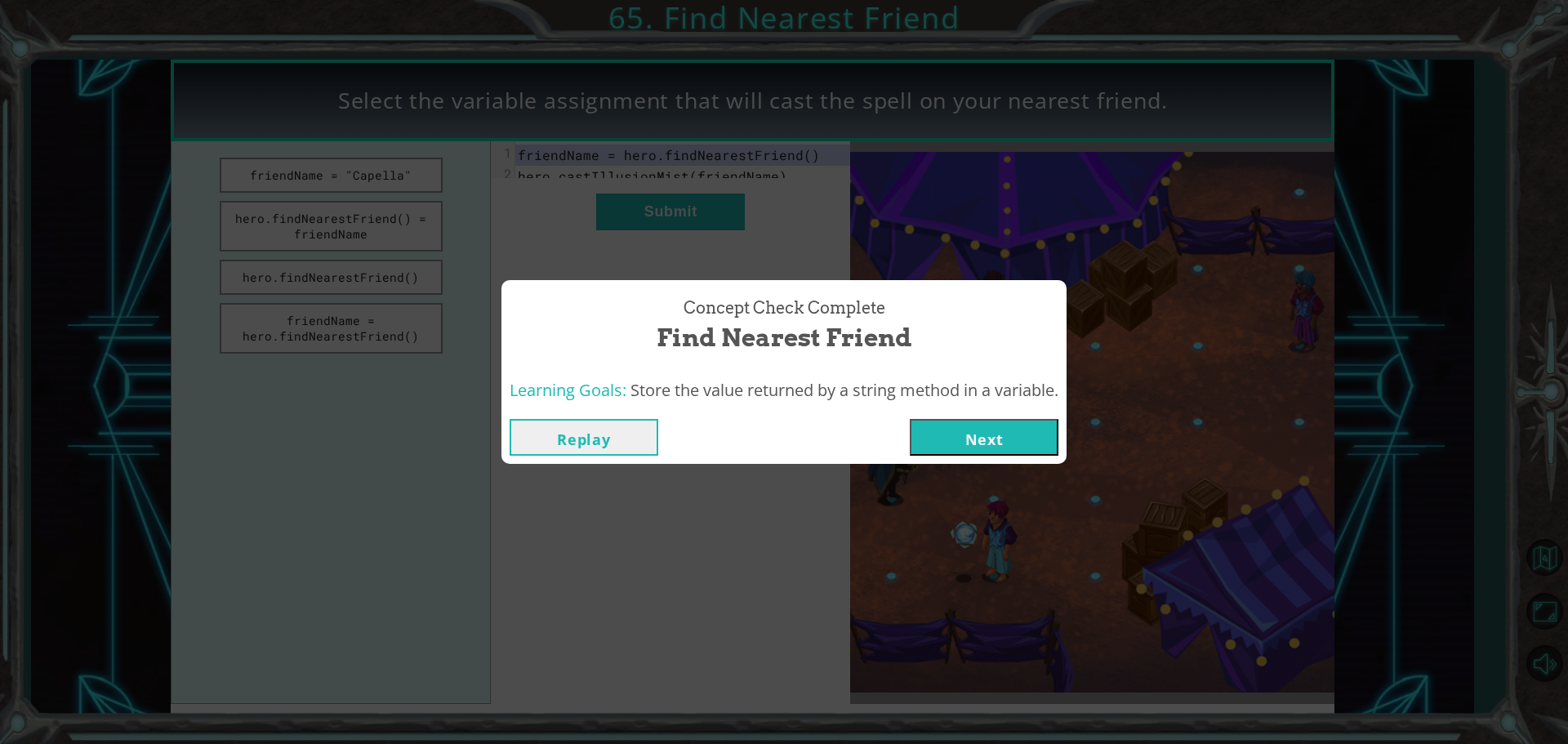
click at [945, 442] on button "Next" at bounding box center [984, 437] width 149 height 37
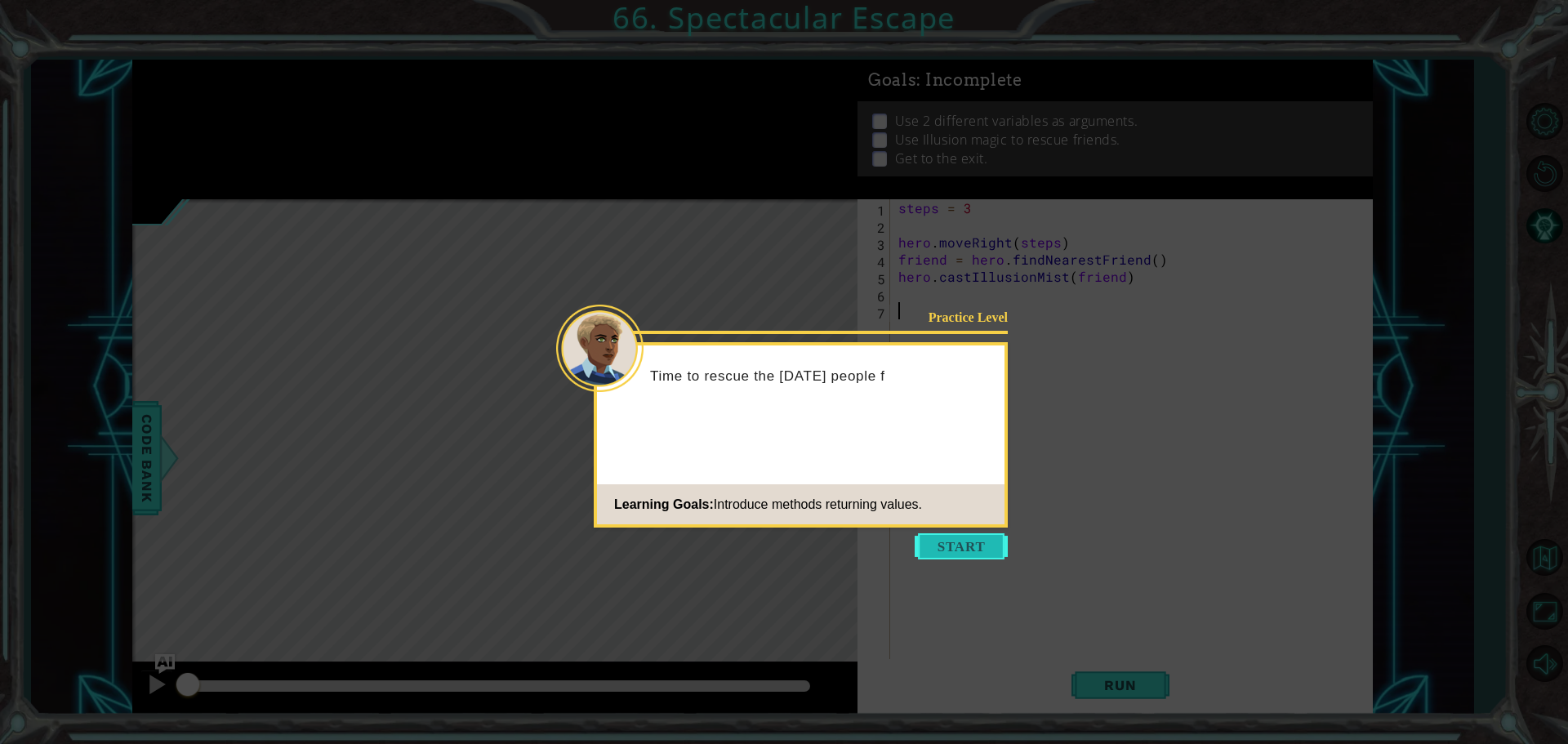
click at [967, 541] on button "Start" at bounding box center [961, 546] width 93 height 26
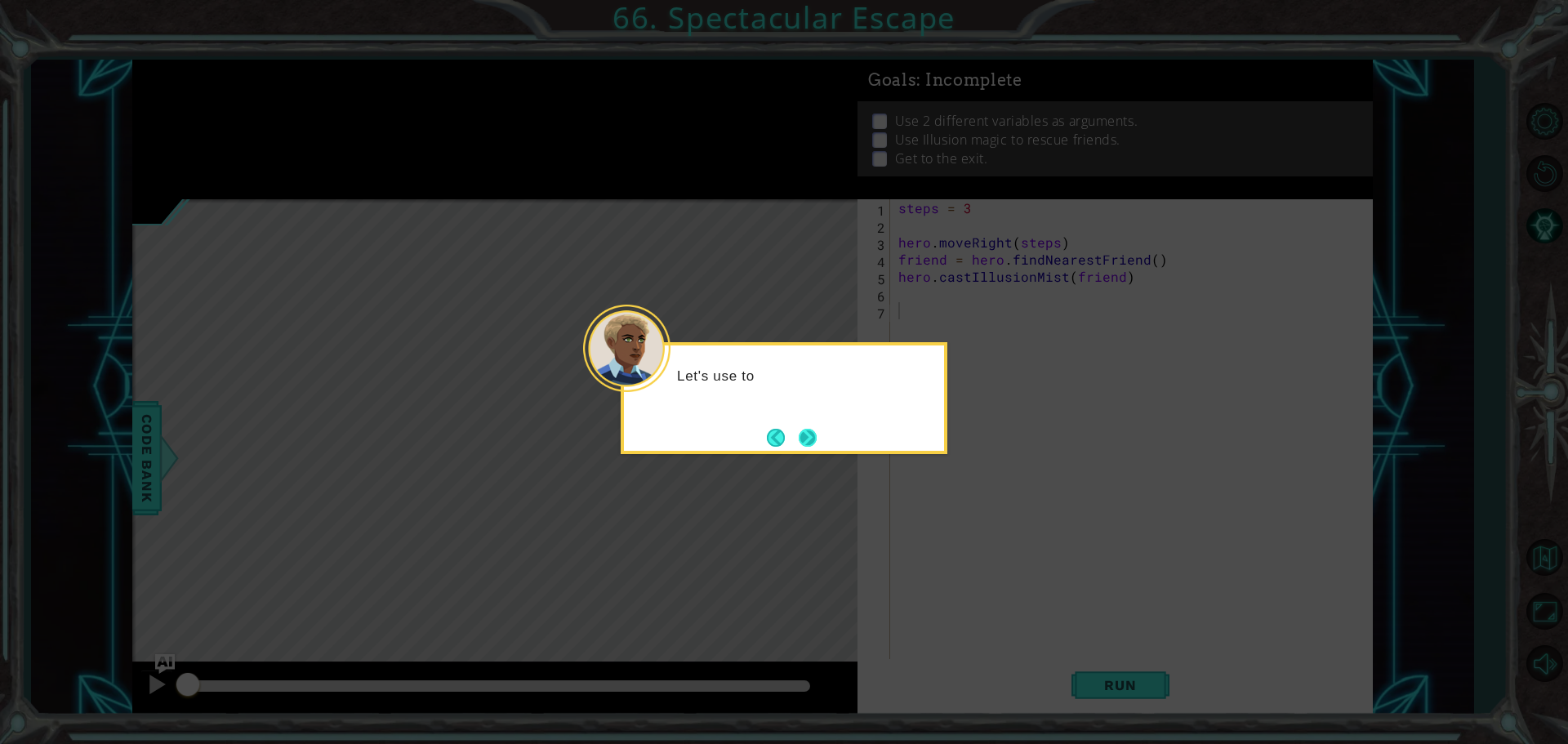
click at [813, 431] on button "Next" at bounding box center [807, 438] width 18 height 18
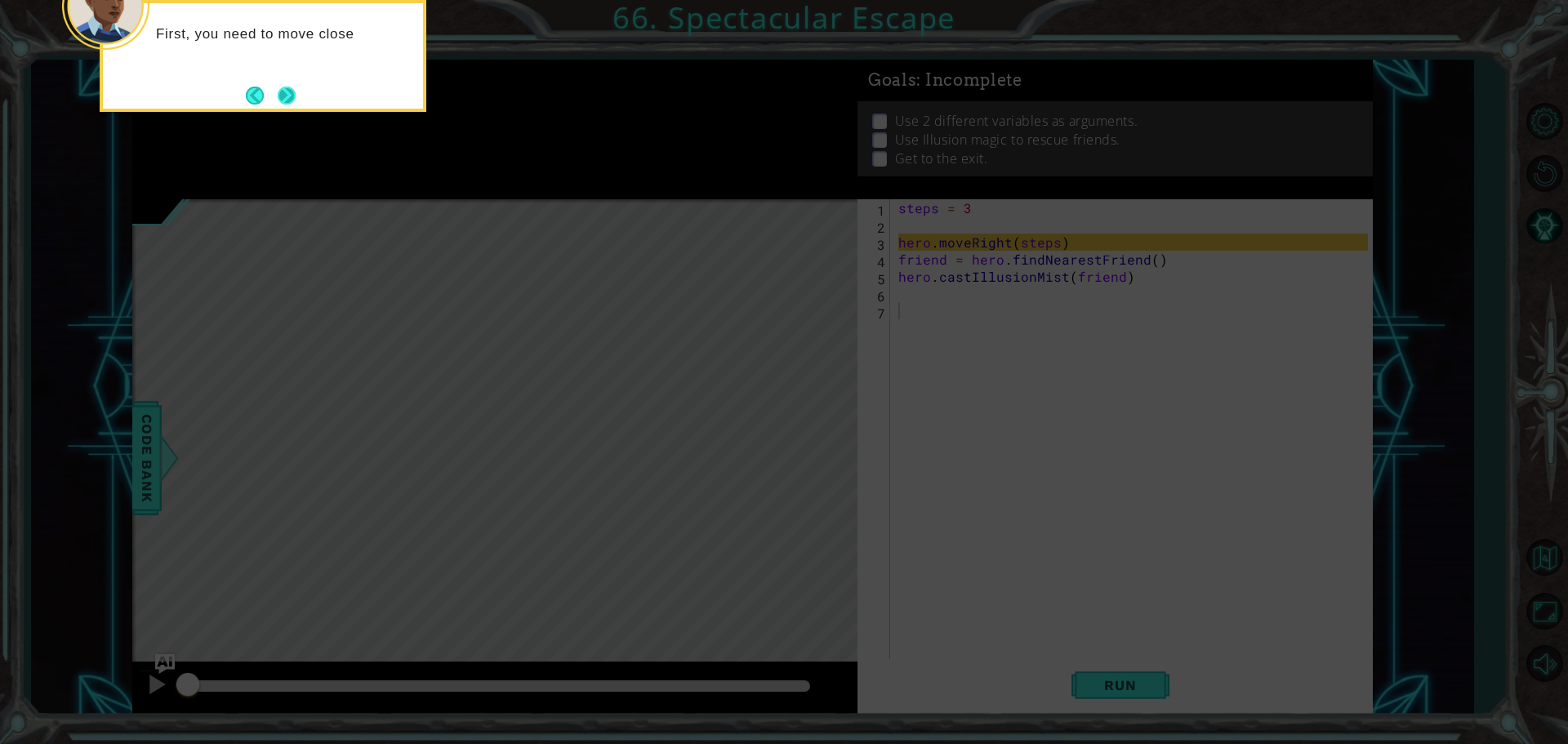
click at [284, 92] on button "Next" at bounding box center [287, 95] width 18 height 18
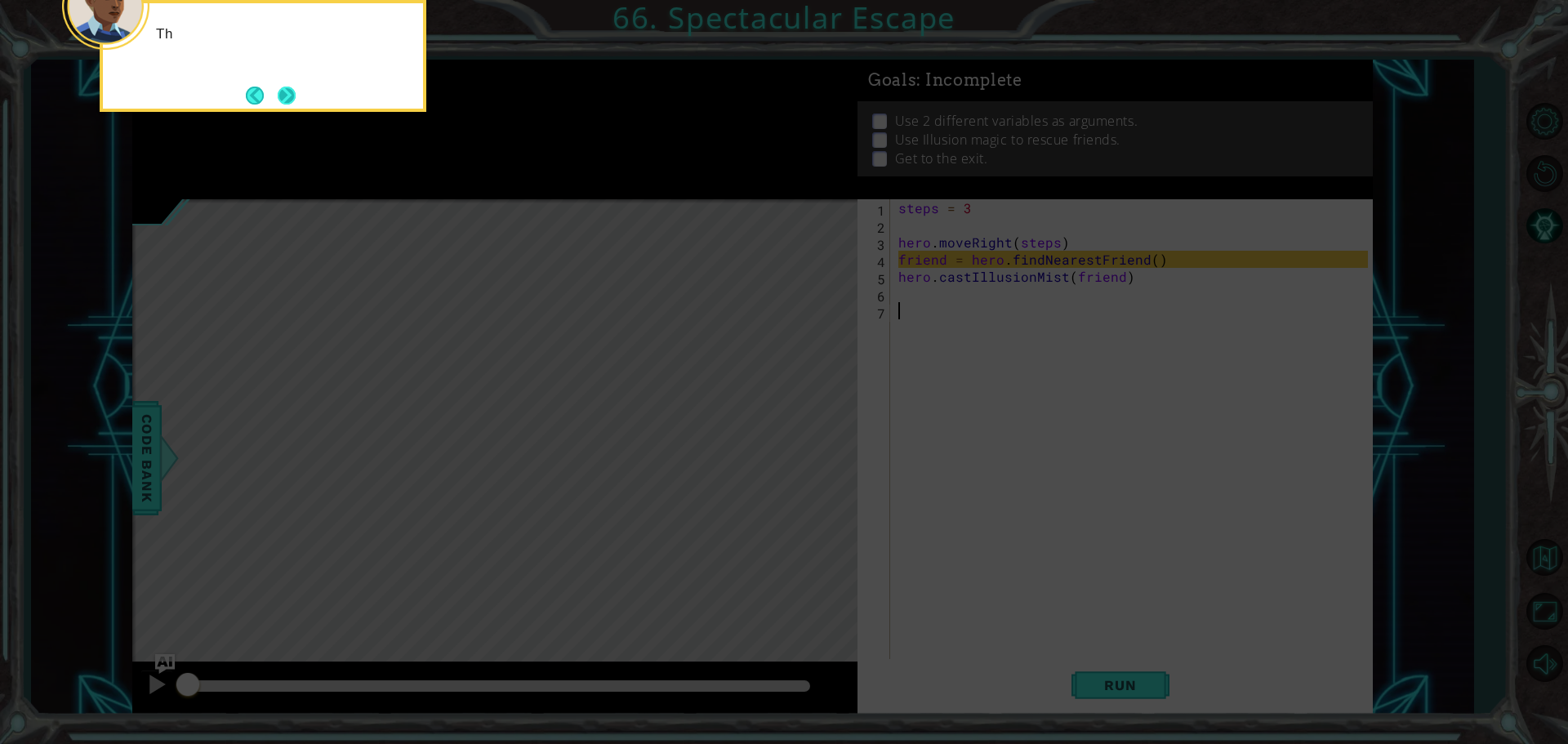
click at [290, 92] on button "Next" at bounding box center [287, 95] width 19 height 19
click at [290, 92] on button "Next" at bounding box center [287, 95] width 18 height 18
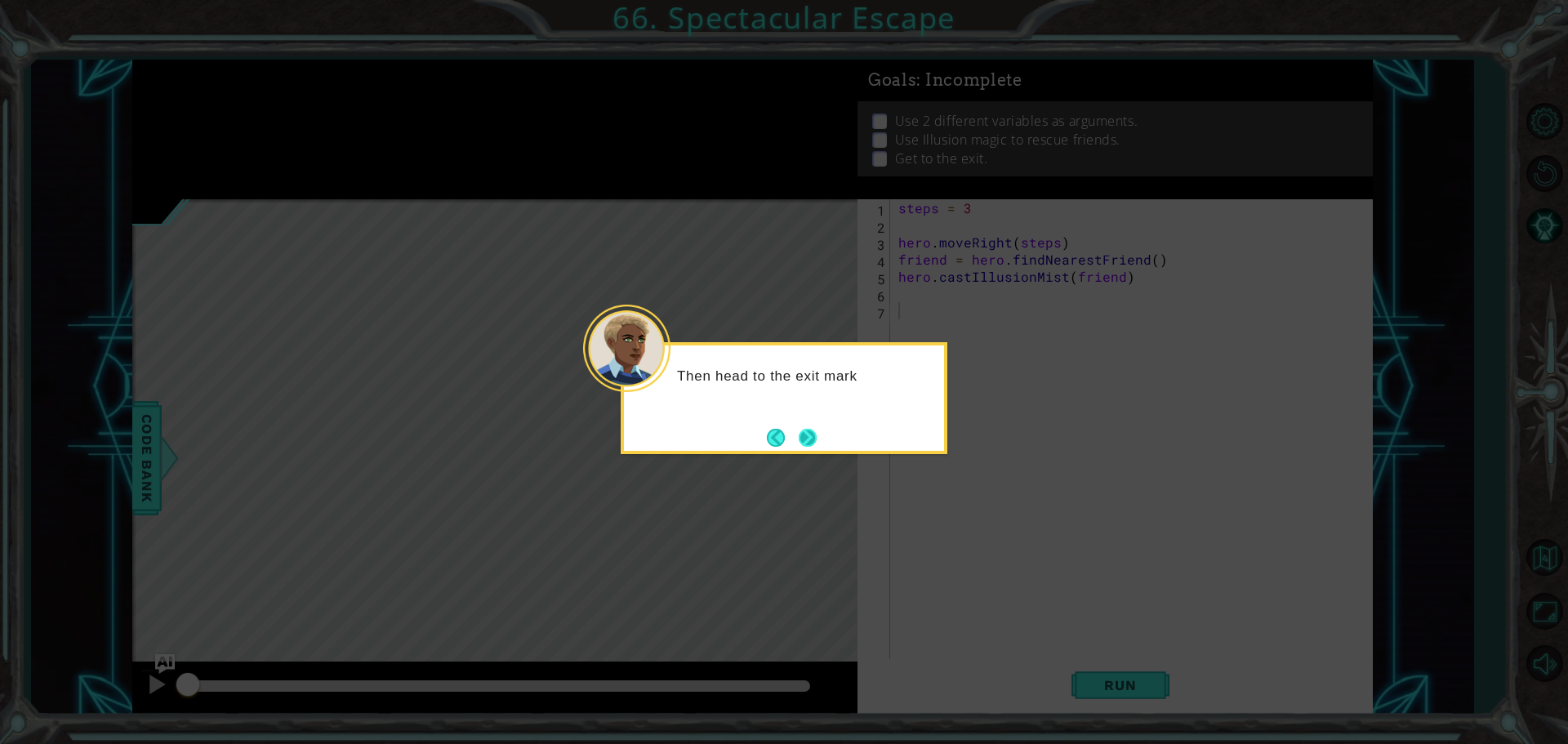
click at [810, 431] on button "Next" at bounding box center [807, 438] width 18 height 18
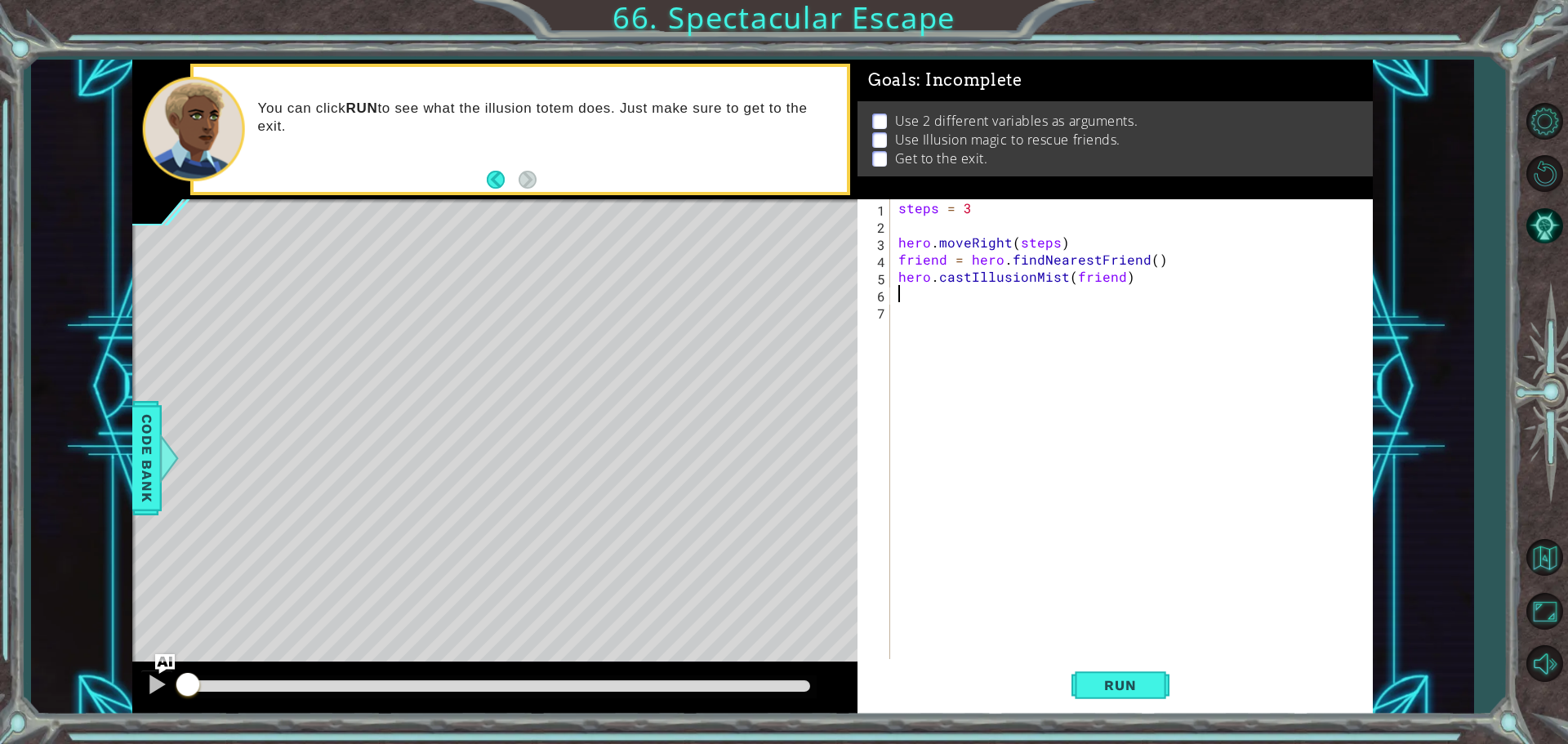
click at [934, 286] on div "steps = 3 hero . moveRight ( steps ) friend = hero . findNearestFriend ( ) hero…" at bounding box center [1135, 448] width 481 height 497
click at [901, 227] on div "steps = 3 hero . moveRight ( steps ) friend = hero . findNearestFriend ( ) hero…" at bounding box center [1135, 448] width 481 height 497
click at [1065, 248] on div "fr iend press enter hero.findNearest Fr iend press enter" at bounding box center [1041, 274] width 309 height 78
click at [1158, 254] on div "steps = 3 friend = Sigma hero . moveRight ( steps ) friend = hero . findNearest…" at bounding box center [1135, 448] width 481 height 497
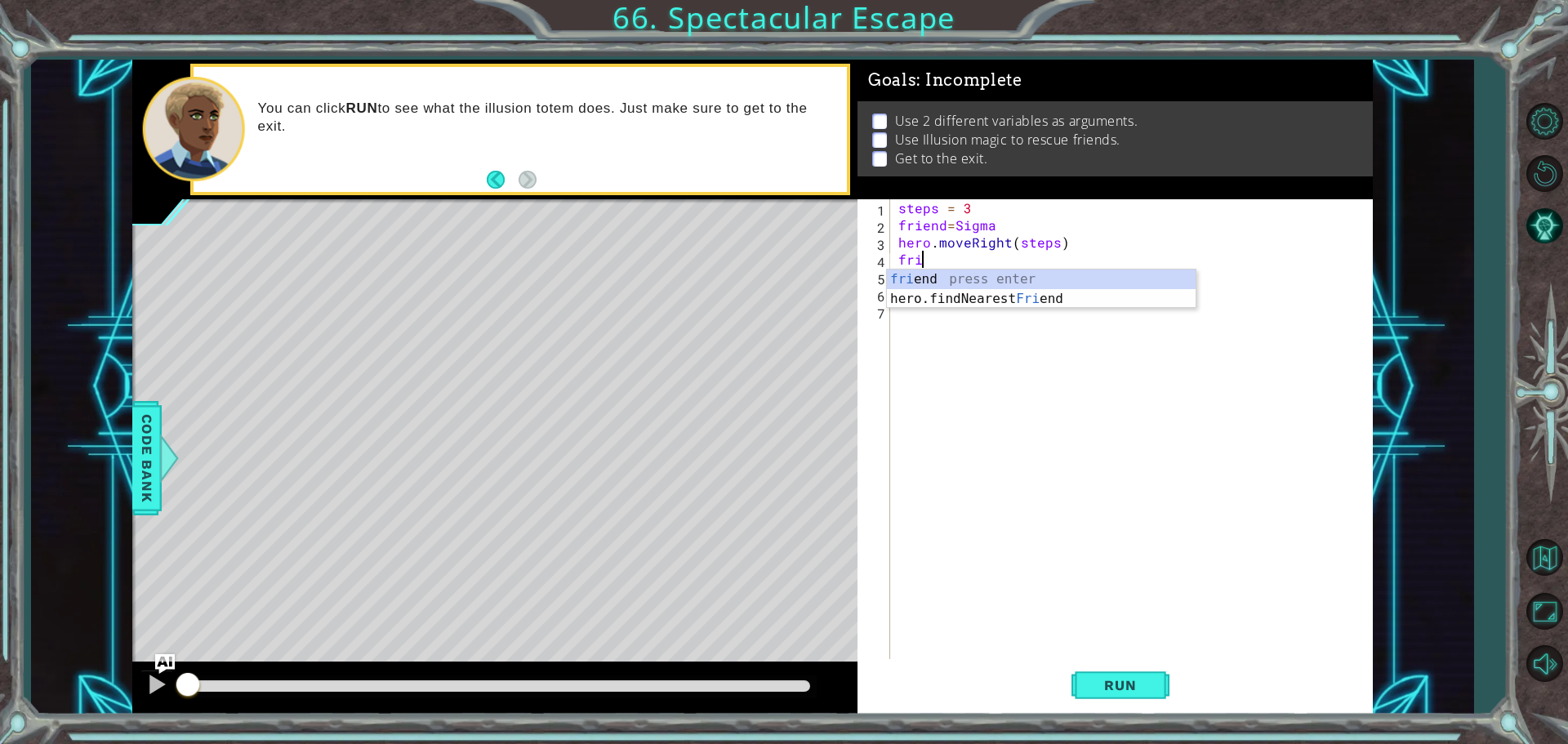
scroll to position [0, 0]
type textarea "f"
type textarea "hero.moveRight(steps)"
click at [910, 289] on div "steps = 3 friend = Sigma hero . moveRight ( steps ) hero . castIllusionMist ( f…" at bounding box center [1135, 448] width 481 height 497
click at [911, 275] on div "steps = 3 friend = Sigma hero . moveRight ( steps ) hero . castIllusionMist ( f…" at bounding box center [1135, 448] width 481 height 497
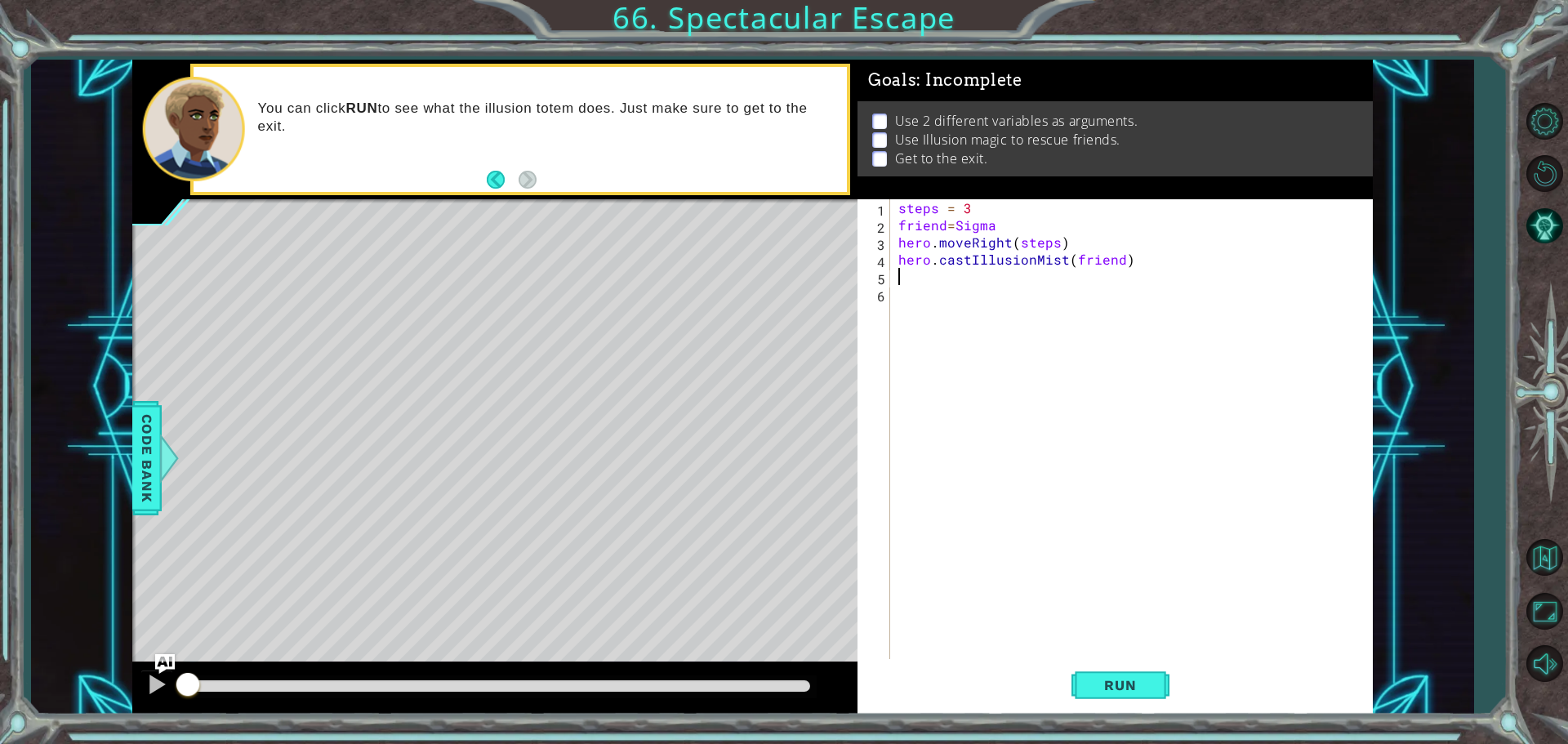
click at [916, 303] on div "steps = 3 friend = Sigma hero . moveRight ( steps ) hero . castIllusionMist ( f…" at bounding box center [1135, 448] width 481 height 497
click at [910, 275] on div "steps = 3 friend = Sigma hero . moveRight ( steps ) hero . castIllusionMist ( f…" at bounding box center [1135, 448] width 481 height 497
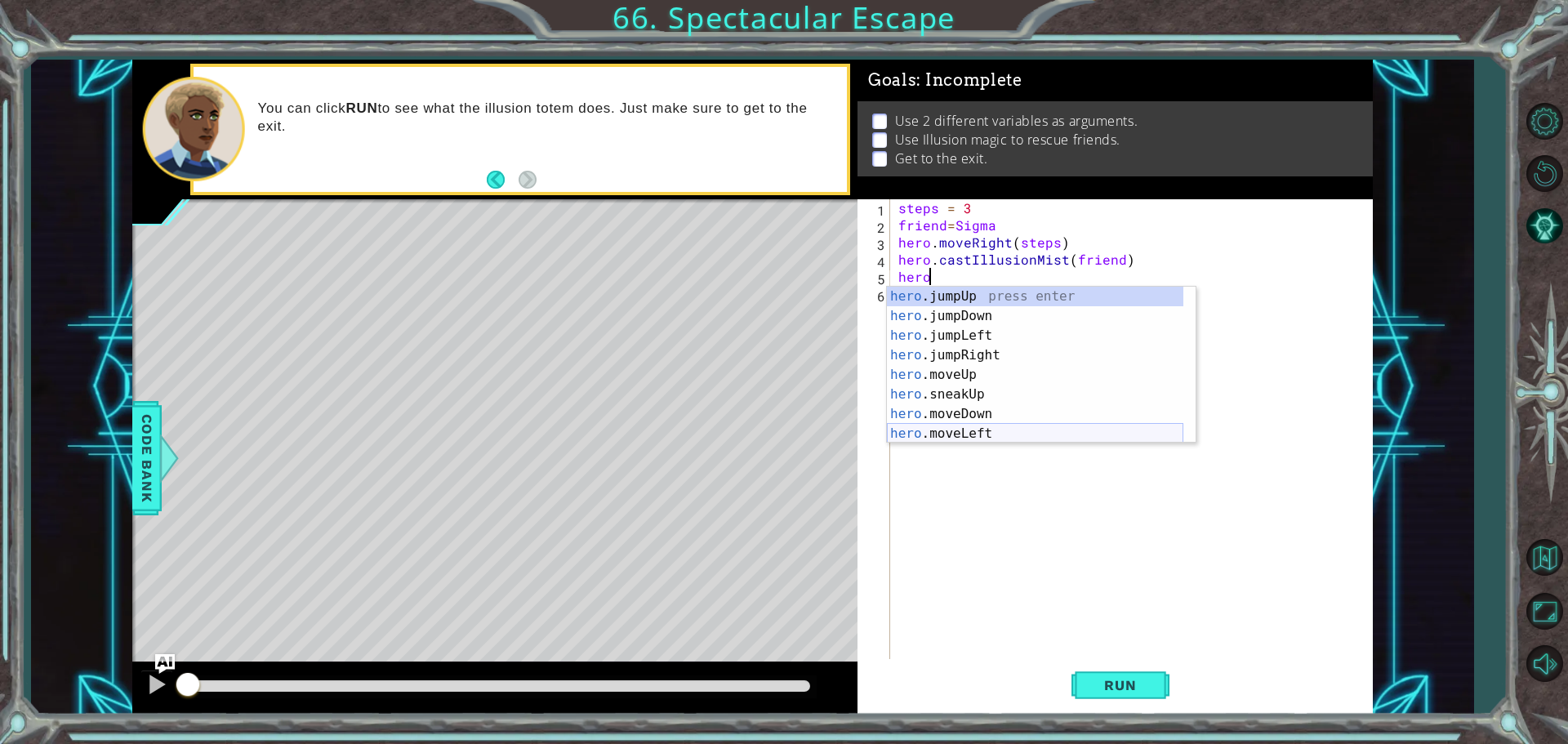
scroll to position [0, 2]
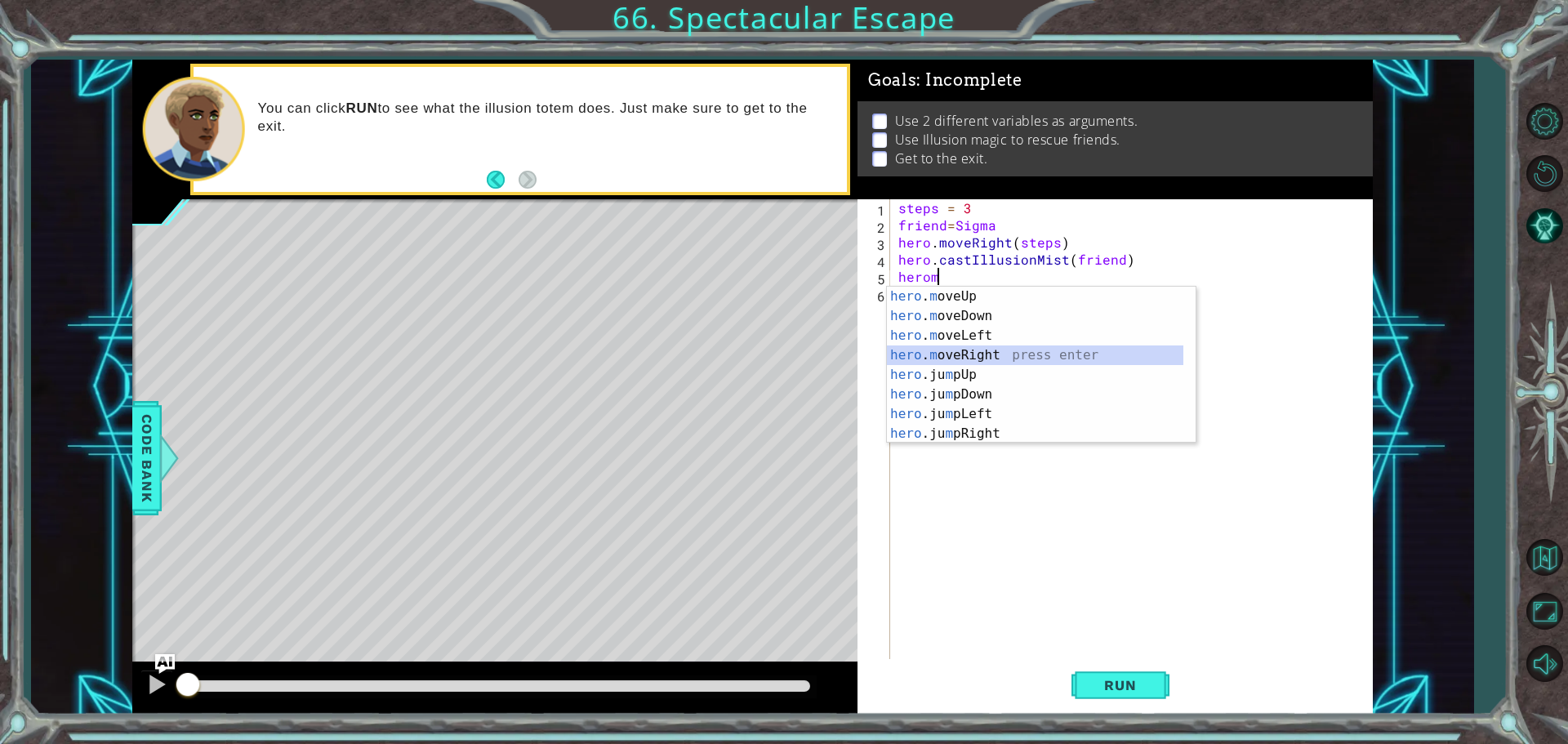
click at [980, 353] on div "hero . m oveUp press enter hero . m oveDown press enter hero . m oveLeft press …" at bounding box center [1035, 385] width 296 height 196
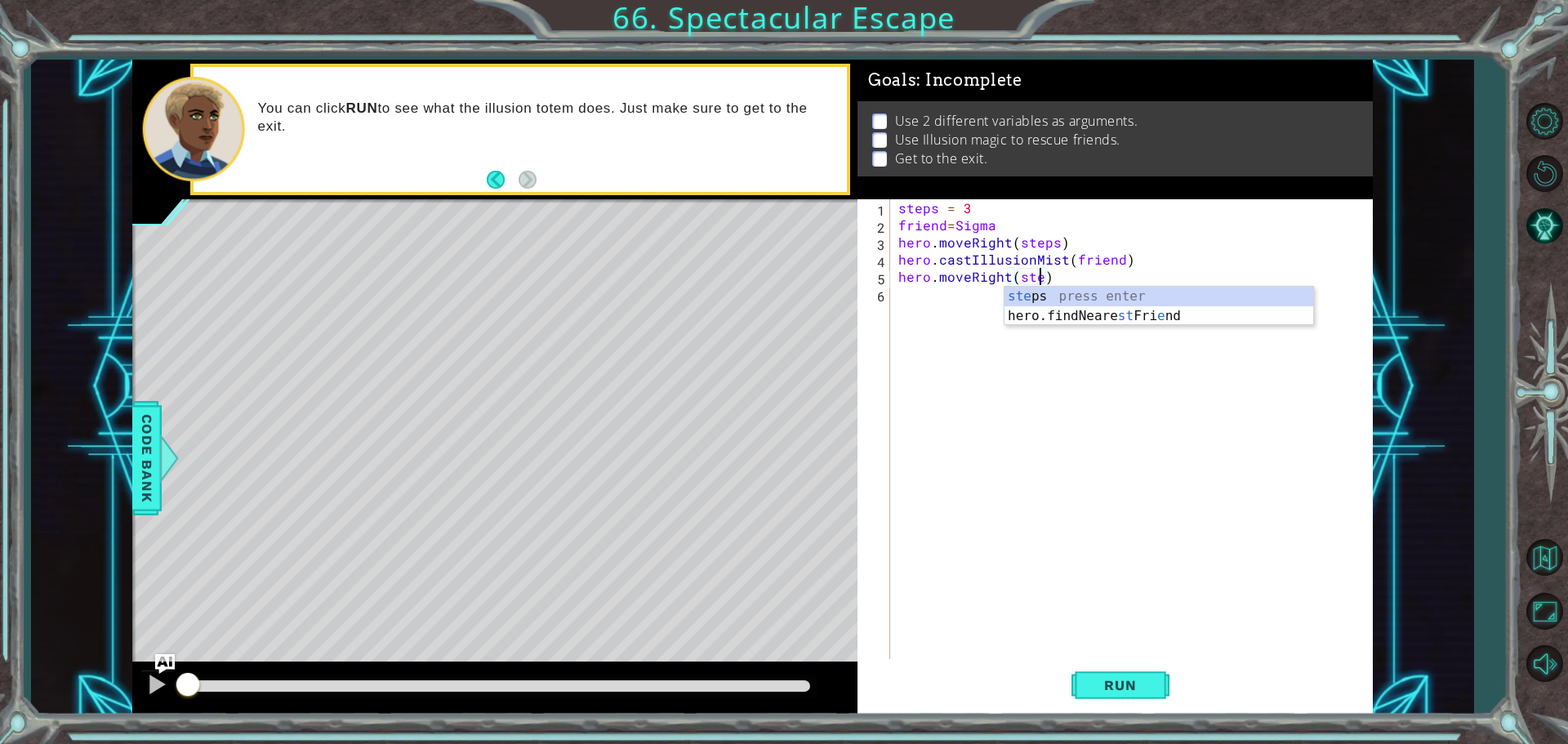
scroll to position [0, 9]
drag, startPoint x: 1040, startPoint y: 290, endPoint x: 1088, endPoint y: 431, distance: 148.9
click at [1041, 290] on div "steps press enter" at bounding box center [1159, 315] width 309 height 59
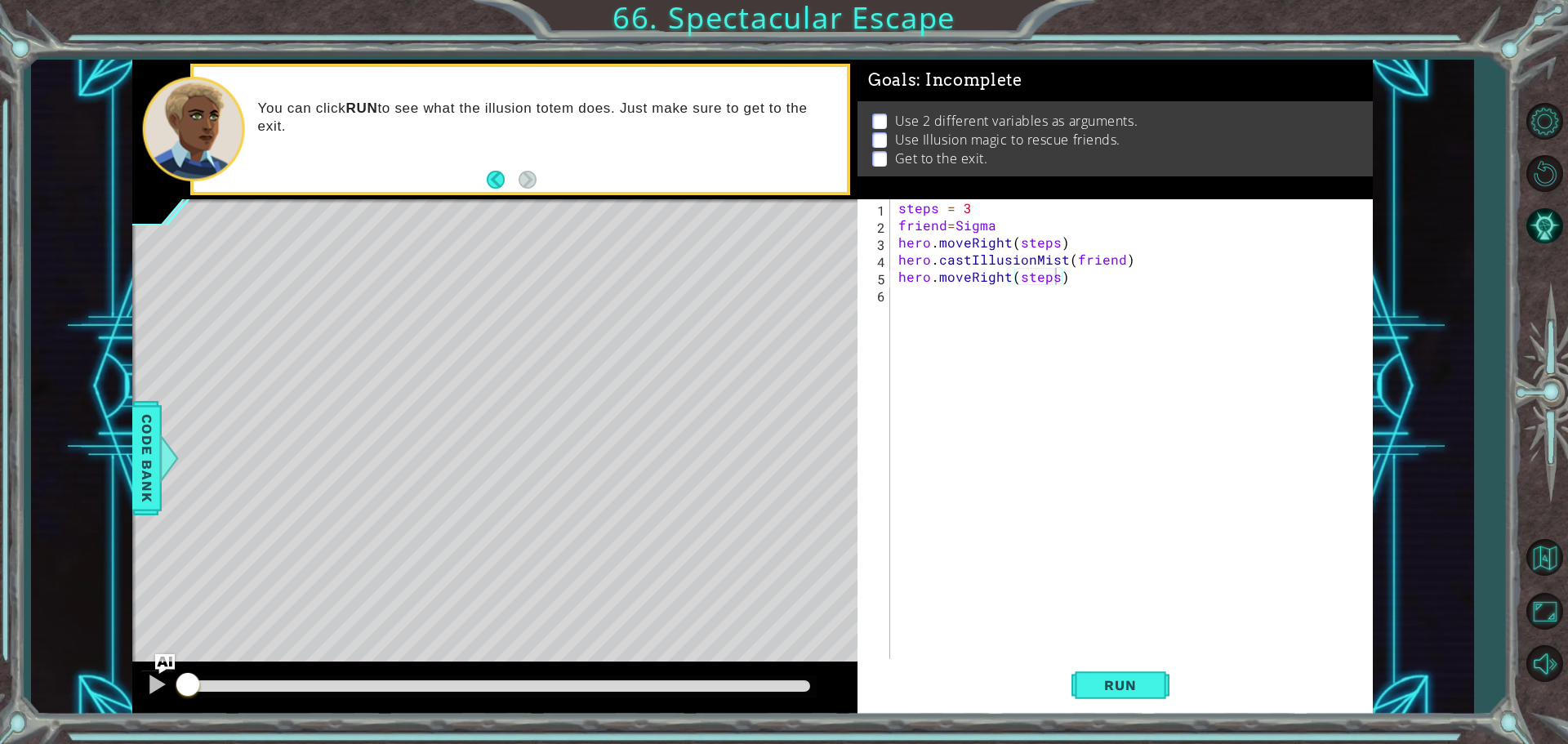
drag, startPoint x: 1108, startPoint y: 682, endPoint x: 1159, endPoint y: 474, distance: 214.2
click at [1108, 680] on span "Run" at bounding box center [1120, 685] width 65 height 16
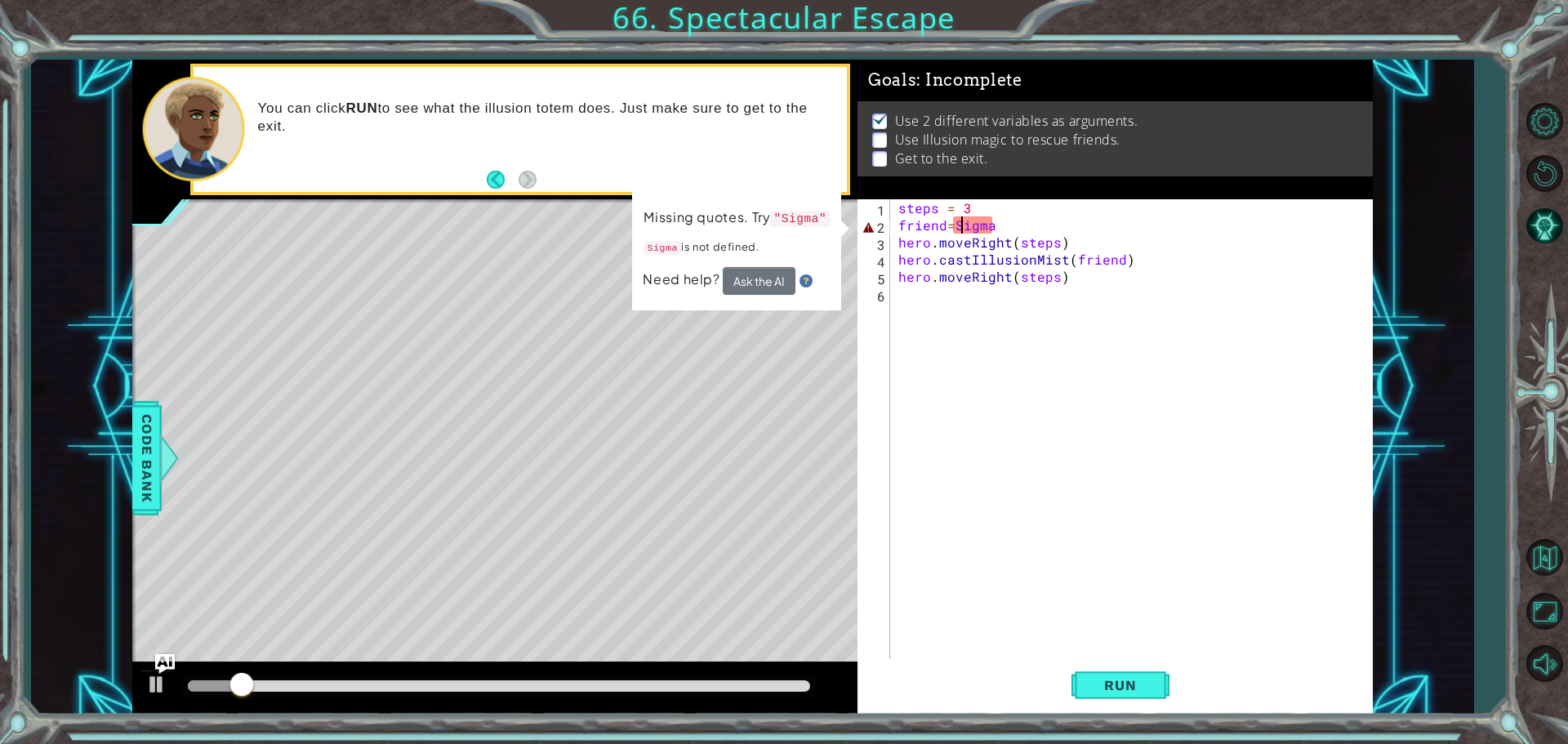
click at [958, 226] on div "steps = 3 friend = Sigma hero . moveRight ( steps ) hero . castIllusionMist ( f…" at bounding box center [1135, 448] width 481 height 497
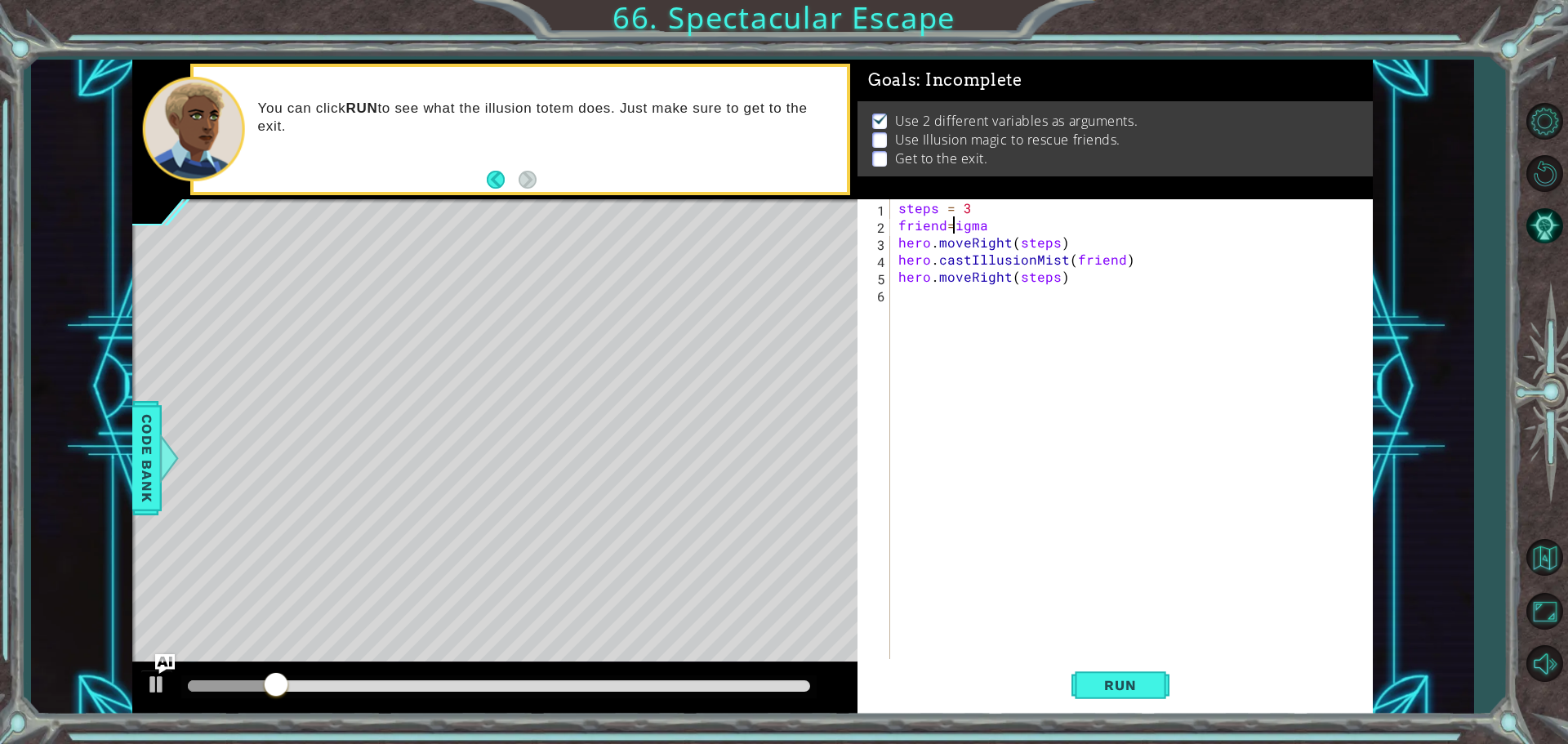
scroll to position [0, 5]
click at [953, 224] on div "steps = 3 friend = Sigma hero . moveRight ( steps ) hero . castIllusionMist ( f…" at bounding box center [1135, 448] width 481 height 497
click at [998, 230] on div "steps = 3 friend = "Sigma hero . moveRight ( steps ) hero . castIllusionMist ( …" at bounding box center [1135, 448] width 481 height 497
type textarea "friend="Sigma""
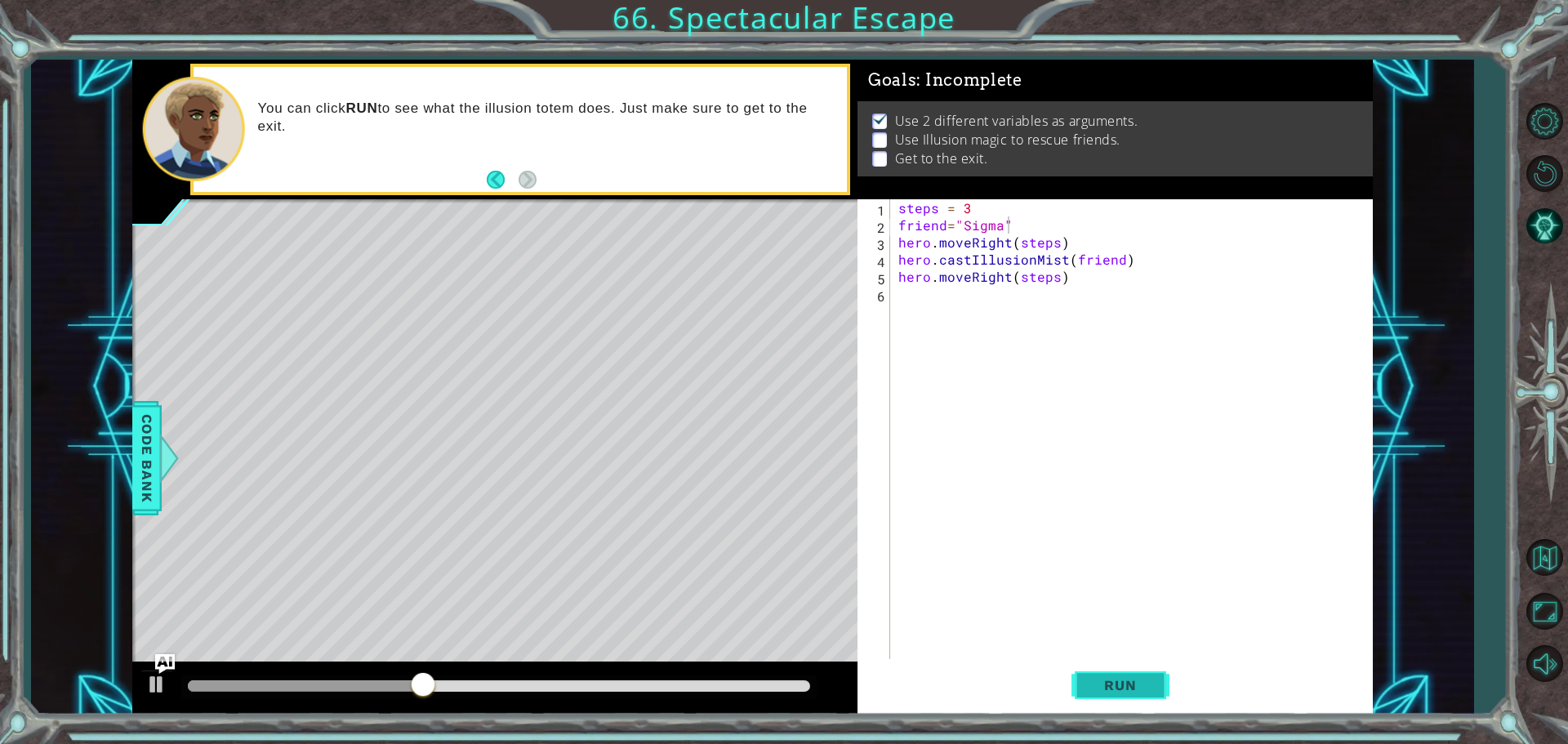
click at [1131, 676] on span "Run" at bounding box center [1120, 685] width 65 height 16
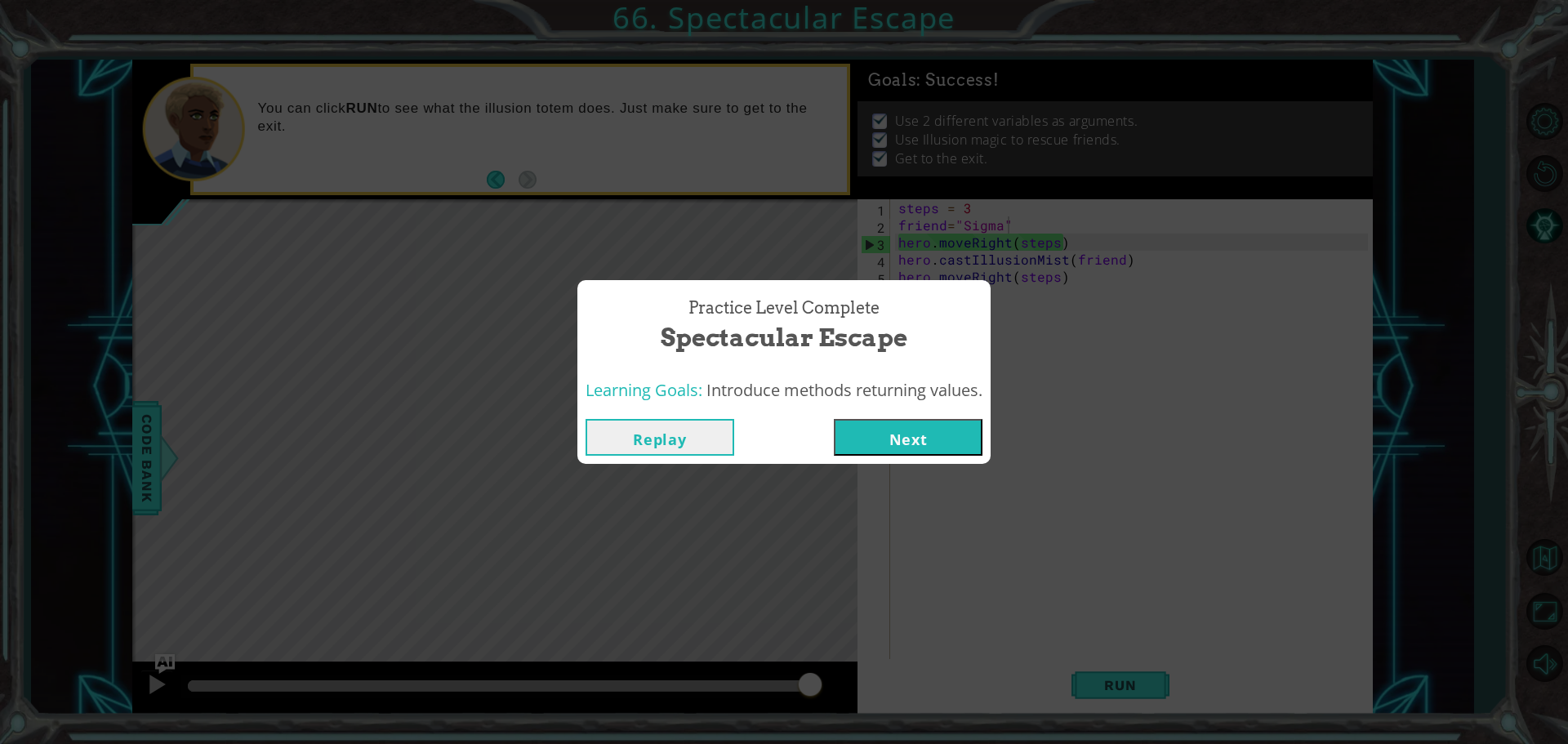
click at [932, 437] on button "Next" at bounding box center [907, 437] width 149 height 37
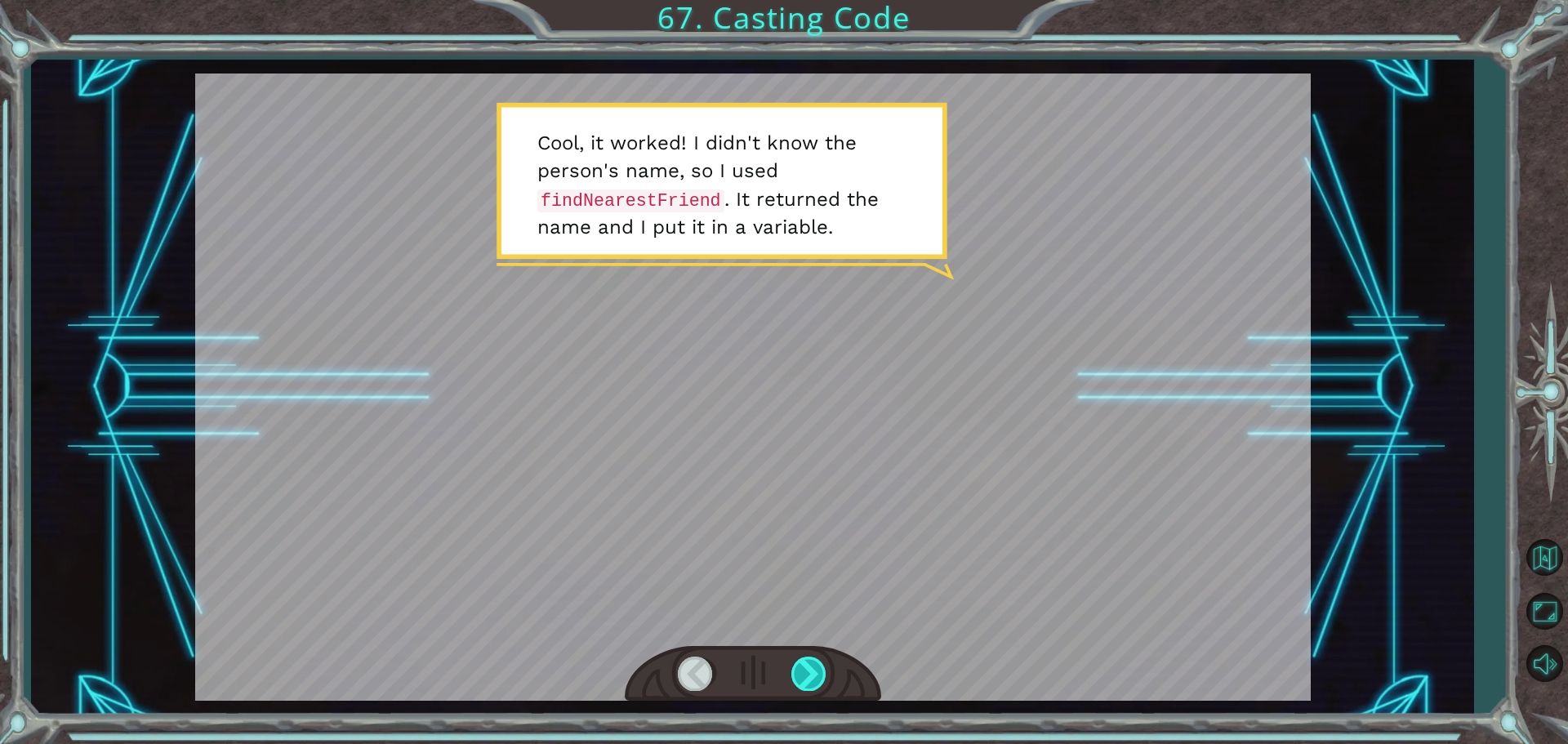
click at [798, 679] on div at bounding box center [809, 673] width 37 height 33
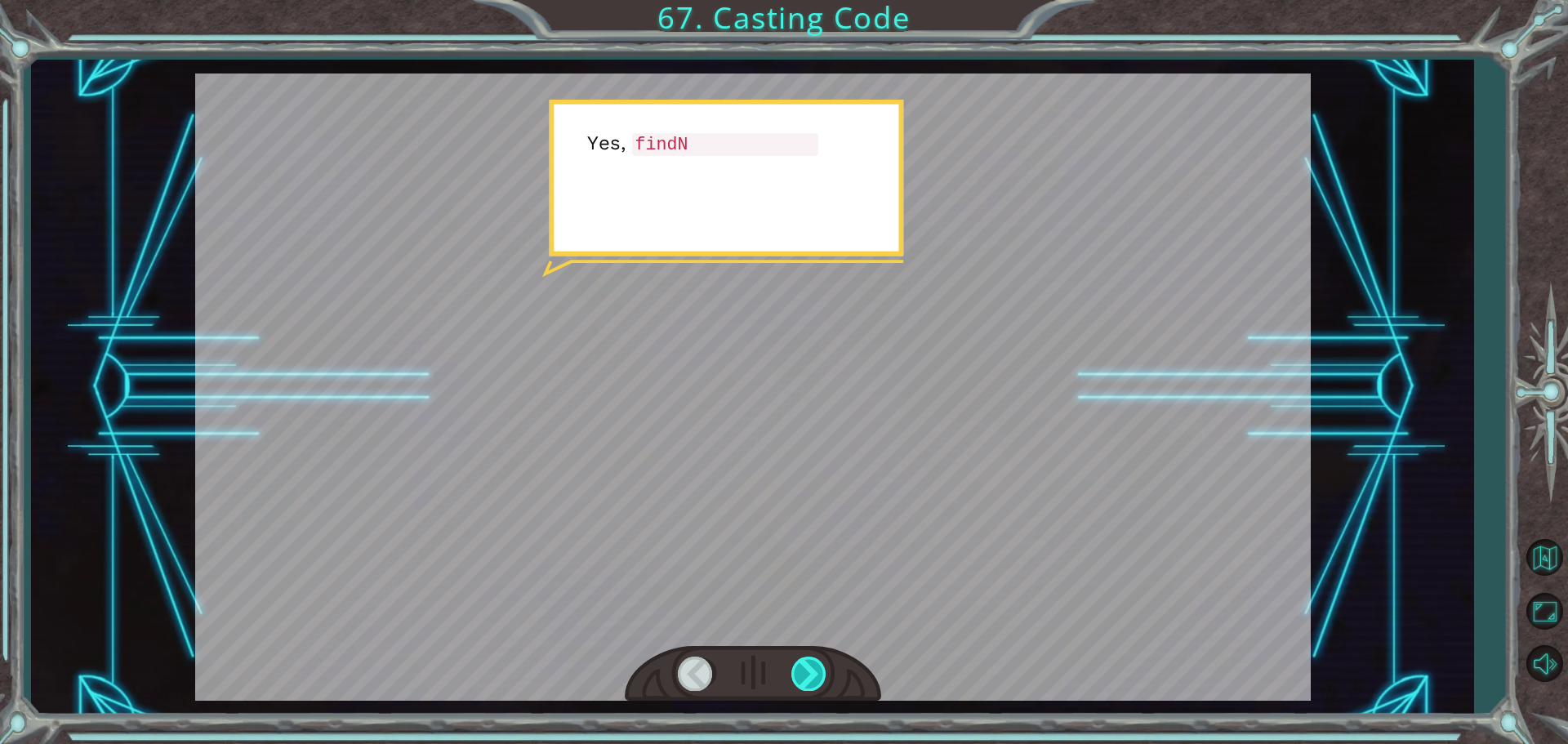
click at [798, 675] on div at bounding box center [809, 673] width 37 height 33
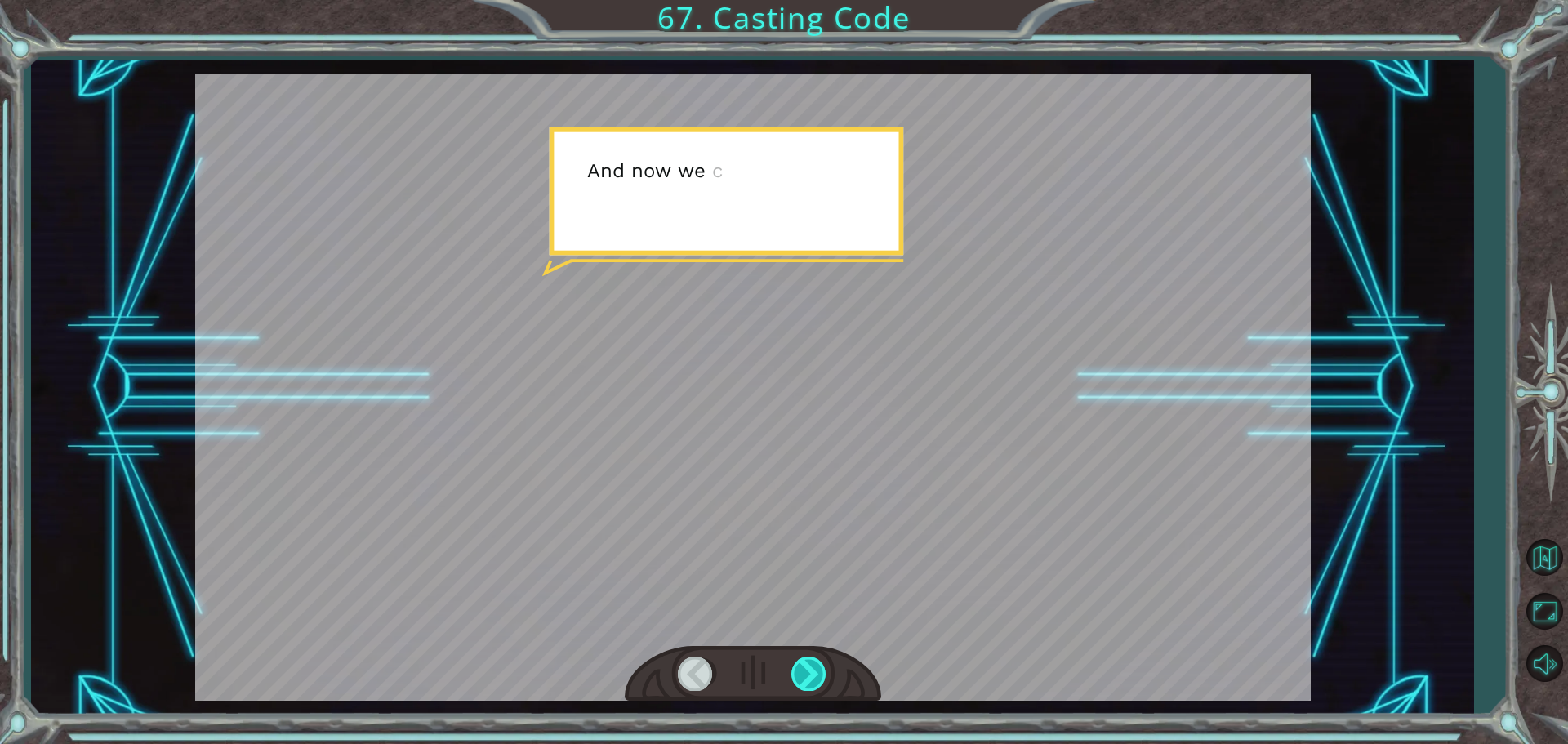
click at [798, 675] on div at bounding box center [809, 673] width 37 height 33
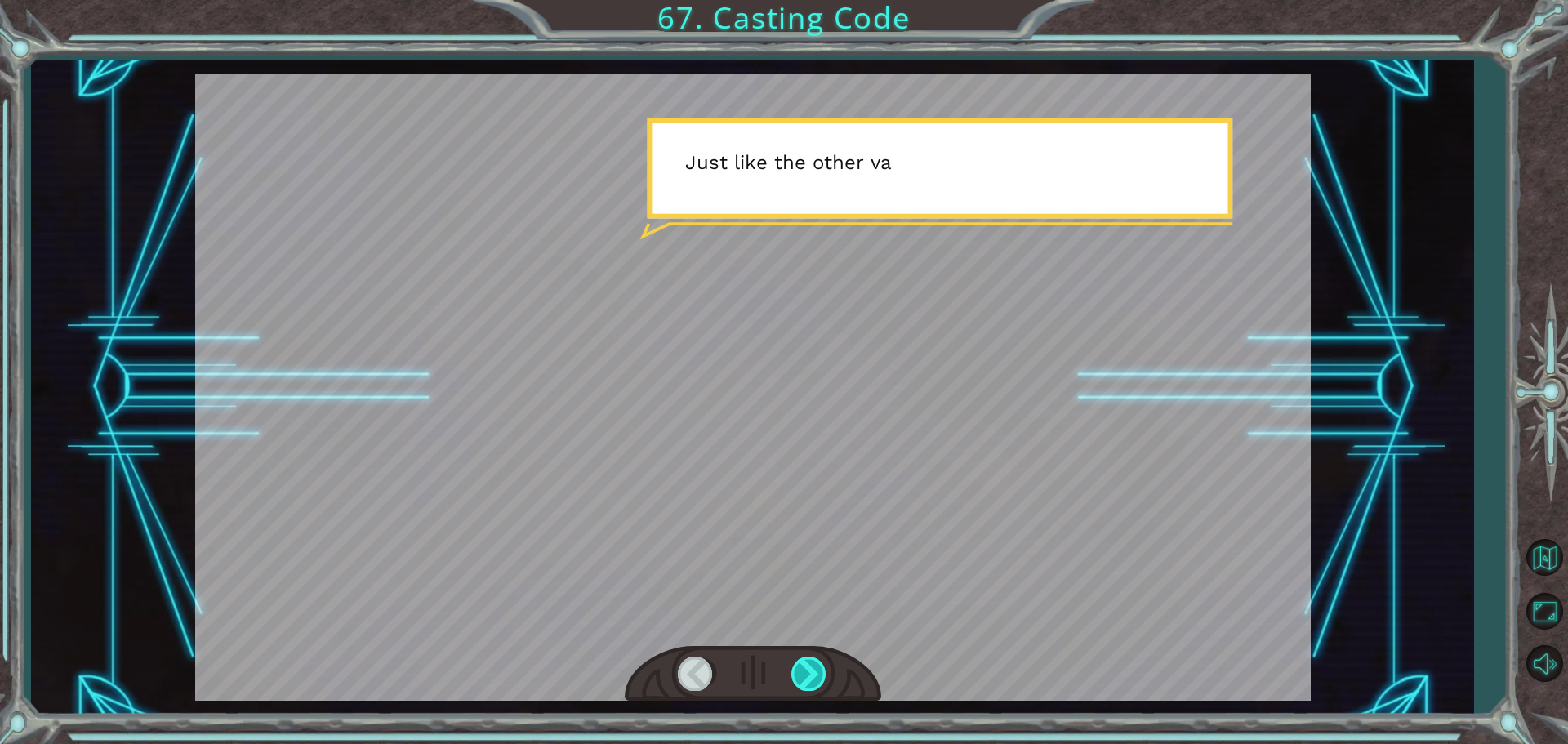
click at [798, 675] on div at bounding box center [809, 673] width 37 height 33
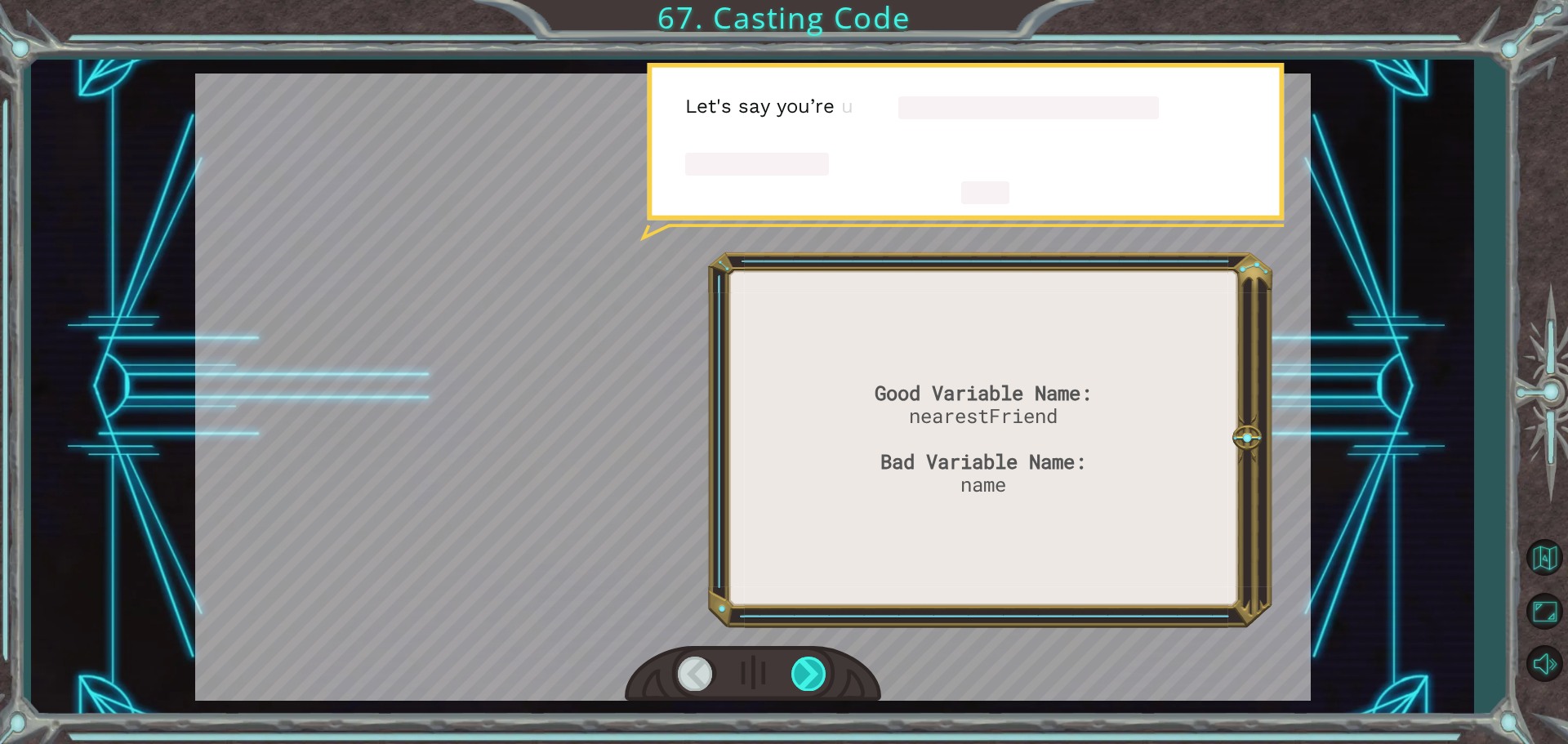
click at [798, 675] on div at bounding box center [809, 673] width 37 height 33
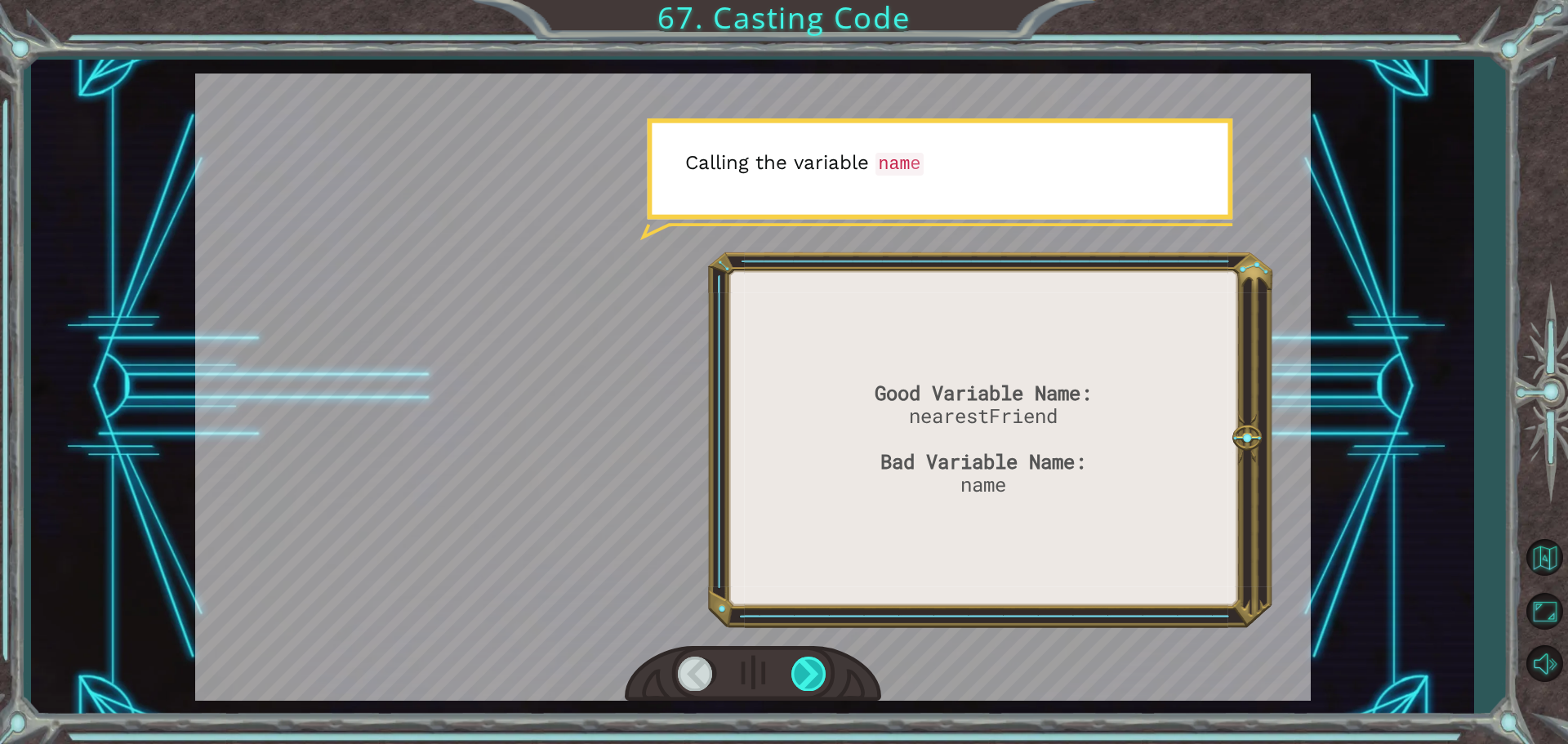
click at [798, 675] on div at bounding box center [809, 673] width 37 height 33
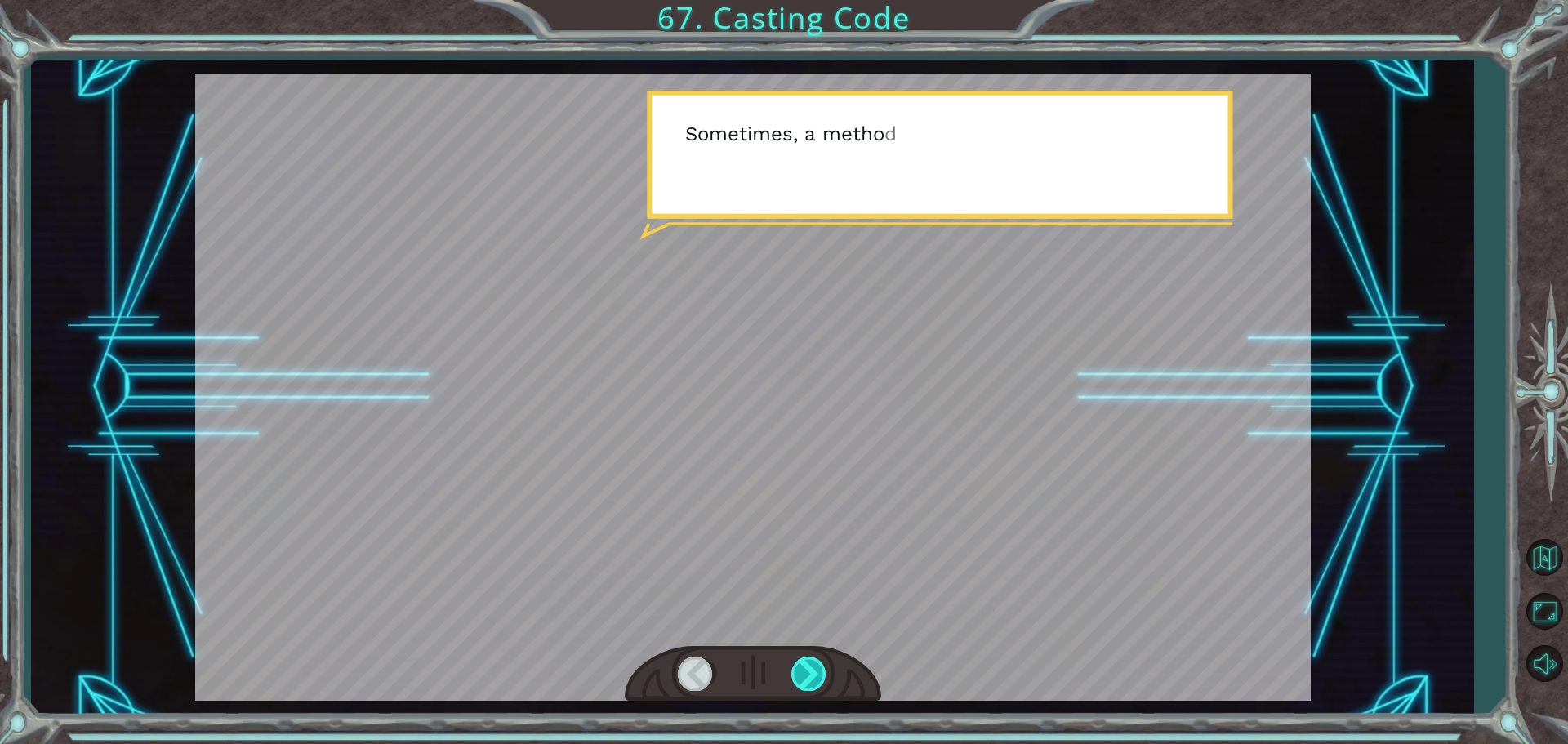
click at [798, 675] on div at bounding box center [809, 673] width 37 height 33
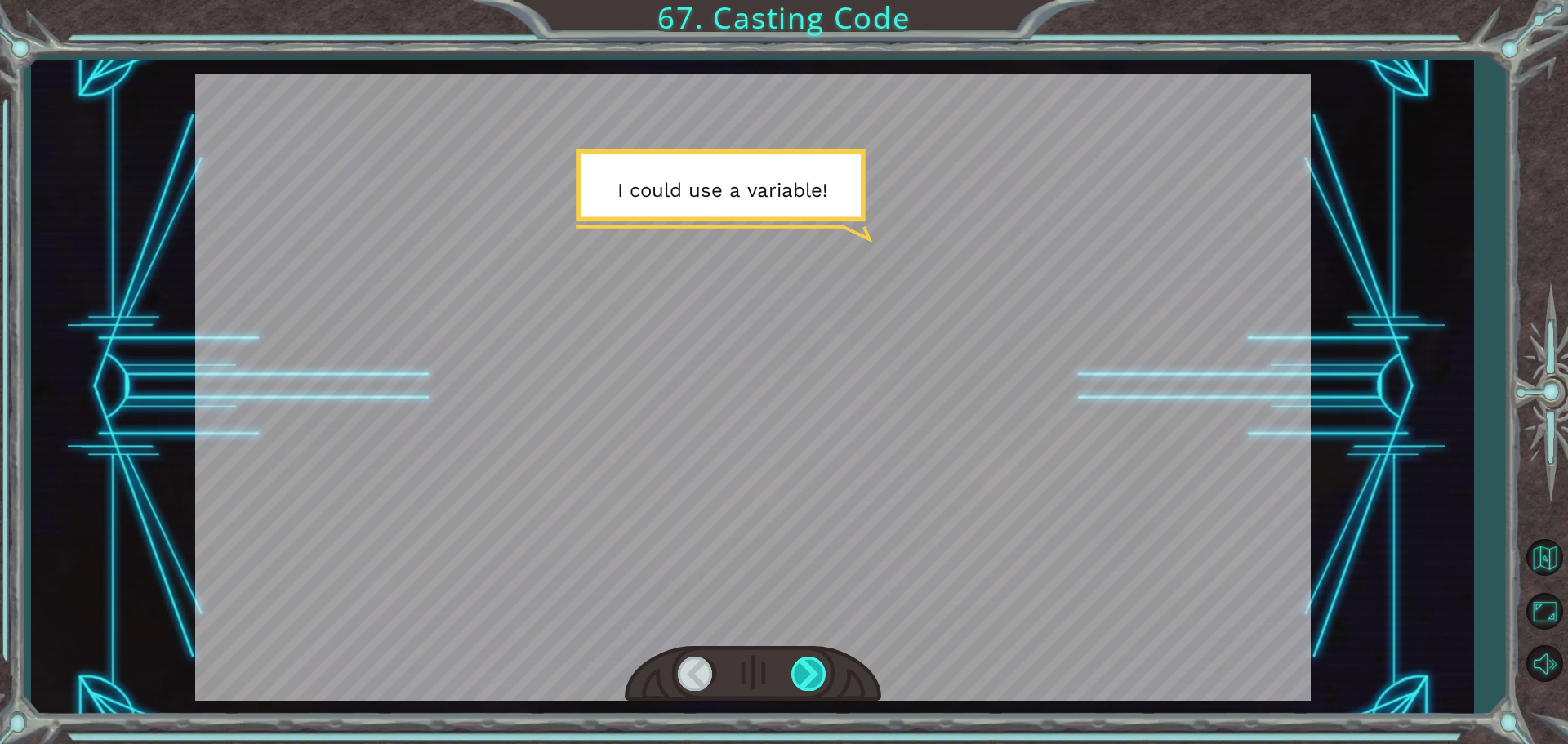
click at [798, 675] on div at bounding box center [809, 673] width 37 height 33
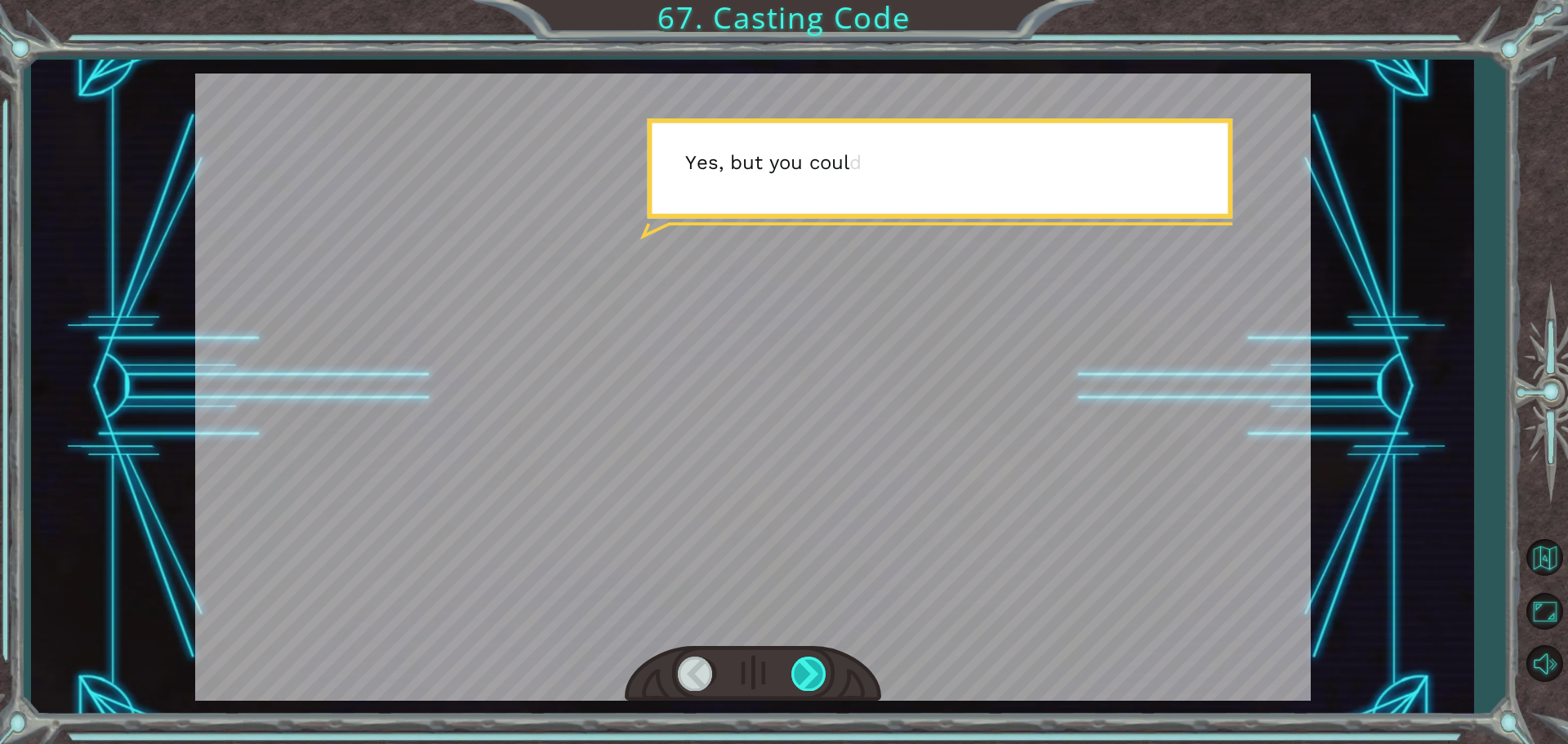
click at [798, 675] on div at bounding box center [809, 673] width 37 height 33
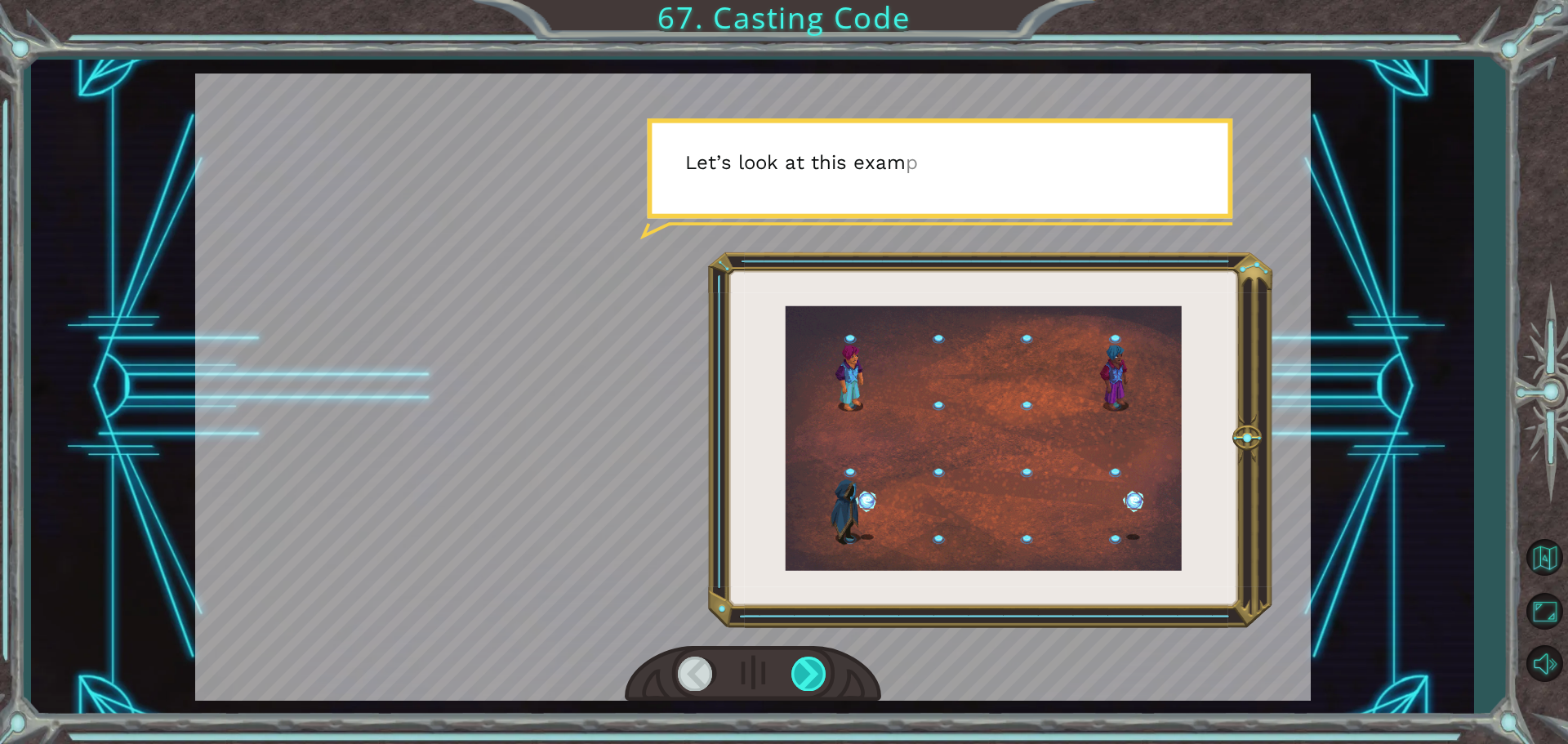
click at [798, 671] on div at bounding box center [809, 673] width 37 height 33
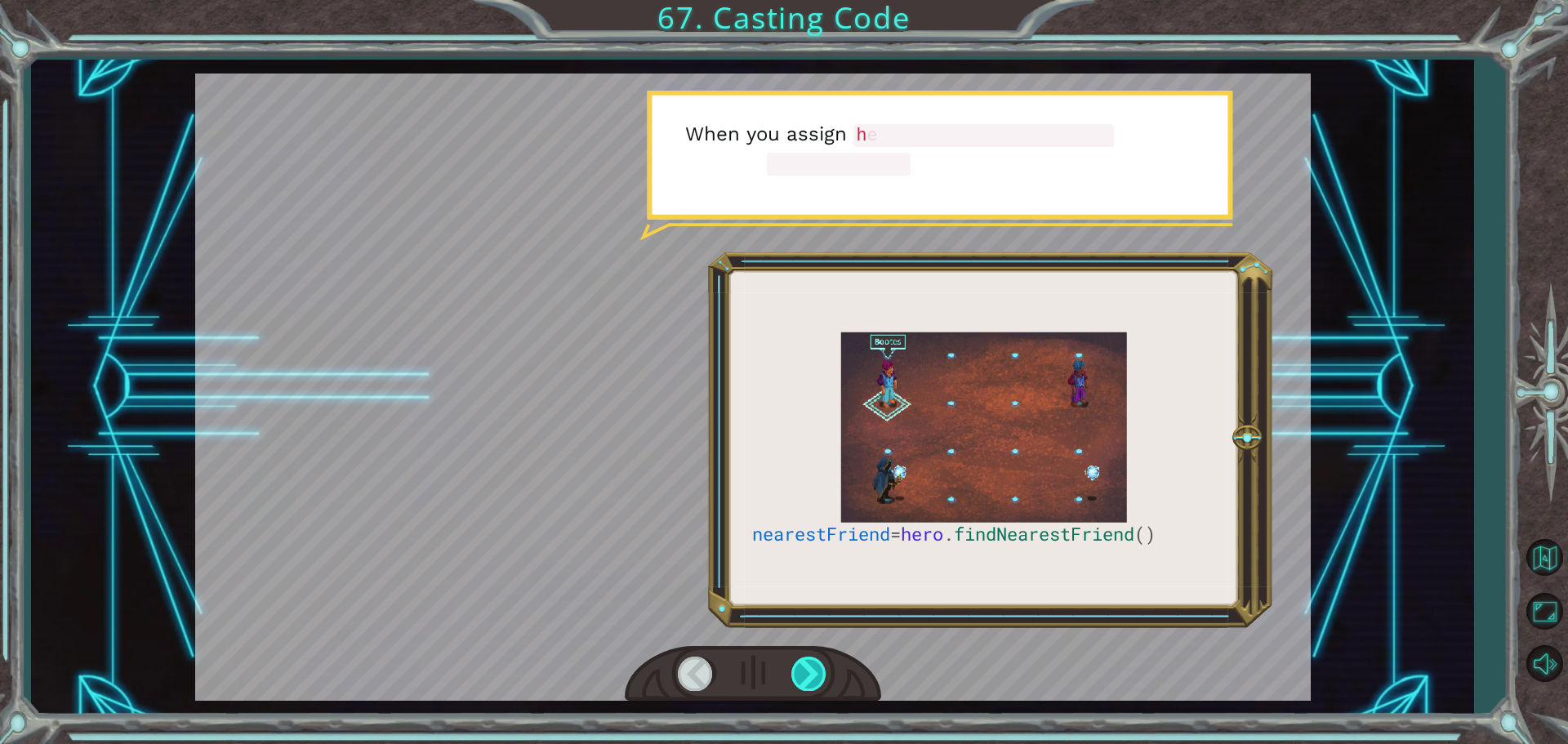
click at [798, 671] on div at bounding box center [809, 673] width 37 height 33
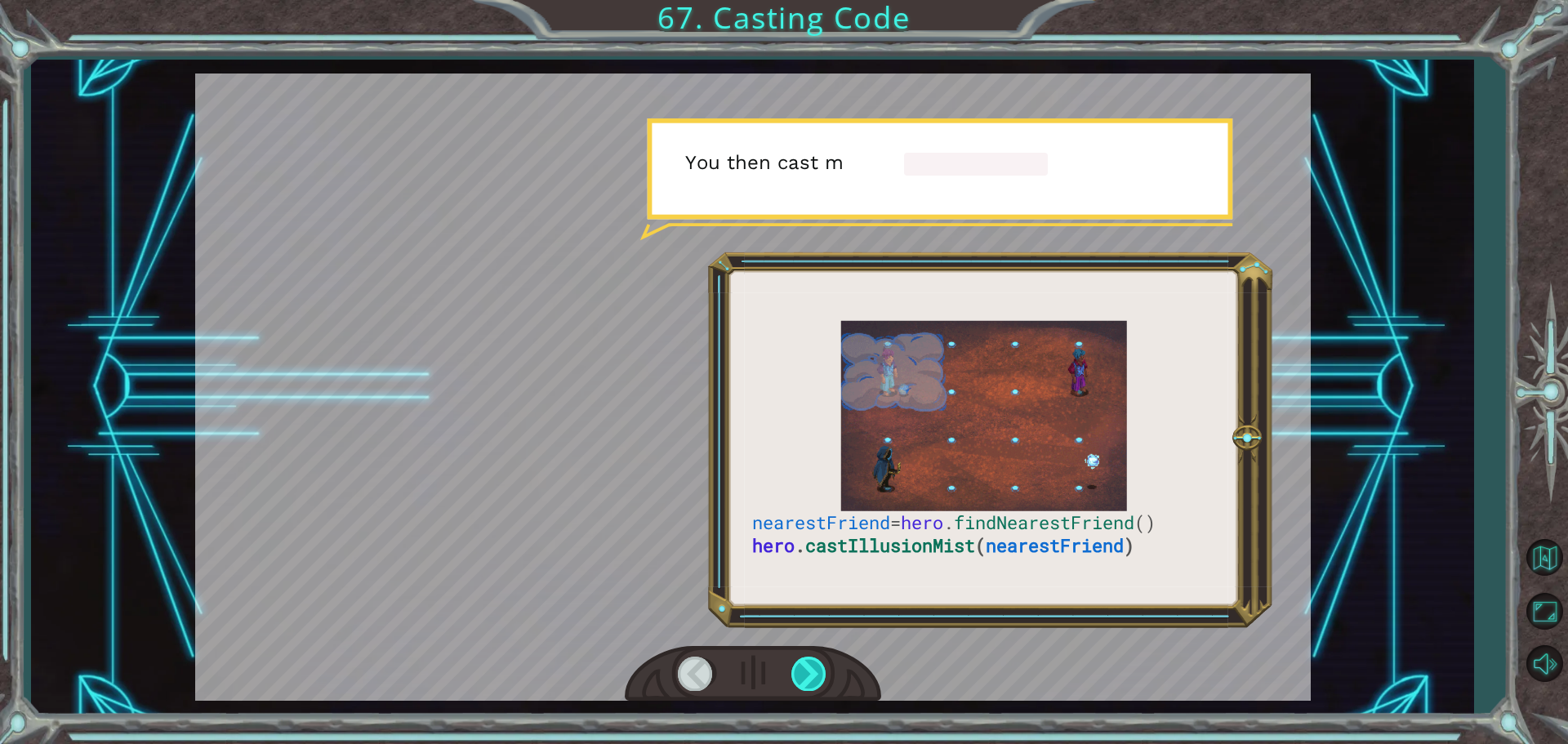
click at [798, 671] on div at bounding box center [809, 673] width 37 height 33
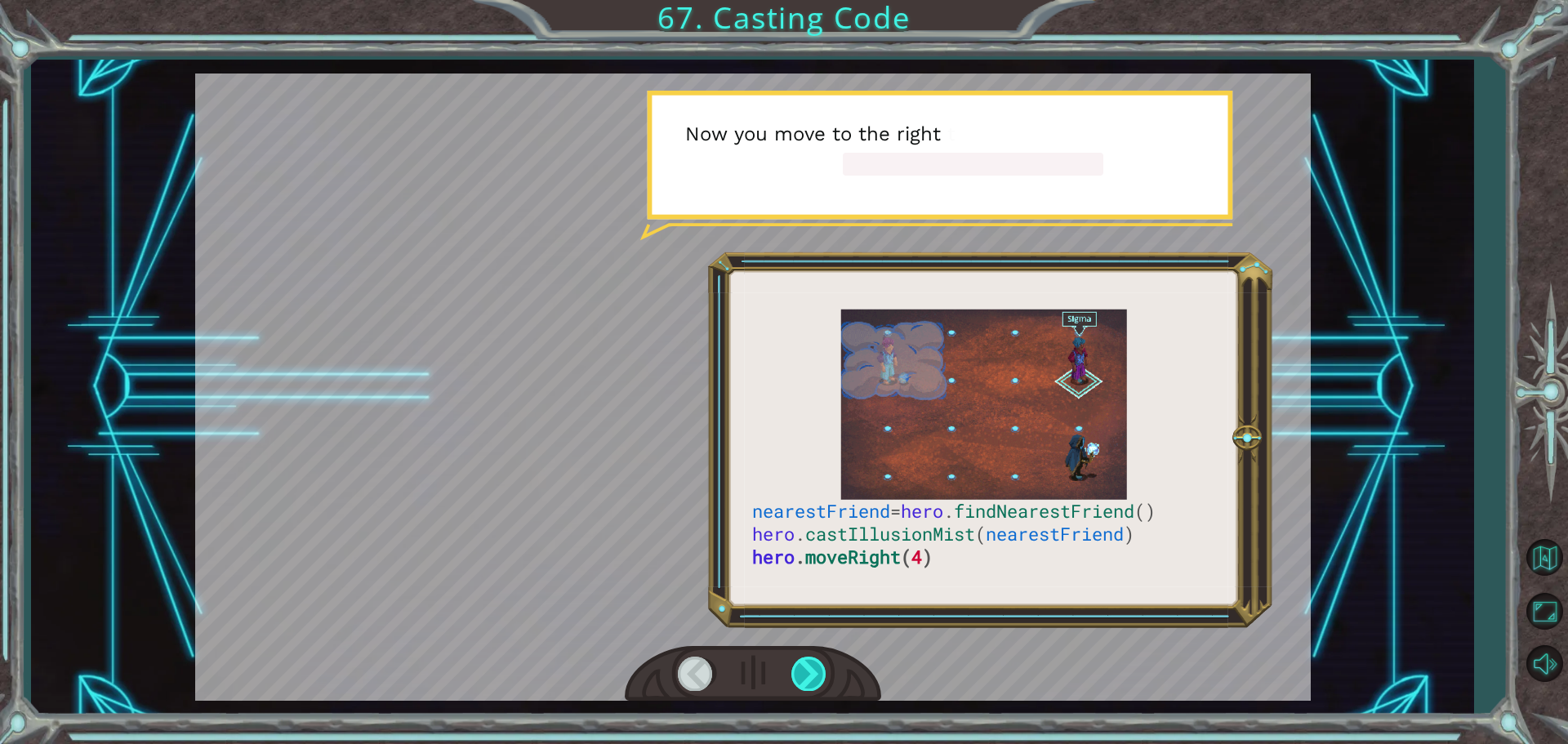
click at [798, 671] on div at bounding box center [809, 673] width 37 height 33
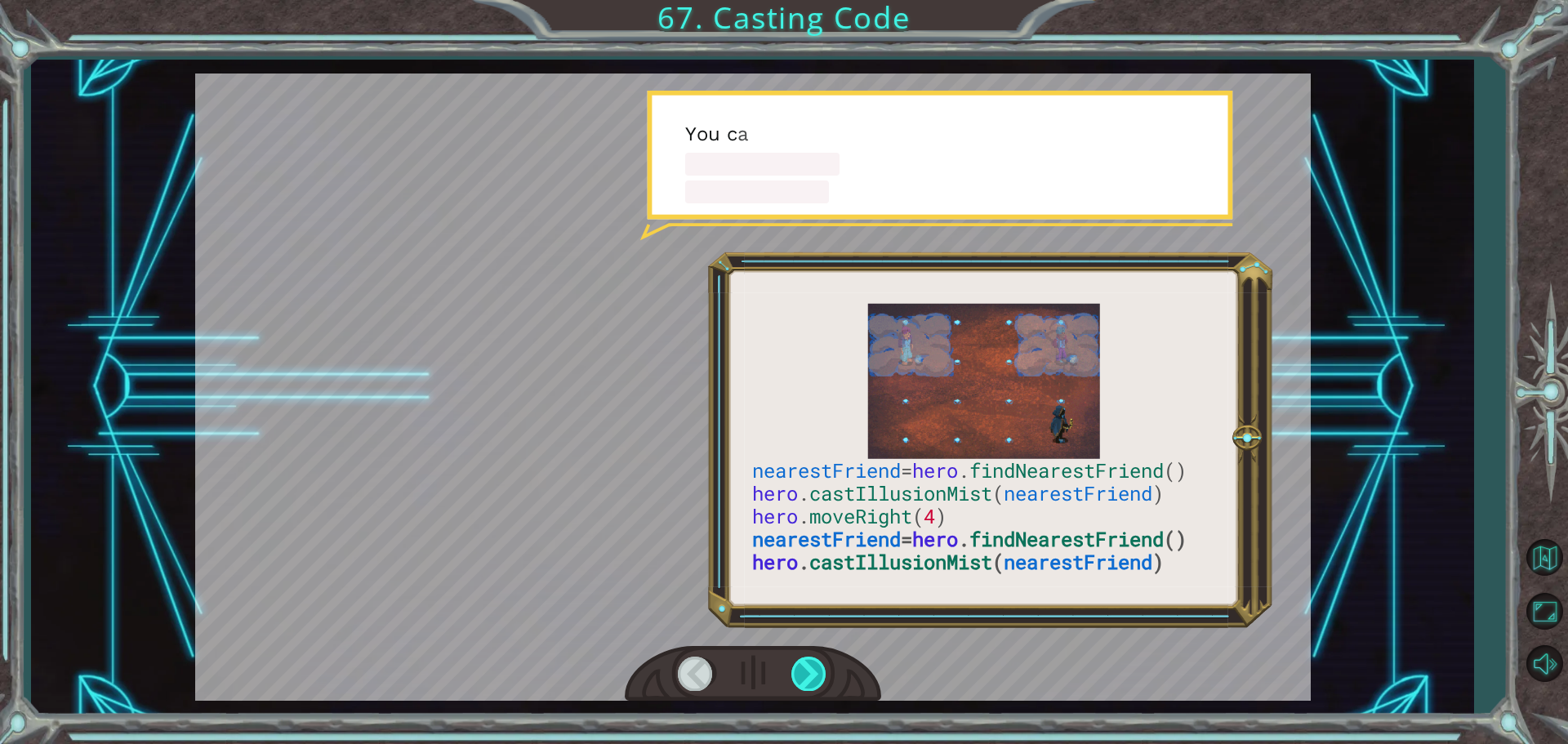
click at [798, 671] on div at bounding box center [809, 673] width 37 height 33
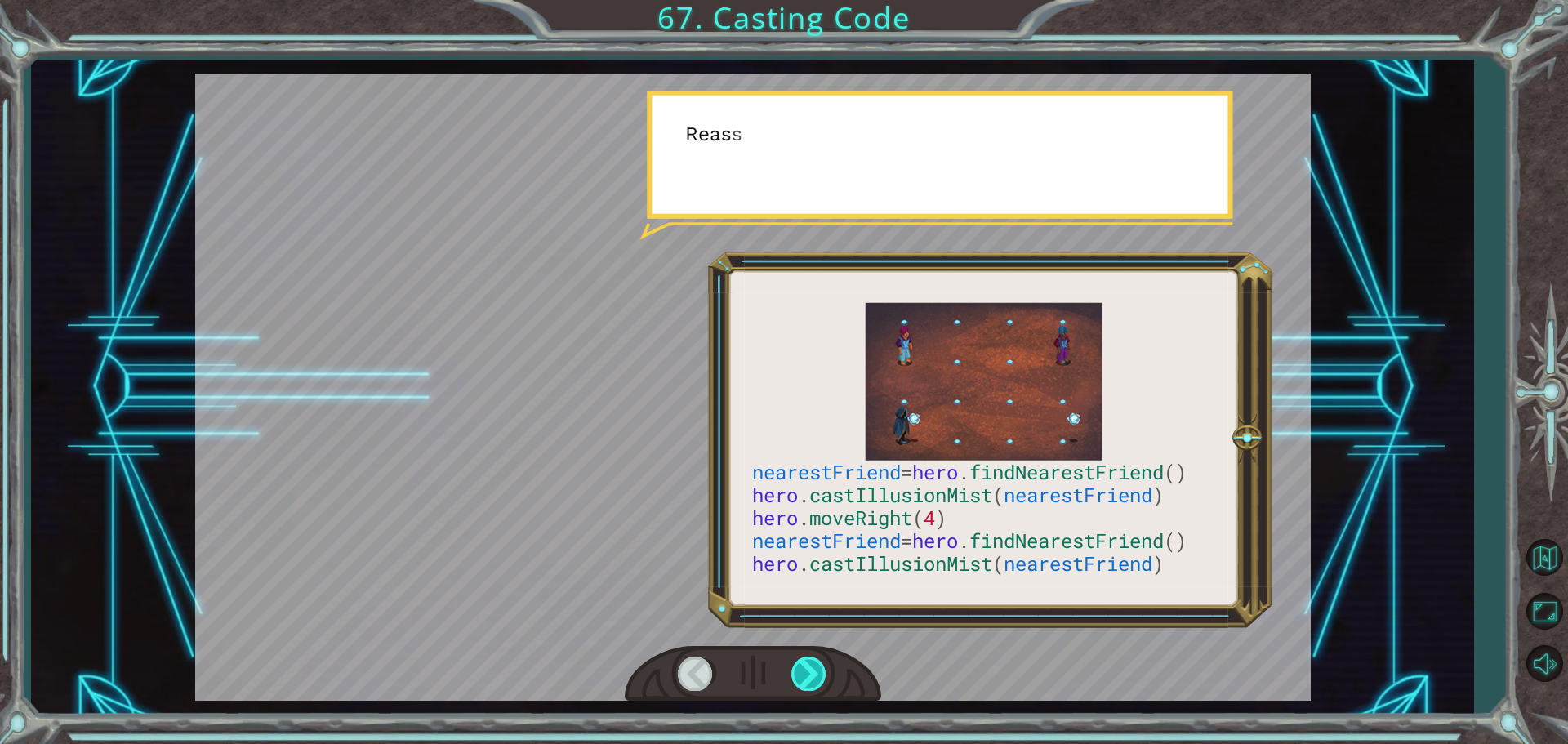
click at [798, 671] on div at bounding box center [809, 673] width 37 height 33
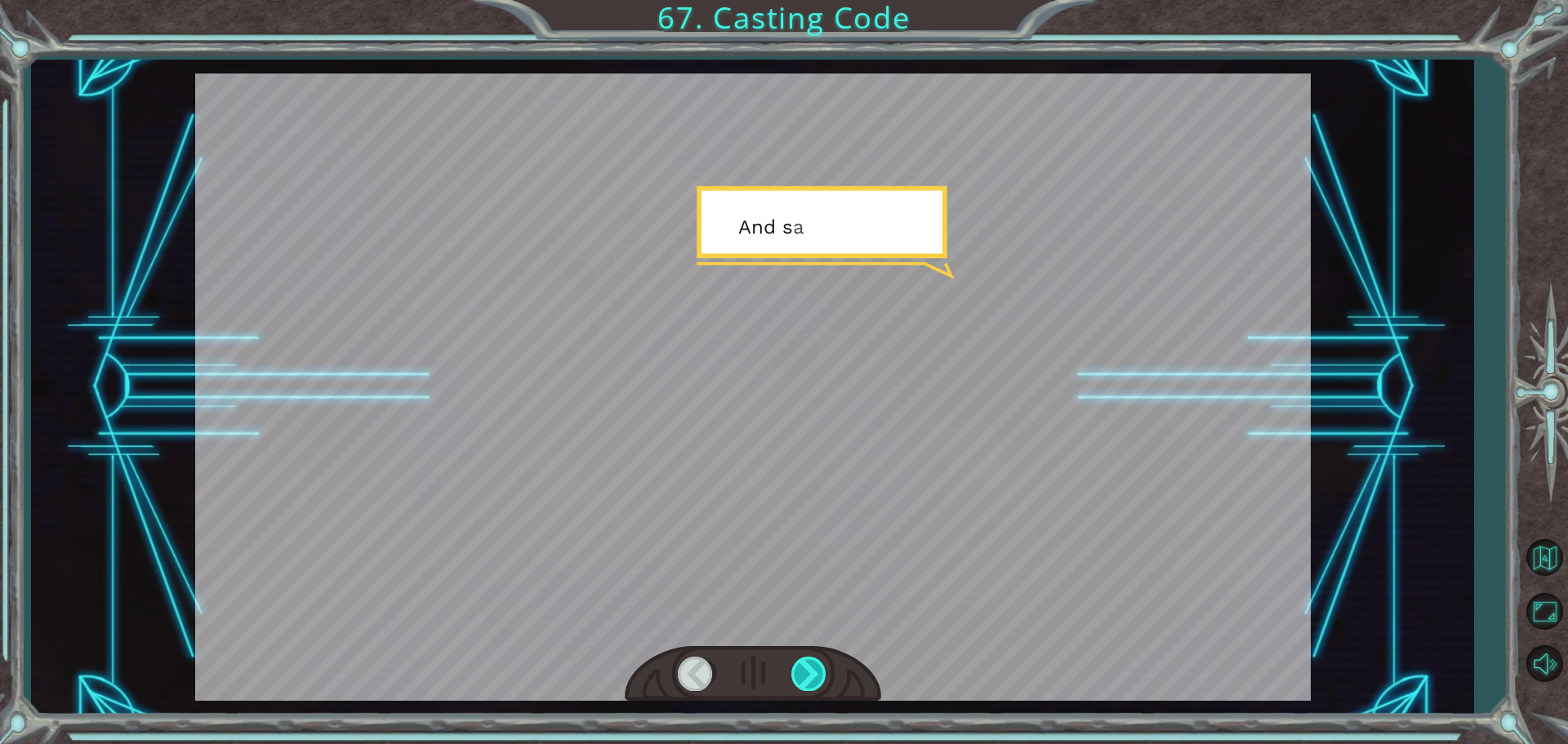
click at [798, 671] on div at bounding box center [809, 673] width 37 height 33
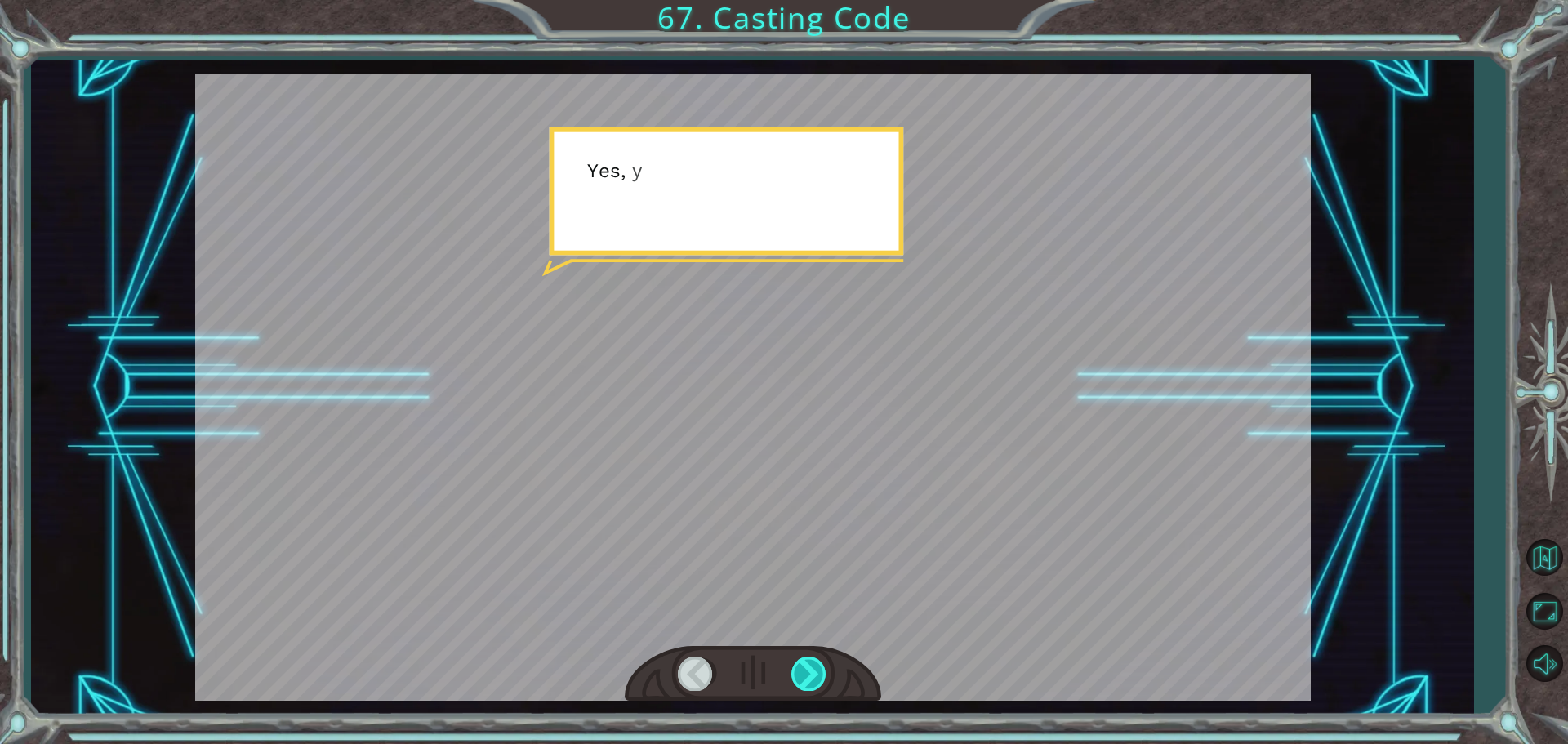
click at [798, 668] on div at bounding box center [809, 673] width 37 height 33
click at [798, 0] on div "nearestFriend = hero . findNearestFriend () hero . castIllusionMist ( nearestFr…" at bounding box center [784, 0] width 1568 height 0
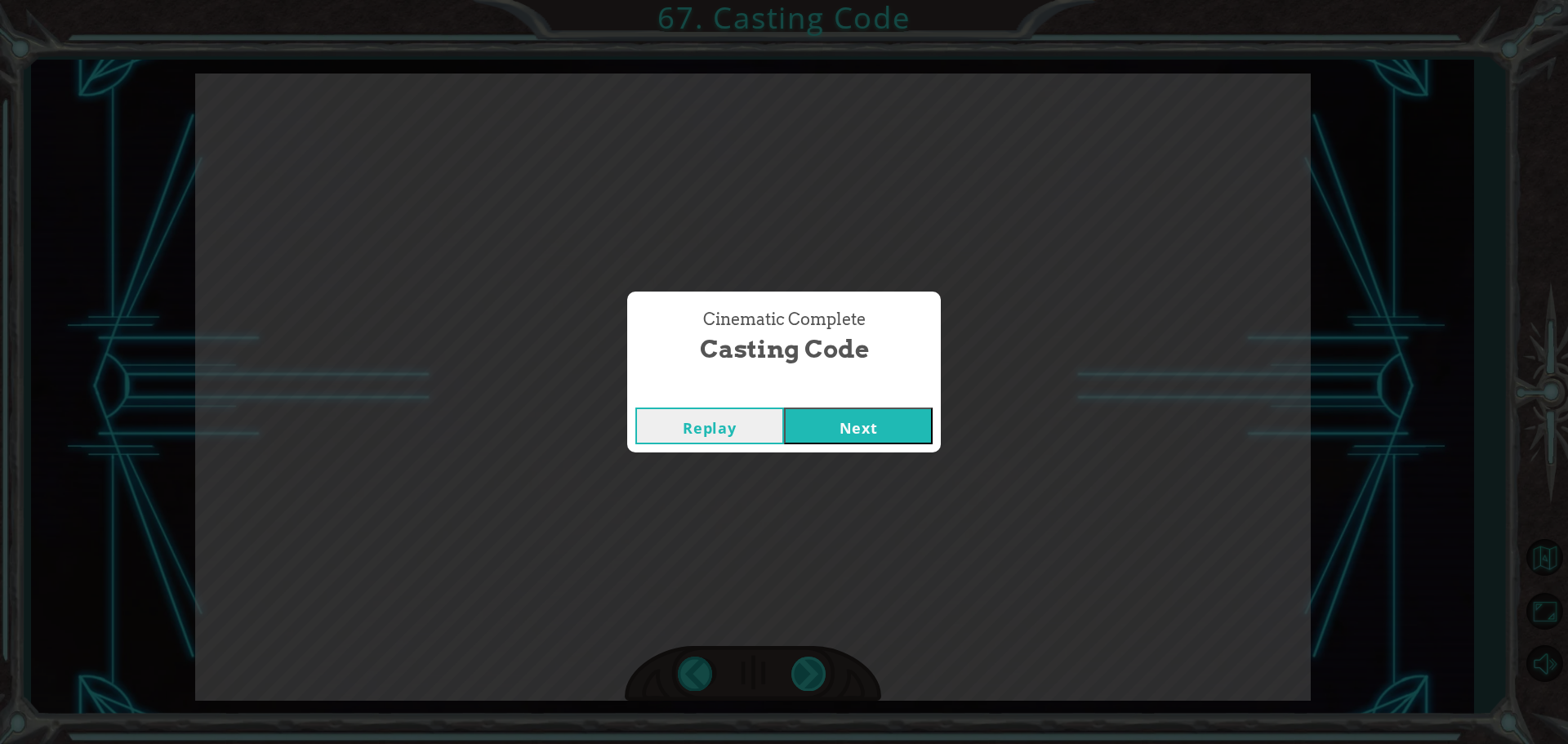
click at [798, 667] on div "Cinematic Complete Casting Code Replay Next" at bounding box center [784, 372] width 1568 height 744
click at [876, 415] on button "Next" at bounding box center [858, 425] width 149 height 37
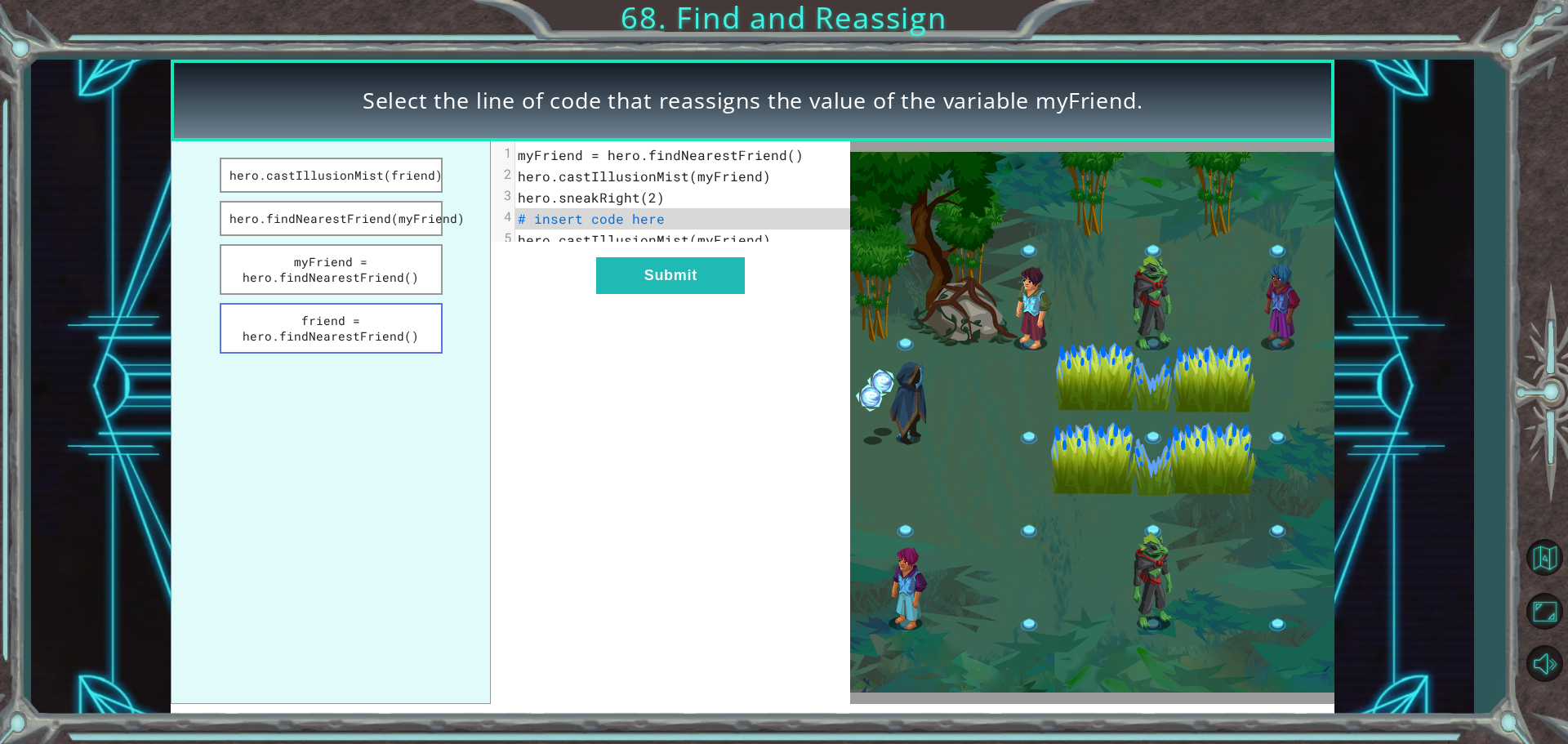
click at [367, 328] on button "friend = hero.findNearestFriend()" at bounding box center [331, 328] width 223 height 50
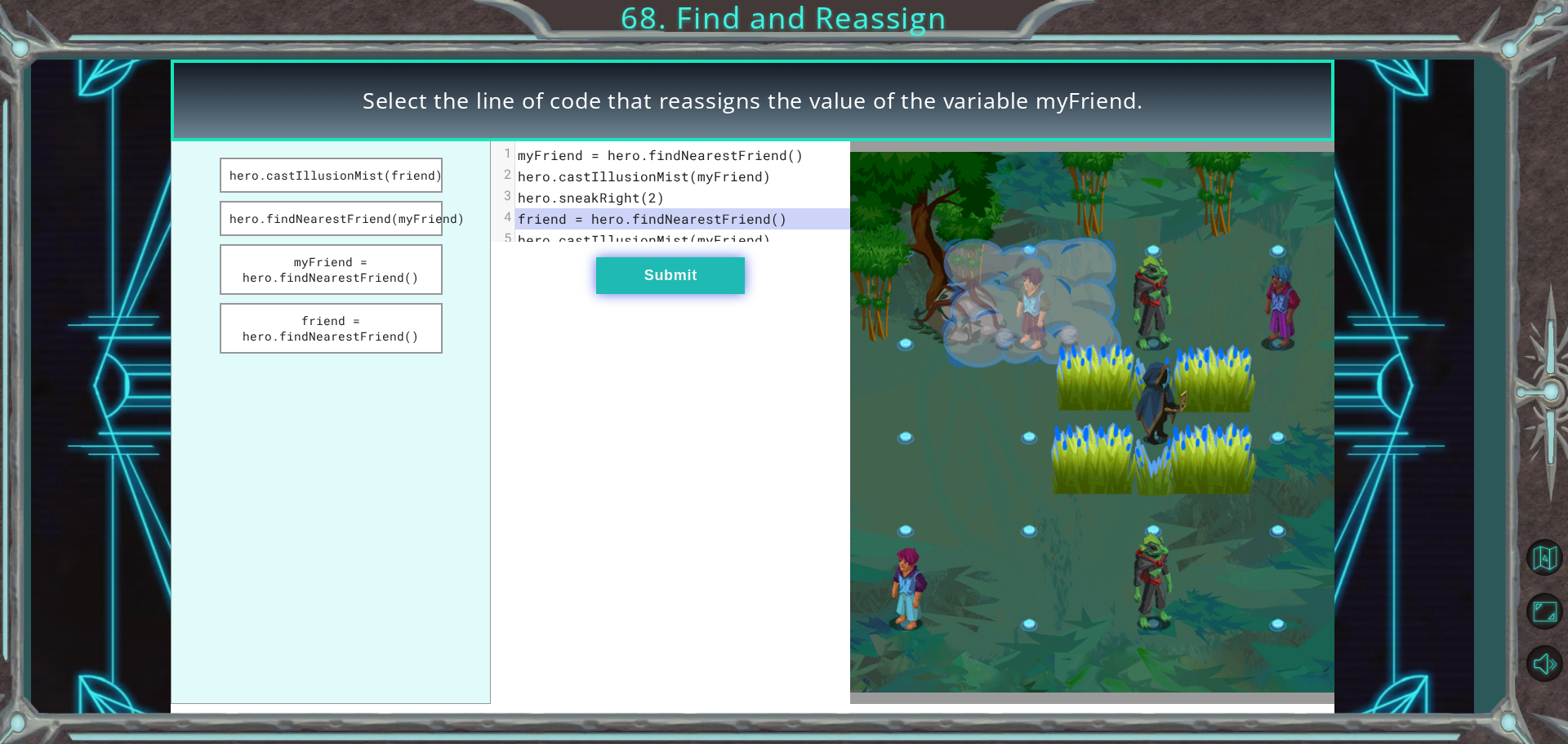
click at [647, 289] on button "Submit" at bounding box center [670, 275] width 149 height 37
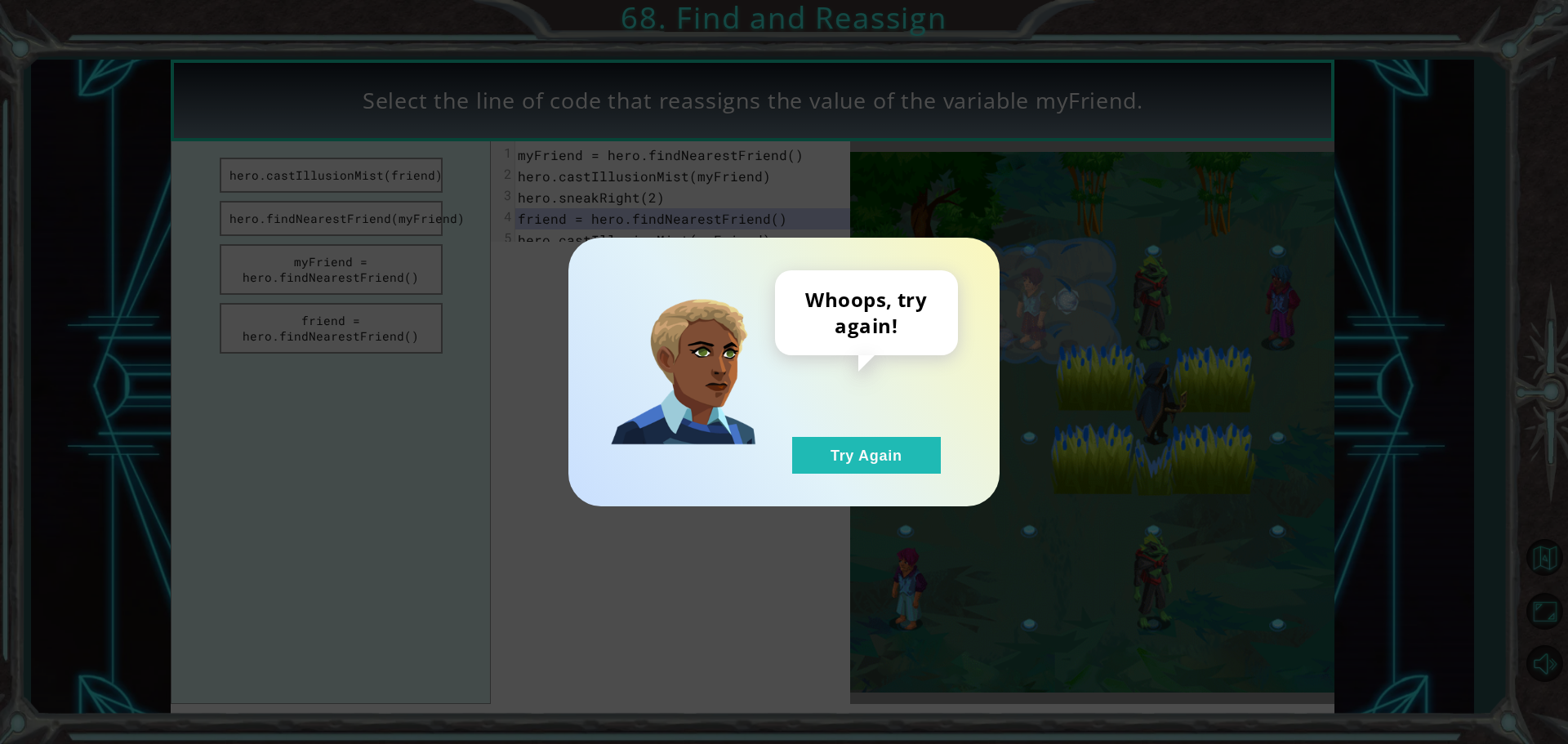
click at [824, 431] on div "Whoops, try again! Try Again" at bounding box center [866, 372] width 183 height 204
click at [821, 447] on button "Try Again" at bounding box center [866, 455] width 149 height 37
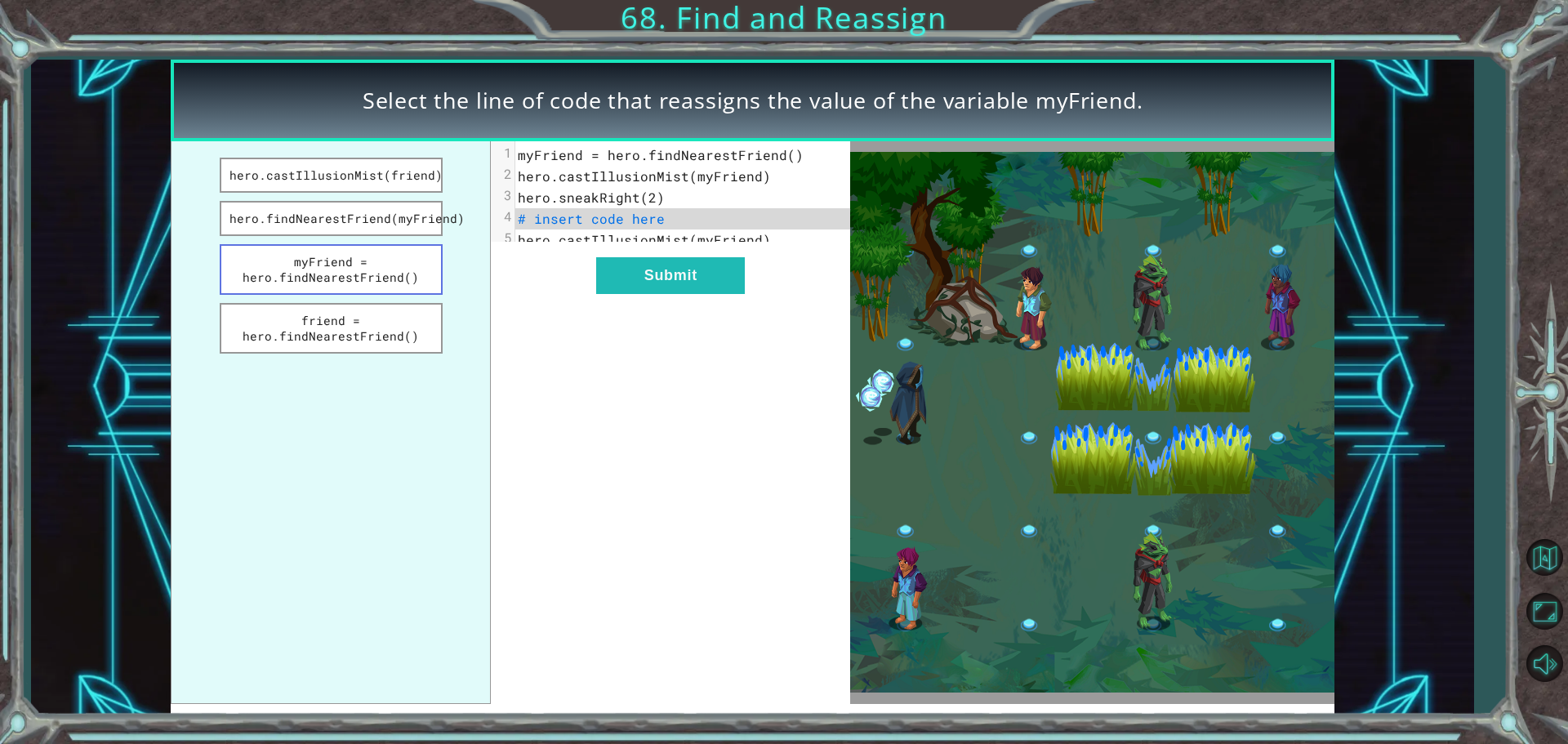
click at [328, 271] on button "myFriend = hero.findNearestFriend()" at bounding box center [331, 269] width 223 height 50
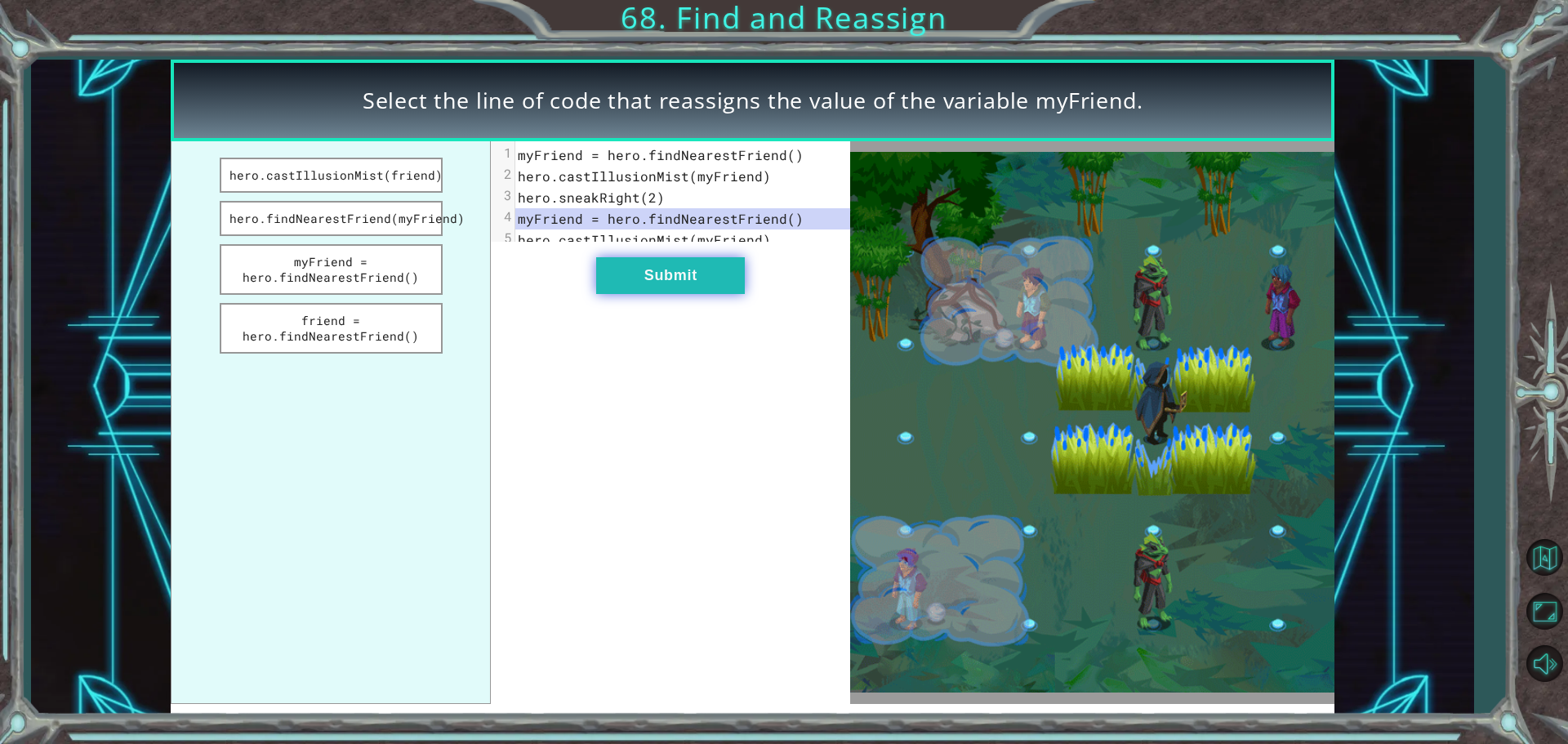
click at [642, 272] on button "Submit" at bounding box center [670, 275] width 149 height 37
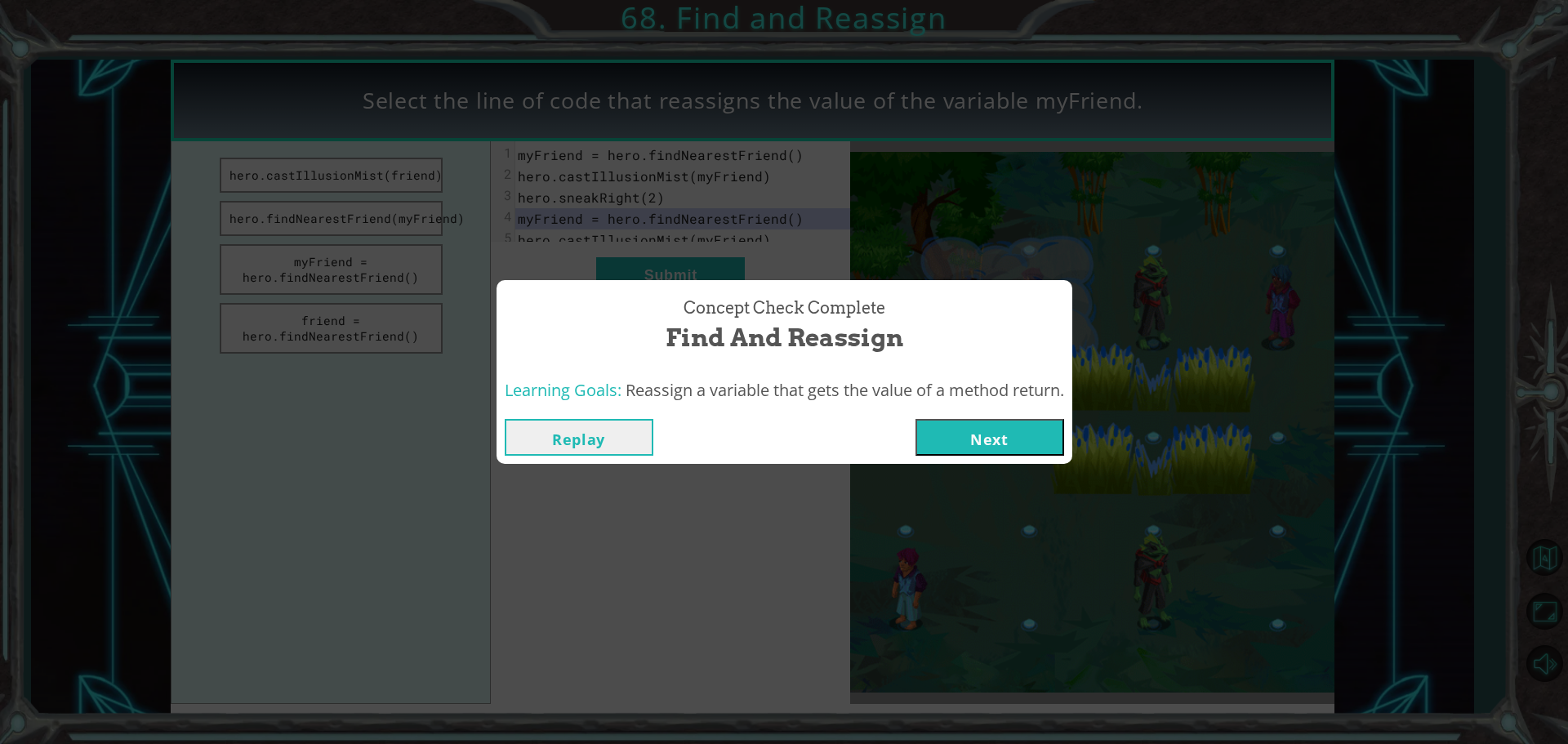
click at [1011, 422] on button "Next" at bounding box center [989, 437] width 149 height 37
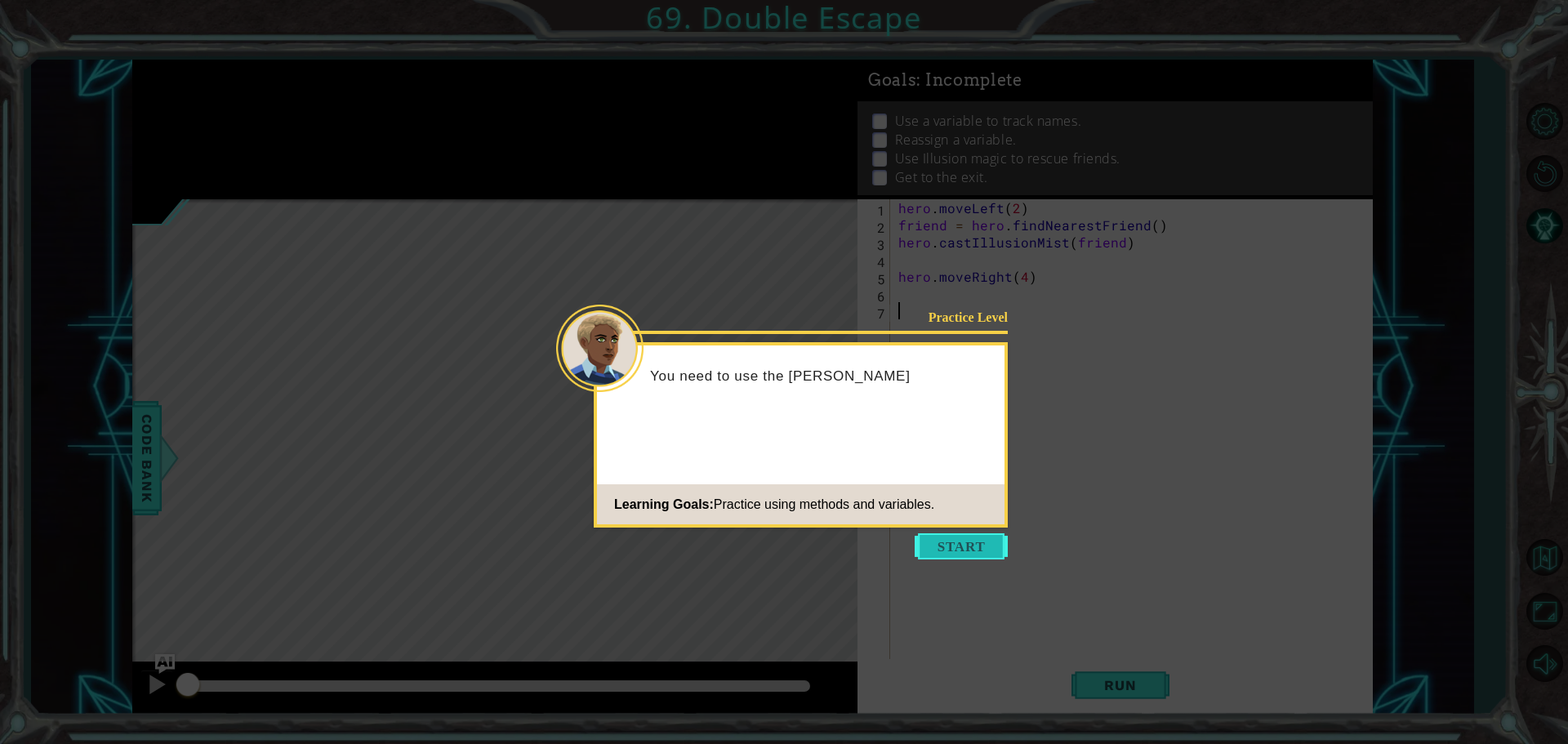
click at [989, 548] on button "Start" at bounding box center [961, 546] width 93 height 26
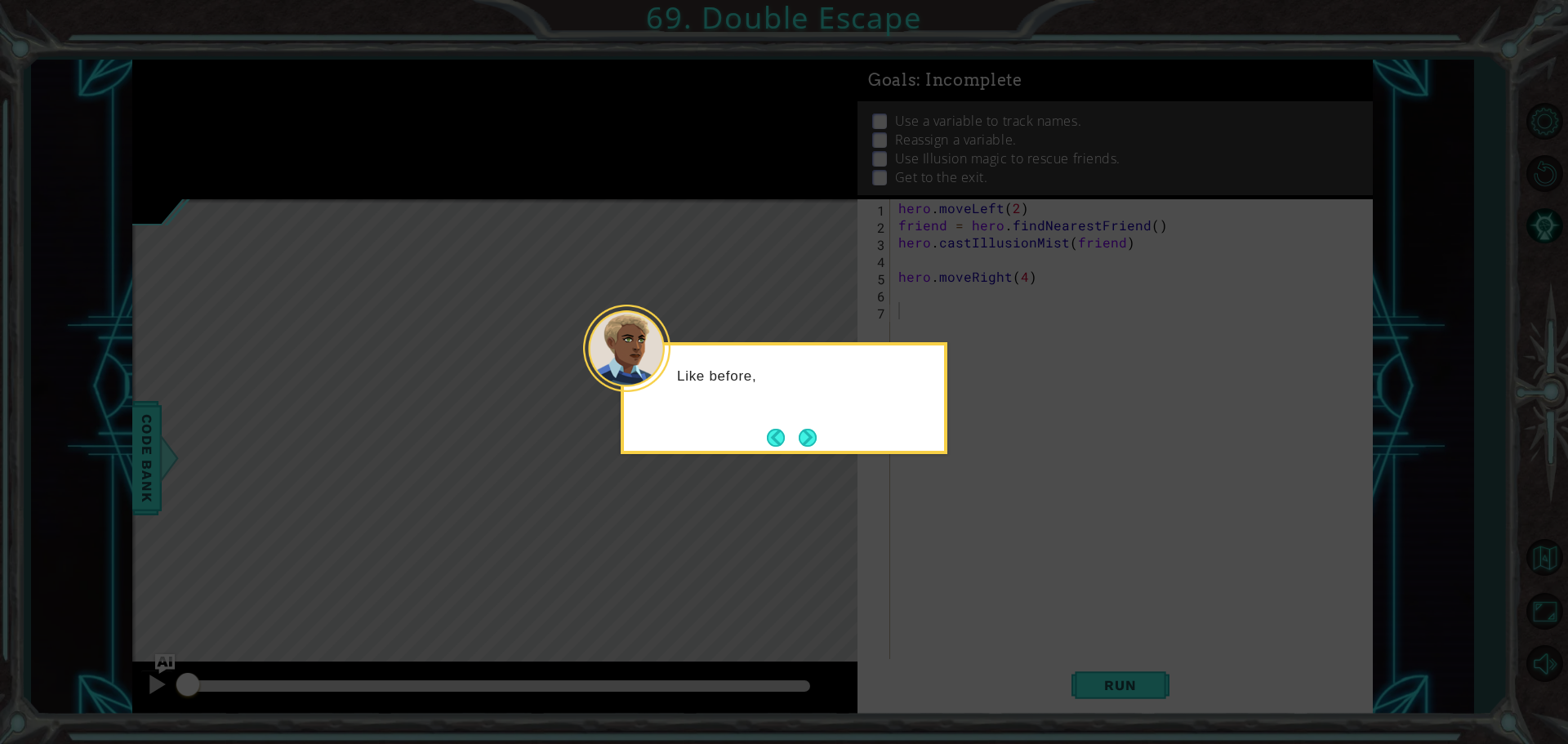
drag, startPoint x: 784, startPoint y: 437, endPoint x: 794, endPoint y: 437, distance: 10.0
click at [789, 437] on button "Back" at bounding box center [782, 438] width 32 height 18
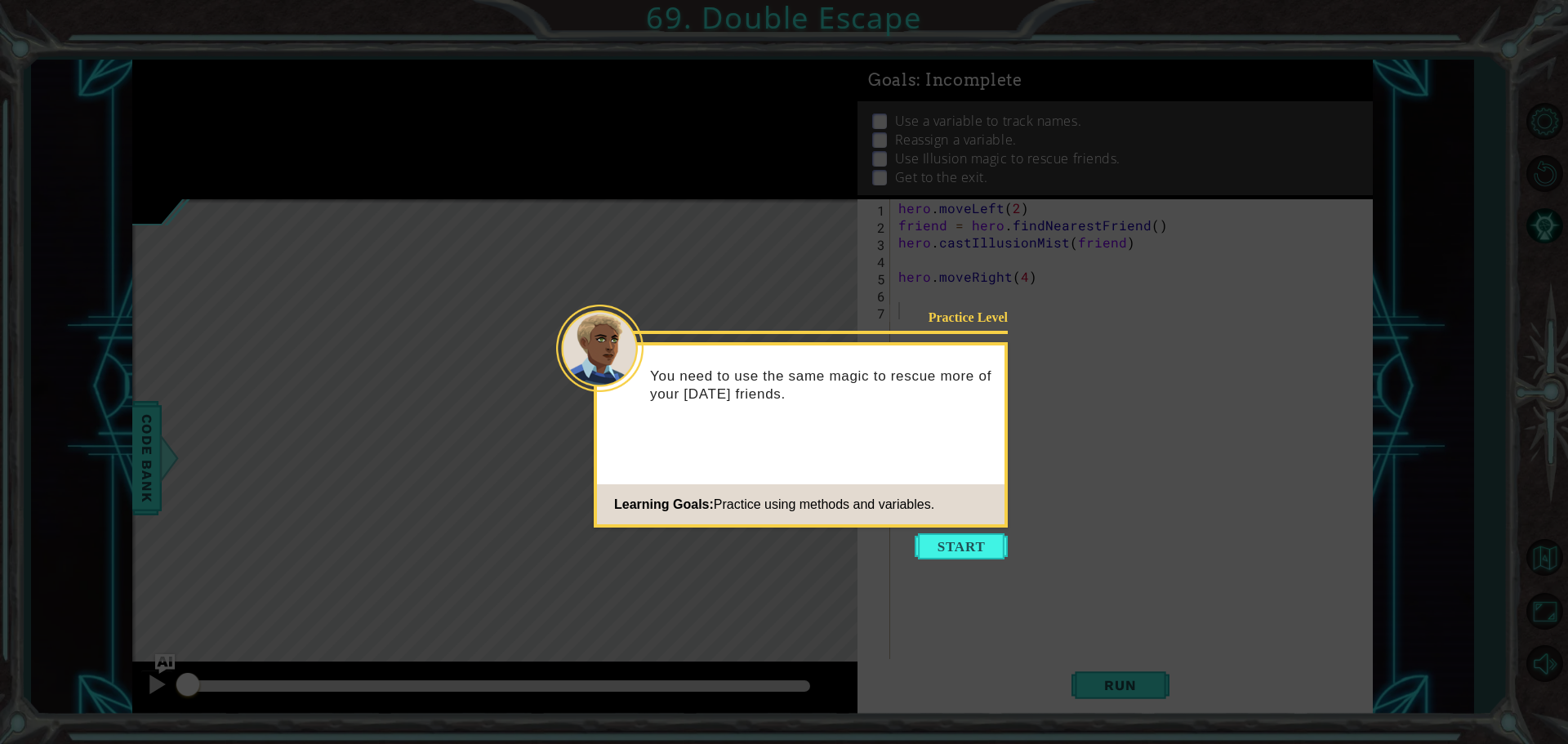
click at [801, 435] on div "Practice Level You need to use the same magic to rescue more of your [DATE] fri…" at bounding box center [800, 435] width 414 height 186
click at [947, 549] on button "Start" at bounding box center [961, 546] width 93 height 26
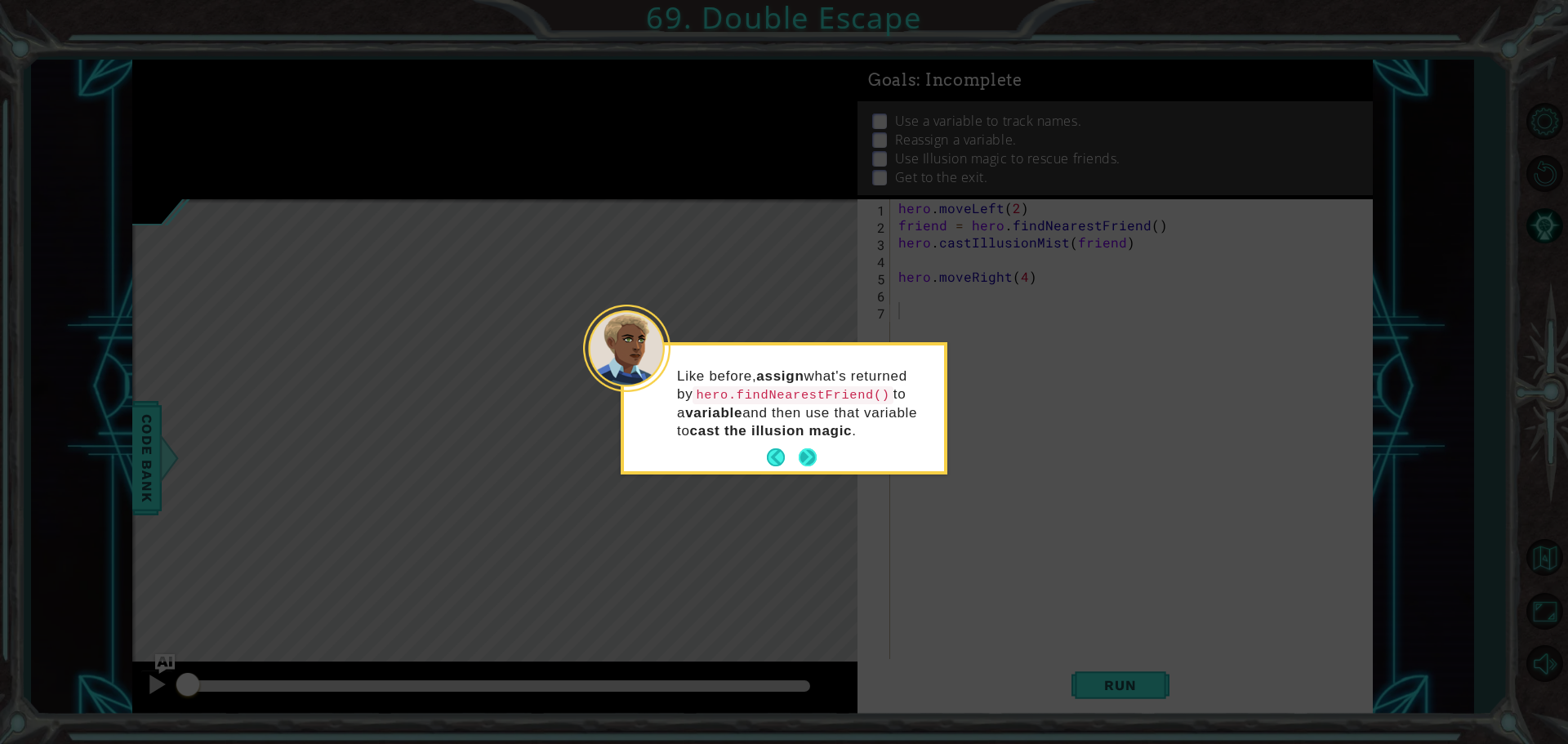
click at [807, 466] on button "Next" at bounding box center [807, 458] width 20 height 20
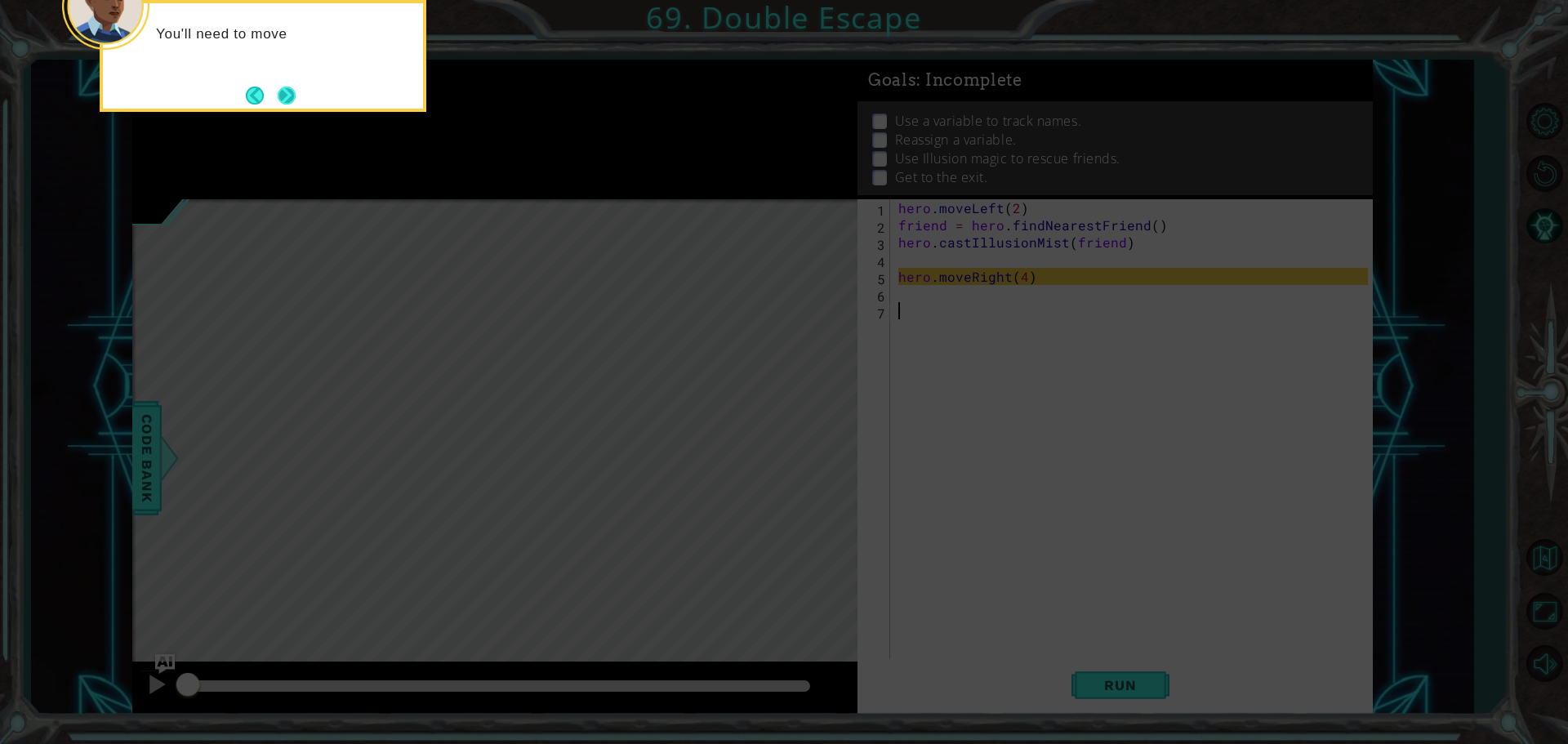
click at [278, 92] on button "Next" at bounding box center [287, 95] width 20 height 20
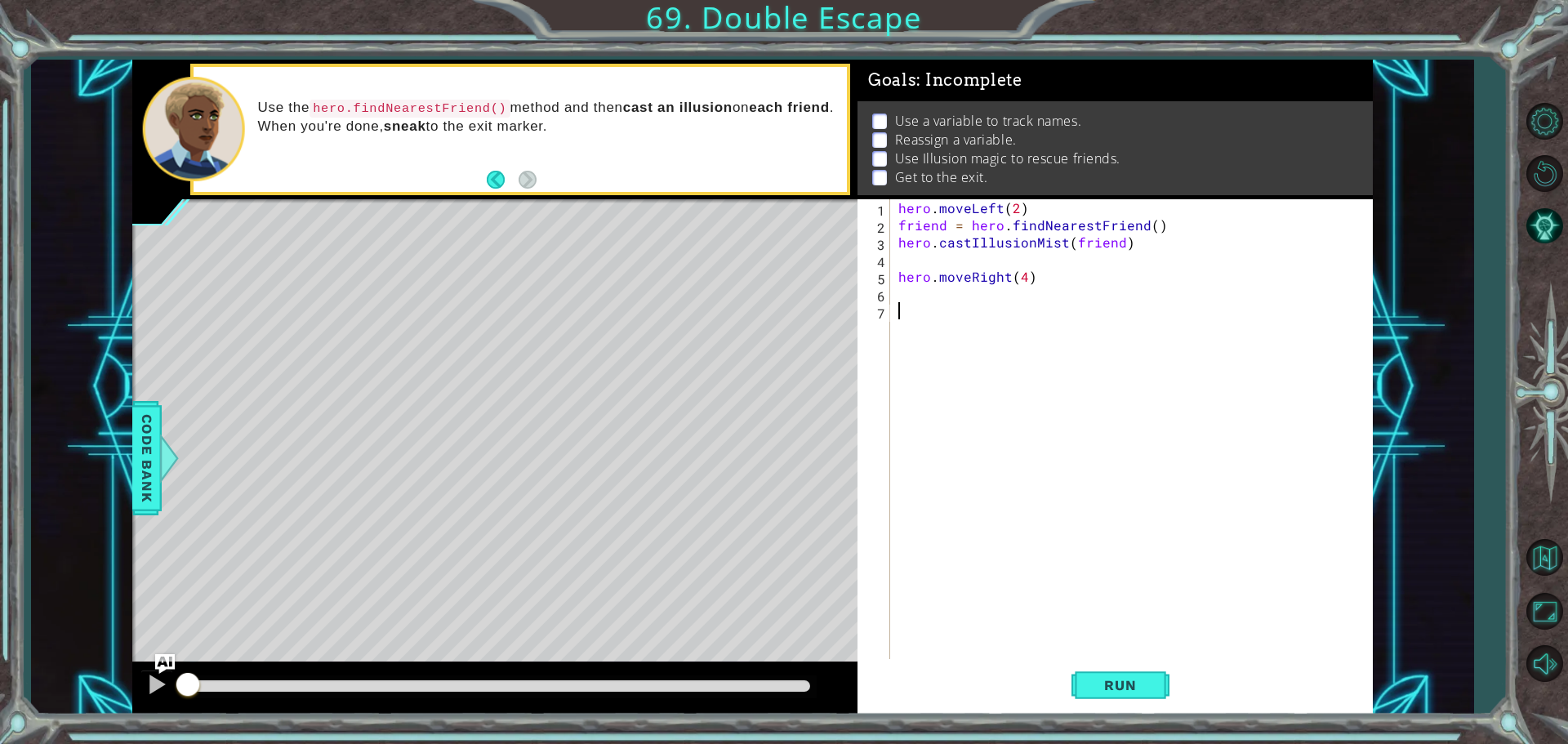
drag, startPoint x: 919, startPoint y: 261, endPoint x: 1181, endPoint y: 274, distance: 262.3
click at [922, 262] on div "hero . moveLeft ( 2 ) friend = hero . findNearestFriend ( ) hero . castIllusion…" at bounding box center [1135, 448] width 481 height 497
click at [1022, 275] on div "hero . moveLeft ( 2 ) friend = hero . findNearestFriend ( ) hero . castIllusion…" at bounding box center [1135, 448] width 481 height 497
type textarea "hero.moveRight(steps)"
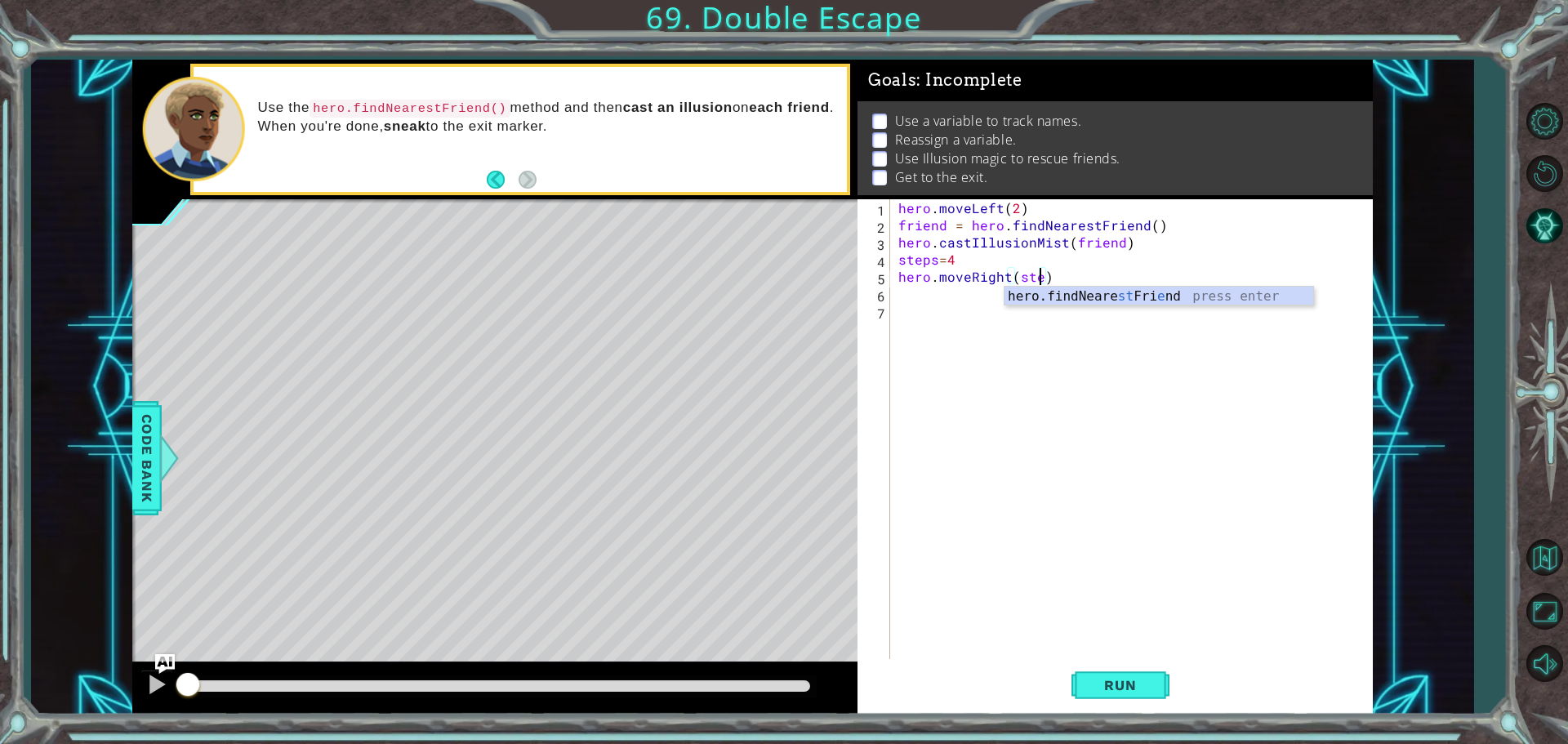
scroll to position [0, 9]
click at [902, 300] on div "hero . moveLeft ( 2 ) friend = hero . findNearestFriend ( ) hero . castIllusion…" at bounding box center [1135, 448] width 481 height 497
type textarea "friend = hero.fingnearestFriend()"
click at [913, 327] on div "hero . moveLeft ( 2 ) friend = hero . findNearestFriend ( ) hero . castIllusion…" at bounding box center [1135, 448] width 481 height 497
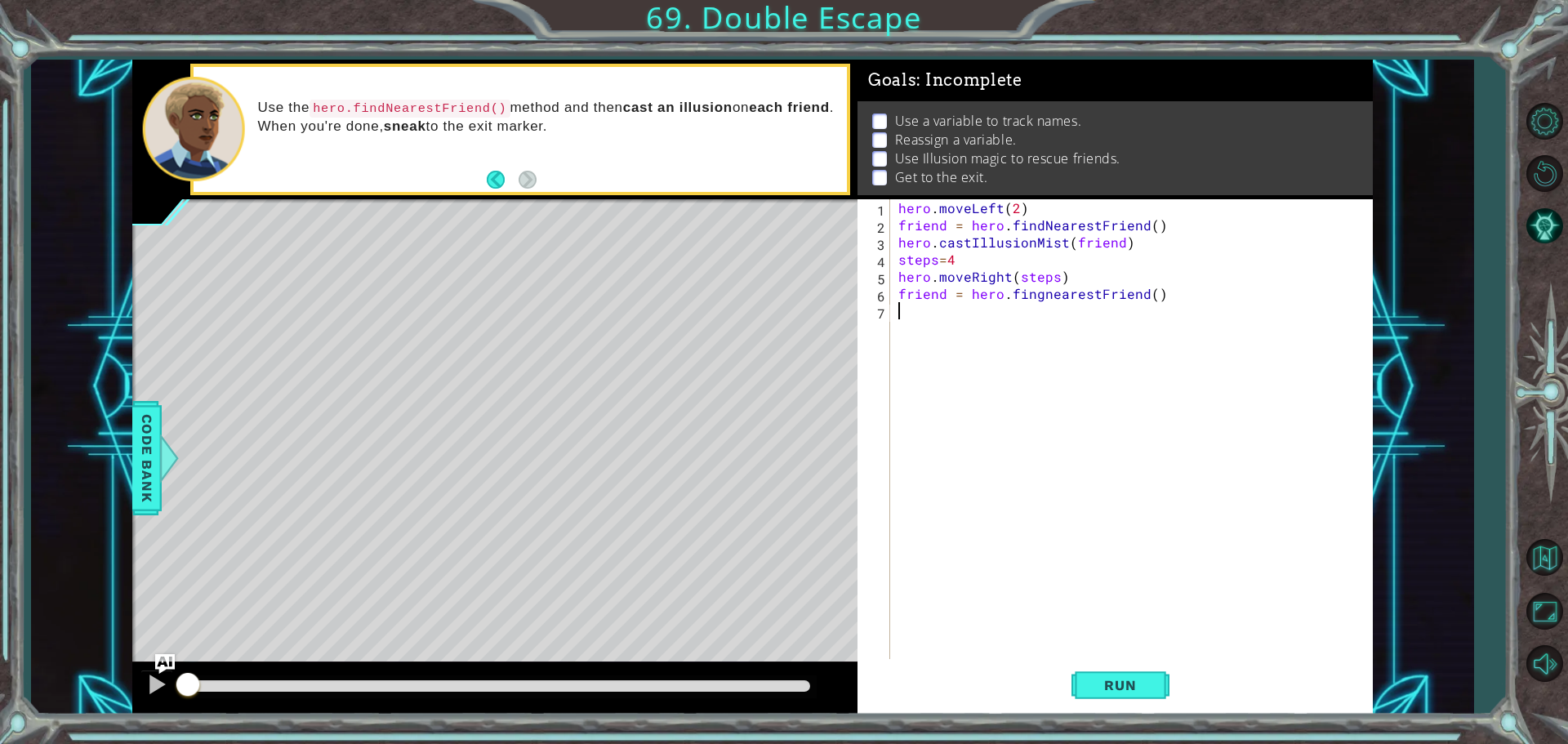
scroll to position [0, 0]
click at [1040, 297] on div "hero . moveLeft ( 2 ) friend = hero . findNearestFriend ( ) hero . castIllusion…" at bounding box center [1135, 448] width 481 height 497
click at [1030, 317] on div "hero.find NearestFriend press enter" at bounding box center [1111, 332] width 309 height 59
type textarea "friend = hero.findNearestFriend()"
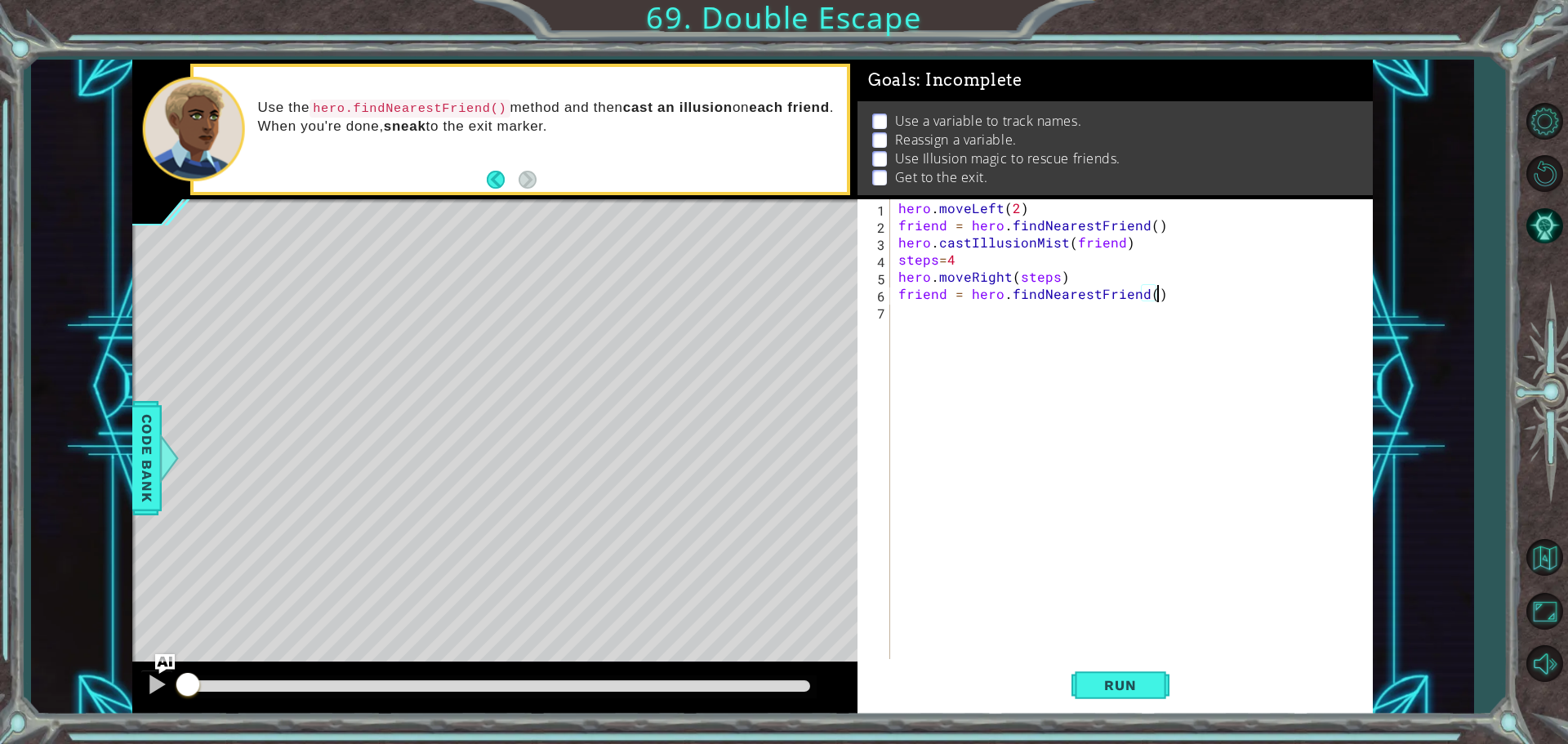
click at [897, 306] on div "hero . moveLeft ( 2 ) friend = hero . findNearestFriend ( ) hero . castIllusion…" at bounding box center [1135, 448] width 481 height 497
click at [1016, 315] on body "1 ההההההההההההההההההההההההההההההההההההההההההההההההההההההההההההההההההההההההההההה…" at bounding box center [784, 372] width 1568 height 744
drag, startPoint x: 1046, startPoint y: 330, endPoint x: 1045, endPoint y: 322, distance: 8.1
click at [1045, 330] on div "hero . c astIllusionMist press enter" at bounding box center [1041, 349] width 309 height 59
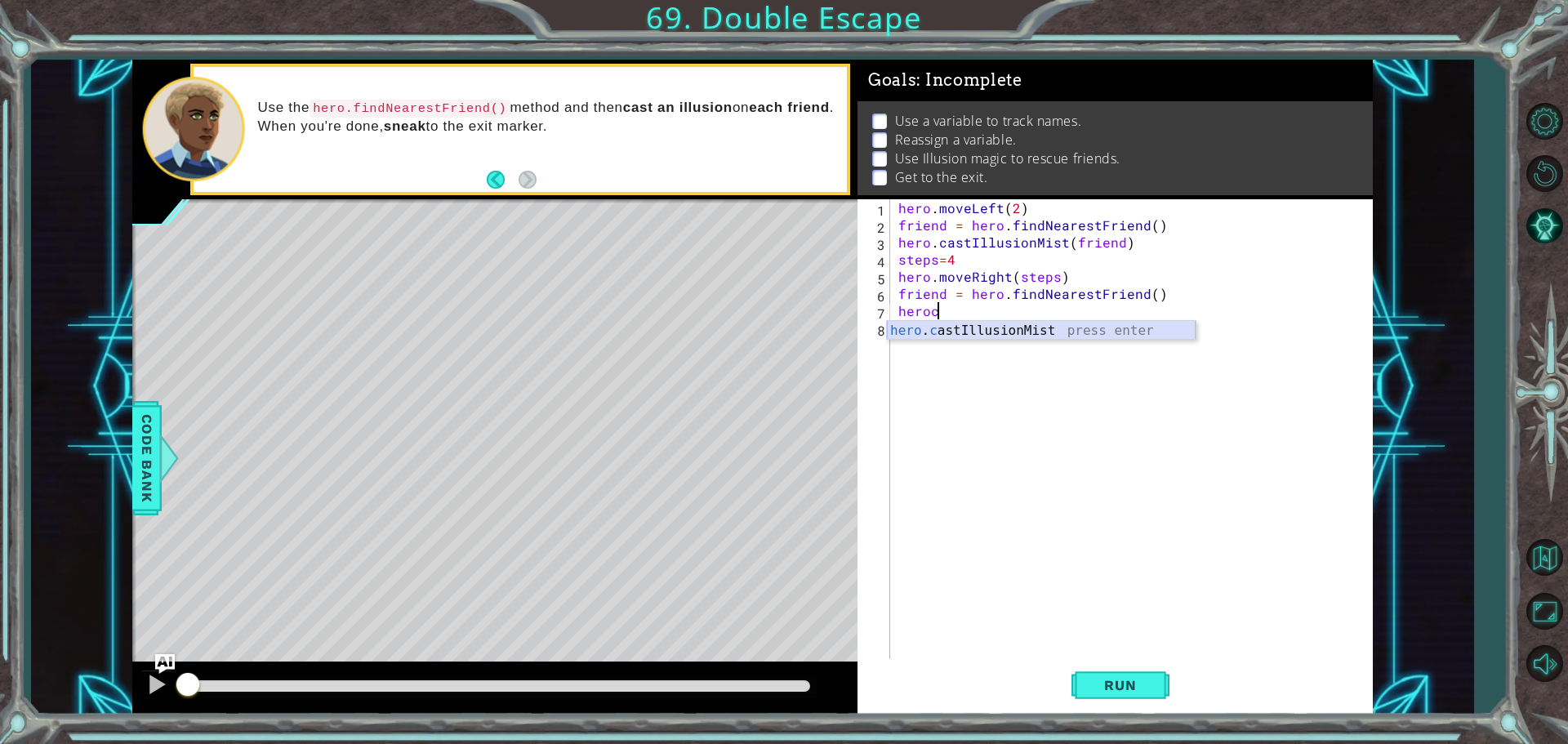
type textarea "hero.castIllusionMist(friend)"
click at [1138, 314] on div "hero . moveLeft ( 2 ) friend = hero . findNearestFriend ( ) hero . castIllusion…" at bounding box center [1135, 448] width 481 height 497
click at [905, 326] on div "hero . moveLeft ( 2 ) friend = hero . findNearestFriend ( ) hero . castIllusion…" at bounding box center [1135, 448] width 481 height 497
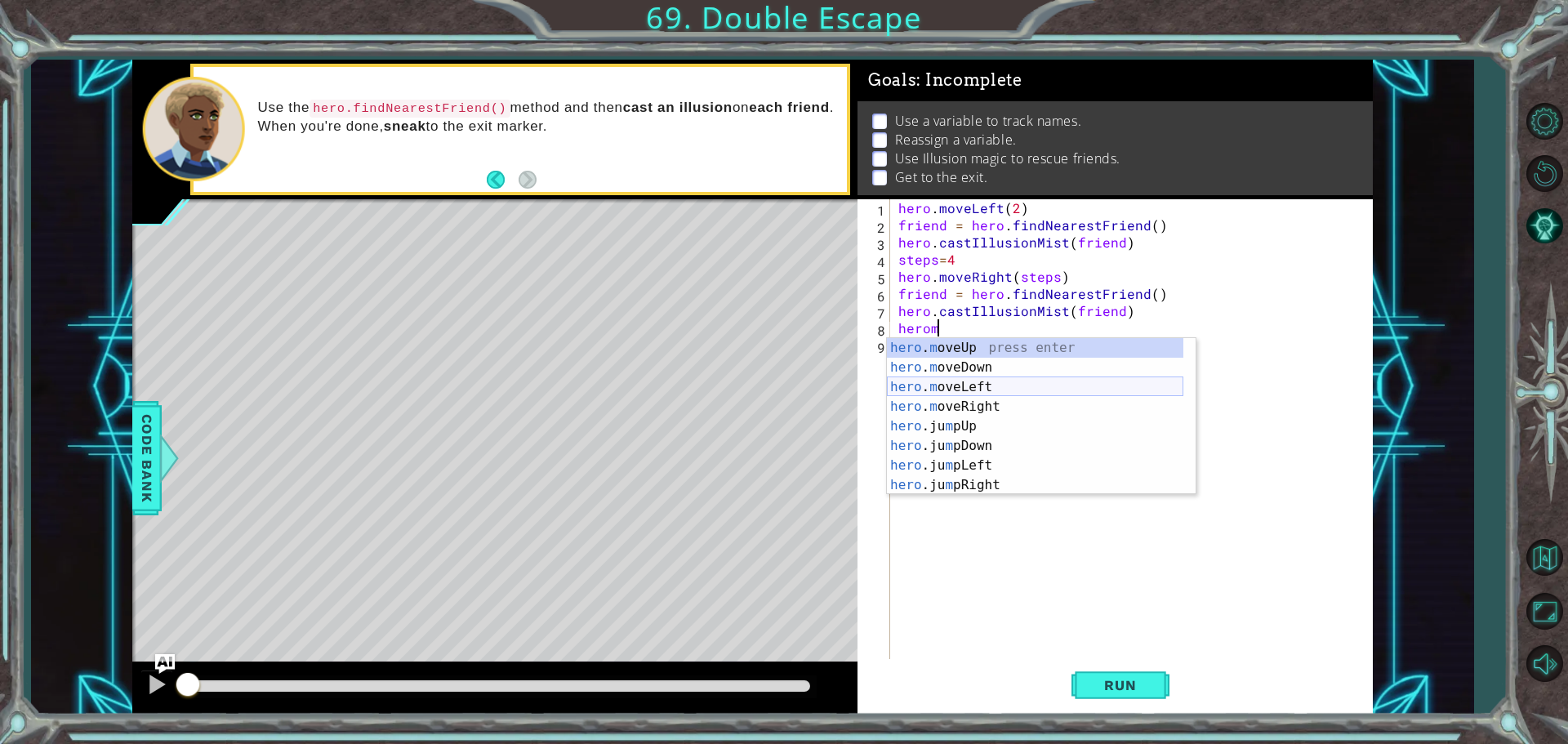
click at [998, 379] on div "hero . m oveUp press enter hero . m oveDown press enter hero . m oveLeft press …" at bounding box center [1035, 436] width 296 height 196
type textarea "hero.moveLeft(1)"
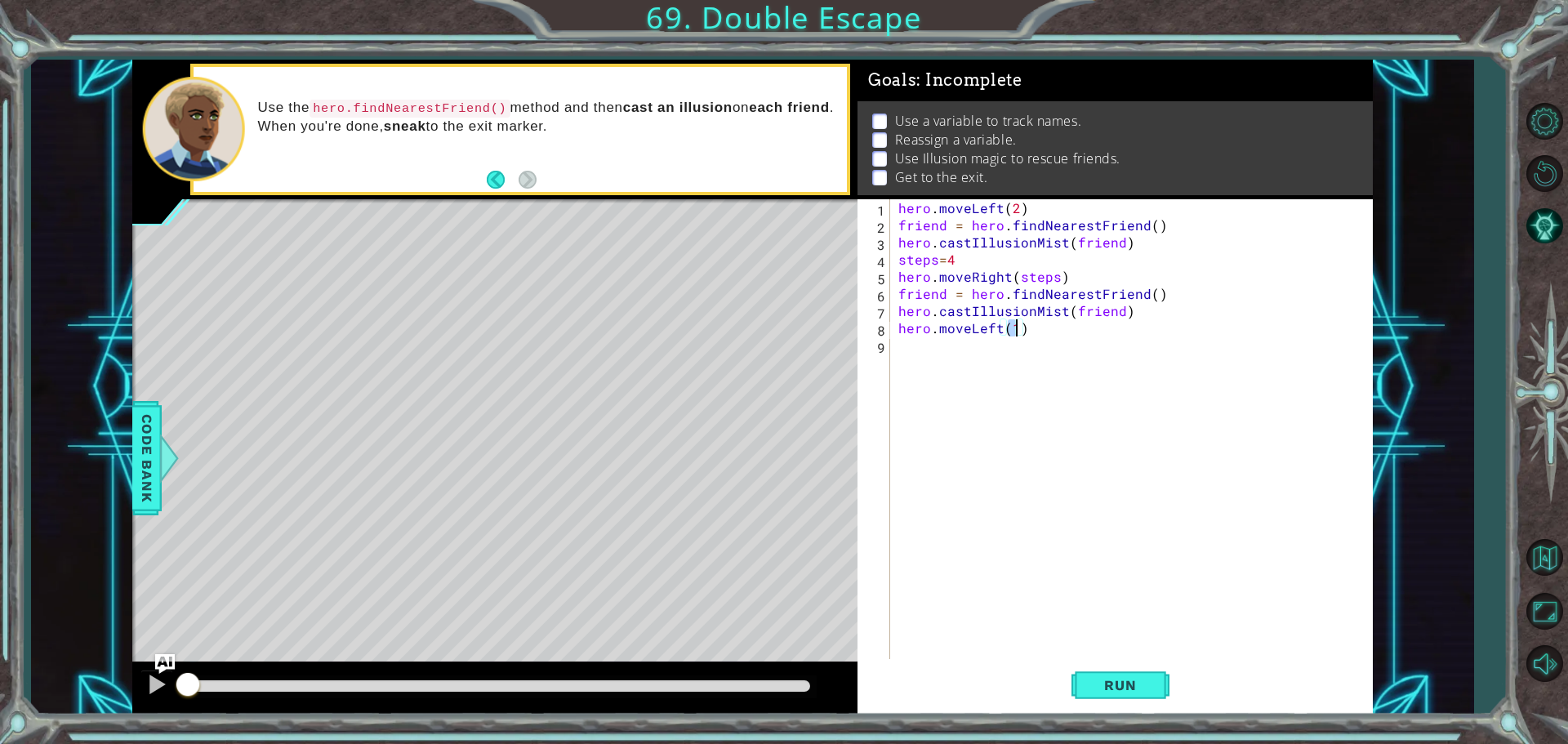
click at [919, 351] on div "hero . moveLeft ( 2 ) friend = hero . findNearestFriend ( ) hero . castIllusion…" at bounding box center [1135, 448] width 481 height 497
click at [1015, 332] on div "hero . moveLeft ( 2 ) friend = hero . findNearestFriend ( ) hero . castIllusion…" at bounding box center [1135, 448] width 481 height 497
type textarea "hero.moveLeft(2)"
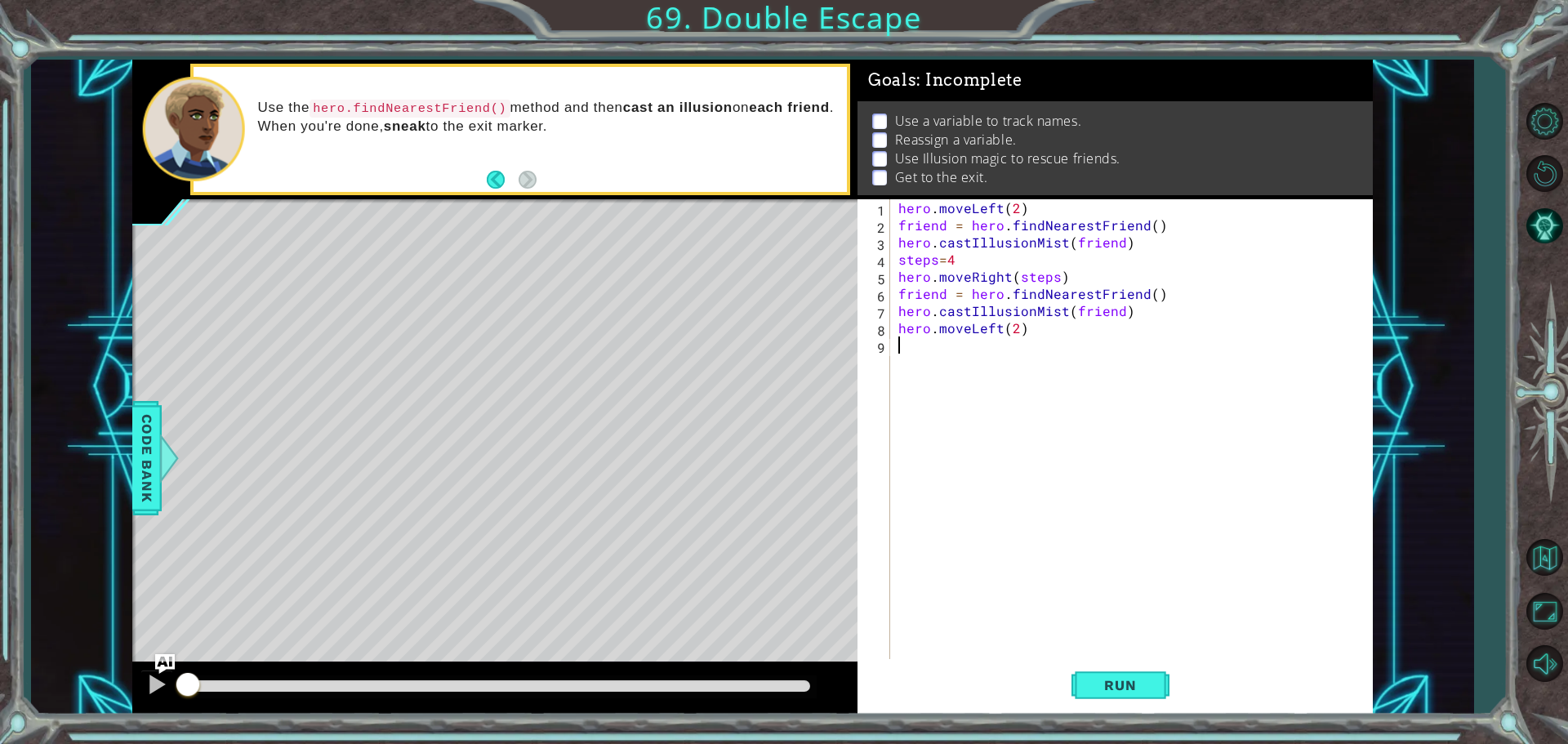
click at [919, 349] on div "hero . moveLeft ( 2 ) friend = hero . findNearestFriend ( ) hero . castIllusion…" at bounding box center [1135, 448] width 481 height 497
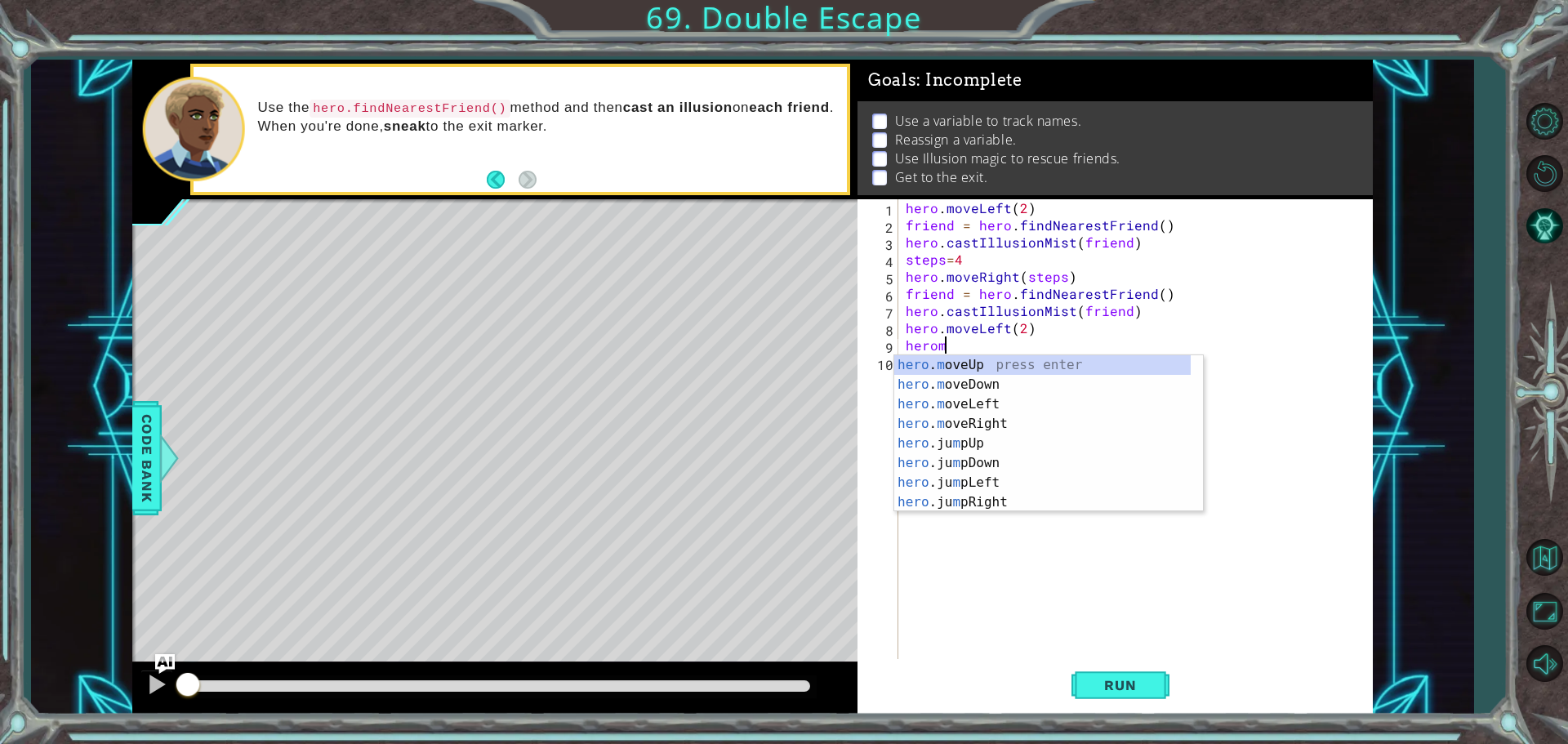
scroll to position [0, 2]
click at [998, 362] on div "hero . m oveUp press enter hero . m oveDown press enter hero . m oveLeft press …" at bounding box center [1042, 453] width 296 height 196
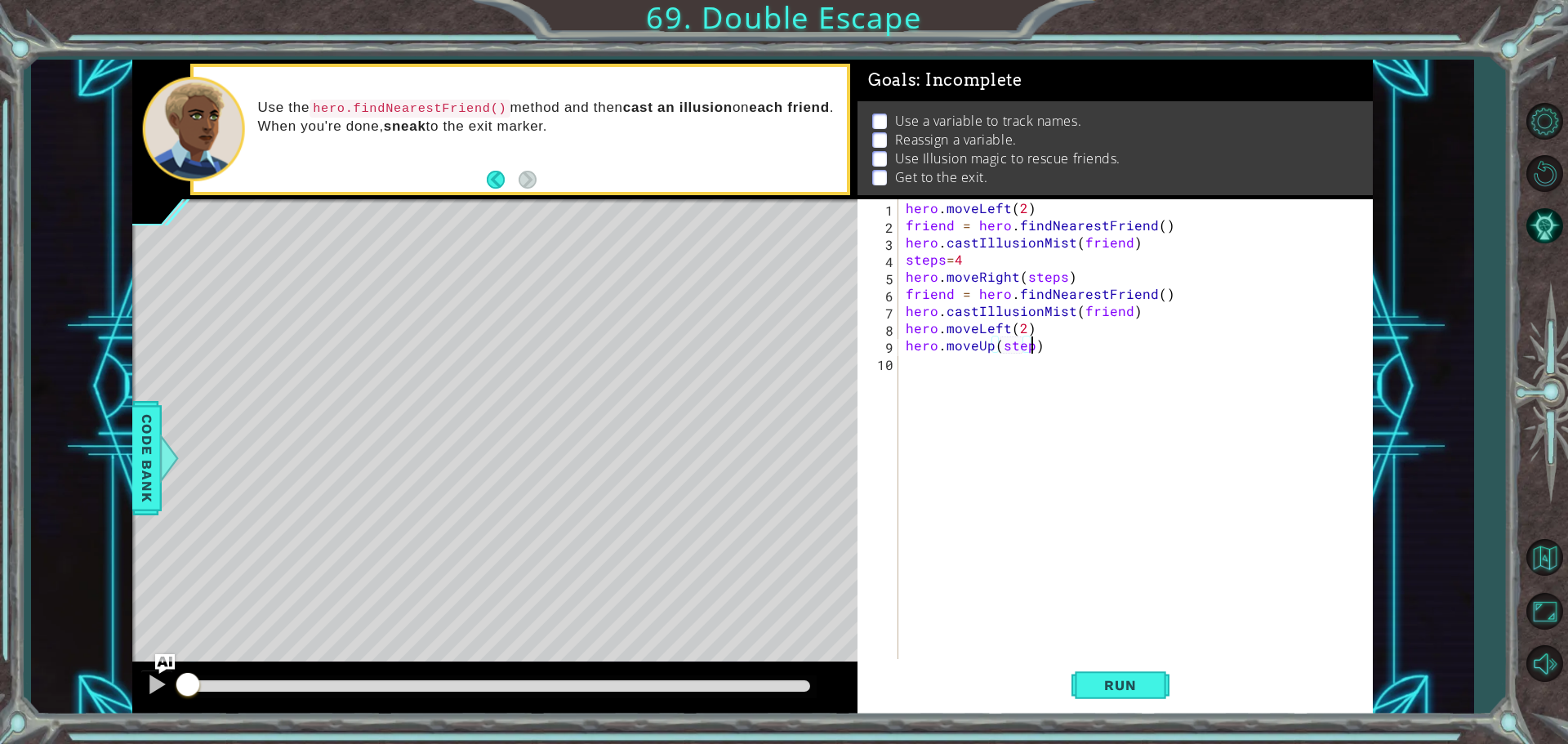
scroll to position [0, 7]
type textarea "hero.moveUp(steps)"
click at [1121, 680] on span "Run" at bounding box center [1120, 685] width 65 height 16
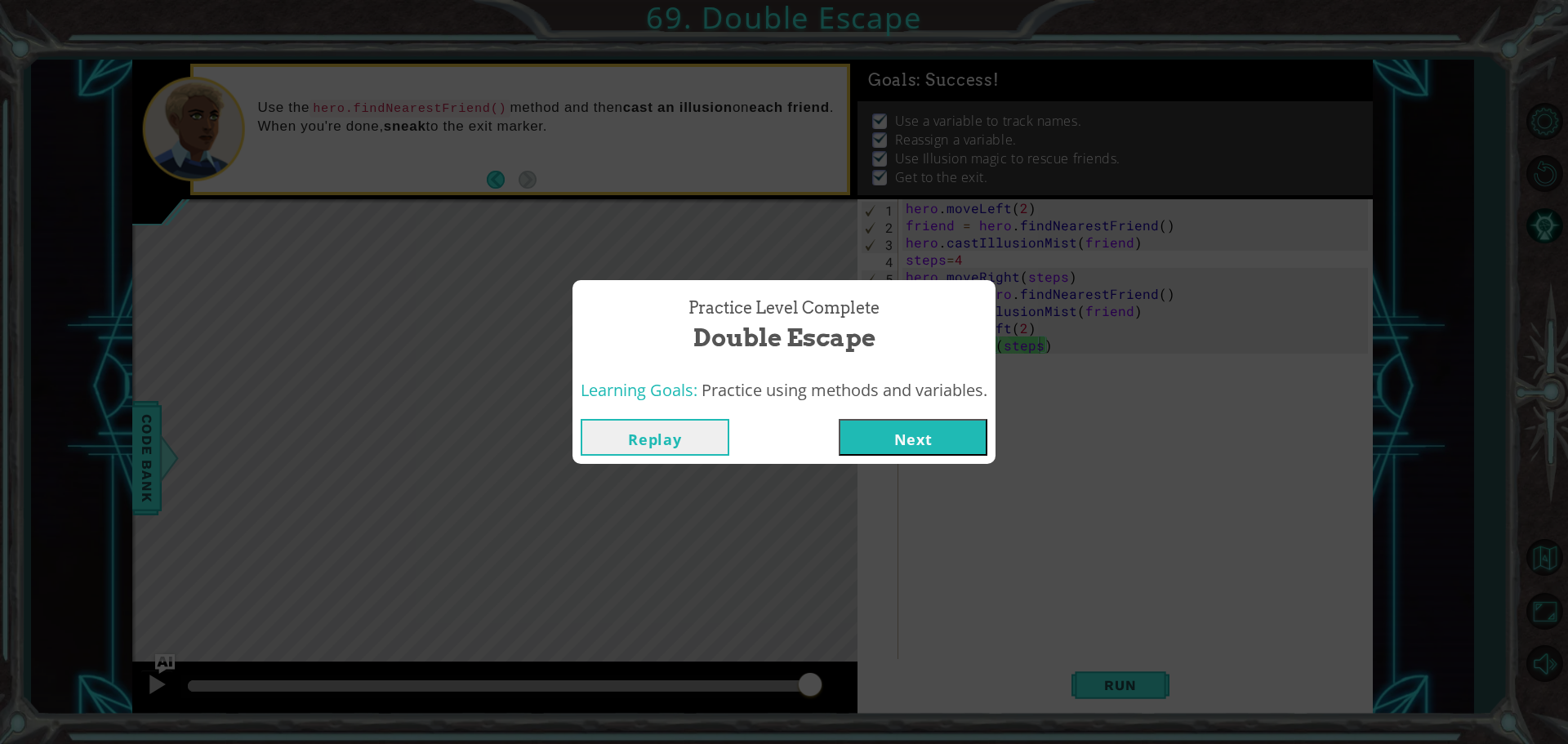
click at [985, 434] on button "Next" at bounding box center [913, 437] width 149 height 37
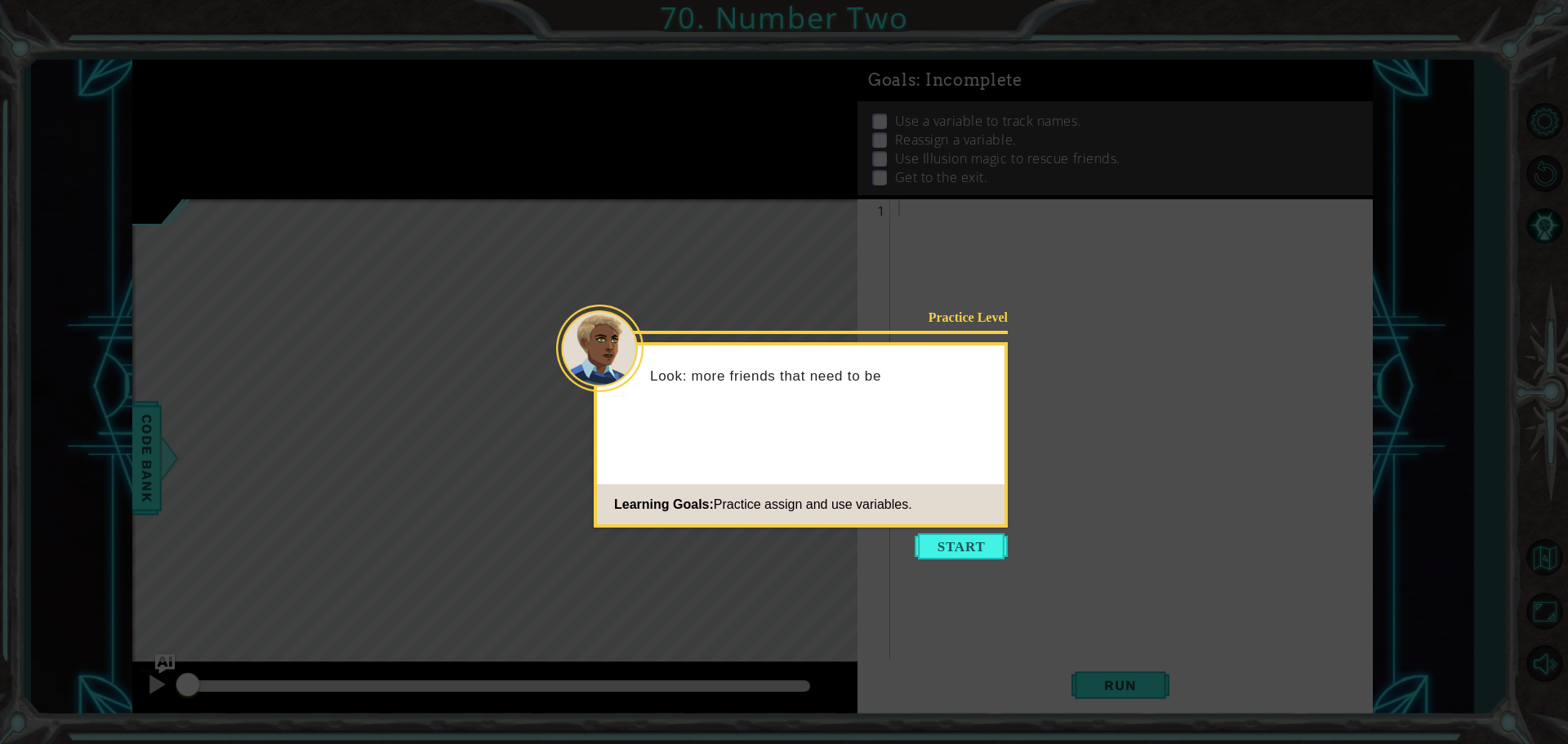
drag, startPoint x: 1004, startPoint y: 536, endPoint x: 999, endPoint y: 527, distance: 10.3
click at [1000, 532] on body "1 ההההההההההההההההההההההההההההההההההההההההההההההההההההההההההההההההההההההההההההה…" at bounding box center [784, 372] width 1568 height 744
click at [976, 539] on button "Start" at bounding box center [961, 546] width 93 height 26
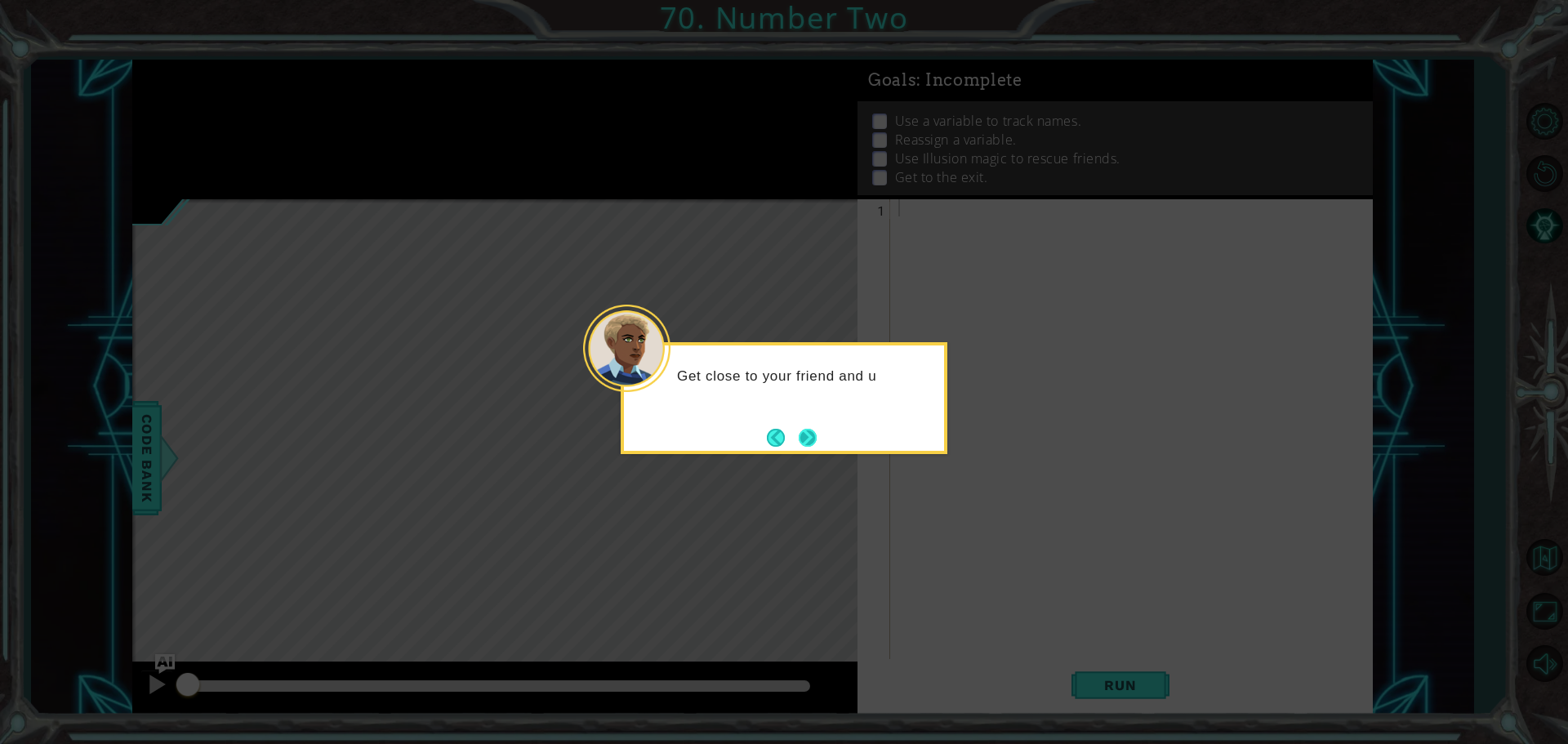
click at [813, 443] on button "Next" at bounding box center [807, 437] width 19 height 19
click at [806, 432] on button "Next" at bounding box center [807, 438] width 20 height 20
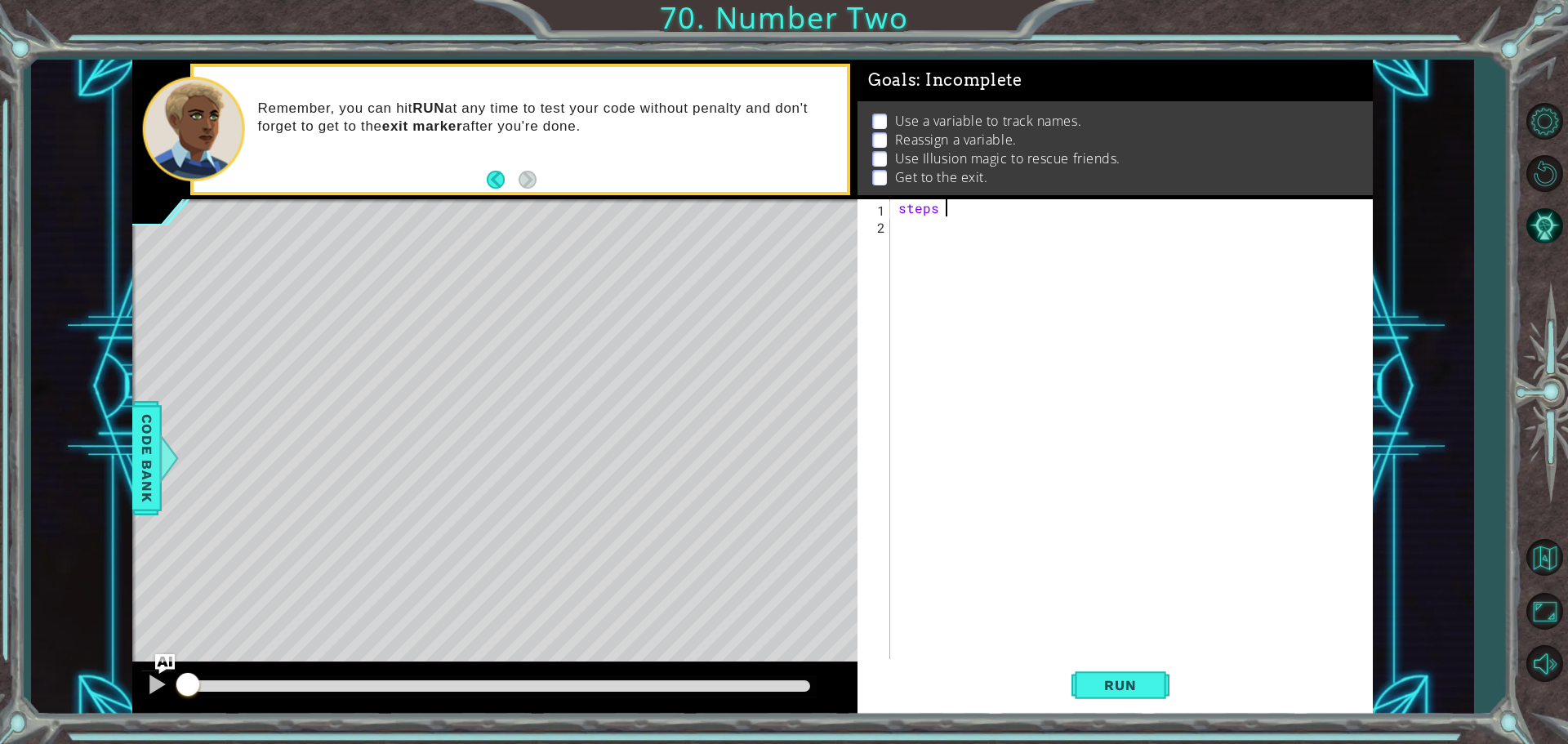
scroll to position [0, 3]
type textarea "steps = 2"
click at [928, 233] on div "steps = 2" at bounding box center [1135, 448] width 481 height 497
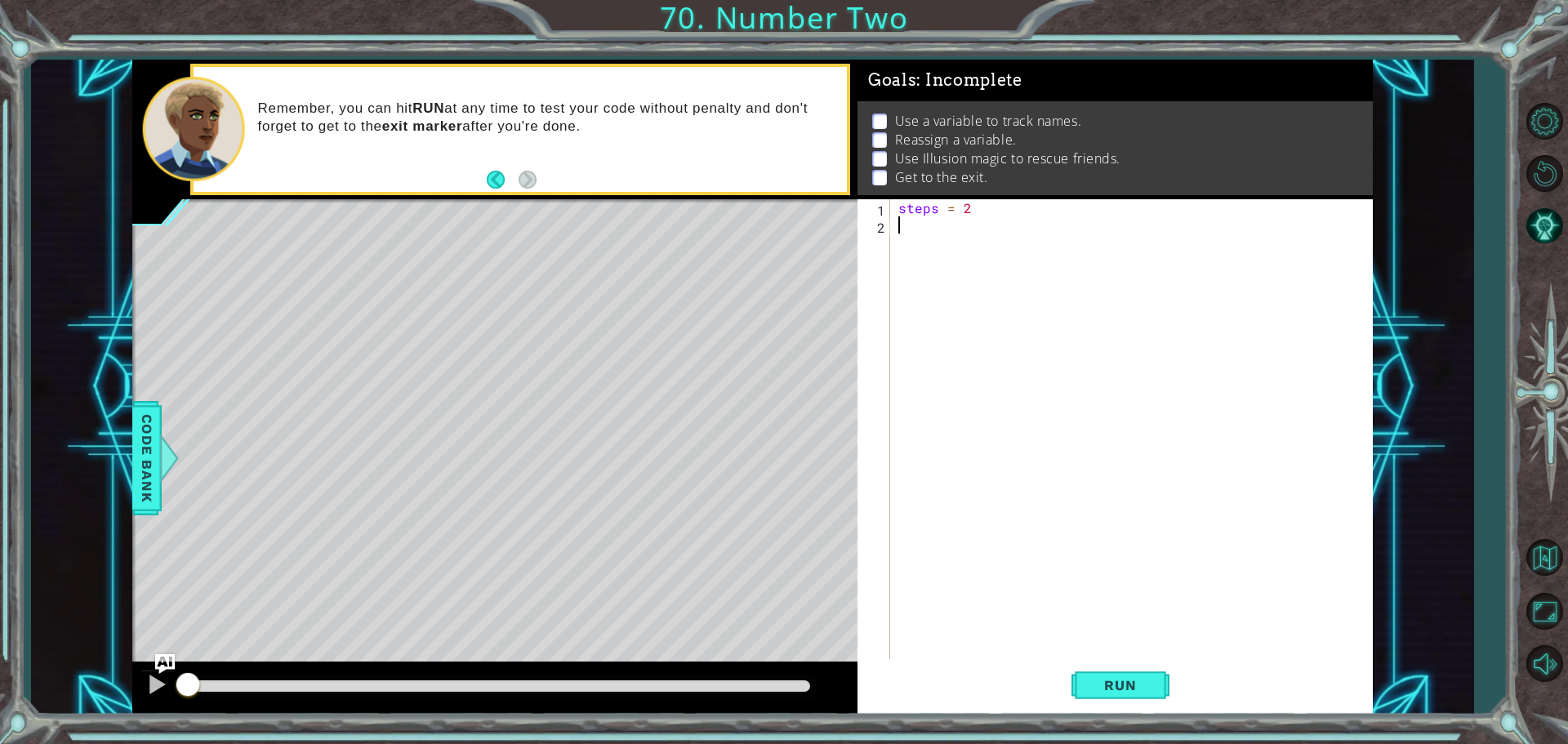
drag, startPoint x: 1119, startPoint y: 691, endPoint x: 1067, endPoint y: 655, distance: 63.2
click at [1116, 690] on span "Run" at bounding box center [1120, 685] width 65 height 16
click at [927, 227] on div "steps = 2" at bounding box center [1135, 448] width 481 height 497
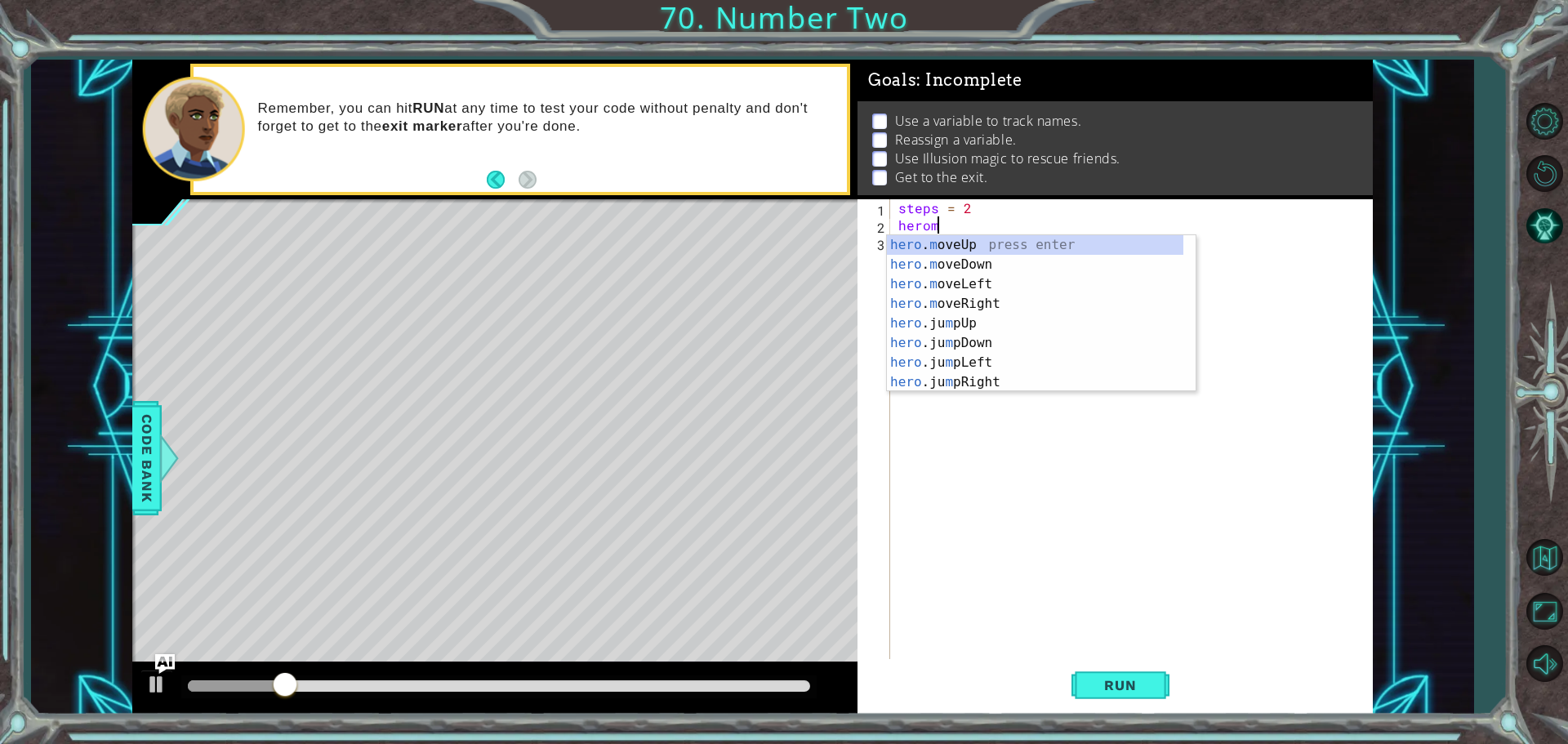
scroll to position [0, 2]
click at [962, 301] on div "hero . m oveUp press enter hero . m oveDown press enter hero . m oveLeft press …" at bounding box center [1035, 333] width 296 height 196
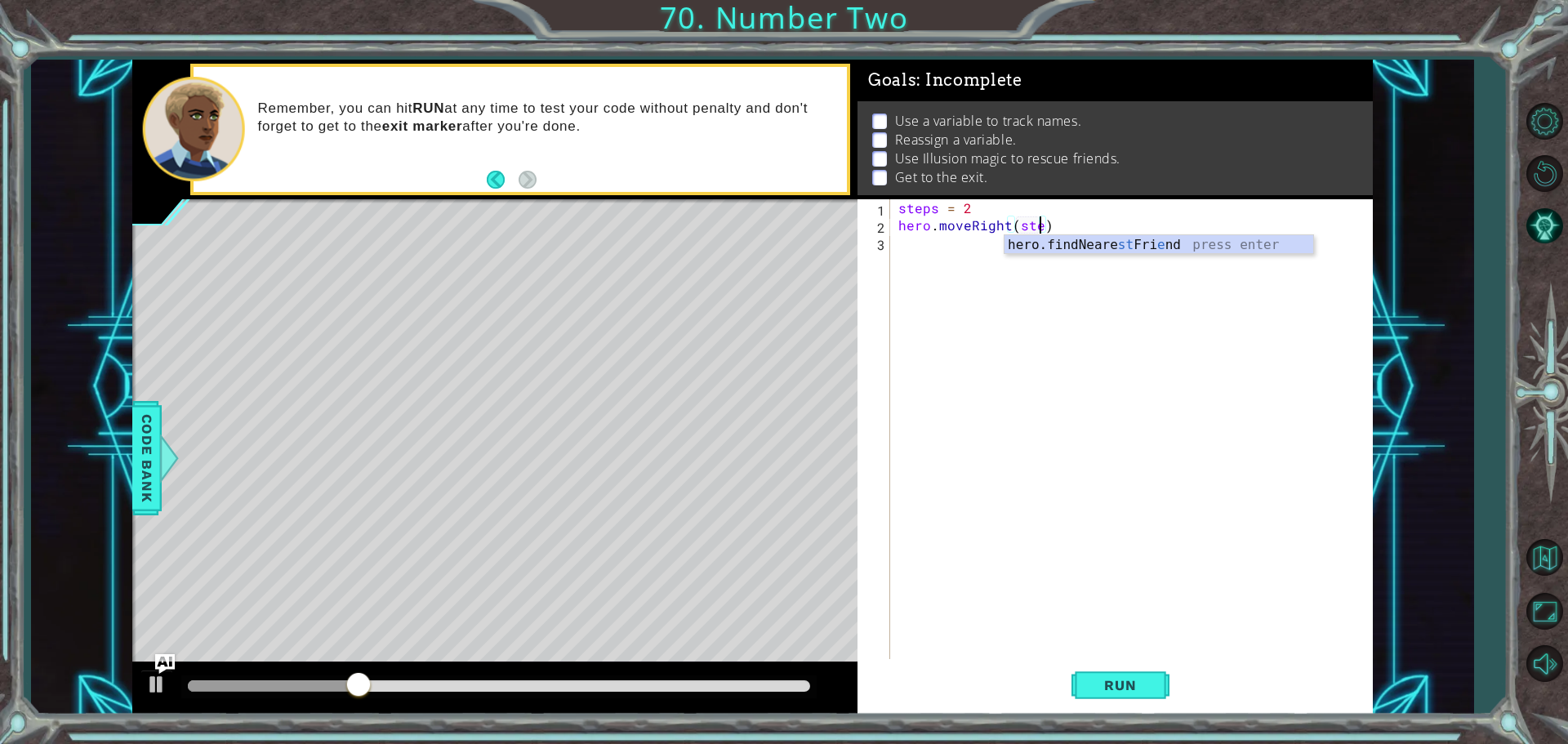
scroll to position [0, 9]
type textarea "hero.moveRight(steps)"
click at [937, 250] on div "steps = 2 hero . moveRight ( steps )" at bounding box center [1135, 448] width 481 height 497
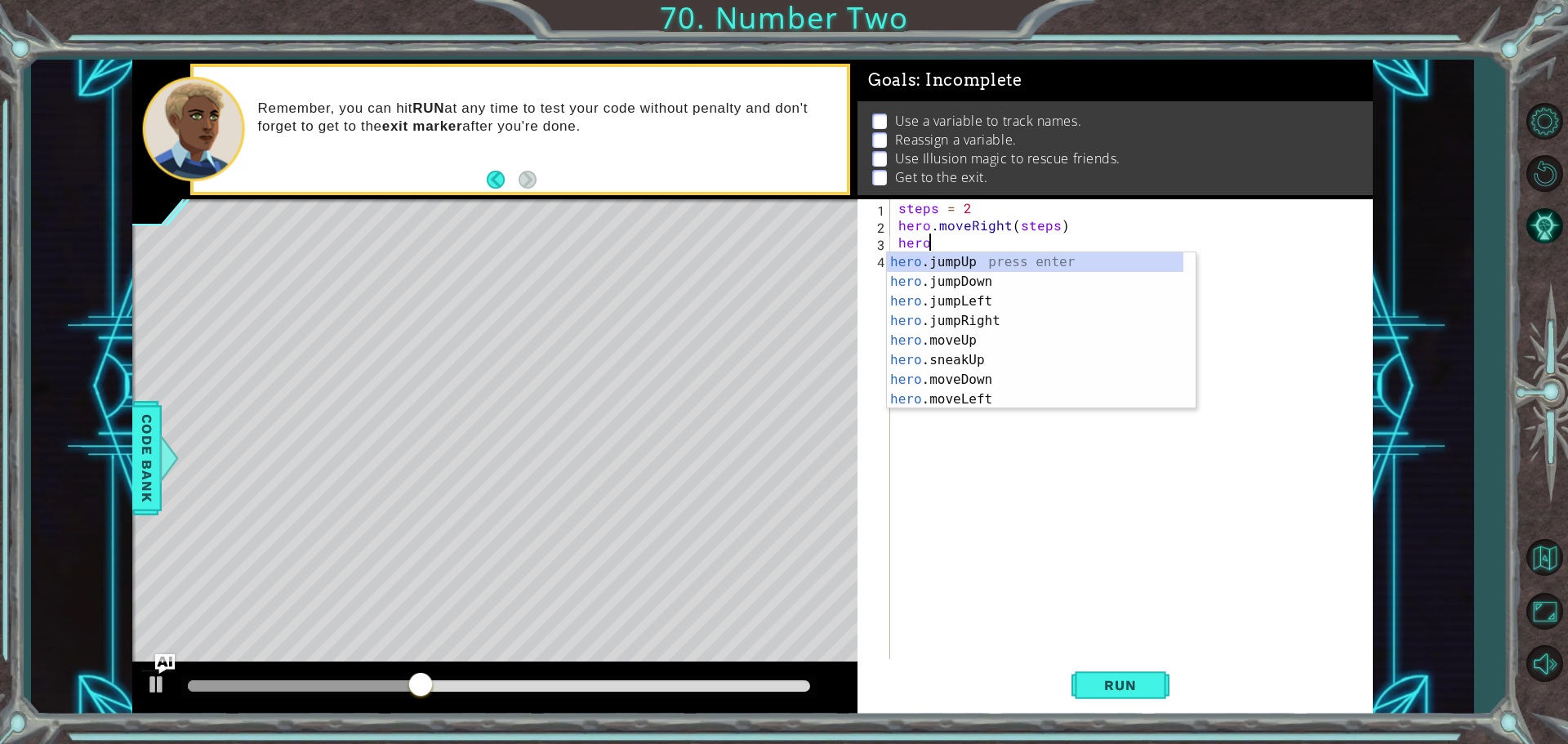
type textarea "herof"
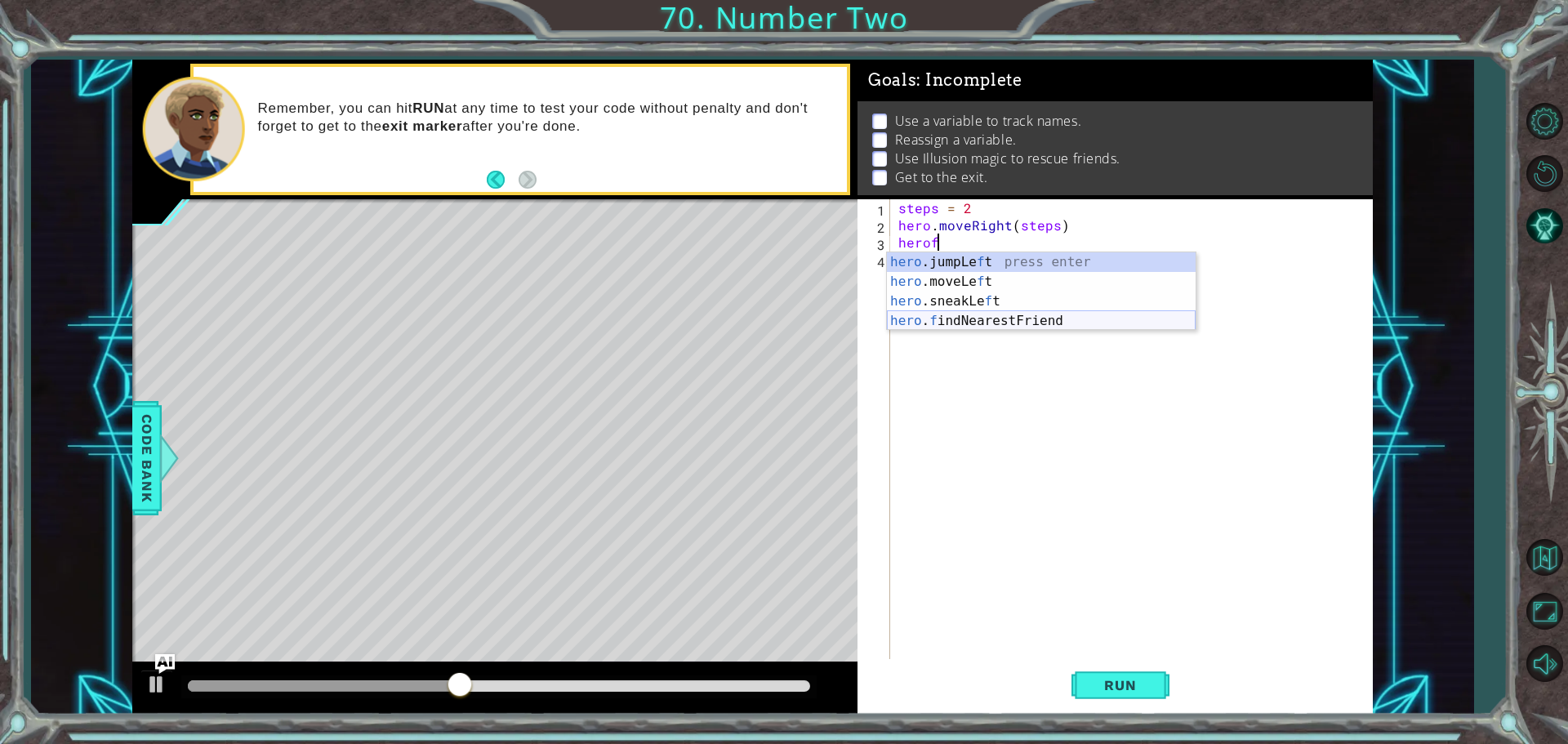
click at [979, 320] on div "hero .jumpLe f t press enter hero .moveLe f t press enter hero .sneakLe f t pre…" at bounding box center [1041, 311] width 309 height 118
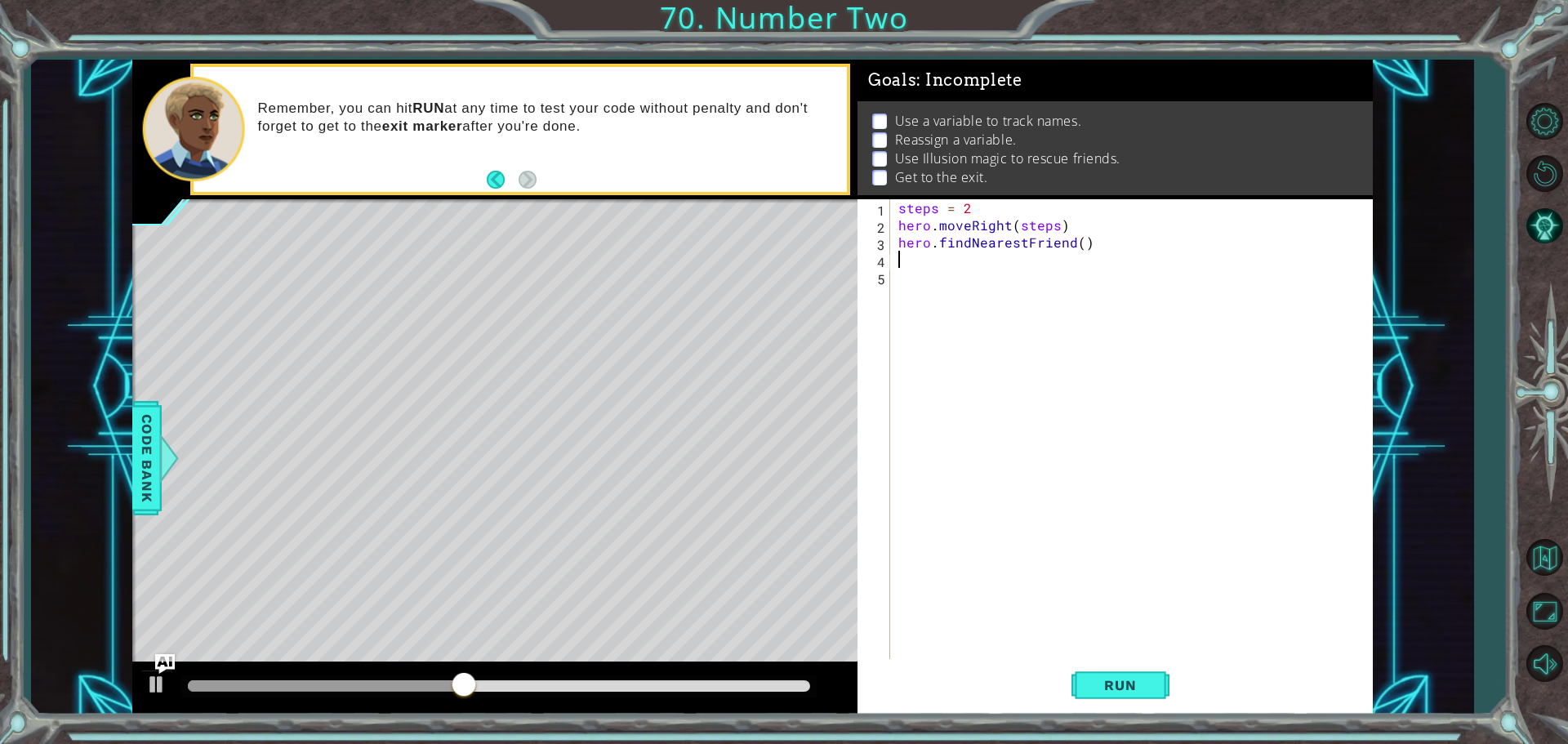
scroll to position [0, 0]
click at [898, 241] on div "steps = 2 hero . moveRight ( steps ) hero . findNearestFriend ( )" at bounding box center [1135, 448] width 481 height 497
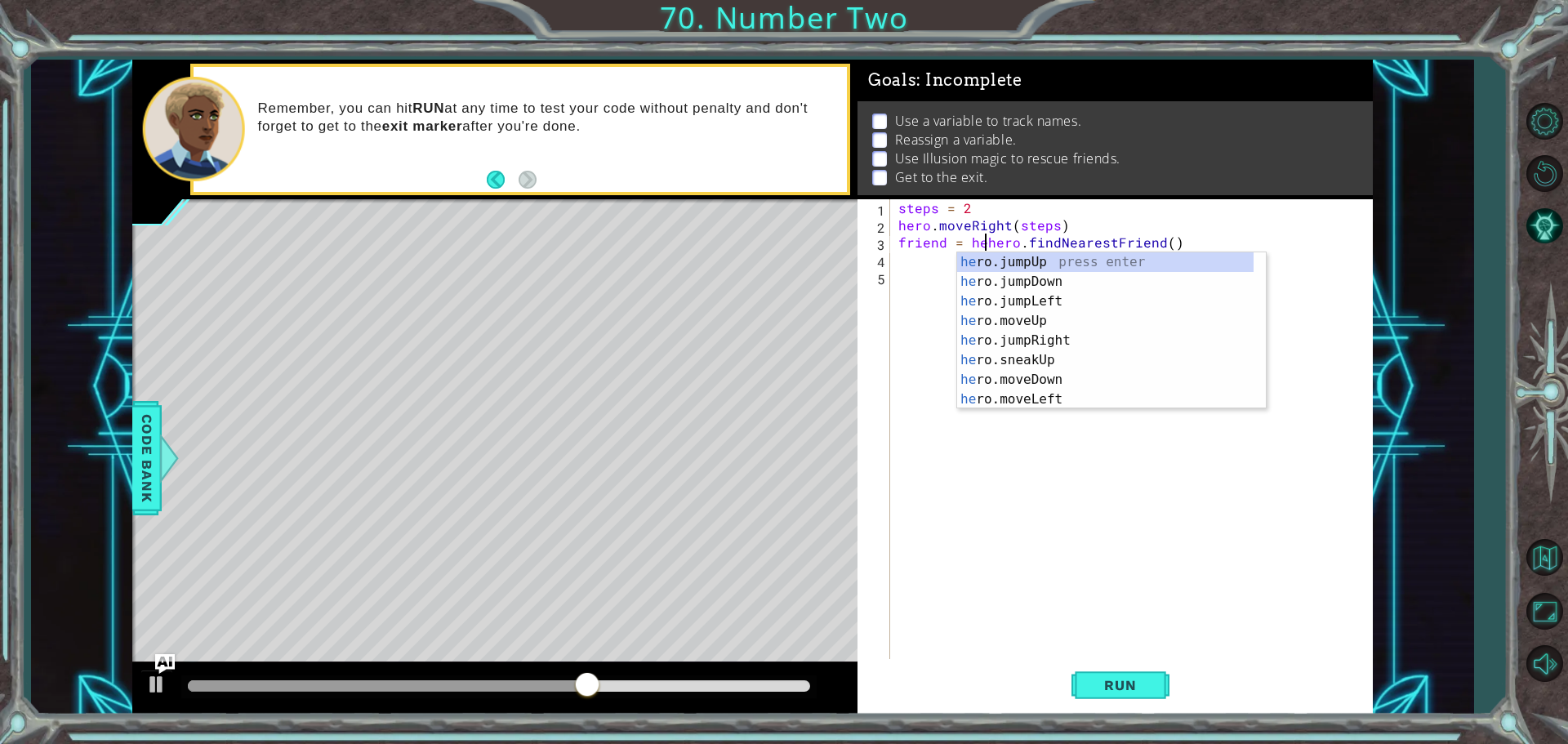
scroll to position [0, 5]
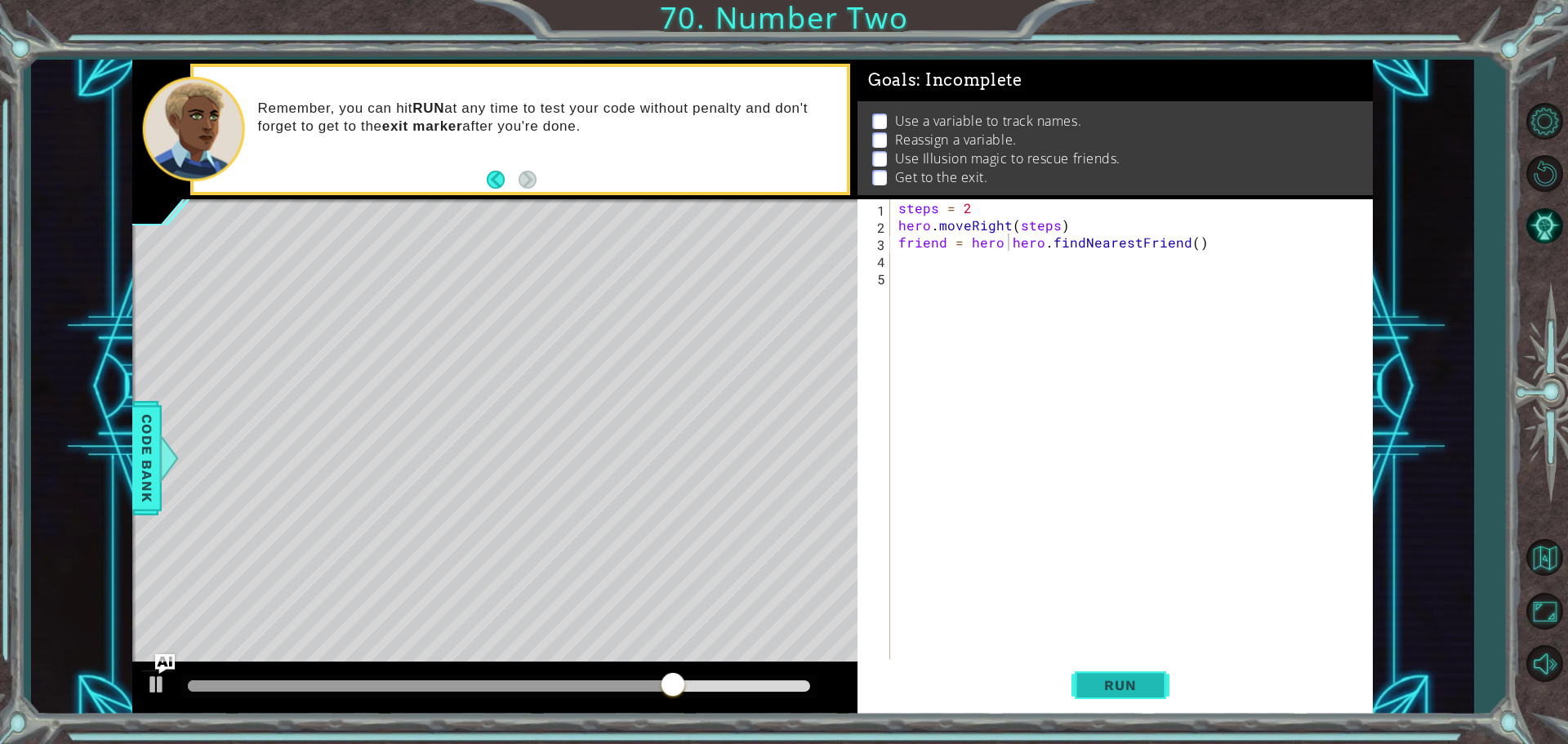
click at [1153, 684] on span "Run" at bounding box center [1120, 685] width 65 height 16
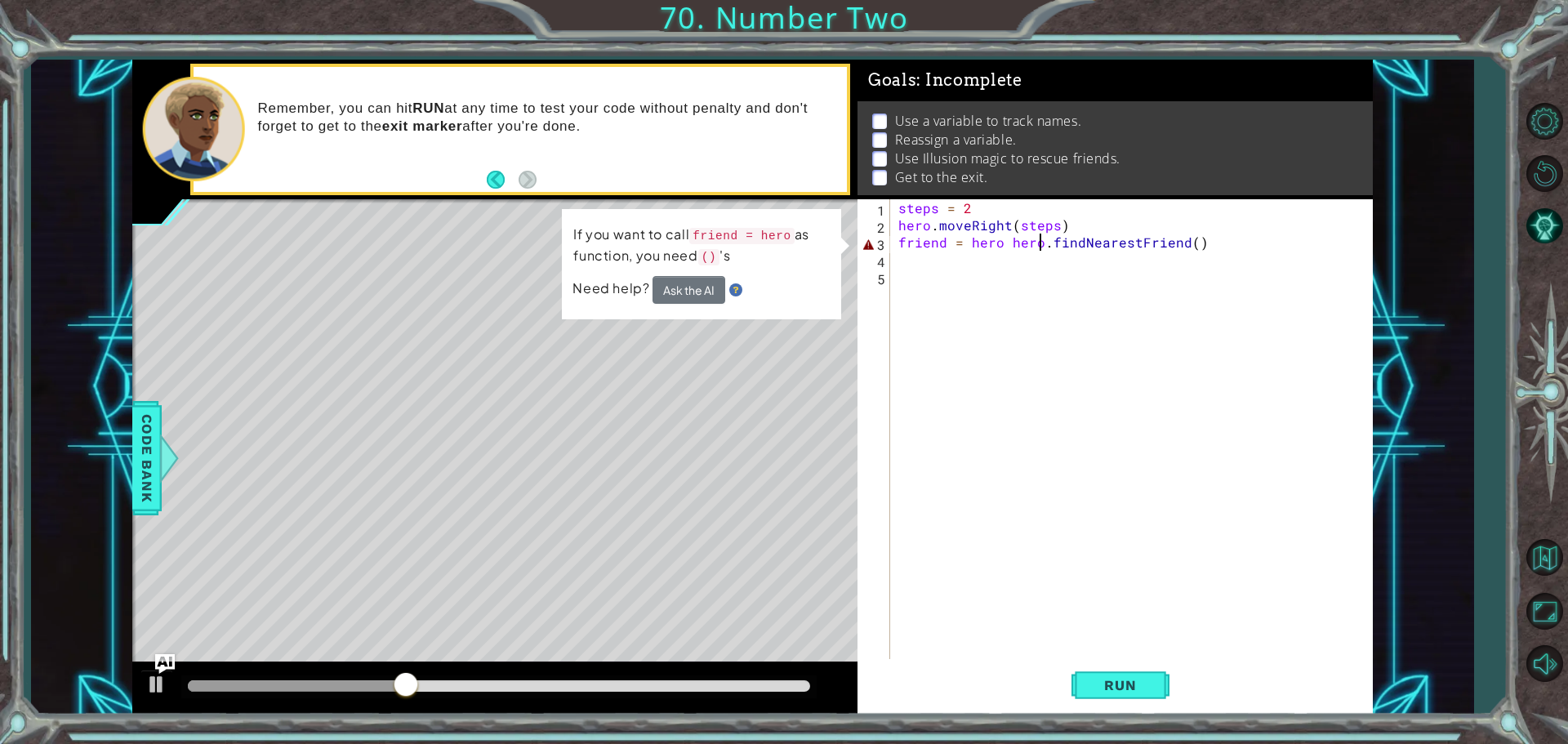
click at [1038, 241] on div "steps = 2 hero . moveRight ( steps ) friend = hero hero . findNearestFriend ( )" at bounding box center [1135, 448] width 481 height 497
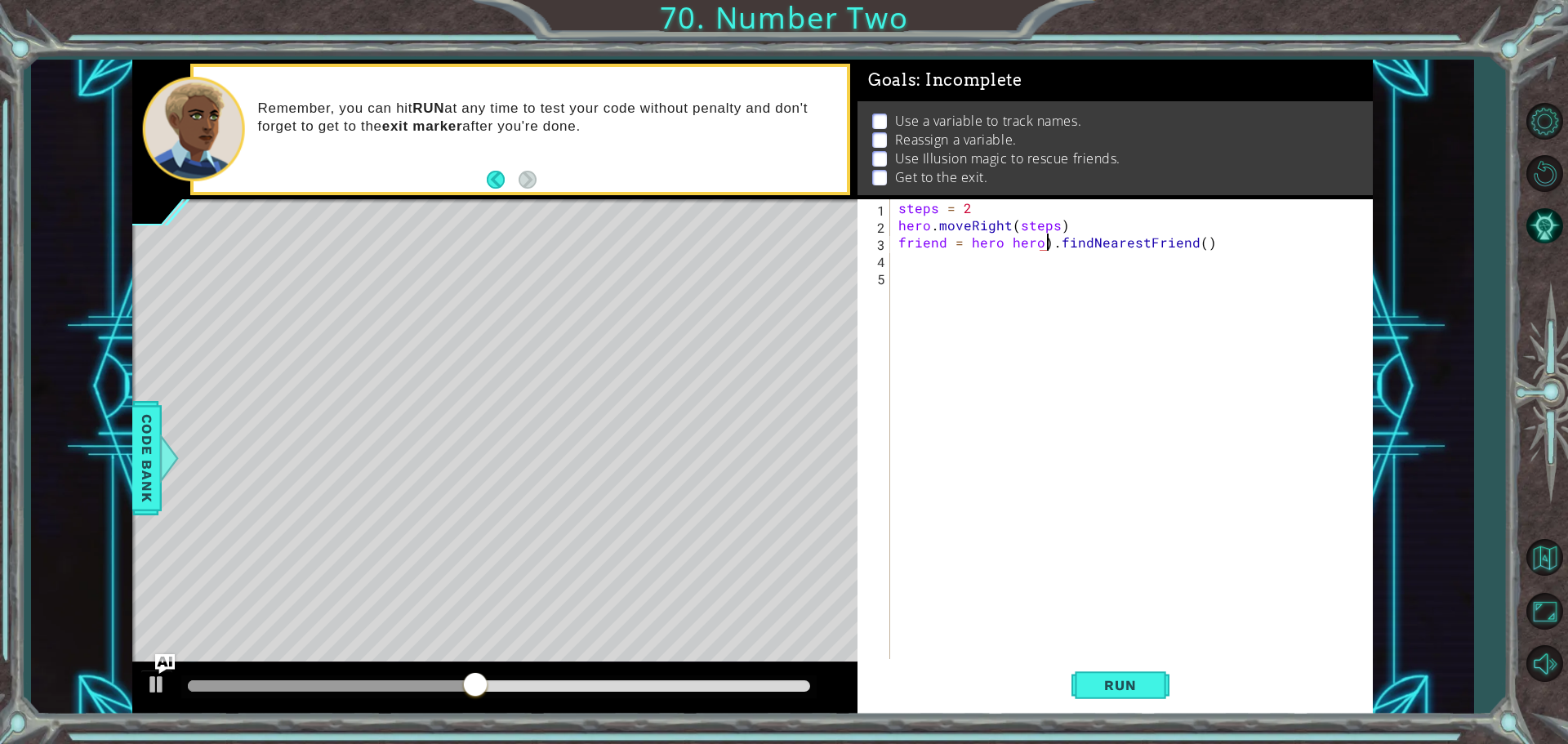
click at [1004, 249] on div "steps = 2 hero . moveRight ( steps ) friend = hero hero ) . findNearestFriend (…" at bounding box center [1135, 448] width 481 height 497
click at [1009, 241] on div "steps = 2 hero . moveRight ( steps ) friend = hero hero ) . findNearestFriend (…" at bounding box center [1135, 448] width 481 height 497
click at [1117, 681] on span "Run" at bounding box center [1120, 685] width 65 height 16
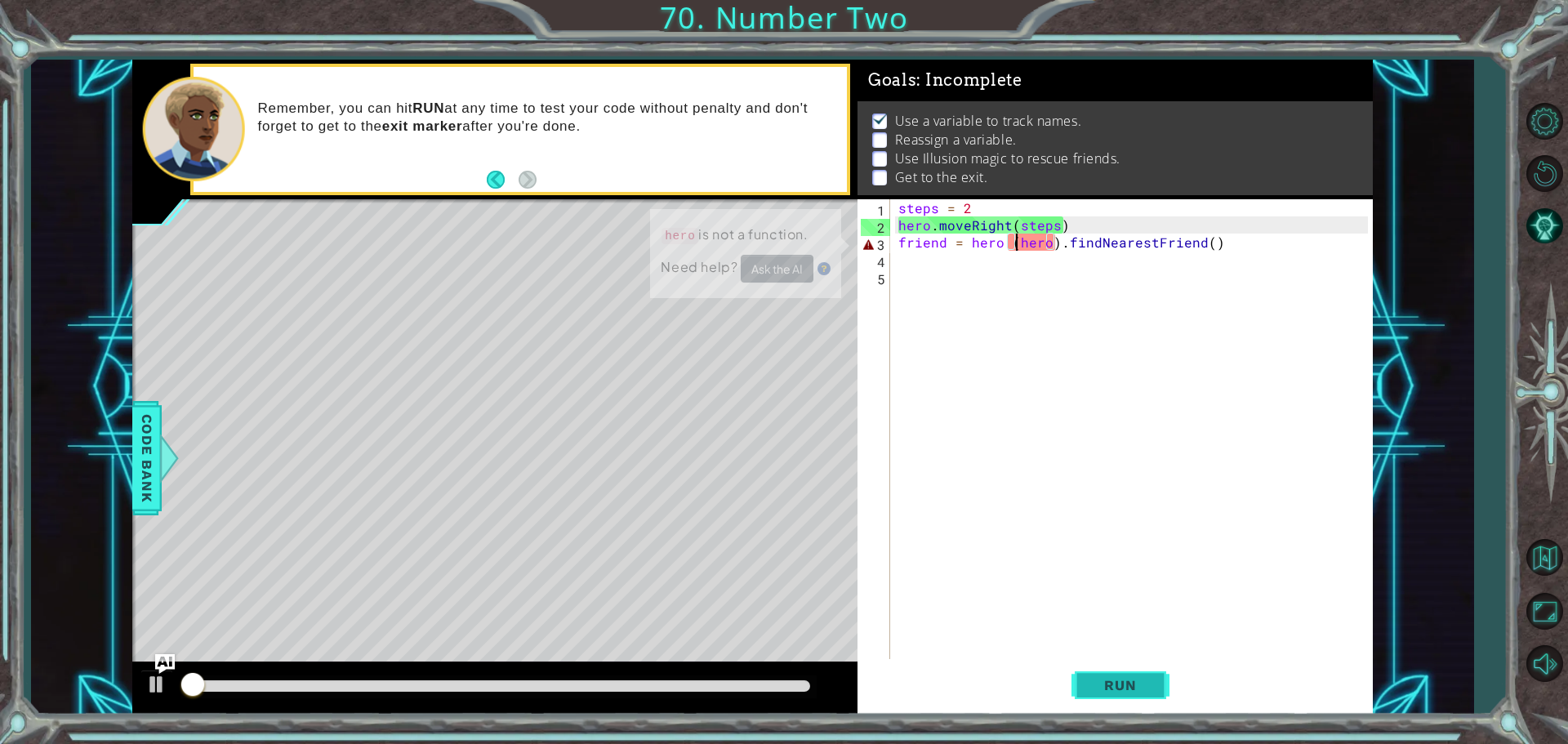
scroll to position [8, 0]
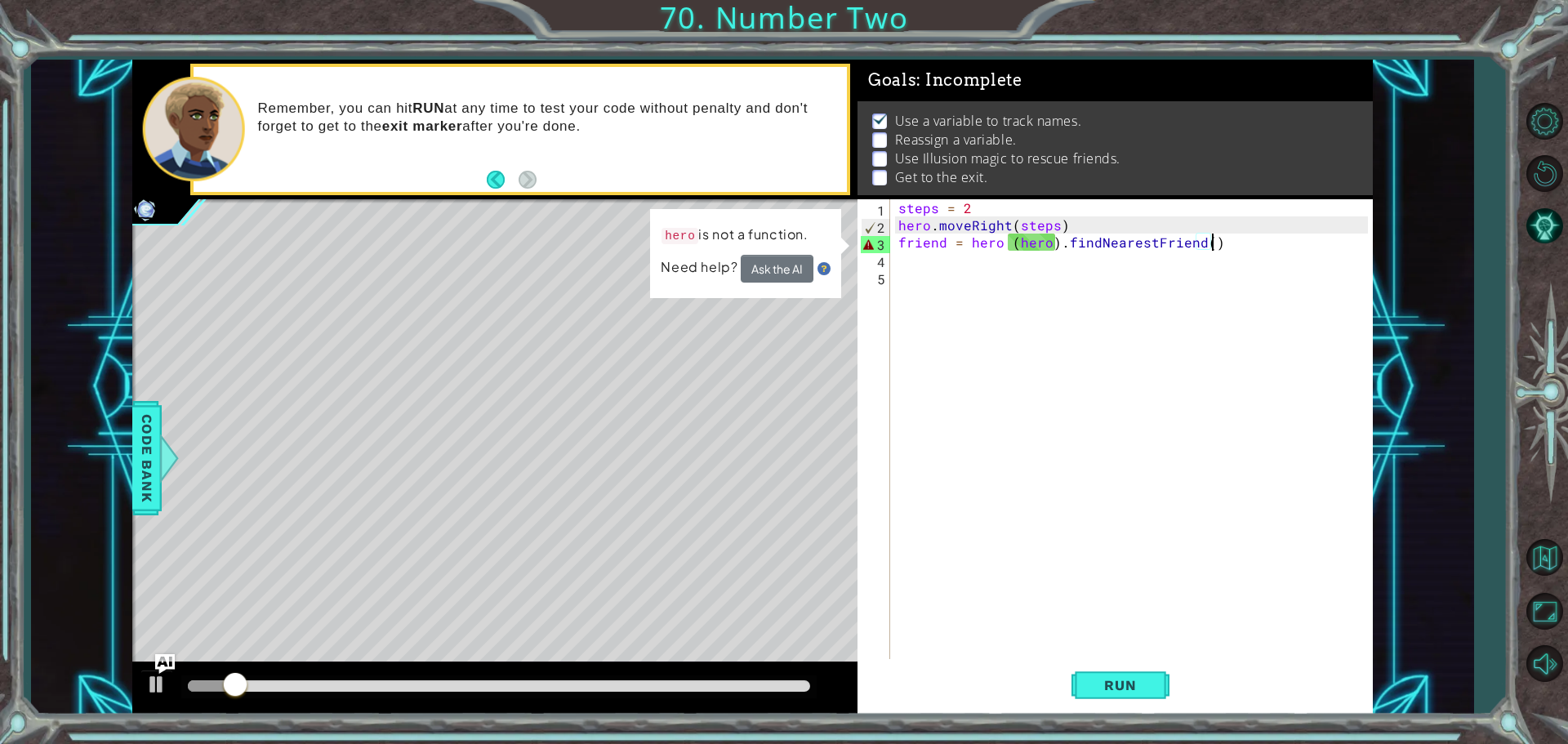
click at [1226, 242] on div "steps = 2 hero . moveRight ( steps ) friend = hero ( hero ) . findNearestFriend…" at bounding box center [1135, 448] width 481 height 497
click at [1050, 240] on div "steps = 2 hero . moveRight ( steps ) friend = hero ( hero ) . findNearestFriend…" at bounding box center [1135, 448] width 481 height 497
click at [1055, 248] on div "steps = 2 hero . moveRight ( steps ) friend = hero ( hero ) . findNearestFriend…" at bounding box center [1135, 448] width 481 height 497
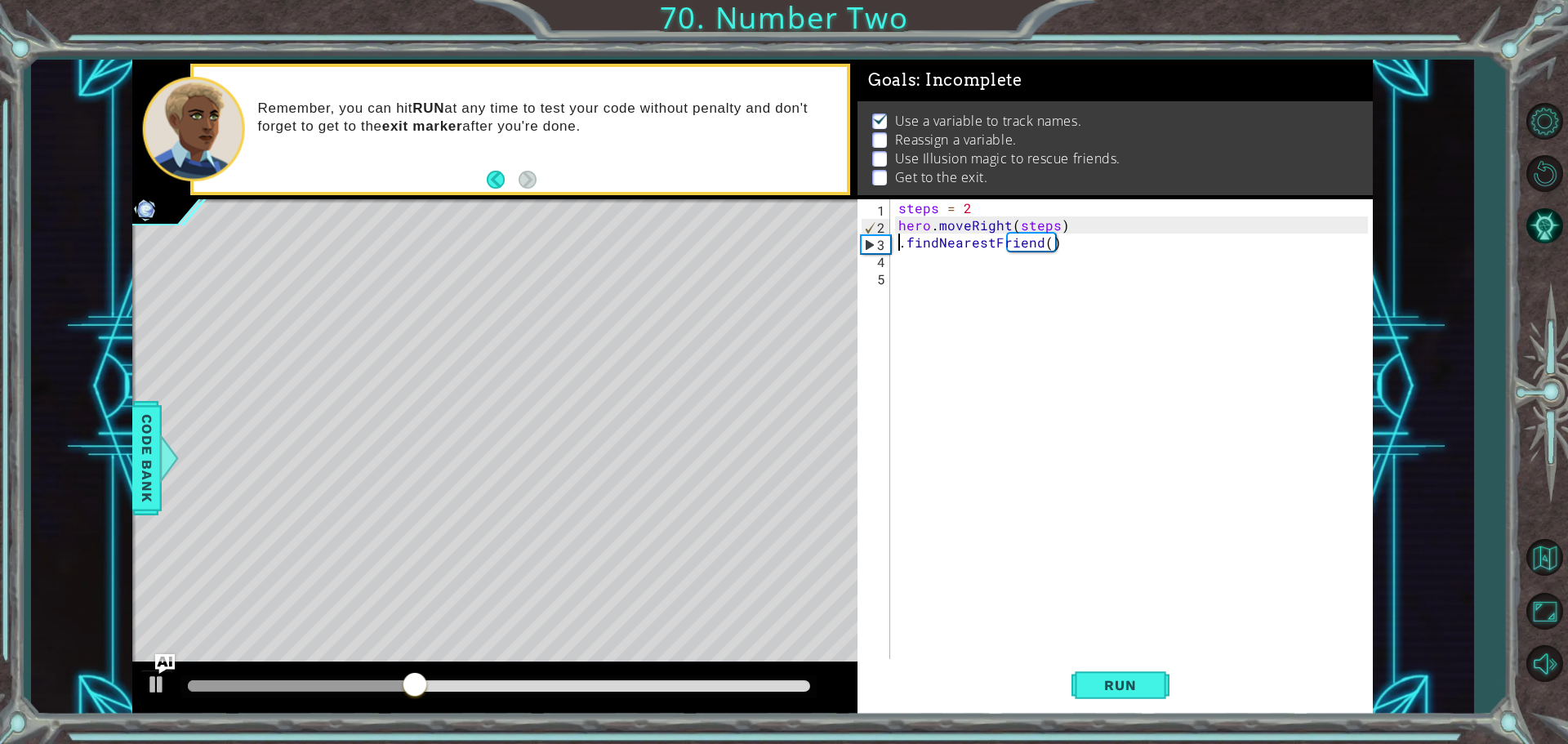
click at [1070, 246] on div "steps = 2 hero . moveRight ( steps ) . findNearestFriend ( )" at bounding box center [1135, 448] width 481 height 497
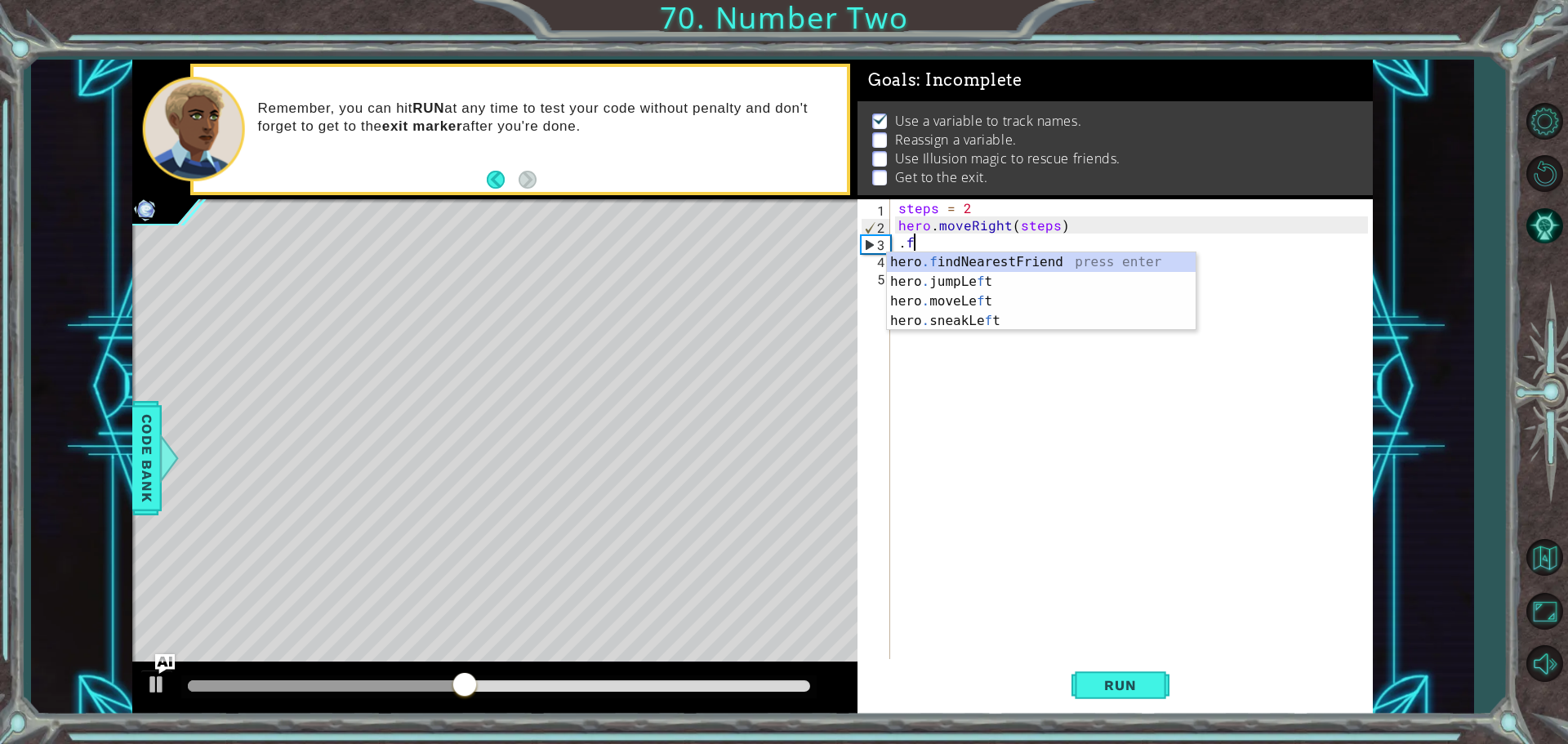
scroll to position [0, 0]
type textarea "."
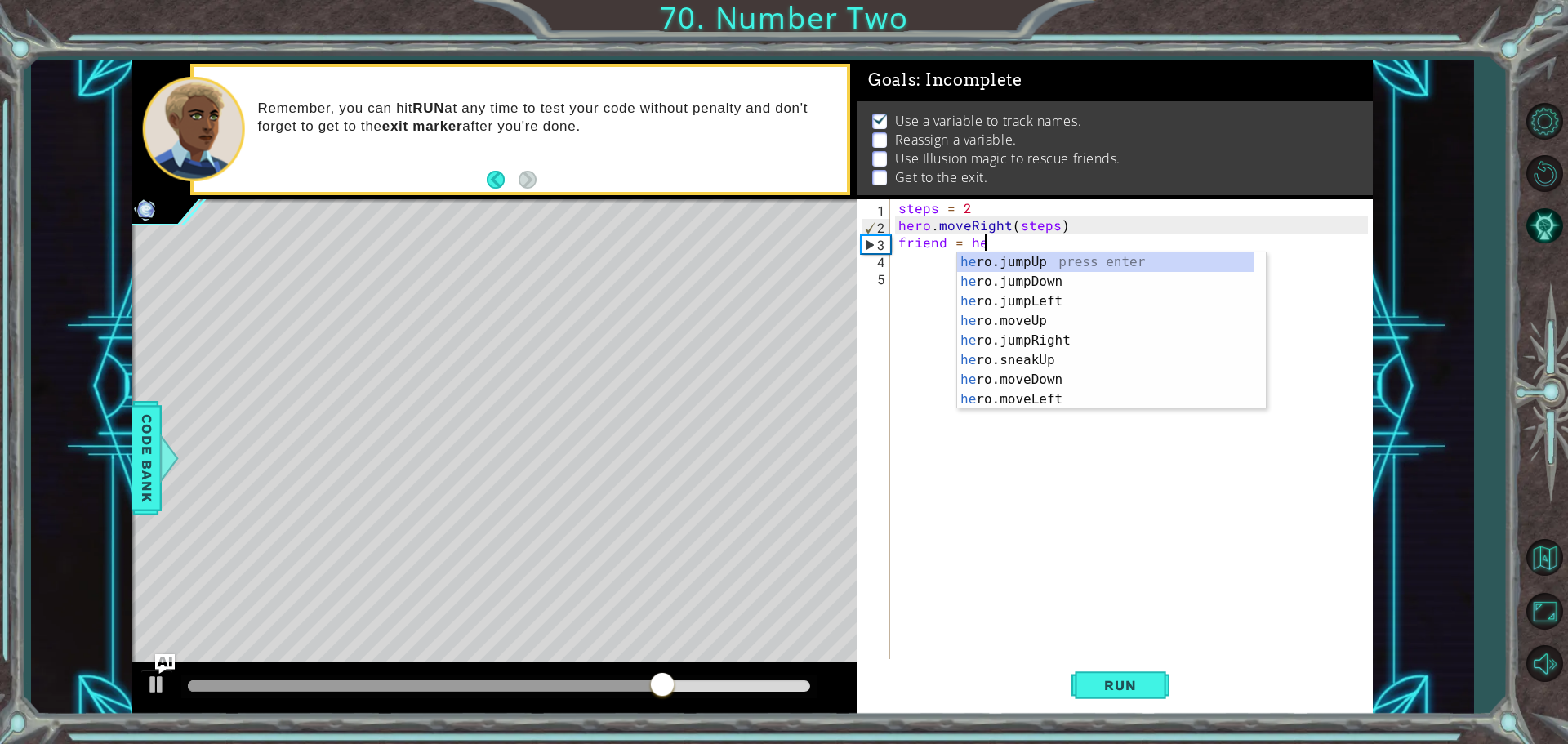
scroll to position [0, 5]
type textarea "friend = hero"
click at [915, 267] on div "steps = 2 hero . moveRight ( steps ) friend = hero" at bounding box center [1135, 448] width 481 height 497
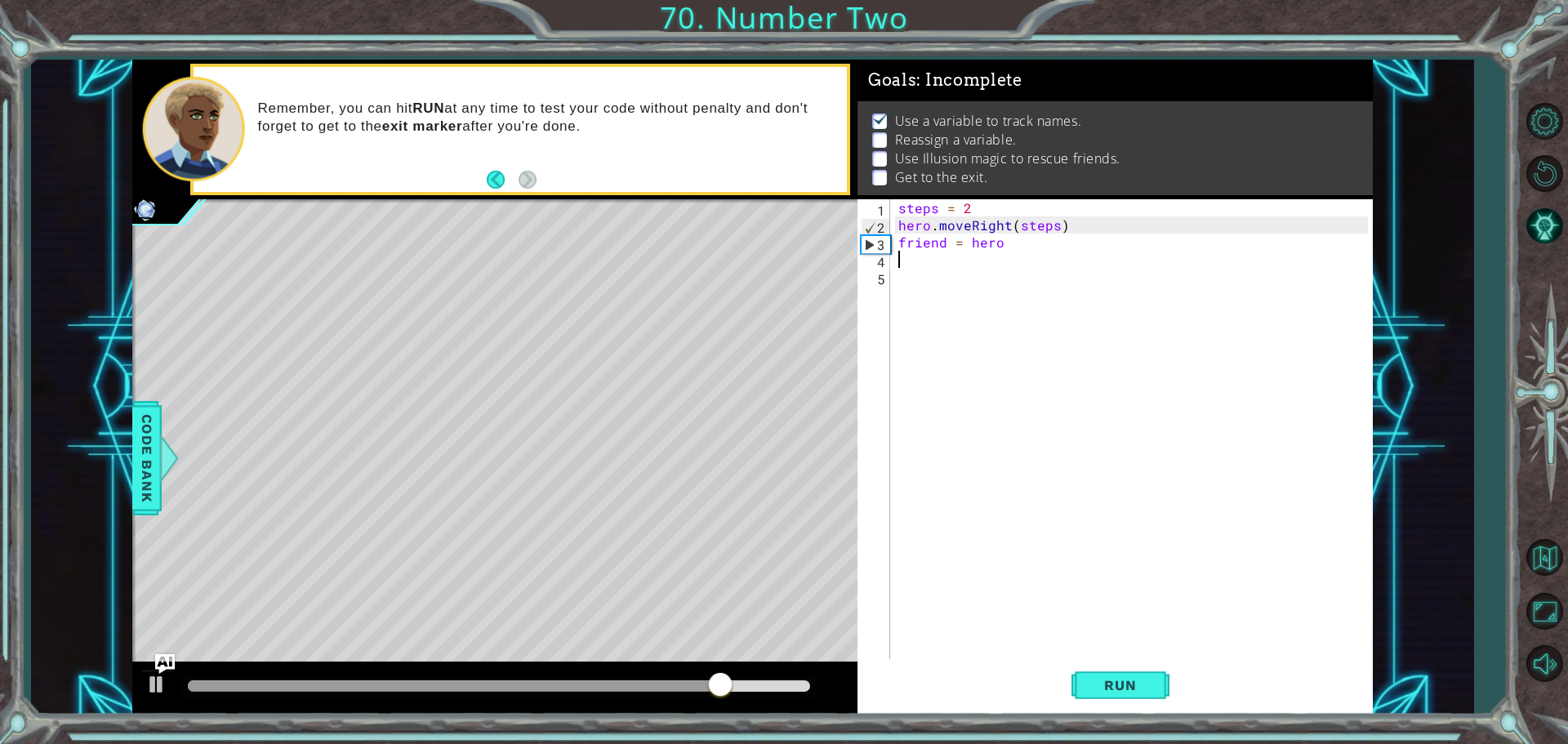
scroll to position [0, 0]
click at [1154, 689] on button "Run" at bounding box center [1120, 684] width 98 height 51
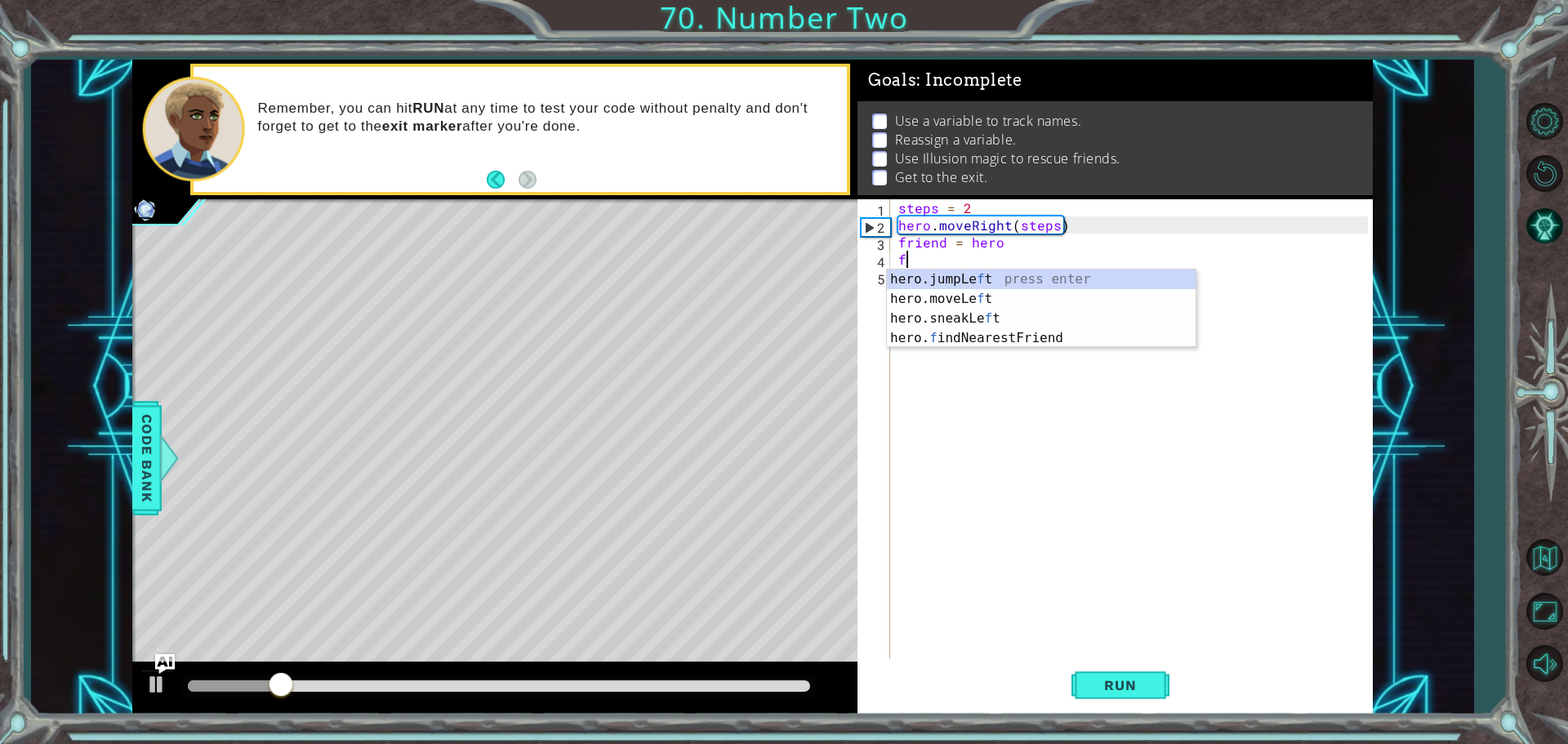
type textarea "fin"
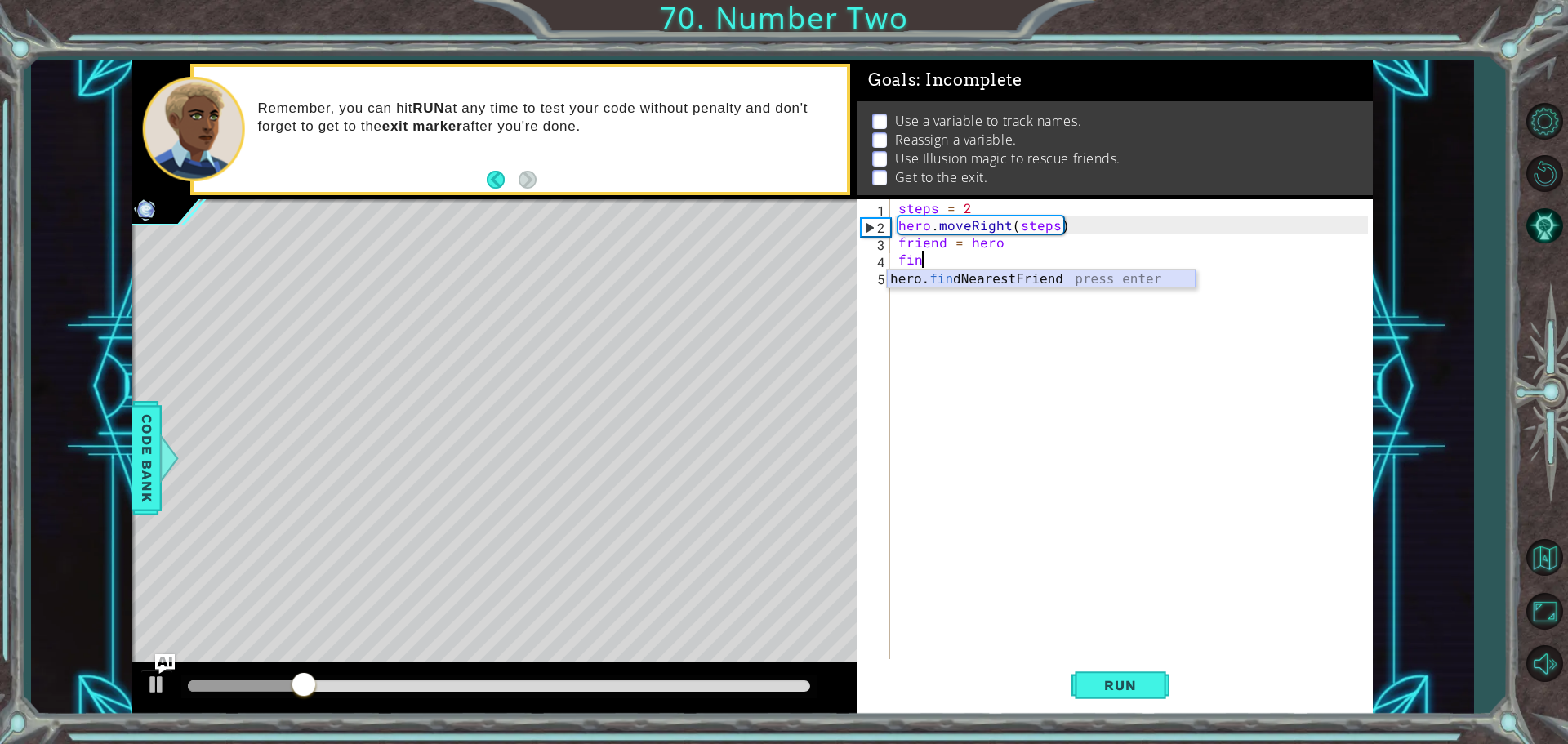
click at [995, 286] on div "hero. fin dNearestFriend press enter" at bounding box center [1041, 298] width 309 height 59
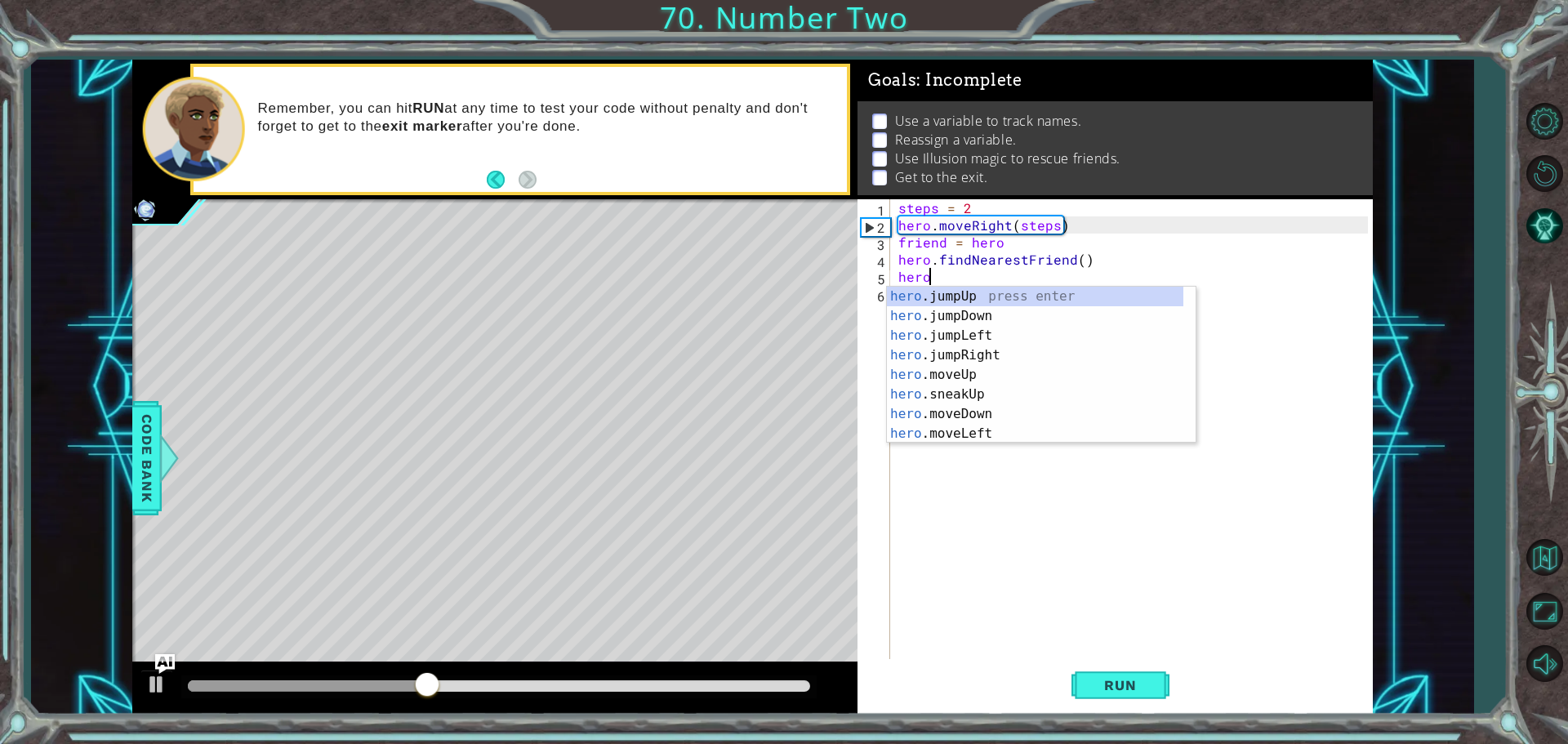
scroll to position [0, 2]
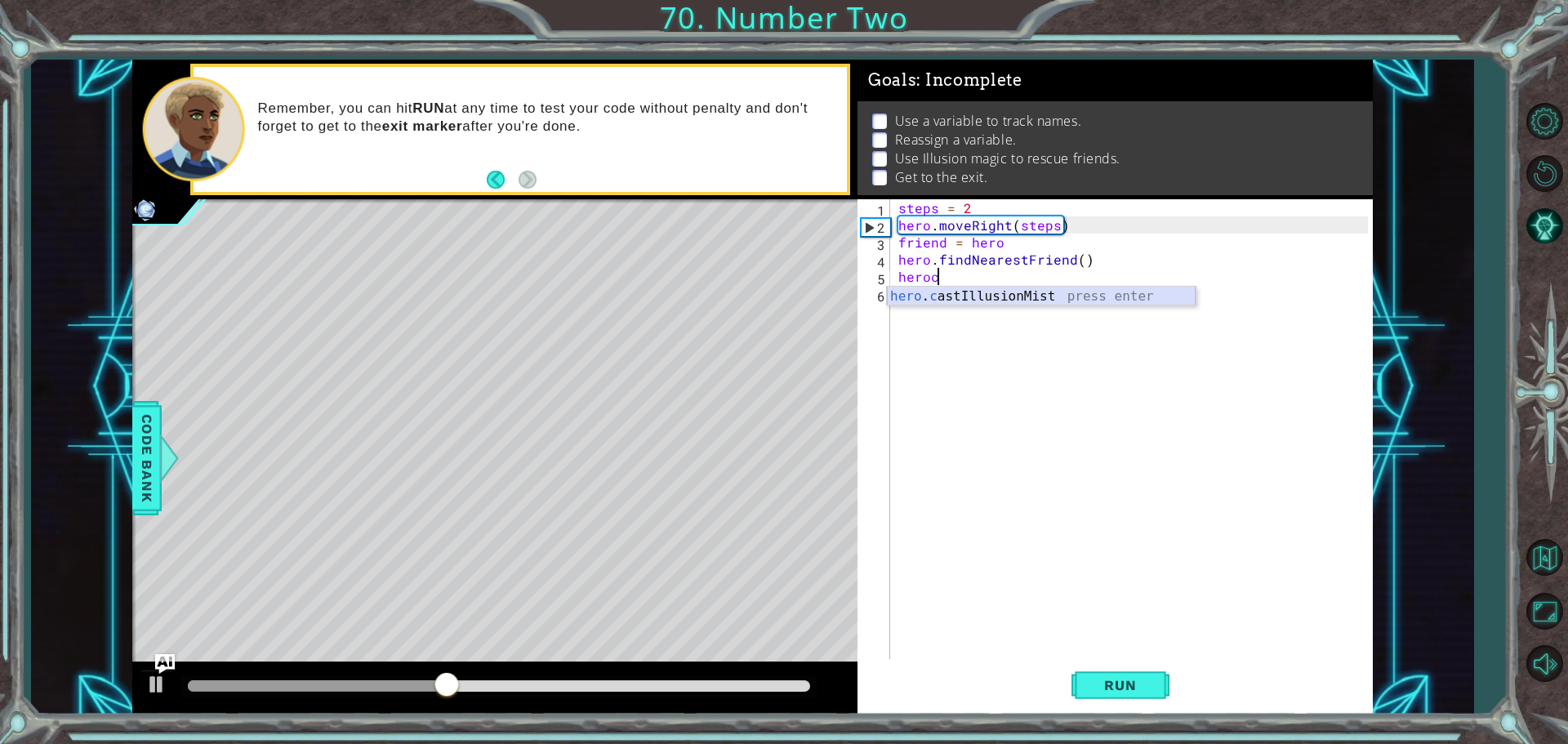
click at [954, 292] on div "hero . c astIllusionMist press enter" at bounding box center [1041, 315] width 309 height 59
type textarea "hero.castIllusionMist(friend)"
click at [902, 291] on div "steps = 2 hero . moveRight ( steps ) friend = hero hero . findNearestFriend ( )…" at bounding box center [1135, 448] width 481 height 497
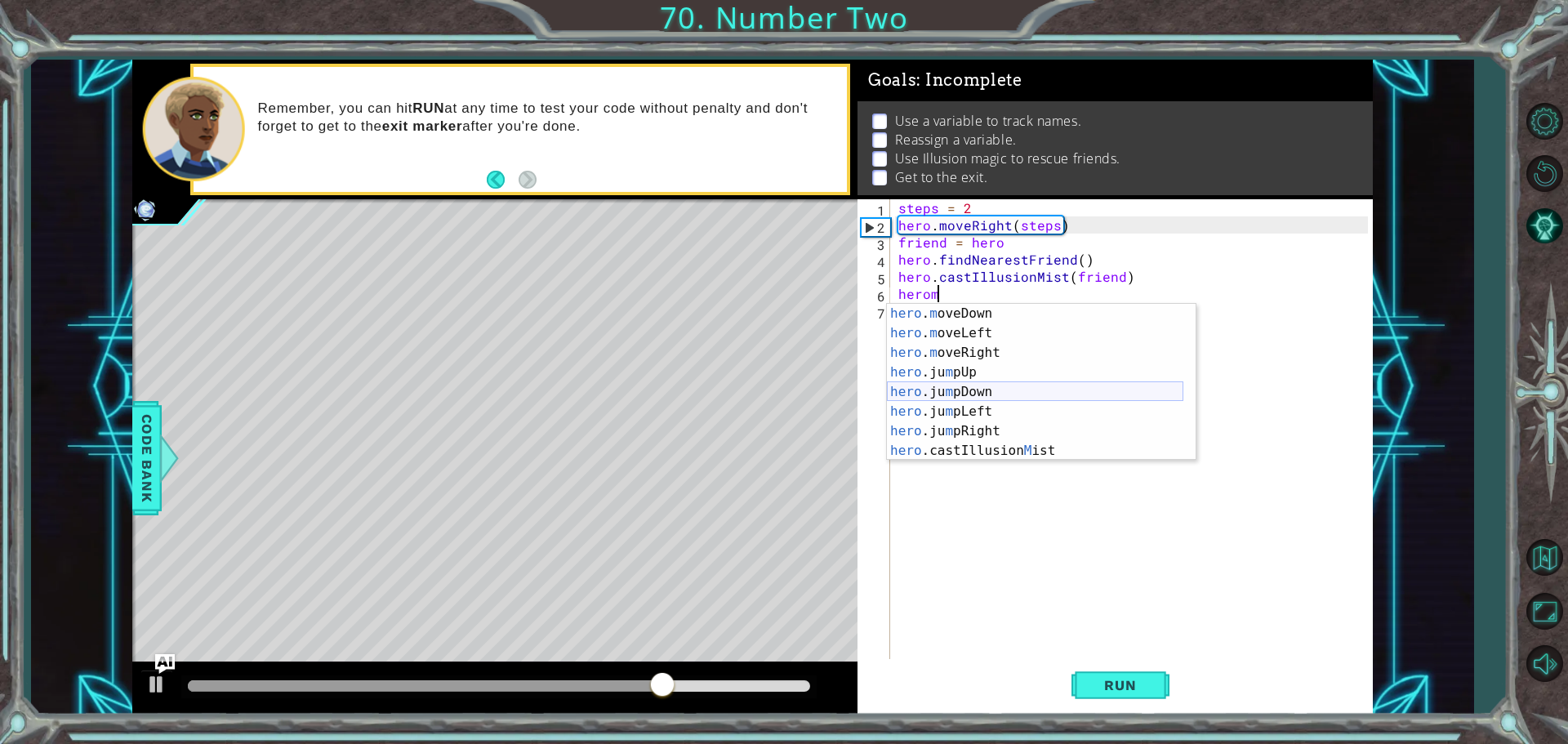
scroll to position [0, 0]
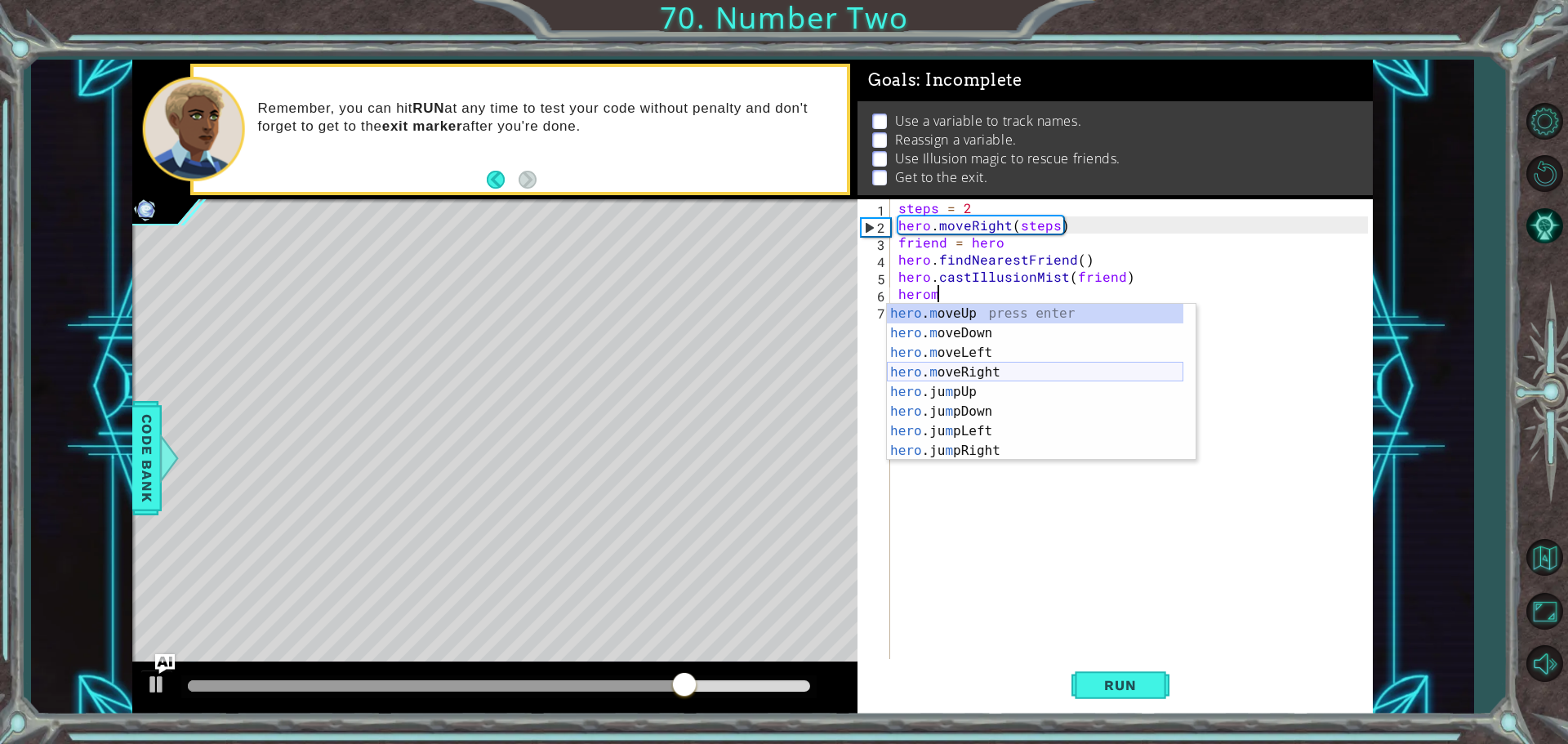
click at [977, 372] on div "hero . m oveUp press enter hero . m oveDown press enter hero . m oveLeft press …" at bounding box center [1035, 402] width 296 height 196
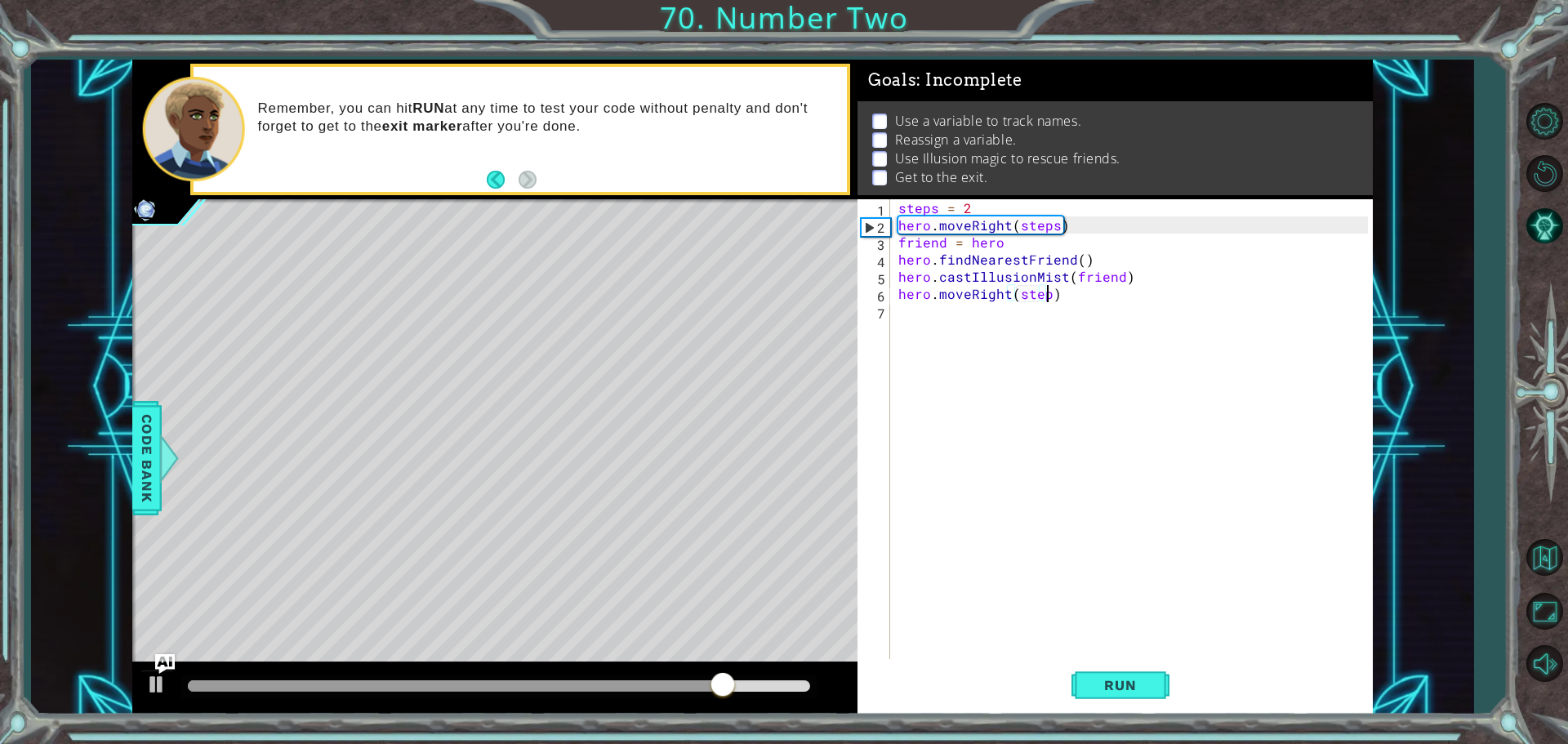
type textarea "hero.moveRight(steps)"
click at [905, 322] on div "steps = 2 hero . moveRight ( steps ) friend = hero hero . findNearestFriend ( )…" at bounding box center [1135, 448] width 481 height 497
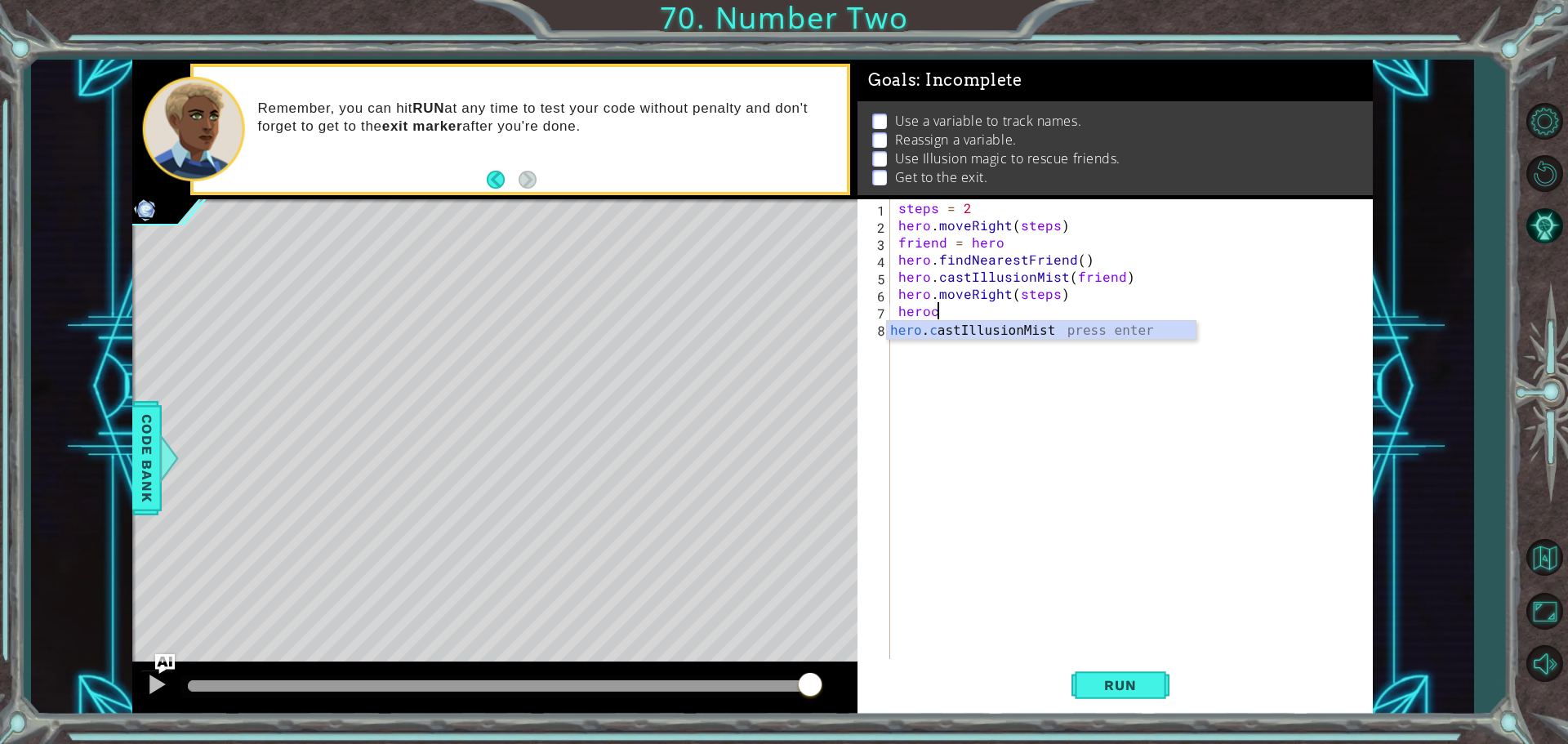
scroll to position [0, 2]
click at [978, 333] on div "hero . c astIllusionMist press enter" at bounding box center [1041, 349] width 309 height 59
click at [1072, 329] on div "hero.f indNearestFriend press enter hero. jumpLe f t press enter hero. moveLe f…" at bounding box center [1041, 379] width 309 height 118
type textarea "hero.findNearestFriend()"
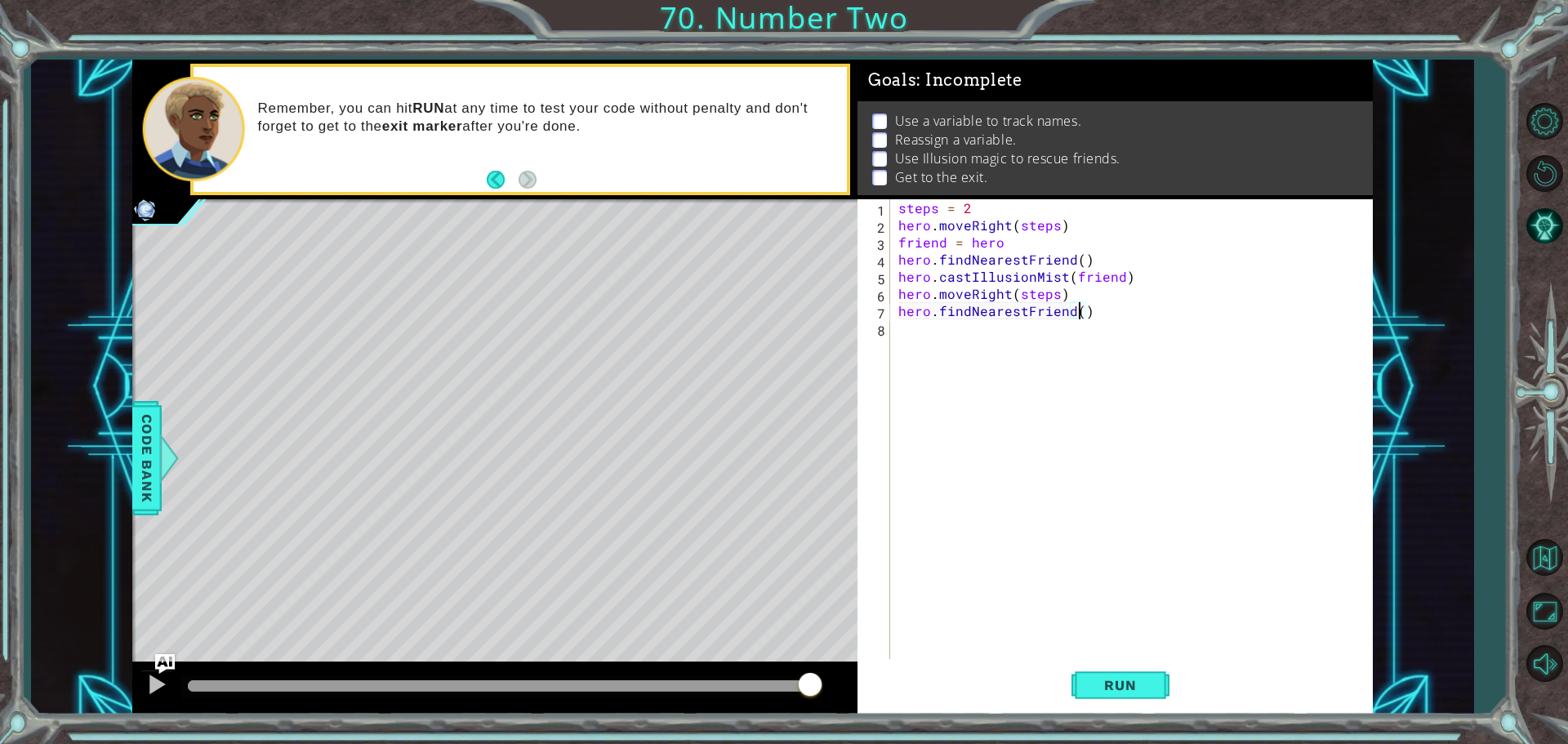
click at [902, 333] on div "steps = 2 hero . moveRight ( steps ) friend = hero hero . findNearestFriend ( )…" at bounding box center [1135, 448] width 481 height 497
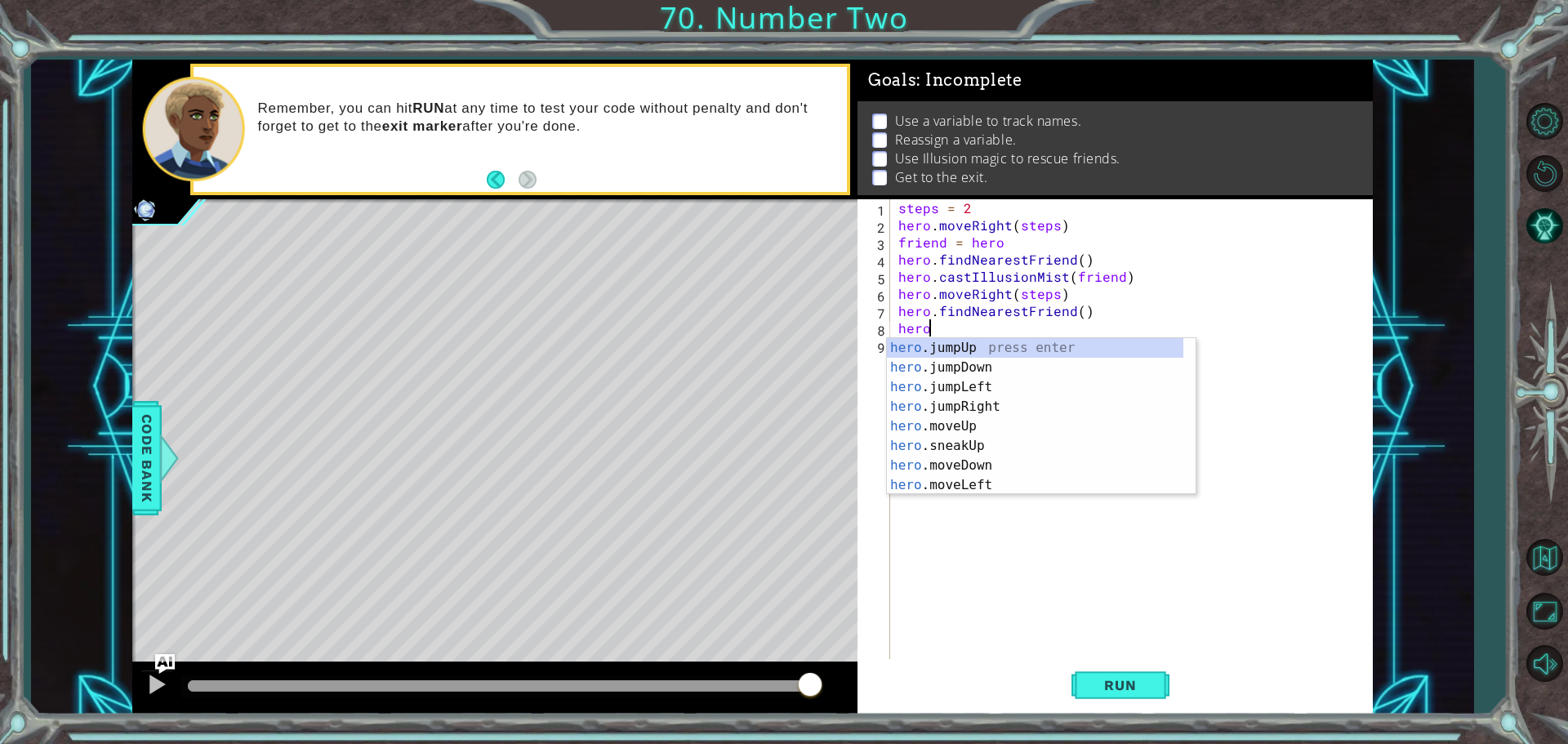
scroll to position [0, 2]
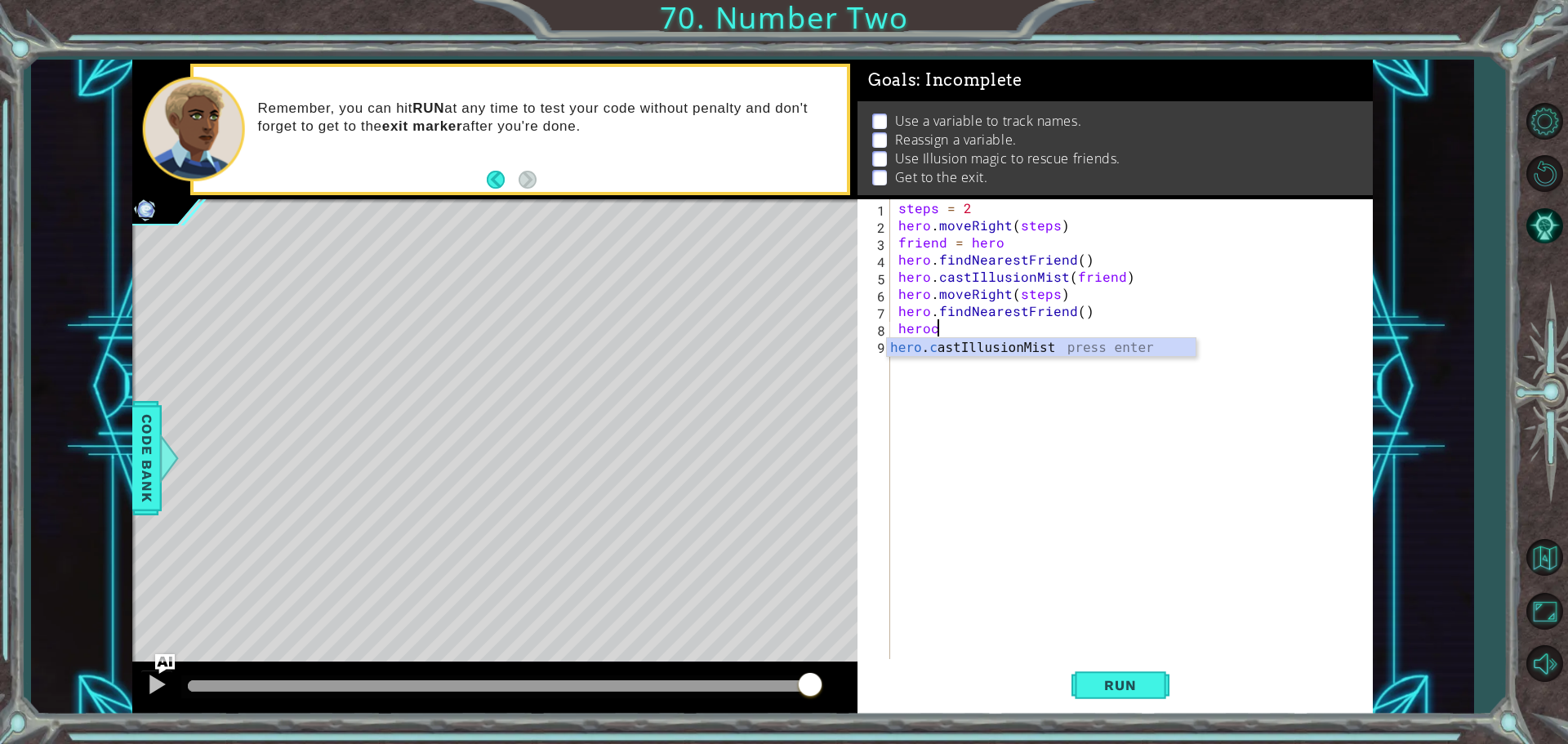
click at [962, 352] on div "hero . c astIllusionMist press enter" at bounding box center [1041, 367] width 309 height 59
type textarea "hero.castIllusionMist(friend)"
click at [949, 344] on div "steps = 2 hero . moveRight ( steps ) friend = hero hero . findNearestFriend ( )…" at bounding box center [1135, 448] width 481 height 497
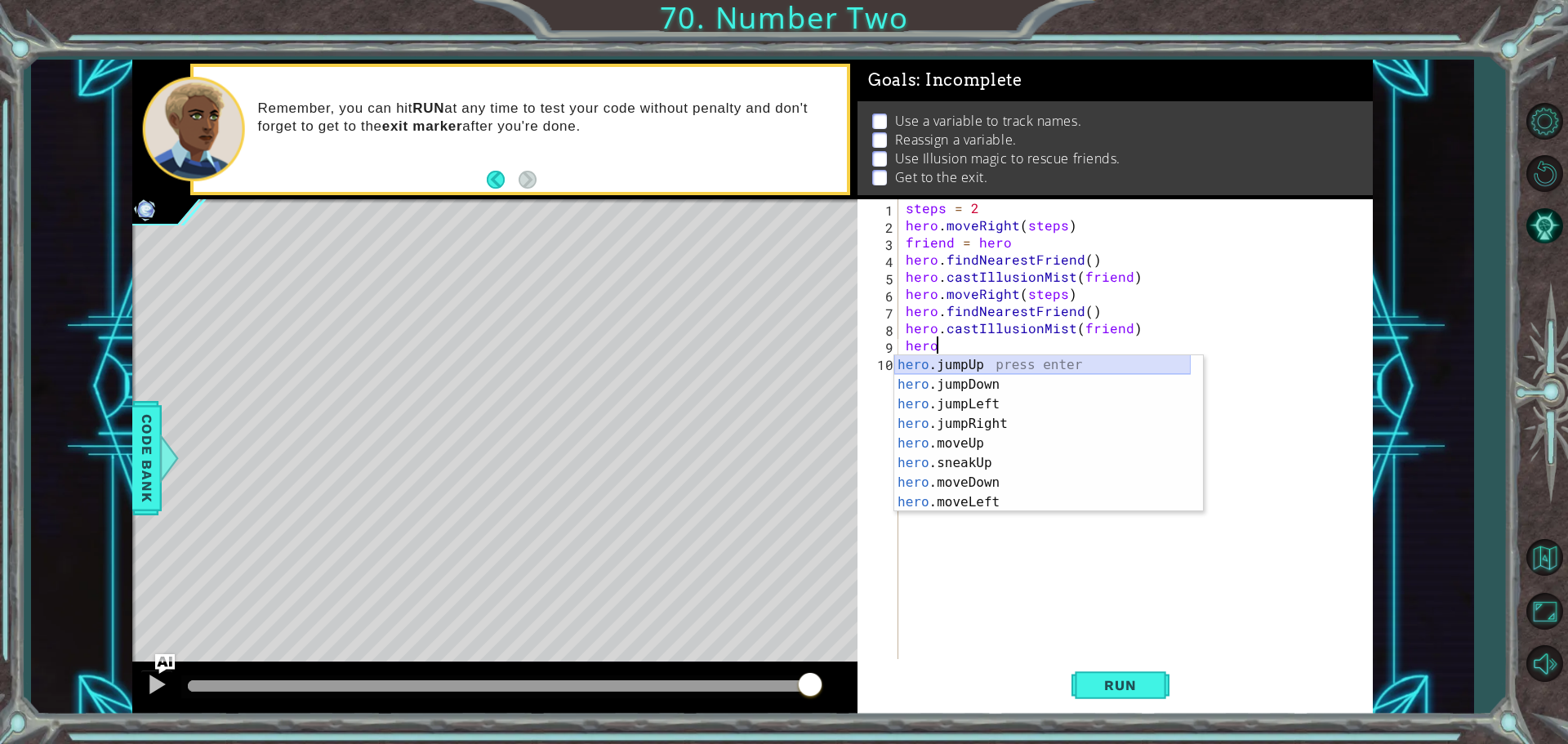
scroll to position [49, 0]
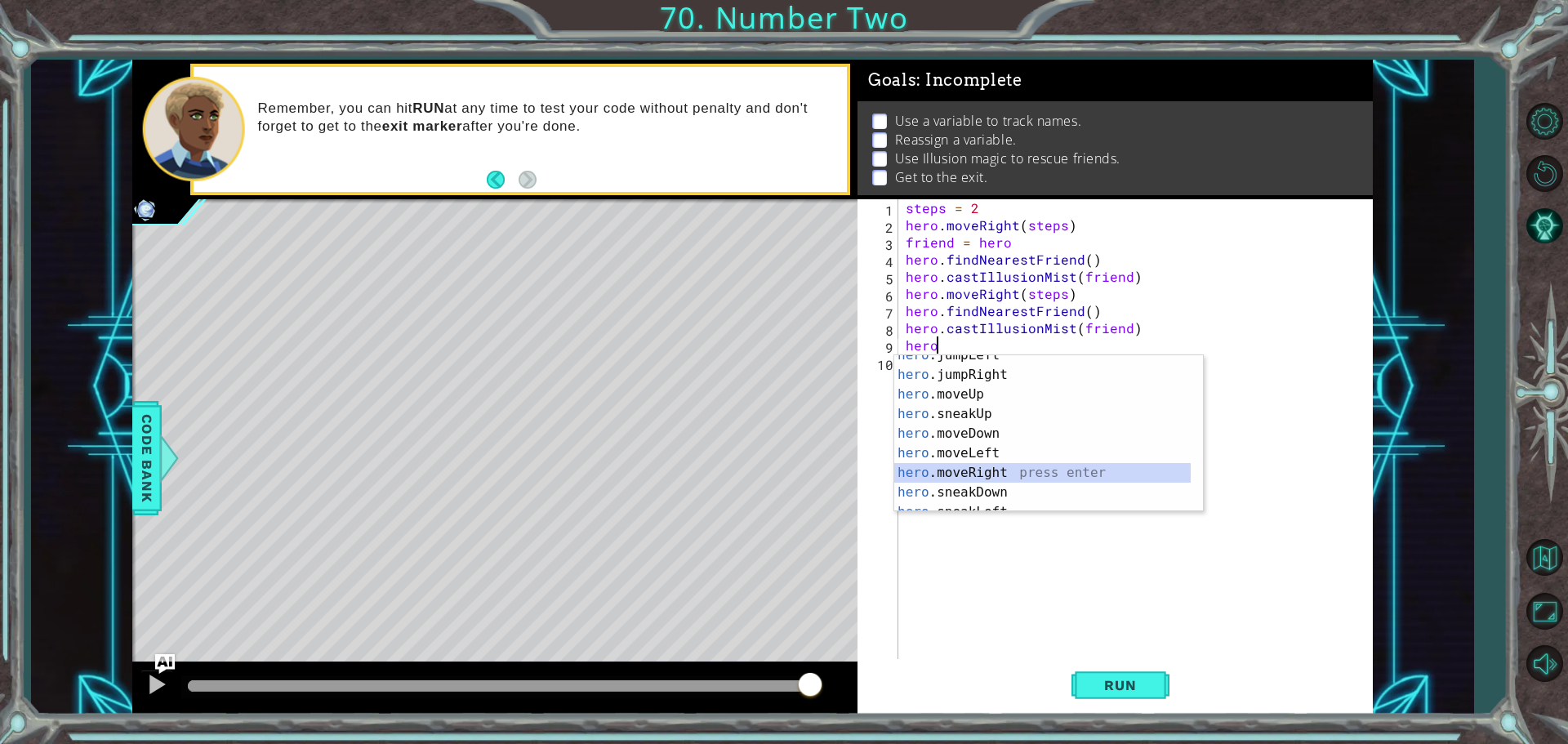
click at [998, 470] on div "hero .jumpLeft press enter hero .jumpRight press enter hero .moveUp press enter…" at bounding box center [1042, 443] width 296 height 196
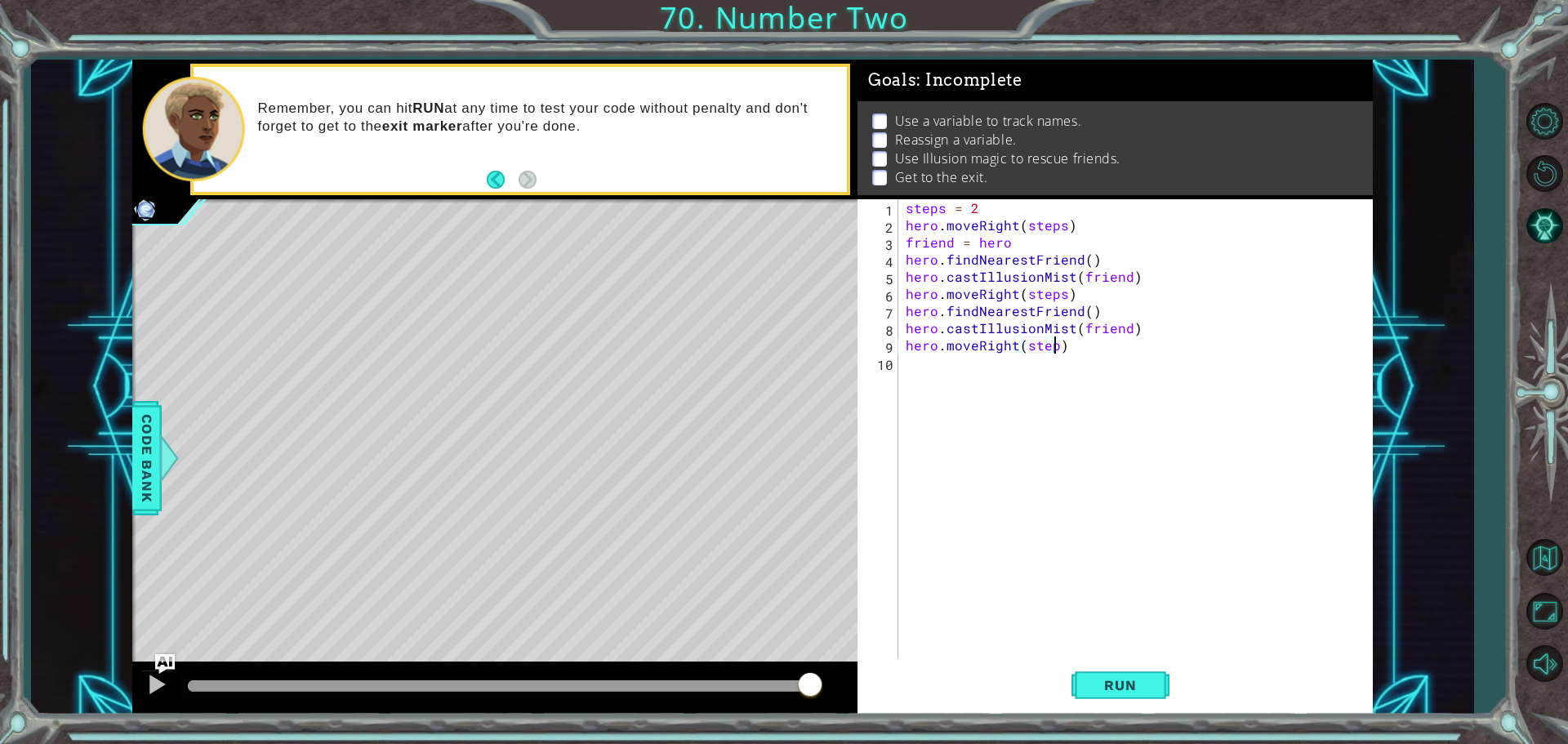
scroll to position [0, 9]
click at [1128, 685] on span "Run" at bounding box center [1120, 685] width 65 height 16
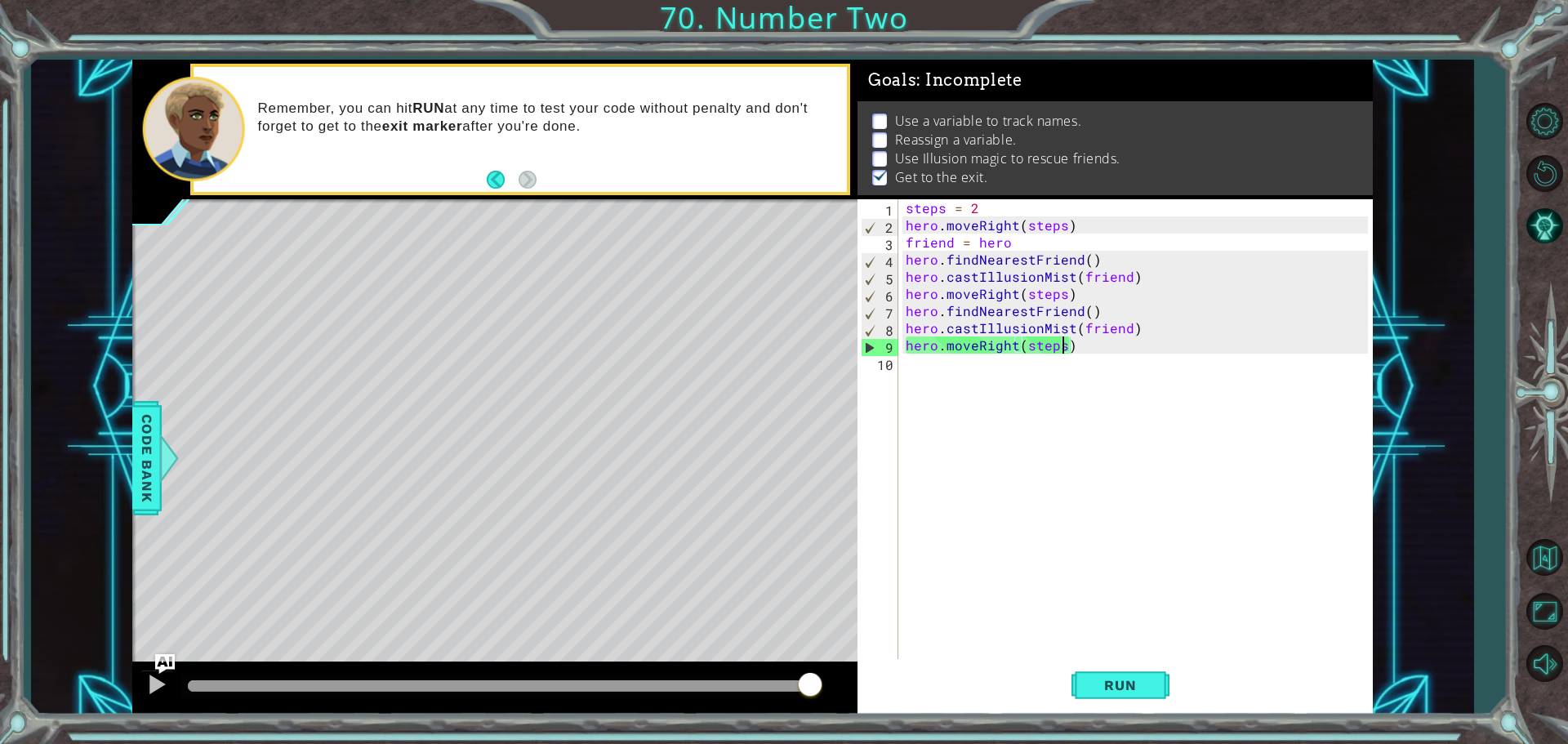
click at [1011, 237] on div "steps = 2 hero . moveRight ( steps ) friend = hero hero . findNearestFriend ( )…" at bounding box center [1139, 448] width 474 height 497
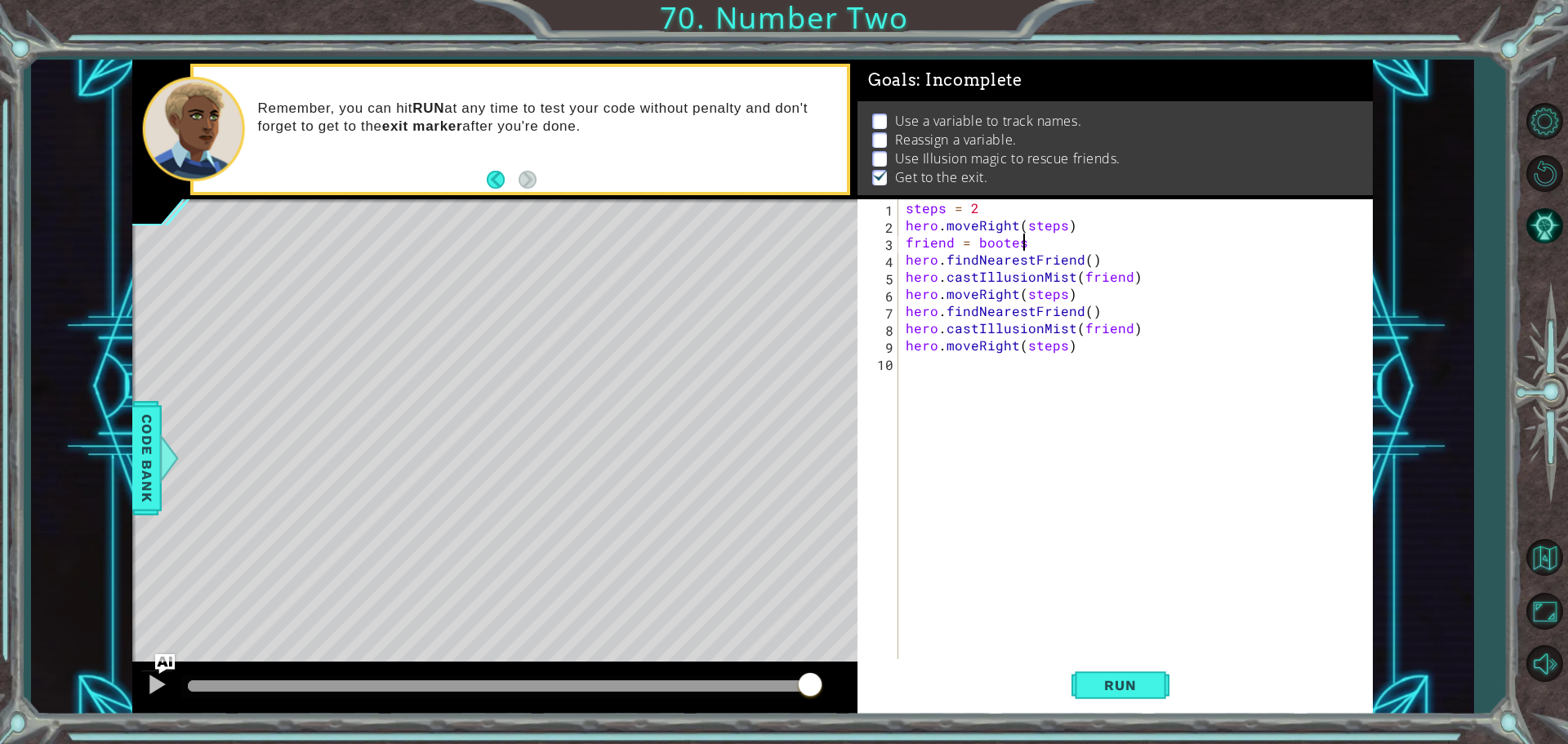
scroll to position [0, 6]
click at [1128, 690] on span "Run" at bounding box center [1120, 685] width 65 height 16
click at [973, 240] on div "steps = 2 hero . moveRight ( steps ) friend = Bootes " hero . findNearestFriend…" at bounding box center [1139, 448] width 474 height 497
click at [1128, 699] on button "Run" at bounding box center [1120, 684] width 98 height 51
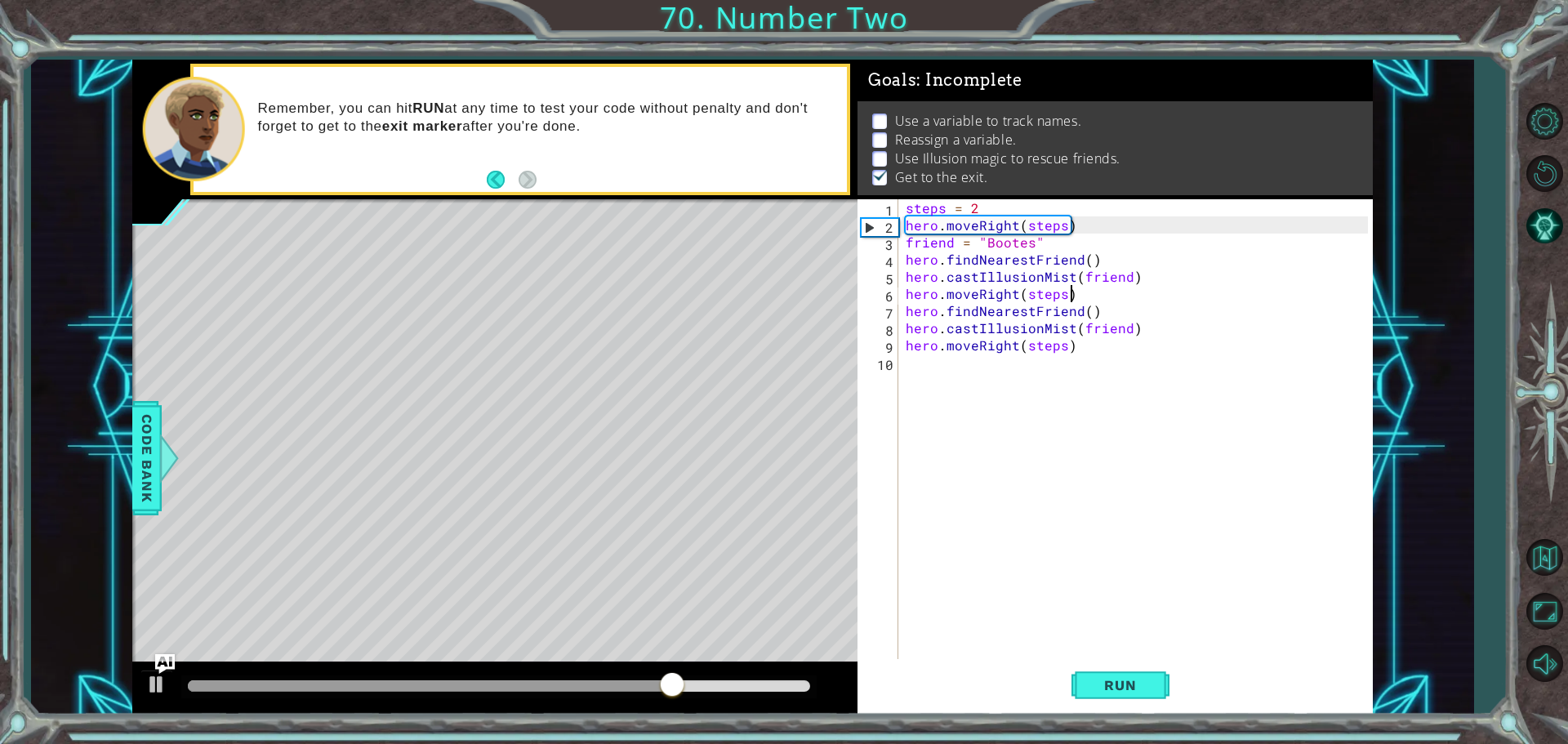
click at [1072, 295] on div "steps = 2 hero . moveRight ( steps ) friend = "Bootes" hero . findNearestFriend…" at bounding box center [1139, 448] width 474 height 497
type textarea "hero.moveRight(steps)"
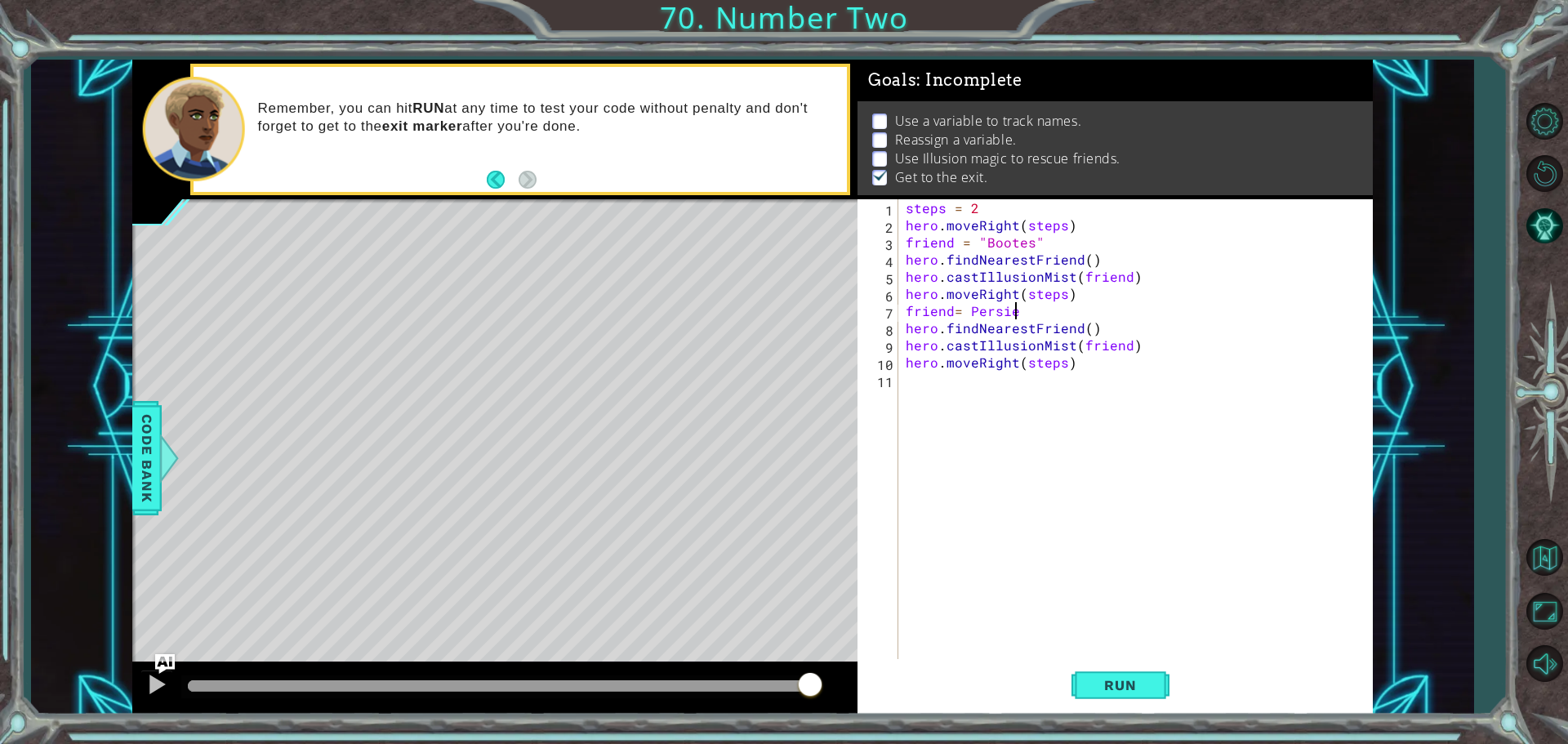
scroll to position [0, 6]
click at [971, 315] on div "steps = 2 hero . moveRight ( steps ) friend = "Bootes" hero . findNearestFriend…" at bounding box center [1139, 448] width 474 height 497
click at [1158, 693] on button "Run" at bounding box center [1120, 684] width 98 height 51
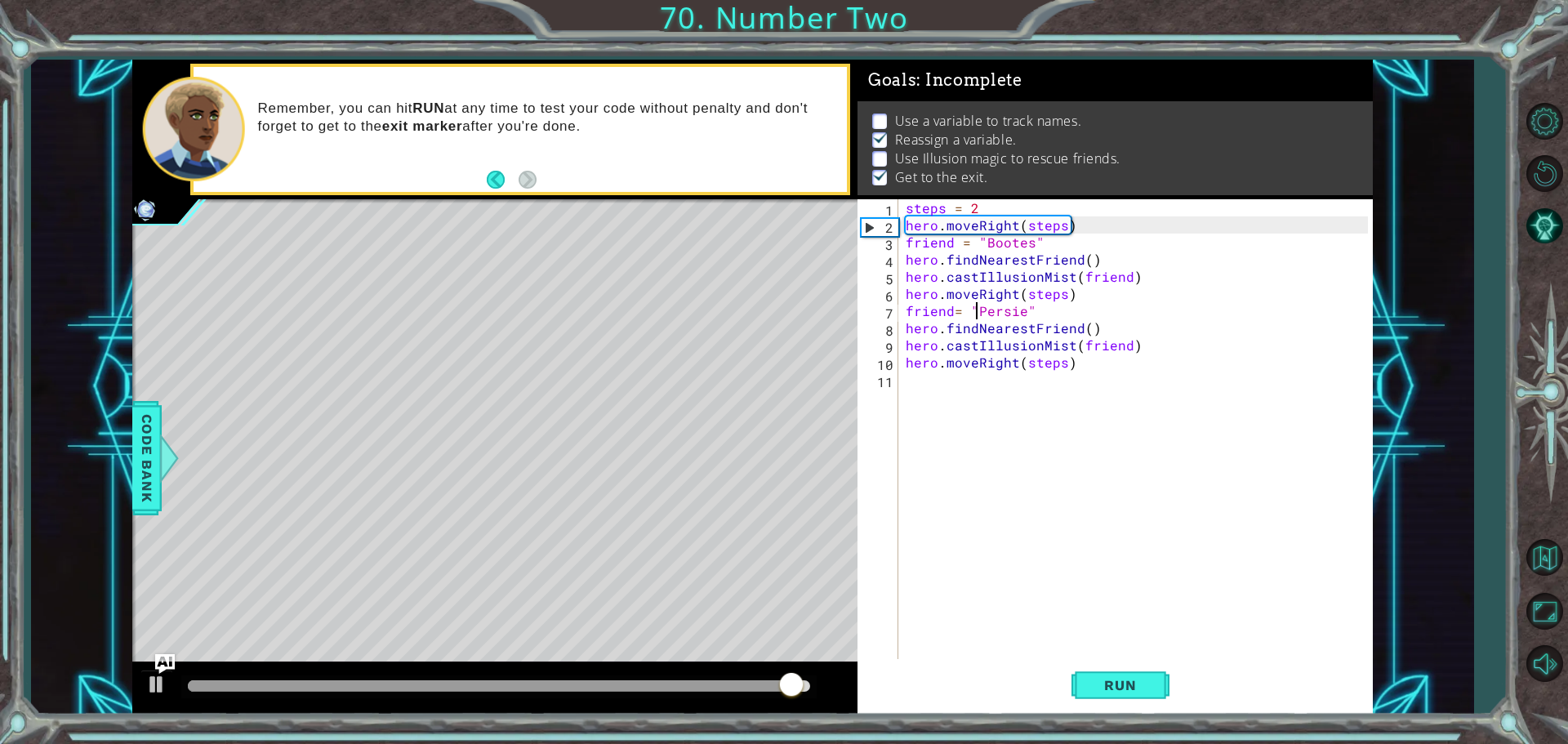
click at [1022, 311] on div "steps = 2 hero . moveRight ( steps ) friend = "Bootes" hero . findNearestFriend…" at bounding box center [1139, 448] width 474 height 497
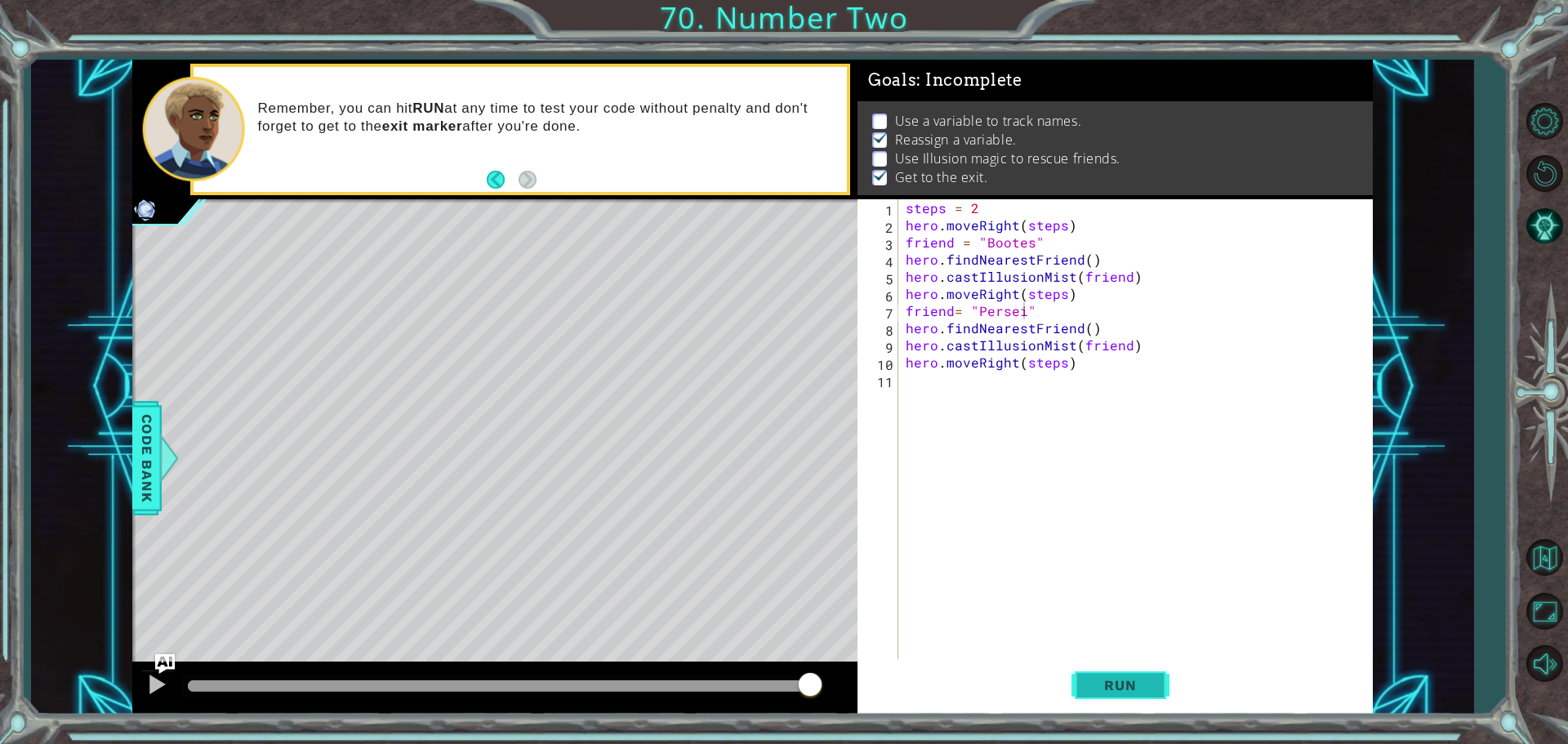
click at [1117, 688] on span "Run" at bounding box center [1120, 685] width 65 height 16
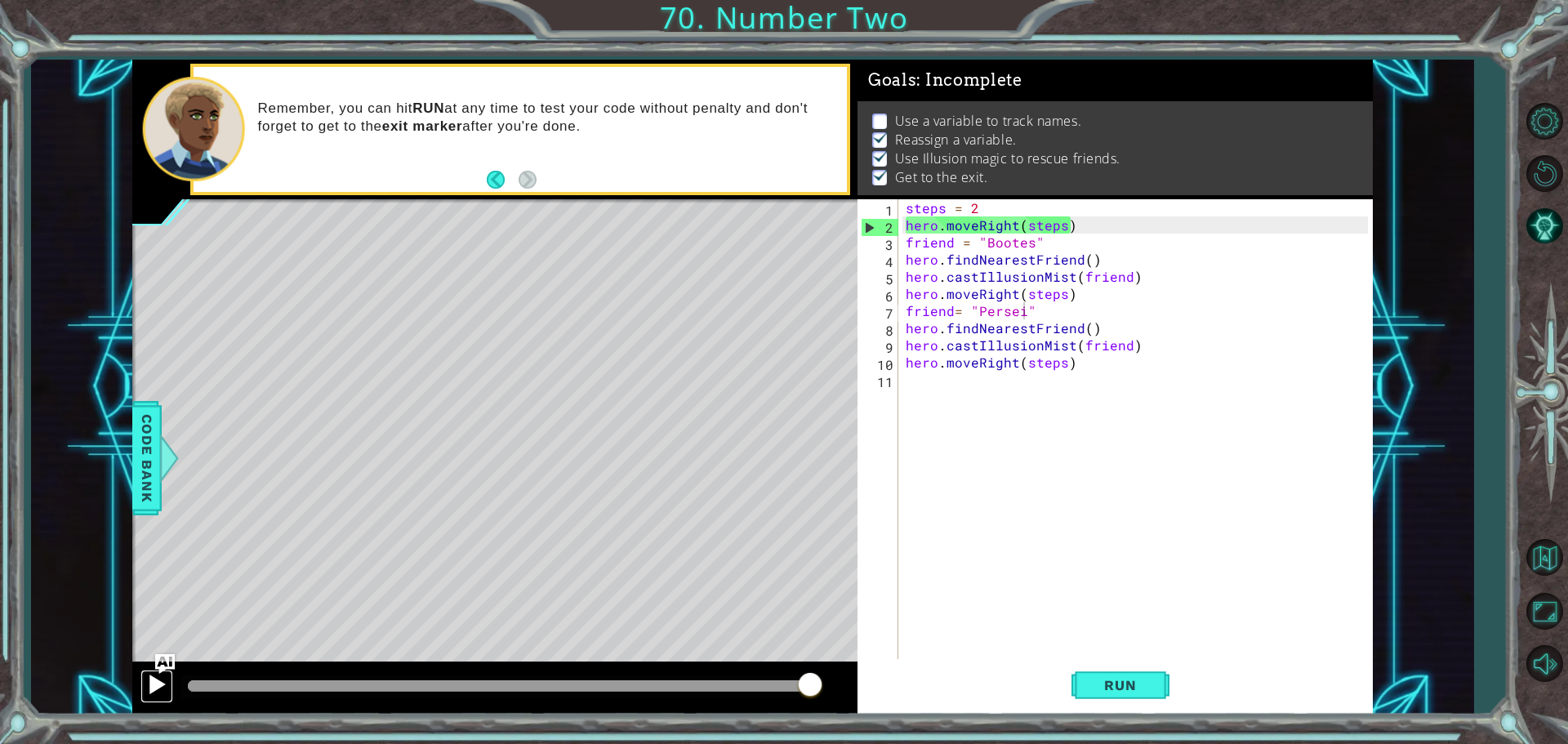
click at [150, 687] on div at bounding box center [157, 685] width 22 height 22
click at [195, 684] on div at bounding box center [498, 685] width 623 height 12
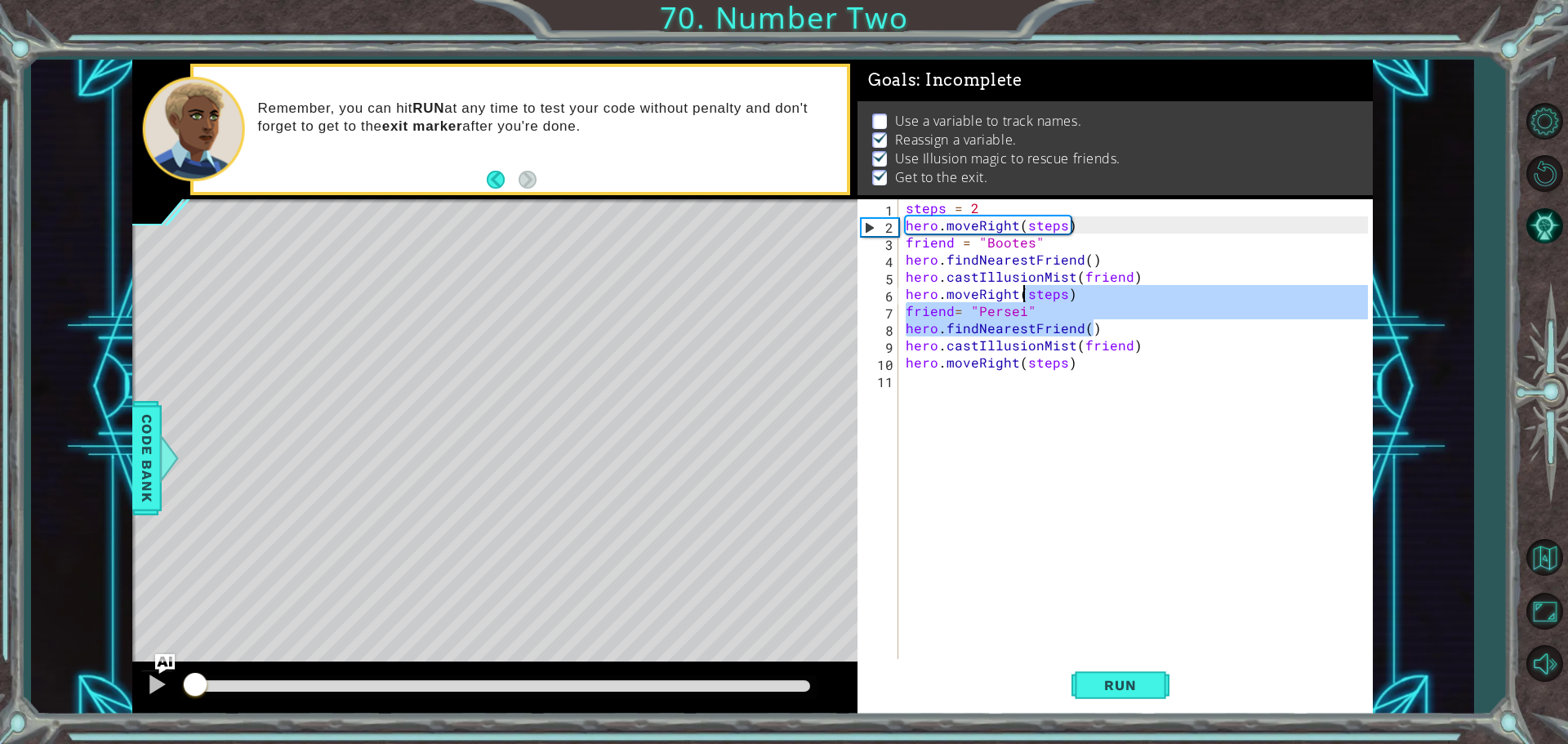
drag, startPoint x: 1103, startPoint y: 335, endPoint x: 1019, endPoint y: 293, distance: 93.9
click at [1019, 293] on div "steps = 2 hero . moveRight ( steps ) friend = "Bootes" hero . findNearestFriend…" at bounding box center [1139, 448] width 474 height 497
click at [908, 262] on div "steps = 2 hero . moveRight ( steps ) friend = "Bootes" hero . findNearestFriend…" at bounding box center [1139, 448] width 474 height 497
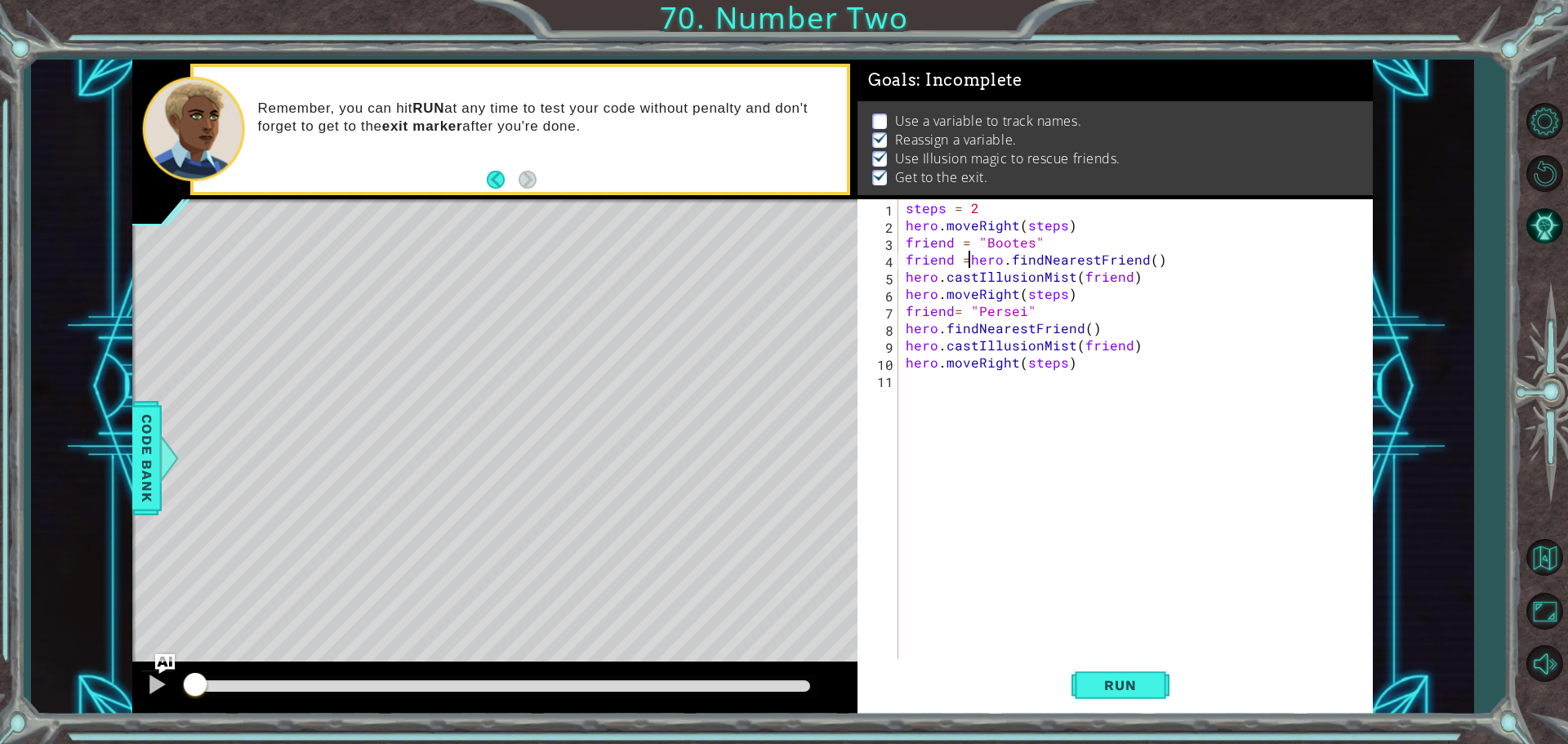
scroll to position [0, 4]
drag, startPoint x: 1108, startPoint y: 241, endPoint x: 1011, endPoint y: 223, distance: 98.7
click at [1011, 223] on div "steps = 2 hero . moveRight ( steps ) friend = "Bootes" friend = hero . findNear…" at bounding box center [1139, 448] width 474 height 497
click at [1051, 241] on div "steps = 2 hero . moveRight ( steps ) friend = "Bootes" friend = hero . findNear…" at bounding box center [1135, 431] width 466 height 463
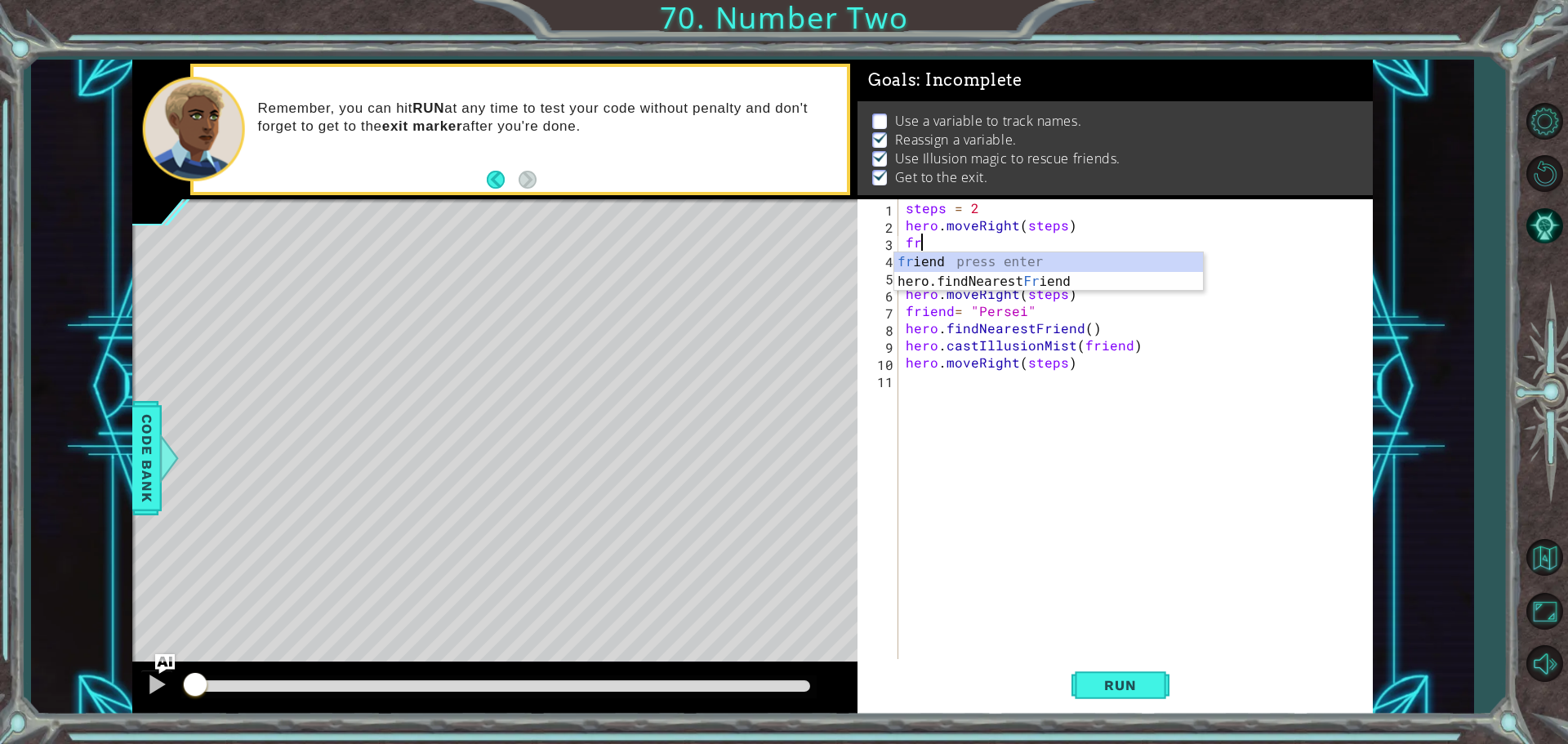
type textarea "f"
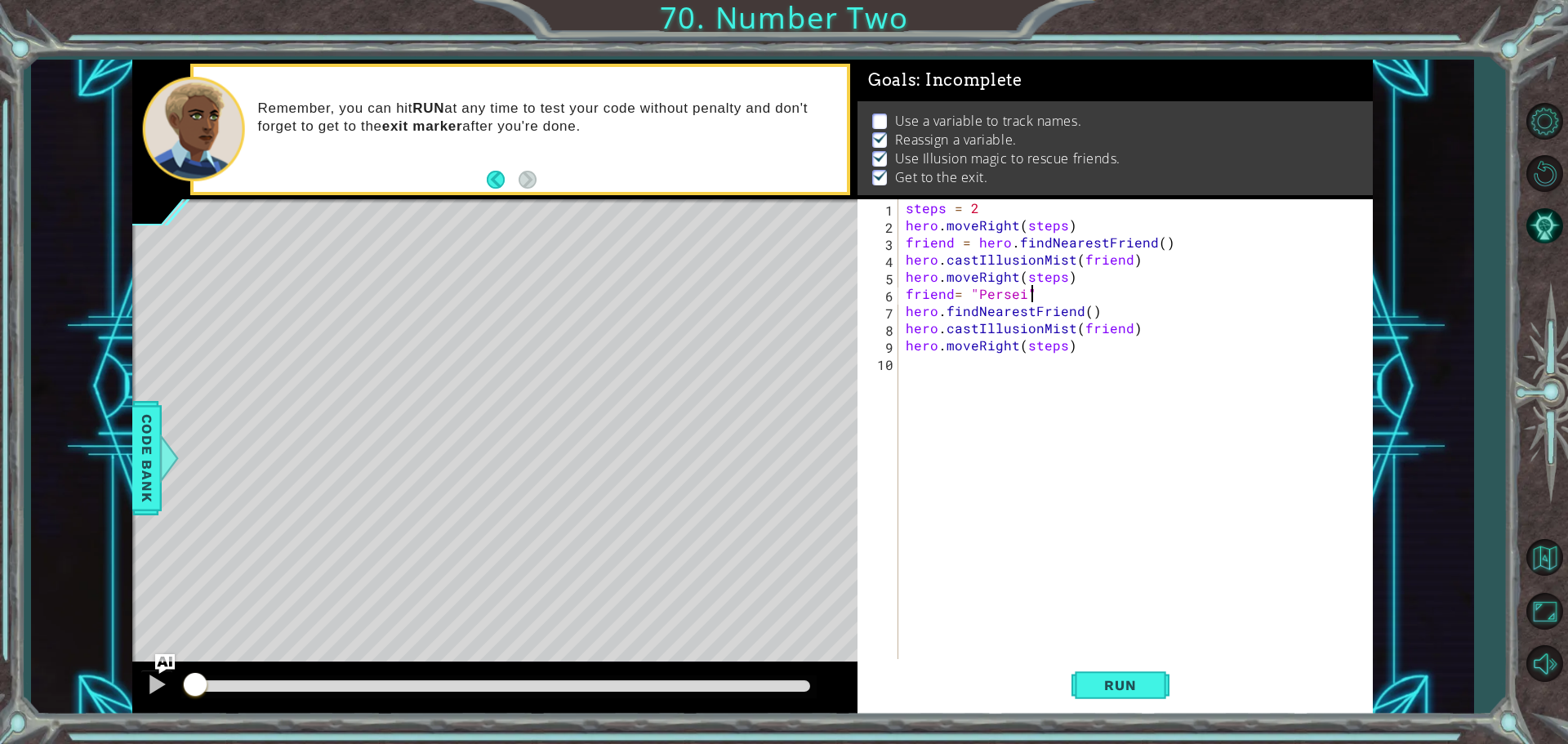
click at [1031, 292] on div "steps = 2 hero . moveRight ( steps ) friend = hero . findNearestFriend ( ) hero…" at bounding box center [1139, 448] width 474 height 497
type textarea "friend ="
click at [1091, 305] on div "steps = 2 hero . moveRight ( steps ) friend = hero . findNearestFriend ( ) hero…" at bounding box center [1139, 448] width 474 height 497
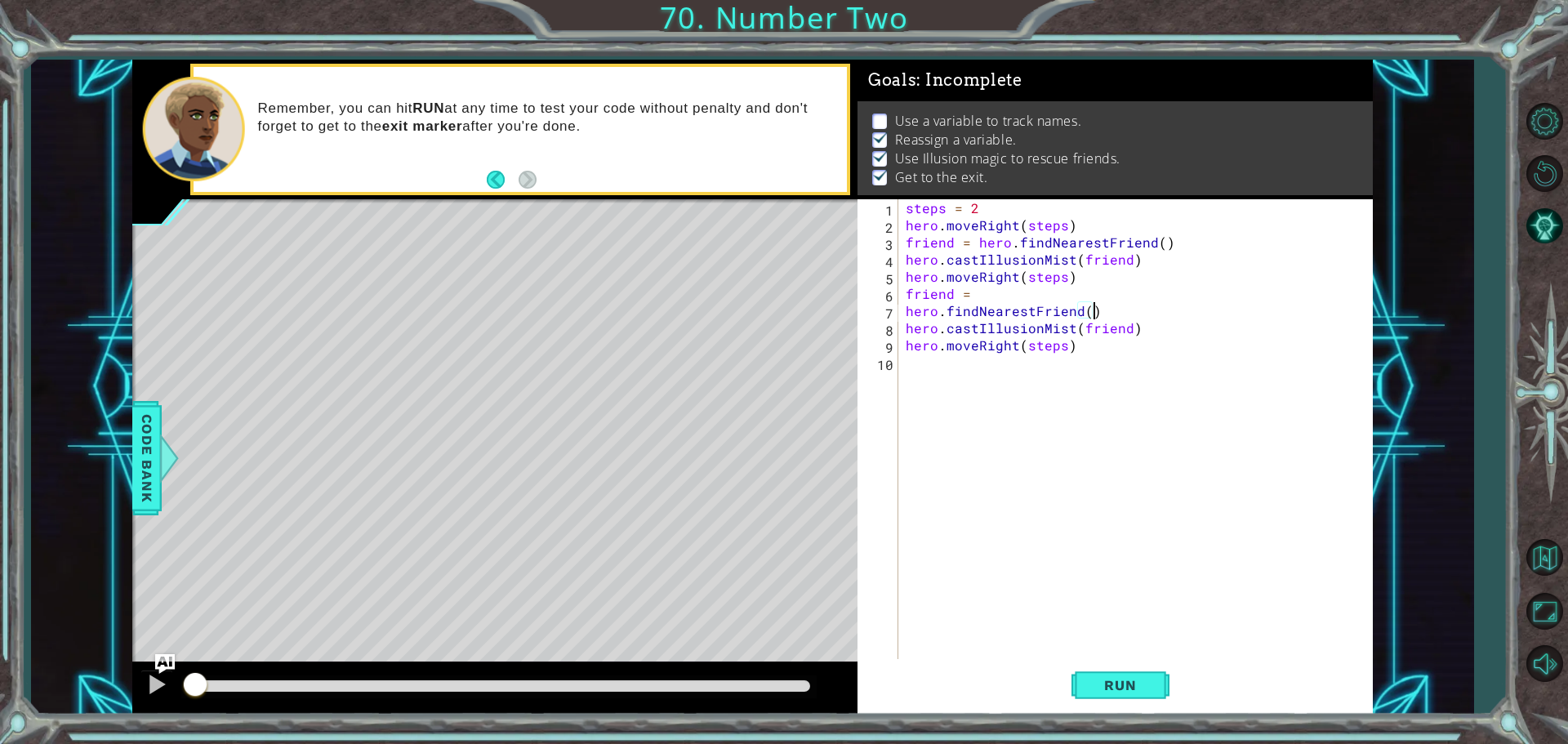
click at [1156, 295] on div "steps = 2 hero . moveRight ( steps ) friend = hero . findNearestFriend ( ) hero…" at bounding box center [1139, 448] width 474 height 497
click at [904, 292] on div "steps = 2 hero . moveRight ( steps ) friend = hero . findNearestFriend ( ) hero…" at bounding box center [1139, 448] width 474 height 497
click at [904, 309] on div "steps = 2 hero . moveRight ( steps ) friend = hero . findNearestFriend ( ) hero…" at bounding box center [1139, 448] width 474 height 497
type textarea "friend = hero.findNearestFriend()"
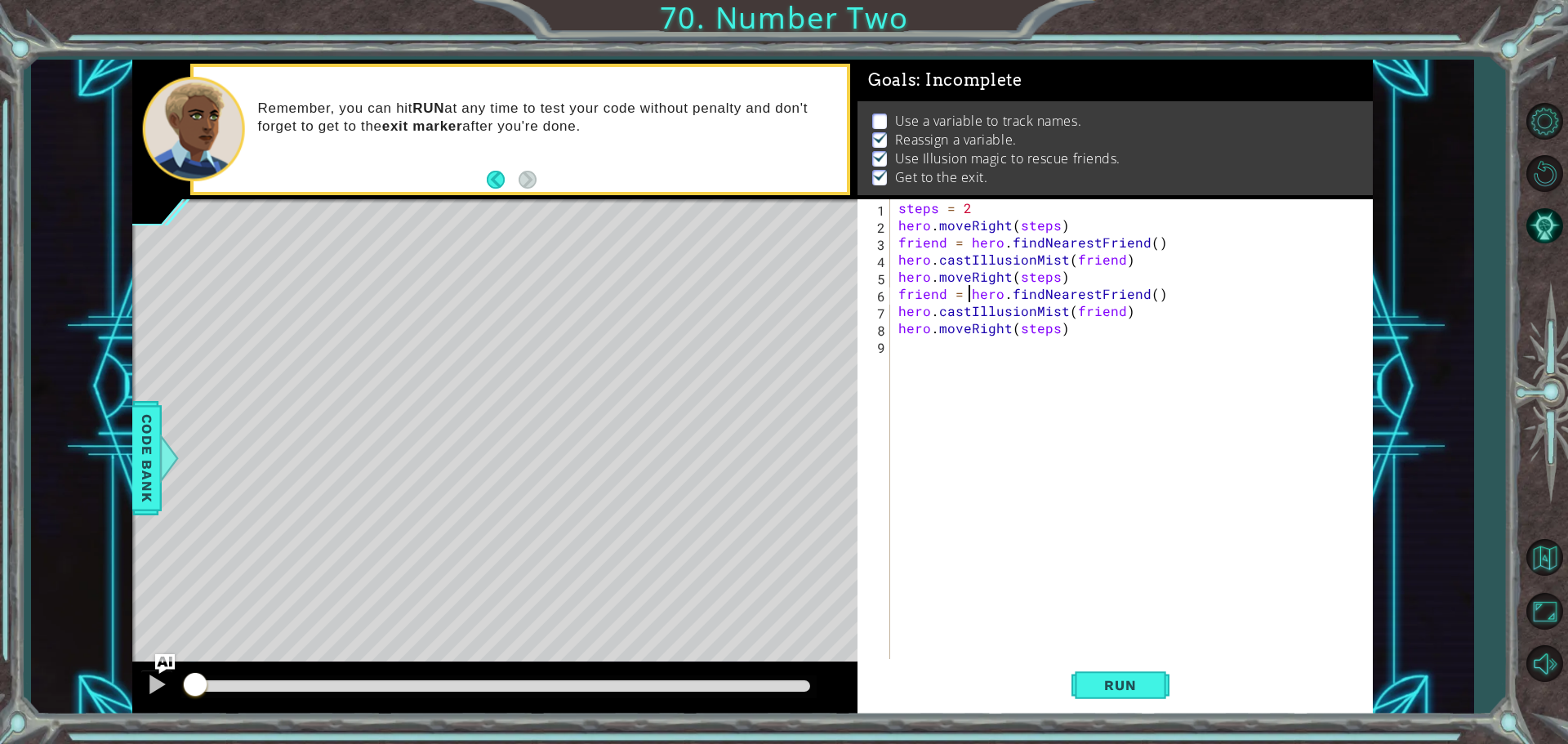
click at [1071, 346] on div "steps = 2 hero . moveRight ( steps ) friend = hero . findNearestFriend ( ) hero…" at bounding box center [1135, 448] width 481 height 497
click at [1064, 335] on div "steps = 2 hero . moveRight ( steps ) friend = hero . findNearestFriend ( ) hero…" at bounding box center [1135, 448] width 481 height 497
type textarea "hero.moveRight(steps)"
click at [1142, 675] on button "Run" at bounding box center [1120, 684] width 98 height 51
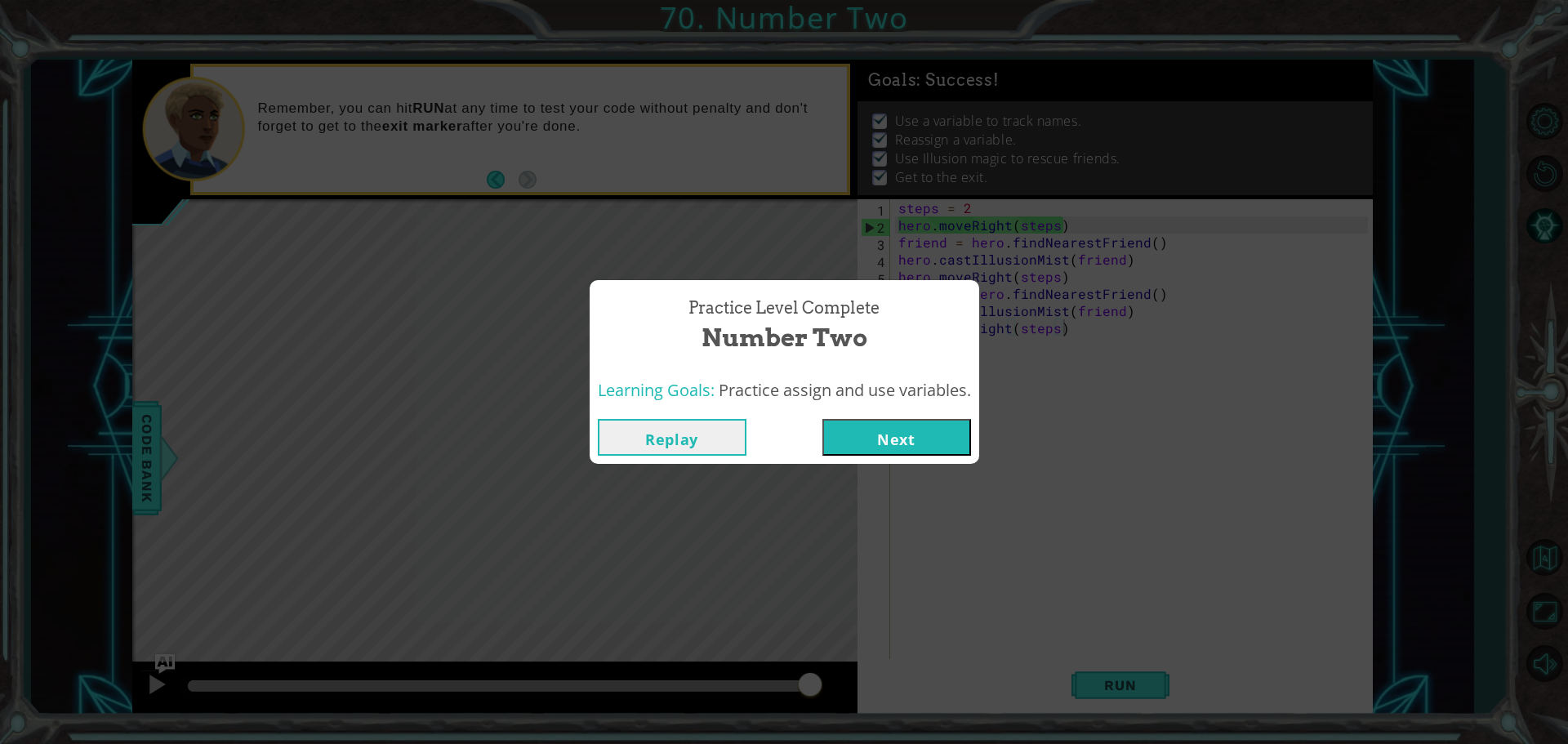
click at [925, 431] on button "Next" at bounding box center [897, 437] width 149 height 37
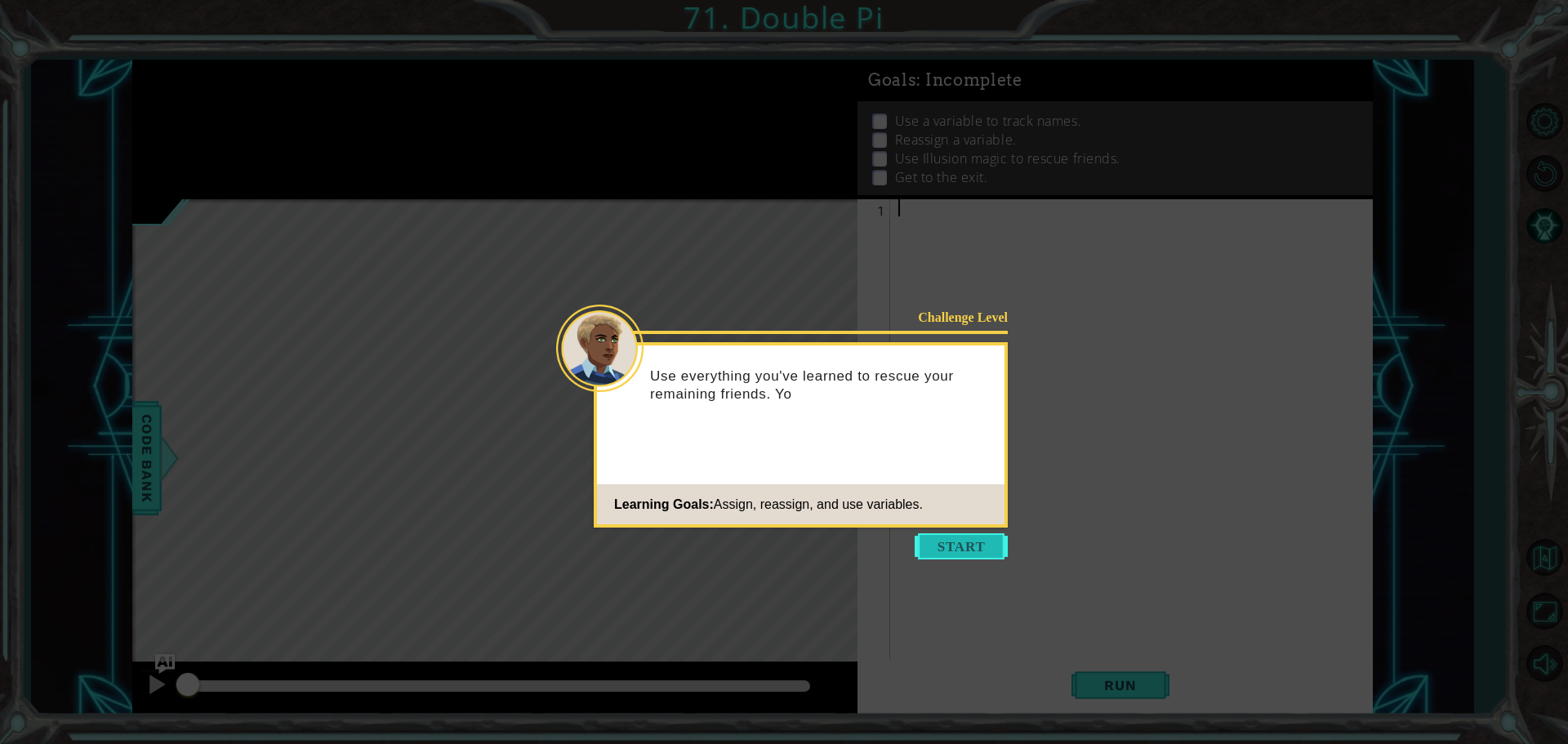
click at [968, 538] on button "Start" at bounding box center [961, 546] width 93 height 26
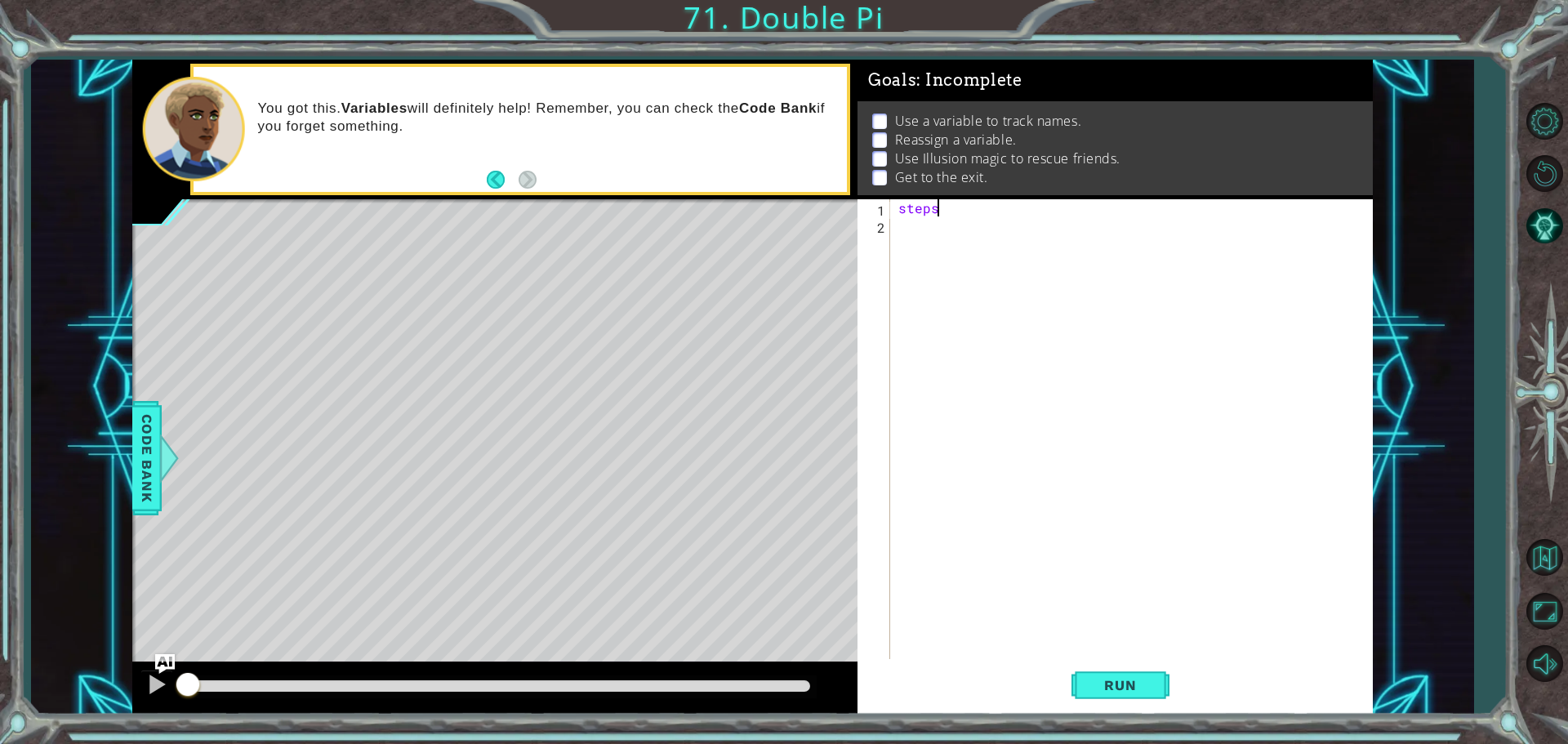
scroll to position [0, 3]
type textarea "steps = 2"
click at [935, 242] on div "steps = 2" at bounding box center [1135, 448] width 481 height 497
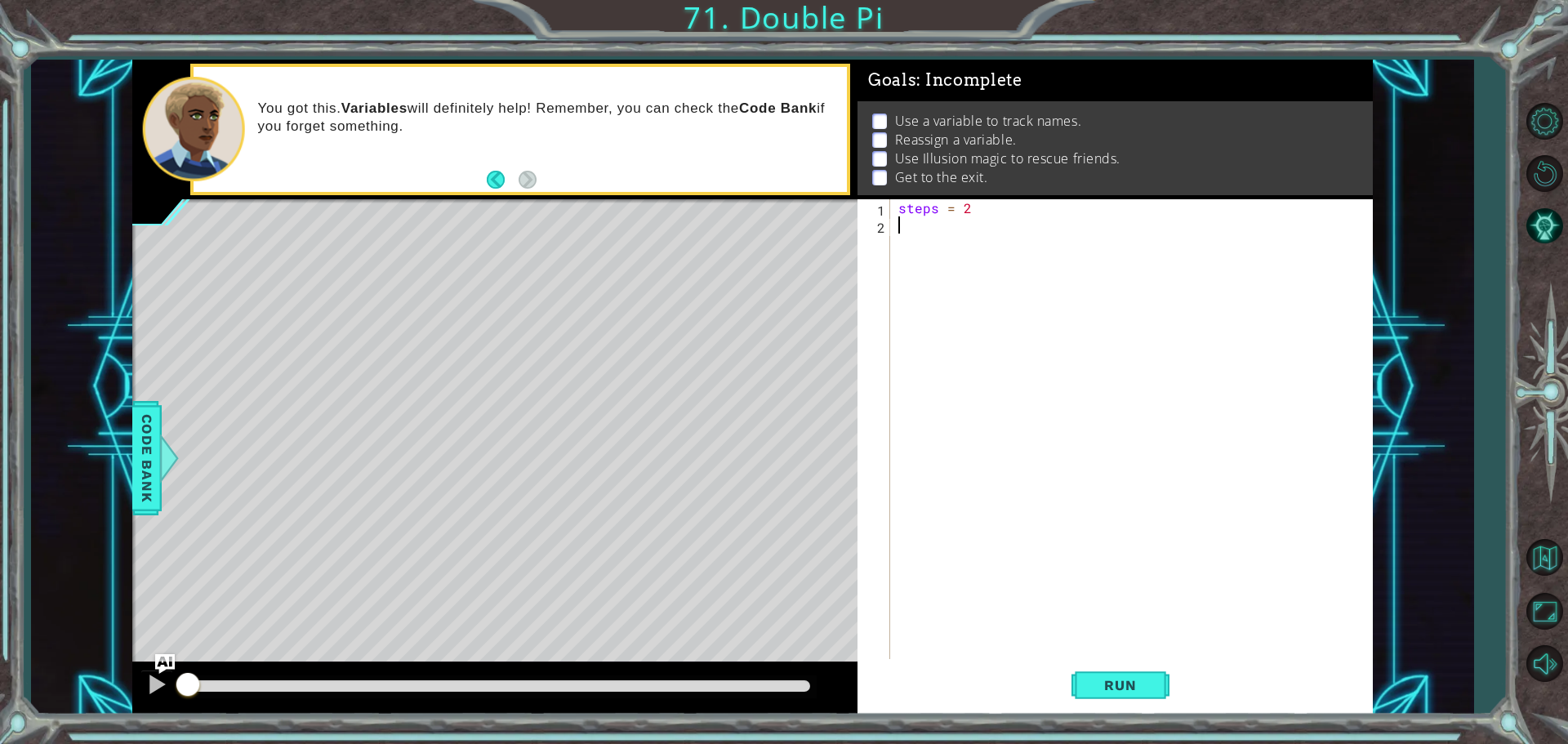
click at [979, 214] on div "steps = 2" at bounding box center [1135, 448] width 481 height 497
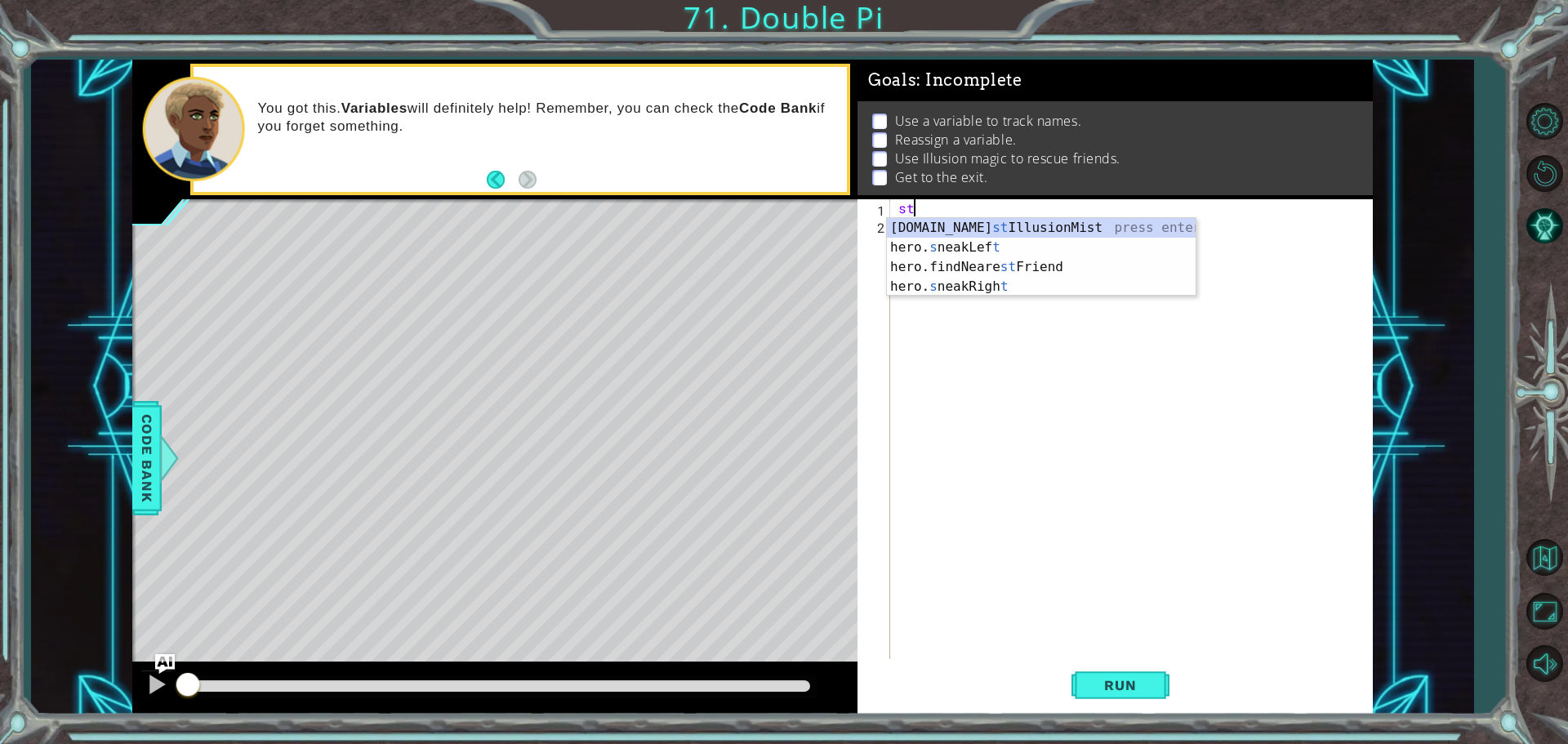
type textarea "s"
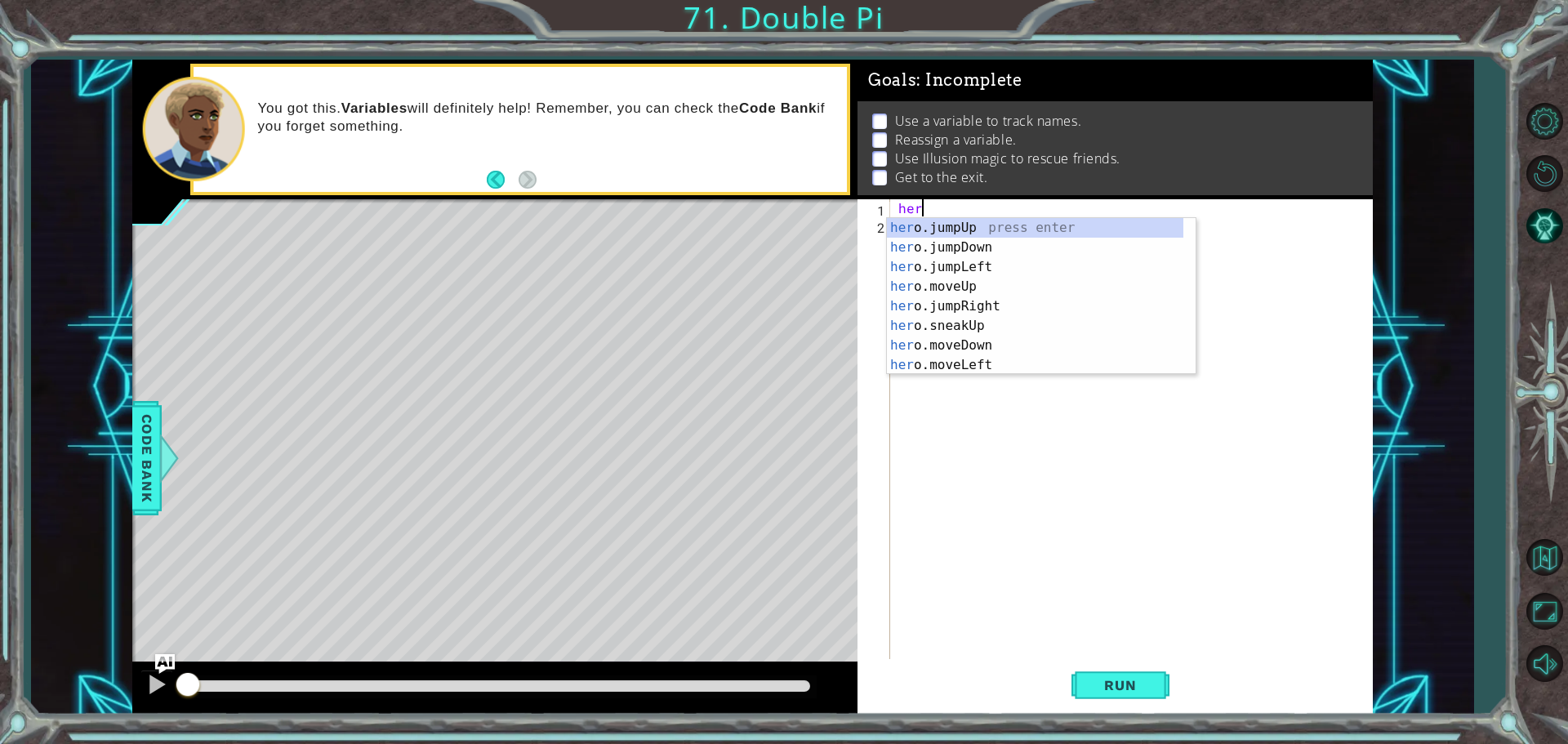
type textarea "hero"
click at [978, 243] on div "hero .jumpUp press enter hero .jumpDown press enter hero .jumpLeft press enter …" at bounding box center [1035, 316] width 296 height 196
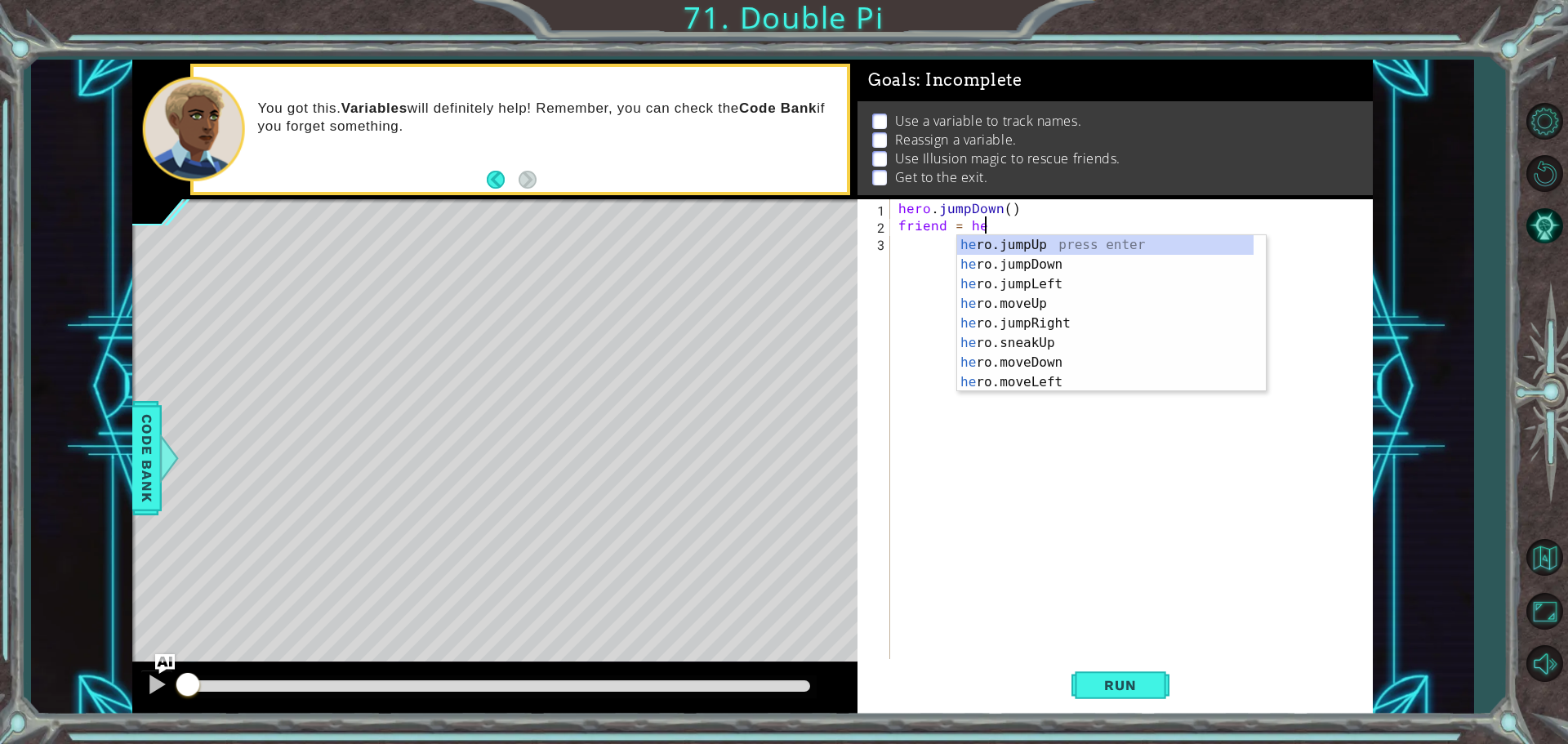
scroll to position [0, 5]
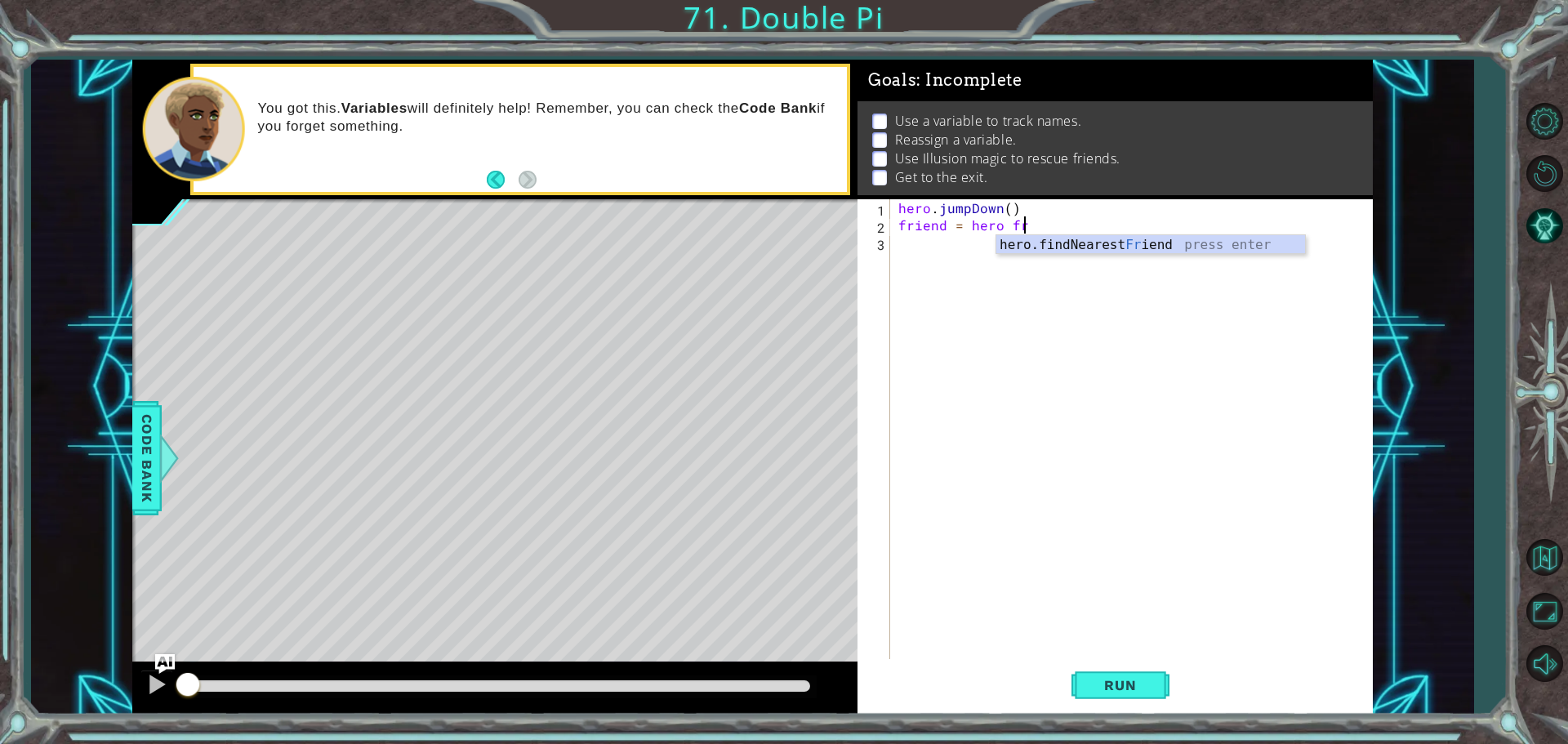
type textarea "friend = hero fri"
click at [1163, 249] on div "hero.findNearest Fri end press enter" at bounding box center [1151, 264] width 309 height 59
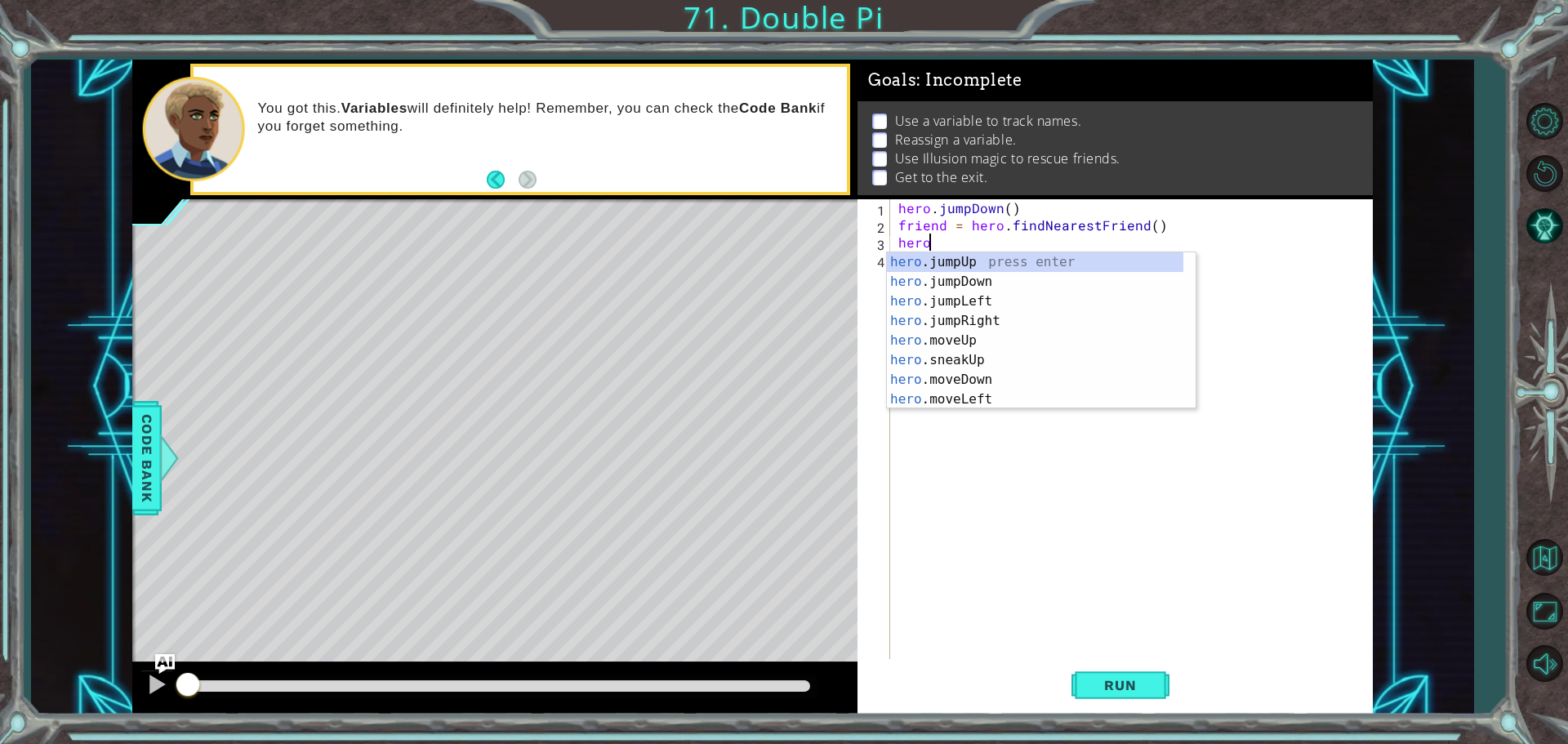
scroll to position [0, 2]
type textarea "heroca"
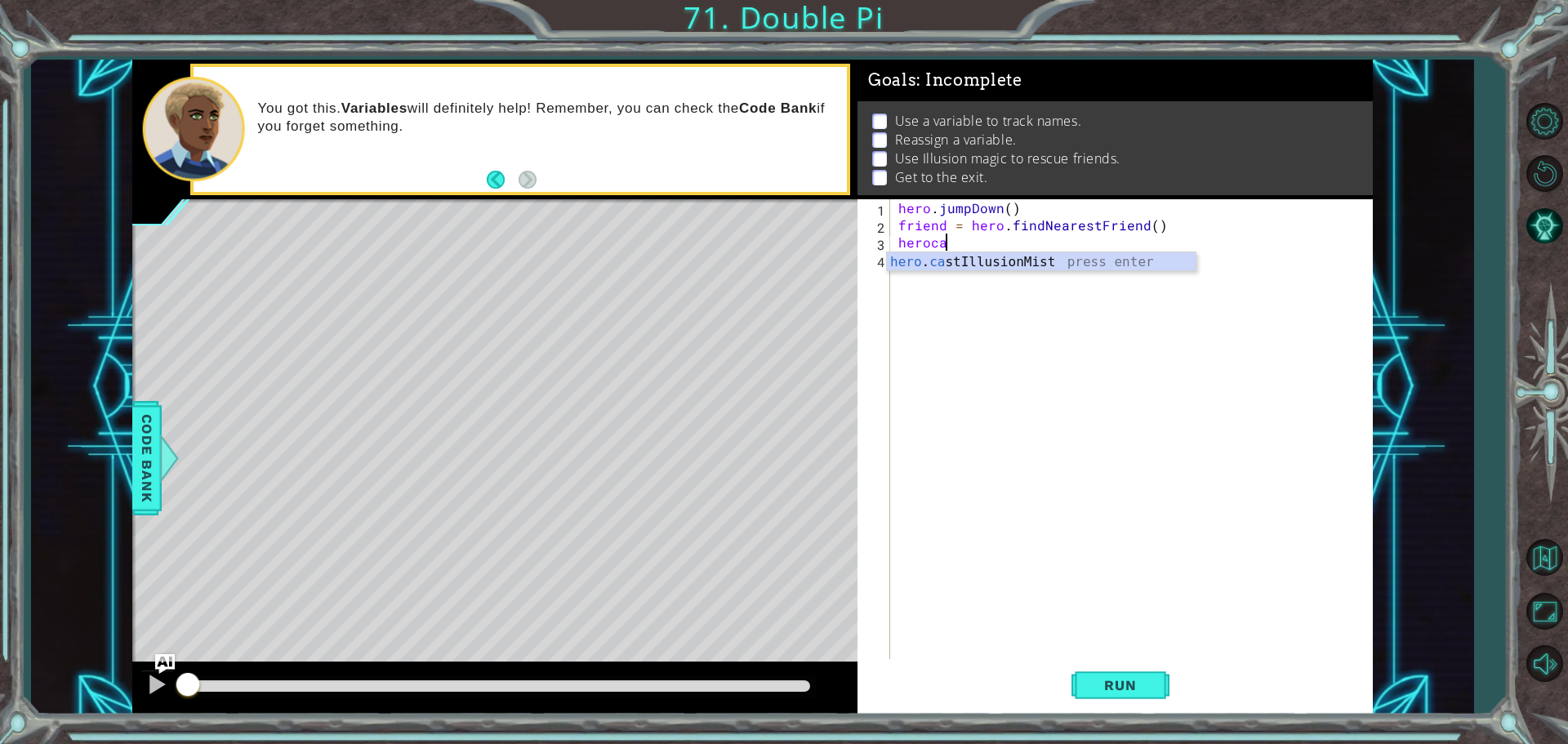
click at [1007, 272] on div "hero . jumpDown ( ) friend = hero . findNearestFriend ( ) heroca" at bounding box center [1135, 448] width 481 height 497
click at [950, 245] on div "hero . jumpDown ( ) friend = hero . findNearestFriend ( ) heroca" at bounding box center [1135, 448] width 481 height 497
click at [1015, 256] on div "hero . c astIllusionMist press enter" at bounding box center [1041, 281] width 309 height 59
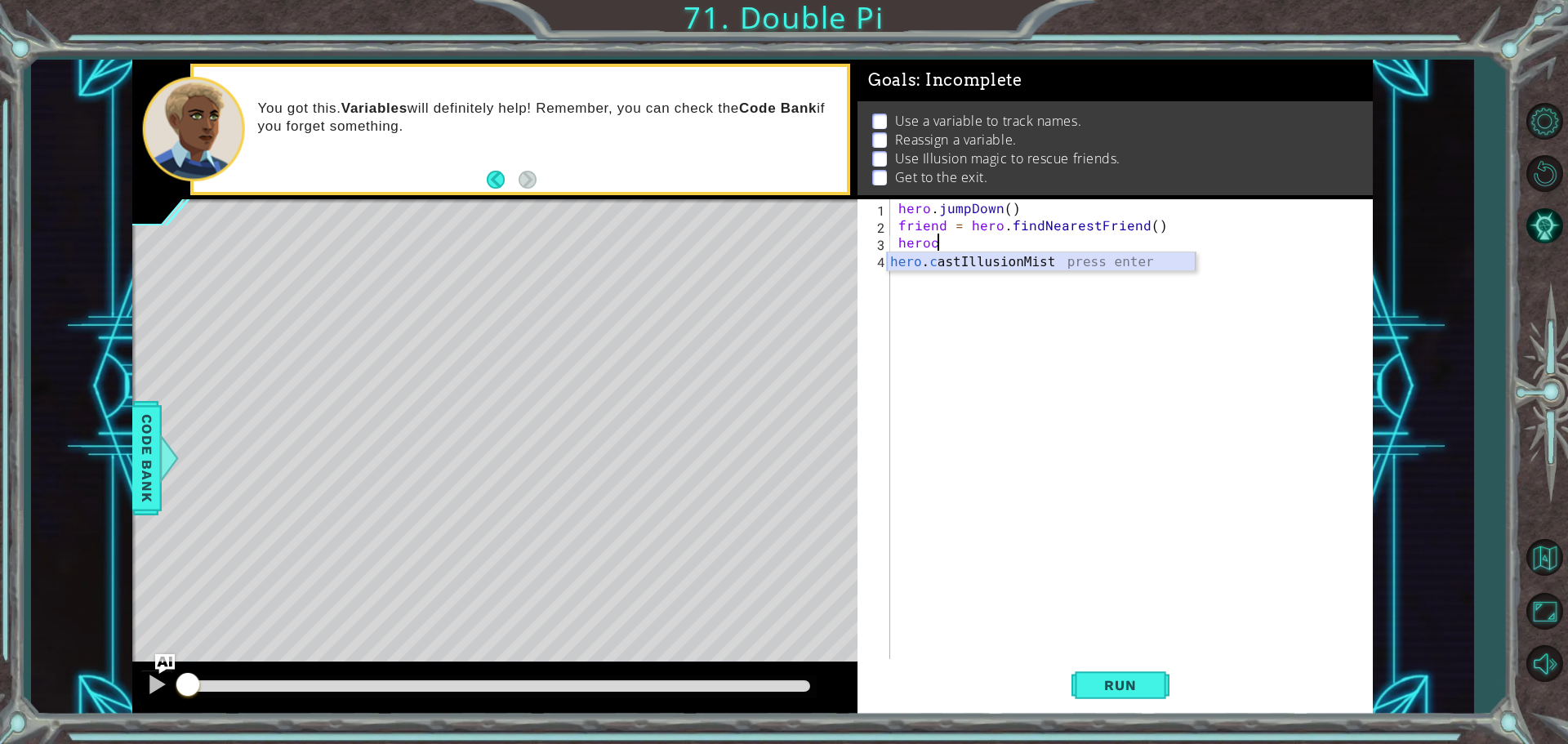
type textarea "hero.castIllusionMist(friend)"
click at [939, 263] on div "hero . jumpDown ( ) friend = hero . findNearestFriend ( ) hero . castIllusionMi…" at bounding box center [1135, 448] width 481 height 497
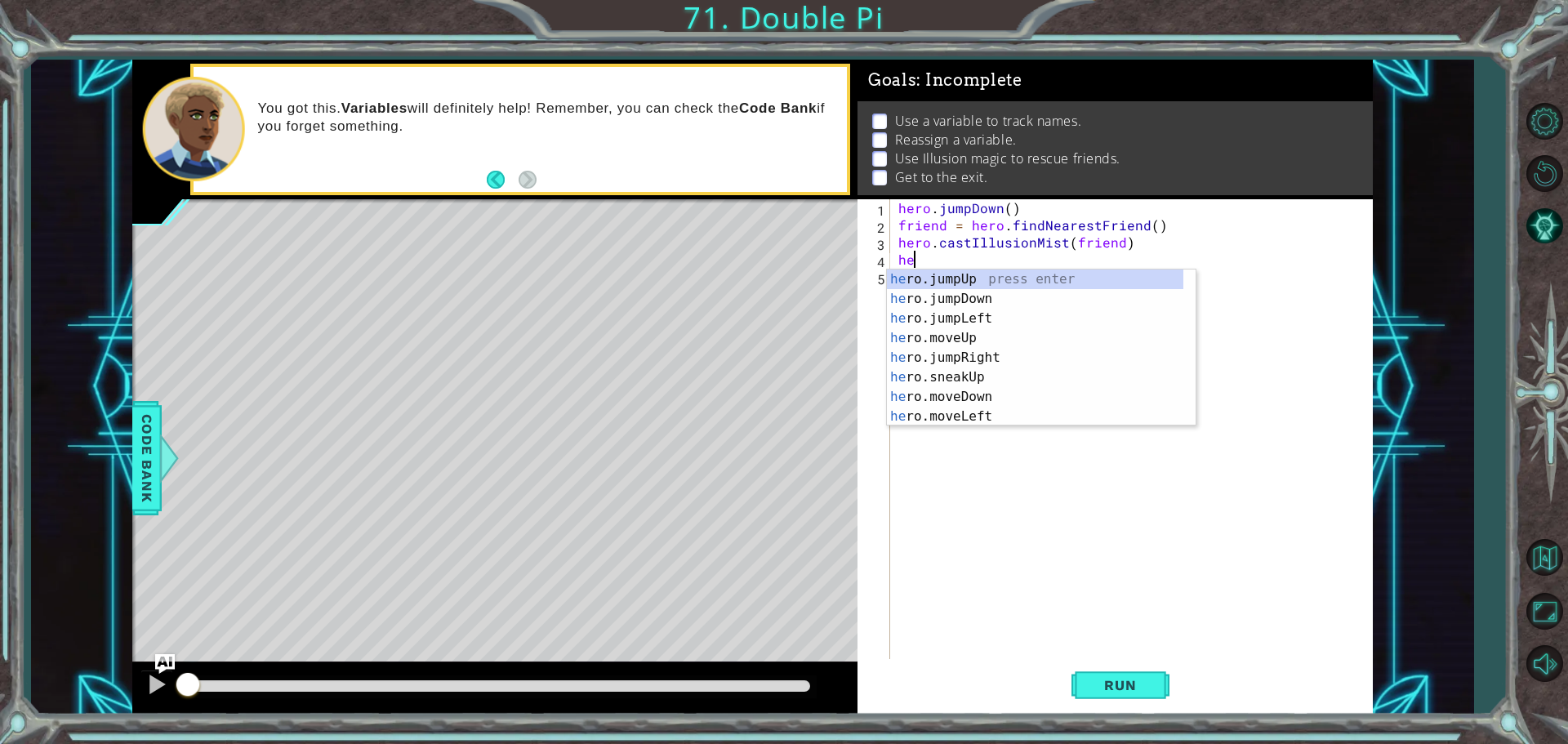
type textarea "hero"
click at [918, 275] on div "hero .jumpUp press enter hero .jumpDown press enter hero .jumpLeft press enter …" at bounding box center [1035, 367] width 296 height 196
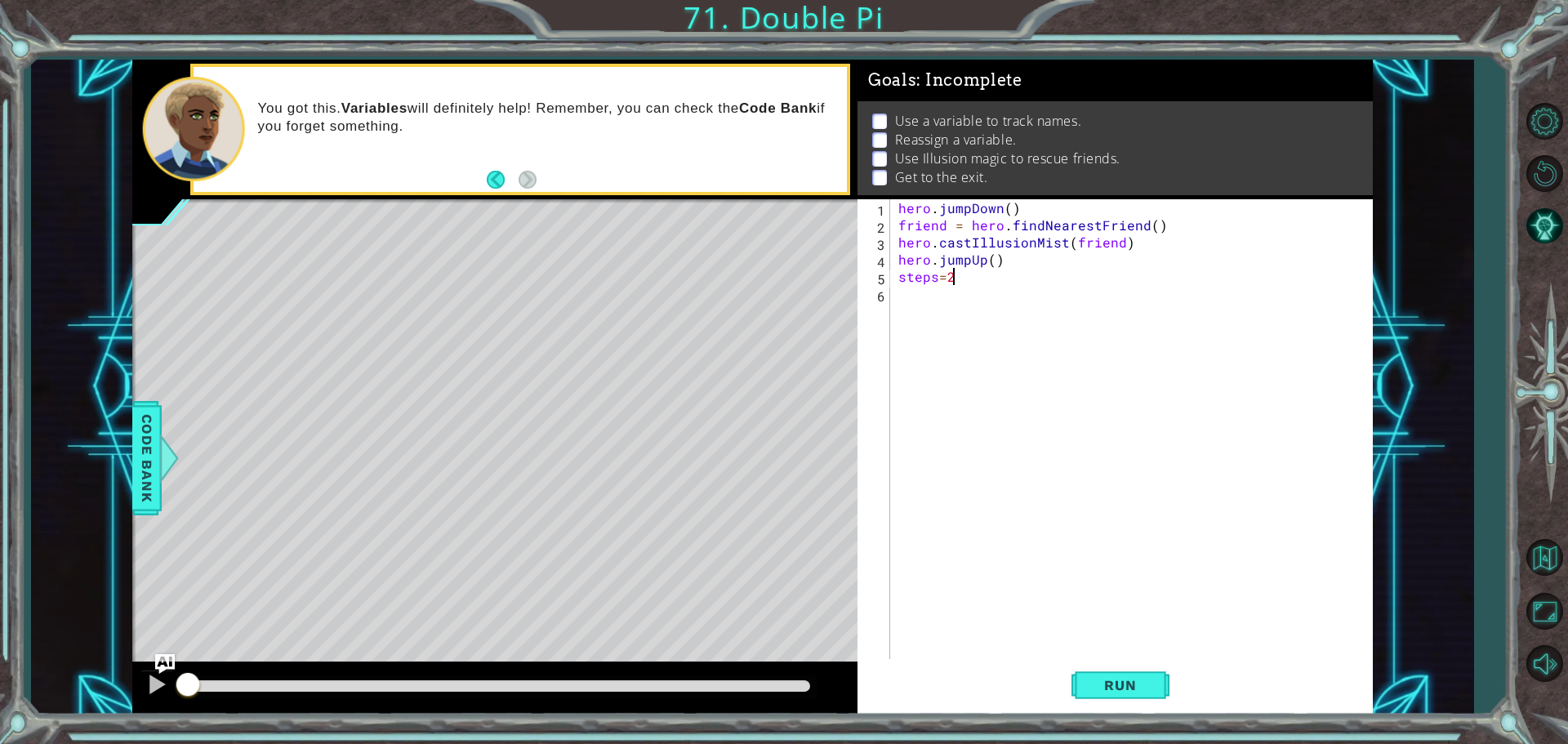
scroll to position [0, 3]
click at [939, 282] on div "hero . jumpDown ( ) friend = hero . findNearestFriend ( ) hero . castIllusionMi…" at bounding box center [1135, 448] width 481 height 497
click at [951, 277] on div "hero . jumpDown ( ) friend = hero . findNearestFriend ( ) hero . castIllusionMi…" at bounding box center [1135, 448] width 481 height 497
type textarea "steps = 2"
click at [910, 295] on div "hero . jumpDown ( ) friend = hero . findNearestFriend ( ) hero . castIllusionMi…" at bounding box center [1135, 448] width 481 height 497
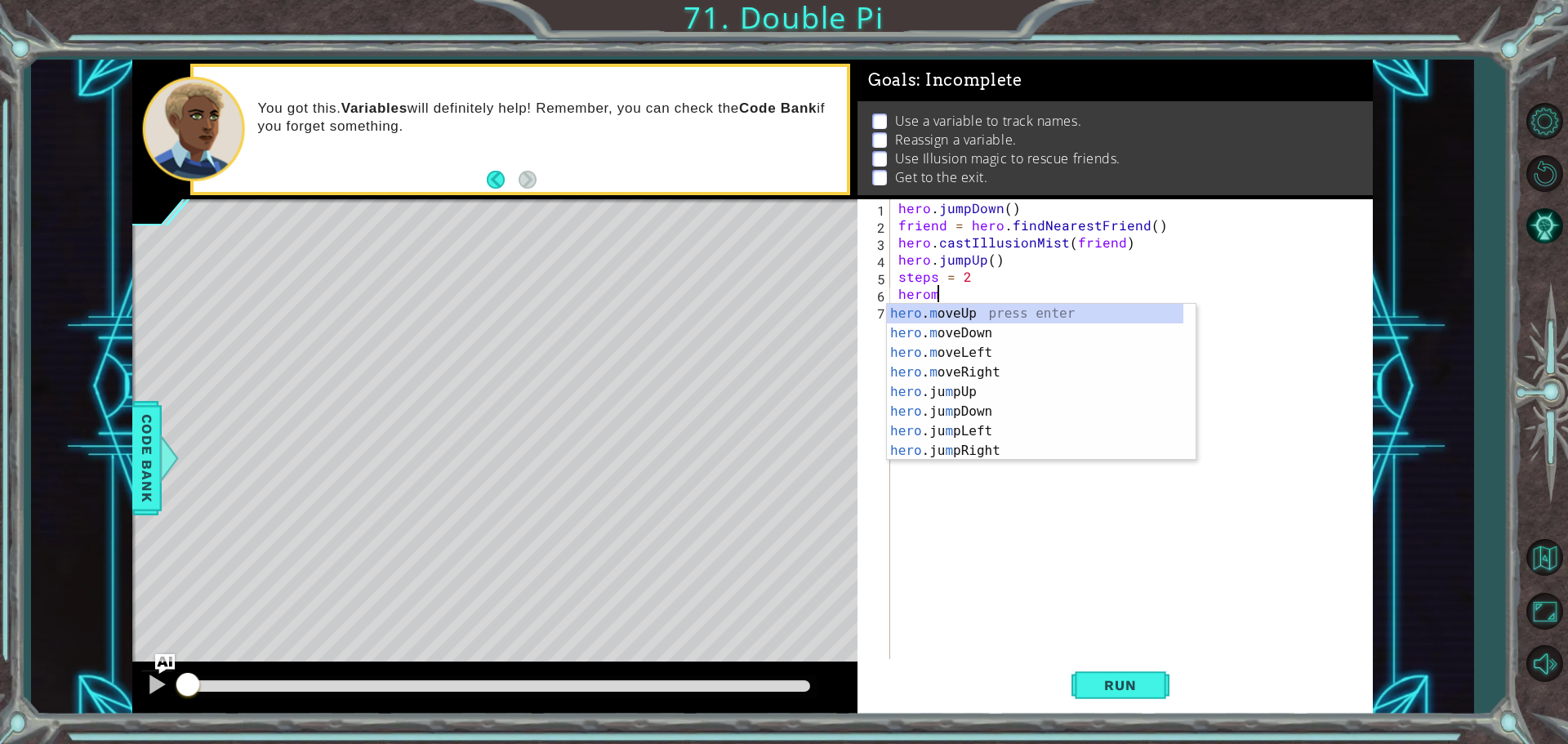
scroll to position [0, 2]
click at [984, 313] on div "hero . m oveUp press enter hero . m oveDown press enter hero . m oveLeft press …" at bounding box center [1035, 402] width 296 height 196
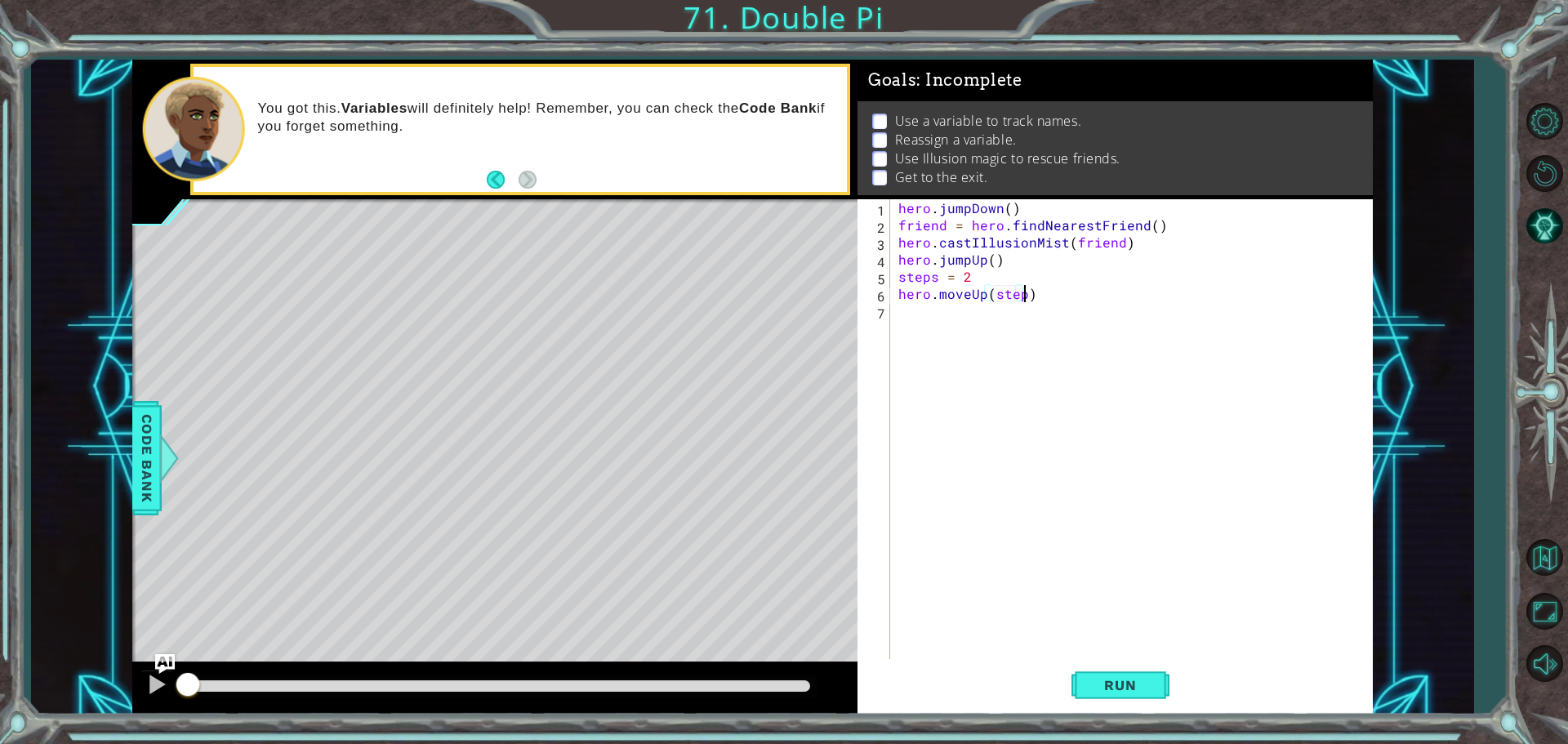
type textarea "hero.moveUp(steps)"
click at [925, 312] on div "hero . jumpDown ( ) friend = hero . findNearestFriend ( ) hero . castIllusionMi…" at bounding box center [1135, 448] width 481 height 497
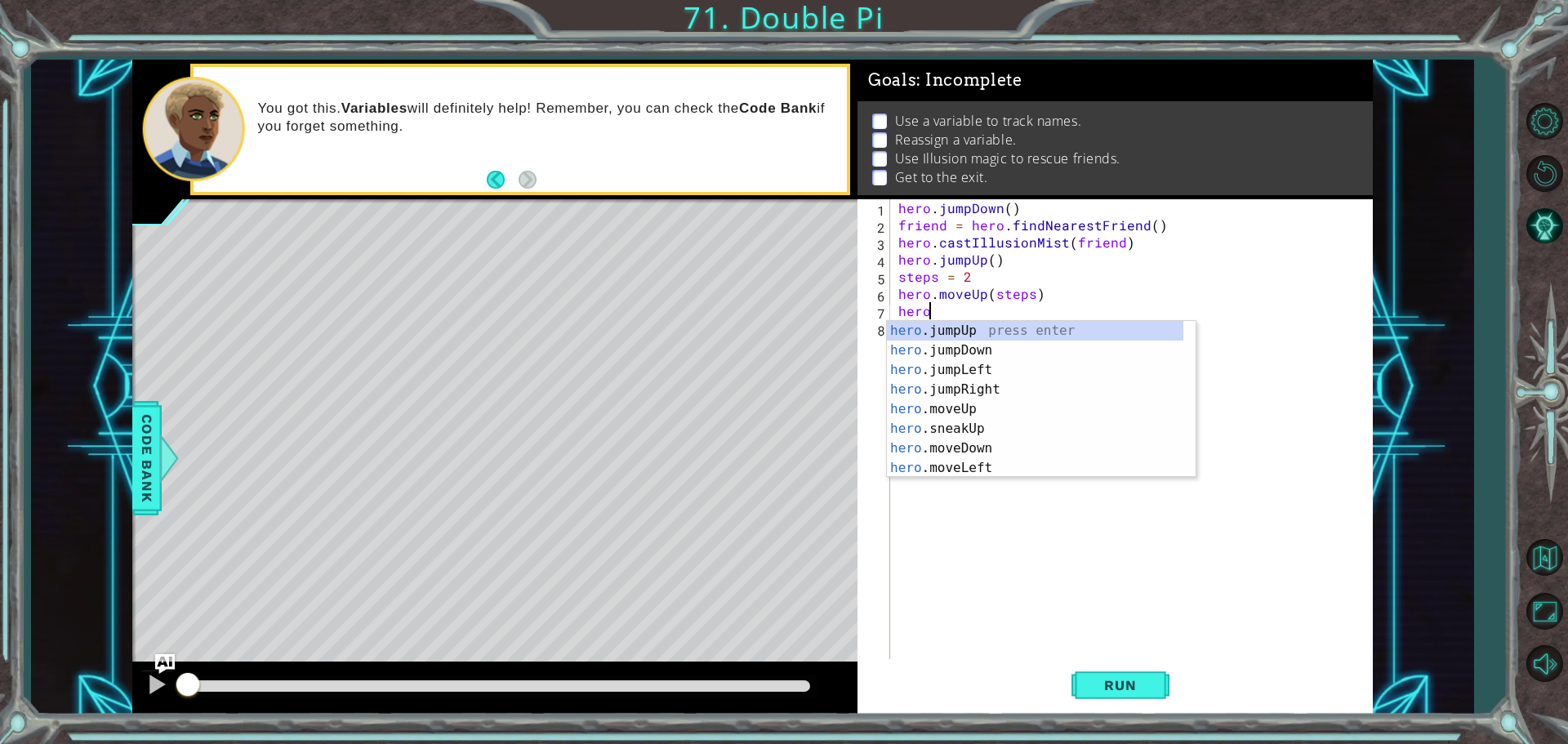
scroll to position [0, 2]
click at [952, 393] on div "hero . m oveUp press enter hero . m oveDown press enter hero . m oveLeft press …" at bounding box center [1035, 419] width 296 height 196
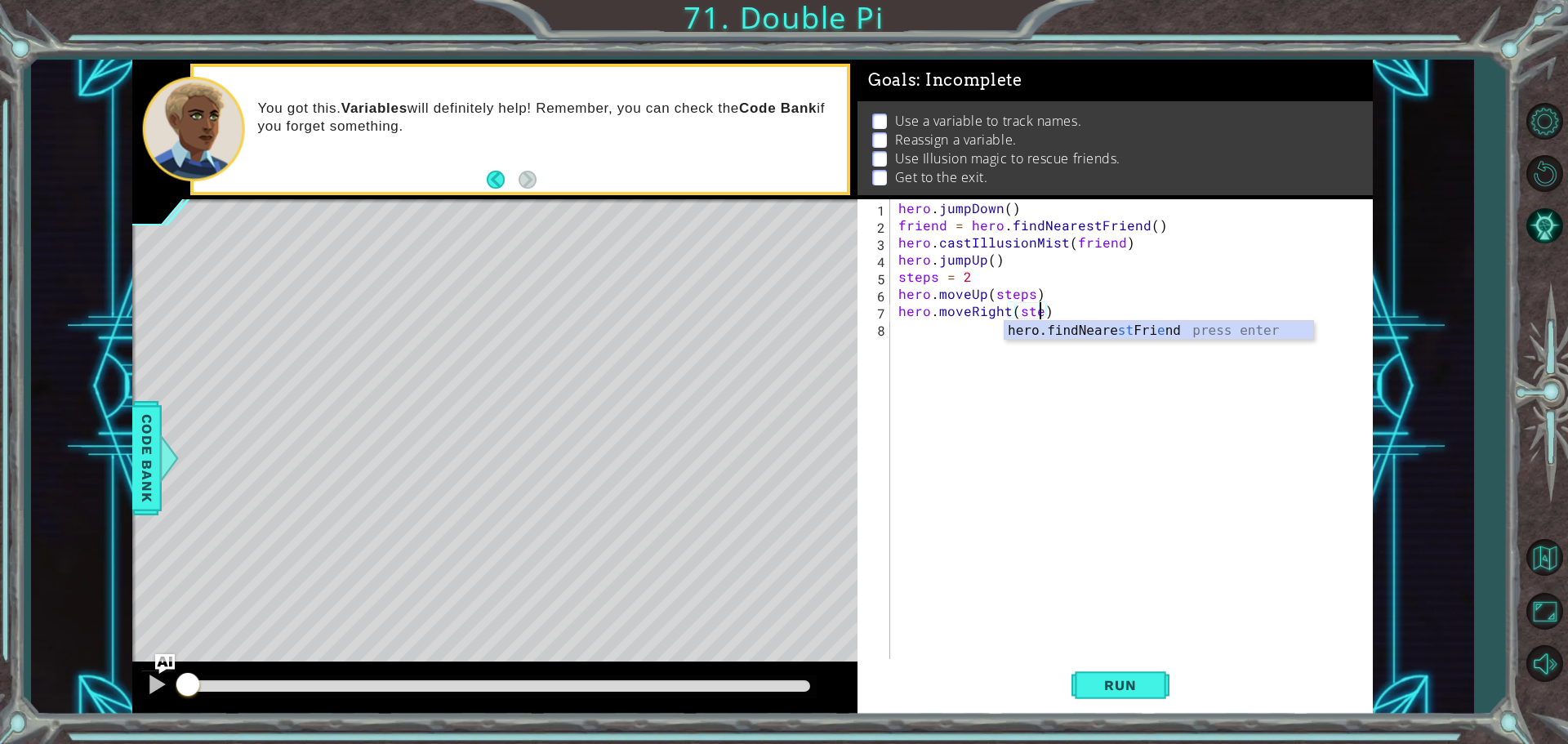
type textarea "hero.moveRight(steps)"
click at [932, 333] on div "hero . jumpDown ( ) friend = hero . findNearestFriend ( ) hero . castIllusionMi…" at bounding box center [1135, 448] width 481 height 497
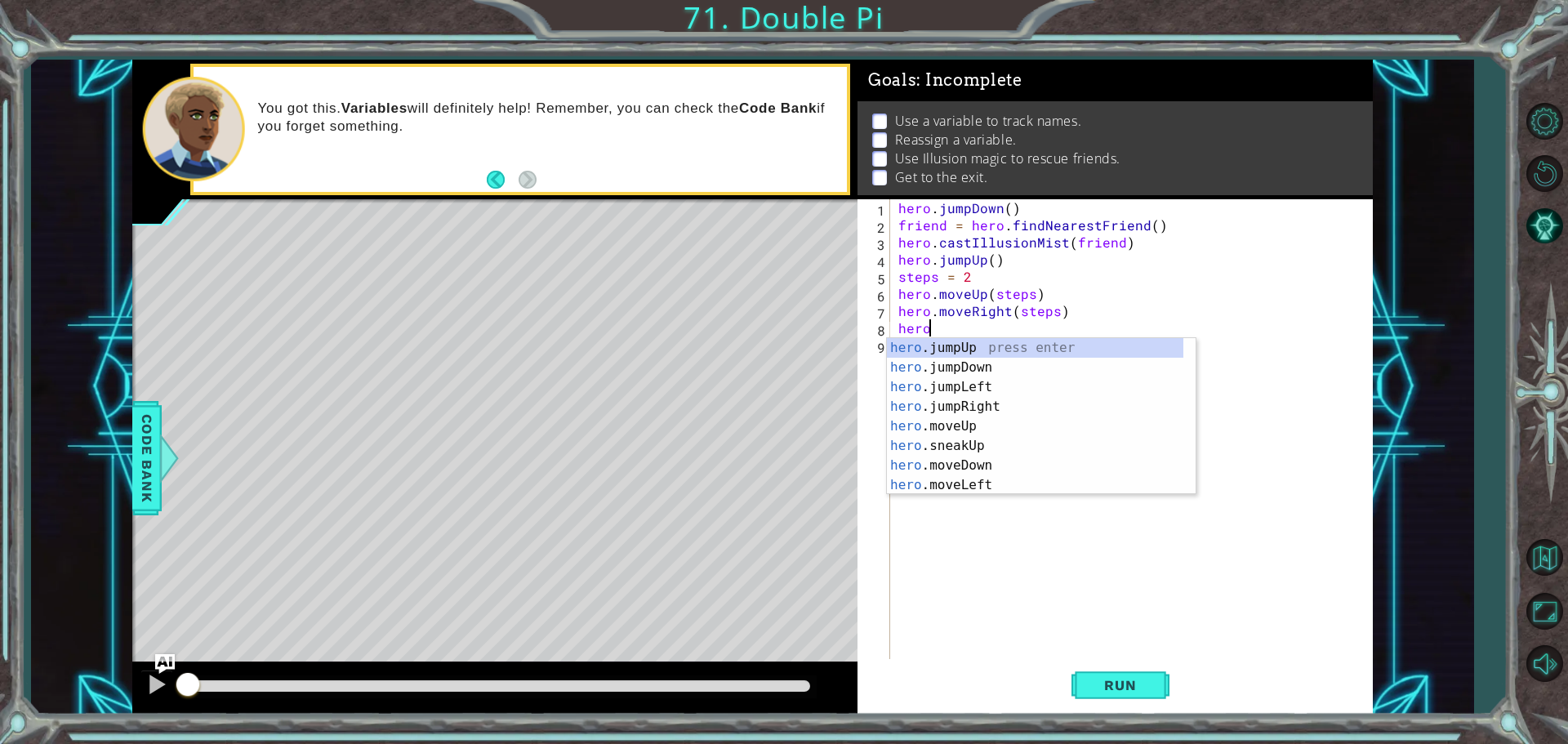
scroll to position [0, 2]
click at [989, 344] on div "hero . mo veUp press enter hero . mo veDown press enter hero . mo veLeft press …" at bounding box center [1041, 406] width 309 height 137
type textarea "hero.moveUp(1)"
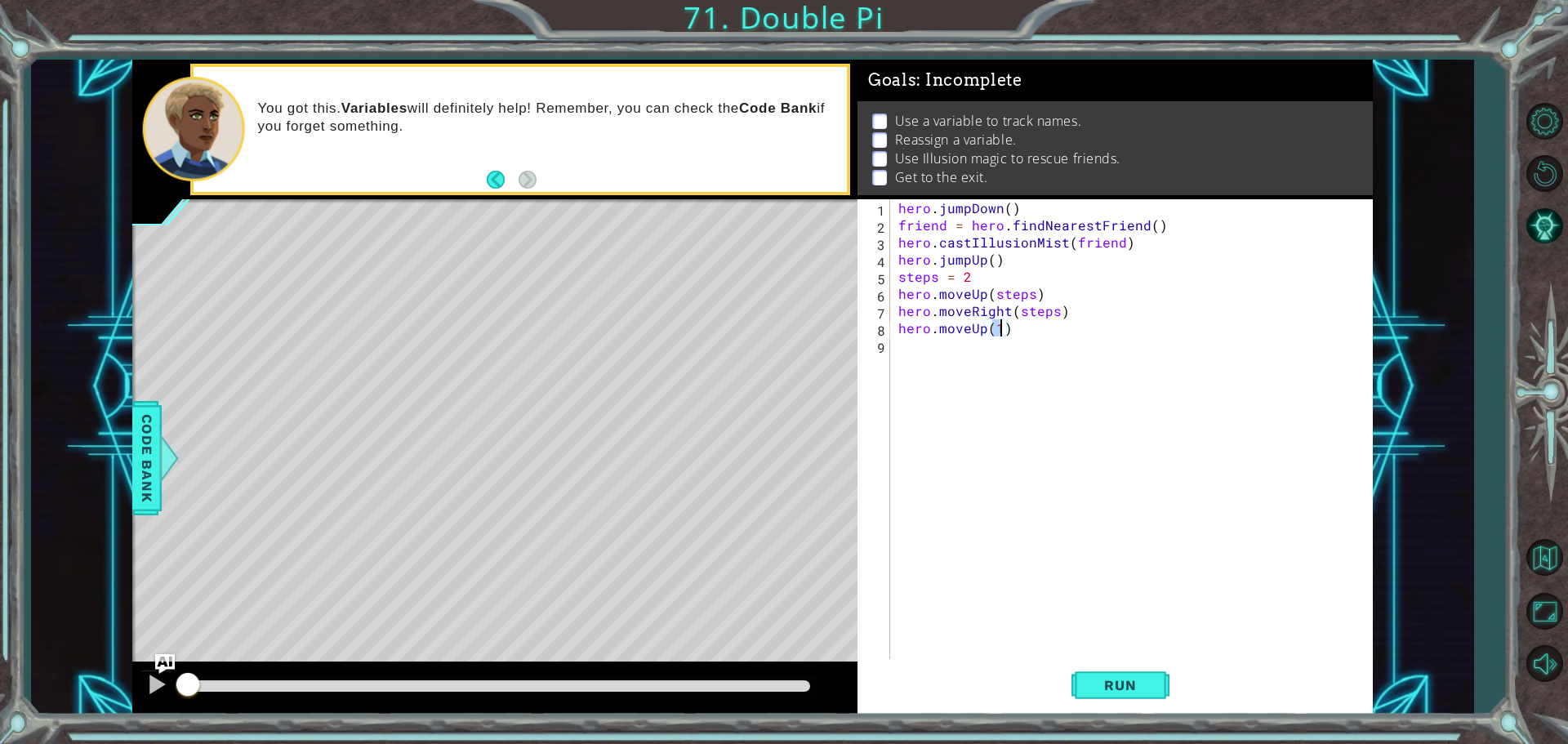
click at [929, 338] on div "hero . jumpDown ( ) friend = hero . findNearestFriend ( ) hero . castIllusionMi…" at bounding box center [1135, 448] width 481 height 497
type textarea "steps = 3"
click at [929, 364] on div "hero . jumpDown ( ) friend = hero . findNearestFriend ( ) hero . castIllusionMi…" at bounding box center [1139, 448] width 474 height 497
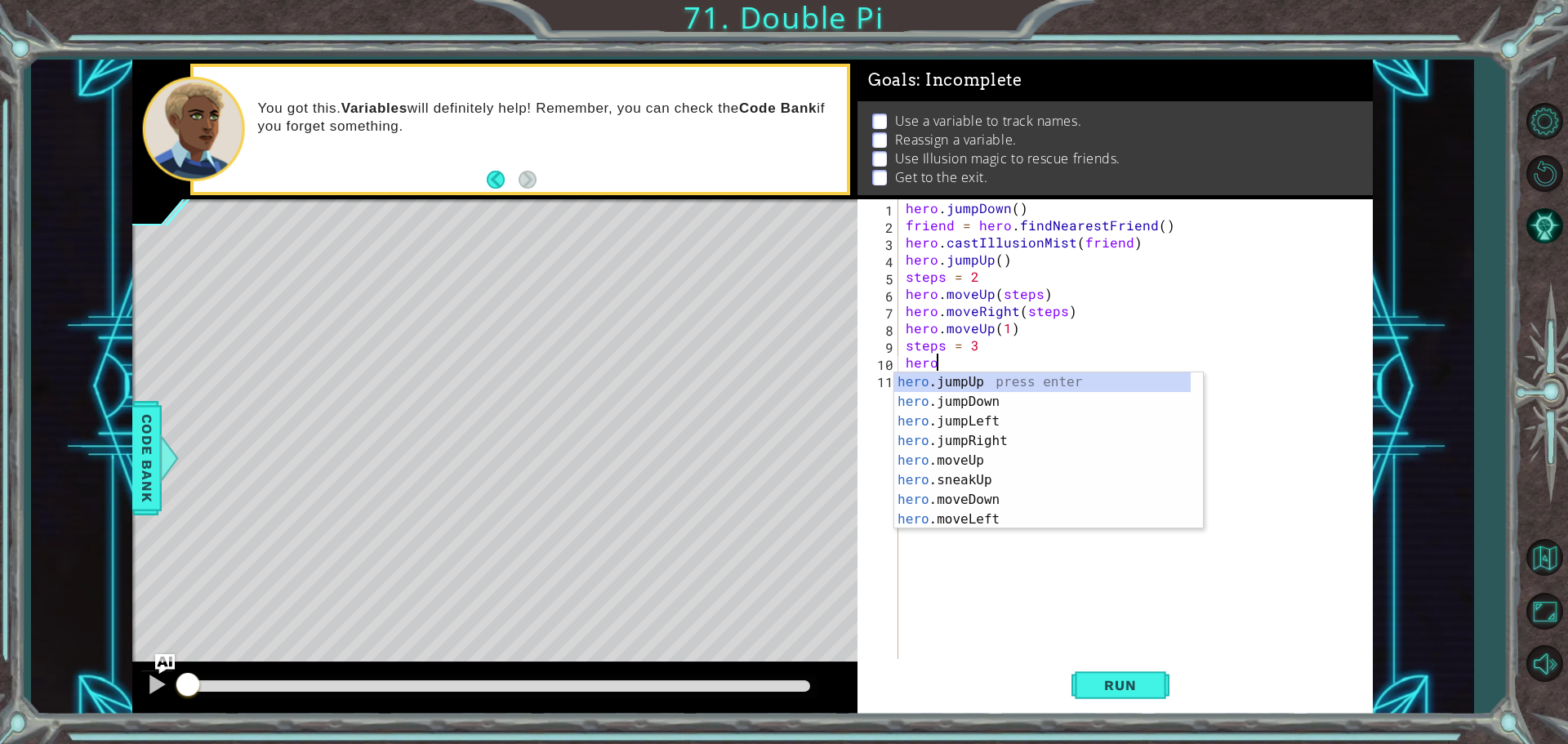
scroll to position [0, 2]
click at [957, 443] on div "hero . m oveUp press enter hero . m oveDown press enter hero . m oveLeft press …" at bounding box center [1042, 470] width 296 height 196
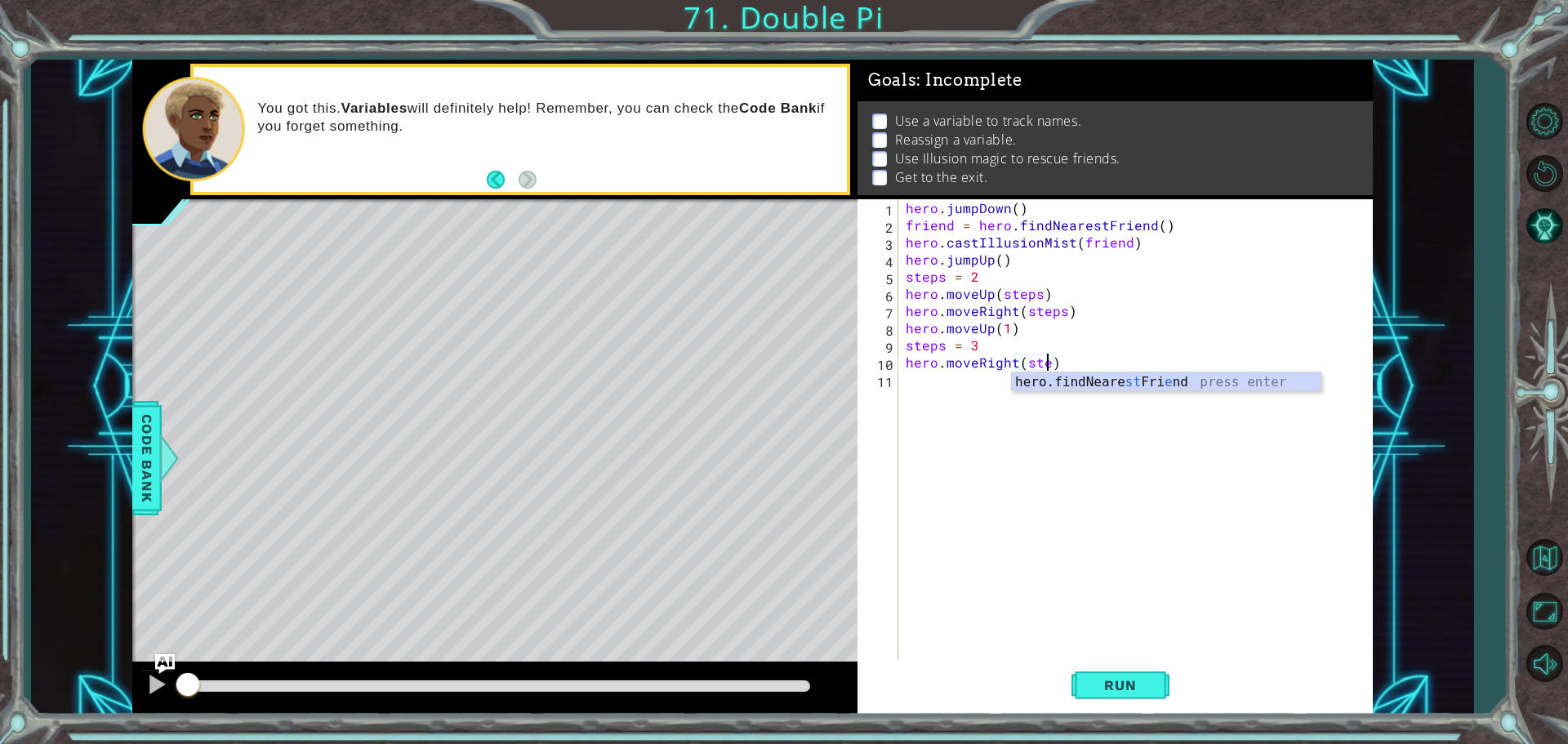
type textarea "hero.moveRight(steps)"
click at [936, 383] on div "hero . jumpDown ( ) friend = hero . findNearestFriend ( ) hero . castIllusionMi…" at bounding box center [1139, 448] width 474 height 497
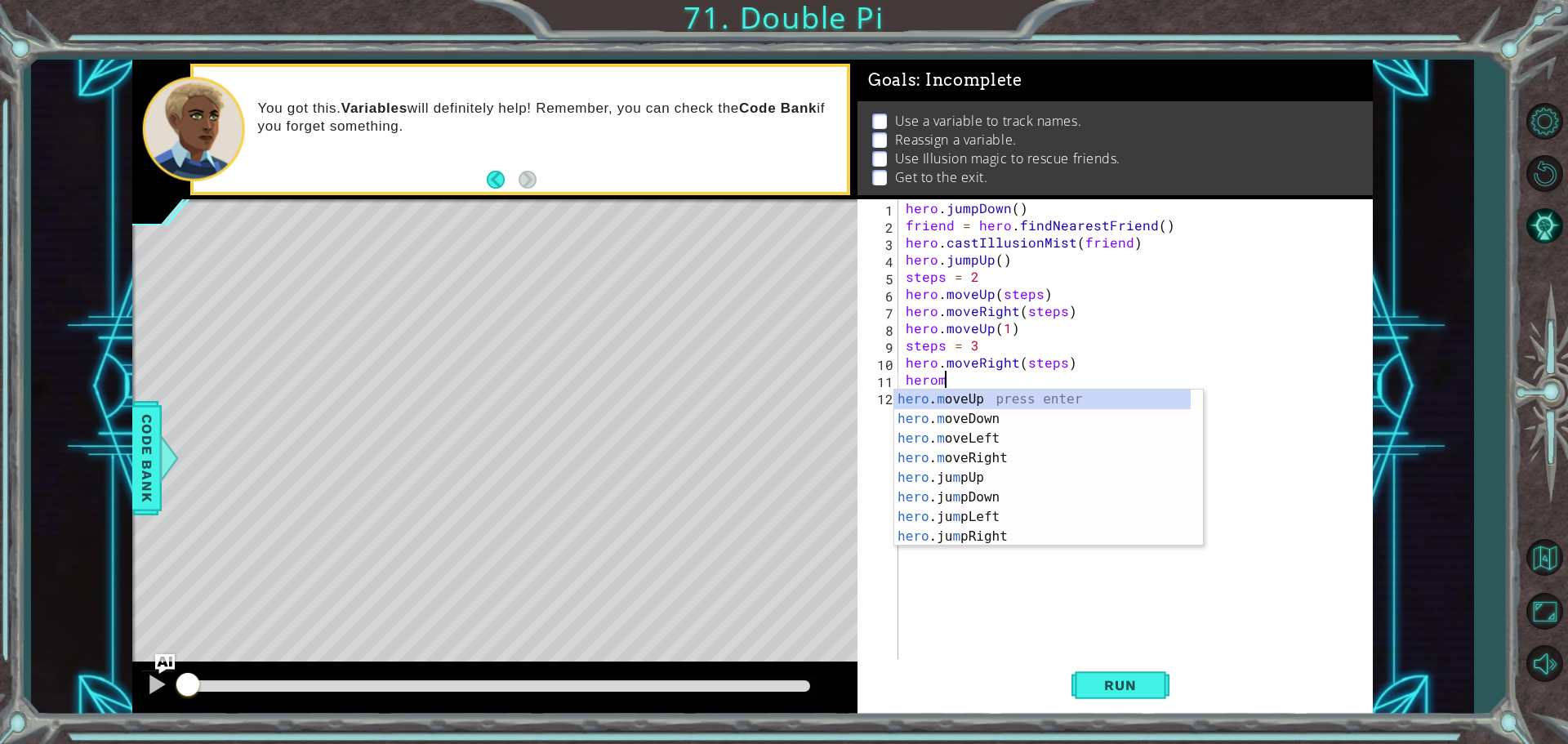
scroll to position [0, 2]
click at [980, 417] on div "hero . m oveUp press enter hero . m oveDown press enter hero . m oveLeft press …" at bounding box center [1042, 487] width 296 height 196
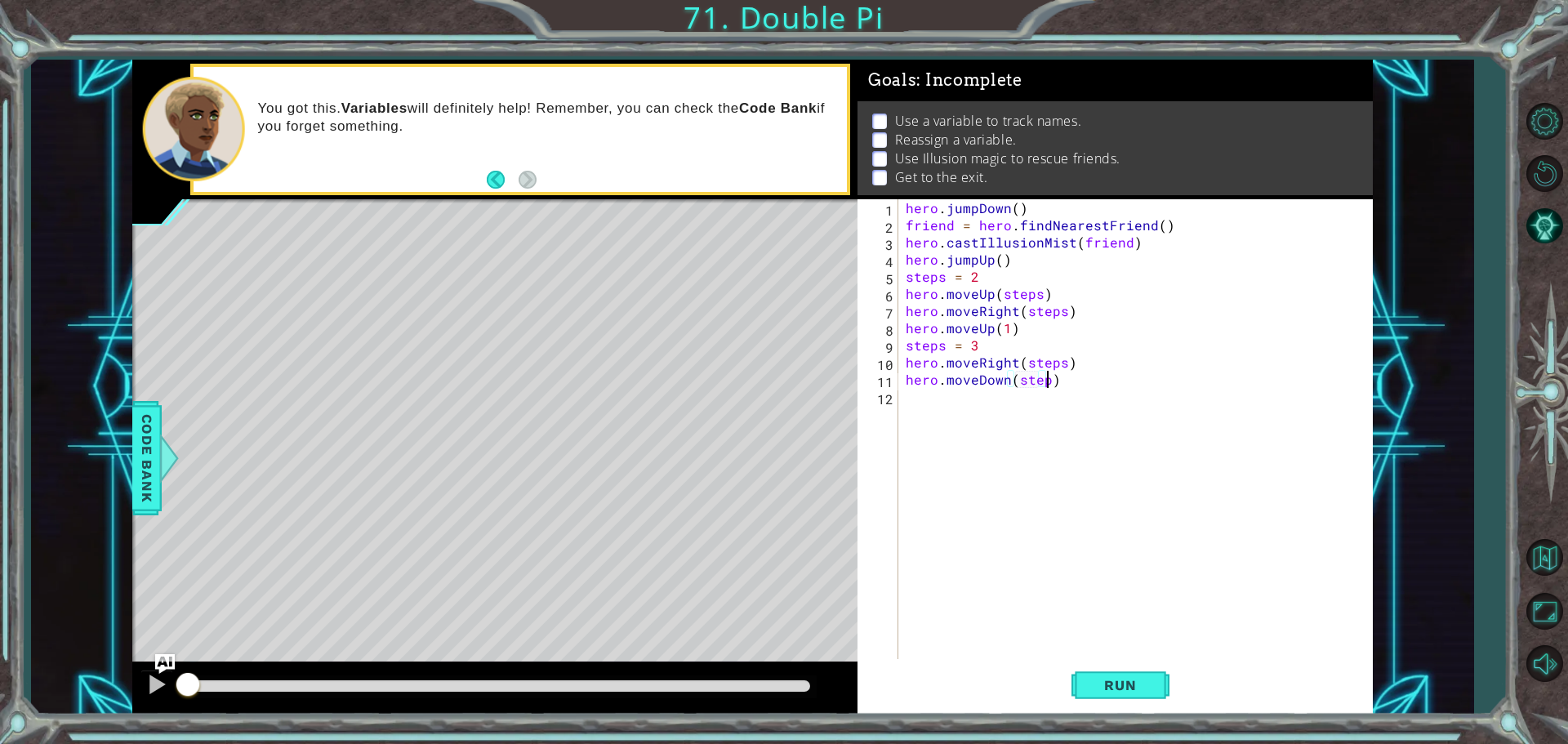
type textarea "hero.moveDown(steps)"
drag, startPoint x: 935, startPoint y: 401, endPoint x: 1025, endPoint y: 405, distance: 90.1
click at [937, 401] on div "hero . jumpDown ( ) friend = hero . findNearestFriend ( ) hero . castIllusionMi…" at bounding box center [1139, 448] width 474 height 497
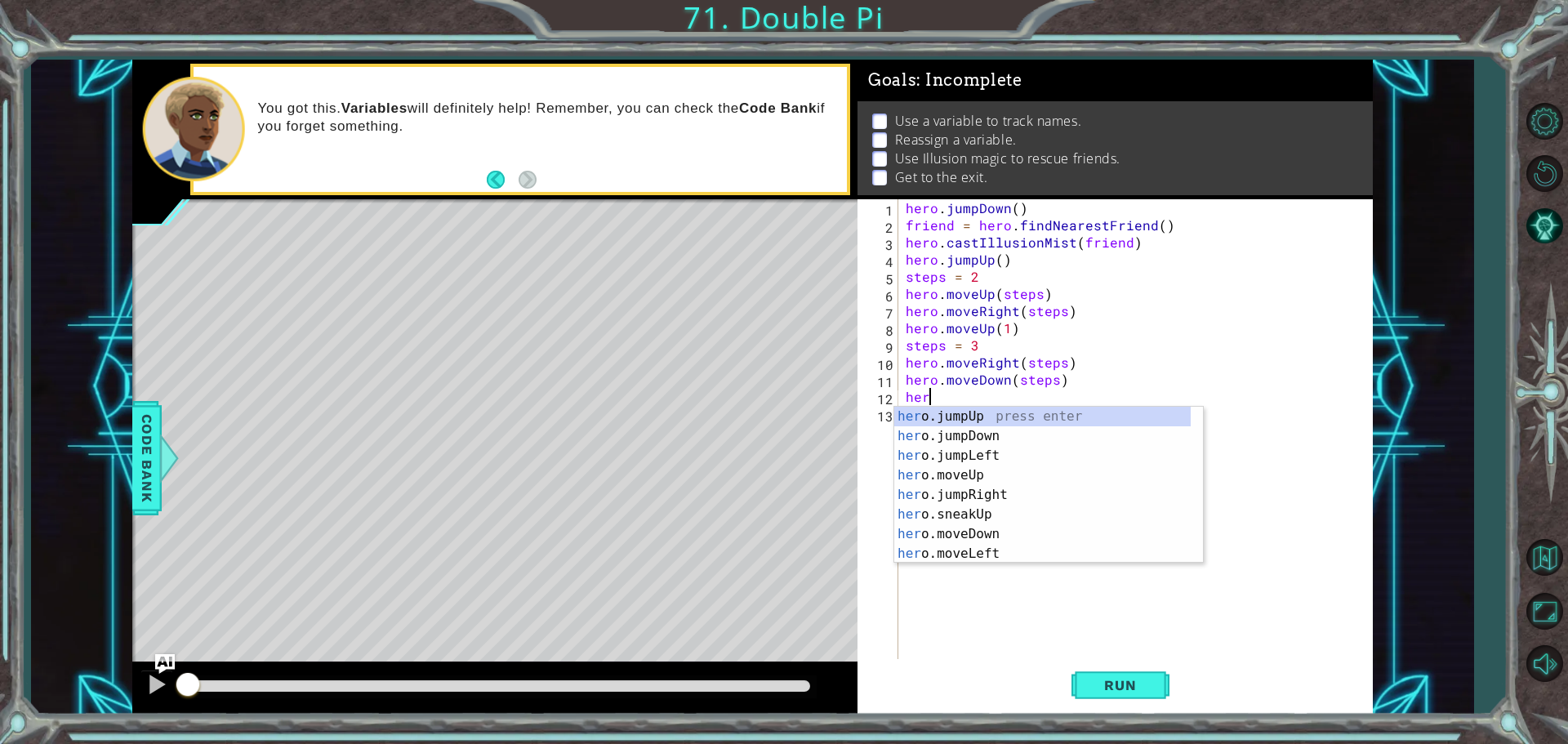
type textarea "h"
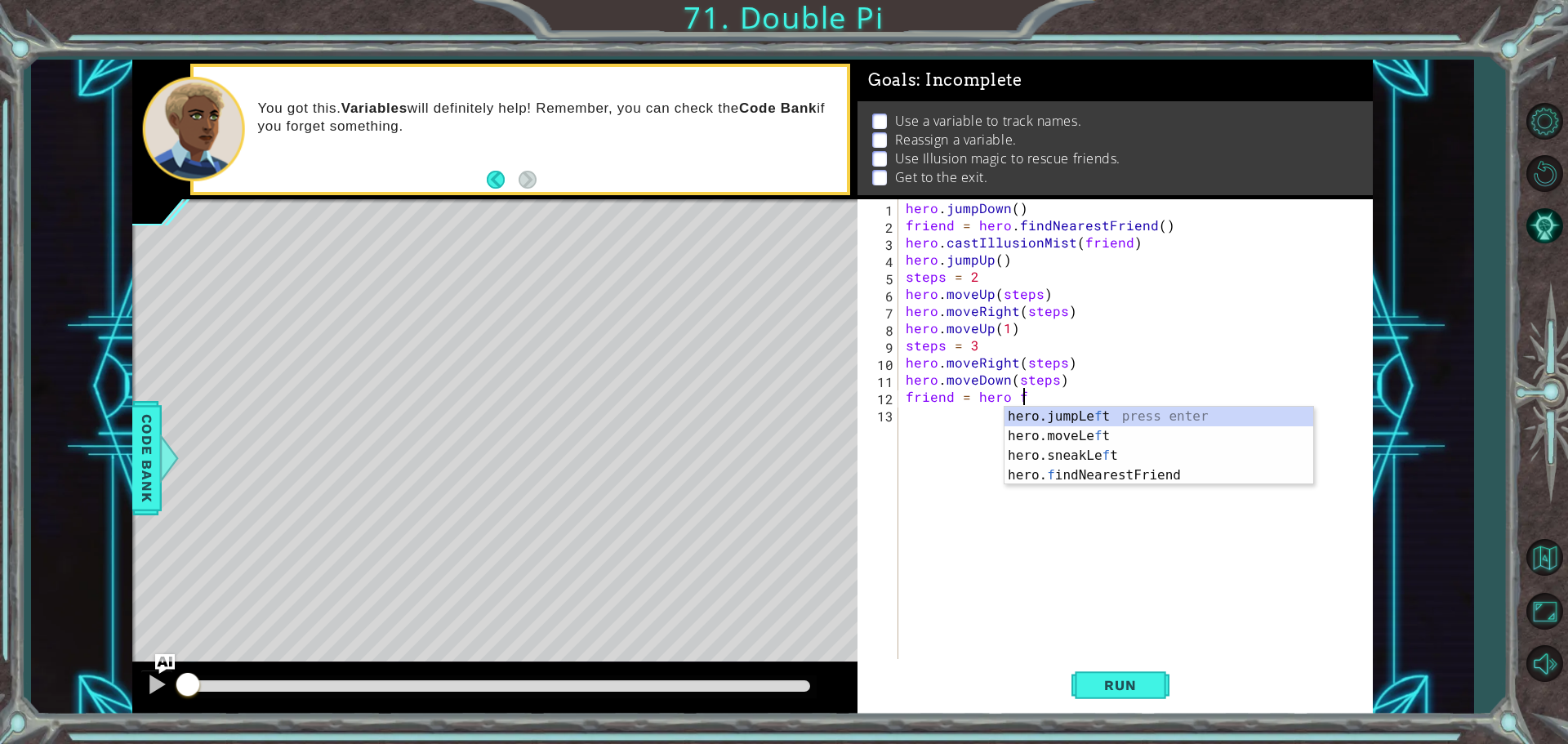
scroll to position [0, 6]
type textarea "friend = hero fr"
click at [1084, 414] on div "hero.findNearest Fr iend press enter" at bounding box center [1159, 435] width 309 height 59
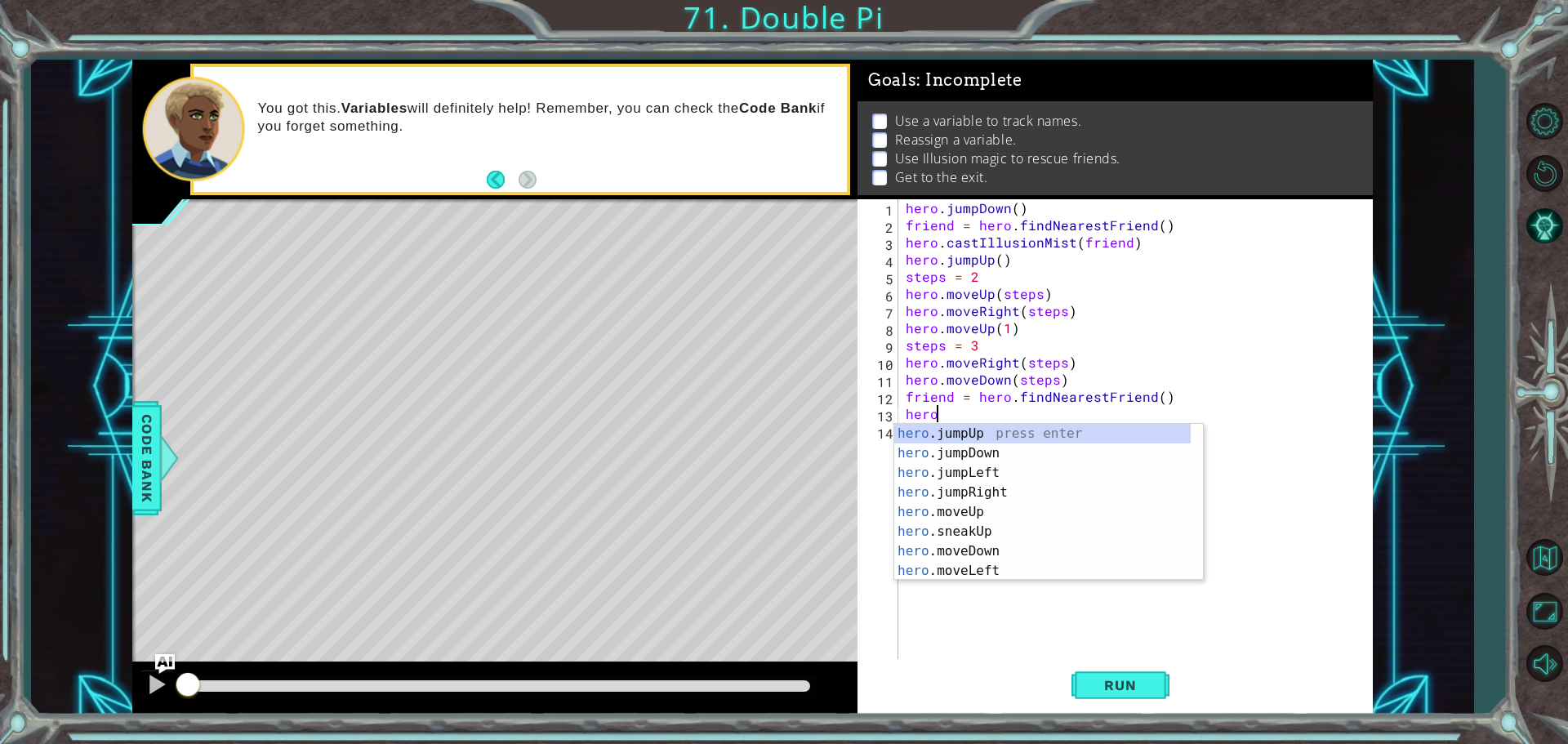
scroll to position [0, 2]
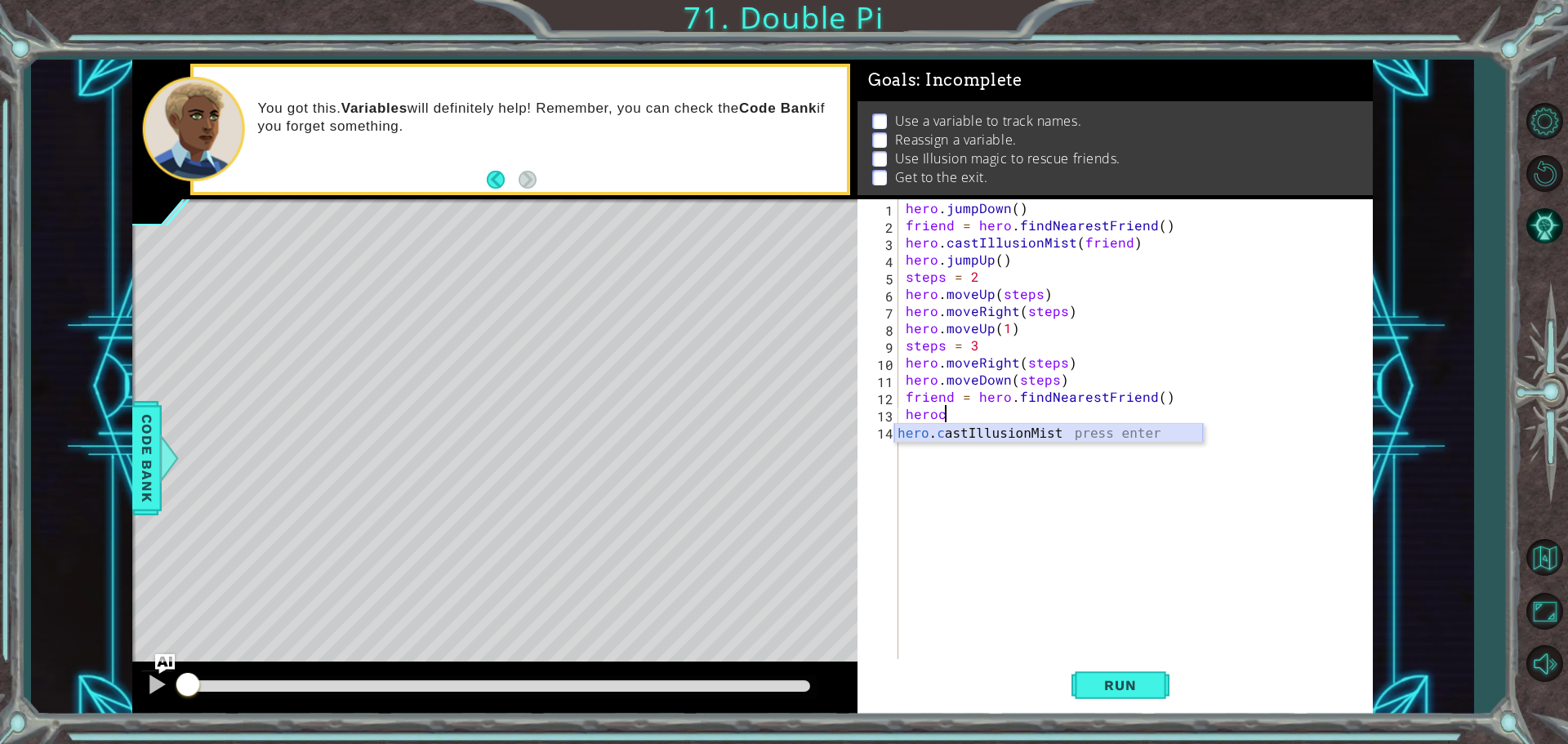
click at [989, 426] on div "hero . c astIllusionMist press enter" at bounding box center [1048, 452] width 309 height 59
type textarea "hero.castIllusionMist(friend)"
click at [913, 431] on div "hero . jumpDown ( ) friend = hero . findNearestFriend ( ) hero . castIllusionMi…" at bounding box center [1139, 448] width 474 height 497
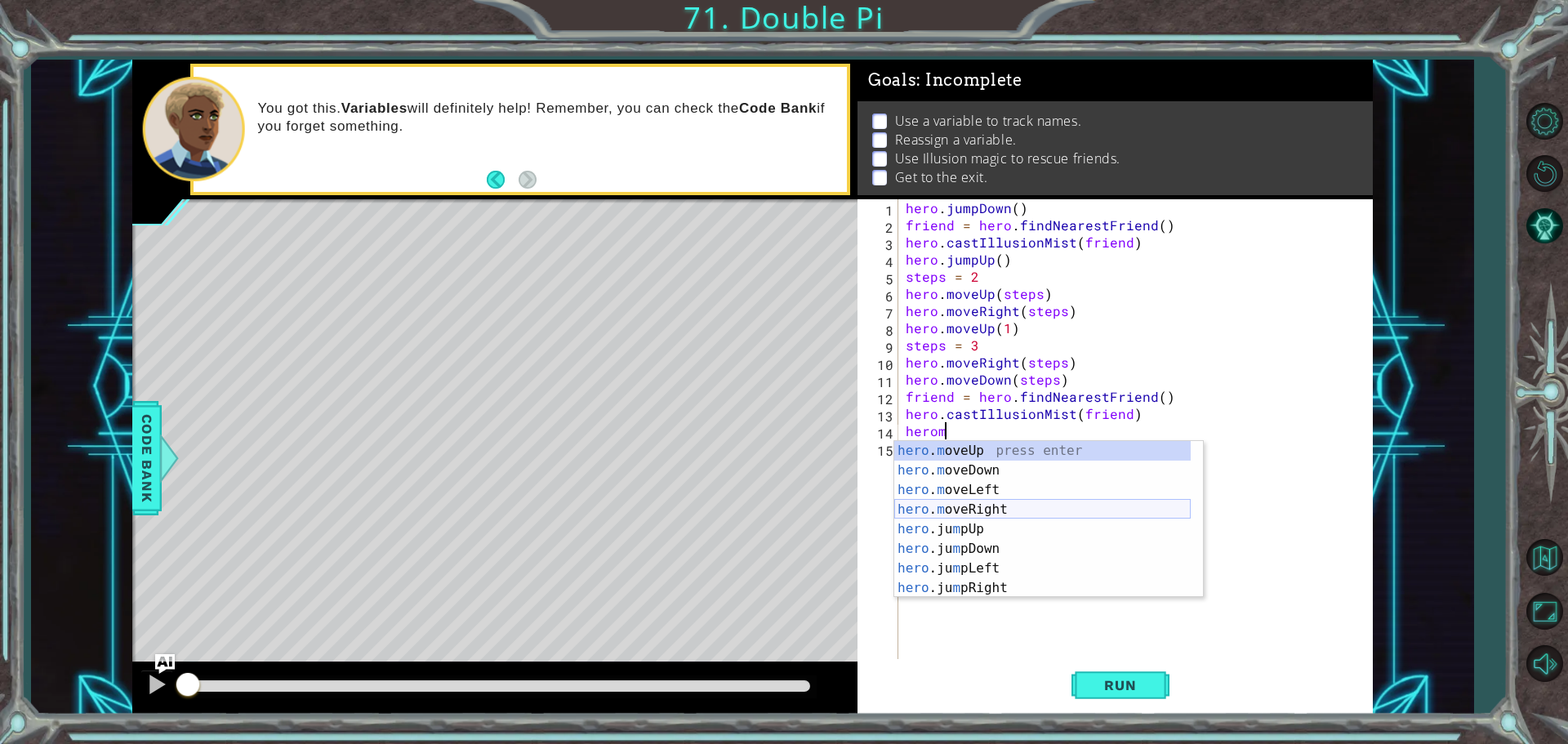
click at [1007, 510] on div "hero . m oveUp press enter hero . m oveDown press enter hero . m oveLeft press …" at bounding box center [1042, 539] width 296 height 196
type textarea "hero.moveRight(1)"
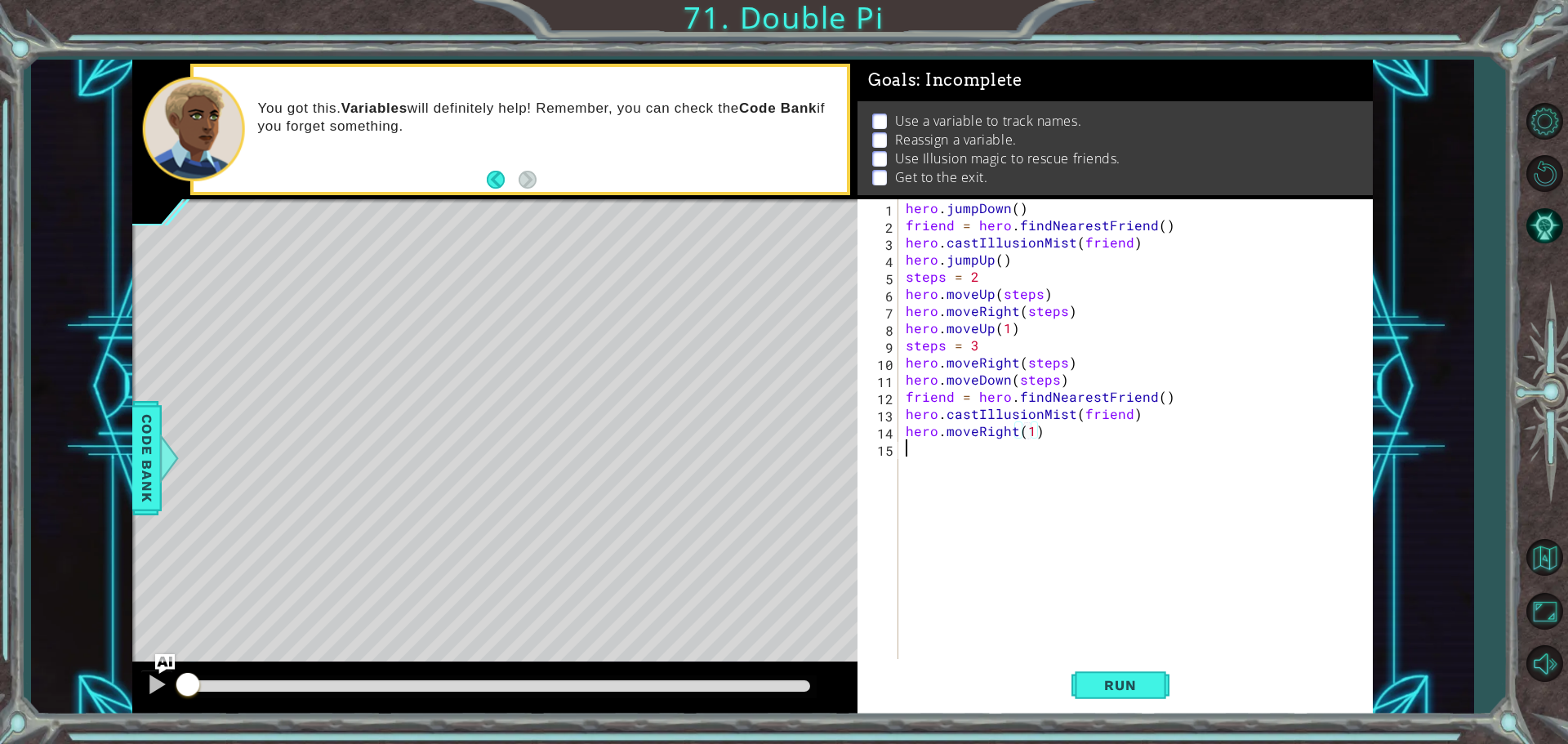
click at [903, 455] on div "hero . jumpDown ( ) friend = hero . findNearestFriend ( ) hero . castIllusionMi…" at bounding box center [1139, 448] width 474 height 497
click at [1128, 694] on button "Run" at bounding box center [1120, 684] width 98 height 51
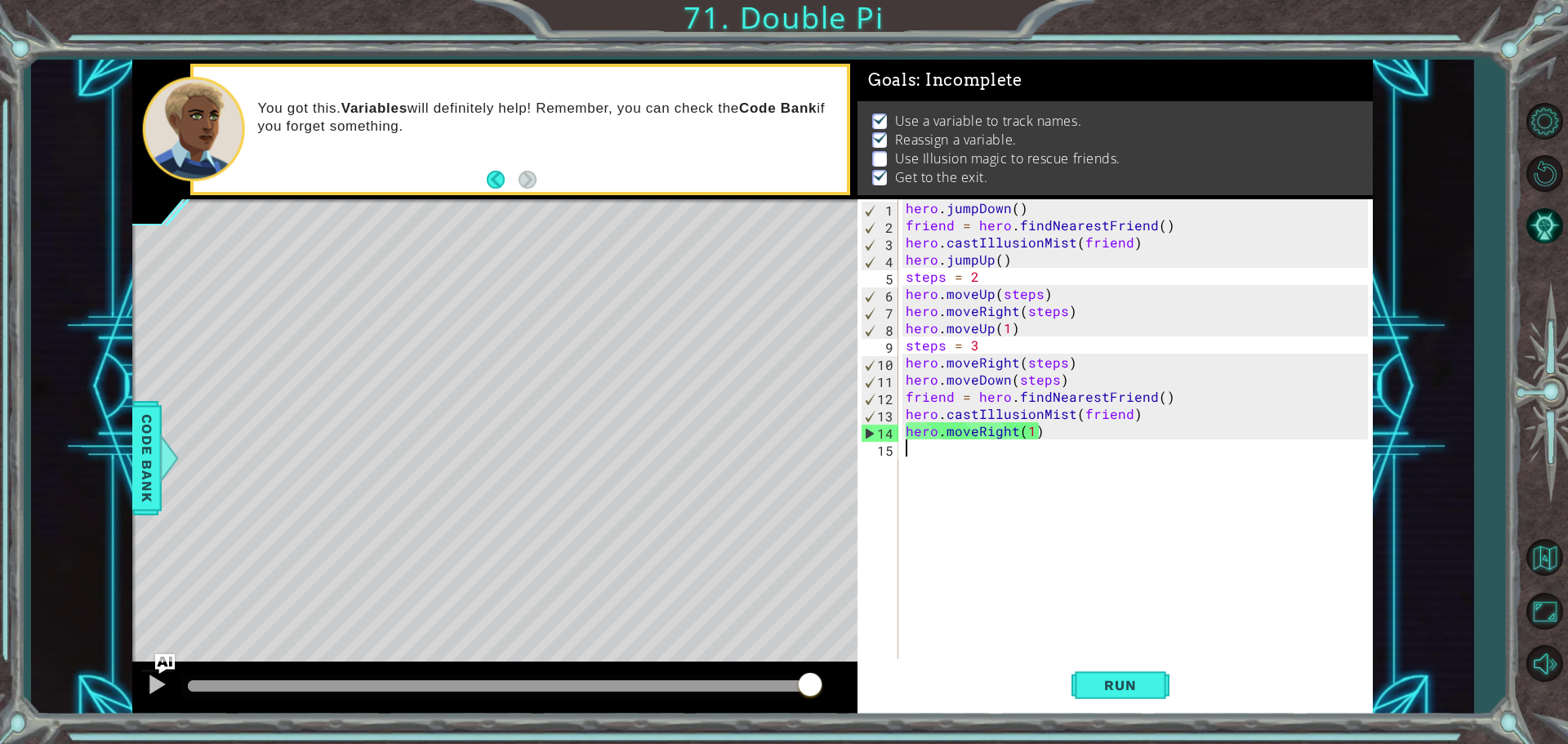
click at [1044, 199] on div "hero . jumpDown ( ) friend = hero . findNearestFriend ( ) hero . castIllusionMi…" at bounding box center [1139, 448] width 474 height 497
click at [1168, 222] on div "hero . jumpDown ( ) friend = hero . findNearestFriend ( ) hero . castIllusionMi…" at bounding box center [1139, 448] width 474 height 497
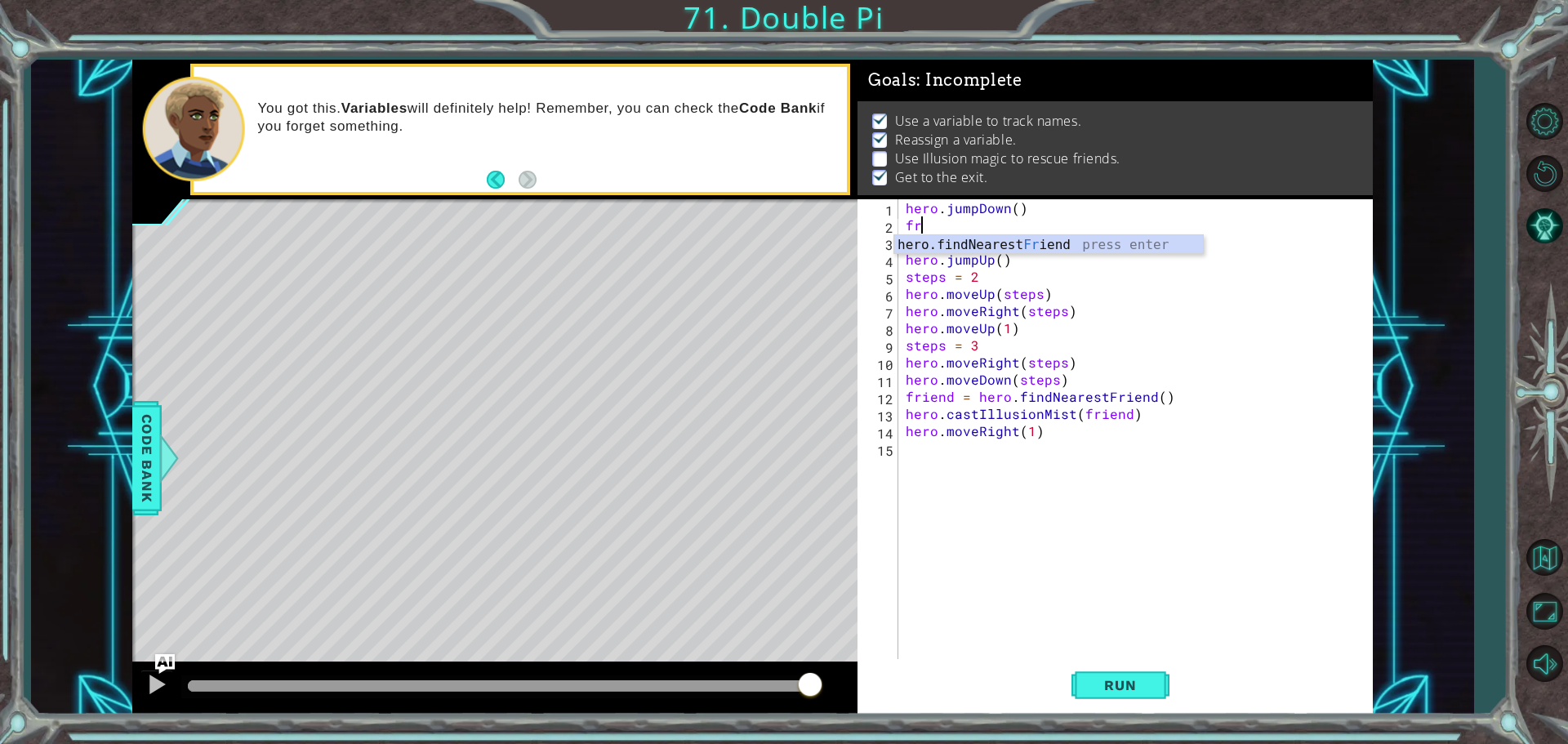
type textarea "f"
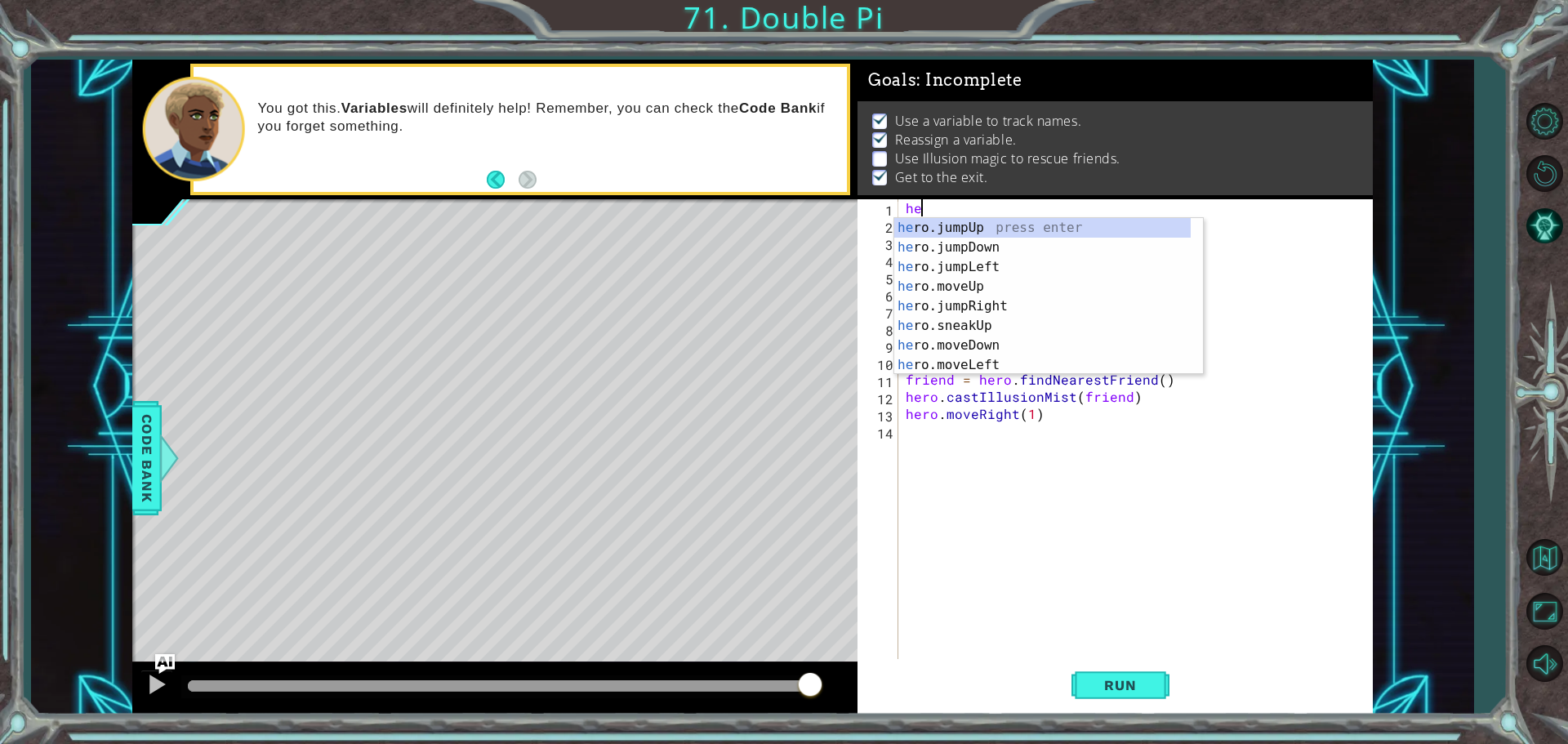
type textarea "h"
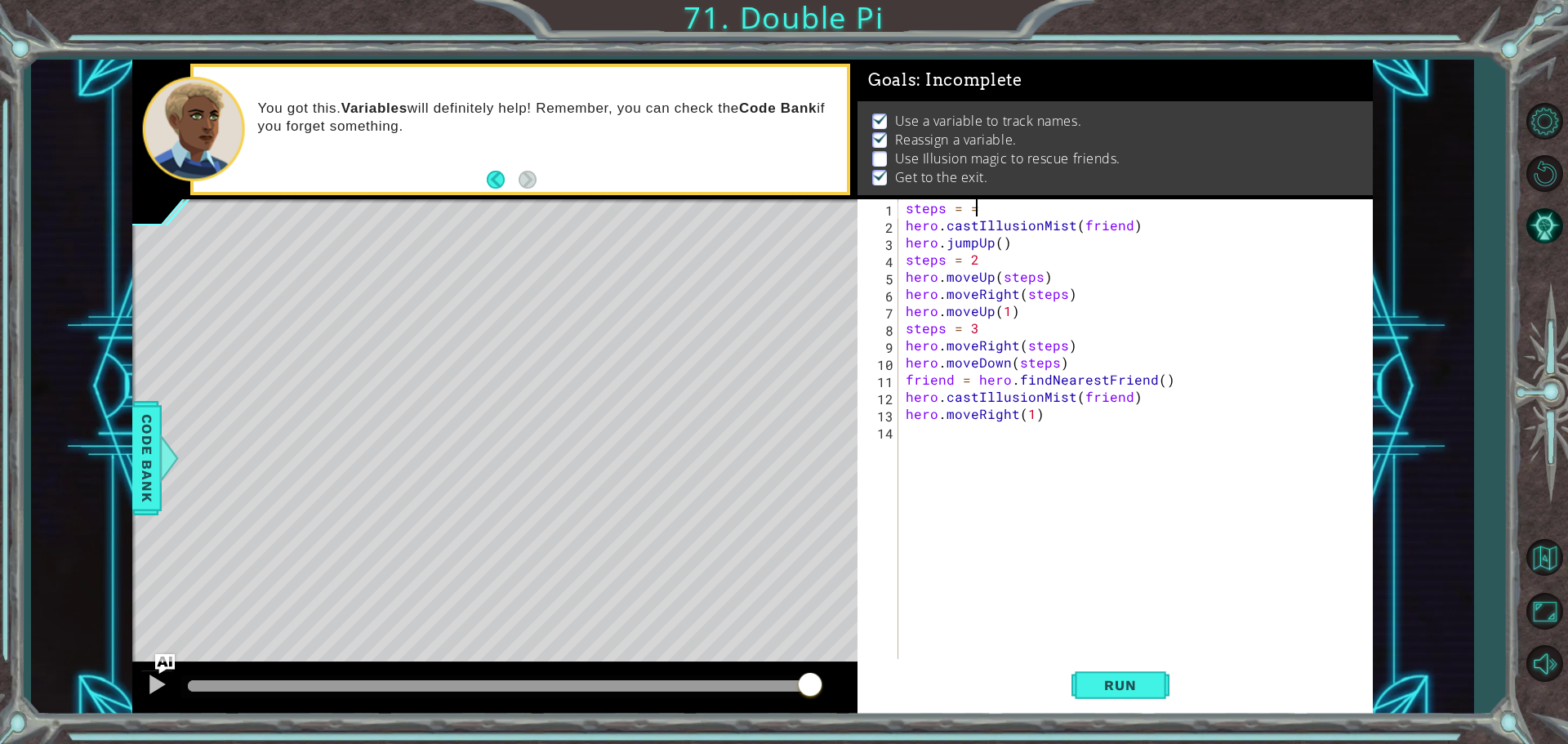
scroll to position [0, 4]
click at [988, 256] on div "steps = 2 hero . castIllusionMist ( friend ) hero . jumpUp ( ) steps = 2 hero .…" at bounding box center [1139, 448] width 474 height 497
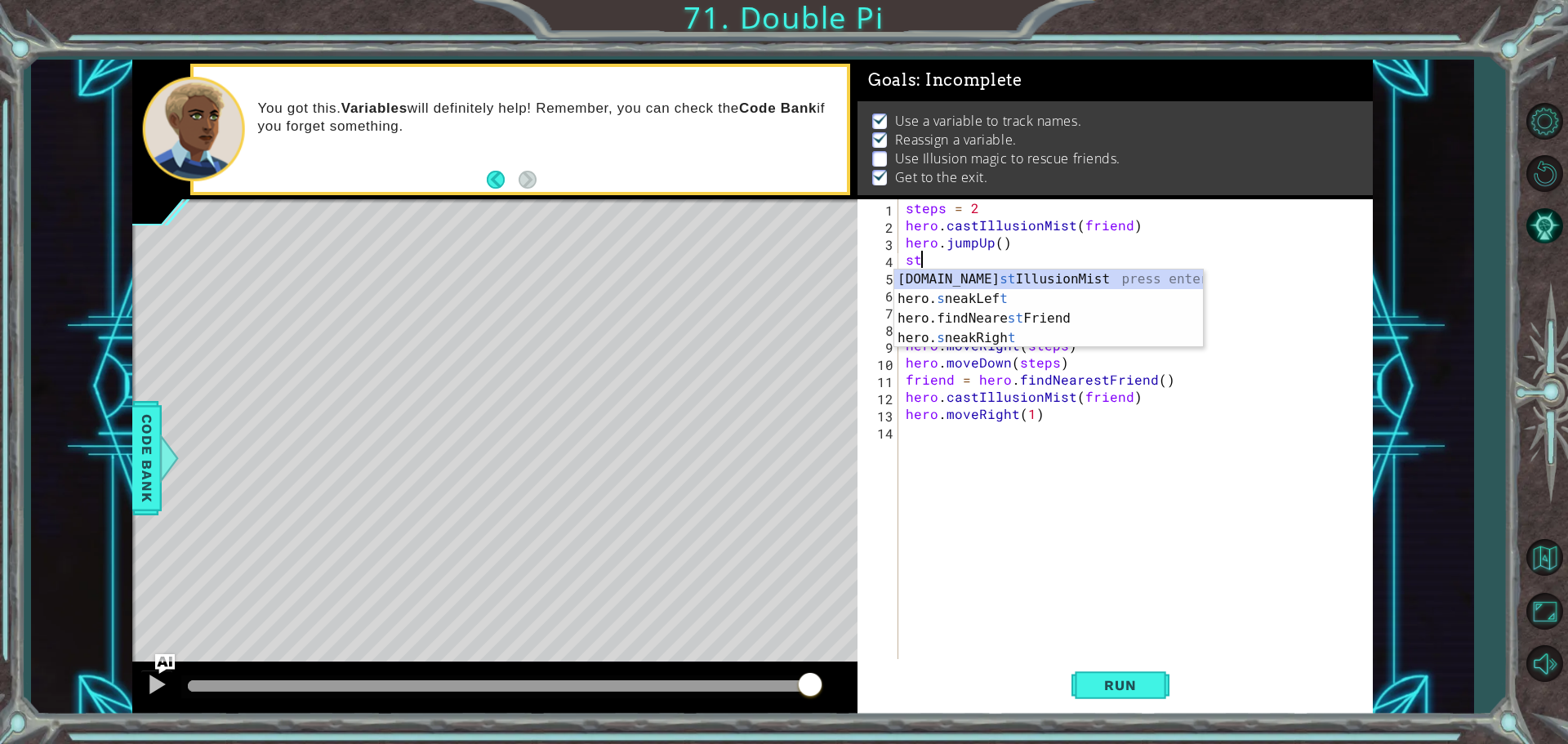
type textarea "s"
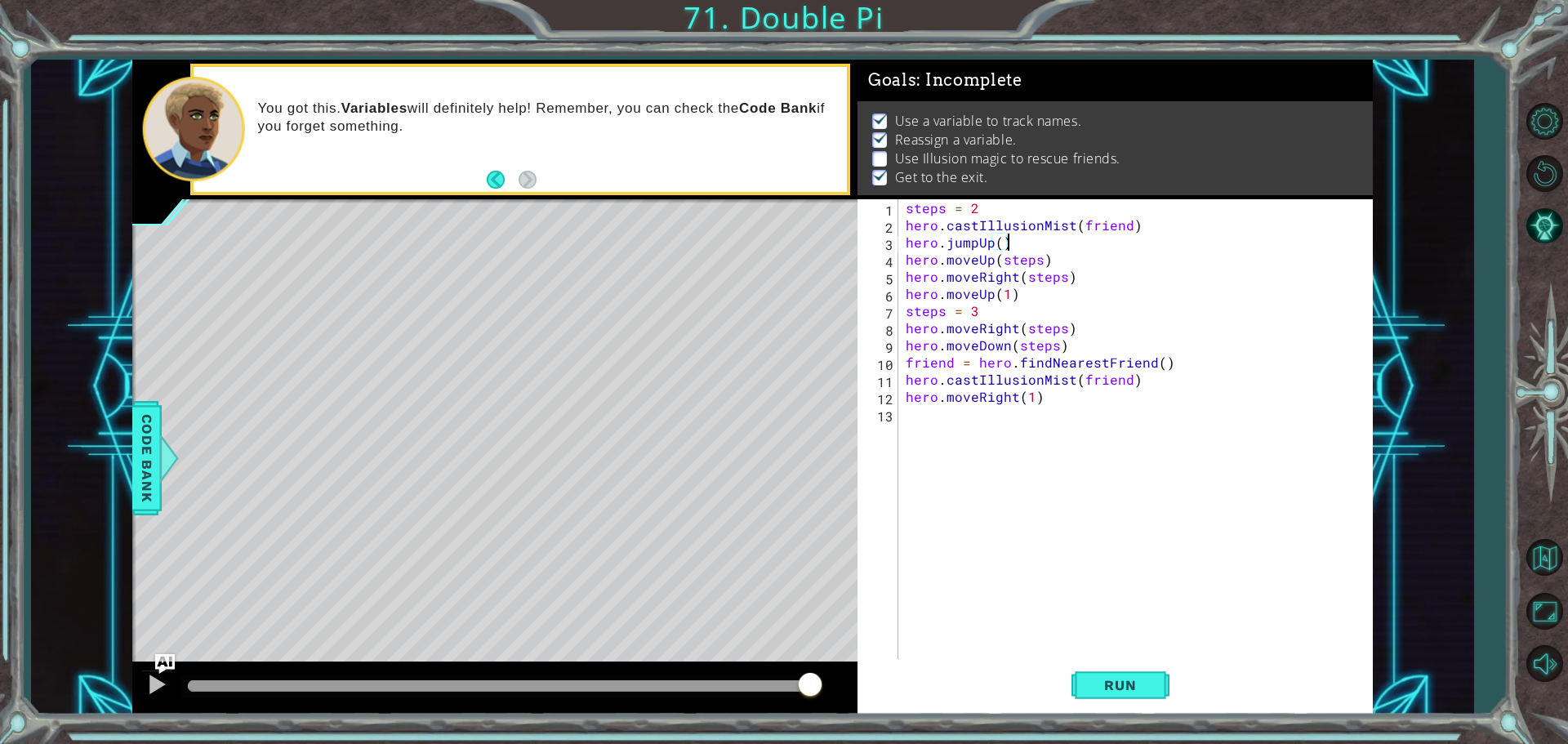
click at [987, 208] on div "steps = 2 hero . castIllusionMist ( friend ) hero . jumpUp ( ) hero . moveUp ( …" at bounding box center [1139, 448] width 474 height 497
type textarea "steps = 2"
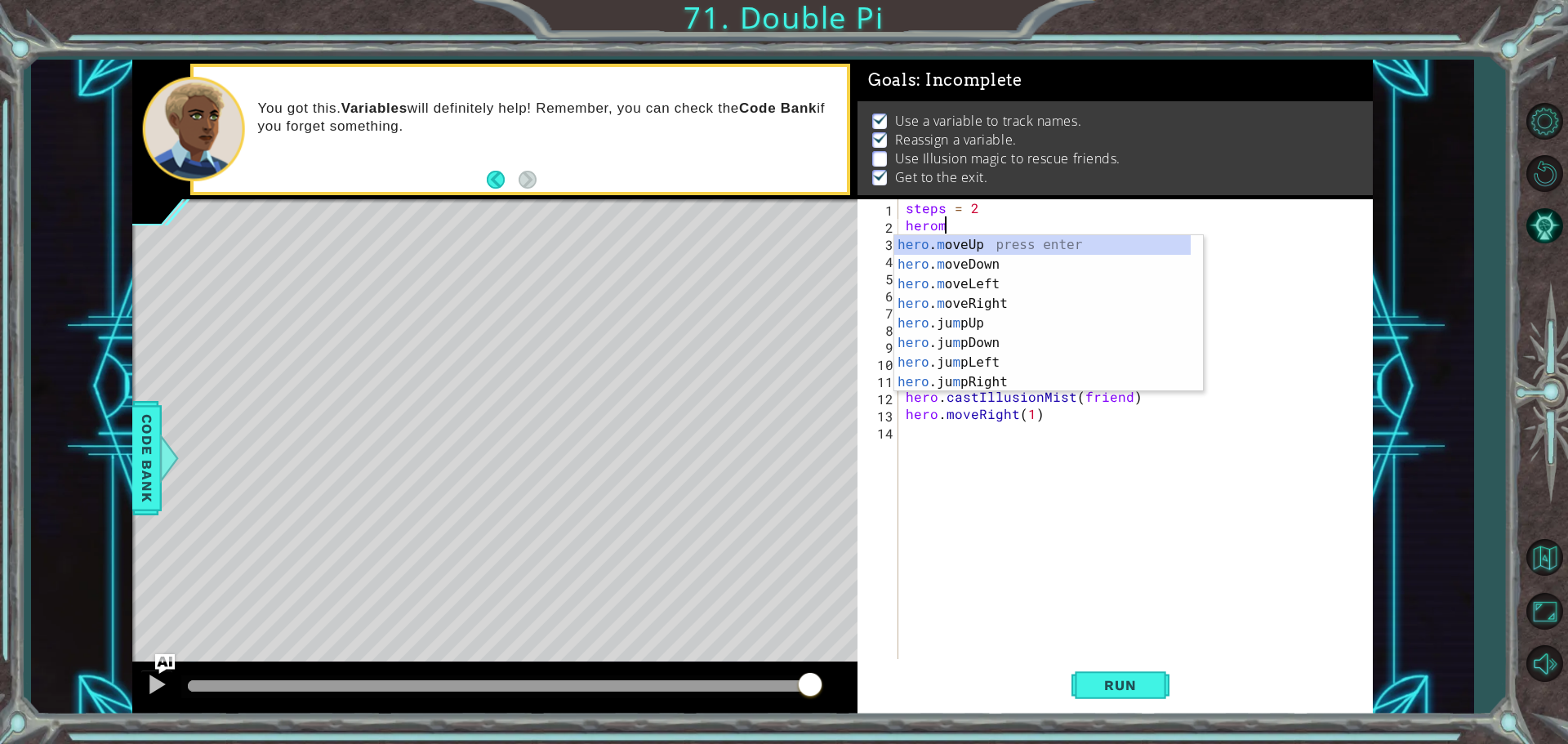
scroll to position [0, 2]
drag, startPoint x: 972, startPoint y: 240, endPoint x: 1130, endPoint y: 234, distance: 158.1
click at [975, 240] on div "hero . m oveUp press enter hero . m oveDown press enter hero . m oveLeft press …" at bounding box center [1042, 333] width 296 height 196
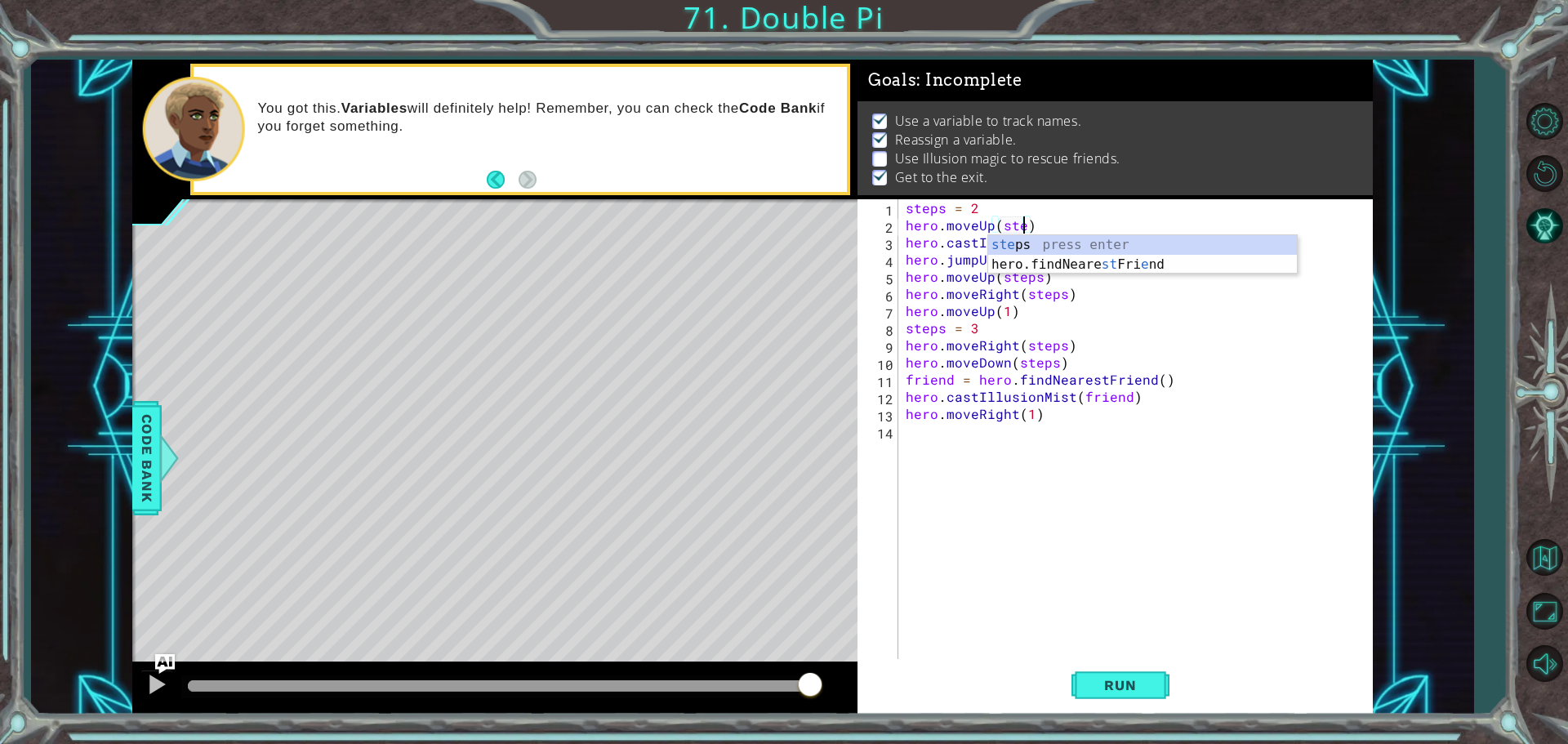
scroll to position [0, 7]
type textarea "hero.moveUp(steps)"
drag, startPoint x: 1133, startPoint y: 241, endPoint x: 1059, endPoint y: 250, distance: 74.5
click at [1130, 242] on div "steps press enter" at bounding box center [1143, 264] width 309 height 59
click at [1060, 226] on div "steps = 2 hero . moveUp ( steps ) hero . castIllusionMist ( friend ) hero . jum…" at bounding box center [1139, 448] width 474 height 497
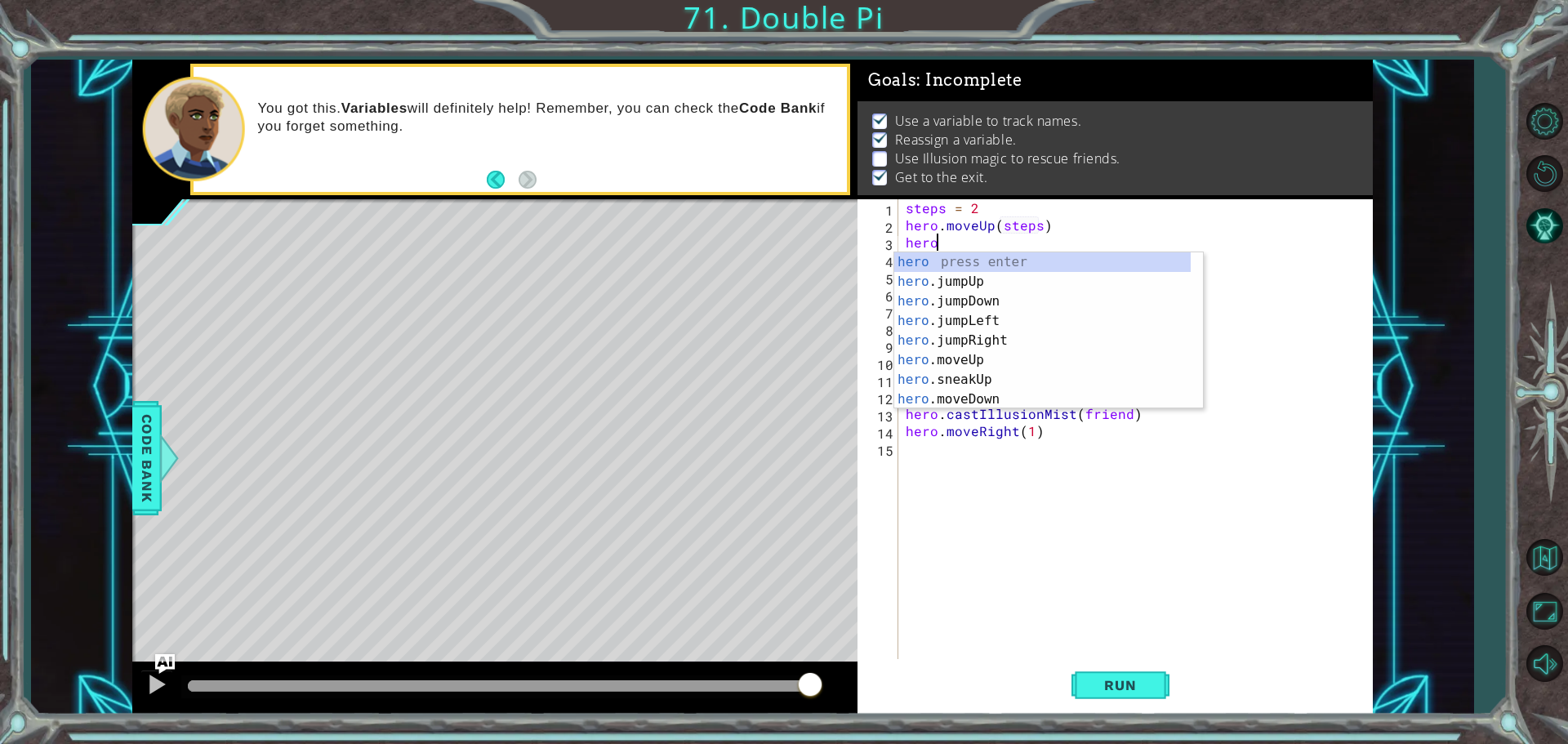
scroll to position [0, 2]
click at [980, 319] on div "hero . m oveUp press enter hero . m oveDown press enter hero . m oveLeft press …" at bounding box center [1042, 350] width 296 height 196
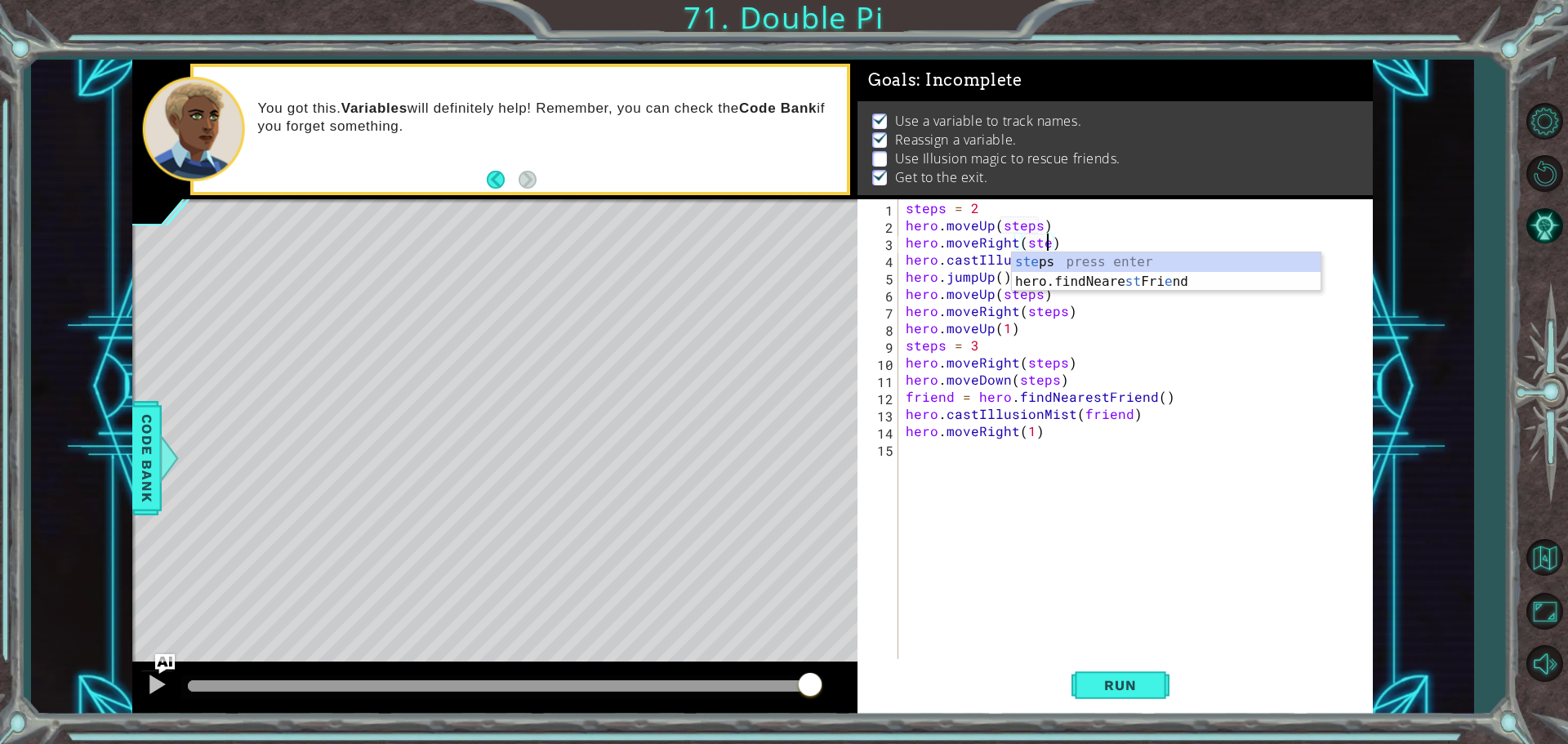
type textarea "hero.moveRight(steps)"
click at [1083, 235] on div "steps = 2 hero . moveUp ( steps ) hero . moveRight ( steps ) hero . castIllusio…" at bounding box center [1139, 448] width 474 height 497
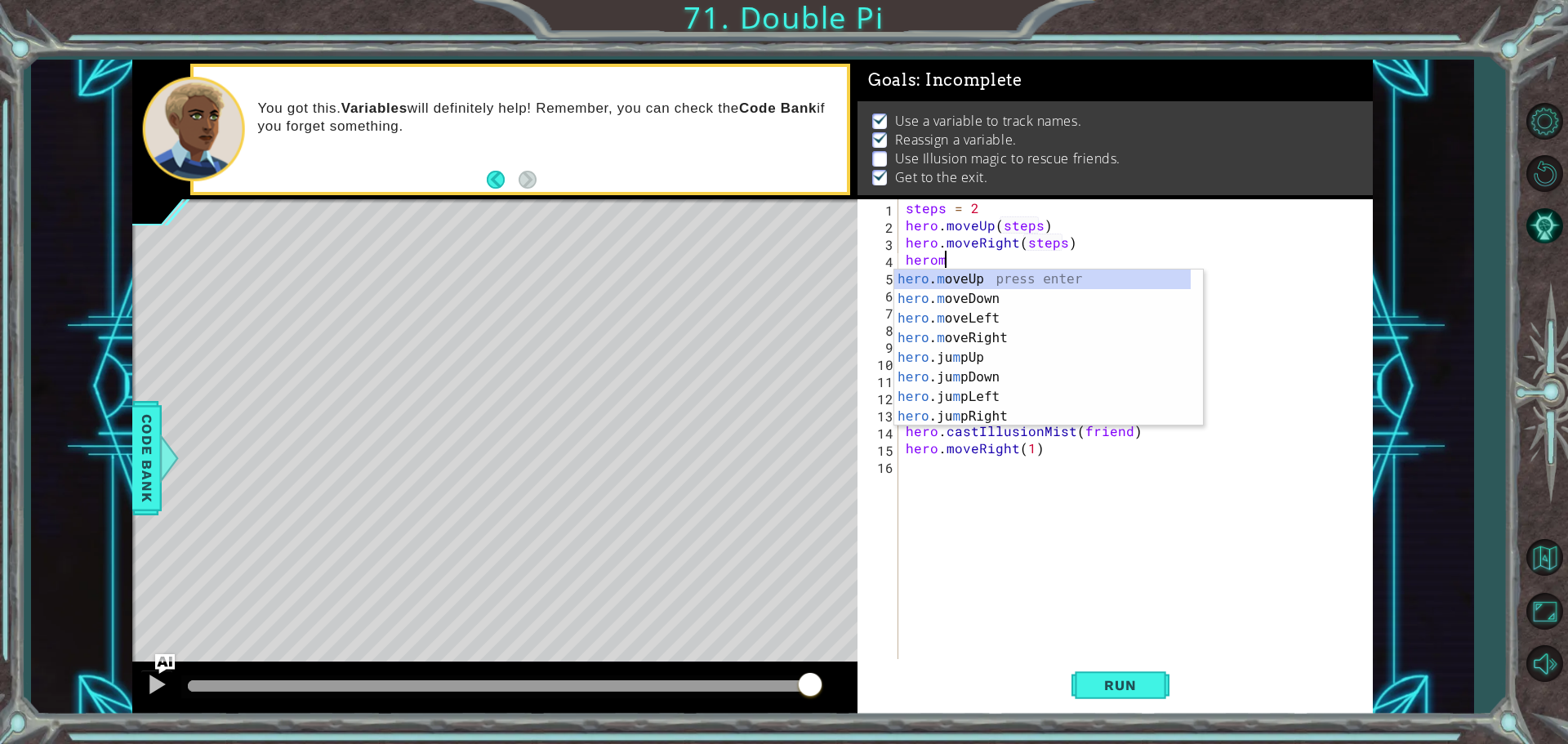
scroll to position [0, 2]
click at [975, 299] on div "hero . m oveUp press enter hero . m oveDown press enter hero . m oveLeft press …" at bounding box center [1042, 367] width 296 height 196
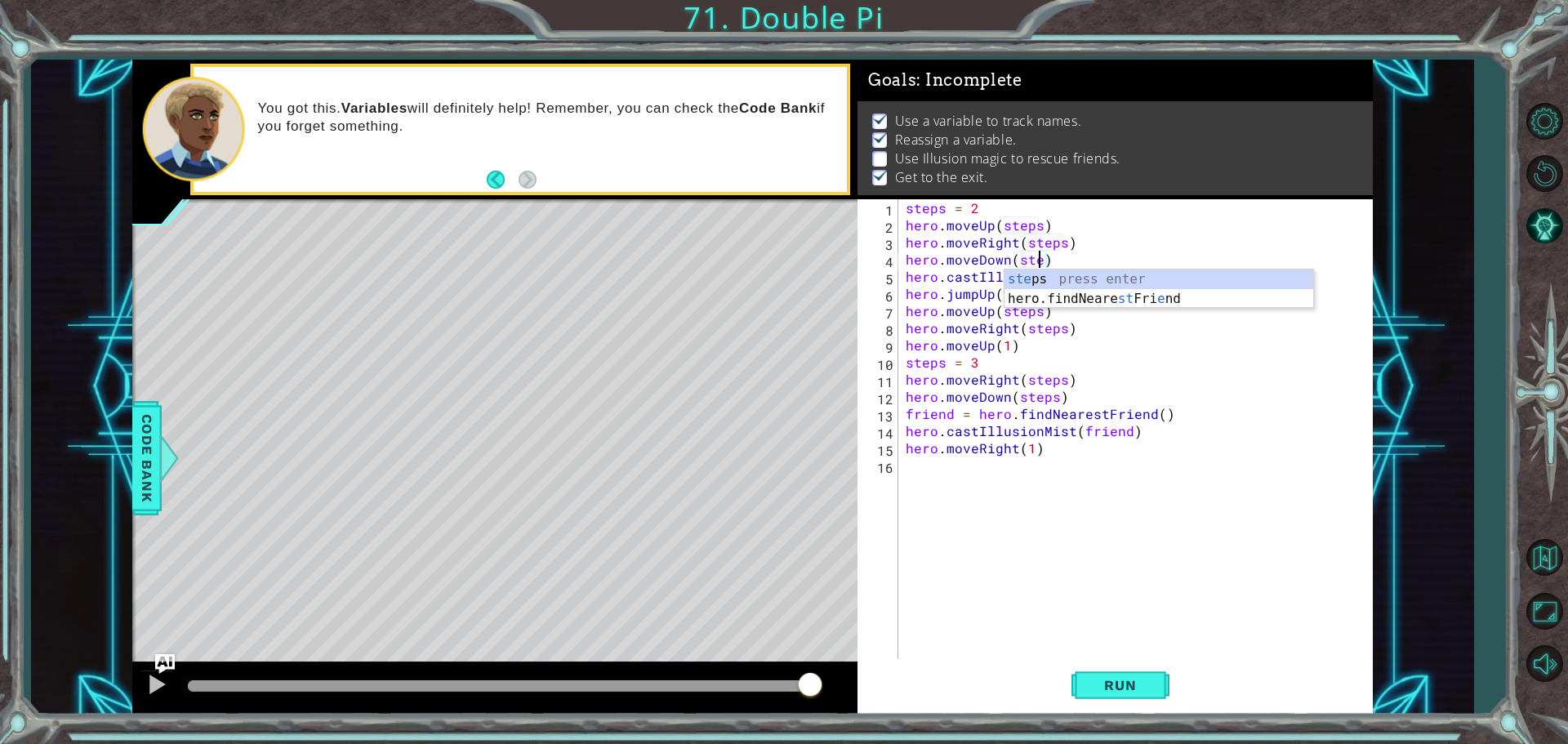
scroll to position [0, 9]
click at [1081, 257] on div "steps = 2 hero . moveUp ( steps ) hero . moveRight ( steps ) hero . moveDown ( …" at bounding box center [1139, 448] width 474 height 497
click at [1007, 295] on div "steps = 2 hero . moveUp ( steps ) hero . moveRight ( steps ) hero . moveDown ( …" at bounding box center [1139, 448] width 474 height 497
click at [1020, 347] on div "steps = 2 hero . moveUp ( steps ) hero . moveRight ( steps ) hero . moveDown ( …" at bounding box center [1139, 448] width 474 height 497
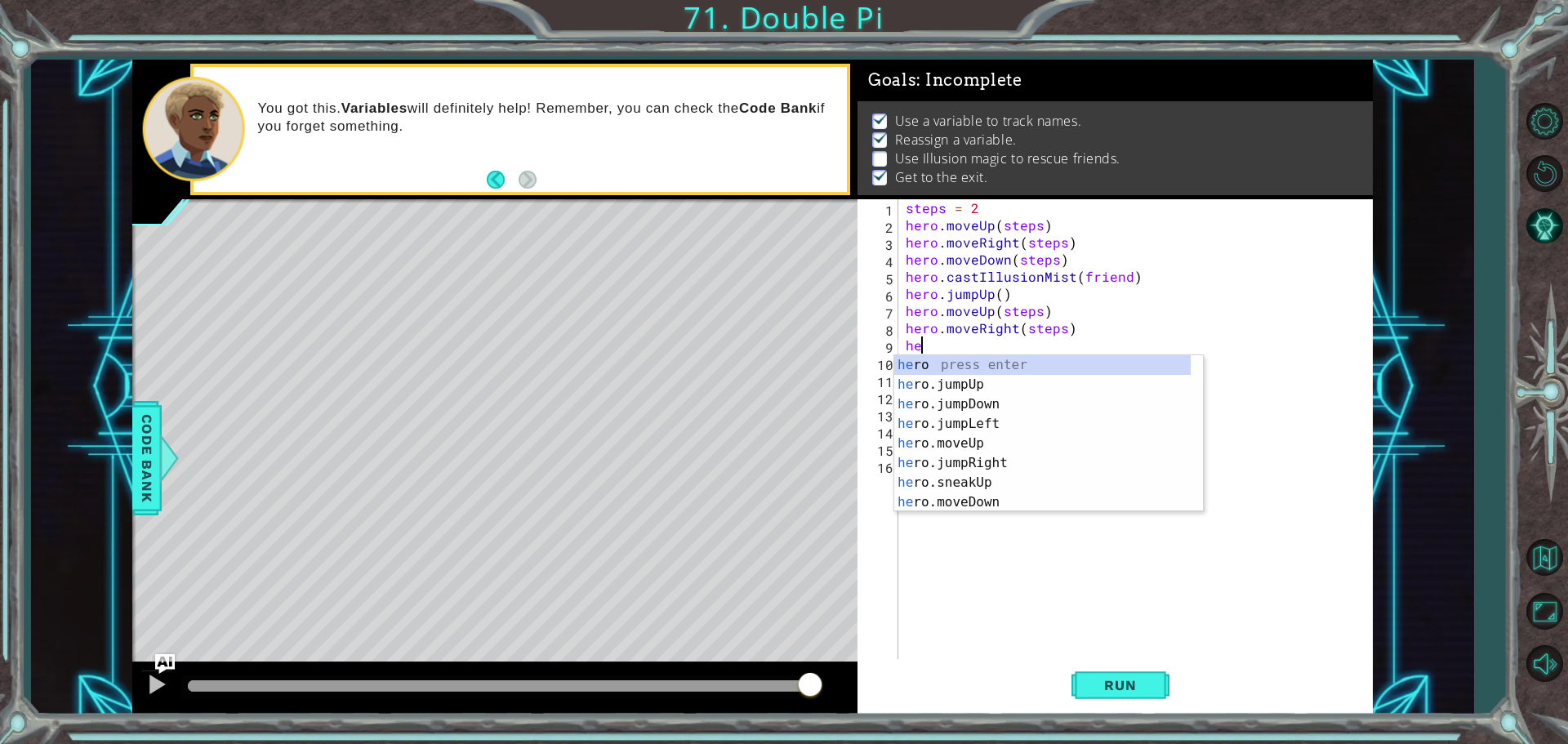
scroll to position [0, 0]
type textarea "h"
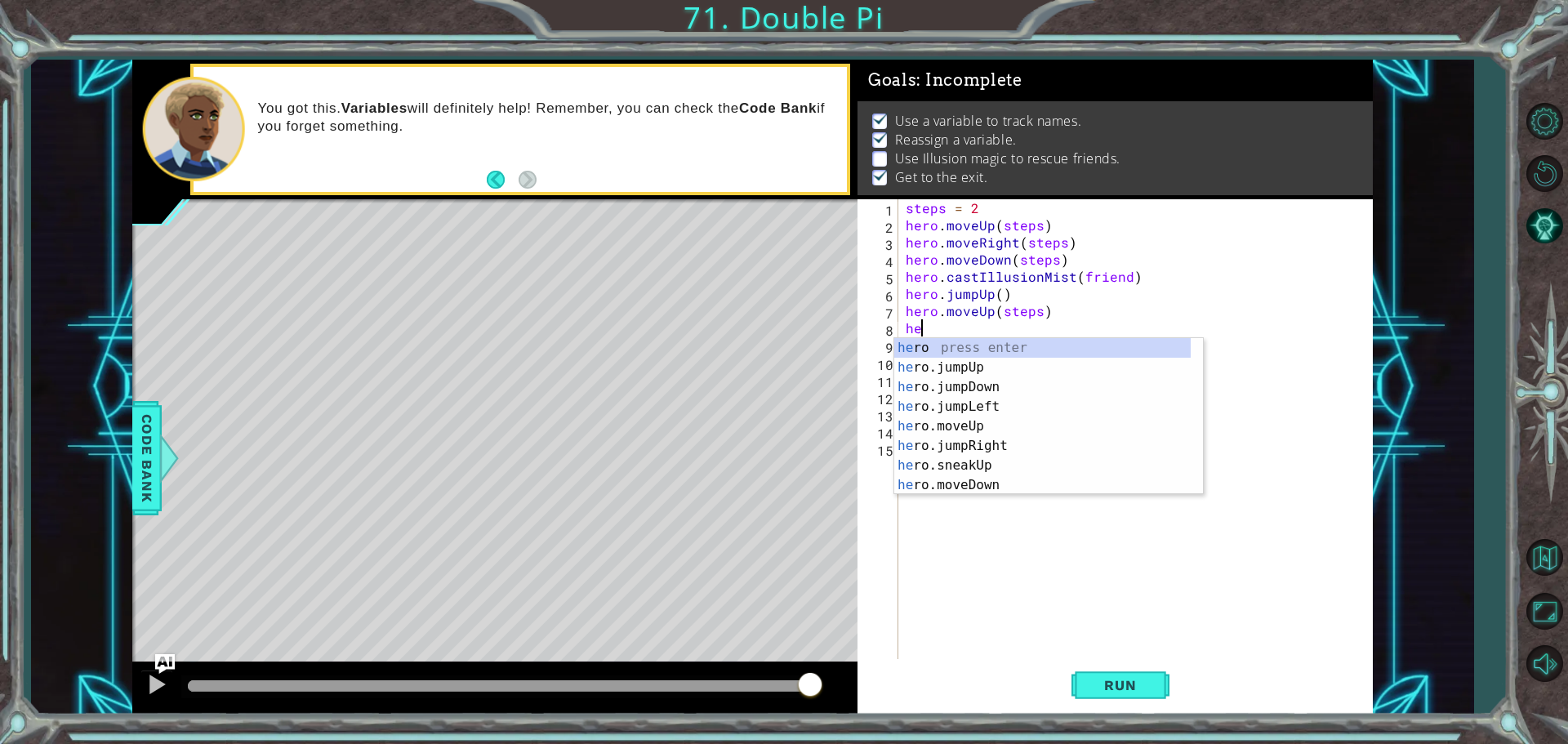
type textarea "h"
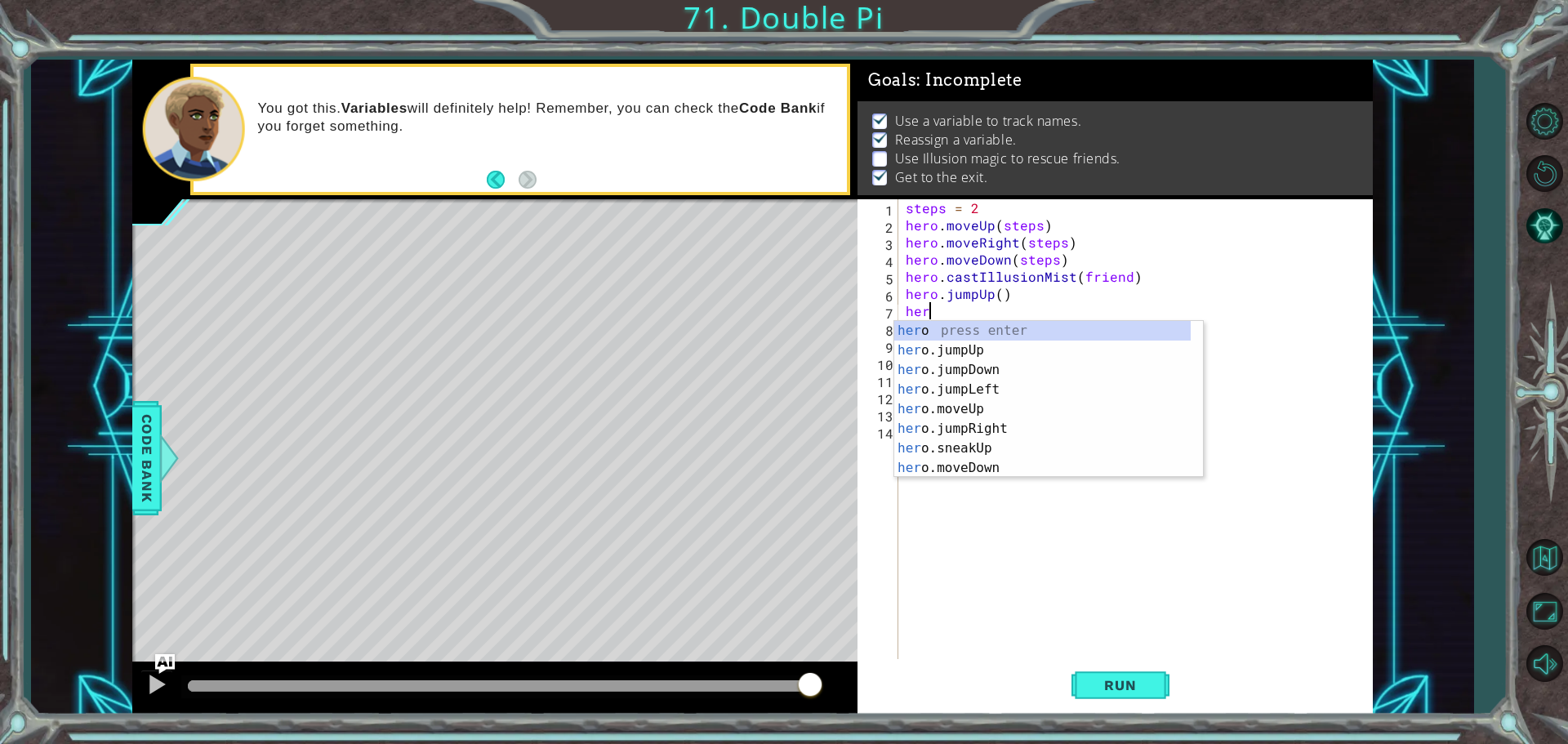
type textarea "h"
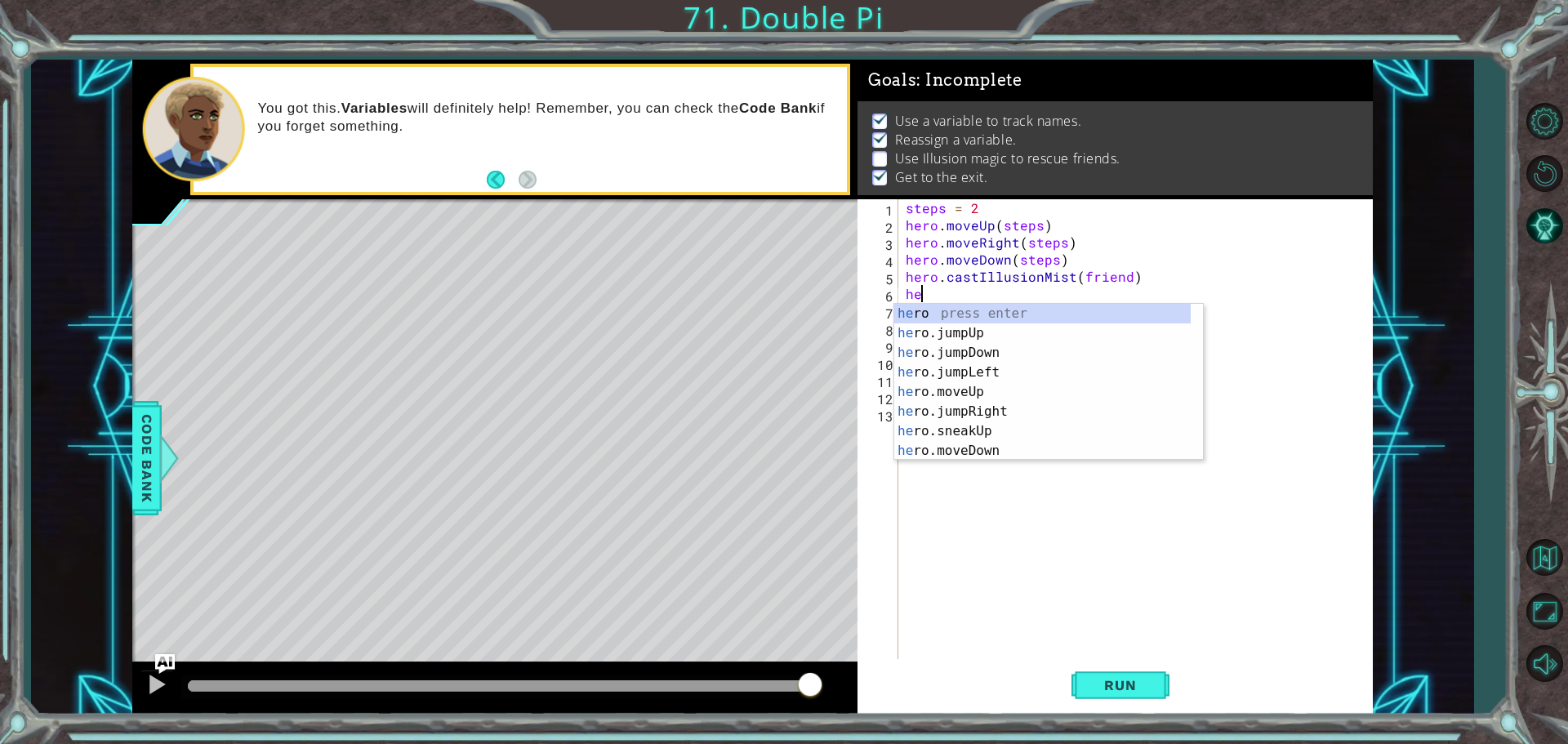
type textarea "h"
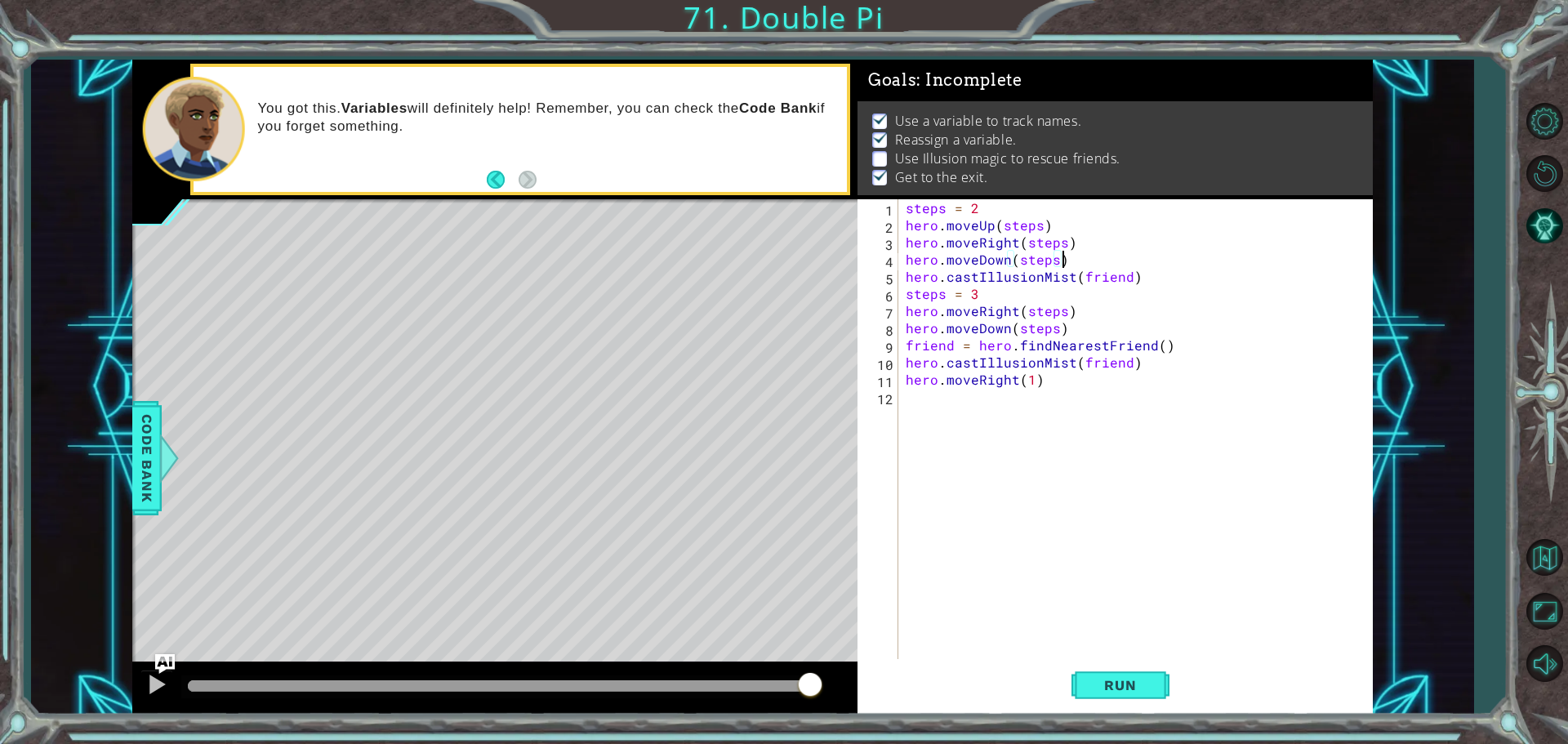
click at [1061, 259] on div "steps = 2 hero . moveUp ( steps ) hero . moveRight ( steps ) hero . moveDown ( …" at bounding box center [1139, 448] width 474 height 497
type textarea "hero.moveDown(steps)"
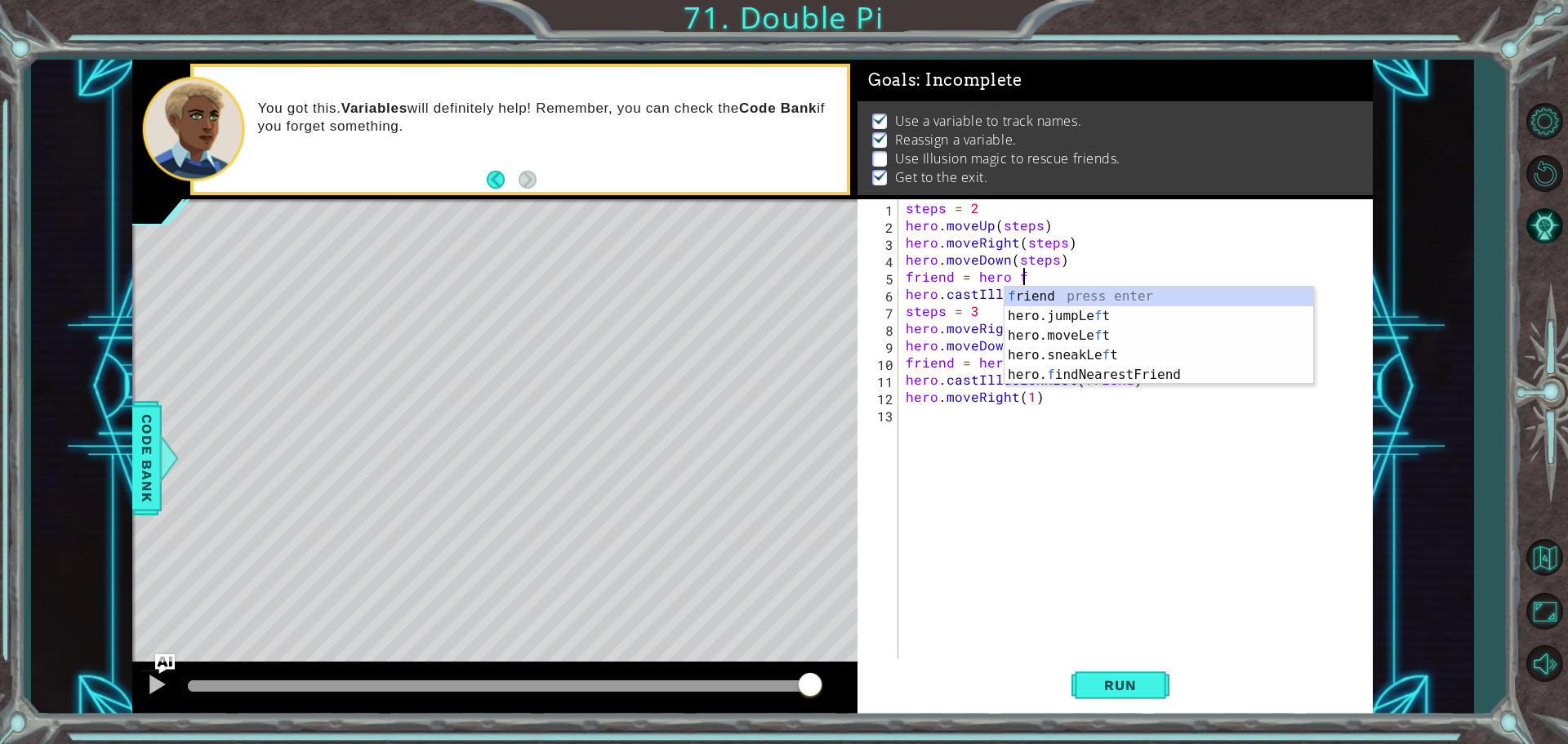
scroll to position [0, 6]
type textarea "friend = hero fi"
click at [1112, 311] on div "f r i end press enter hero. fi ndNearestFriend press enter" at bounding box center [1159, 325] width 309 height 78
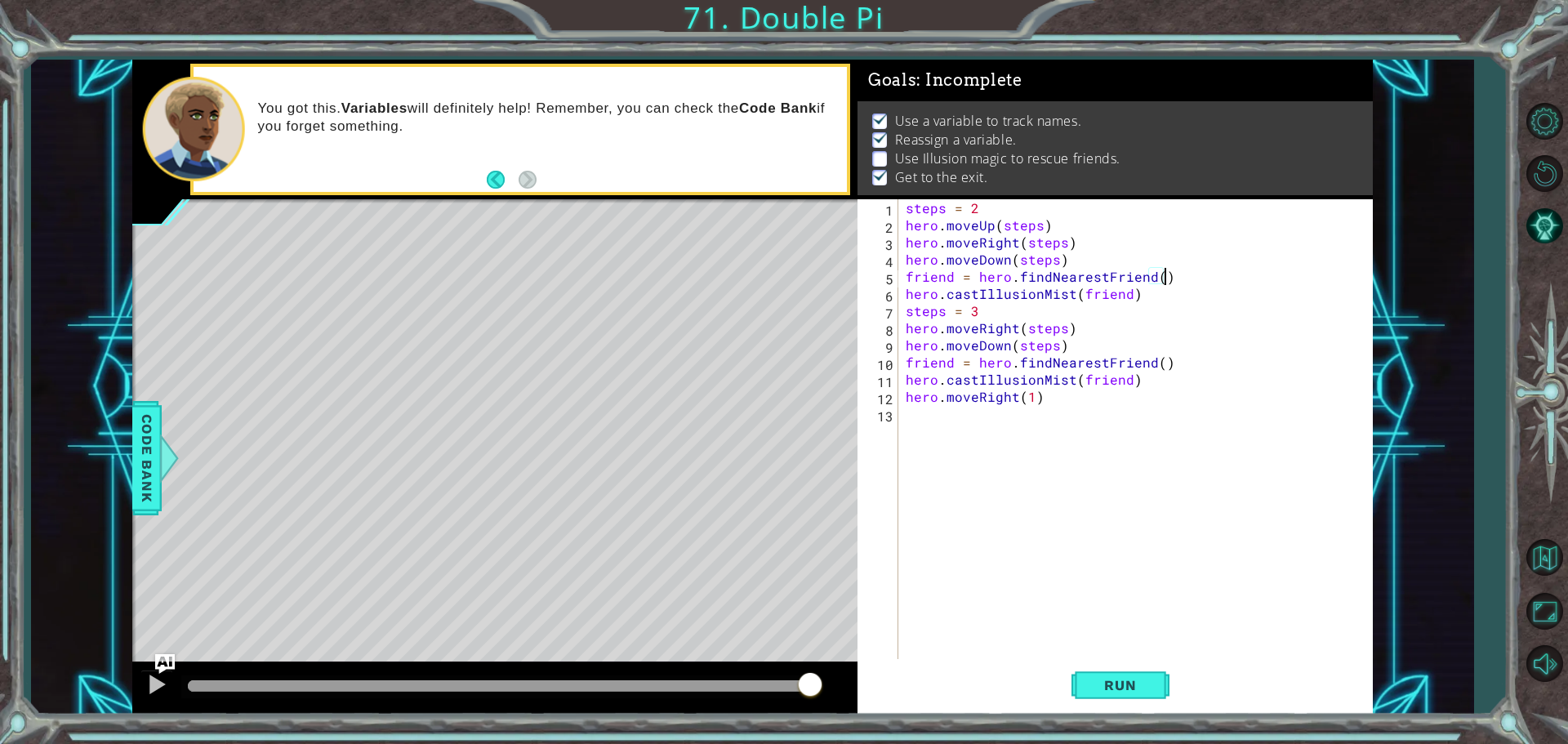
click at [1069, 327] on div "steps = 2 hero . moveUp ( steps ) hero . moveRight ( steps ) hero . moveDown ( …" at bounding box center [1139, 448] width 474 height 497
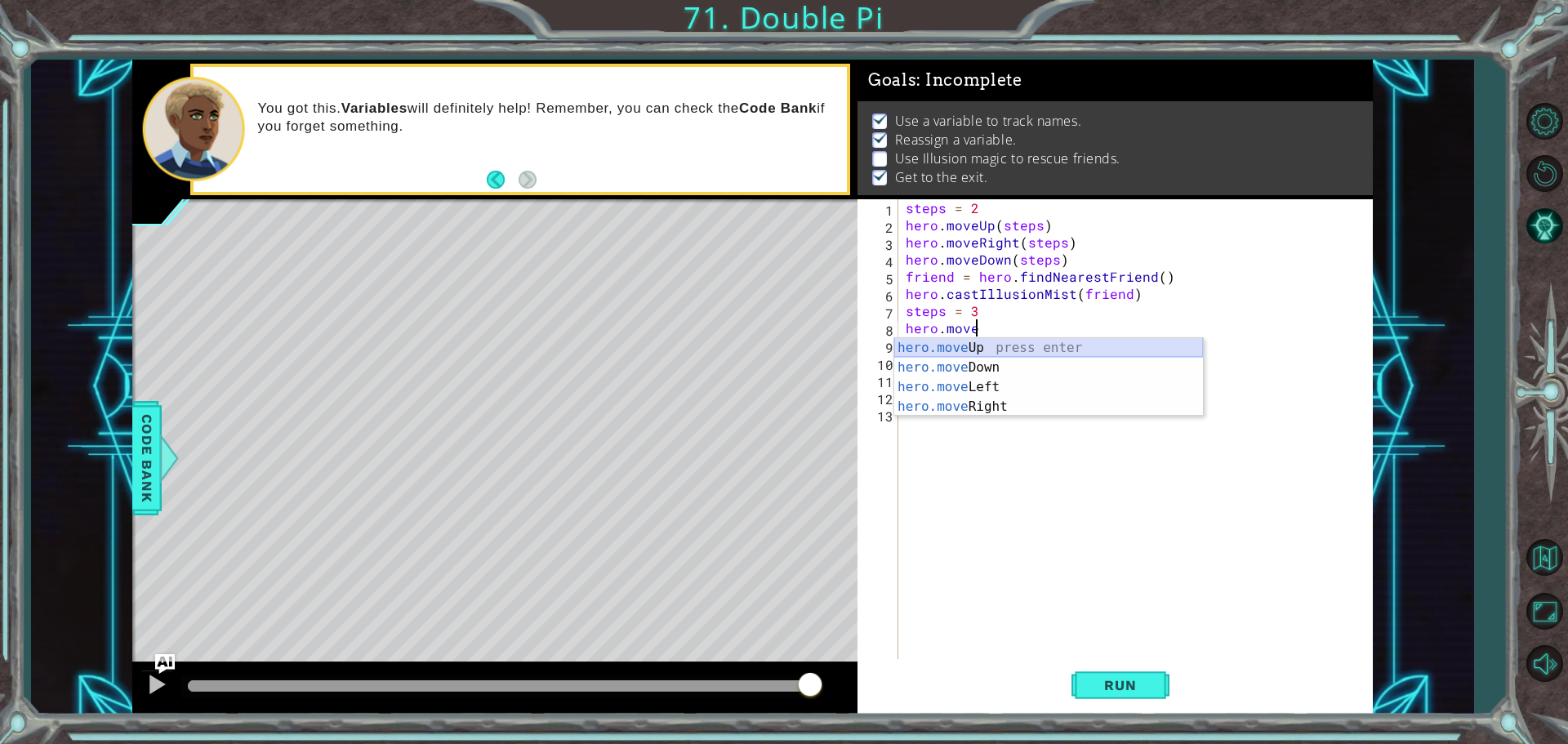
click at [975, 350] on div "hero.move Up press enter hero.move Down press enter hero.move Left press enter …" at bounding box center [1048, 396] width 309 height 118
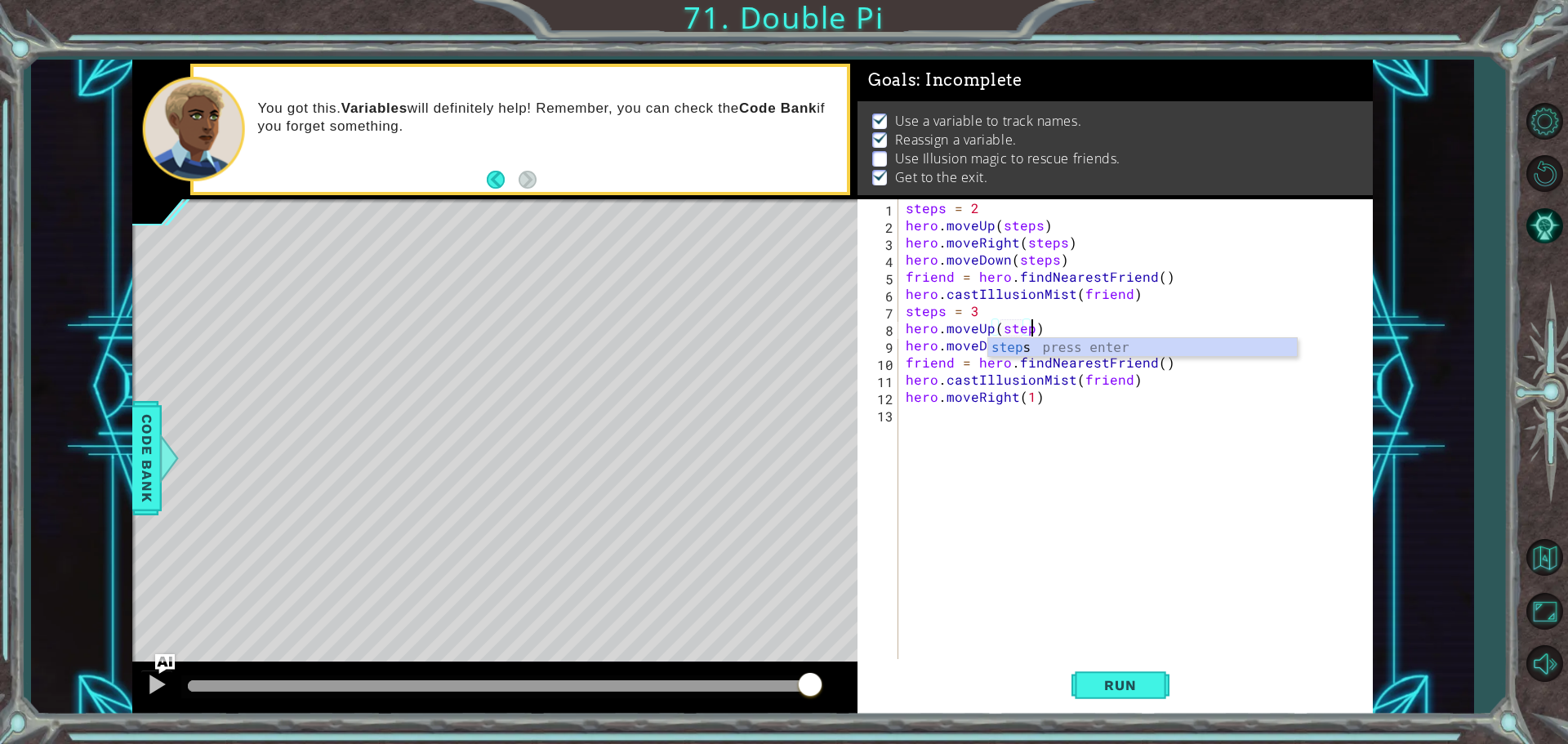
scroll to position [0, 7]
click at [1112, 316] on div "steps = 2 hero . moveUp ( steps ) hero . moveRight ( steps ) hero . moveDown ( …" at bounding box center [1139, 448] width 474 height 497
click at [1070, 346] on div "steps = 2 hero . moveUp ( steps ) hero . moveRight ( steps ) hero . moveDown ( …" at bounding box center [1139, 448] width 474 height 497
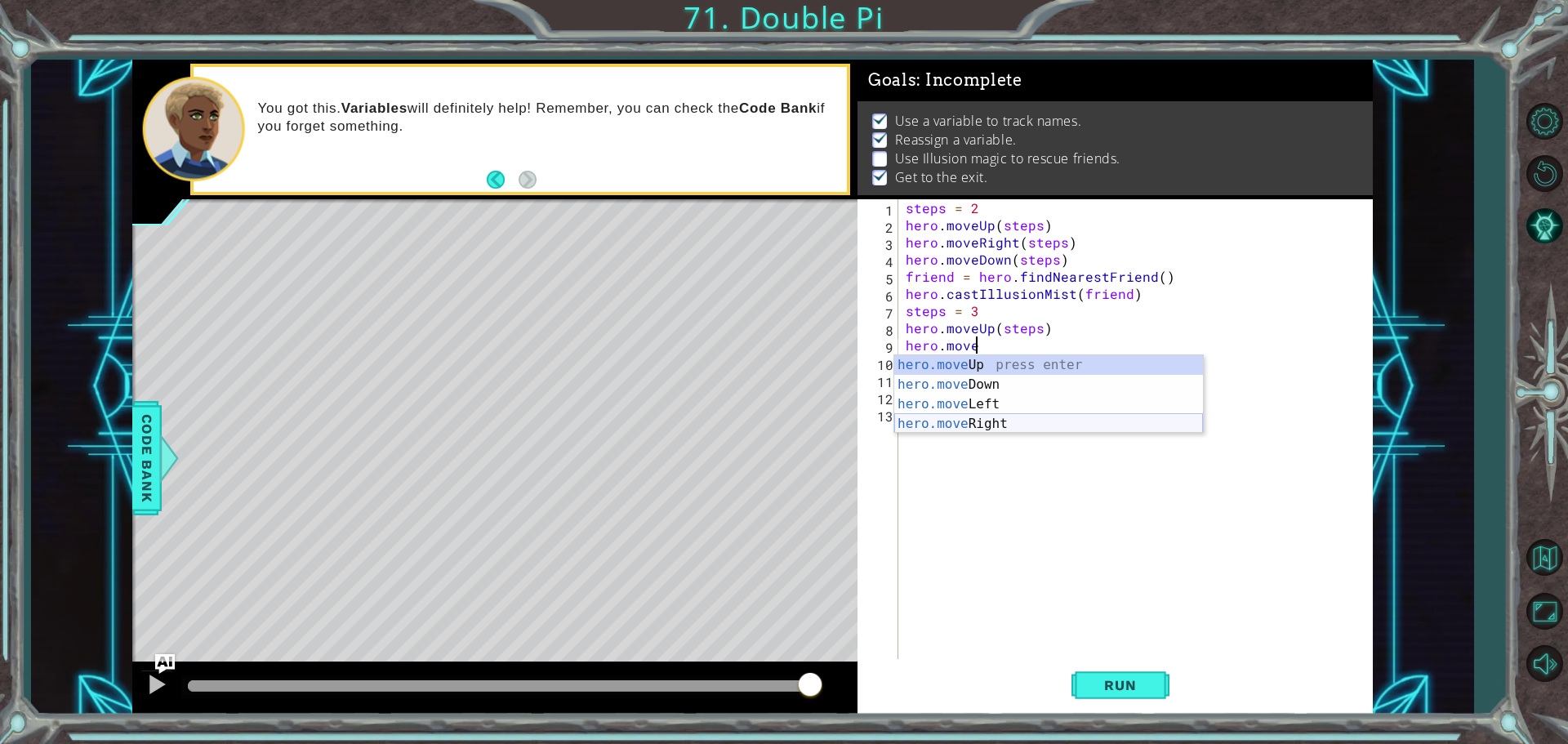
click at [1026, 418] on div "hero.move Up press enter hero.move Down press enter hero.move Left press enter …" at bounding box center [1048, 413] width 309 height 118
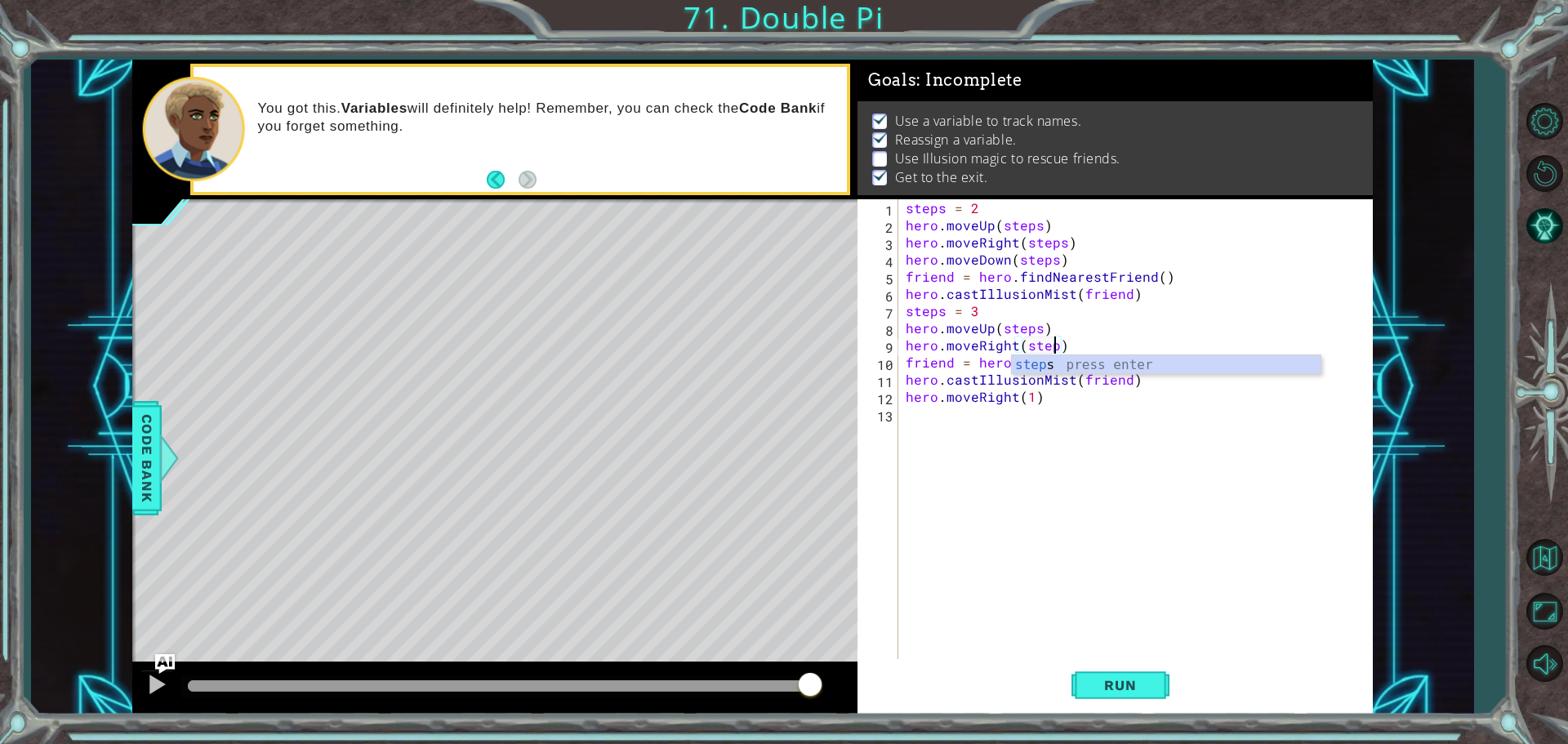
scroll to position [0, 9]
click at [1139, 326] on div "steps = 2 hero . moveUp ( steps ) hero . moveRight ( steps ) hero . moveDown ( …" at bounding box center [1139, 448] width 474 height 497
click at [1072, 344] on div "steps = 2 hero . moveUp ( steps ) hero . moveRight ( steps ) hero . moveDown ( …" at bounding box center [1139, 448] width 474 height 497
type textarea "hero.moveRight(steps)"
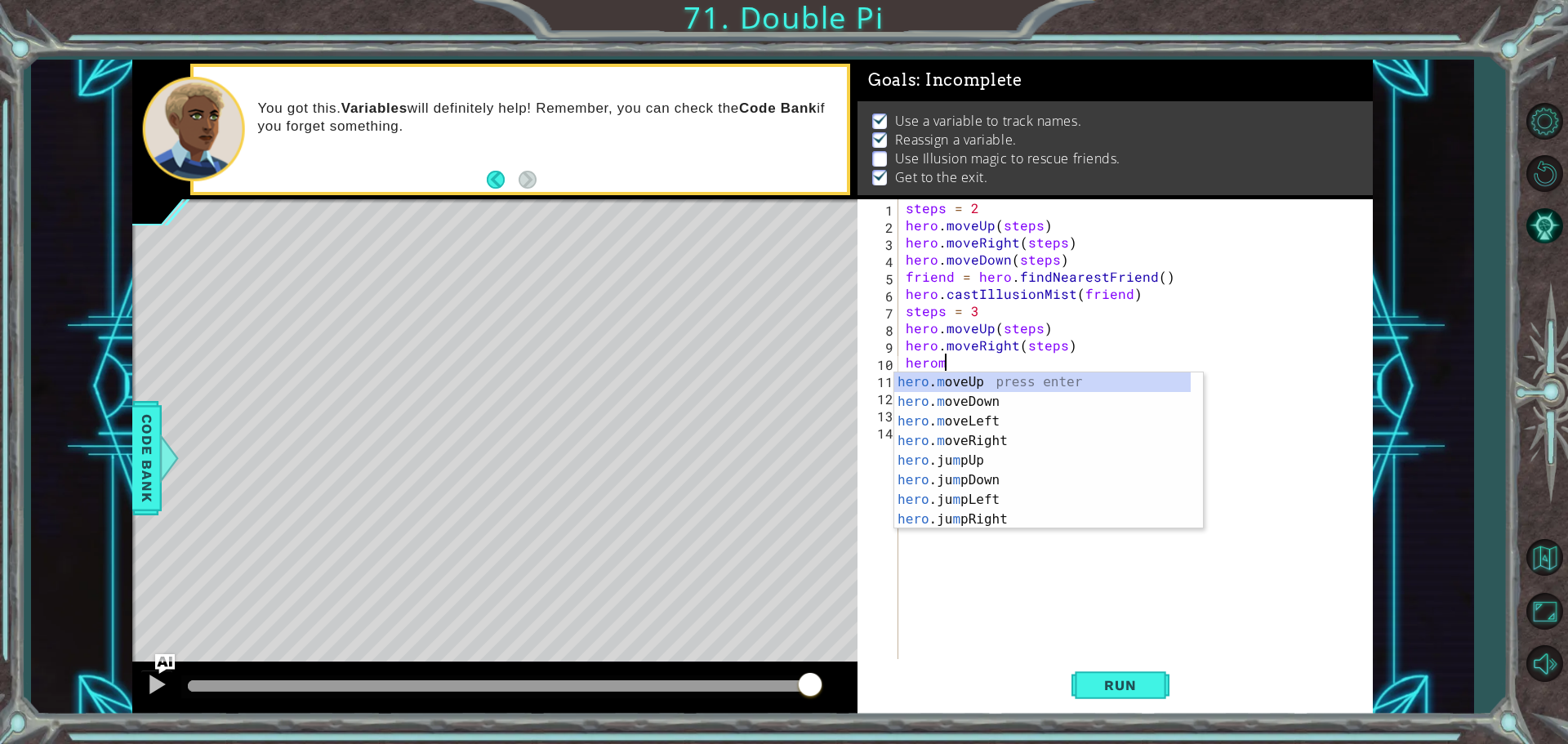
scroll to position [0, 2]
drag, startPoint x: 994, startPoint y: 403, endPoint x: 1123, endPoint y: 407, distance: 129.1
click at [997, 403] on div "hero . m oveUp press enter hero . m oveDown press enter hero . m oveLeft press …" at bounding box center [1042, 470] width 296 height 196
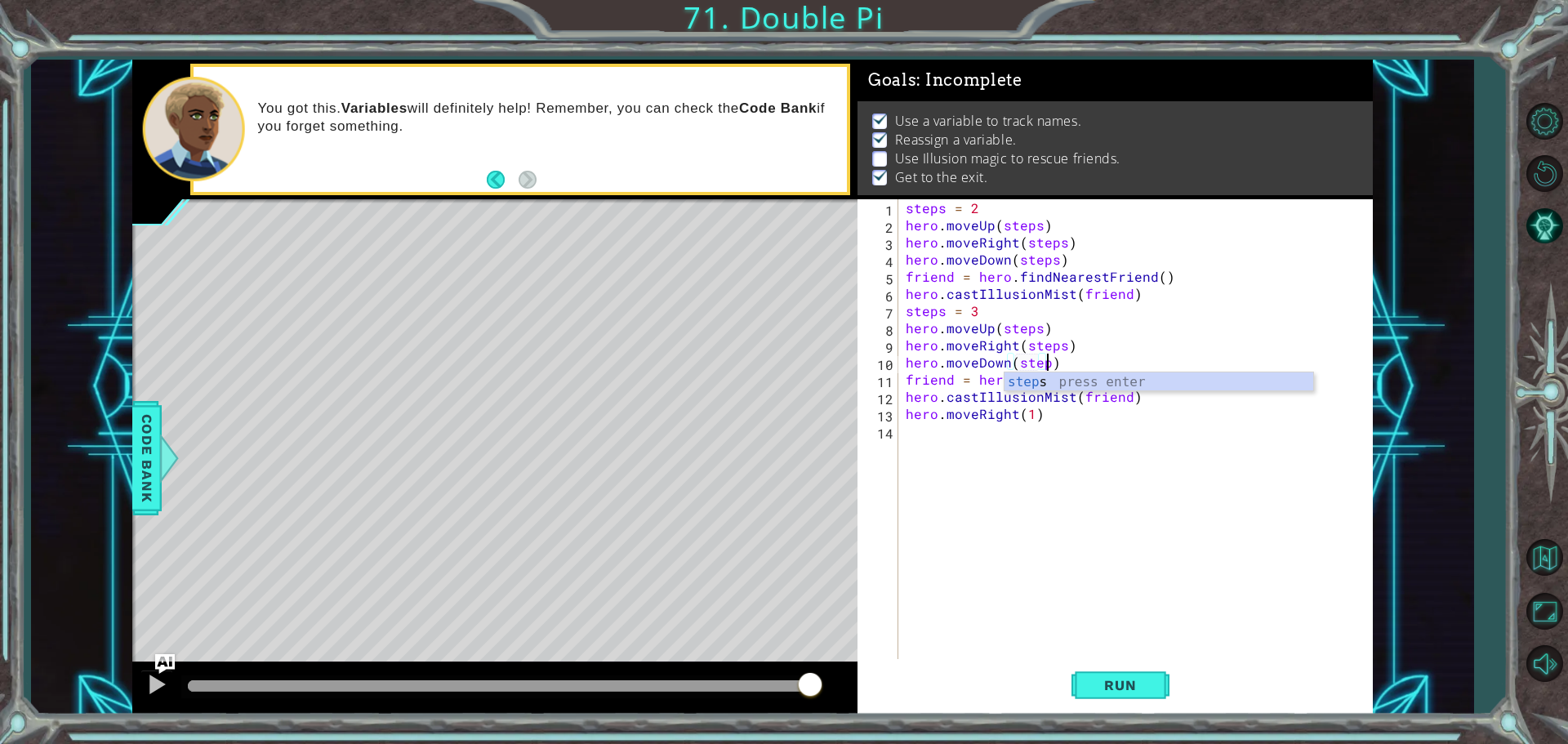
scroll to position [0, 9]
click at [1089, 350] on div "steps = 2 hero . moveUp ( steps ) hero . moveRight ( steps ) hero . moveDown ( …" at bounding box center [1139, 448] width 474 height 497
click at [1071, 361] on div "steps = 2 hero . moveUp ( steps ) hero . moveRight ( steps ) hero . moveDown ( …" at bounding box center [1139, 448] width 474 height 497
type textarea "hero.moveDown(steps)"
click at [1095, 675] on button "Run" at bounding box center [1120, 684] width 98 height 51
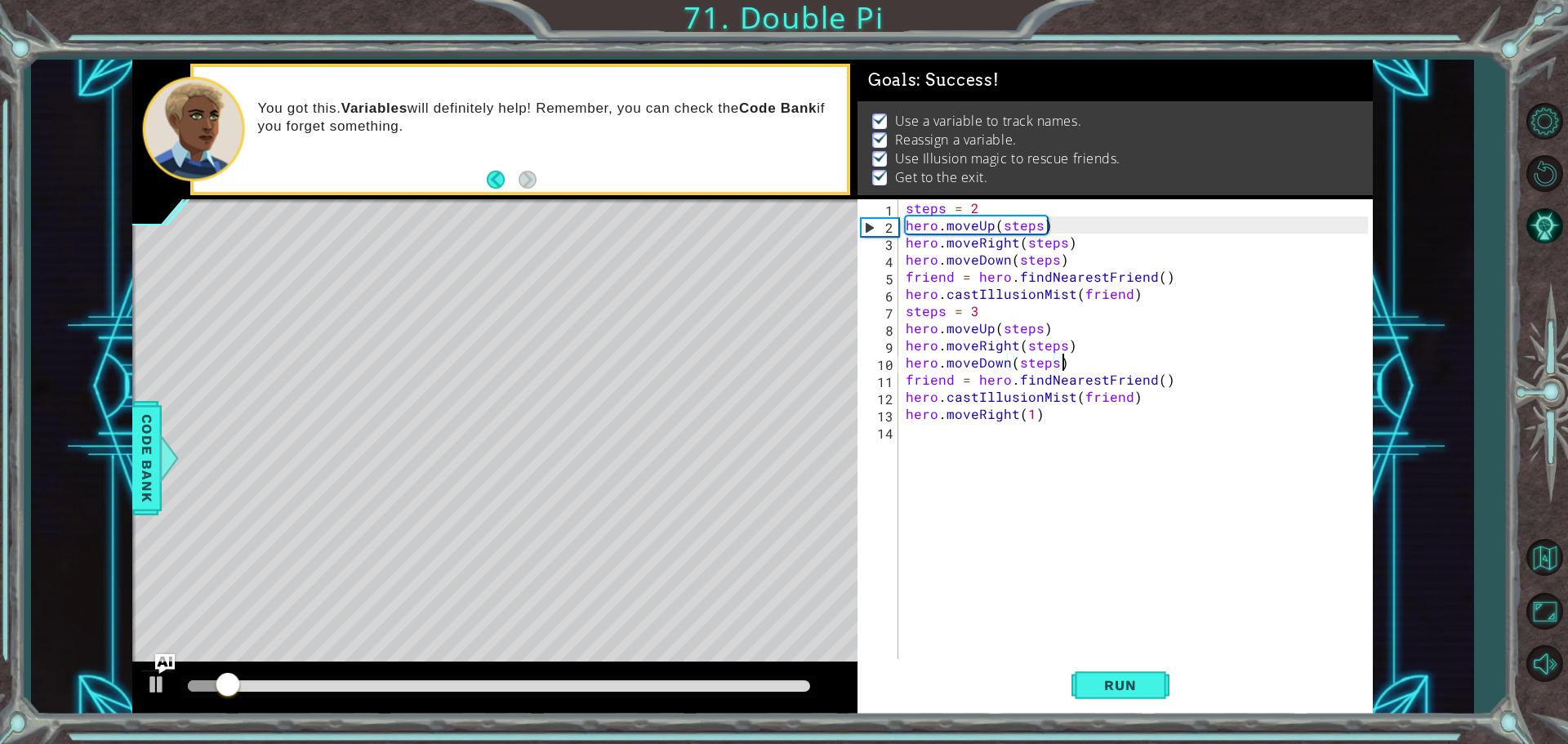
click at [794, 685] on div at bounding box center [498, 685] width 623 height 12
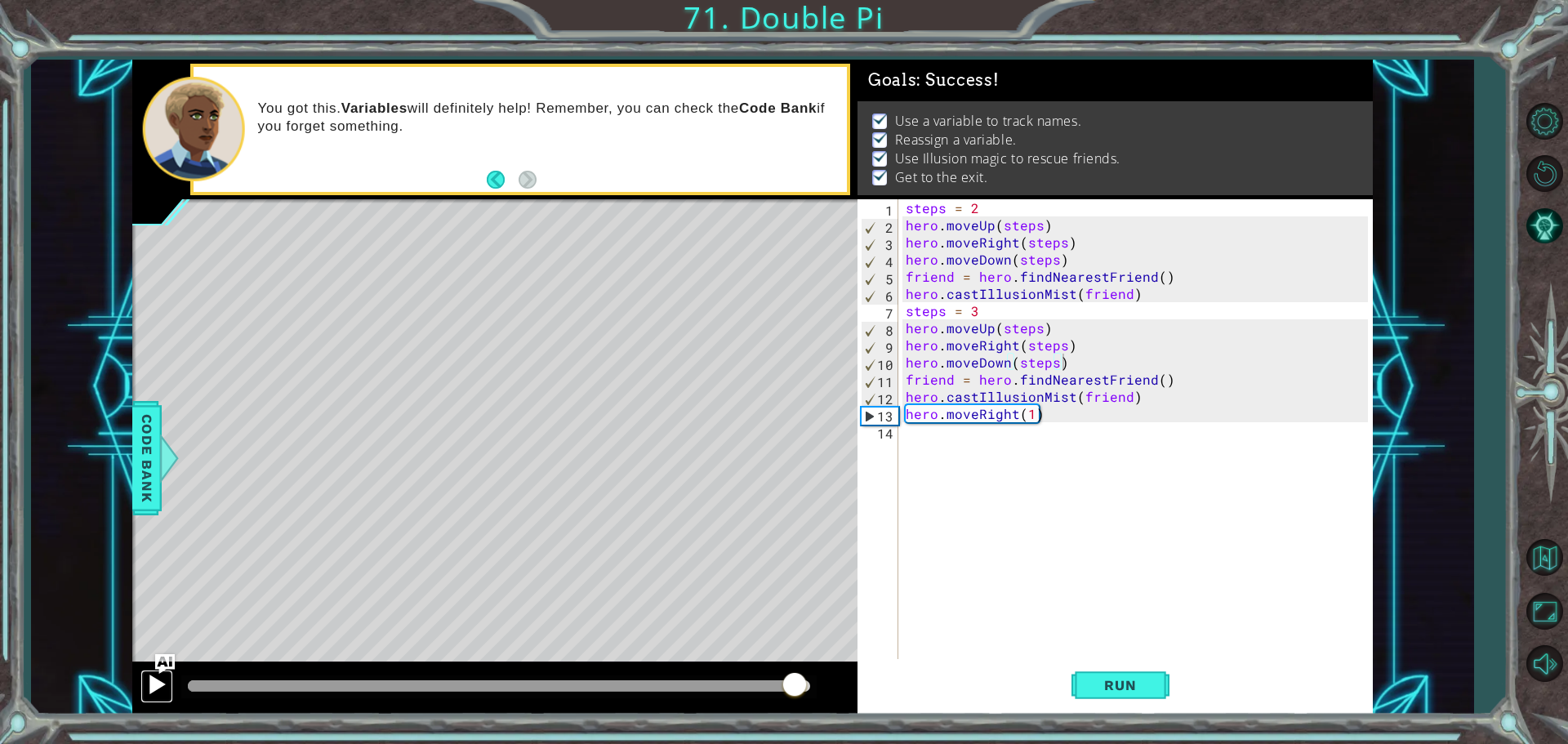
click at [157, 687] on div at bounding box center [157, 685] width 22 height 22
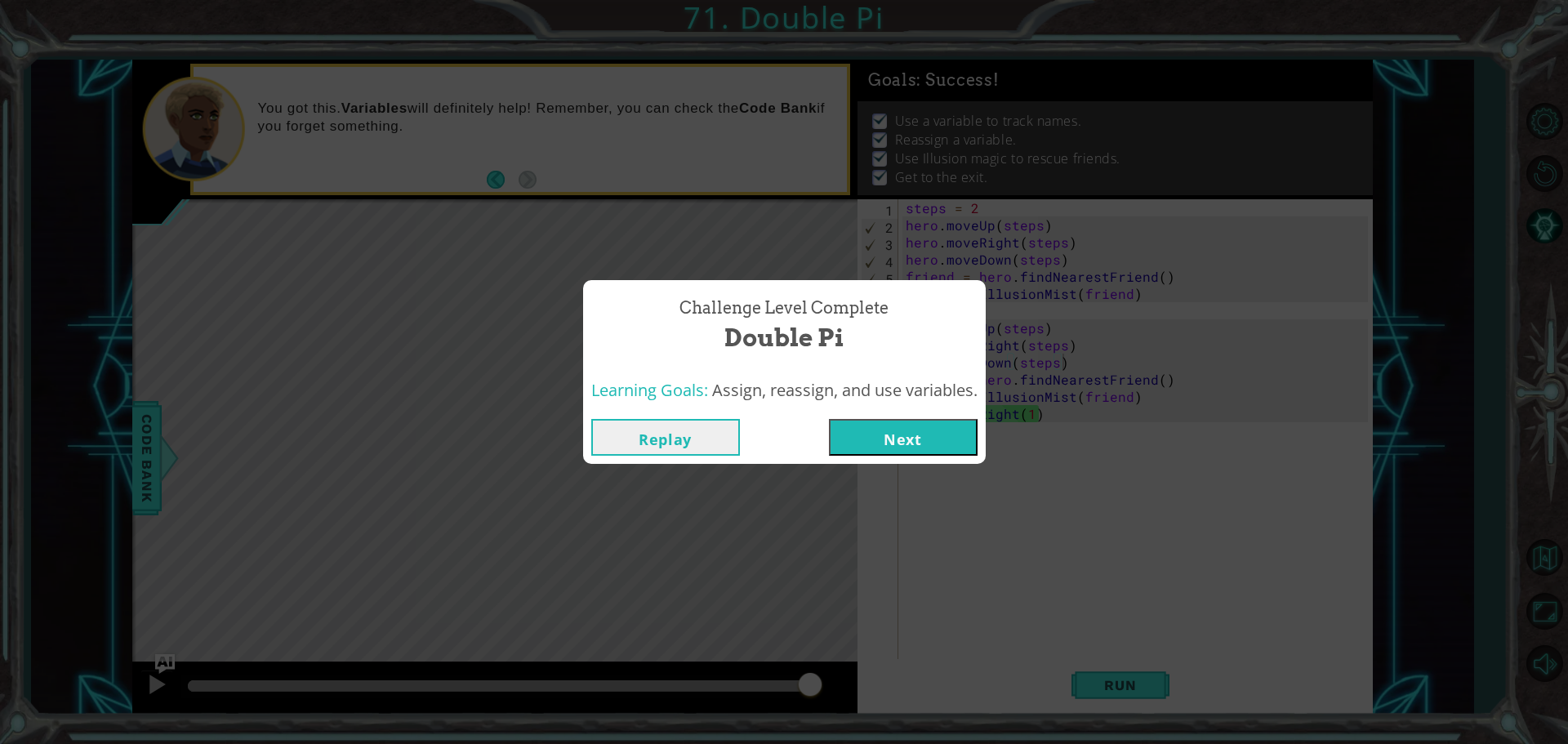
click at [870, 426] on button "Next" at bounding box center [903, 437] width 149 height 37
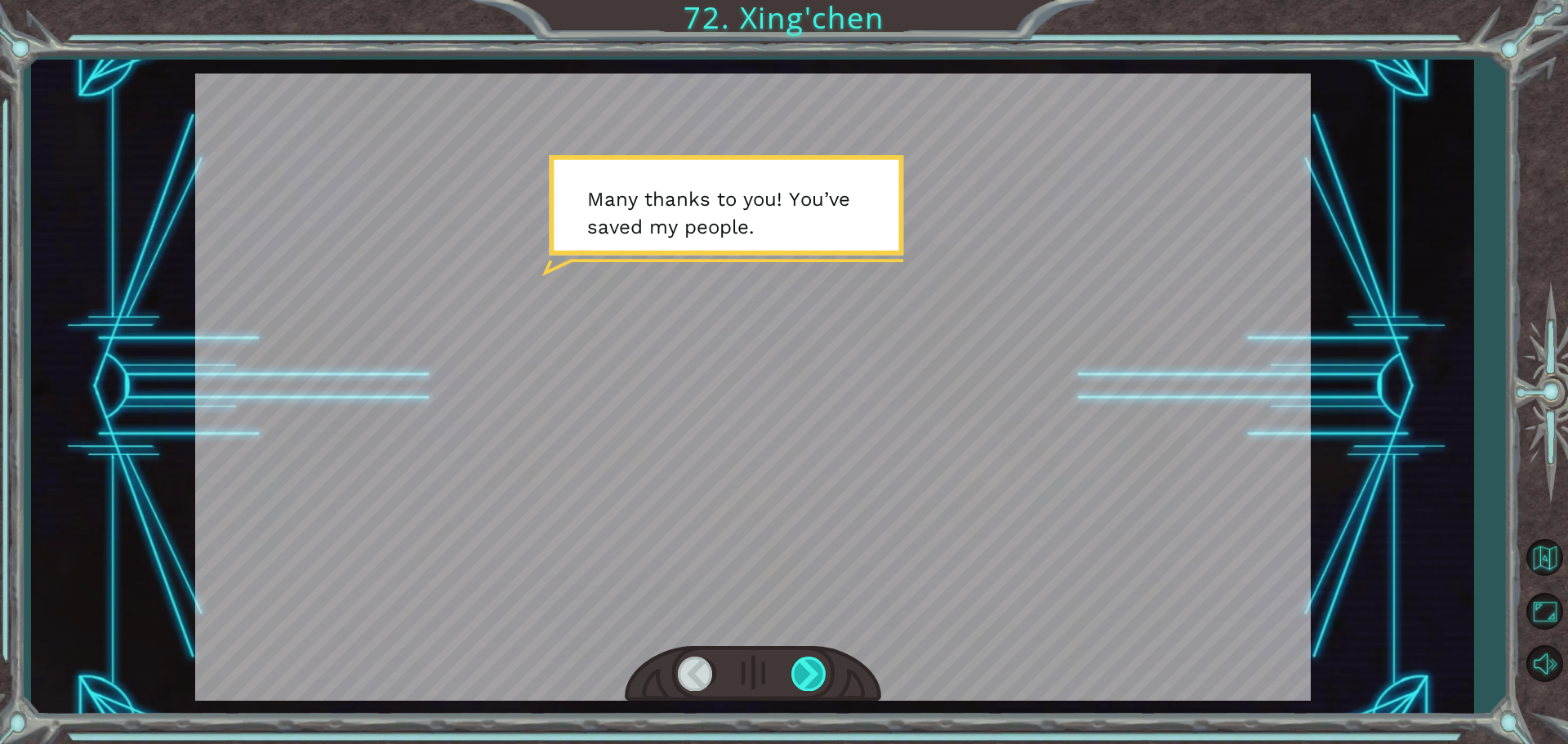
click at [815, 665] on div at bounding box center [809, 673] width 37 height 33
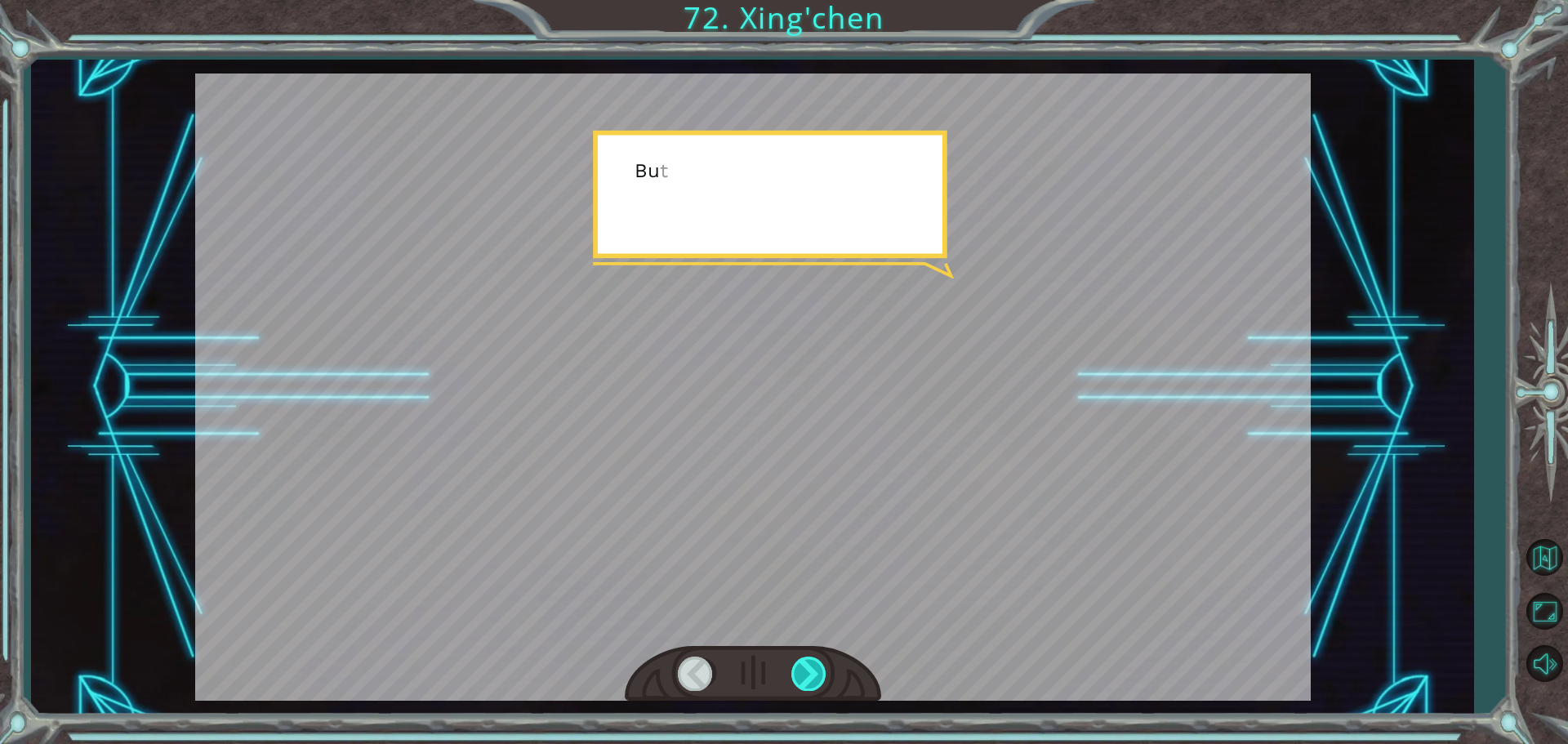
click at [816, 665] on div at bounding box center [809, 673] width 37 height 33
click at [816, 665] on div at bounding box center [809, 673] width 37 height 33
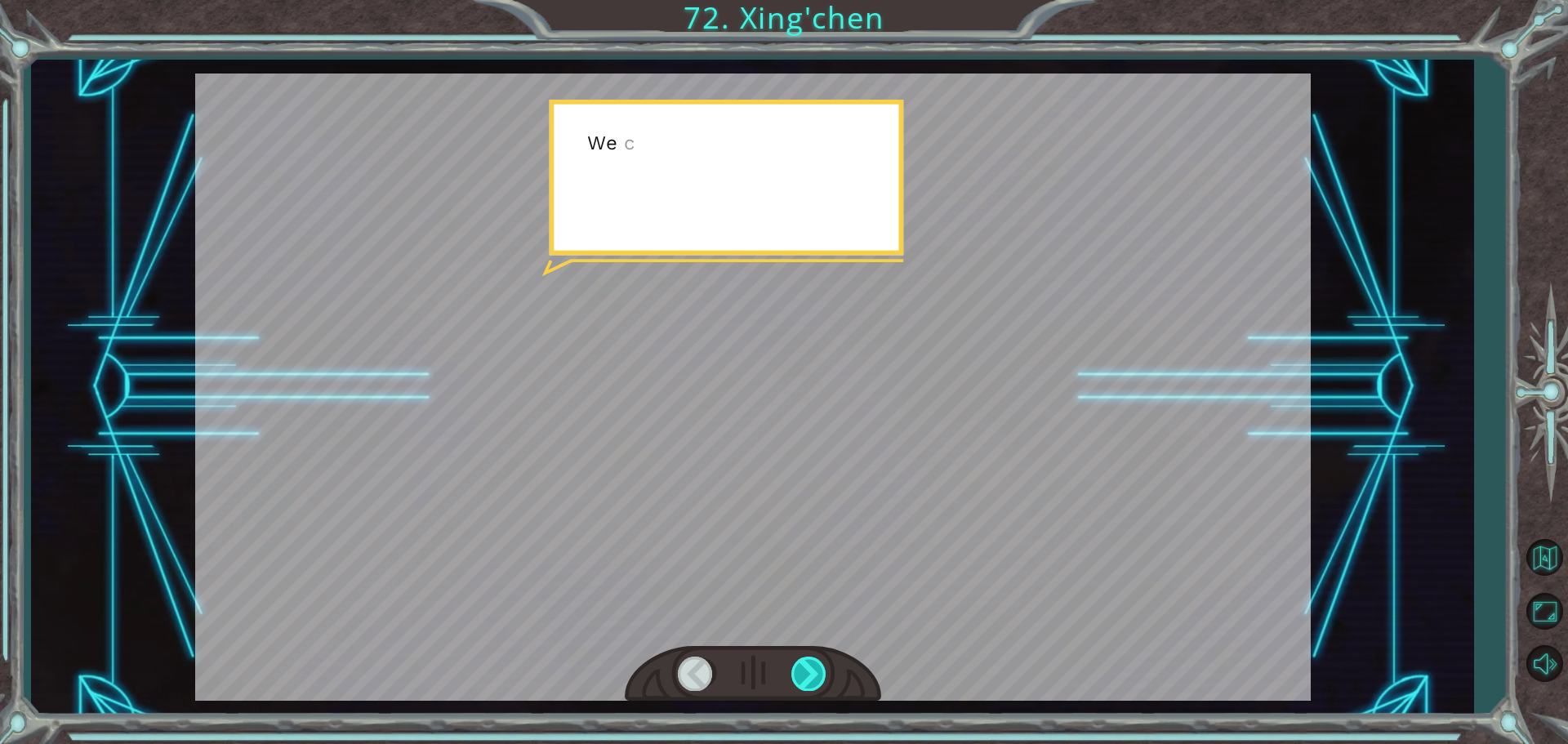
click at [816, 665] on div at bounding box center [809, 673] width 37 height 33
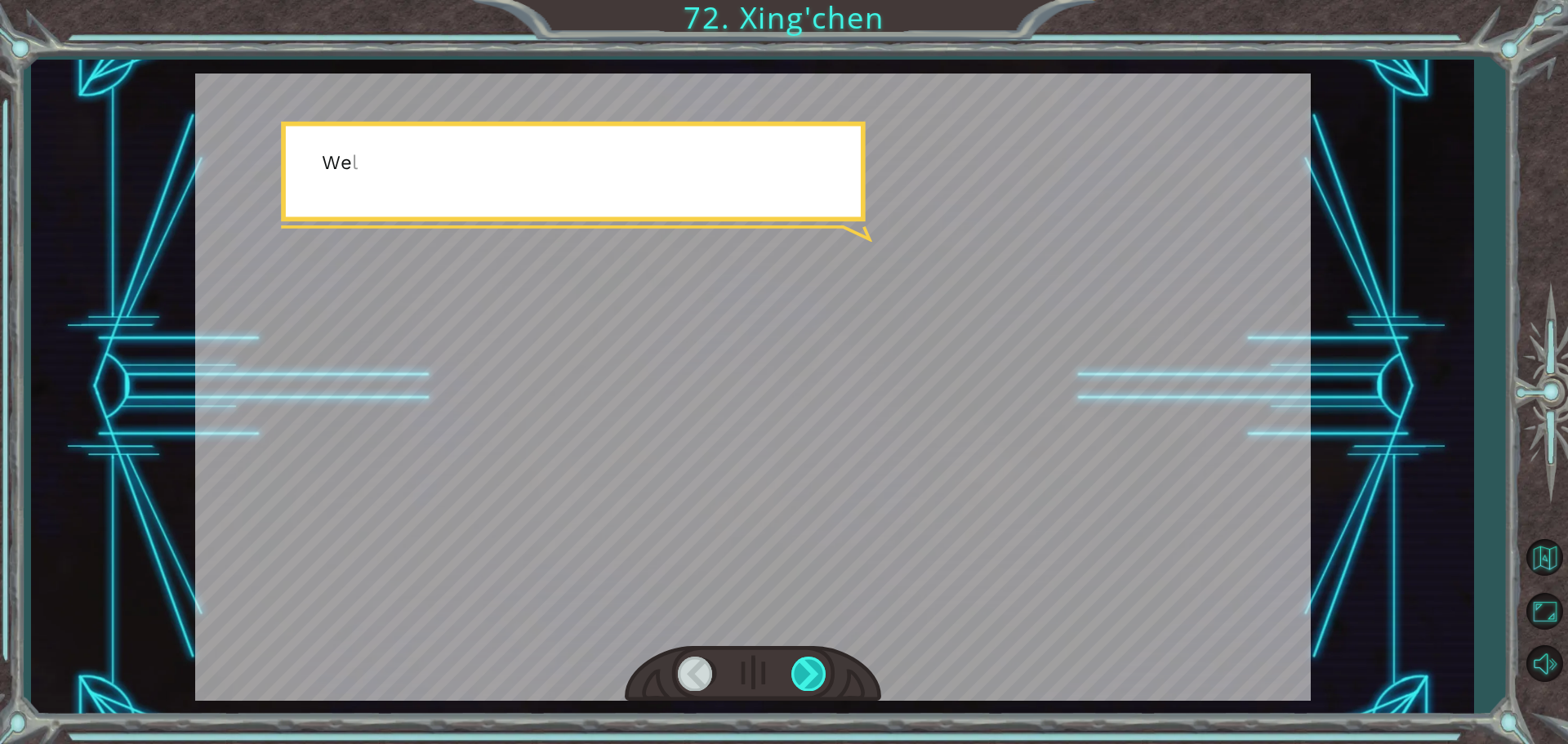
click at [816, 665] on div at bounding box center [809, 673] width 37 height 33
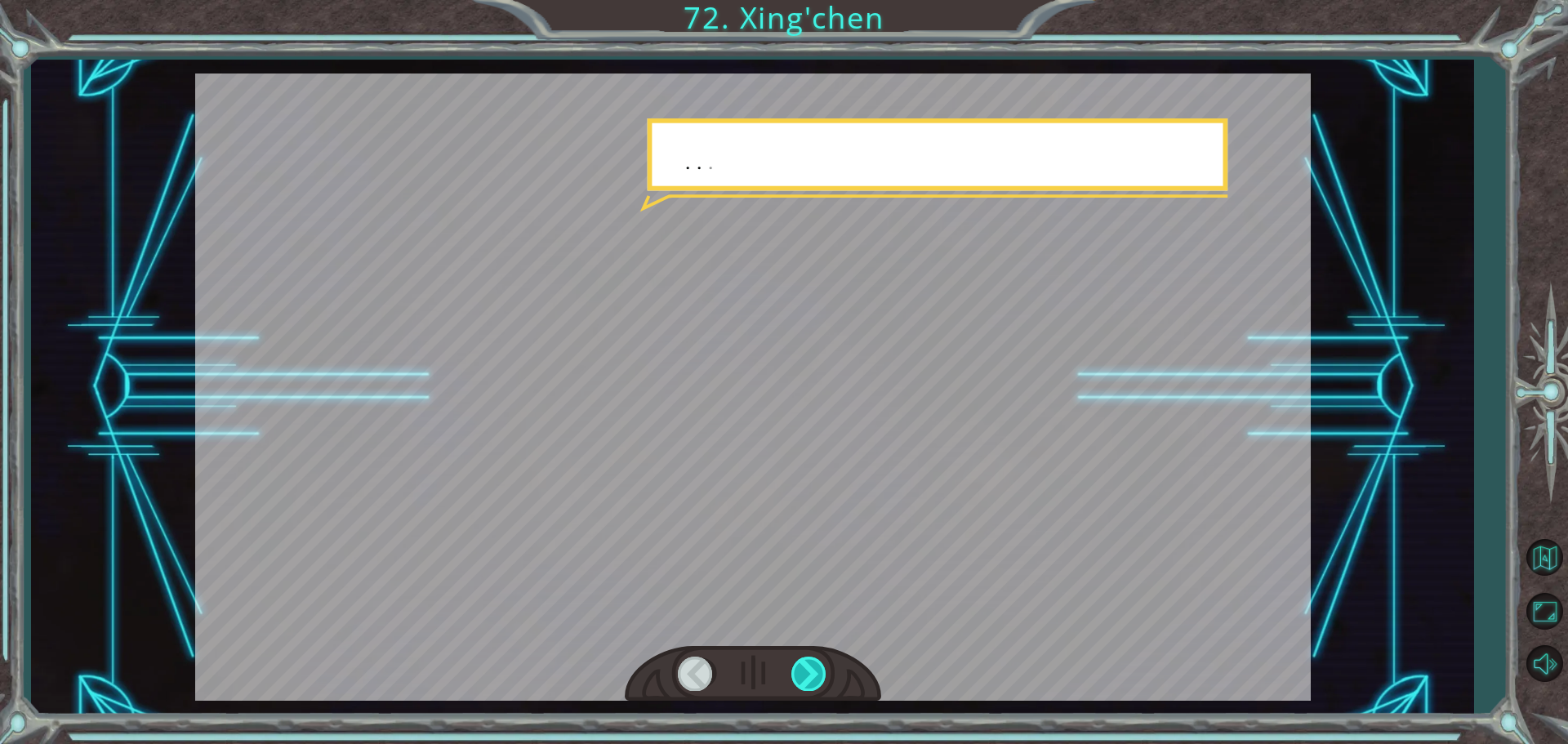
click at [816, 665] on div at bounding box center [809, 673] width 37 height 33
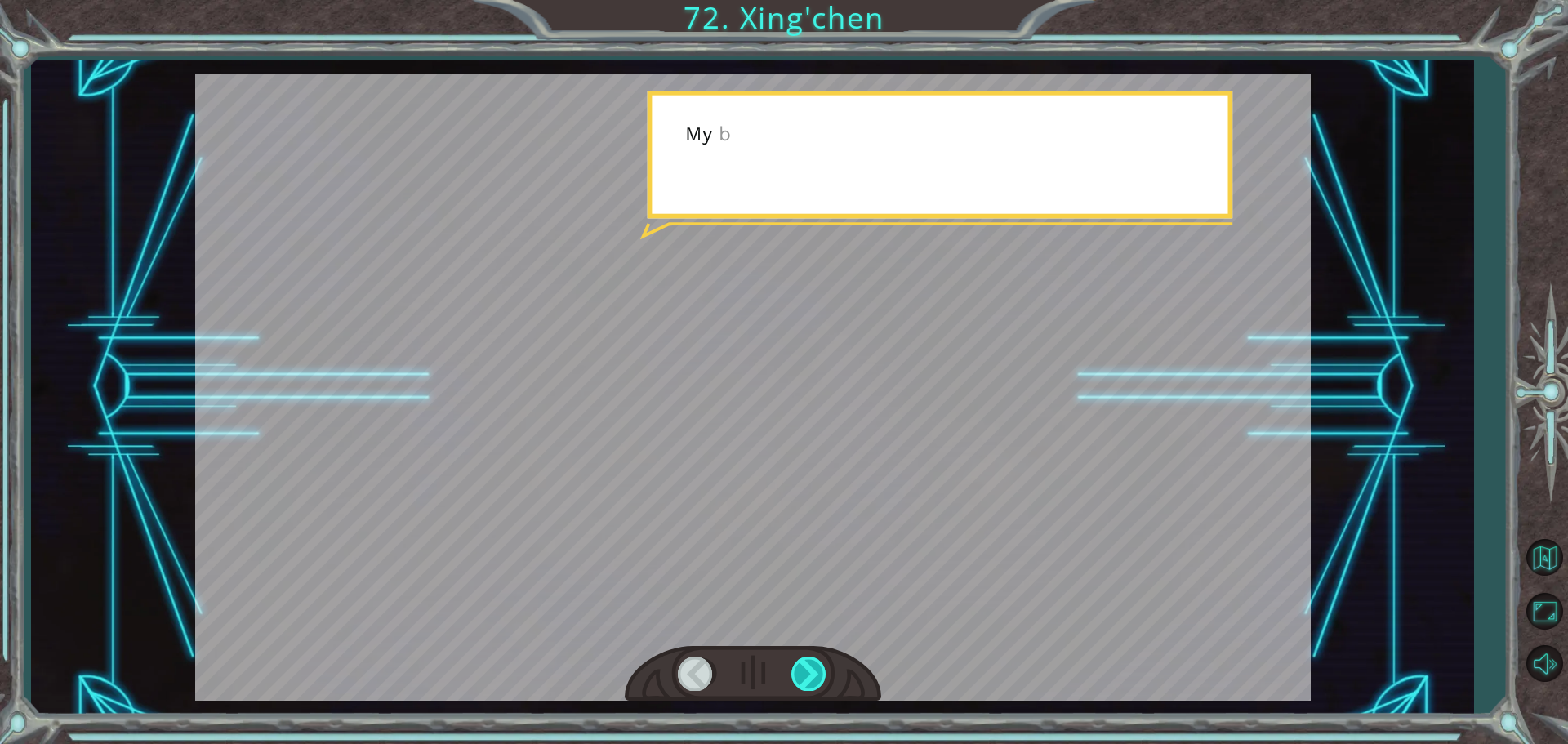
click at [816, 665] on div at bounding box center [809, 673] width 37 height 33
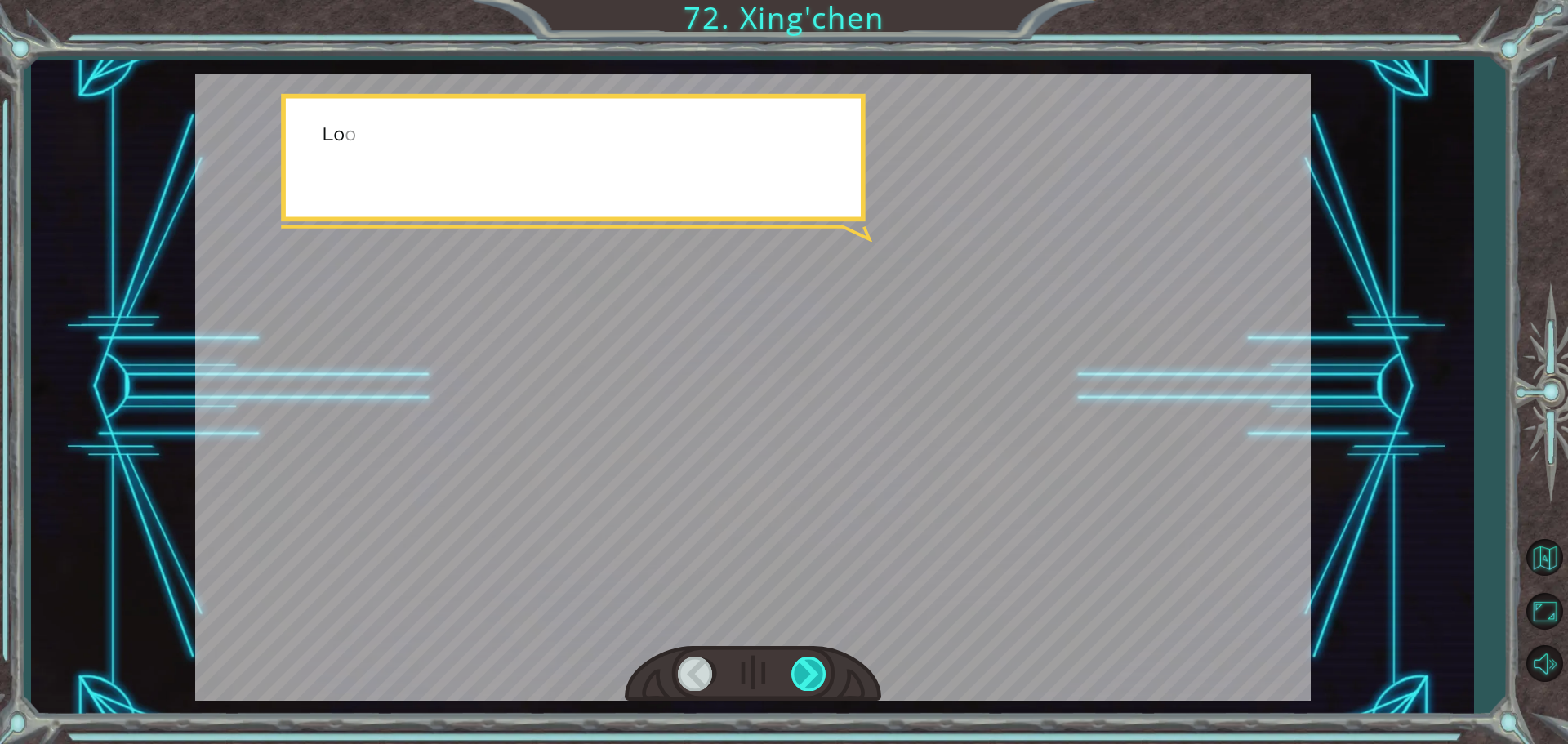
click at [816, 665] on div at bounding box center [809, 673] width 37 height 33
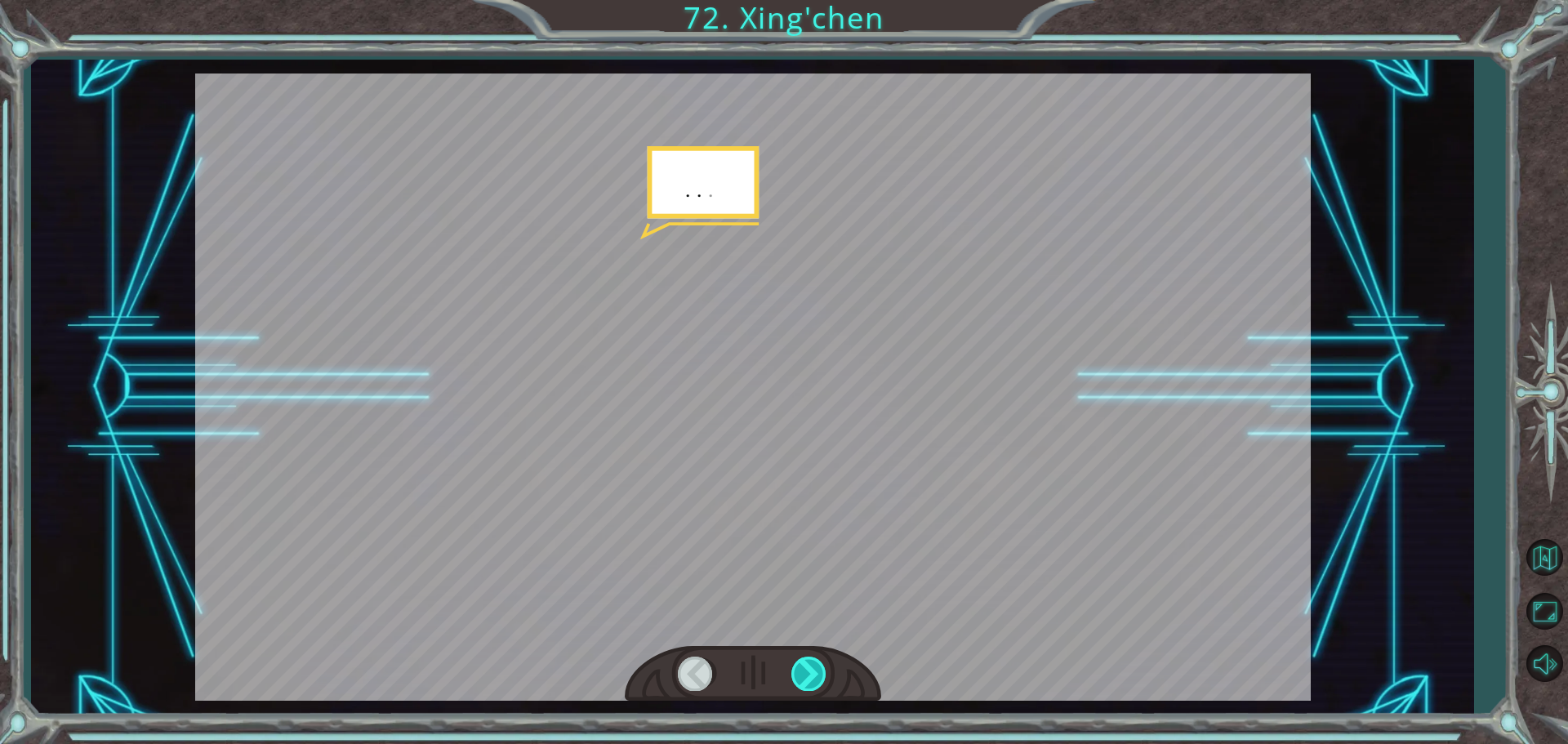
click at [816, 665] on div at bounding box center [809, 673] width 37 height 33
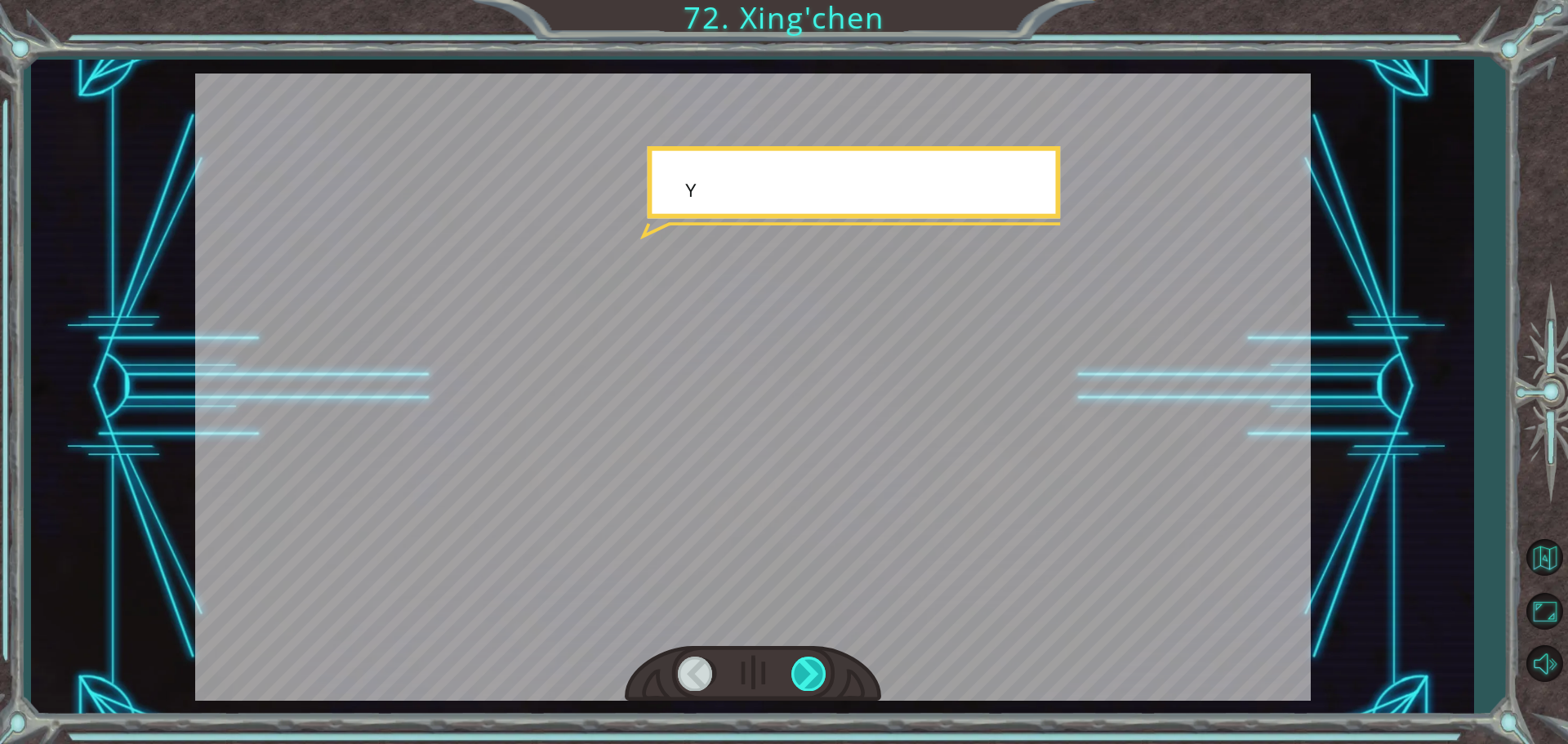
click at [816, 665] on div at bounding box center [809, 673] width 37 height 33
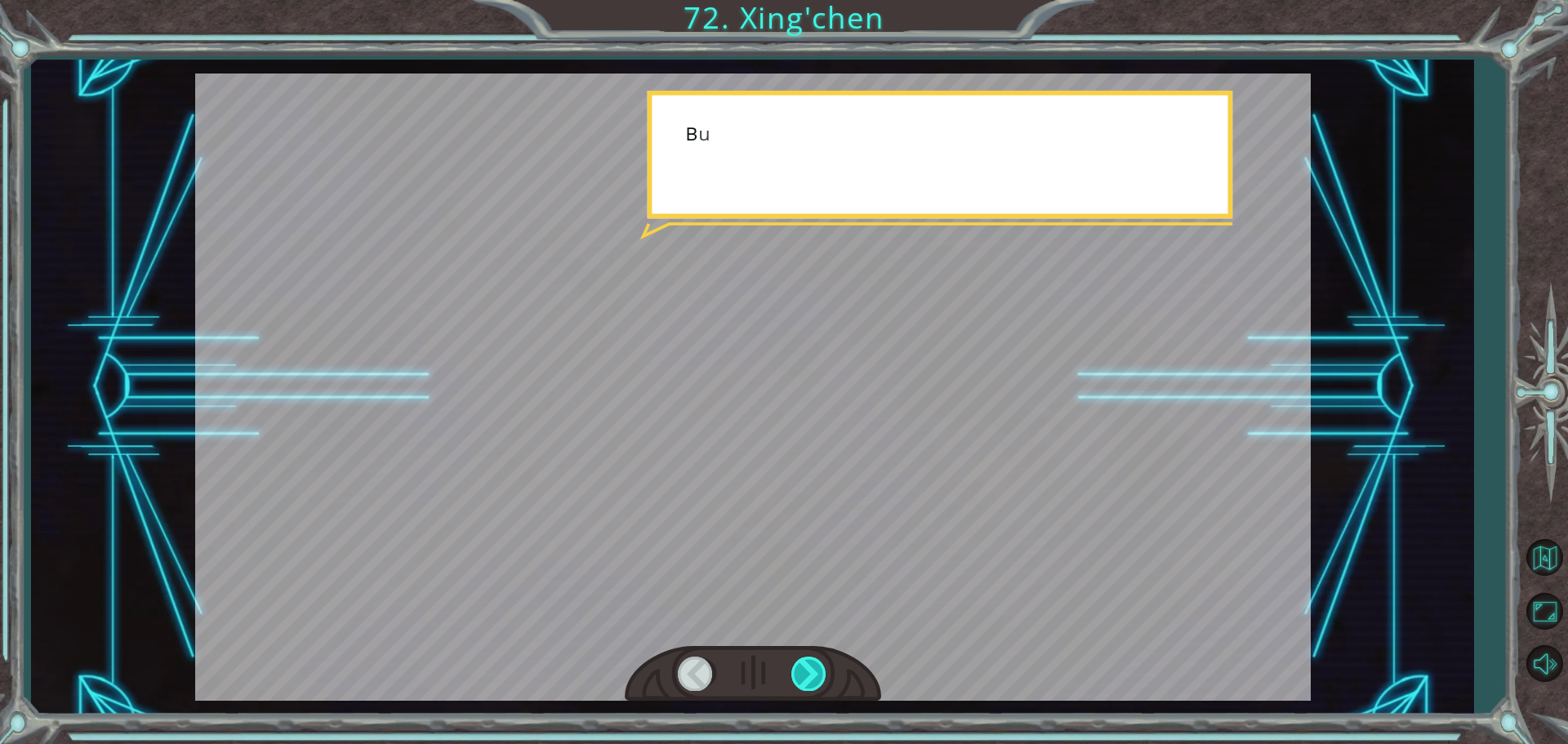
click at [816, 665] on div at bounding box center [809, 673] width 37 height 33
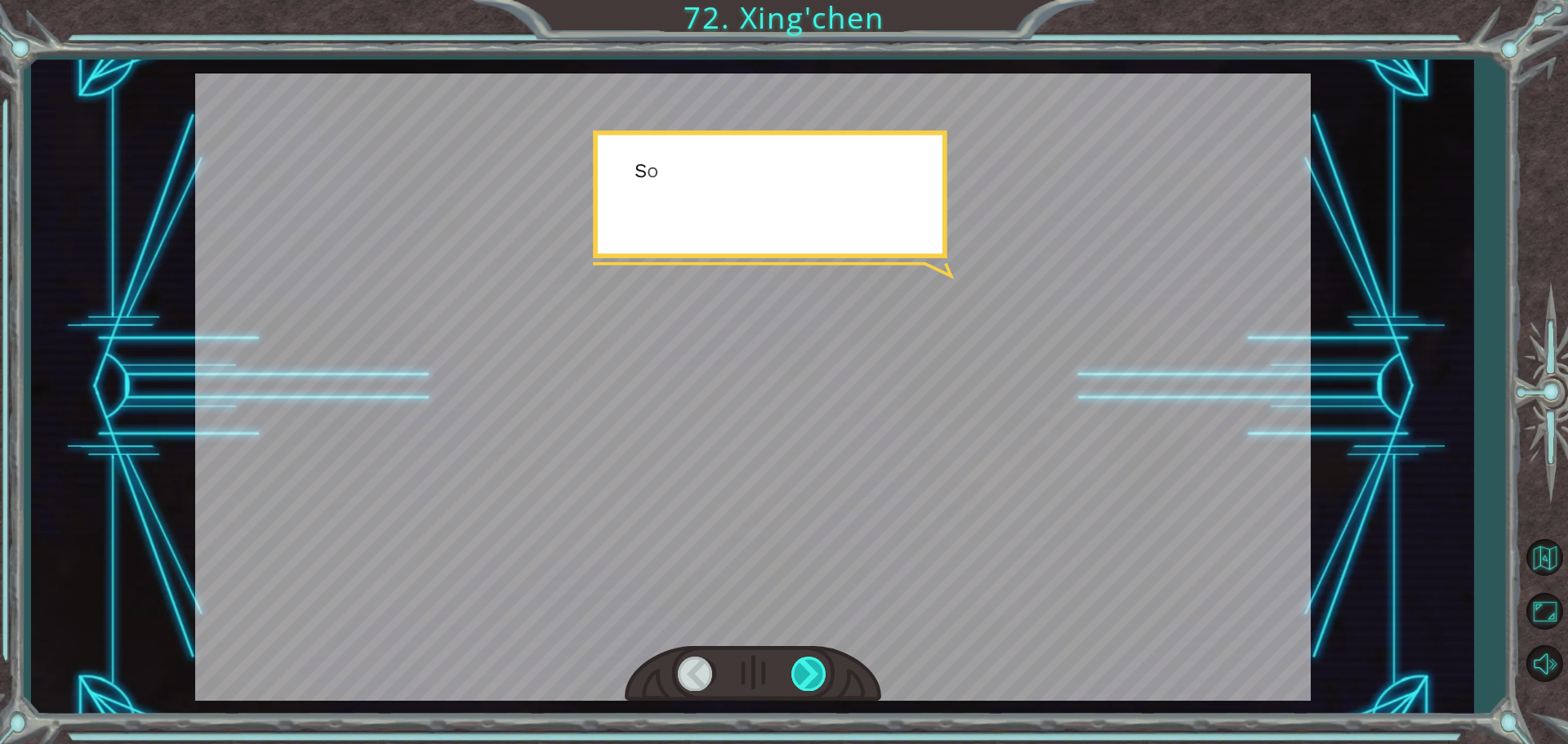
click at [816, 665] on div at bounding box center [809, 673] width 37 height 33
click at [816, 666] on div at bounding box center [809, 673] width 37 height 33
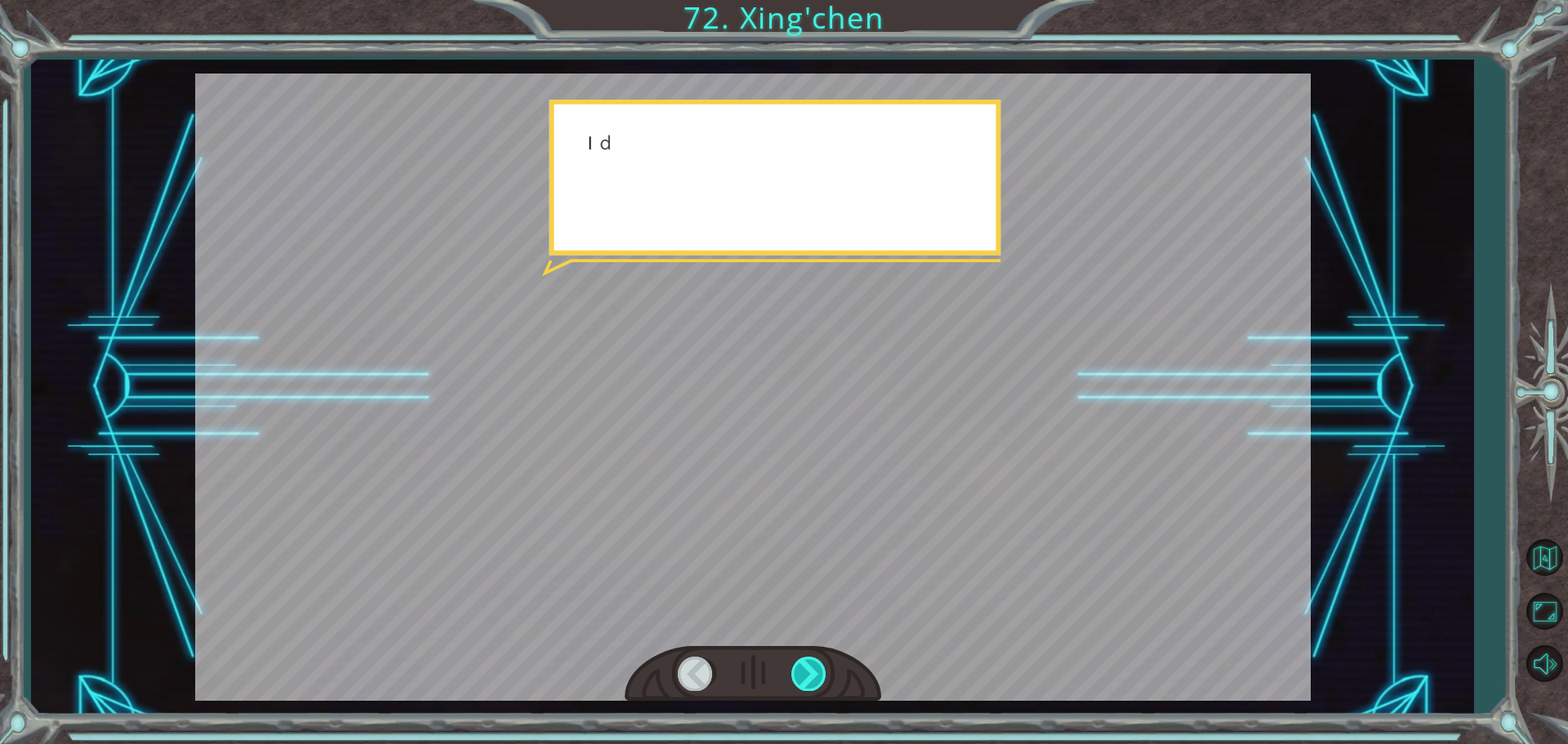
click at [815, 666] on div at bounding box center [809, 673] width 37 height 33
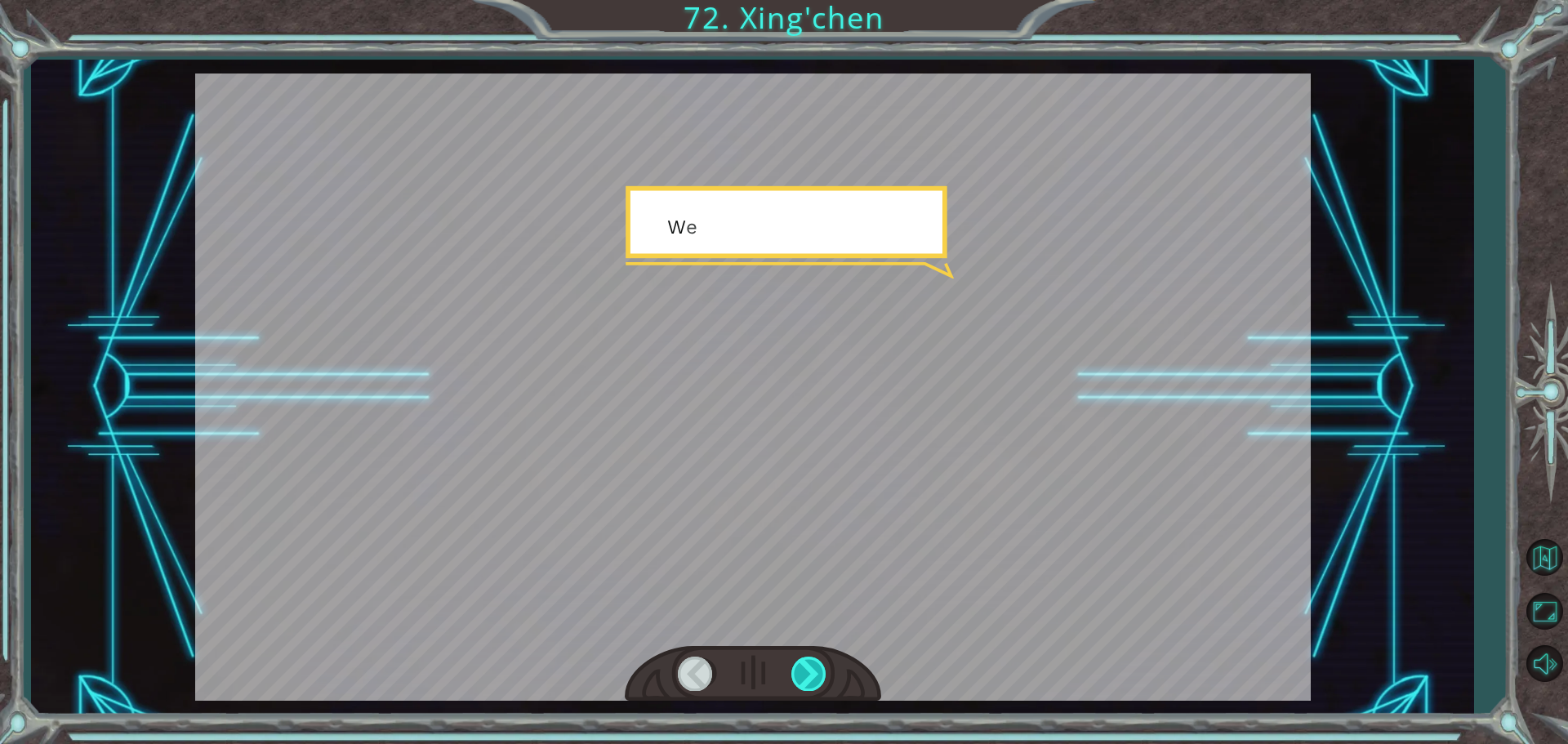
click at [815, 666] on div at bounding box center [809, 673] width 37 height 33
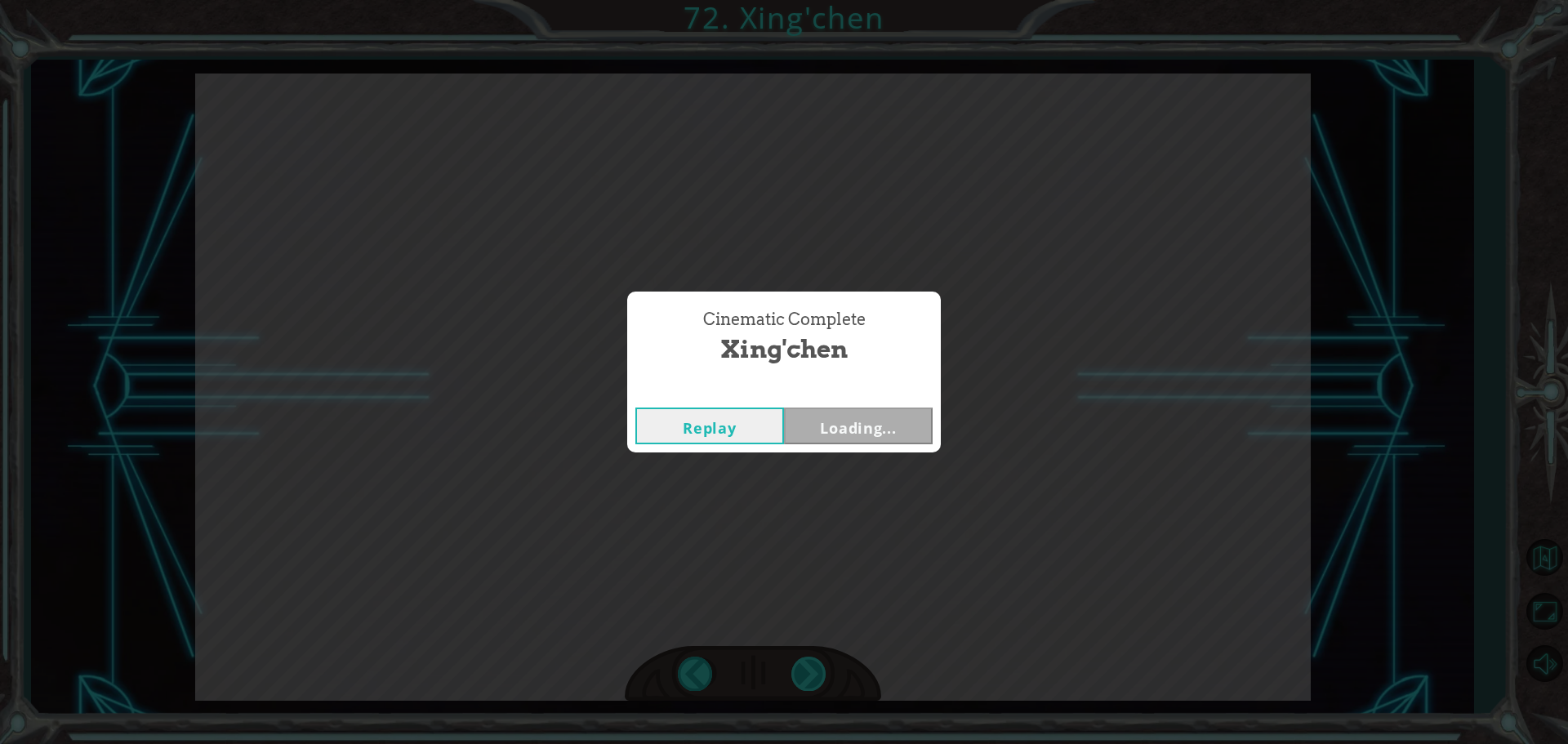
click at [815, 666] on div "Cinematic Complete [PERSON_NAME] Loading..." at bounding box center [784, 372] width 1568 height 744
click at [729, 422] on button "Replay" at bounding box center [709, 425] width 149 height 37
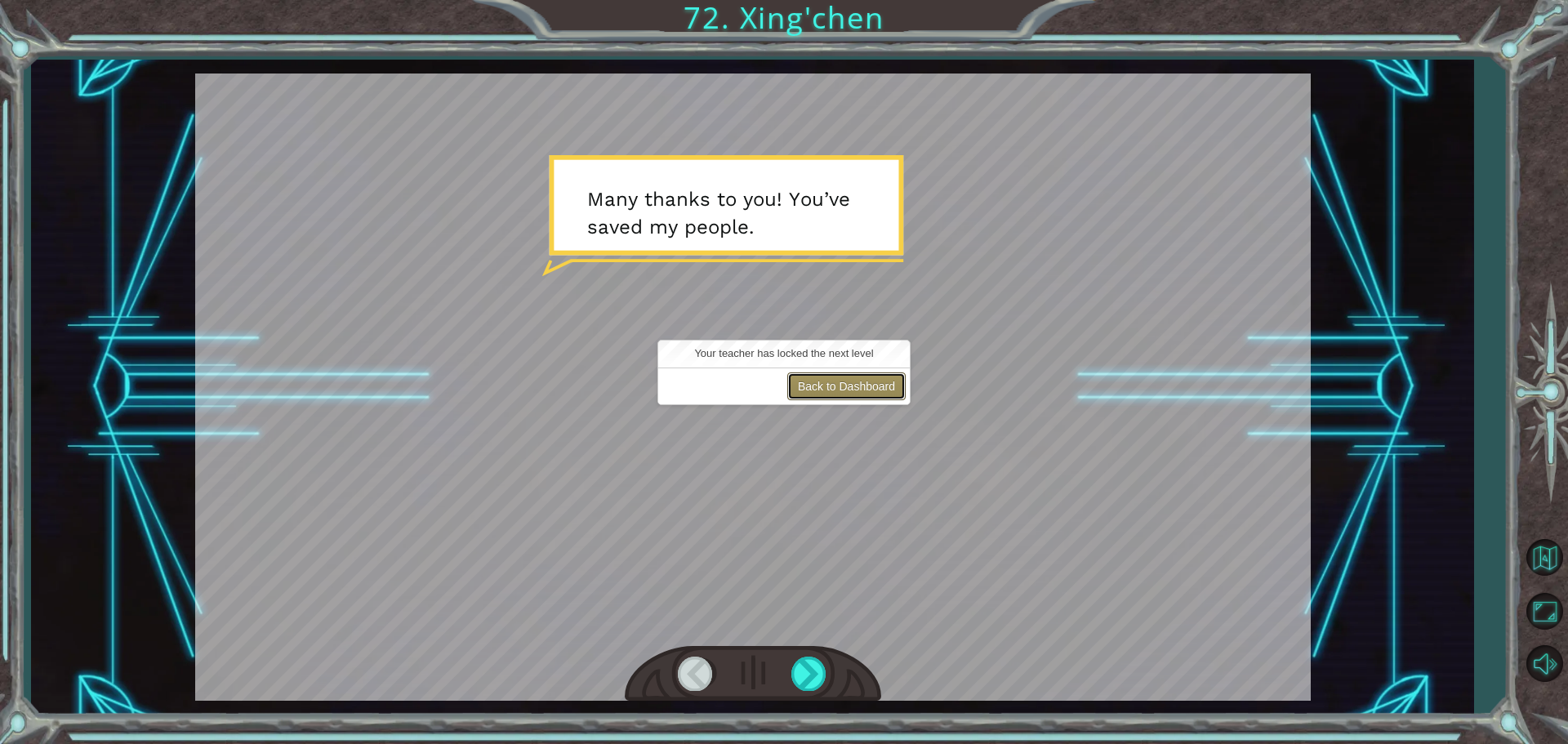
drag, startPoint x: 854, startPoint y: 381, endPoint x: 838, endPoint y: 378, distance: 16.3
click at [854, 382] on button "Back to Dashboard" at bounding box center [846, 386] width 118 height 28
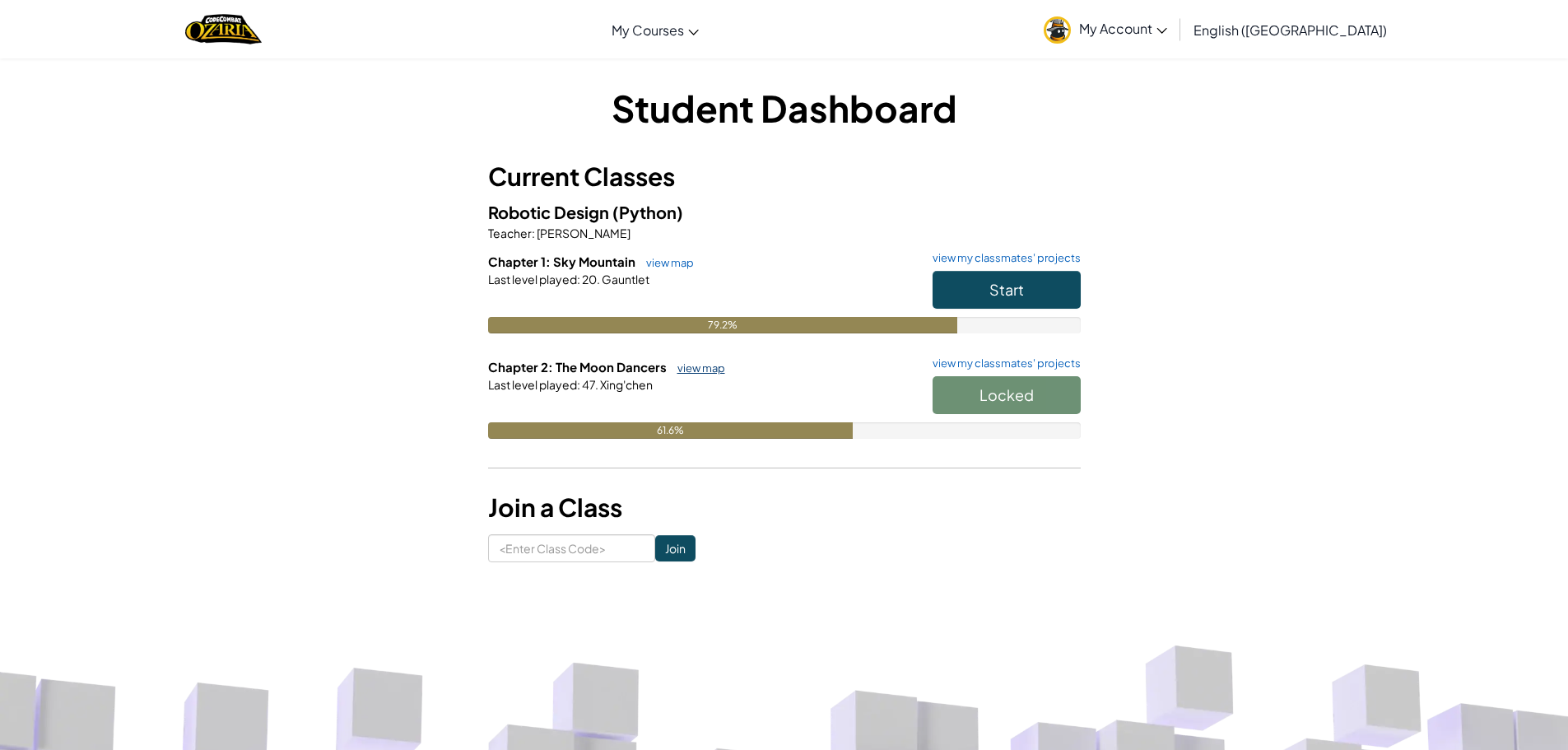
click at [692, 369] on link "view map" at bounding box center [698, 368] width 56 height 14
